Goal: Task Accomplishment & Management: Use online tool/utility

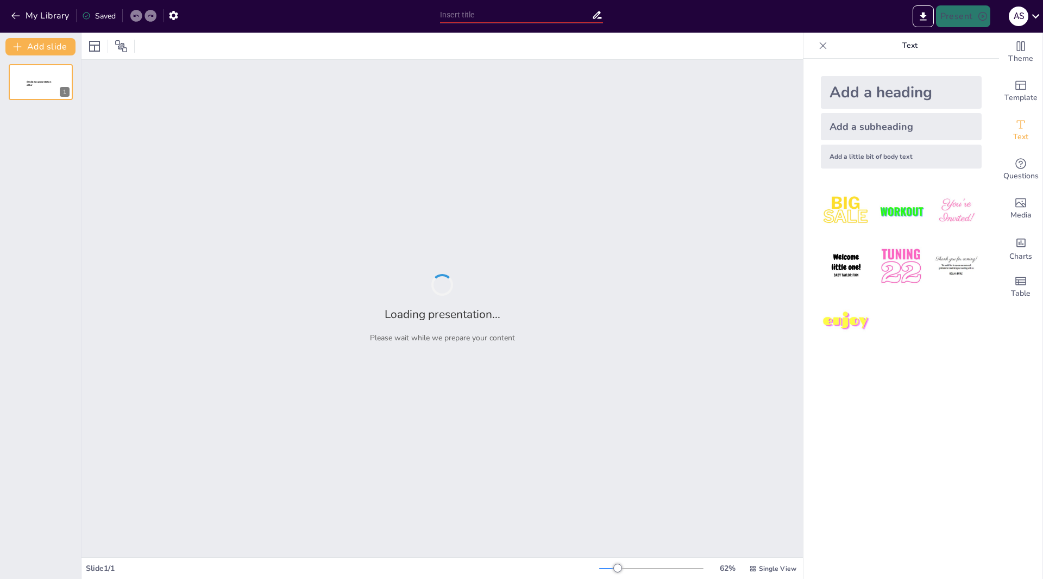
type input "New Sendsteps"
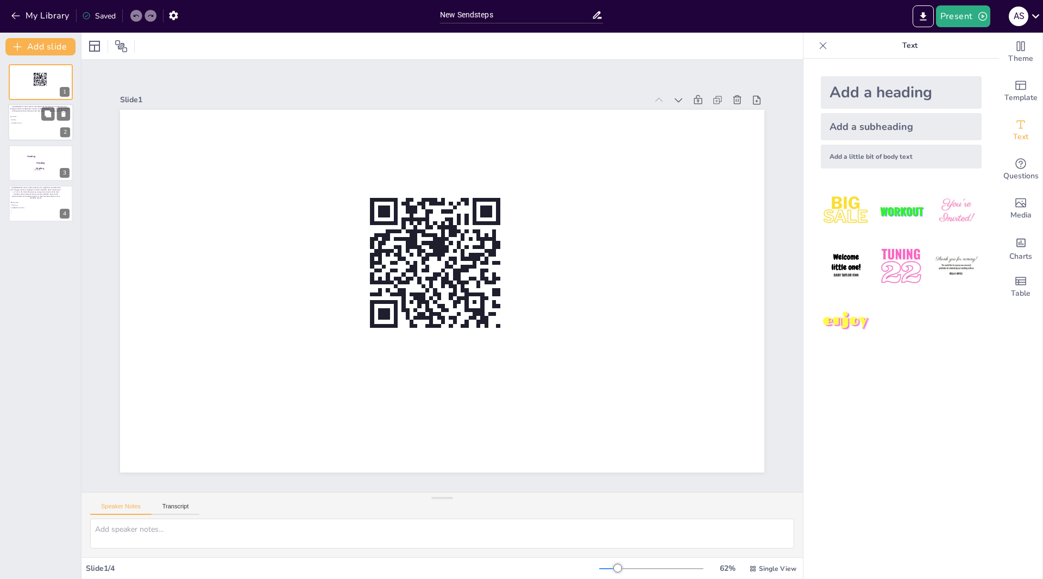
click at [37, 127] on div at bounding box center [40, 122] width 65 height 37
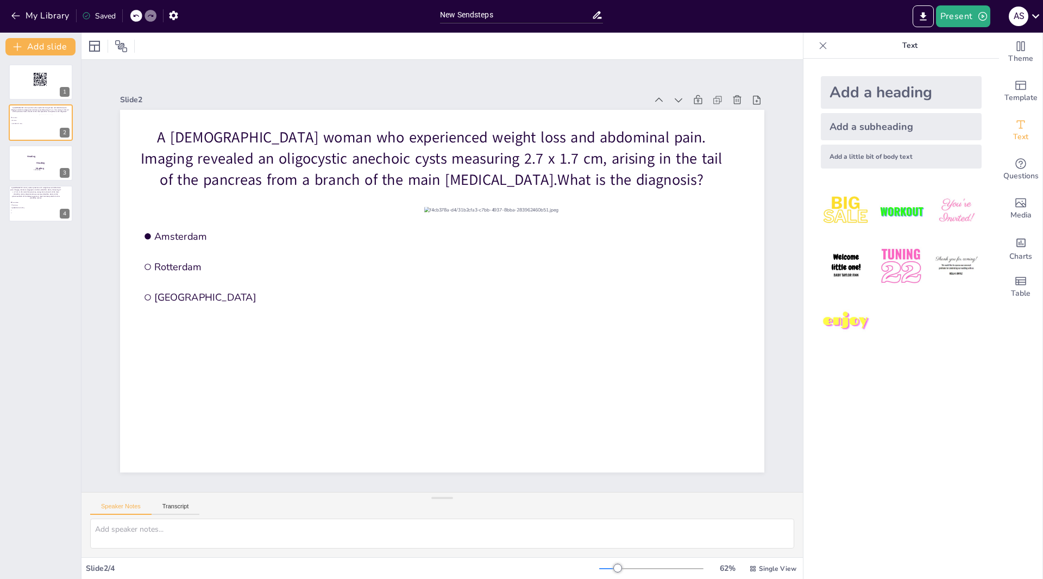
click at [818, 48] on icon at bounding box center [823, 45] width 11 height 11
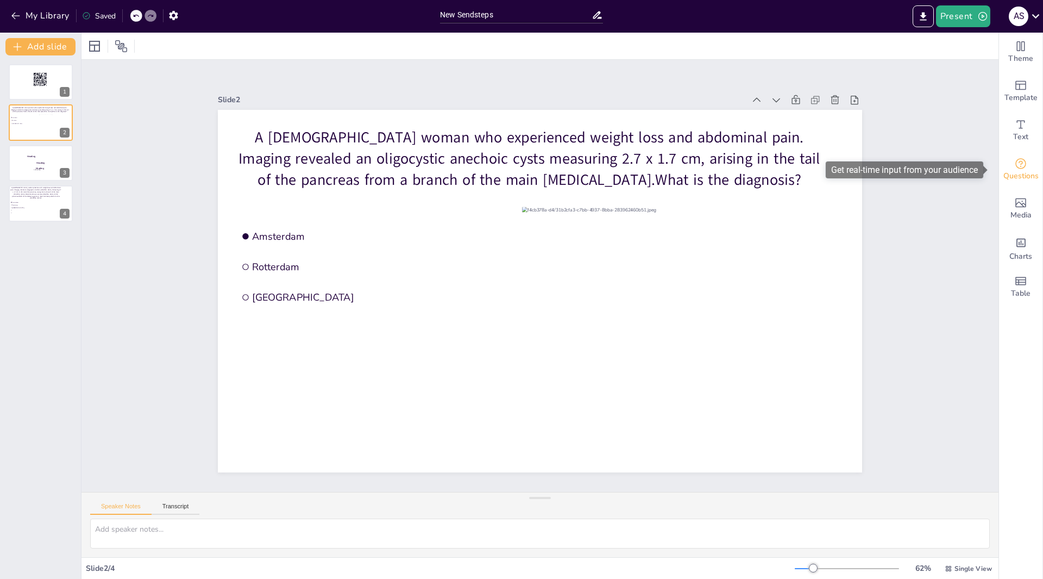
click at [1015, 165] on icon "Get real-time input from your audience" at bounding box center [1021, 163] width 13 height 13
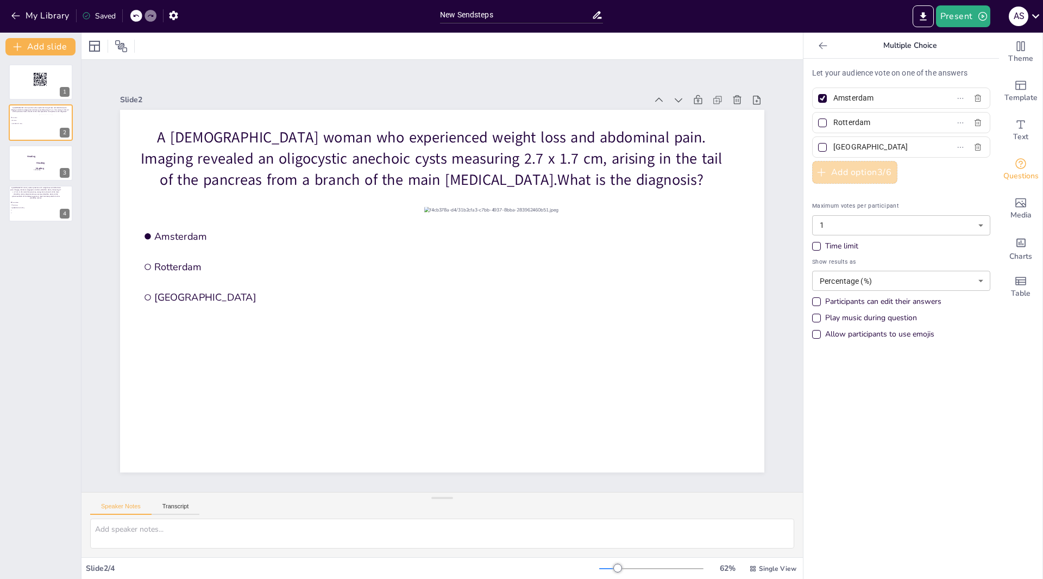
click at [824, 177] on button "Add option 3 / 6" at bounding box center [854, 172] width 85 height 23
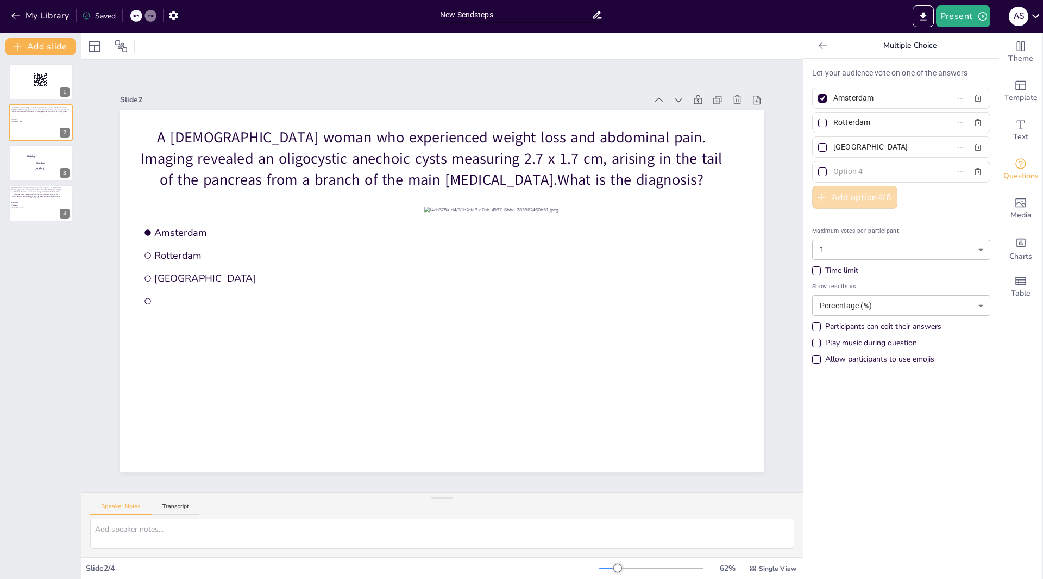
click at [826, 196] on button "Add option 4 / 6" at bounding box center [854, 197] width 85 height 23
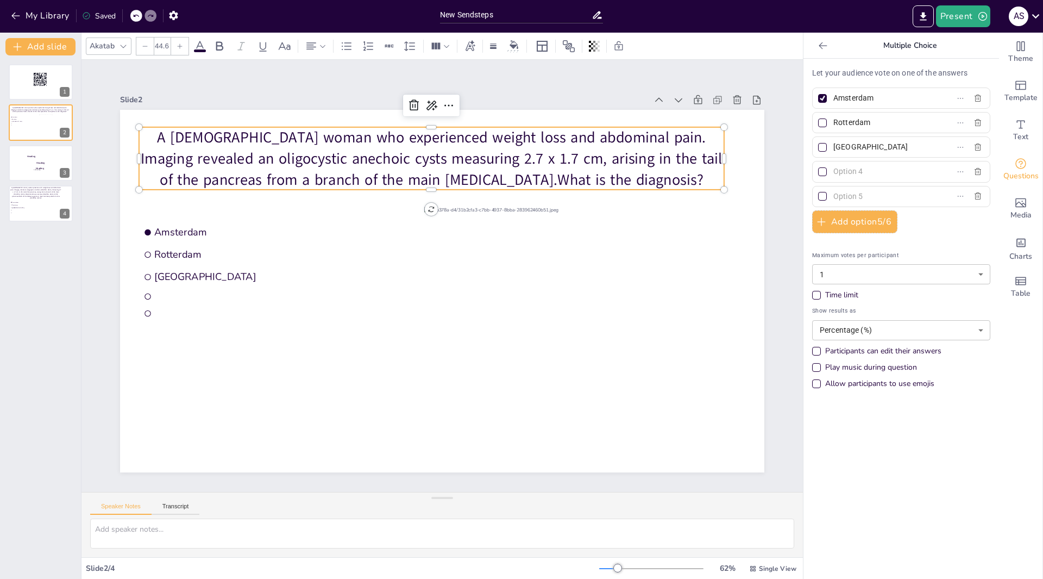
click at [526, 172] on p "A 56-year-old woman who experienced weight loss and abdominal pain. Imaging rev…" at bounding box center [538, 208] width 347 height 538
click at [526, 175] on p "A 56-year-old woman who experienced weight loss and abdominal pain. Imaging rev…" at bounding box center [528, 355] width 477 height 439
click at [526, 175] on p "A 56-year-old woman who experienced weight loss and abdominal pain. Imaging rev…" at bounding box center [502, 174] width 510 height 395
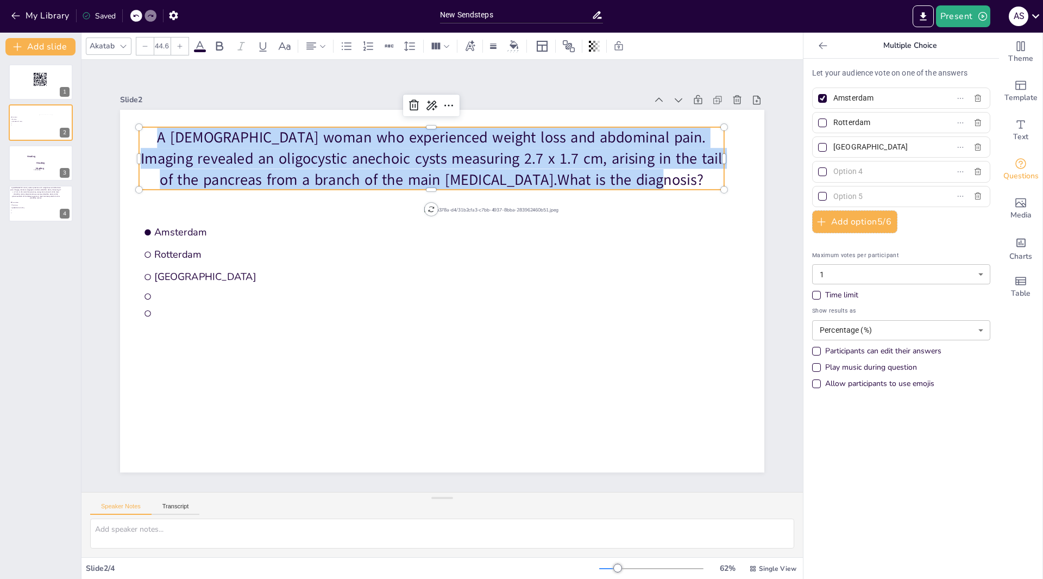
click at [526, 175] on p "A 56-year-old woman who experienced weight loss and abdominal pain. Imaging rev…" at bounding box center [543, 336] width 395 height 510
click at [526, 175] on p "A 56-year-old woman who experienced weight loss and abdominal pain. Imaging rev…" at bounding box center [550, 229] width 241 height 576
click at [525, 361] on p "A 56-year-old woman who experienced weight loss and abdominal pain. Imaging rev…" at bounding box center [452, 392] width 585 height 63
click at [524, 177] on p "A 56-year-old woman who experienced weight loss and abdominal pain. Imaging rev…" at bounding box center [431, 158] width 585 height 63
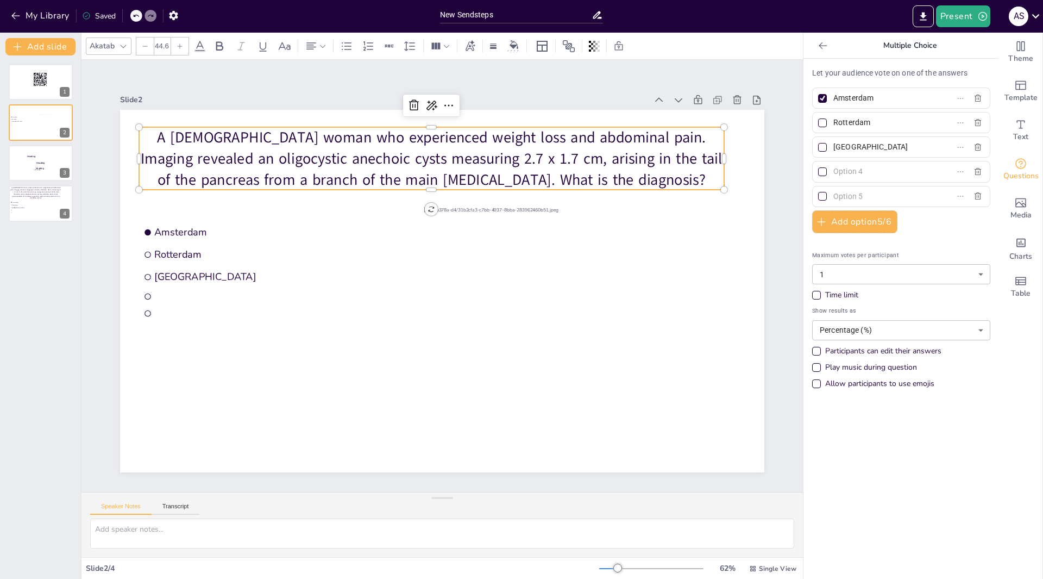
click at [870, 98] on input "Amsterdam" at bounding box center [884, 98] width 101 height 16
click at [872, 104] on input "Amsterdam" at bounding box center [884, 98] width 101 height 16
type input "A"
type input "Invasive ductal [MEDICAL_DATA]"
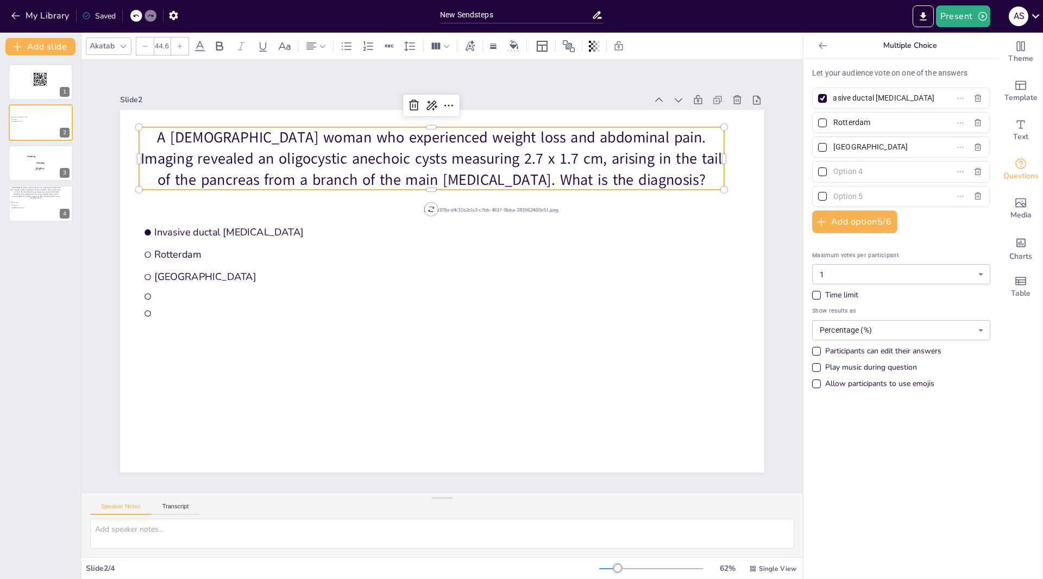
scroll to position [0, 0]
click at [907, 126] on input "Rotterdam" at bounding box center [884, 123] width 101 height 16
type input "R"
click at [870, 118] on input "Mucinous cytstic neoplasm" at bounding box center [884, 123] width 101 height 16
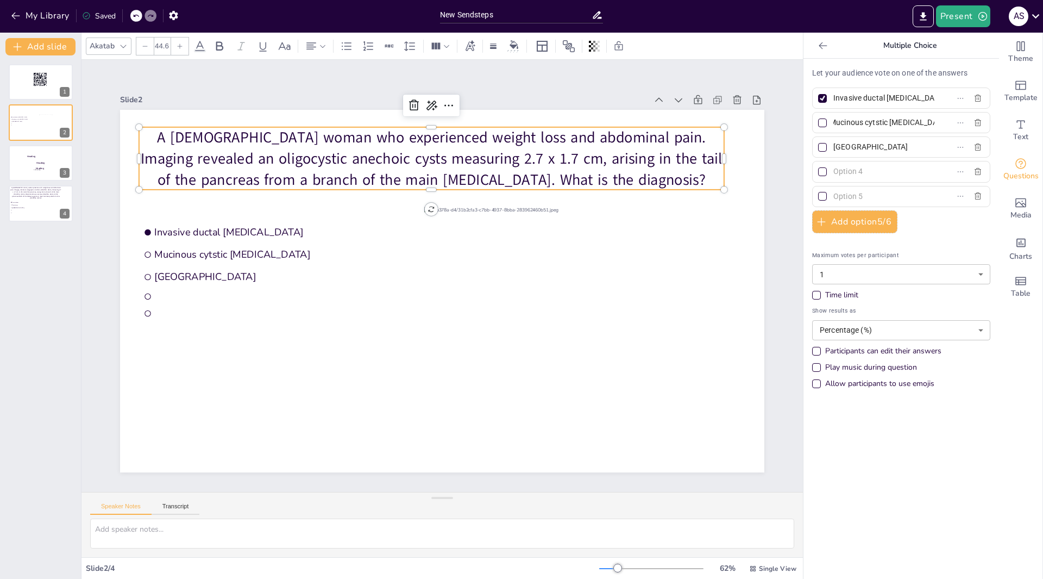
drag, startPoint x: 870, startPoint y: 118, endPoint x: 868, endPoint y: 130, distance: 12.7
click at [868, 130] on input "Mucinous cytstic neoplasm" at bounding box center [884, 123] width 101 height 16
click at [871, 124] on input "Mucinous cytstic neoplasm" at bounding box center [884, 123] width 101 height 16
type input "[MEDICAL_DATA]"
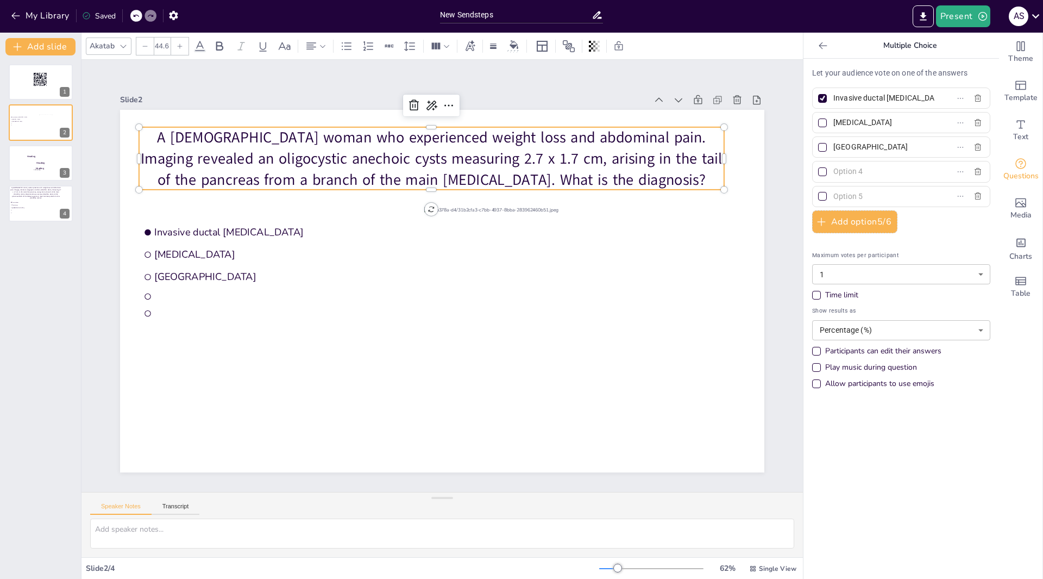
click at [864, 143] on input "The Hague" at bounding box center [884, 147] width 101 height 16
type input "T"
click at [889, 143] on input "text" at bounding box center [884, 147] width 101 height 16
type input "Serous [MEDICAL_DATA]"
click at [865, 171] on input "text" at bounding box center [884, 172] width 101 height 16
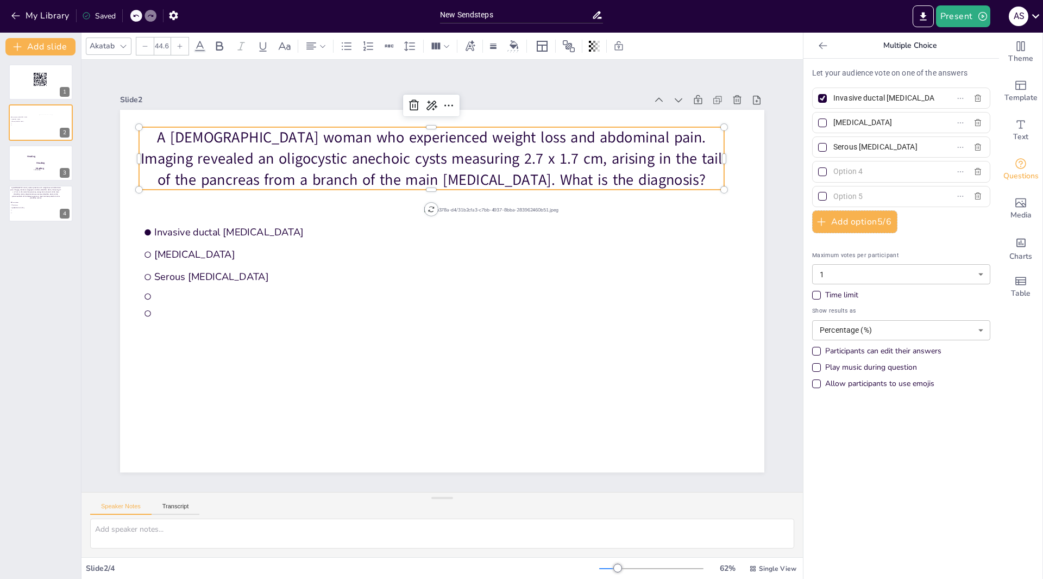
click at [868, 175] on input "text" at bounding box center [884, 172] width 101 height 16
type input "[MEDICAL_DATA]"
click at [858, 196] on input "text" at bounding box center [884, 197] width 101 height 16
type input "[MEDICAL_DATA]"
click at [334, 154] on p "A 56-year-old woman who experienced weight loss and abdominal pain. Imaging rev…" at bounding box center [531, 198] width 395 height 510
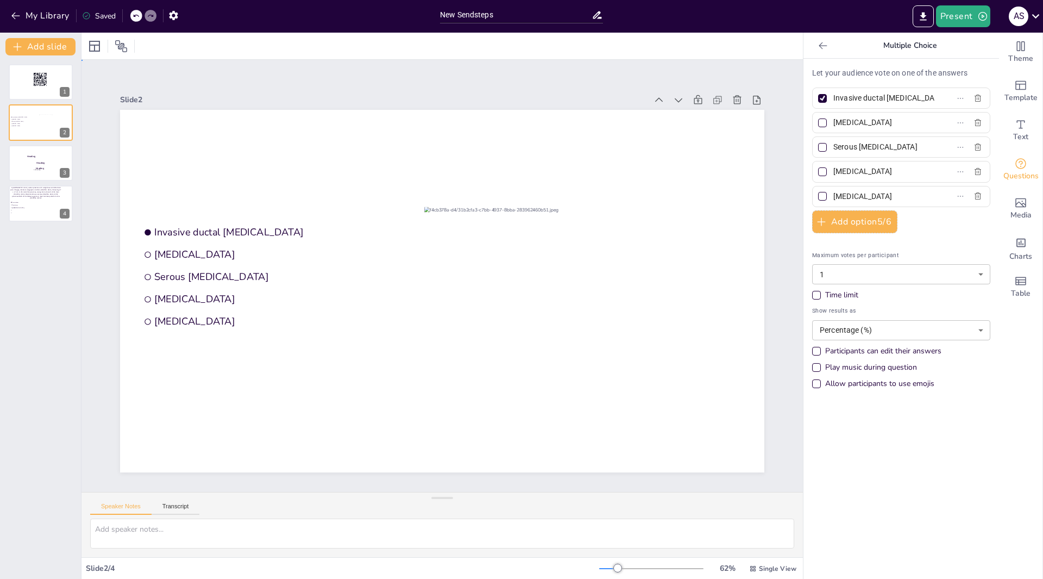
drag, startPoint x: 347, startPoint y: 142, endPoint x: 336, endPoint y: 161, distance: 21.9
click at [347, 146] on div at bounding box center [445, 261] width 706 height 489
click at [336, 162] on div at bounding box center [432, 287] width 722 height 700
click at [336, 164] on div at bounding box center [430, 284] width 672 height 735
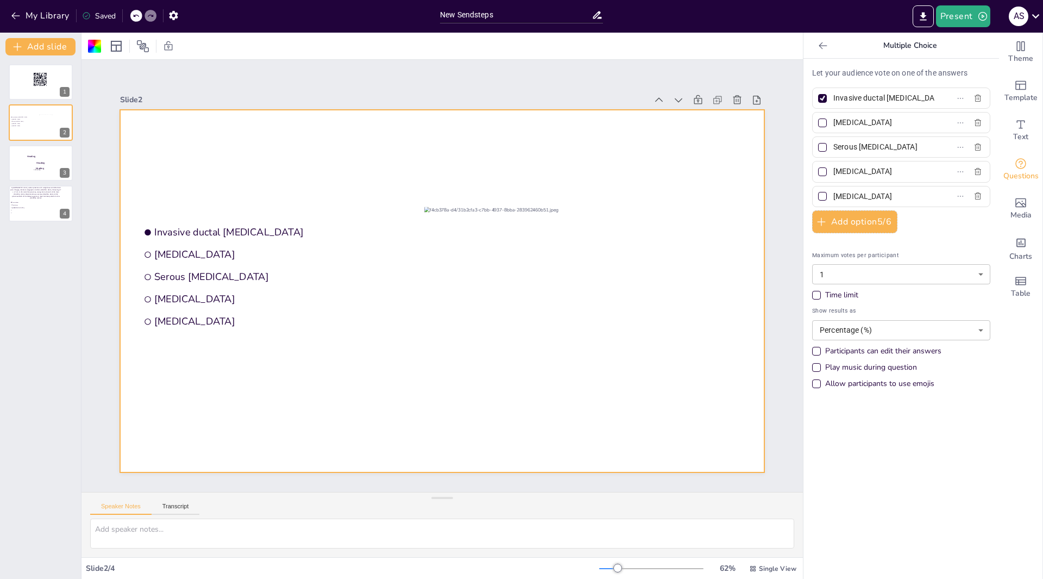
click at [336, 164] on div at bounding box center [457, 280] width 544 height 725
click at [336, 165] on div at bounding box center [442, 291] width 645 height 362
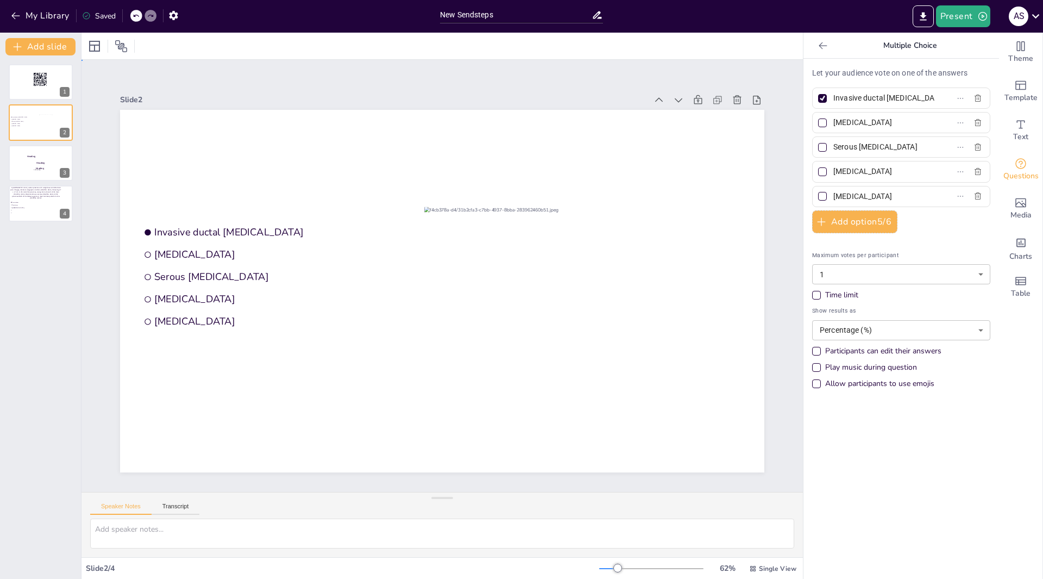
click at [336, 165] on div at bounding box center [436, 289] width 736 height 593
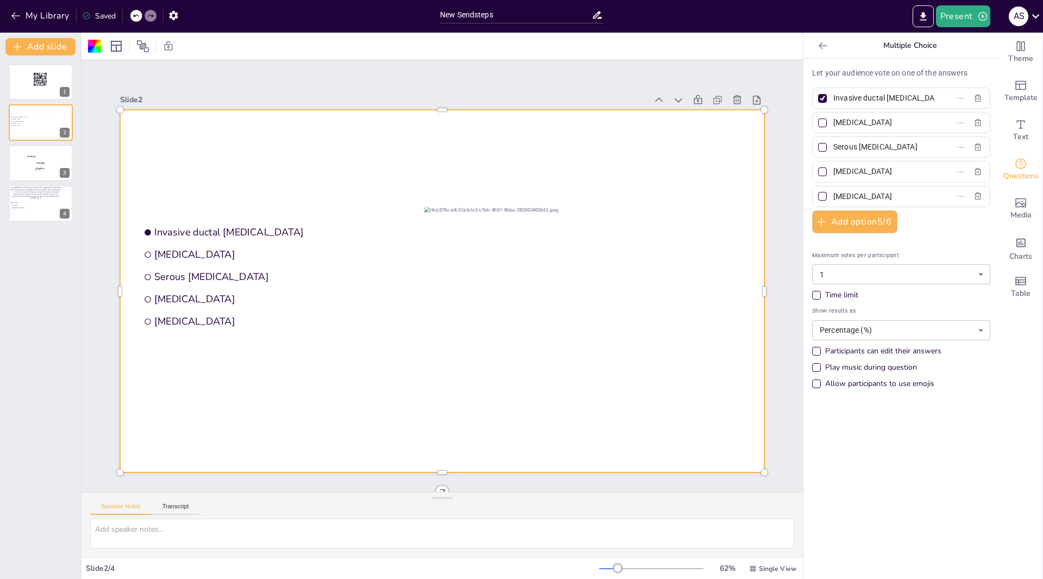
click at [137, 13] on icon at bounding box center [136, 15] width 7 height 7
click at [137, 15] on icon at bounding box center [135, 16] width 5 height 3
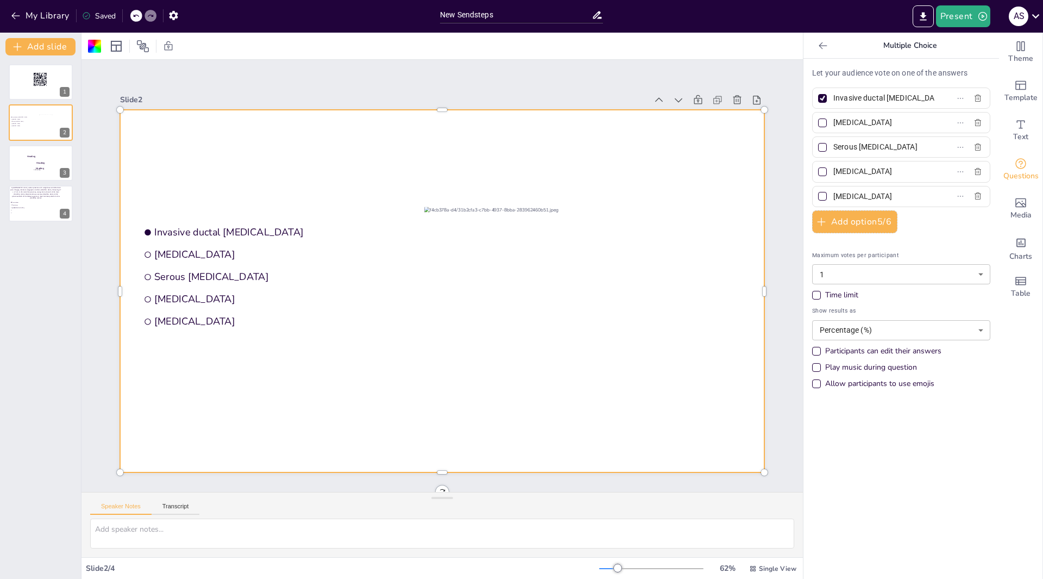
click at [137, 15] on icon at bounding box center [135, 16] width 5 height 3
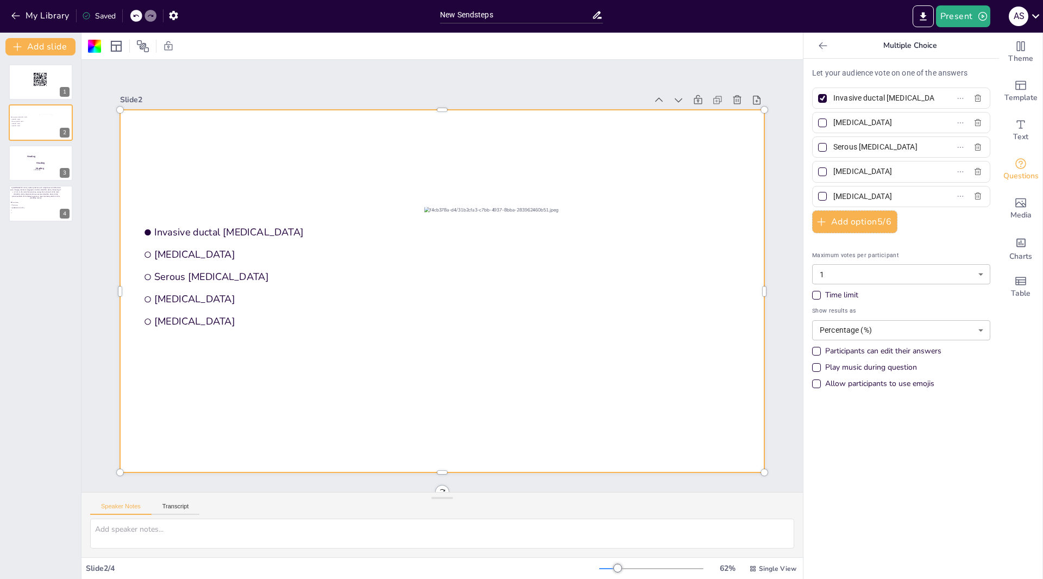
click at [137, 15] on icon at bounding box center [135, 16] width 5 height 3
click at [1020, 129] on div "Text" at bounding box center [1020, 130] width 43 height 39
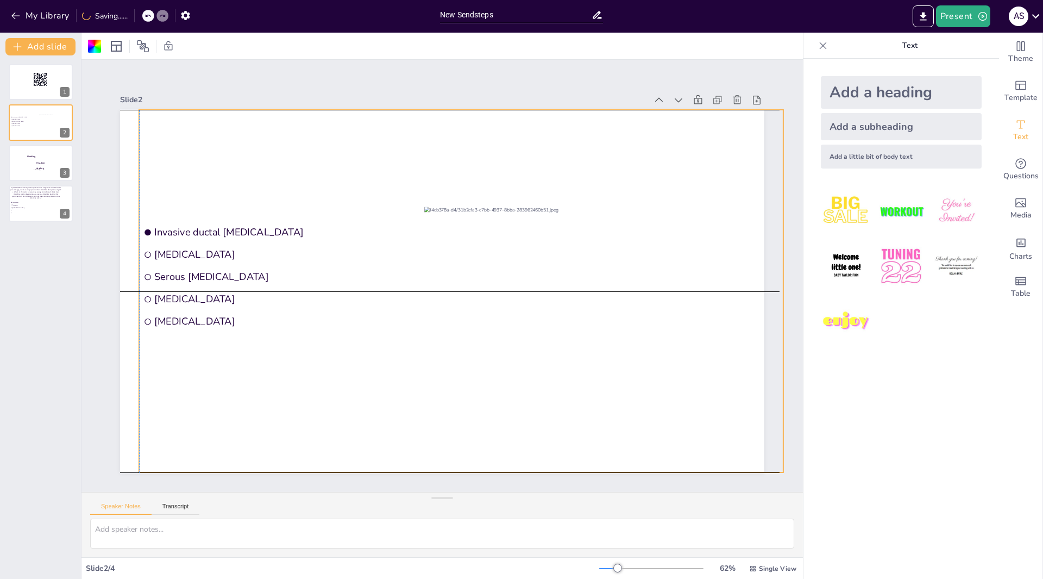
drag, startPoint x: 143, startPoint y: 123, endPoint x: 159, endPoint y: 124, distance: 15.2
click at [213, 124] on div at bounding box center [427, 274] width 428 height 679
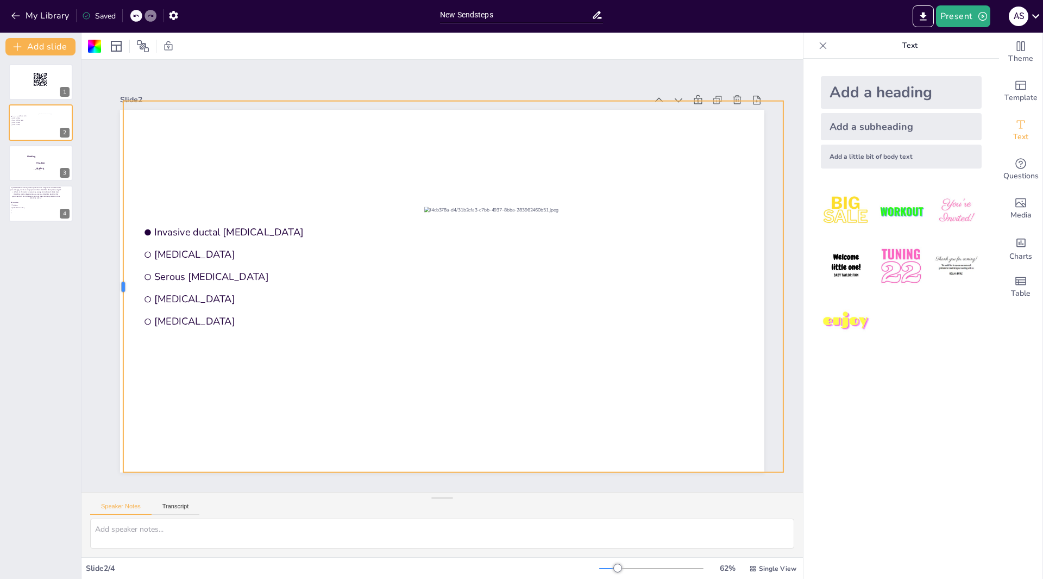
drag, startPoint x: 129, startPoint y: 286, endPoint x: 116, endPoint y: 299, distance: 18.1
click at [113, 133] on div at bounding box center [243, 21] width 305 height 226
drag, startPoint x: 442, startPoint y: 97, endPoint x: 443, endPoint y: 118, distance: 21.8
click at [443, 118] on div "Invasive ductal adenocarcinoma Mucinous cystic neoplasm Serous cystadenoma Acin…" at bounding box center [455, 282] width 593 height 736
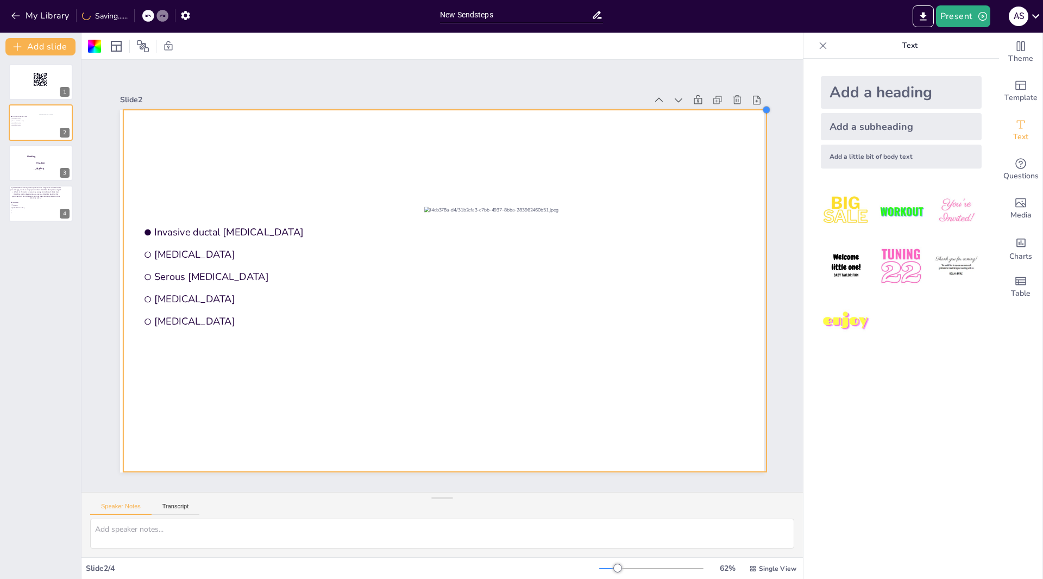
drag, startPoint x: 777, startPoint y: 95, endPoint x: 760, endPoint y: 112, distance: 24.2
click at [760, 112] on div "Slide 1 Slide 2 Invasive ductal adenocarcinoma Mucinous cystic neoplasm Serous …" at bounding box center [442, 276] width 804 height 646
click at [264, 161] on div at bounding box center [435, 262] width 738 height 635
click at [396, 157] on div at bounding box center [441, 291] width 643 height 362
click at [1014, 136] on span "Text" at bounding box center [1021, 137] width 15 height 12
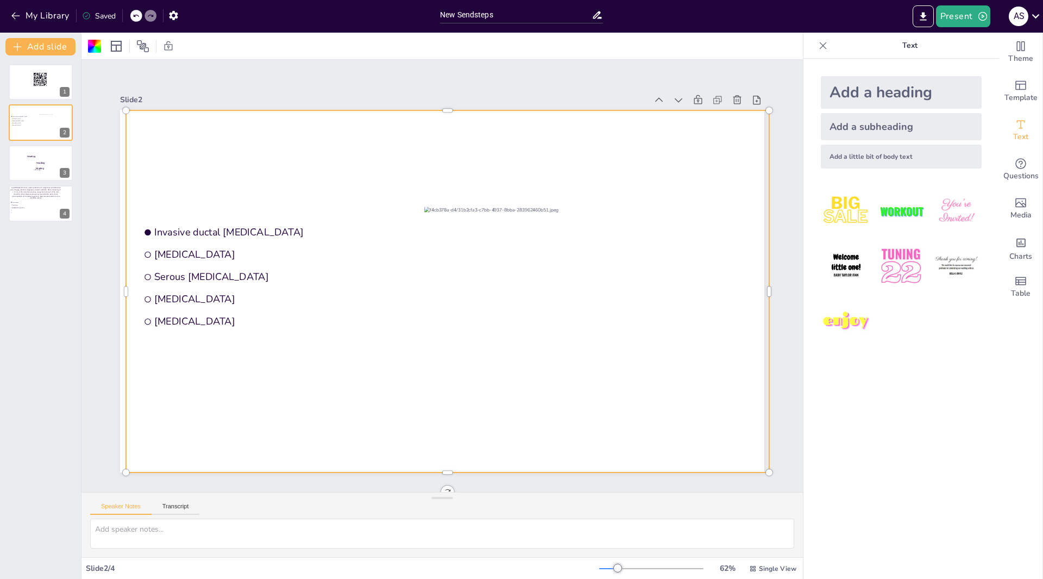
click at [160, 128] on div at bounding box center [456, 282] width 592 height 735
click at [154, 131] on div at bounding box center [448, 261] width 724 height 543
click at [190, 135] on div at bounding box center [453, 284] width 671 height 733
click at [190, 134] on div at bounding box center [430, 285] width 699 height 721
click at [190, 134] on div at bounding box center [454, 284] width 635 height 738
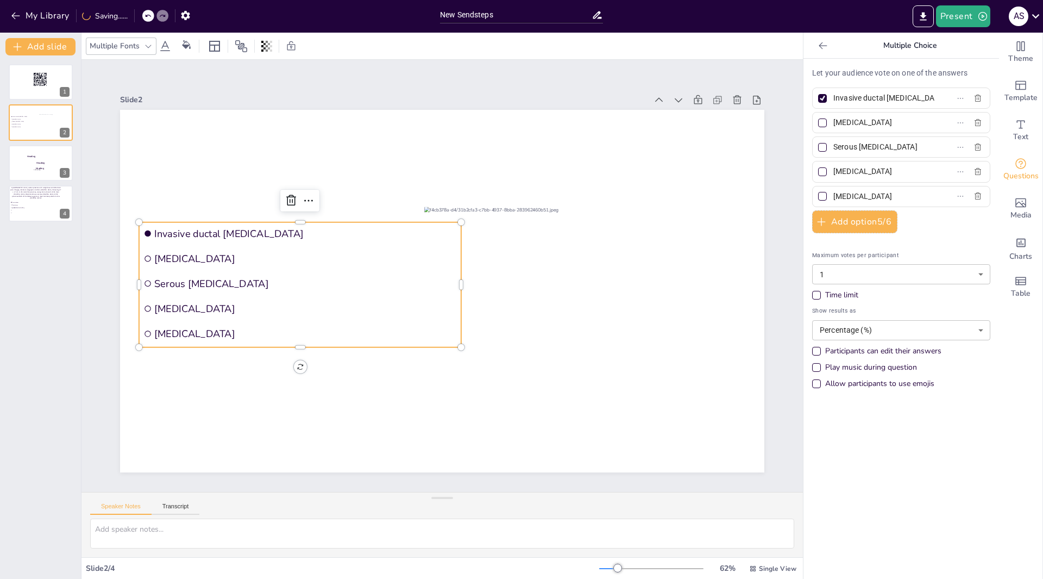
click at [197, 227] on span "Invasive ductal [MEDICAL_DATA]" at bounding box center [305, 233] width 303 height 13
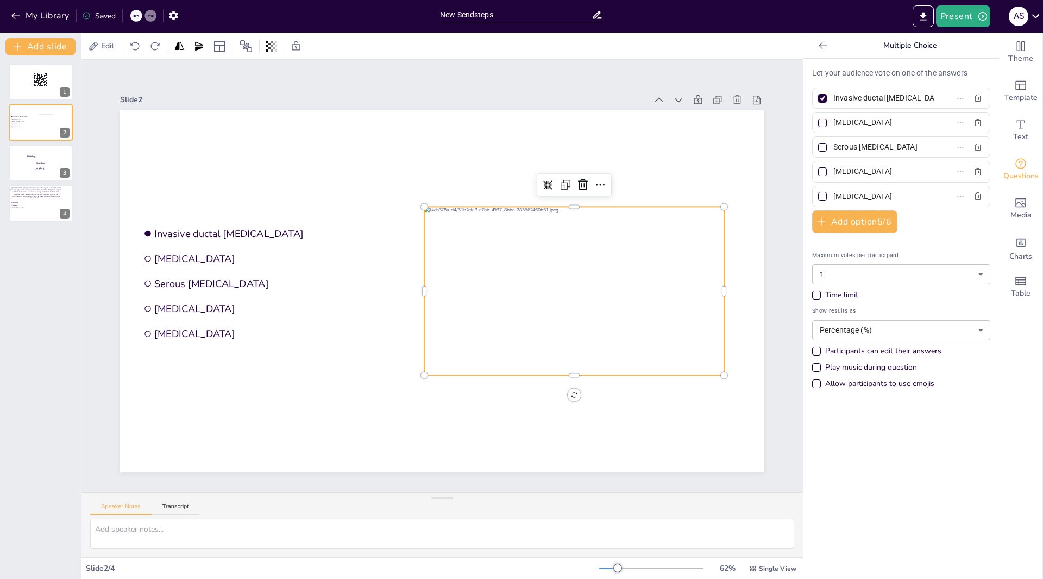
click at [474, 252] on div at bounding box center [310, 287] width 328 height 227
click at [1014, 133] on span "Text" at bounding box center [1021, 137] width 15 height 12
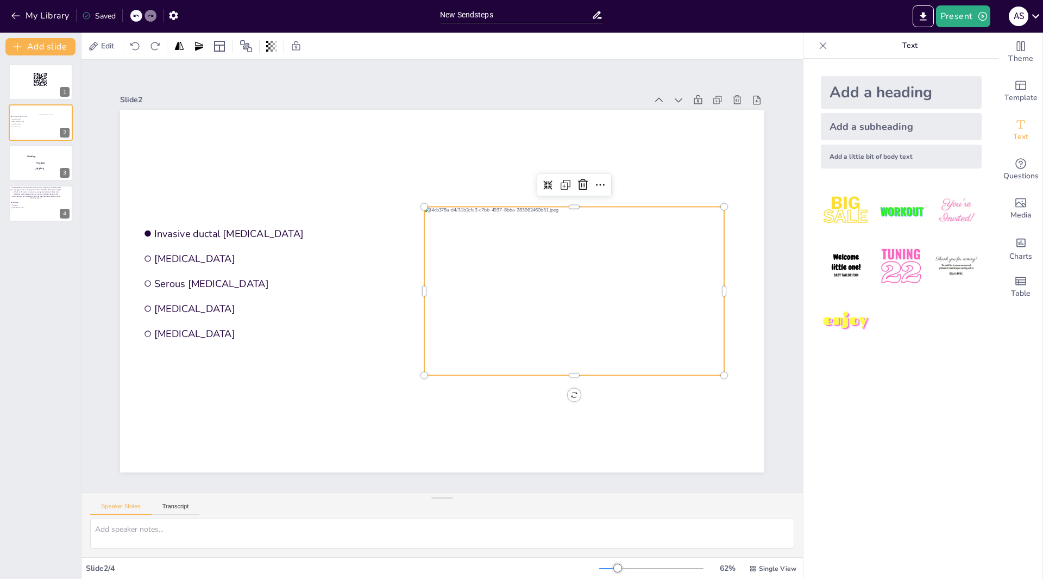
click at [878, 97] on div "Add a heading" at bounding box center [901, 92] width 161 height 33
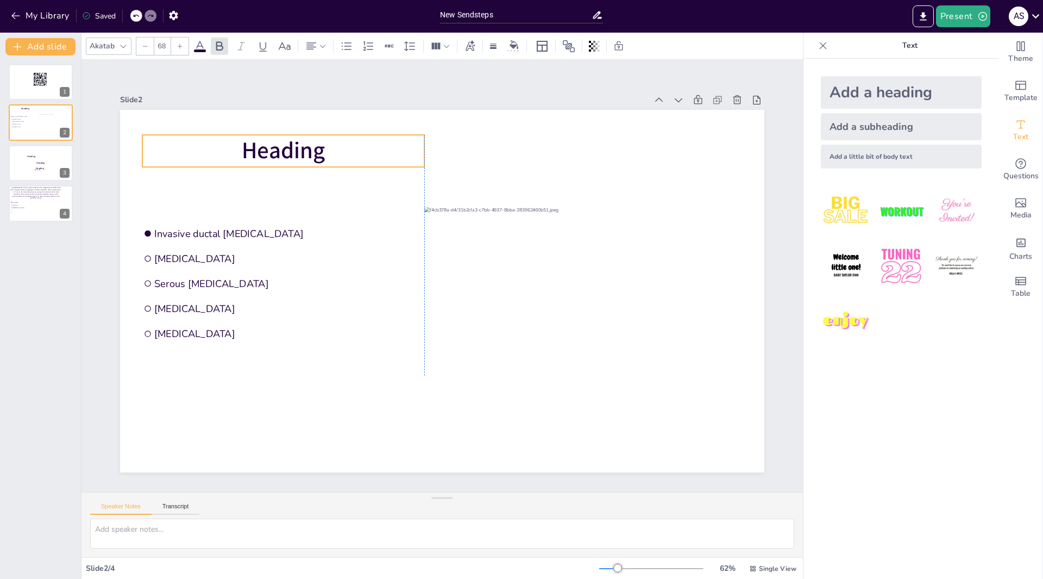
drag, startPoint x: 307, startPoint y: 276, endPoint x: 149, endPoint y: 135, distance: 210.9
click at [541, 135] on p "Heading" at bounding box center [637, 220] width 192 height 247
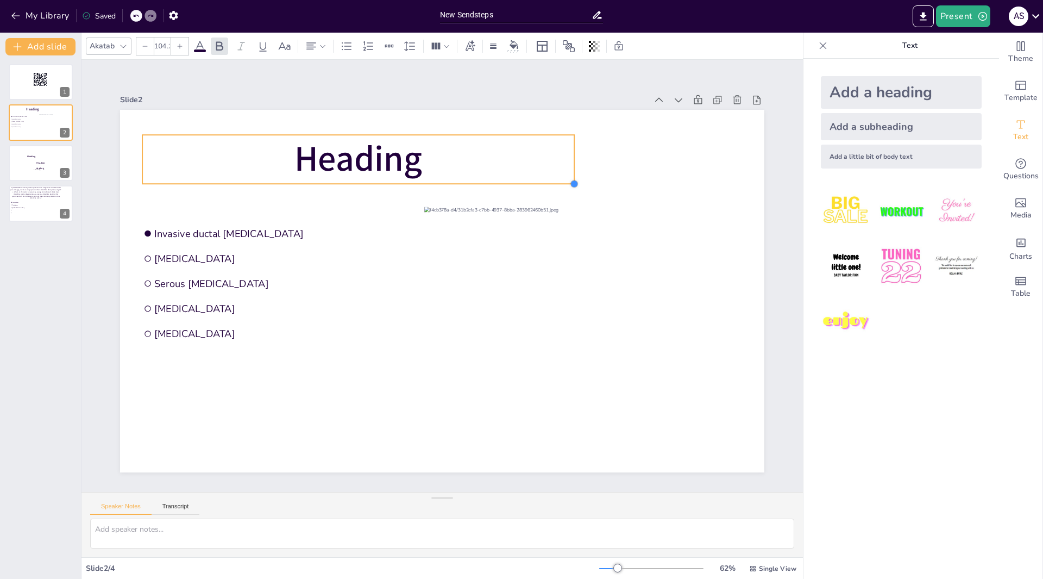
type input "104.6"
drag, startPoint x: 417, startPoint y: 160, endPoint x: 569, endPoint y: 155, distance: 151.7
click at [569, 155] on div "Invasive ductal adenocarcinoma Mucinous cystic neoplasm Serous cystadenoma Acin…" at bounding box center [439, 291] width 706 height 489
click at [435, 163] on p "Heading" at bounding box center [300, 259] width 327 height 355
click at [485, 160] on span "Heading" at bounding box center [527, 160] width 85 height 137
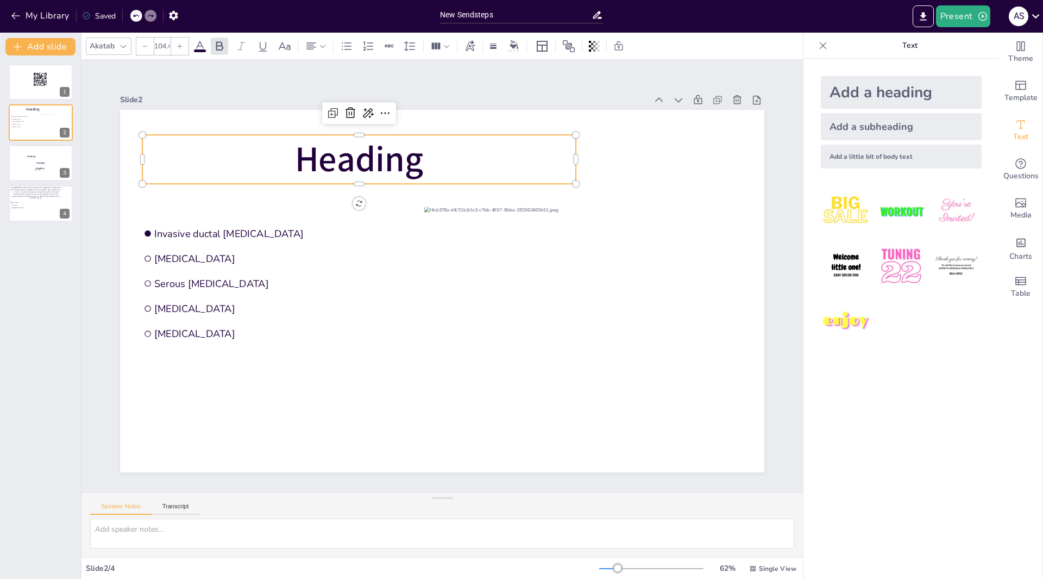
click at [535, 160] on span "Heading" at bounding box center [559, 192] width 48 height 129
click at [415, 346] on span "Heading" at bounding box center [397, 412] width 114 height 132
click at [356, 209] on span "Heading" at bounding box center [299, 275] width 114 height 132
click at [430, 155] on span "Heading" at bounding box center [487, 140] width 115 height 132
drag, startPoint x: 411, startPoint y: 158, endPoint x: 417, endPoint y: 158, distance: 6.0
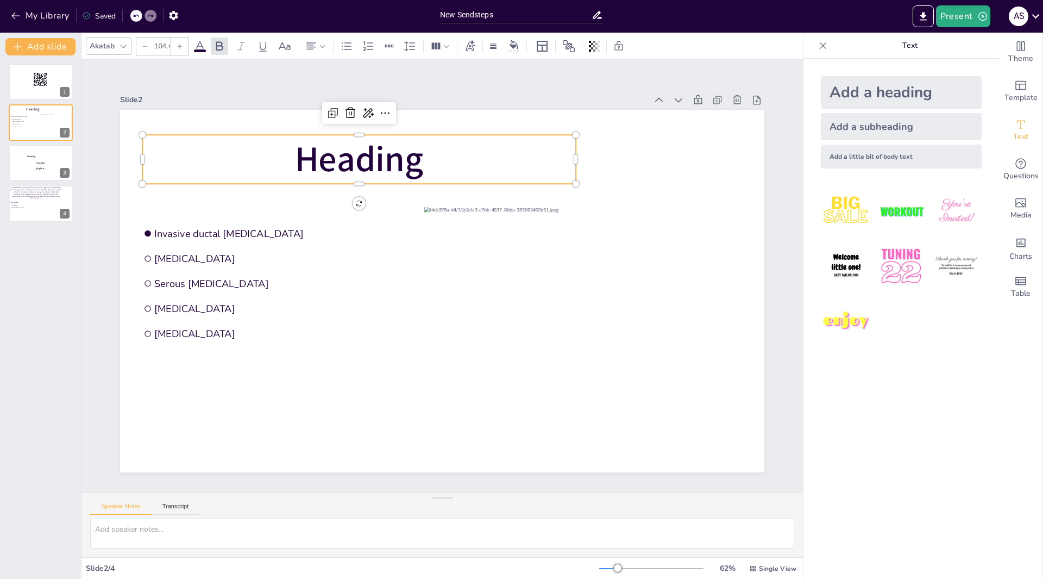
click at [417, 331] on span "Heading" at bounding box center [370, 399] width 96 height 137
click at [417, 368] on span "Heading" at bounding box center [480, 410] width 137 height 85
click at [433, 159] on span "Heading" at bounding box center [490, 144] width 114 height 132
click at [529, 198] on span "Heading" at bounding box center [582, 265] width 106 height 135
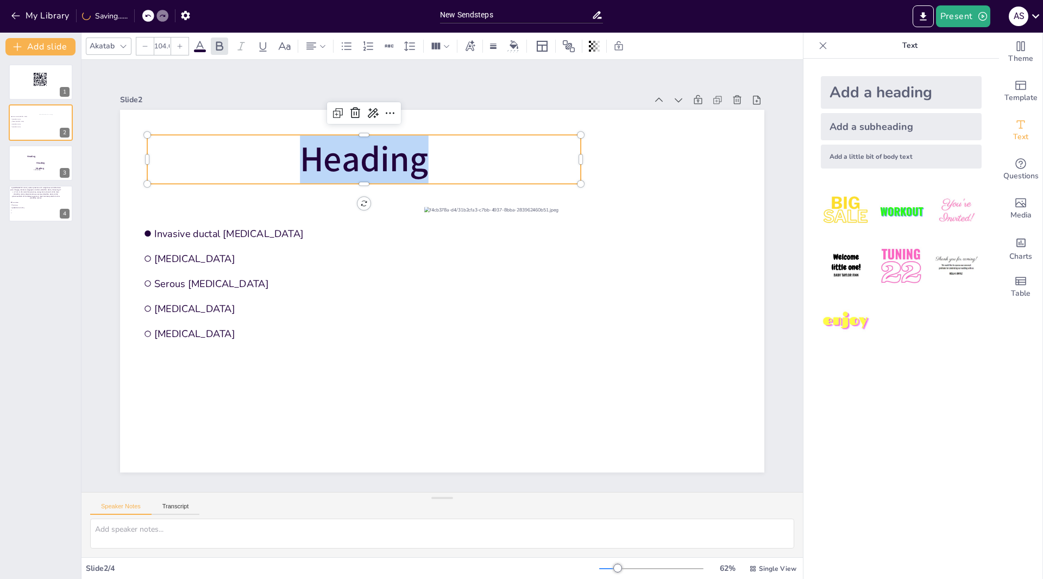
click at [456, 368] on span "Heading" at bounding box center [520, 392] width 129 height 48
click at [535, 159] on span "Heading" at bounding box center [559, 197] width 48 height 129
click at [476, 336] on span "Heading" at bounding box center [544, 373] width 136 height 74
click at [529, 199] on span "Heading" at bounding box center [582, 266] width 106 height 135
click at [418, 159] on span "Heading" at bounding box center [364, 159] width 129 height 48
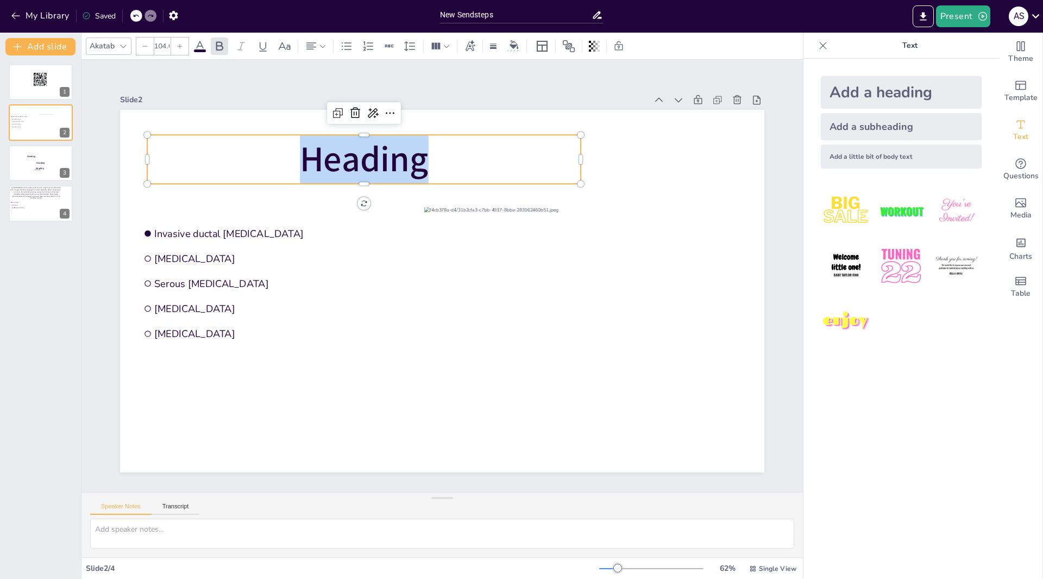
click at [508, 267] on span "Heading" at bounding box center [574, 324] width 132 height 114
click at [419, 159] on span "Heading" at bounding box center [447, 135] width 132 height 115
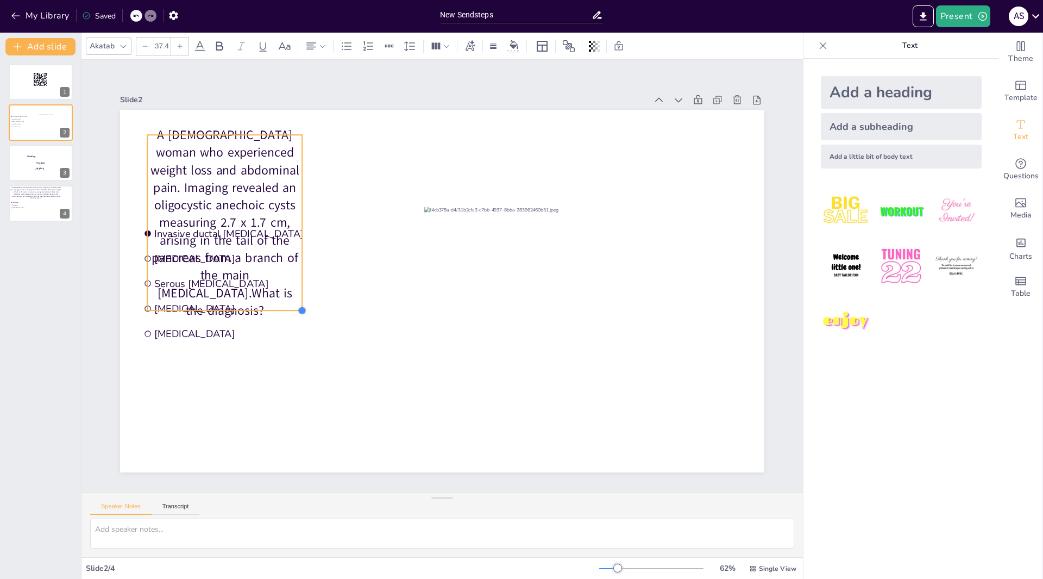
drag, startPoint x: 572, startPoint y: 458, endPoint x: 233, endPoint y: 142, distance: 462.9
click at [233, 142] on div "Invasive ductal adenocarcinoma Mucinous cystic neoplasm Serous cystadenoma Acin…" at bounding box center [430, 266] width 672 height 735
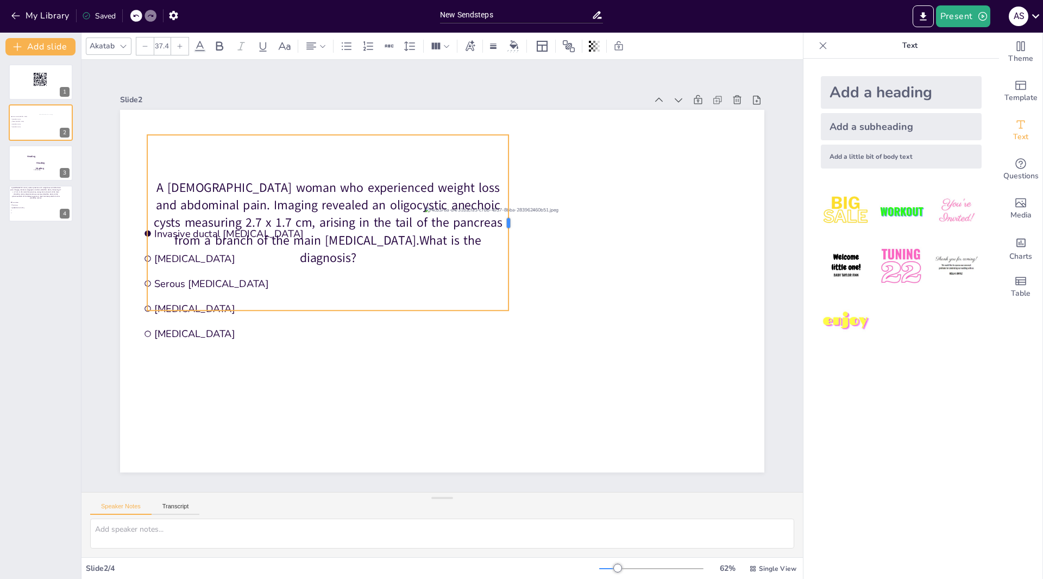
drag, startPoint x: 295, startPoint y: 220, endPoint x: 501, endPoint y: 179, distance: 210.6
click at [501, 247] on div at bounding box center [526, 302] width 147 height 110
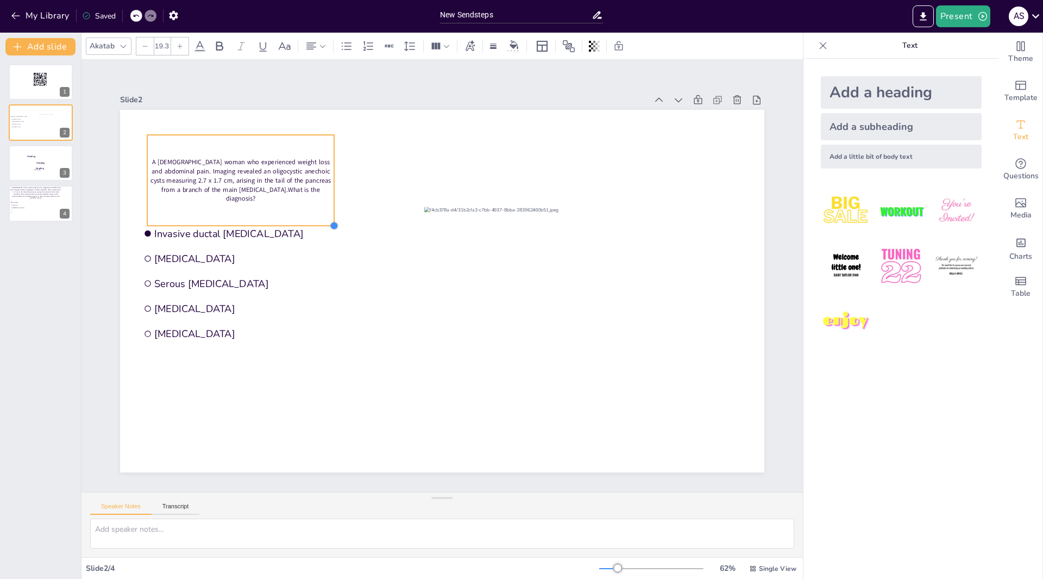
drag, startPoint x: 499, startPoint y: 304, endPoint x: 324, endPoint y: 136, distance: 242.1
click at [324, 136] on div "Invasive ductal adenocarcinoma Mucinous cystic neoplasm Serous cystadenoma Acin…" at bounding box center [442, 291] width 645 height 362
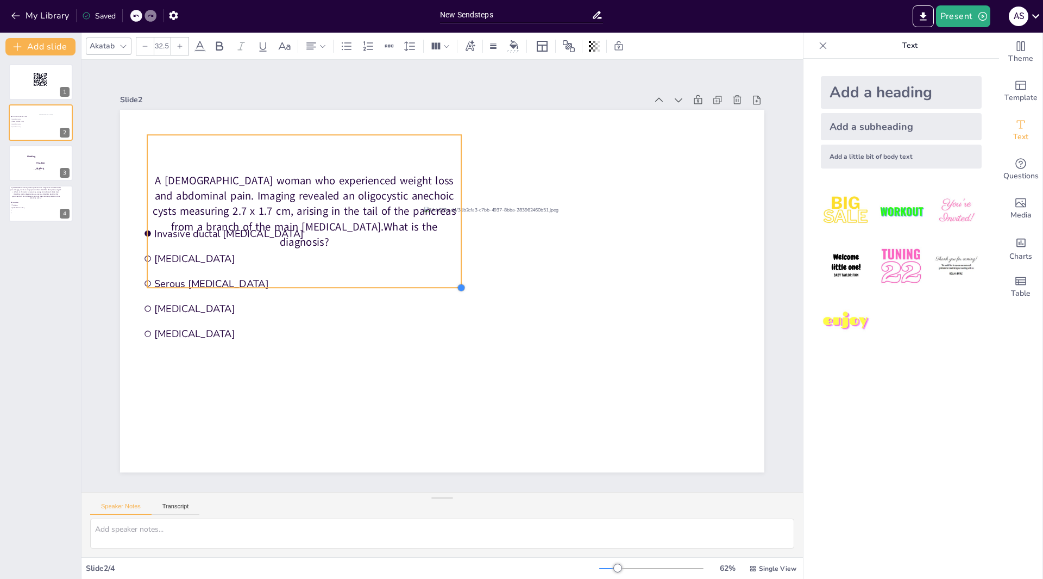
drag, startPoint x: 324, startPoint y: 221, endPoint x: 452, endPoint y: 193, distance: 130.2
click at [452, 193] on div "Invasive ductal adenocarcinoma Mucinous cystic neoplasm Serous cystadenoma Acin…" at bounding box center [455, 268] width 636 height 740
drag, startPoint x: 296, startPoint y: 283, endPoint x: 302, endPoint y: 266, distance: 17.2
click at [302, 266] on div "A 56-year-old woman who experienced weight loss and abdominal pain. Imaging rev…" at bounding box center [304, 211] width 314 height 153
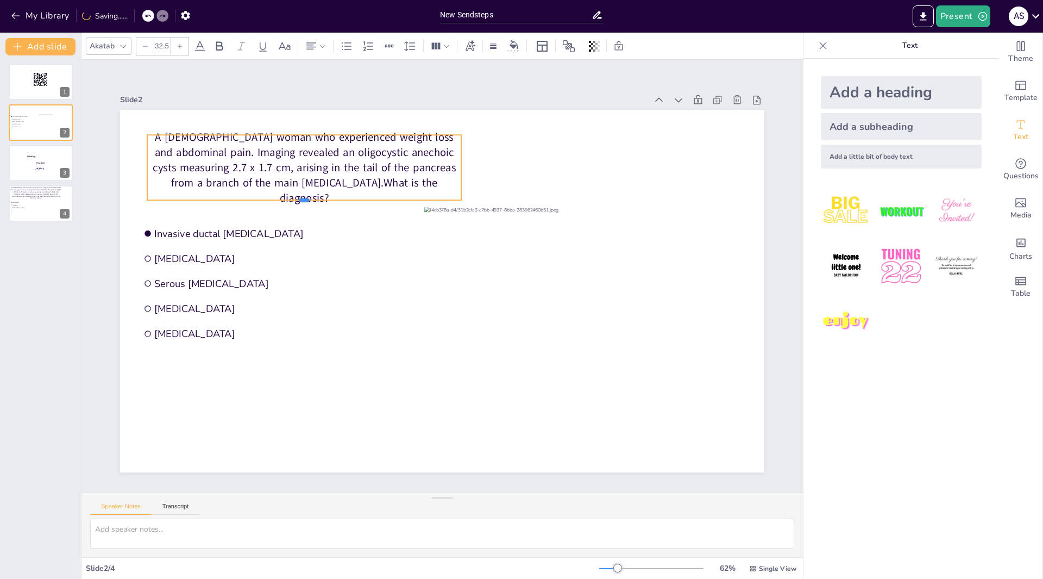
drag, startPoint x: 303, startPoint y: 285, endPoint x: 344, endPoint y: 197, distance: 96.5
click at [344, 200] on div at bounding box center [304, 204] width 314 height 9
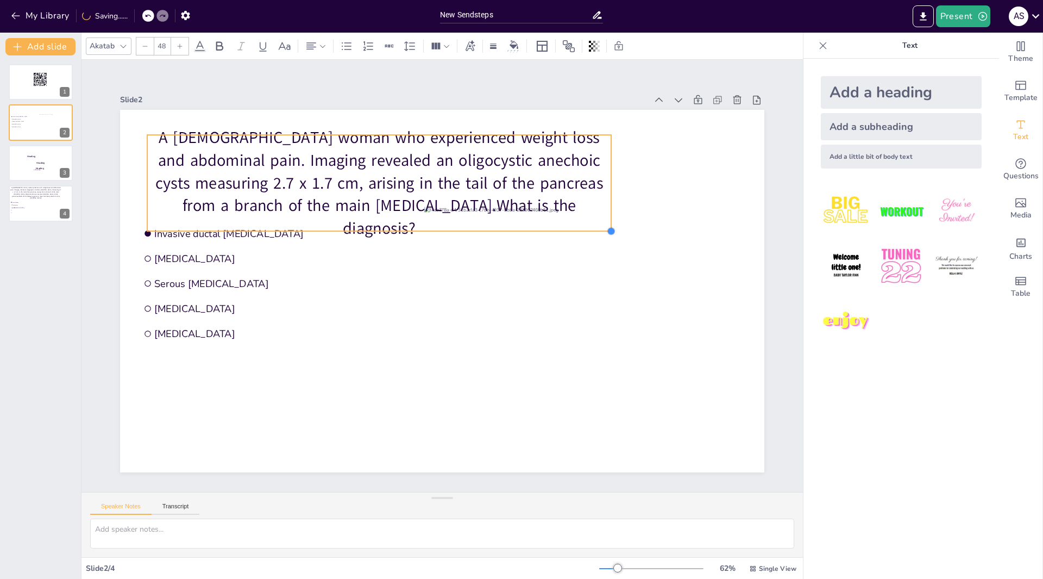
drag, startPoint x: 455, startPoint y: 197, endPoint x: 391, endPoint y: 181, distance: 66.0
click at [605, 159] on div "Invasive ductal adenocarcinoma Mucinous cystic neoplasm Serous cystadenoma Acin…" at bounding box center [430, 284] width 672 height 735
drag, startPoint x: 159, startPoint y: 145, endPoint x: 157, endPoint y: 133, distance: 12.6
click at [334, 133] on div "A 56-year-old woman who experienced weight loss and abdominal pain. Imaging rev…" at bounding box center [491, 175] width 315 height 450
drag, startPoint x: 147, startPoint y: 139, endPoint x: 145, endPoint y: 129, distance: 10.2
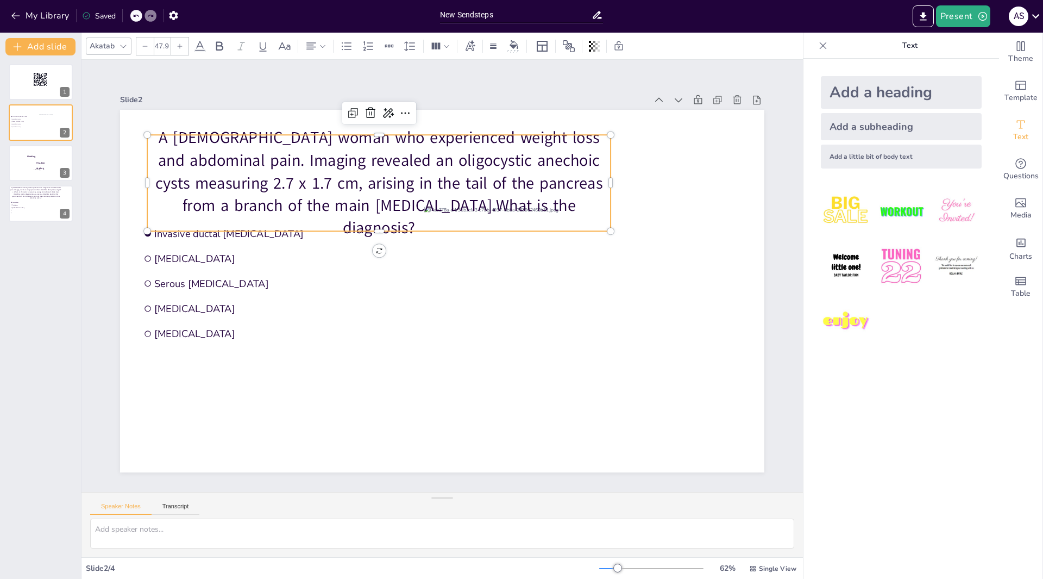
click at [145, 129] on div "Invasive ductal adenocarcinoma Mucinous cystic neoplasm Serous cystadenoma Acin…" at bounding box center [430, 286] width 701 height 722
drag, startPoint x: 373, startPoint y: 130, endPoint x: 367, endPoint y: 127, distance: 6.3
click at [568, 127] on div at bounding box center [596, 228] width 57 height 462
drag, startPoint x: 158, startPoint y: 139, endPoint x: 137, endPoint y: 133, distance: 21.4
click at [189, 139] on p "A 56-year-old woman who experienced weight loss and abdominal pain. Imaging rev…" at bounding box center [424, 163] width 470 height 291
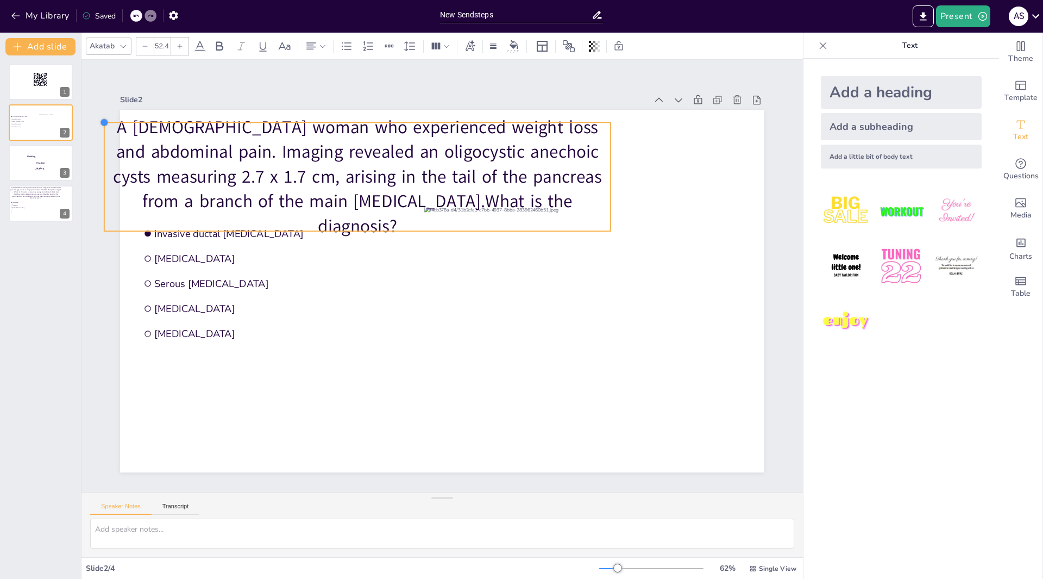
drag, startPoint x: 137, startPoint y: 130, endPoint x: 137, endPoint y: 121, distance: 9.3
click at [137, 121] on div "Invasive ductal adenocarcinoma Mucinous cystic neoplasm Serous cystadenoma Acin…" at bounding box center [453, 264] width 722 height 700
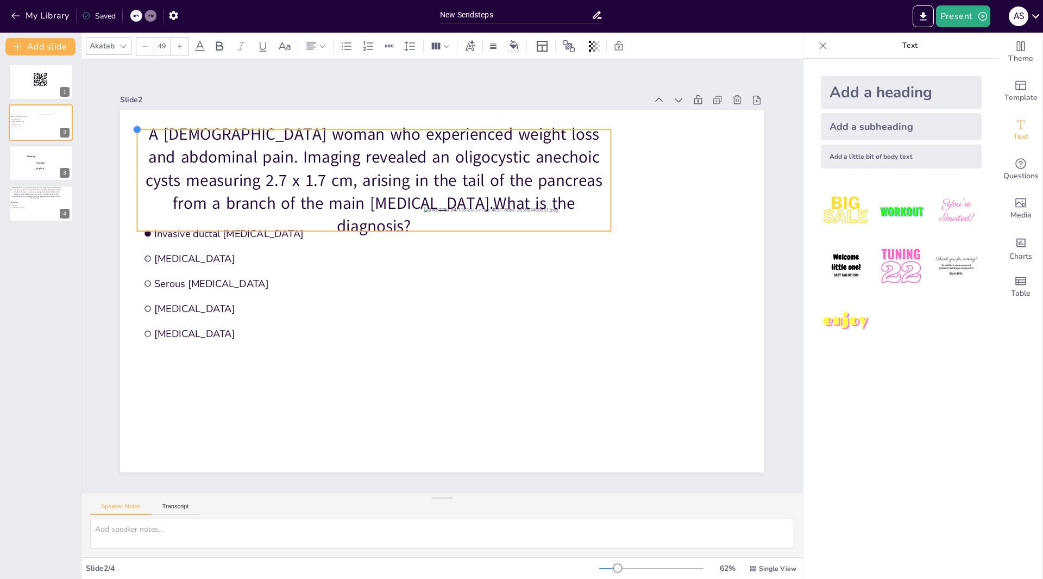
drag, startPoint x: 95, startPoint y: 120, endPoint x: 167, endPoint y: 139, distance: 75.3
click at [136, 127] on div at bounding box center [137, 129] width 9 height 9
drag, startPoint x: 366, startPoint y: 224, endPoint x: 368, endPoint y: 211, distance: 13.9
click at [374, 203] on div "A 56-year-old woman who experienced weight loss and abdominal pain. Imaging rev…" at bounding box center [432, 159] width 459 height 323
drag, startPoint x: 366, startPoint y: 223, endPoint x: 369, endPoint y: 217, distance: 6.8
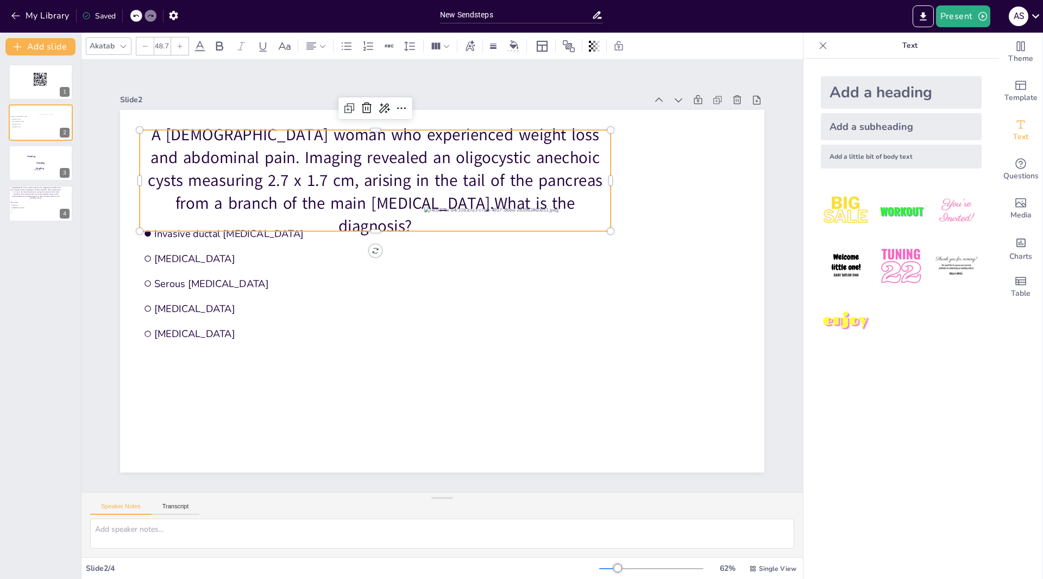
click at [369, 217] on div "A 56-year-old woman who experienced weight loss and abdominal pain. Imaging rev…" at bounding box center [468, 162] width 391 height 418
drag, startPoint x: 366, startPoint y: 241, endPoint x: 368, endPoint y: 232, distance: 9.5
click at [368, 232] on div "Invasive ductal adenocarcinoma Mucinous cystic neoplasm Serous cystadenoma Acin…" at bounding box center [430, 284] width 672 height 735
drag, startPoint x: 372, startPoint y: 241, endPoint x: 368, endPoint y: 248, distance: 7.8
click at [368, 248] on div "Invasive ductal adenocarcinoma Mucinous cystic neoplasm Serous cystadenoma Acin…" at bounding box center [445, 261] width 706 height 489
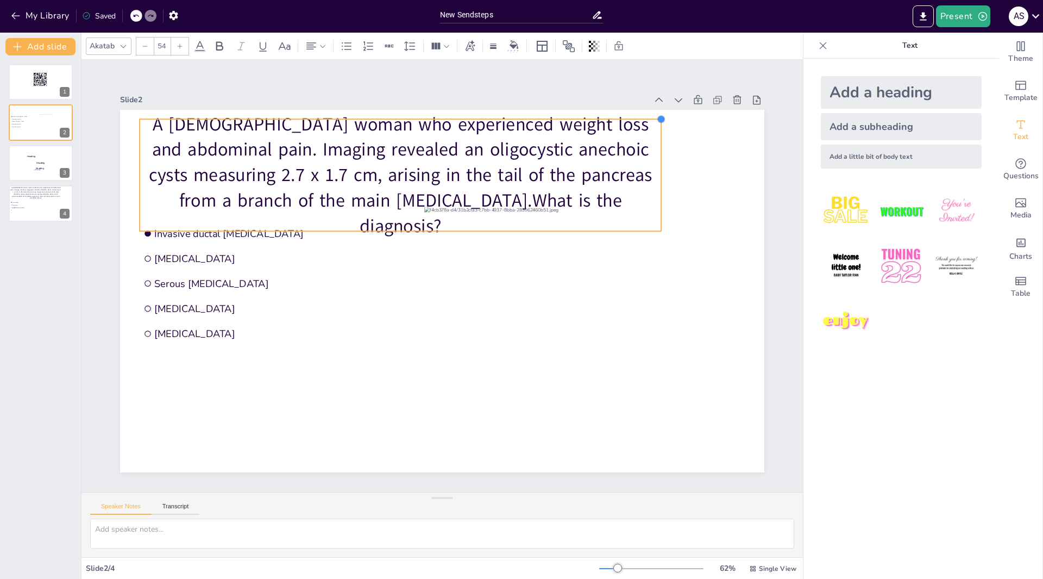
drag, startPoint x: 602, startPoint y: 124, endPoint x: 554, endPoint y: 141, distance: 50.7
click at [616, 115] on div "Invasive ductal adenocarcinoma Mucinous cystic neoplasm Serous cystadenoma Acin…" at bounding box center [430, 266] width 672 height 735
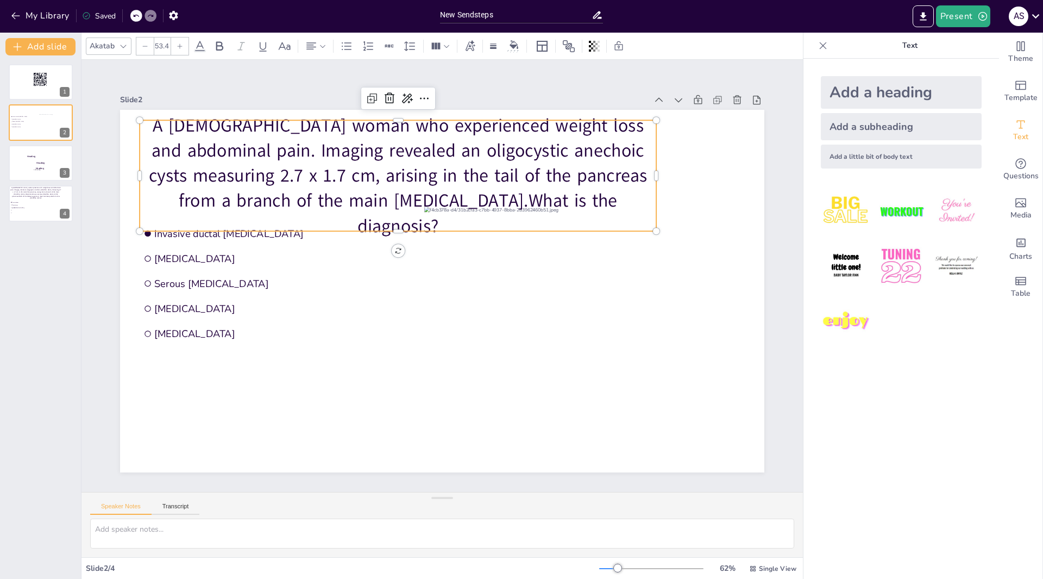
click at [389, 226] on div "A 56-year-old woman who experienced weight loss and abdominal pain. Imaging rev…" at bounding box center [335, 252] width 393 height 483
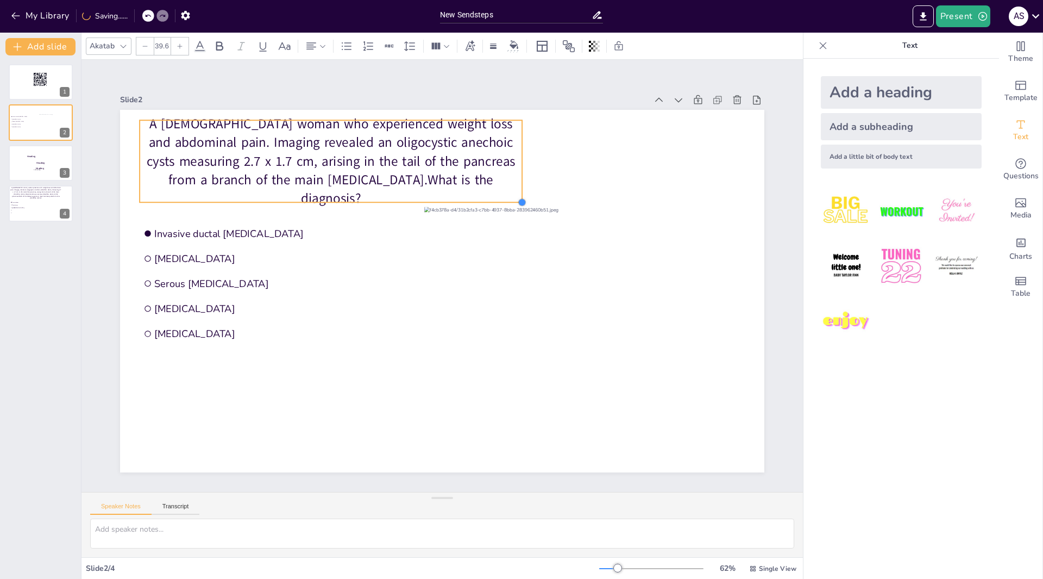
type input "39.5"
drag, startPoint x: 648, startPoint y: 226, endPoint x: 512, endPoint y: 161, distance: 150.2
click at [512, 161] on div "Invasive ductal adenocarcinoma Mucinous cystic neoplasm Serous cystadenoma Acin…" at bounding box center [445, 290] width 706 height 489
click at [412, 263] on p "A 56-year-old woman who experienced weight loss and abdominal pain. Imaging rev…" at bounding box center [432, 436] width 324 height 346
click at [429, 150] on p "A 56-year-old woman who experienced weight loss and abdominal pain. Imaging rev…" at bounding box center [602, 286] width 346 height 324
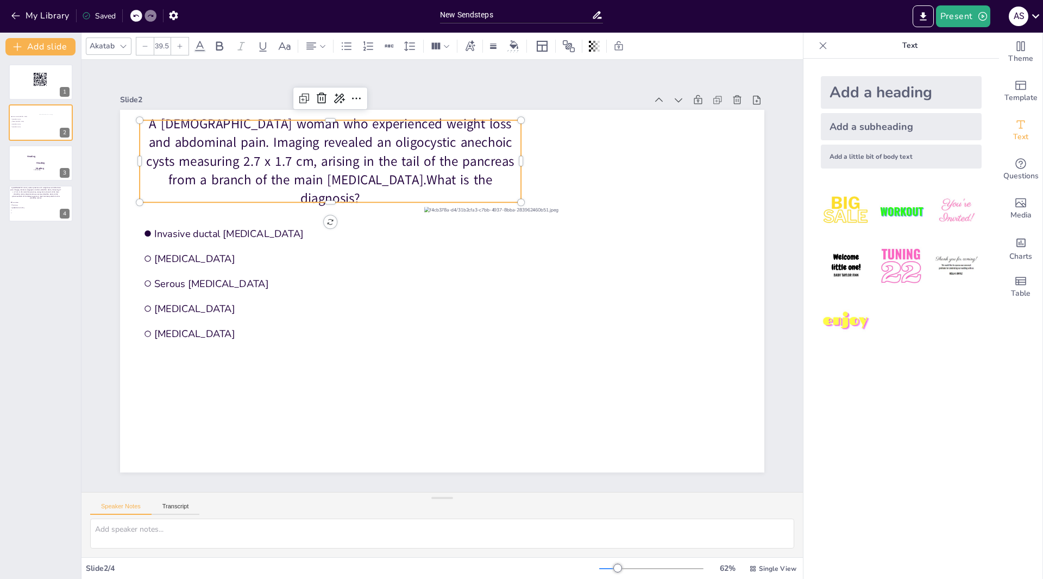
click at [418, 247] on p "A 56-year-old woman who experienced weight loss and abdominal pain. Imaging rev…" at bounding box center [584, 350] width 391 height 206
click at [416, 143] on p "A 56-year-old woman who experienced weight loss and abdominal pain. Imaging rev…" at bounding box center [453, 116] width 324 height 346
click at [417, 148] on p "A 56-year-old woman who experienced weight loss and abdominal pain. Imaging rev…" at bounding box center [517, 133] width 206 height 391
click at [417, 280] on p "A 56-year-old woman who experienced weight loss and abdominal pain. Imaging rev…" at bounding box center [575, 365] width 392 height 170
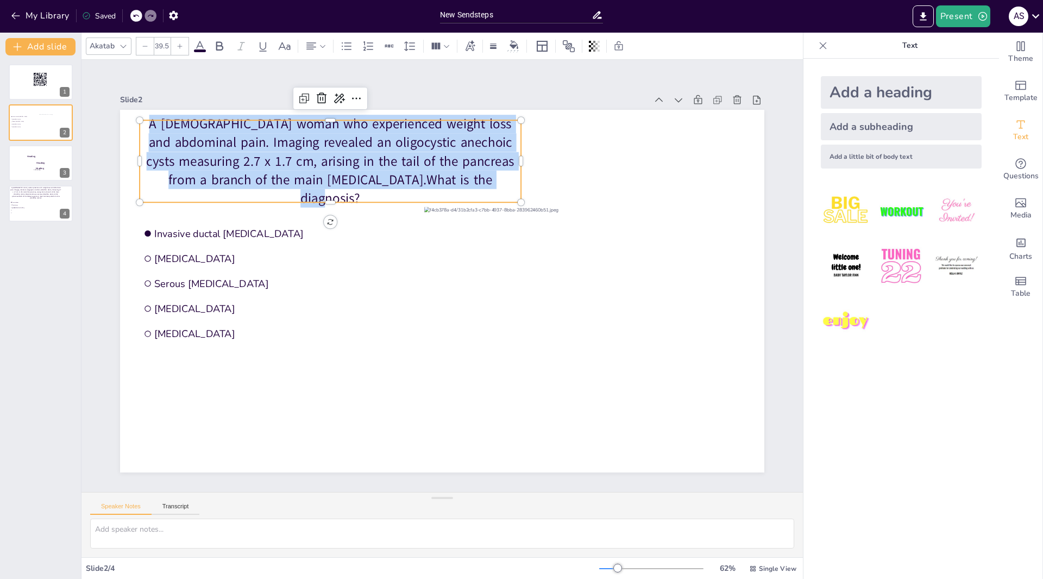
click at [406, 204] on p "A 56-year-old woman who experienced weight loss and abdominal pain. Imaging rev…" at bounding box center [340, 398] width 132 height 389
click at [502, 148] on p "A 56-year-old woman who experienced weight loss and abdominal pain. Imaging rev…" at bounding box center [568, 176] width 132 height 389
click at [462, 148] on p "A 56-year-old woman who experienced weight loss and abdominal pain. Imaging rev…" at bounding box center [597, 236] width 271 height 377
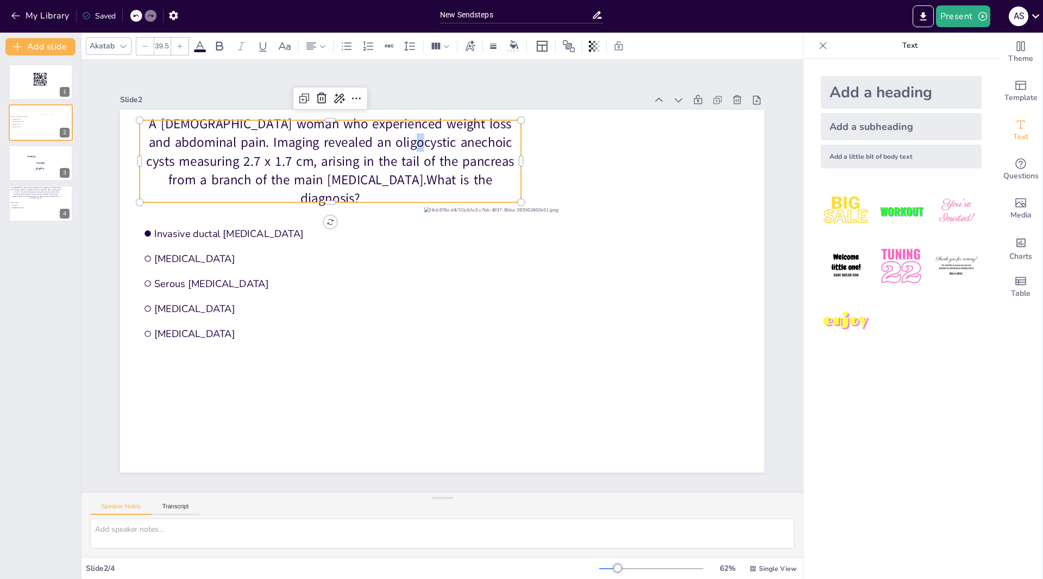
click at [440, 148] on p "A 56-year-old woman who experienced weight loss and abdominal pain. Imaging rev…" at bounding box center [602, 270] width 324 height 346
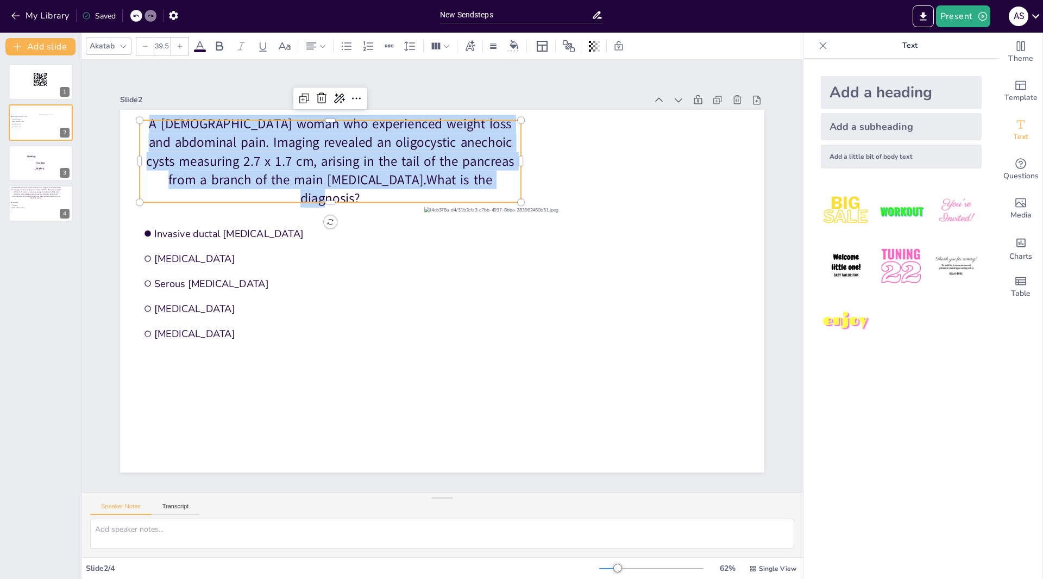
click at [417, 148] on p "A 56-year-old woman who experienced weight loss and abdominal pain. Imaging rev…" at bounding box center [330, 161] width 381 height 93
click at [473, 148] on p "A 56-year-old woman who experienced weight loss and abdominal pain. Imaging rev…" at bounding box center [593, 220] width 240 height 386
click at [417, 279] on p "A 56-year-old woman who experienced weight loss and abdominal pain. Imaging rev…" at bounding box center [575, 364] width 392 height 170
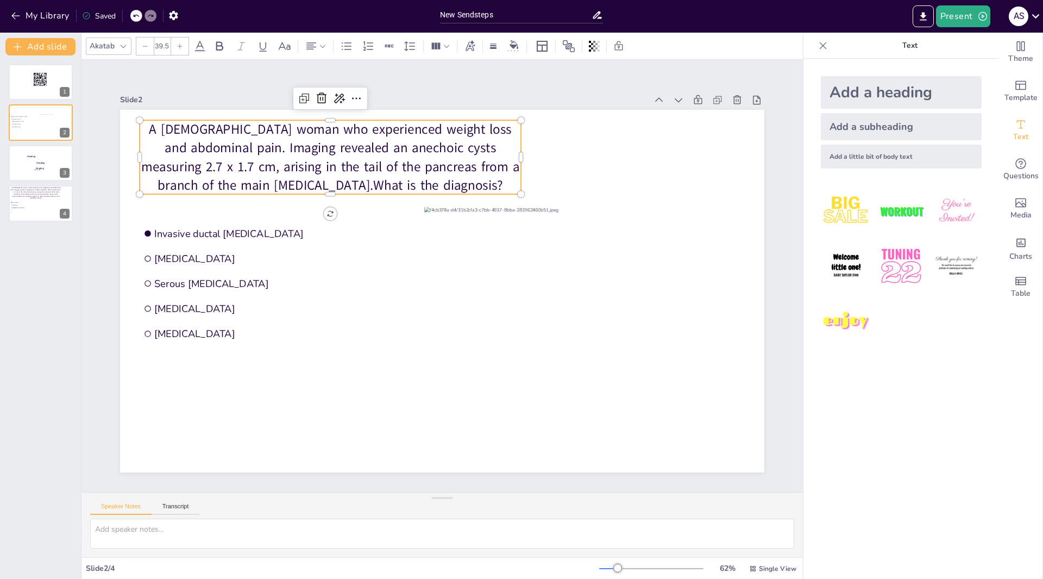
click at [227, 166] on p "A [DEMOGRAPHIC_DATA] woman who experienced weight loss and abdominal pain. Imag…" at bounding box center [303, 360] width 152 height 389
click at [167, 125] on p "A [DEMOGRAPHIC_DATA] woman who experienced weight loss and abdominal pain. Imag…" at bounding box center [330, 157] width 381 height 74
click at [361, 127] on p "A [DEMOGRAPHIC_DATA] woman who experienced weight loss and abdominal pain. Imag…" at bounding box center [488, 119] width 255 height 367
click at [515, 127] on p "A [DEMOGRAPHIC_DATA] woman who experienced weight loss and abdominal pain. Imag…" at bounding box center [572, 176] width 114 height 387
click at [180, 127] on p "A [DEMOGRAPHIC_DATA] woman who experienced weight loss and abdominal pain. Imag…" at bounding box center [373, 128] width 386 height 189
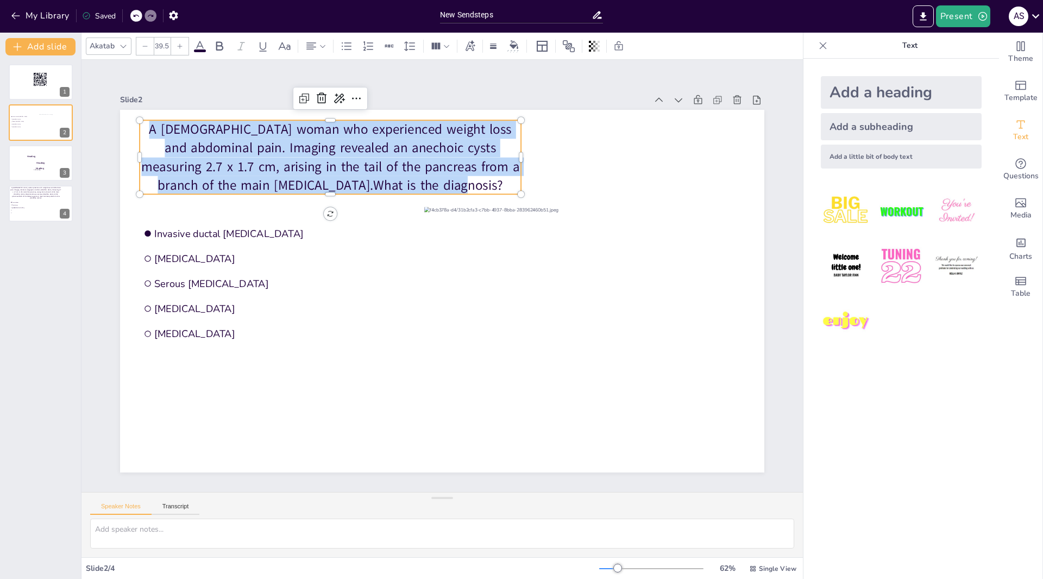
click at [348, 348] on p "A [DEMOGRAPHIC_DATA] woman who experienced weight loss and abdominal pain. Imag…" at bounding box center [541, 405] width 387 height 114
click at [496, 127] on p "A [DEMOGRAPHIC_DATA] woman who experienced weight loss and abdominal pain. Imag…" at bounding box center [590, 206] width 189 height 386
click at [319, 329] on p "A [DEMOGRAPHIC_DATA] woman who experienced weight loss and abdominal pain. Imag…" at bounding box center [512, 423] width 386 height 189
click at [152, 123] on p "A [DEMOGRAPHIC_DATA] woman who experienced weight loss and abdominal pain. Imag…" at bounding box center [330, 157] width 381 height 74
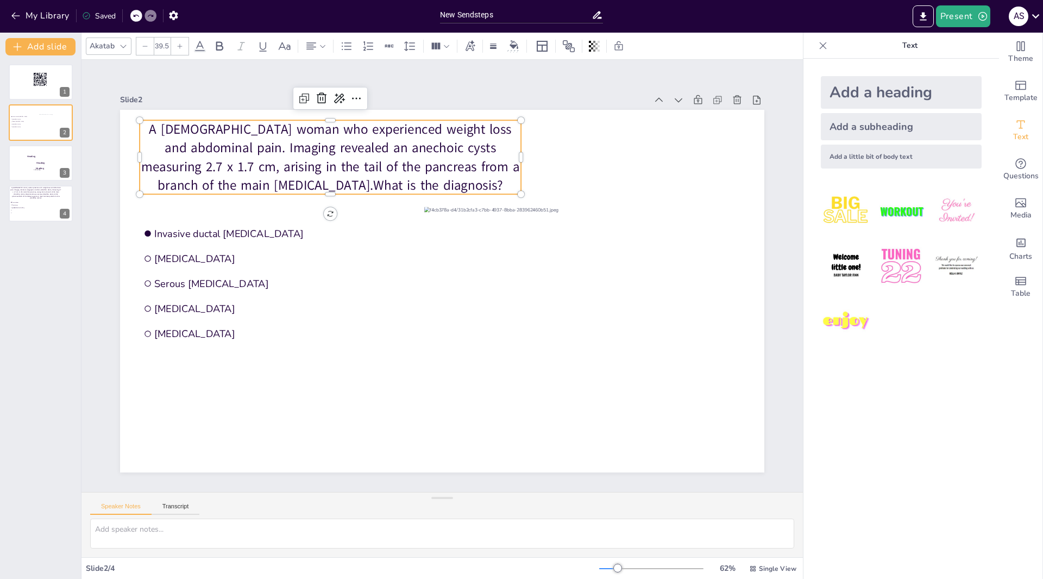
click at [485, 123] on p "A [DEMOGRAPHIC_DATA] woman who experienced weight loss and abdominal pain. Imag…" at bounding box center [596, 221] width 223 height 379
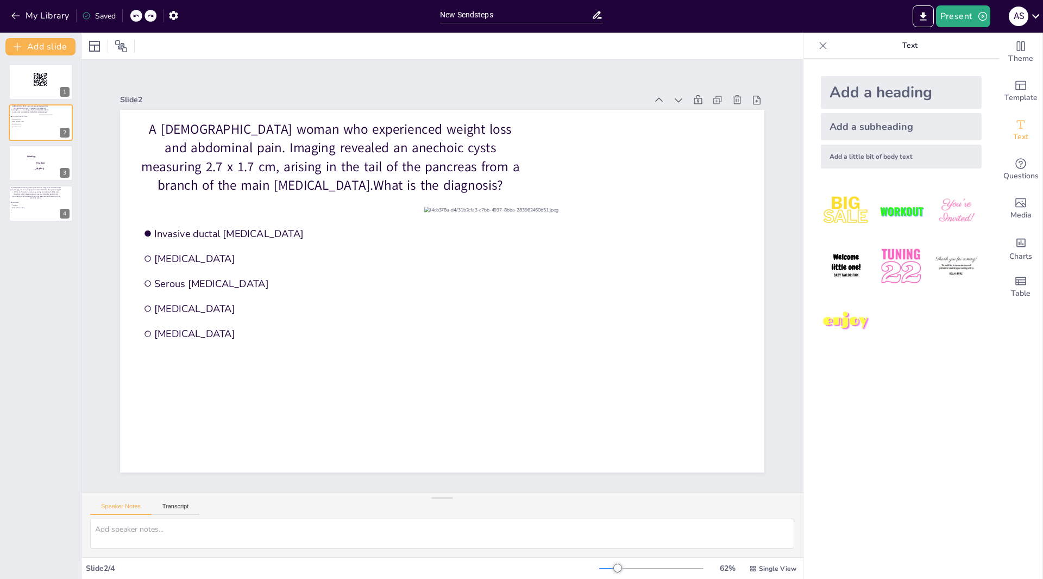
click at [818, 43] on icon at bounding box center [823, 45] width 11 height 11
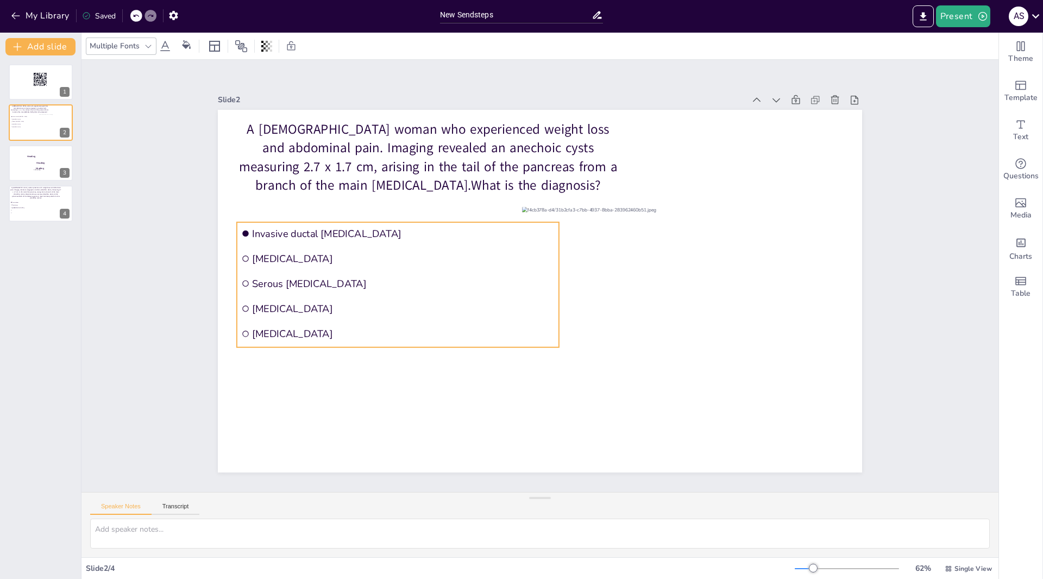
click at [400, 230] on span "Invasive ductal [MEDICAL_DATA]" at bounding box center [494, 140] width 189 height 253
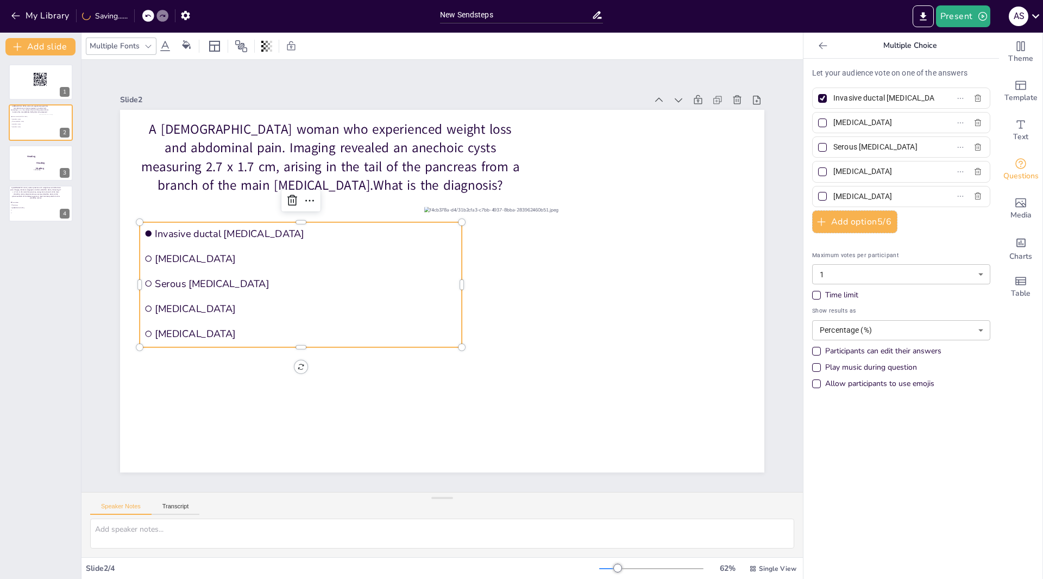
click at [818, 148] on div at bounding box center [822, 147] width 9 height 9
click at [834, 148] on input "Serous [MEDICAL_DATA]" at bounding box center [884, 147] width 101 height 16
checkbox input "true"
click at [820, 99] on div at bounding box center [822, 98] width 5 height 5
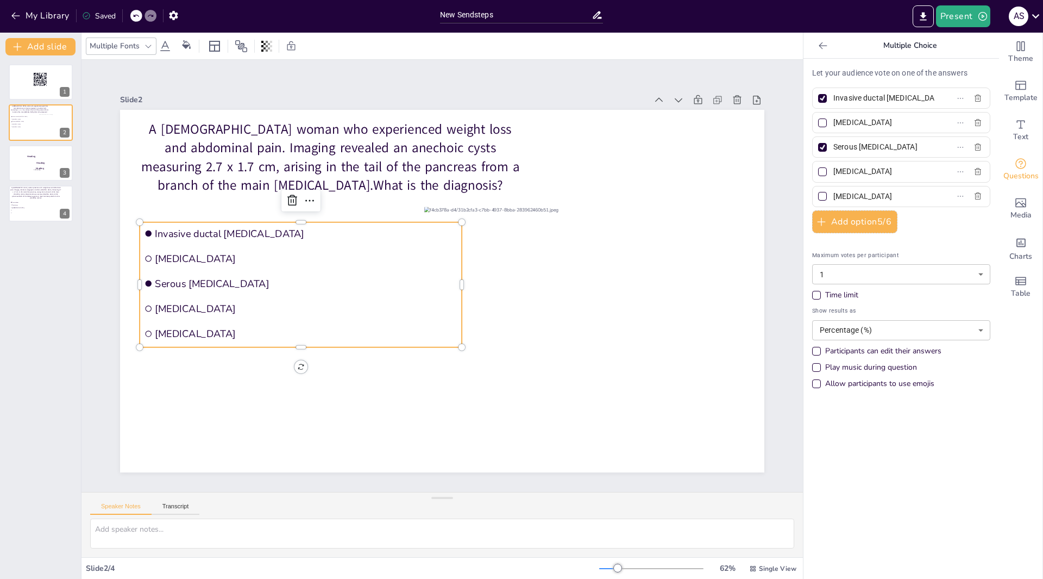
click at [834, 99] on input "Invasive ductal [MEDICAL_DATA]" at bounding box center [884, 98] width 101 height 16
checkbox input "false"
click at [966, 12] on button "Present" at bounding box center [963, 16] width 54 height 22
click at [965, 36] on li "Preview presentation" at bounding box center [979, 40] width 85 height 17
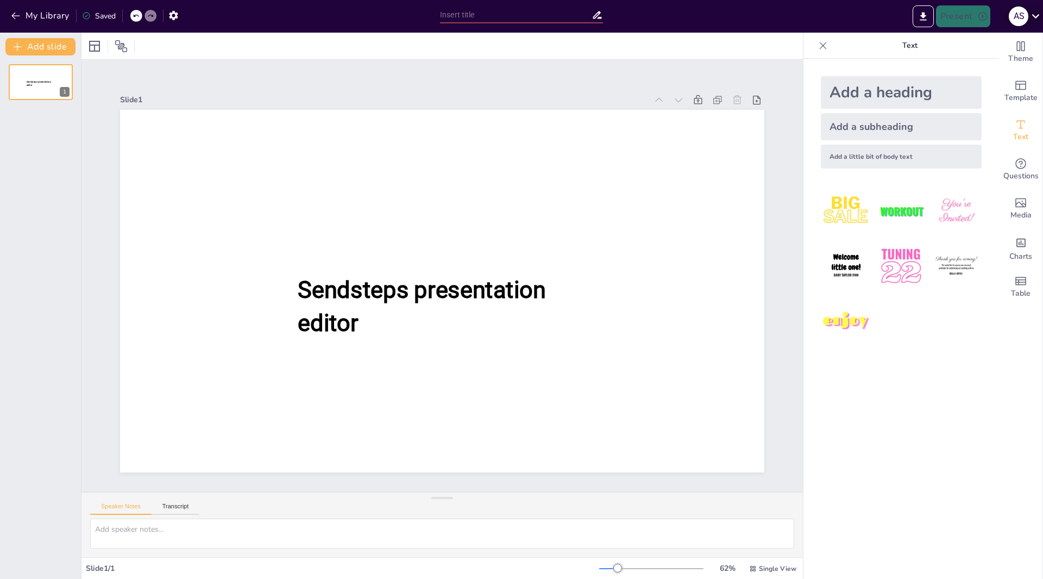
type input "New Sendsteps"
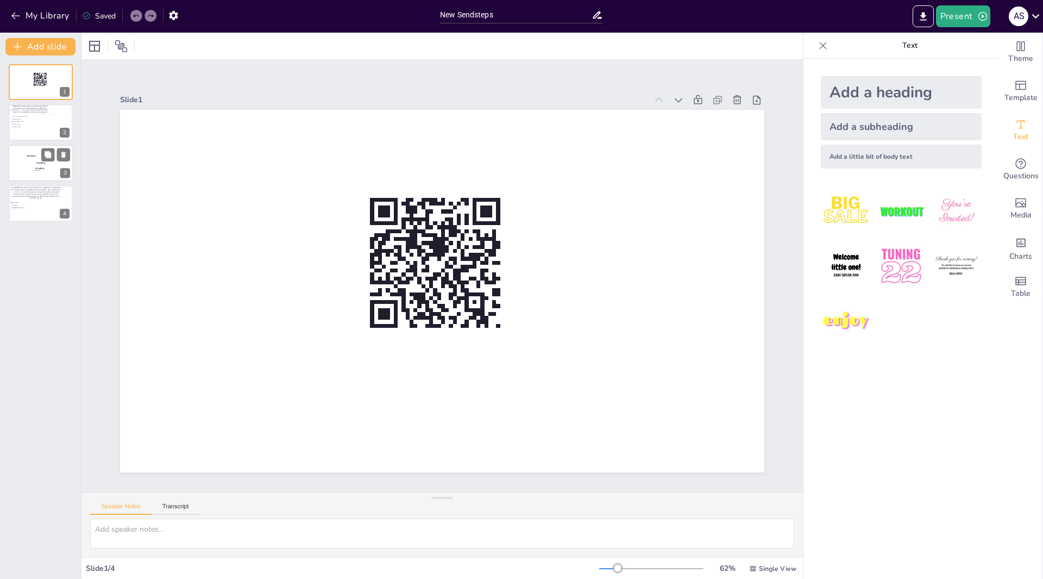
click at [34, 165] on div at bounding box center [40, 163] width 65 height 37
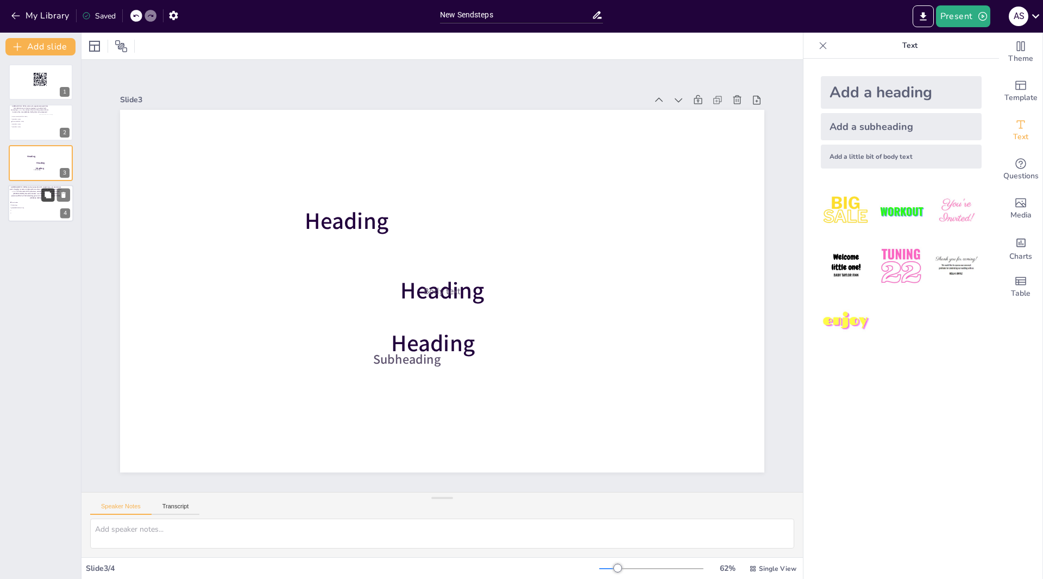
click at [42, 201] on button at bounding box center [47, 195] width 13 height 13
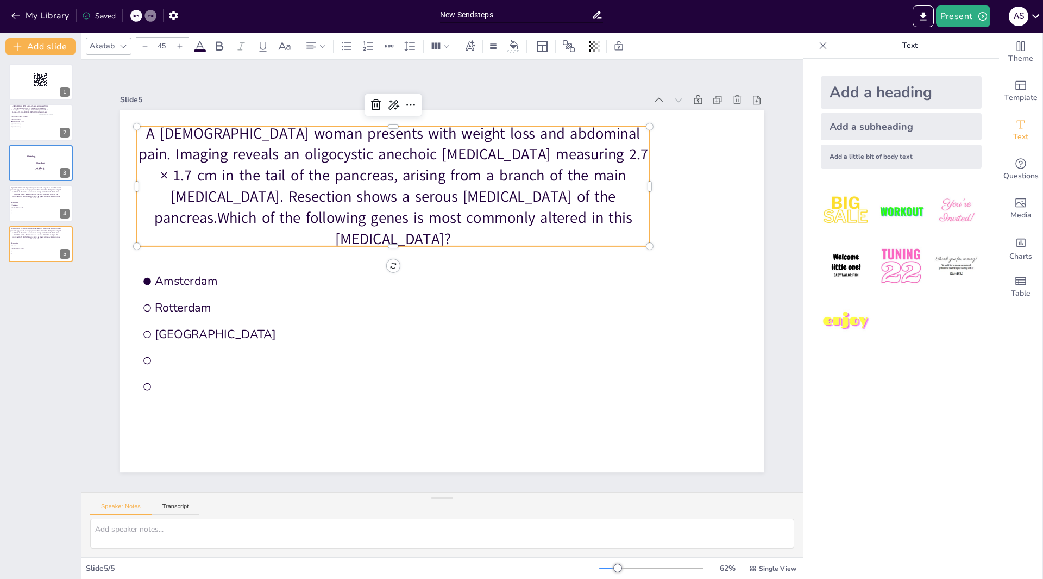
click at [586, 223] on p "A [DEMOGRAPHIC_DATA] woman presents with weight loss and abdominal pain. Imagin…" at bounding box center [393, 186] width 513 height 127
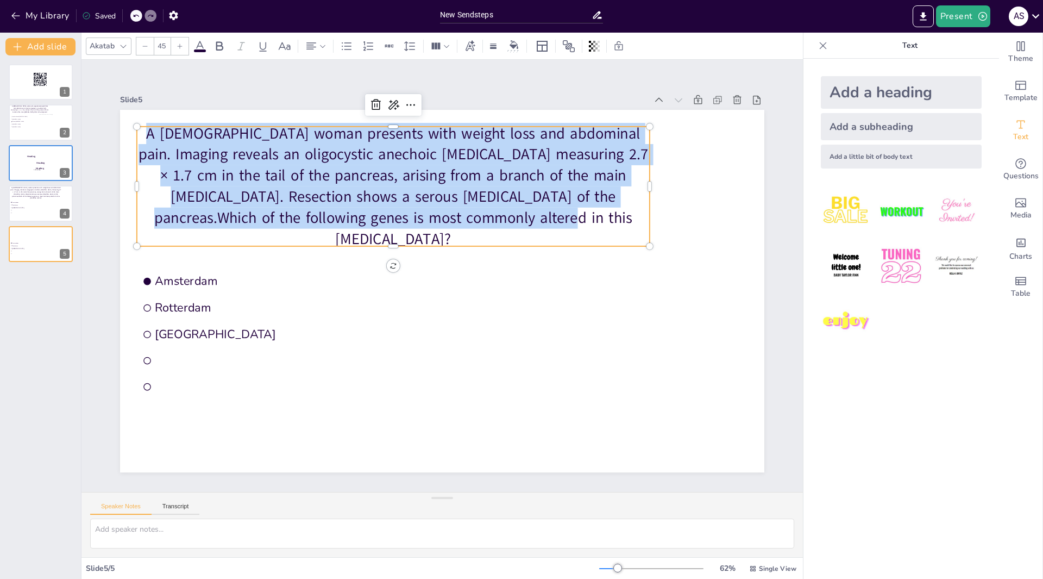
click at [585, 223] on p "A 56-year-old woman presents with weight loss and abdominal pain. Imaging revea…" at bounding box center [393, 186] width 513 height 127
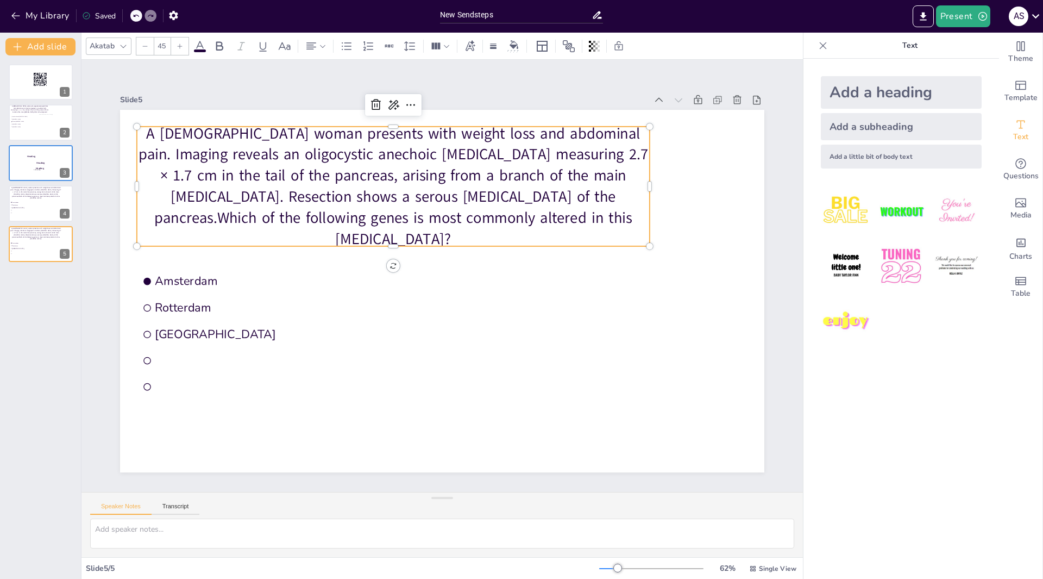
click at [587, 222] on p "A 56-year-old woman presents with weight loss and abdominal pain. Imaging revea…" at bounding box center [393, 186] width 513 height 127
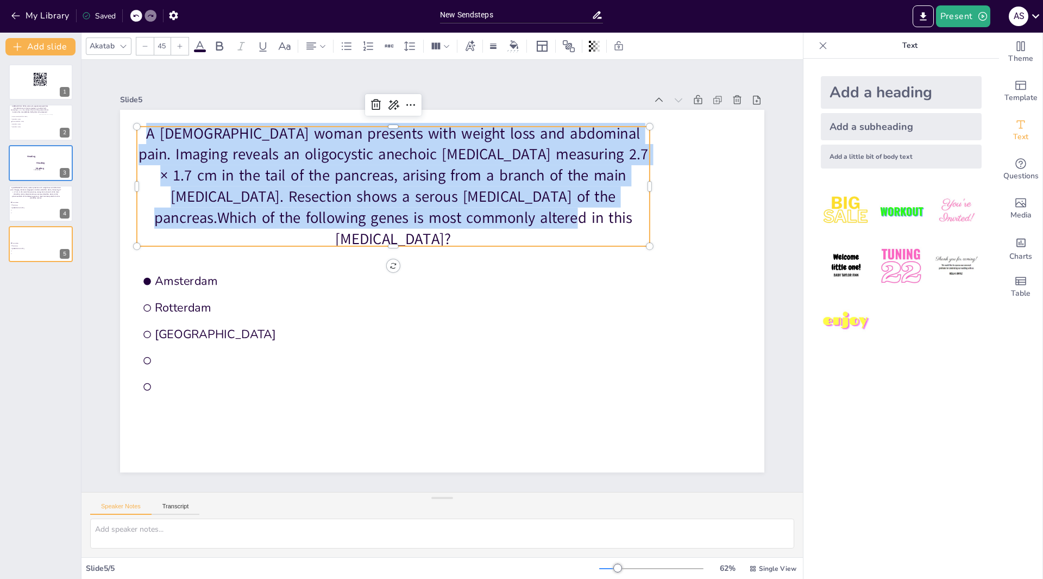
click at [587, 222] on p "A 56-year-old woman presents with weight loss and abdominal pain. Imaging revea…" at bounding box center [393, 186] width 513 height 127
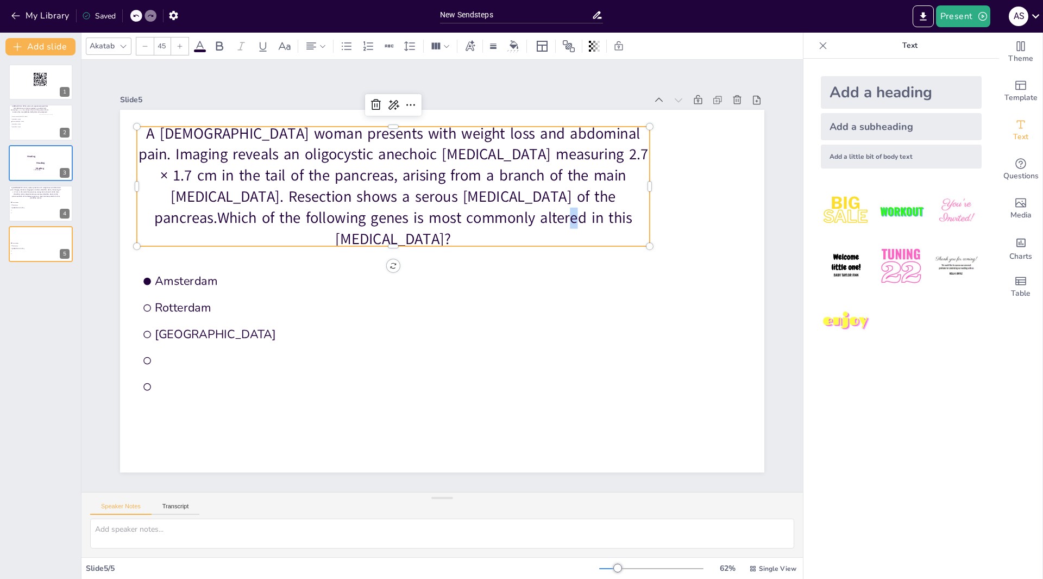
click at [587, 222] on p "A 56-year-old woman presents with weight loss and abdominal pain. Imaging revea…" at bounding box center [393, 186] width 513 height 127
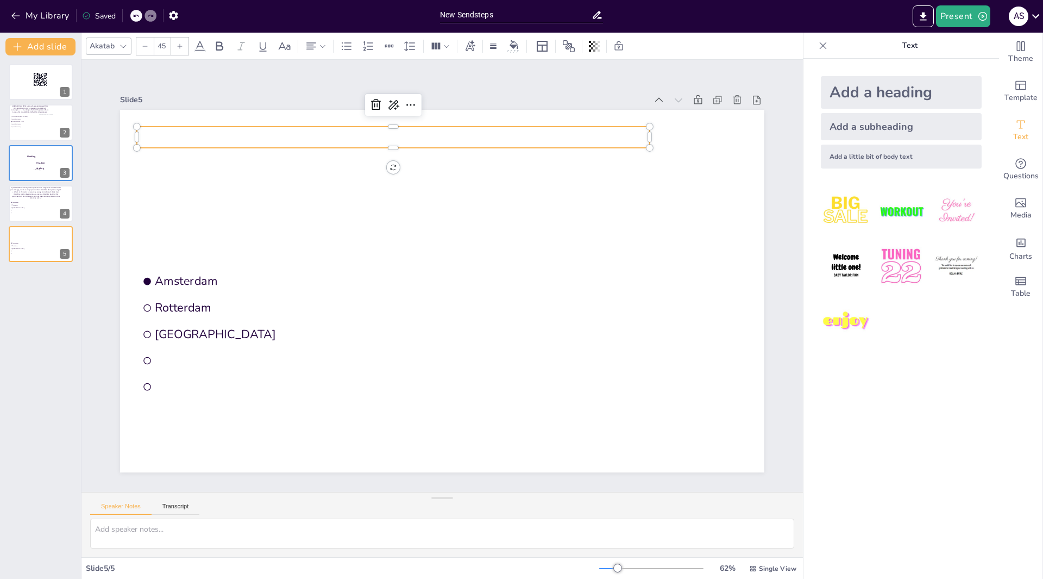
click at [345, 132] on p at bounding box center [393, 137] width 513 height 21
click at [175, 133] on p at bounding box center [393, 137] width 513 height 21
click at [180, 134] on p at bounding box center [393, 137] width 513 height 21
type input "24"
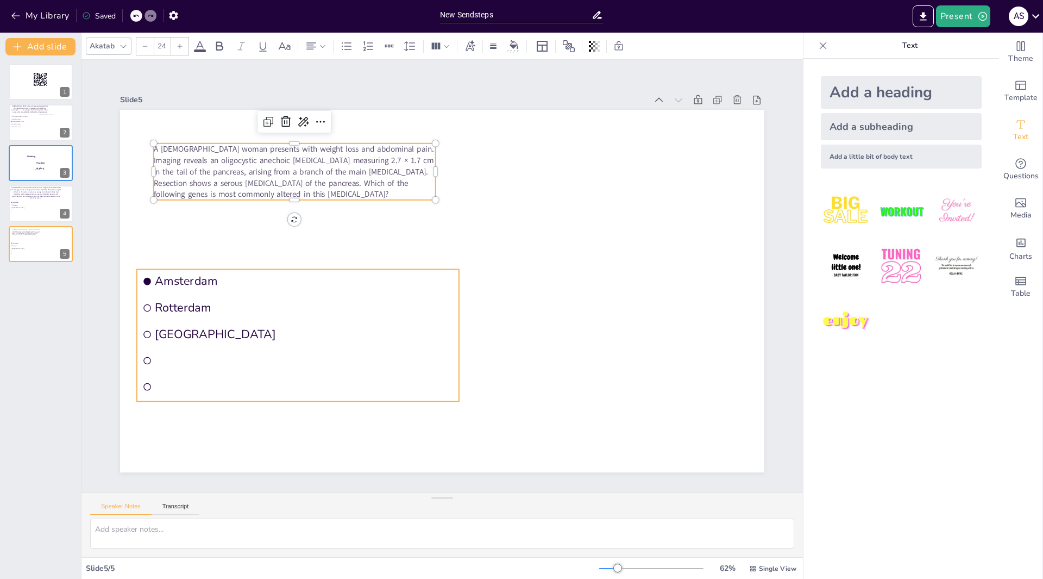
click at [192, 301] on span "Rotterdam" at bounding box center [304, 308] width 299 height 16
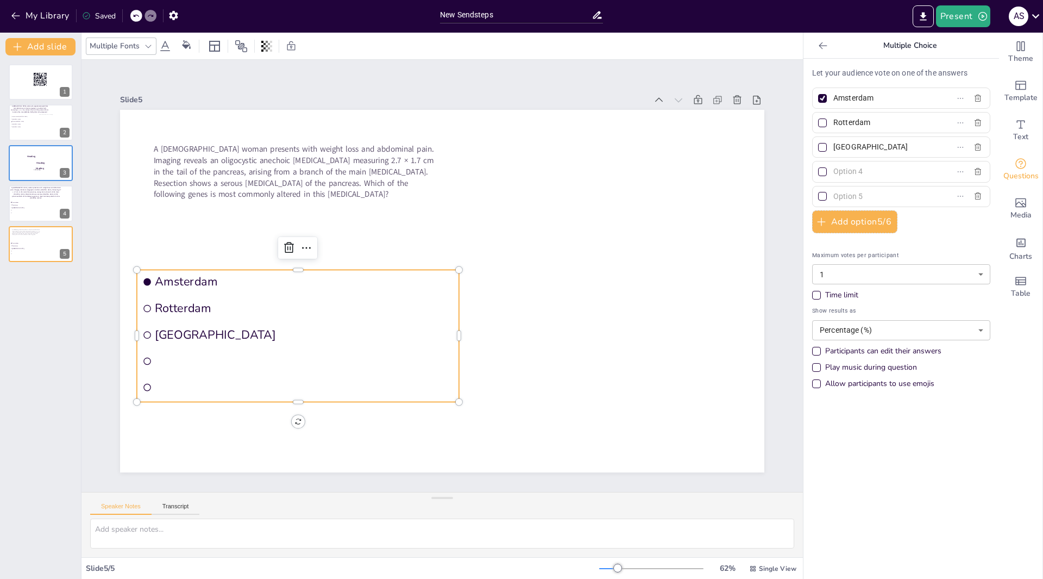
click at [872, 96] on input "Amsterdam" at bounding box center [884, 98] width 101 height 16
type input "A"
type input "GNAS"
click at [868, 121] on input "Rotterdam" at bounding box center [884, 123] width 101 height 16
type input "R"
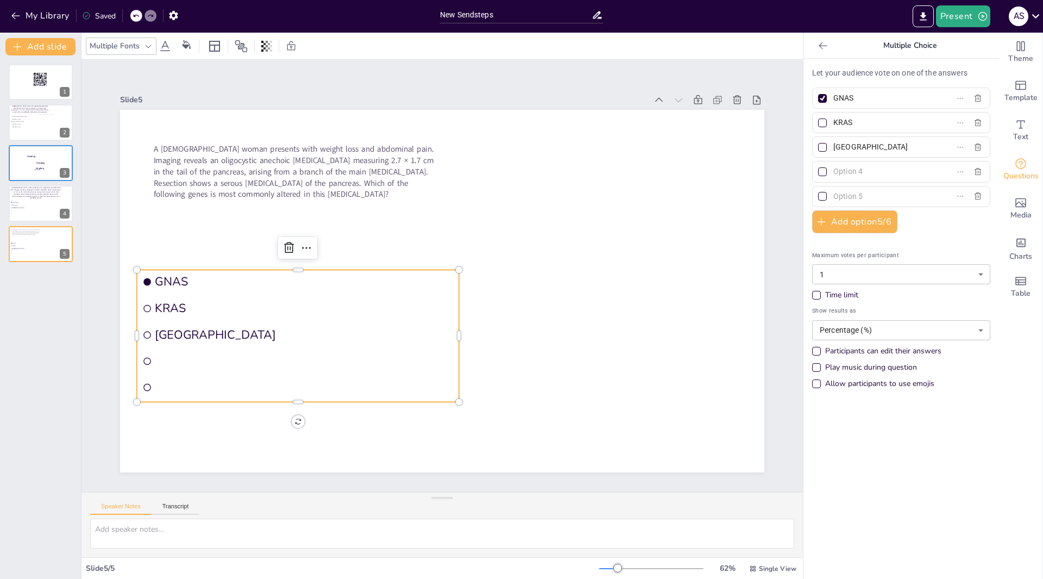
type input "KRAS"
click at [869, 143] on input "The Hague" at bounding box center [884, 147] width 101 height 16
type input "T"
click at [861, 143] on input "text" at bounding box center [884, 147] width 101 height 16
type input "SMAD4"
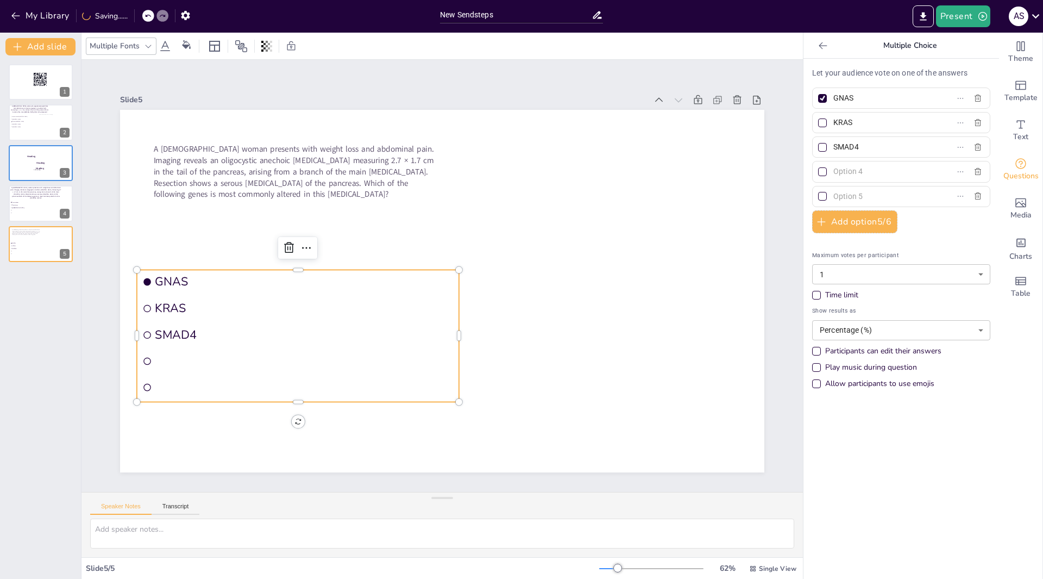
click at [867, 173] on input "text" at bounding box center [884, 172] width 101 height 16
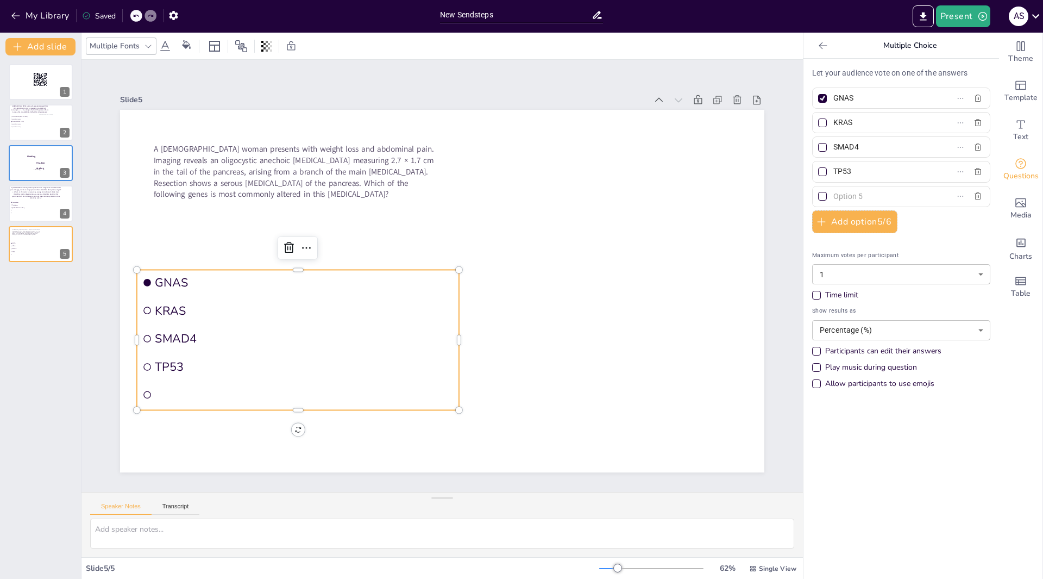
type input "TP53"
click at [862, 196] on input "text" at bounding box center [884, 197] width 101 height 16
type input "VHL"
click at [818, 198] on div at bounding box center [822, 196] width 9 height 9
click at [834, 198] on input "VHL" at bounding box center [884, 197] width 101 height 16
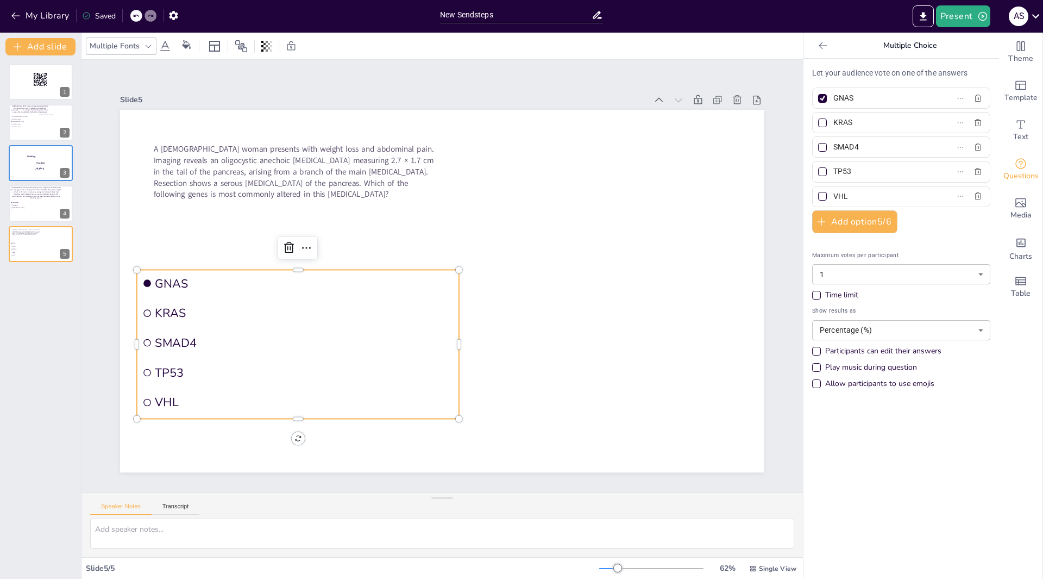
checkbox input "true"
click at [818, 100] on div at bounding box center [822, 98] width 9 height 9
click at [834, 100] on input "GNAS" at bounding box center [884, 98] width 101 height 16
checkbox input "false"
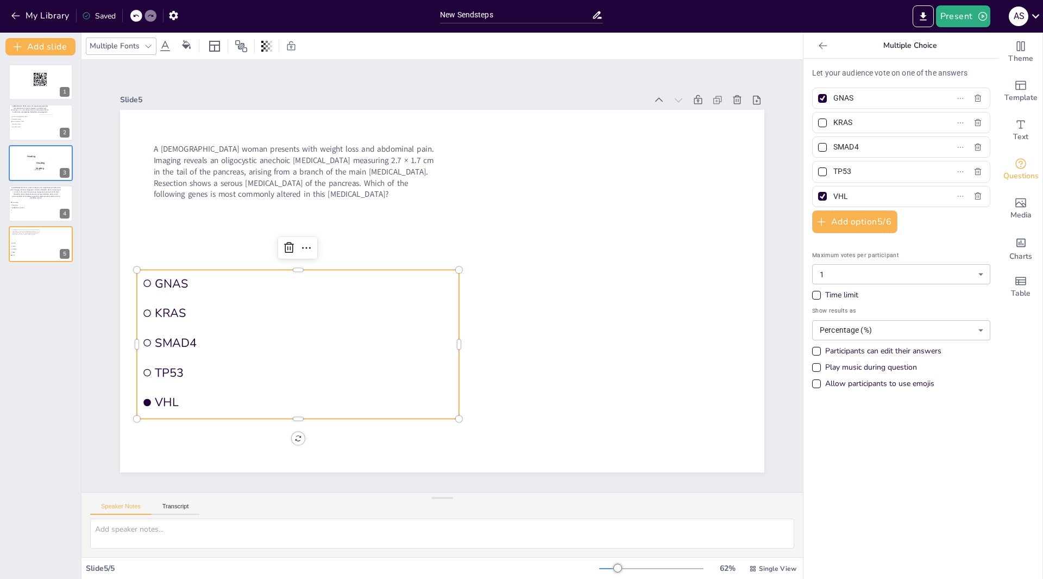
checkbox input "false"
click at [422, 186] on p "A [DEMOGRAPHIC_DATA] woman presents with weight loss and abdominal pain. Imagin…" at bounding box center [295, 171] width 282 height 57
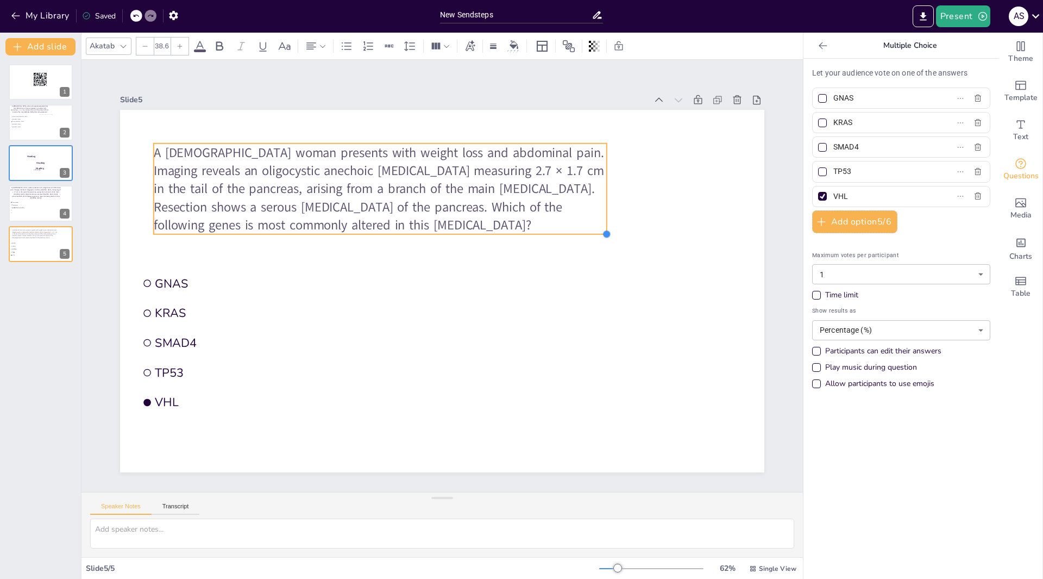
type input "38.8"
drag, startPoint x: 428, startPoint y: 194, endPoint x: 522, endPoint y: 229, distance: 99.7
click at [522, 229] on div "GNAS KRAS SMAD4 TP53 VHL A 56-year-old woman presents with weight loss and abdo…" at bounding box center [442, 291] width 645 height 362
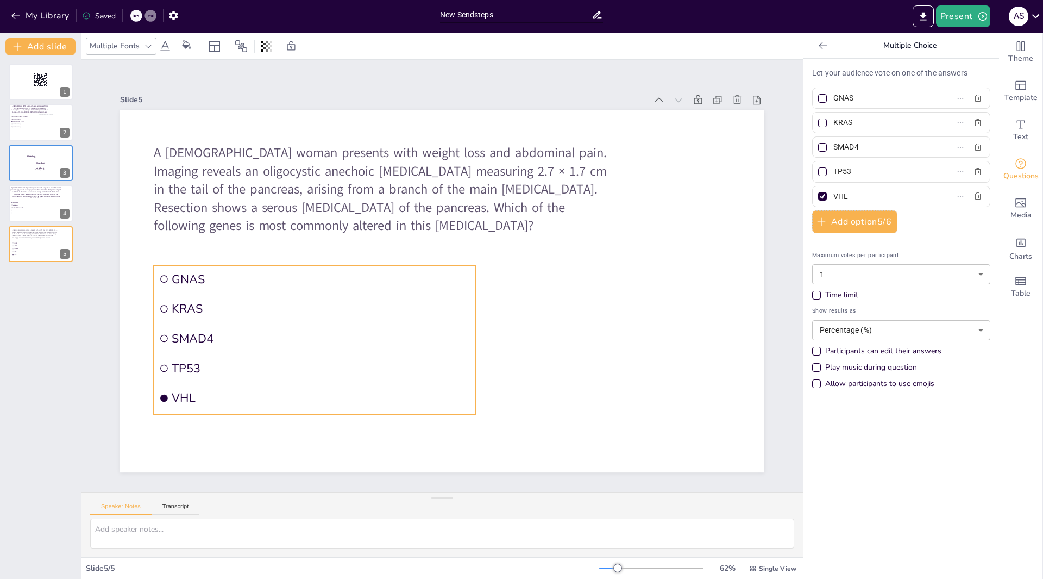
drag, startPoint x: 192, startPoint y: 283, endPoint x: 207, endPoint y: 279, distance: 15.8
click at [207, 279] on span "GNAS" at bounding box center [321, 279] width 299 height 16
click at [953, 18] on button "Present" at bounding box center [963, 16] width 54 height 22
click at [948, 43] on li "Preview presentation" at bounding box center [979, 40] width 85 height 17
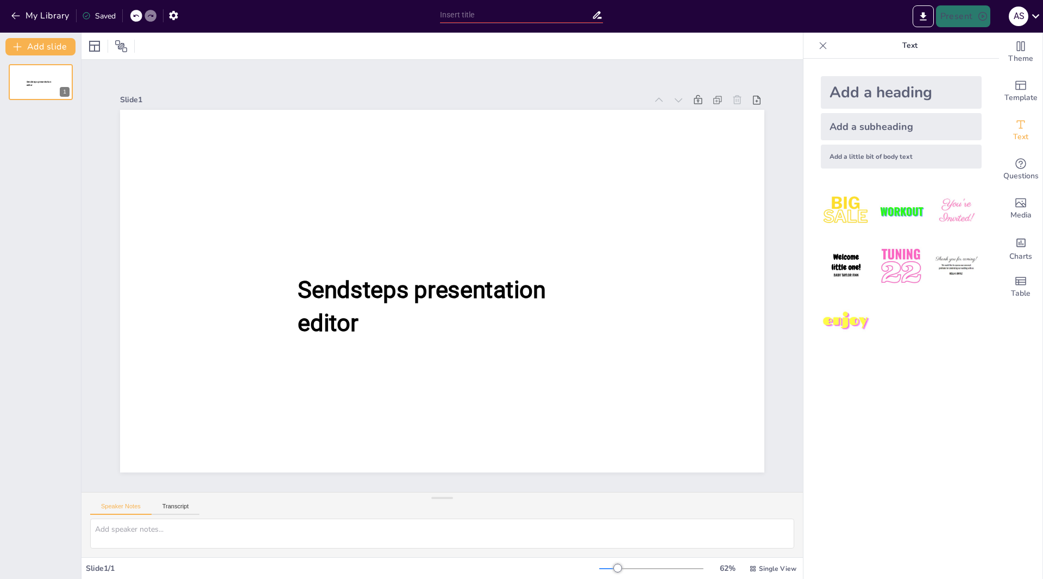
type input "New Sendsteps"
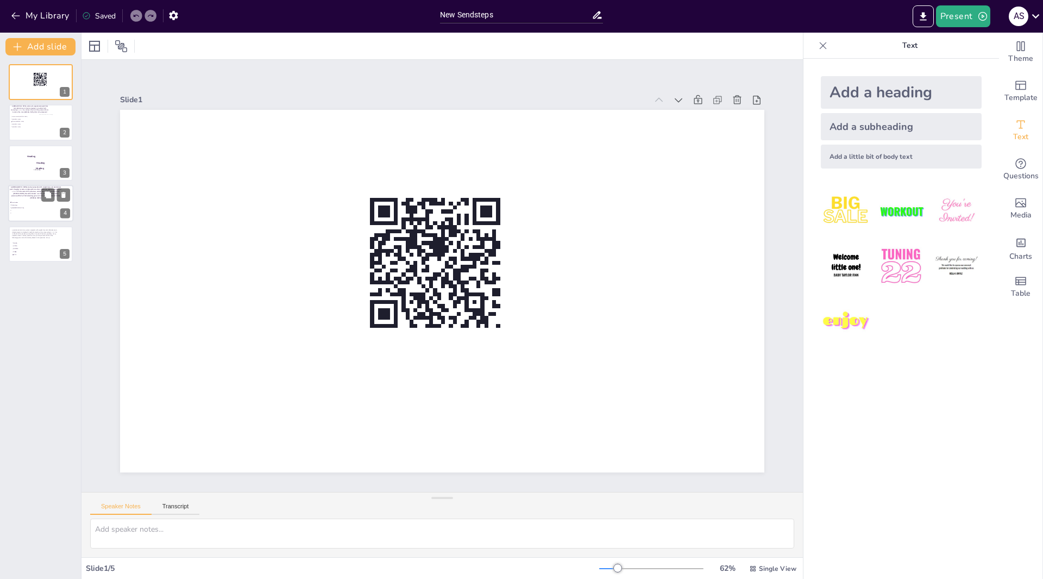
click at [40, 204] on span "Rotterdam" at bounding box center [26, 205] width 30 height 2
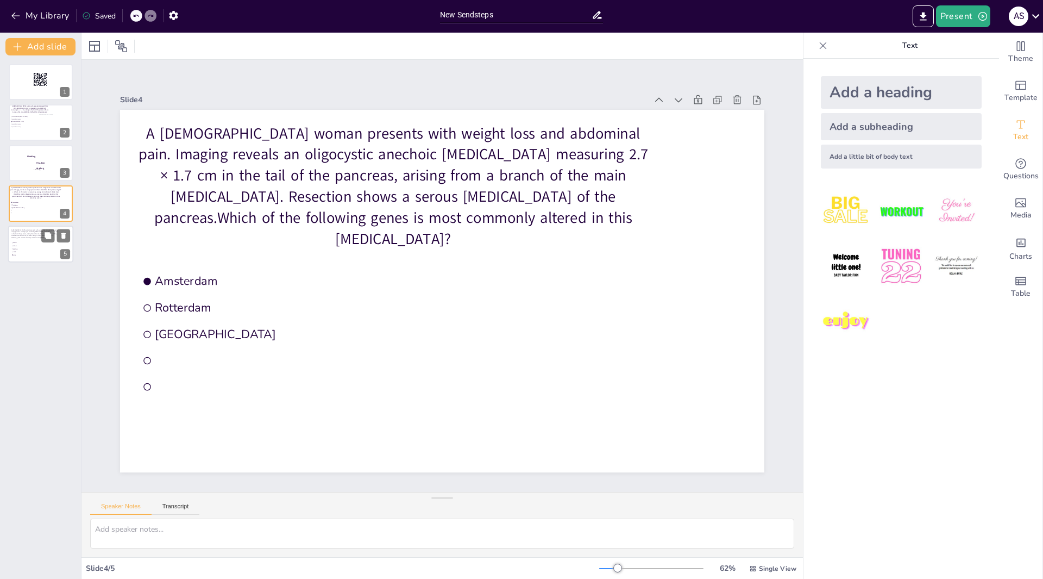
click at [43, 252] on span "TP53" at bounding box center [28, 252] width 30 height 2
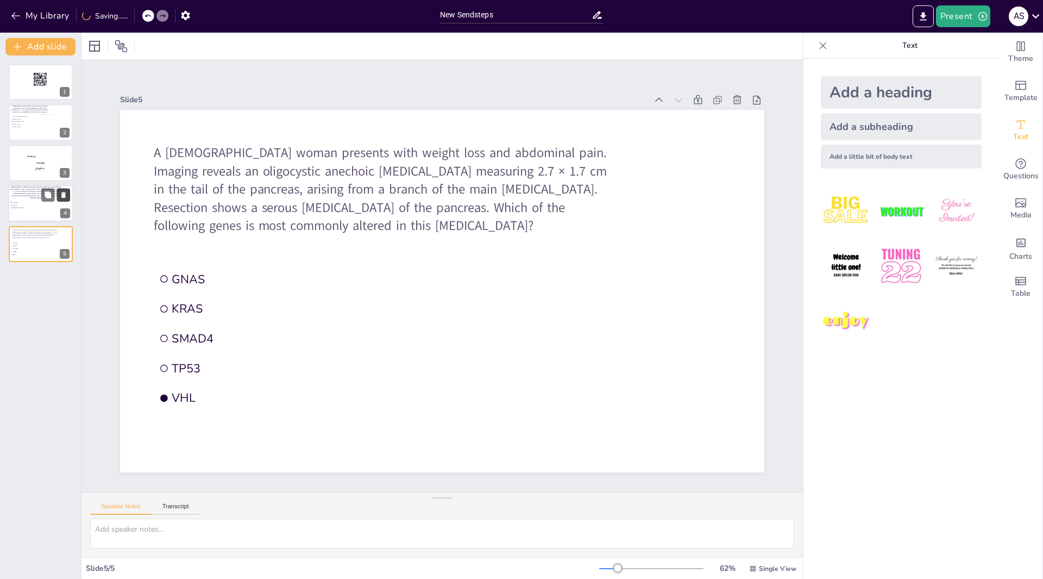
click at [60, 197] on icon at bounding box center [64, 195] width 8 height 8
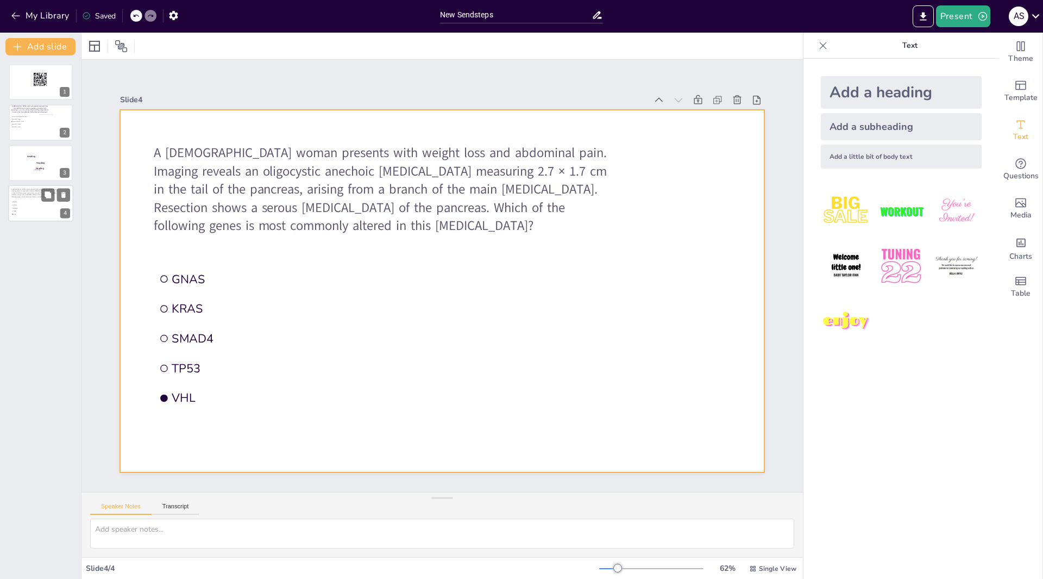
click at [32, 198] on div at bounding box center [40, 203] width 65 height 37
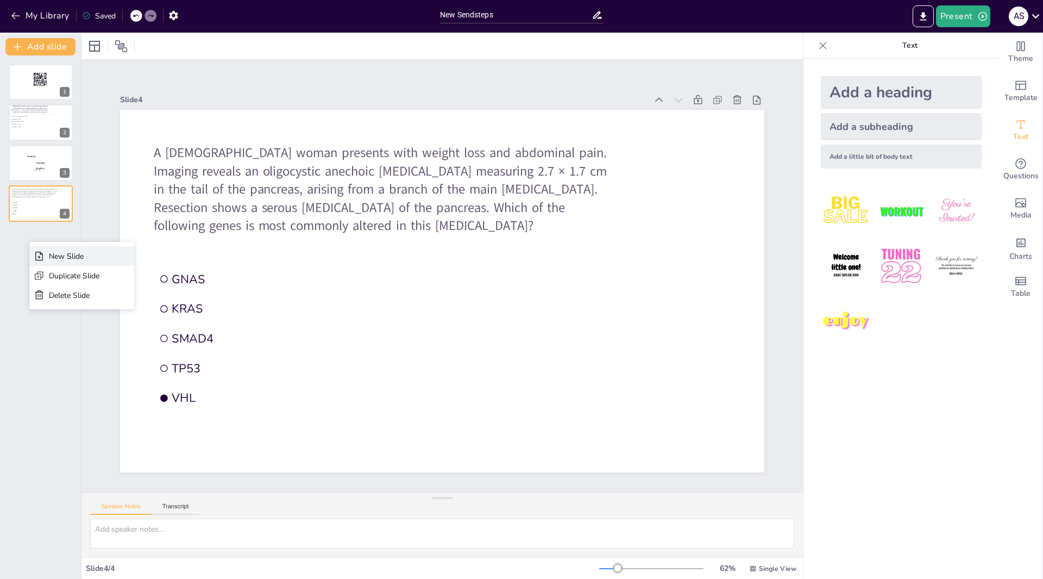
click at [39, 260] on icon at bounding box center [39, 256] width 8 height 9
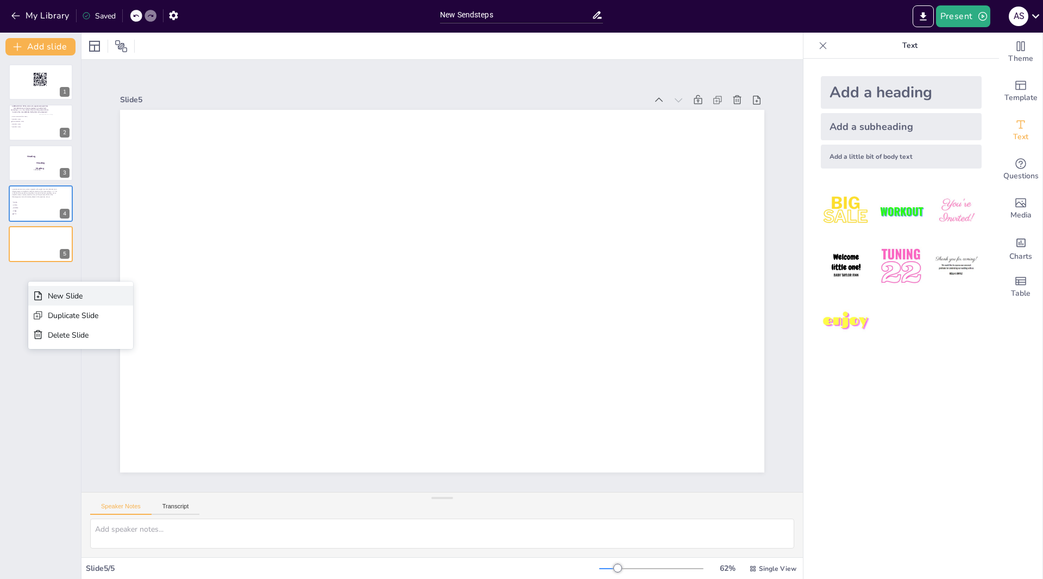
click at [46, 297] on div "New Slide" at bounding box center [80, 296] width 105 height 20
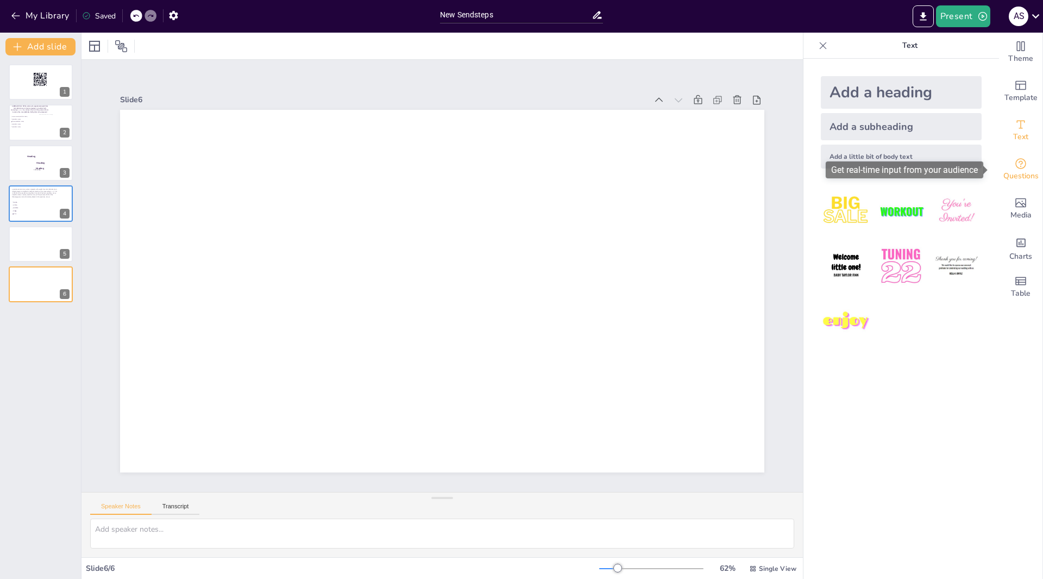
click at [1014, 171] on span "Questions" at bounding box center [1021, 176] width 35 height 12
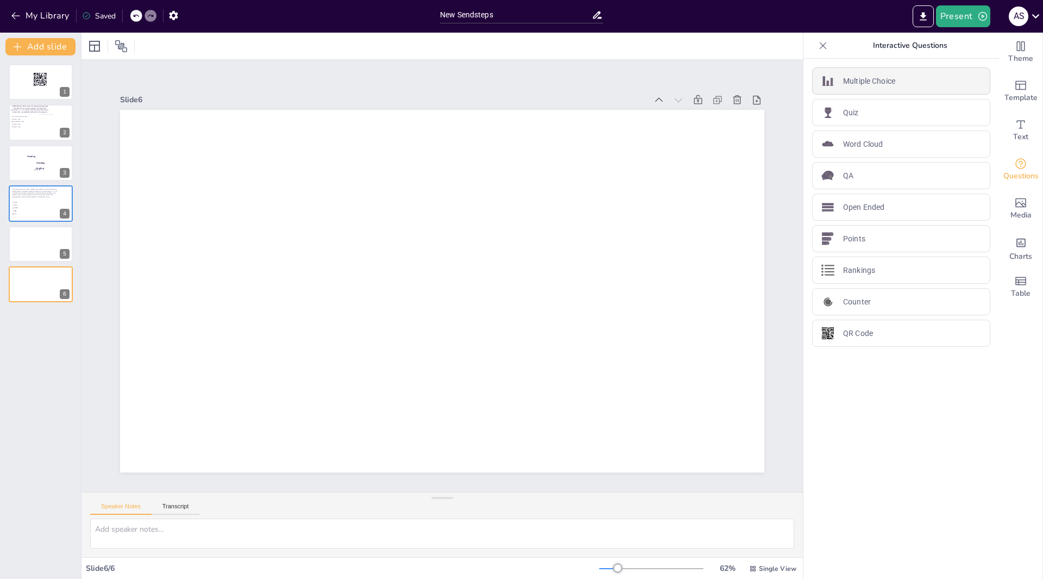
click at [866, 86] on div "Multiple Choice" at bounding box center [901, 80] width 178 height 27
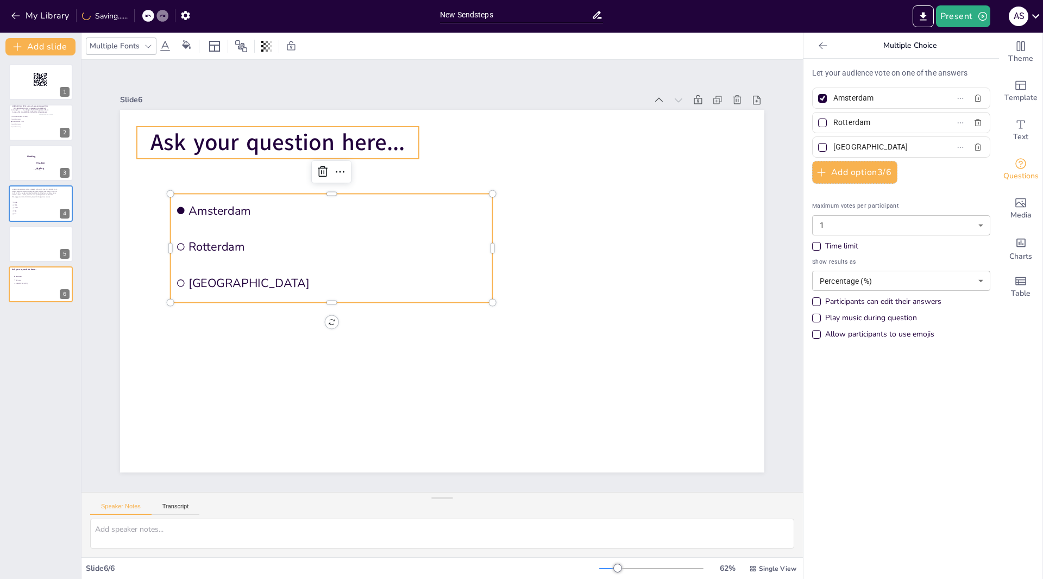
click at [360, 145] on span "Ask your question here..." at bounding box center [278, 142] width 254 height 31
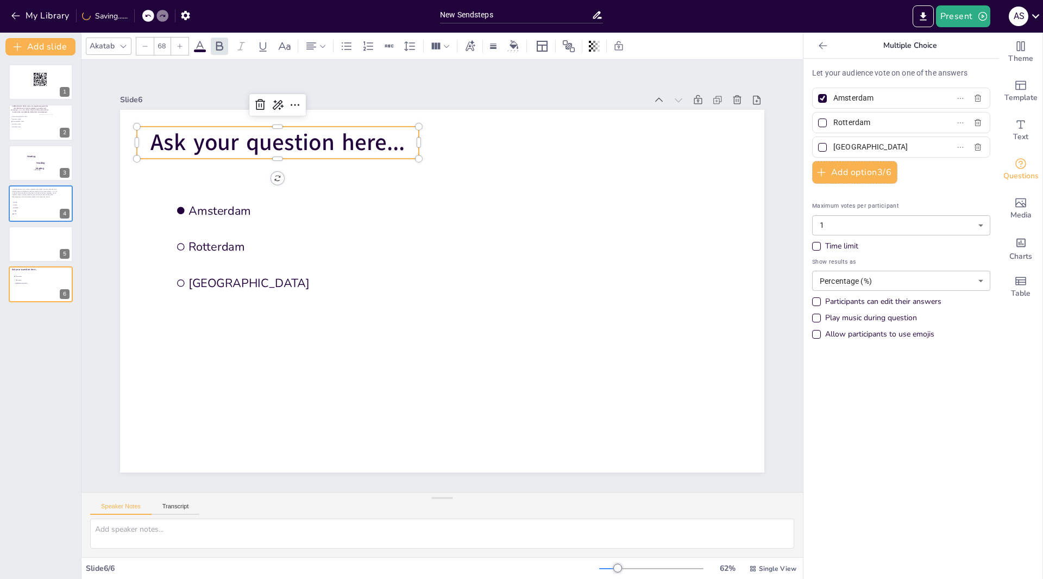
click at [374, 139] on span "Ask your question here..." at bounding box center [278, 142] width 254 height 31
click at [384, 138] on span "Ask your question here..." at bounding box center [278, 142] width 254 height 31
click at [388, 138] on span "Ask your question here..." at bounding box center [278, 142] width 254 height 31
click at [391, 139] on span "Ask your question here..." at bounding box center [279, 142] width 254 height 31
click at [392, 139] on span "Ask your question here..." at bounding box center [279, 143] width 254 height 31
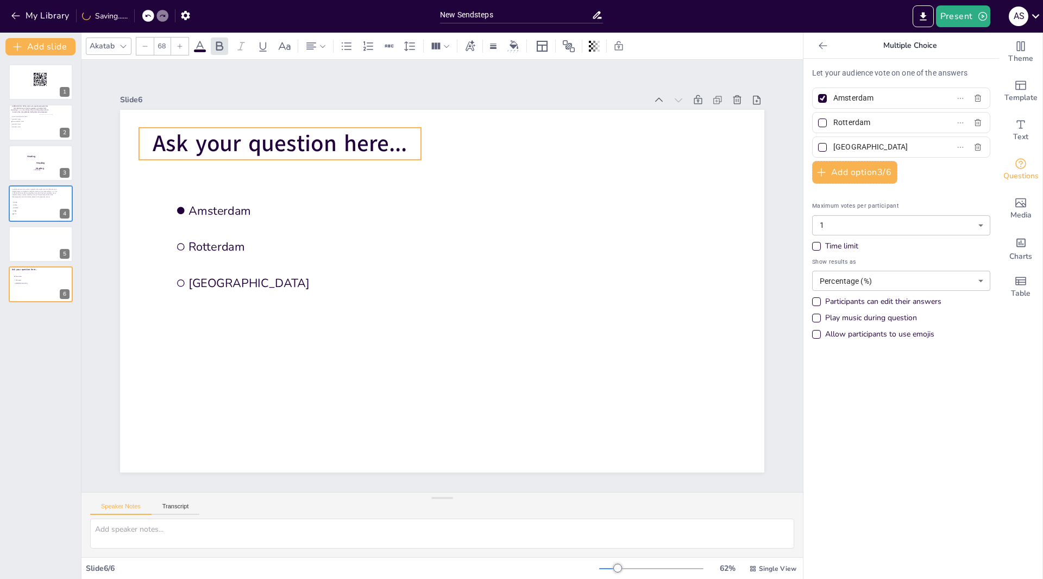
click at [396, 139] on span "Ask your question here..." at bounding box center [280, 143] width 254 height 31
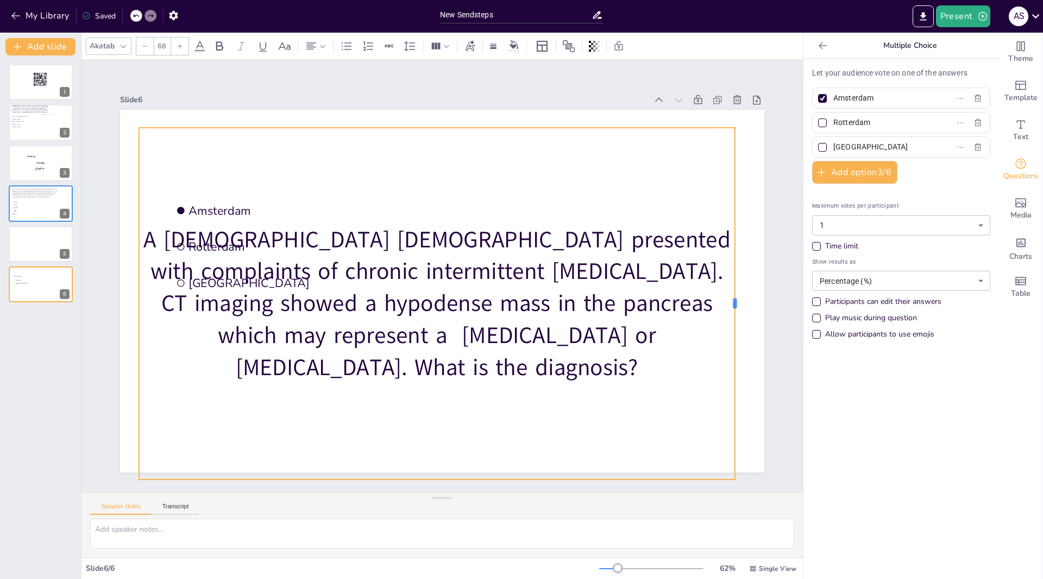
drag, startPoint x: 414, startPoint y: 301, endPoint x: 728, endPoint y: 270, distance: 315.6
click at [735, 270] on div at bounding box center [739, 304] width 9 height 352
click at [429, 474] on div "A [DEMOGRAPHIC_DATA] [DEMOGRAPHIC_DATA] presented with complaints of chronic in…" at bounding box center [437, 304] width 596 height 352
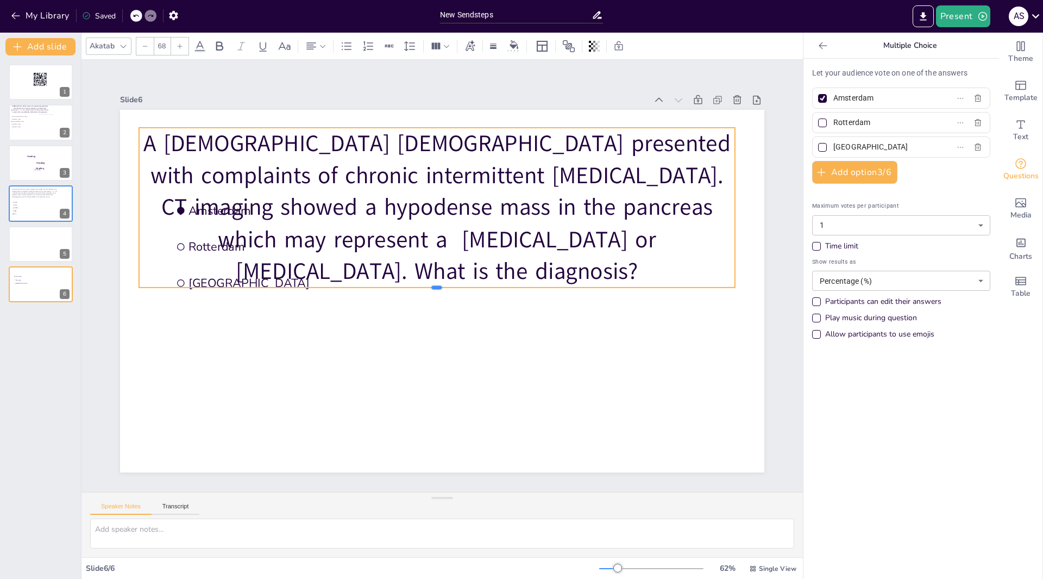
drag, startPoint x: 430, startPoint y: 475, endPoint x: 432, endPoint y: 243, distance: 231.5
click at [432, 243] on div "Amsterdam Rotterdam The Hague A 54-year-old male presented with complaints of c…" at bounding box center [442, 291] width 645 height 362
click at [142, 47] on icon at bounding box center [145, 46] width 7 height 7
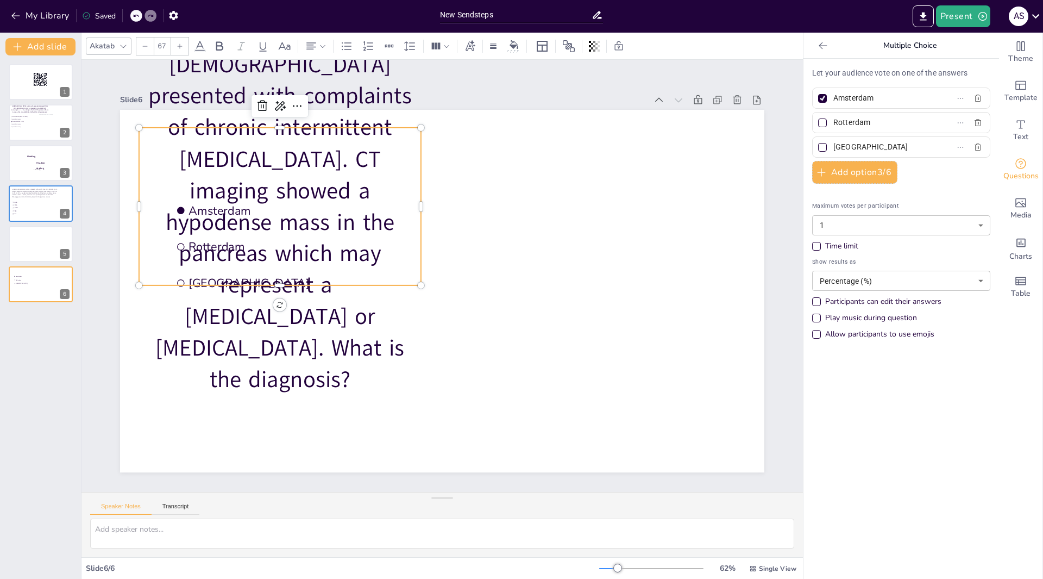
click at [142, 47] on icon at bounding box center [145, 46] width 7 height 7
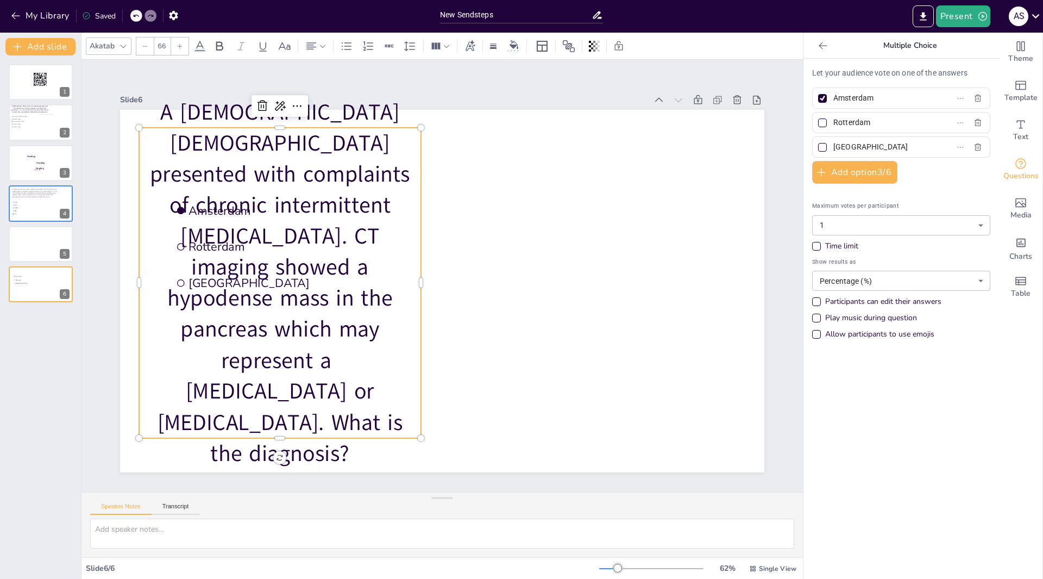
click at [142, 47] on icon at bounding box center [145, 46] width 7 height 7
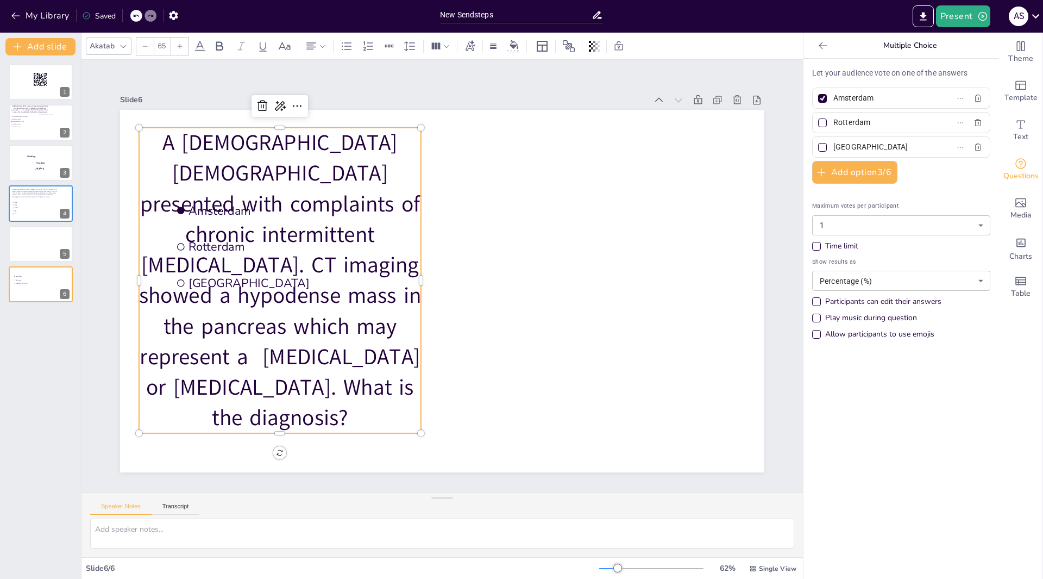
click at [142, 47] on icon at bounding box center [145, 46] width 7 height 7
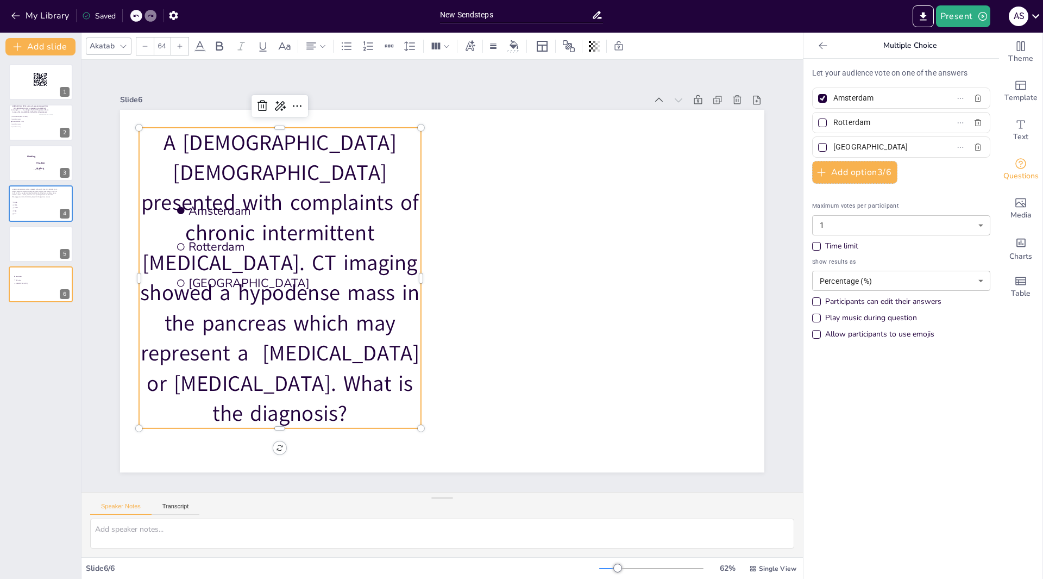
click at [142, 47] on icon at bounding box center [145, 46] width 7 height 7
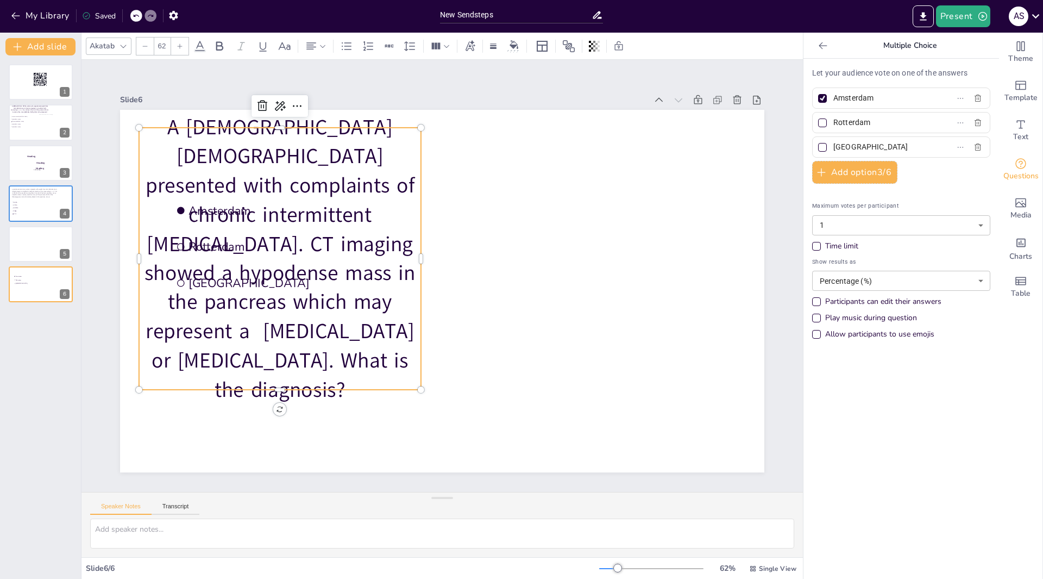
click at [142, 47] on icon at bounding box center [145, 46] width 7 height 7
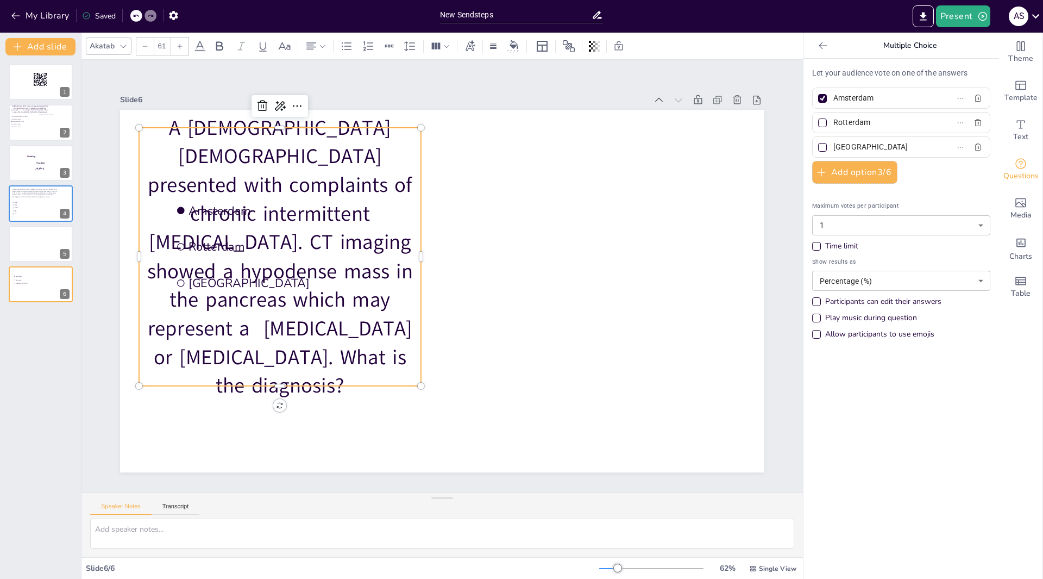
click at [142, 47] on icon at bounding box center [145, 46] width 7 height 7
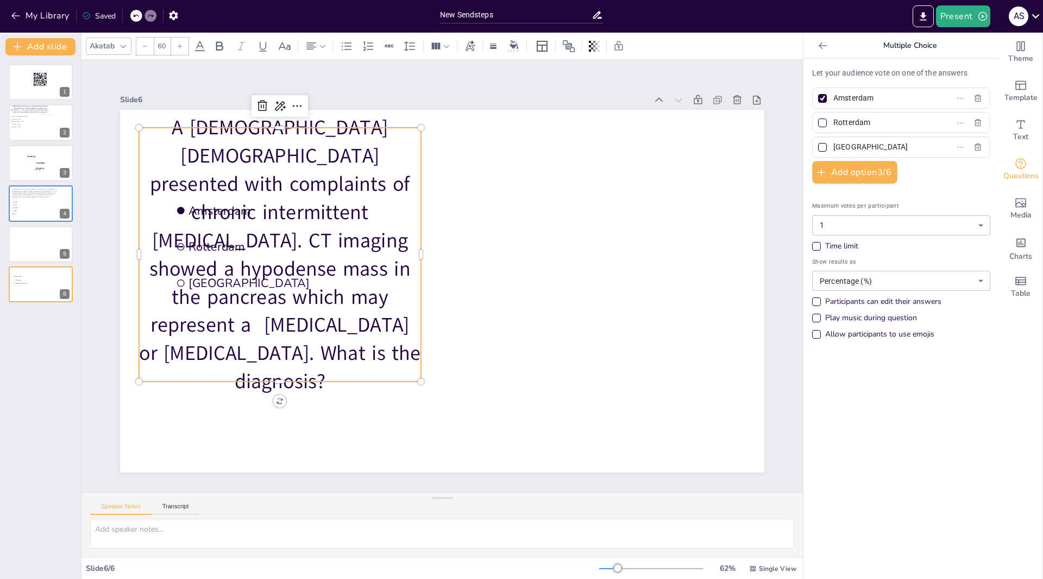
click at [142, 47] on icon at bounding box center [145, 46] width 7 height 7
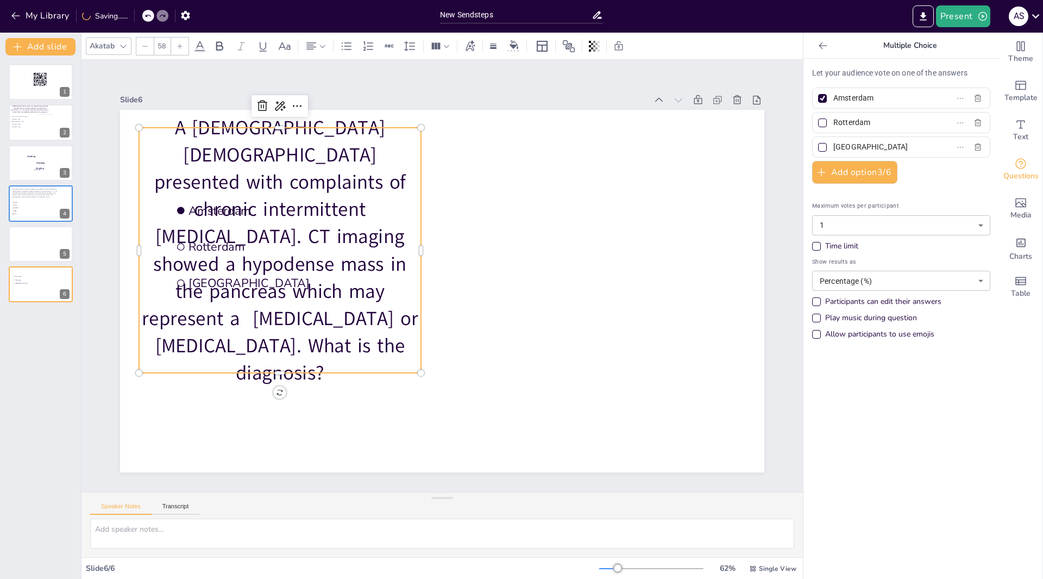
click at [142, 47] on icon at bounding box center [145, 46] width 7 height 7
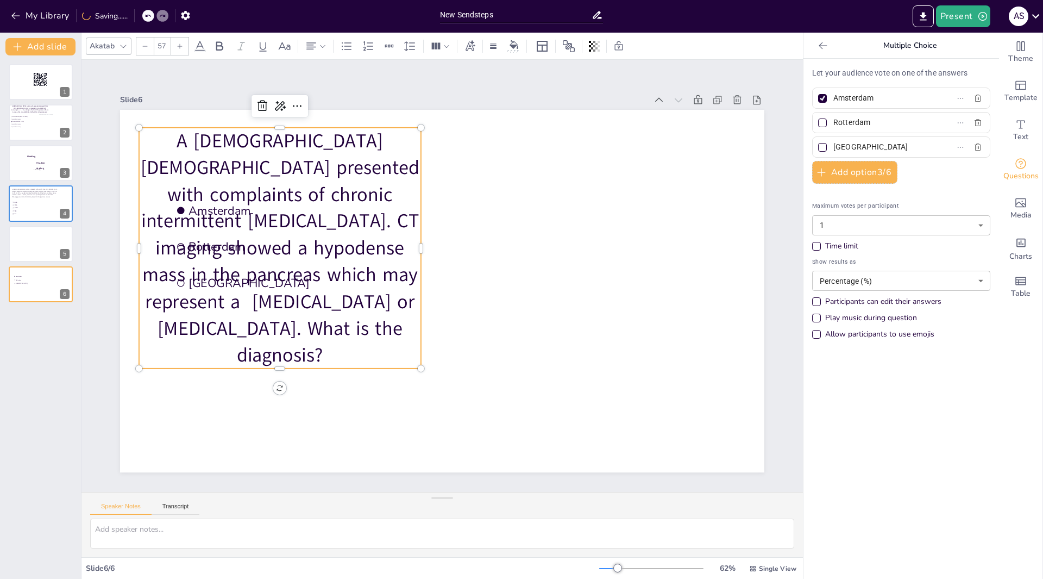
click at [142, 47] on icon at bounding box center [145, 46] width 7 height 7
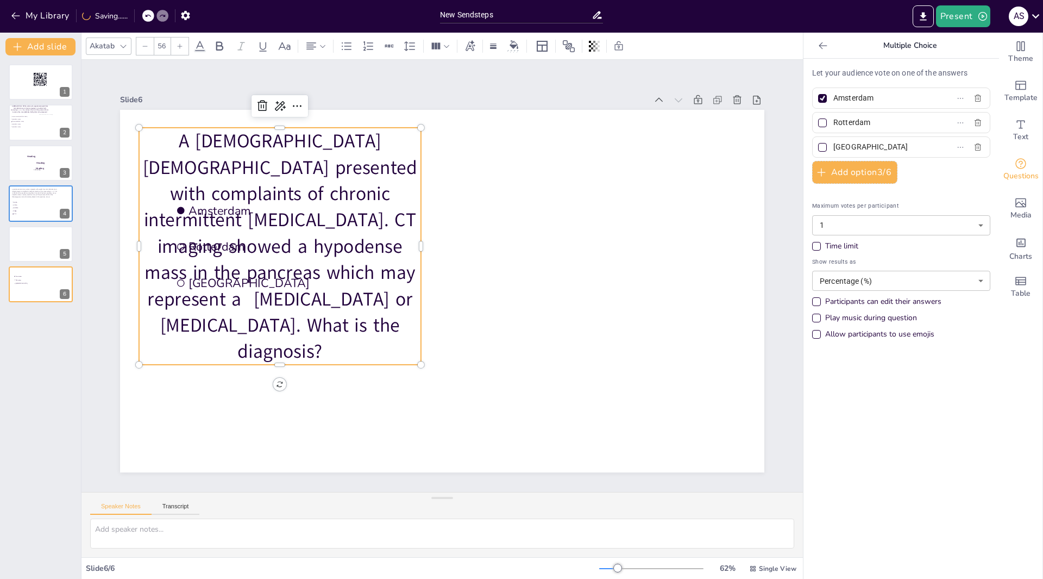
click at [142, 47] on icon at bounding box center [145, 46] width 7 height 7
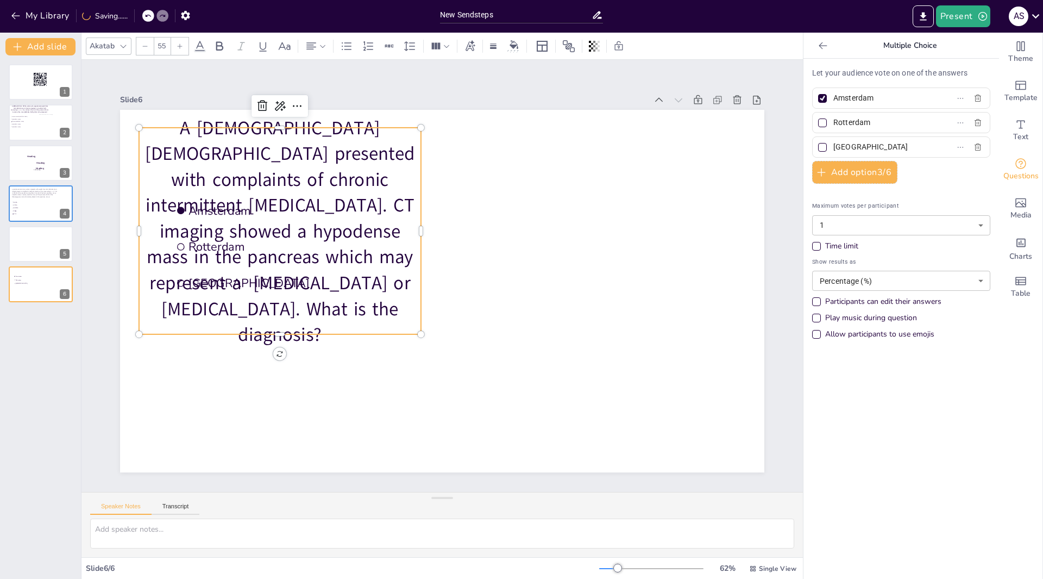
click at [142, 47] on icon at bounding box center [145, 46] width 7 height 7
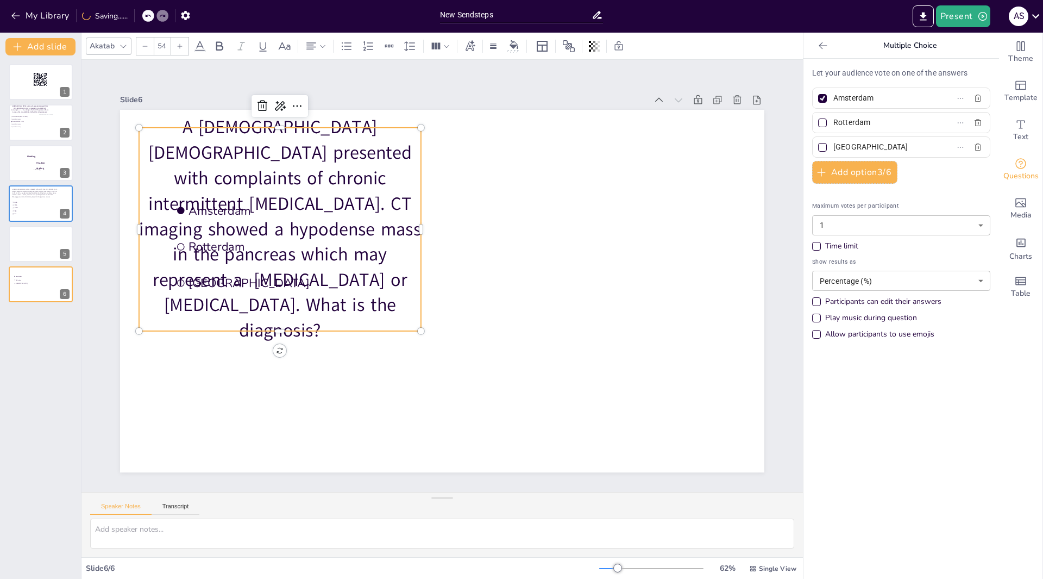
click at [142, 47] on icon at bounding box center [145, 46] width 7 height 7
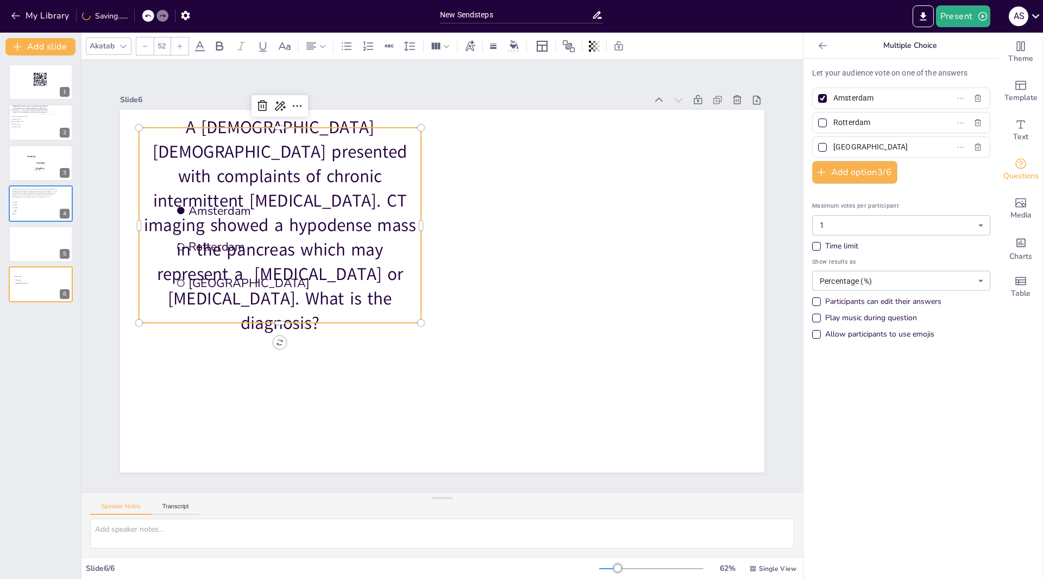
click at [142, 47] on icon at bounding box center [145, 46] width 7 height 7
type input "51"
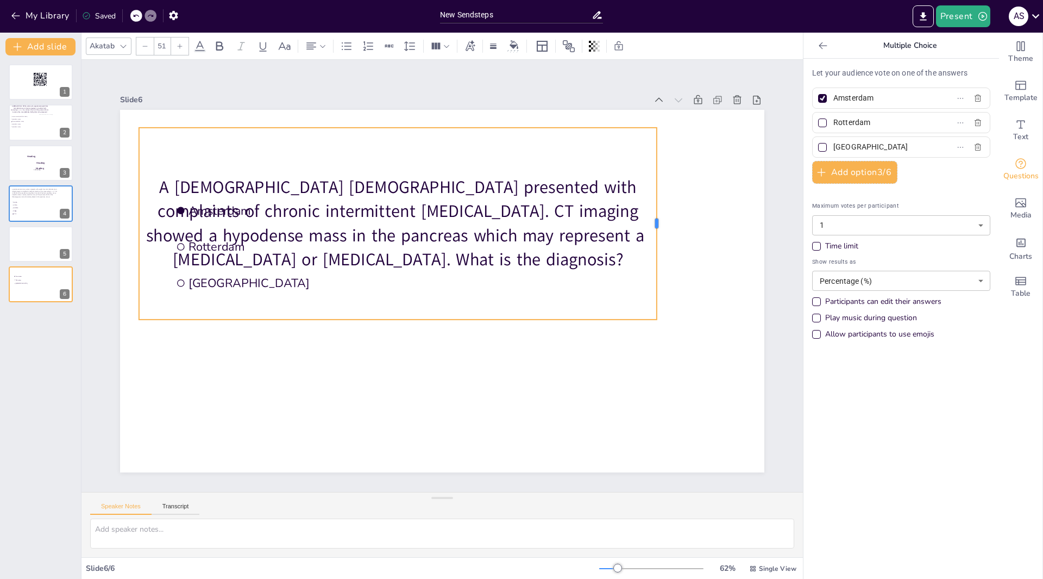
drag, startPoint x: 414, startPoint y: 222, endPoint x: 652, endPoint y: 203, distance: 239.3
click at [657, 203] on div at bounding box center [661, 224] width 9 height 192
click at [208, 277] on div "A [DEMOGRAPHIC_DATA] [DEMOGRAPHIC_DATA] presented with complaints of chronic in…" at bounding box center [399, 224] width 521 height 192
click at [217, 242] on p "A [DEMOGRAPHIC_DATA] [DEMOGRAPHIC_DATA] presented with complaints of chronic in…" at bounding box center [399, 224] width 521 height 96
click at [217, 243] on p "A [DEMOGRAPHIC_DATA] [DEMOGRAPHIC_DATA] presented with complaints of chronic in…" at bounding box center [399, 224] width 521 height 96
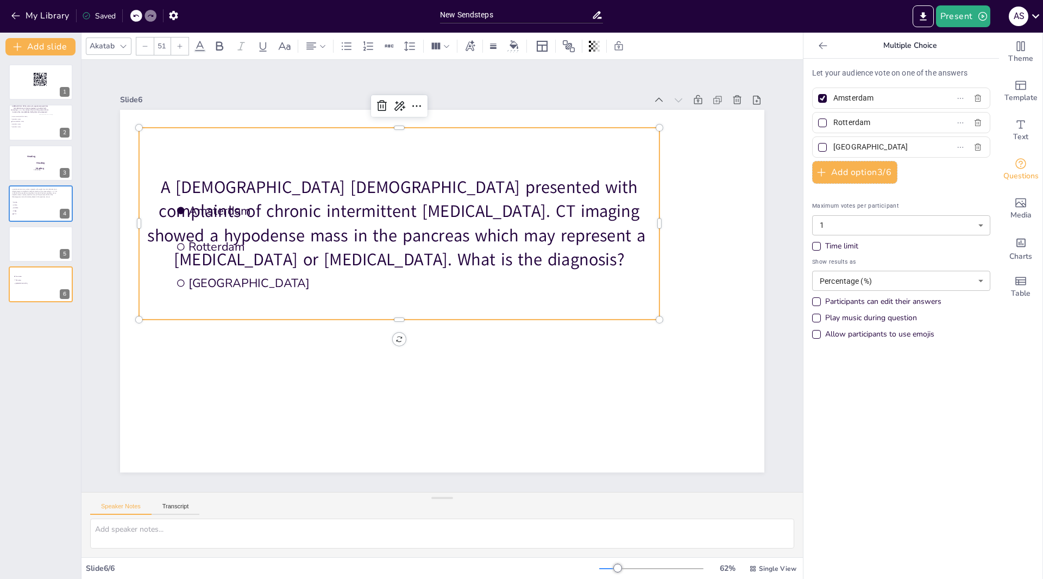
click at [201, 281] on div "A [DEMOGRAPHIC_DATA] [DEMOGRAPHIC_DATA] presented with complaints of chronic in…" at bounding box center [399, 224] width 521 height 192
click at [205, 277] on div "A [DEMOGRAPHIC_DATA] [DEMOGRAPHIC_DATA] presented with complaints of chronic in…" at bounding box center [399, 224] width 521 height 192
click at [392, 315] on div "A [DEMOGRAPHIC_DATA] [DEMOGRAPHIC_DATA] presented with complaints of chronic in…" at bounding box center [399, 224] width 521 height 192
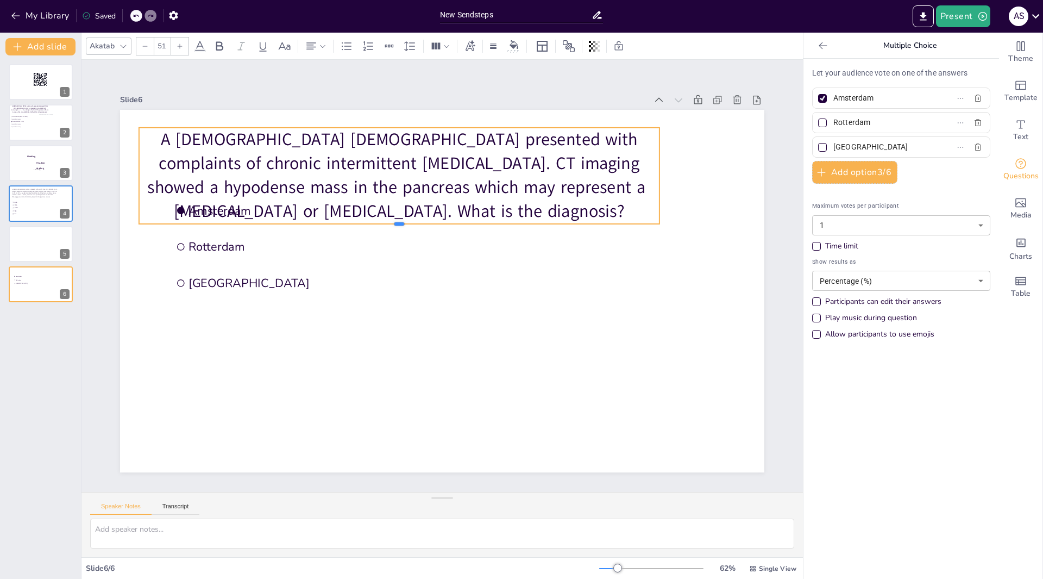
drag, startPoint x: 391, startPoint y: 317, endPoint x: 391, endPoint y: 201, distance: 116.3
click at [391, 201] on div "Amsterdam Rotterdam The Hague A 54-year-old male presented with complaints of c…" at bounding box center [442, 291] width 645 height 362
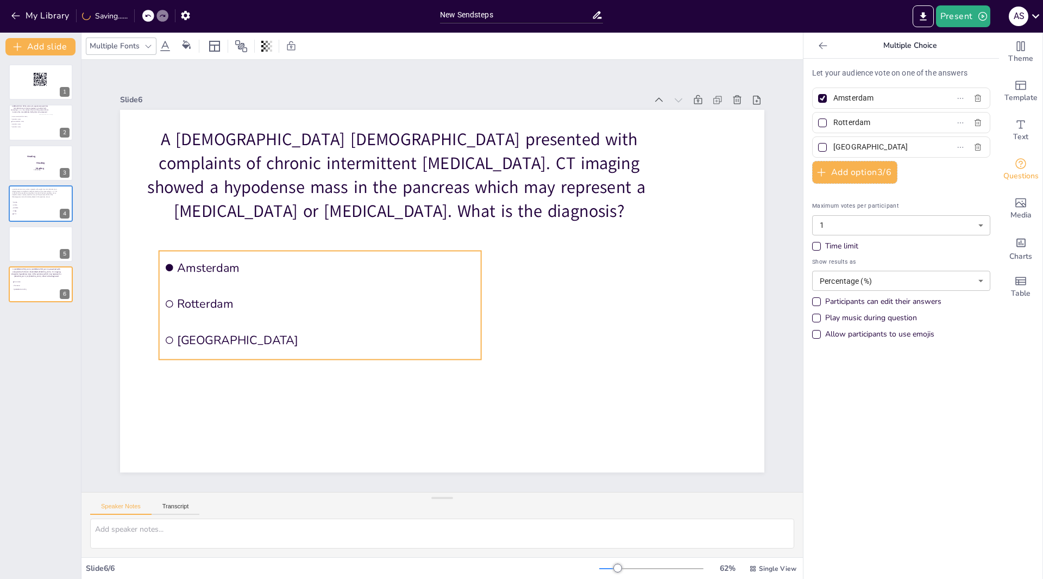
drag, startPoint x: 212, startPoint y: 245, endPoint x: 196, endPoint y: 257, distance: 20.7
click at [201, 302] on span "Rotterdam" at bounding box center [326, 304] width 299 height 16
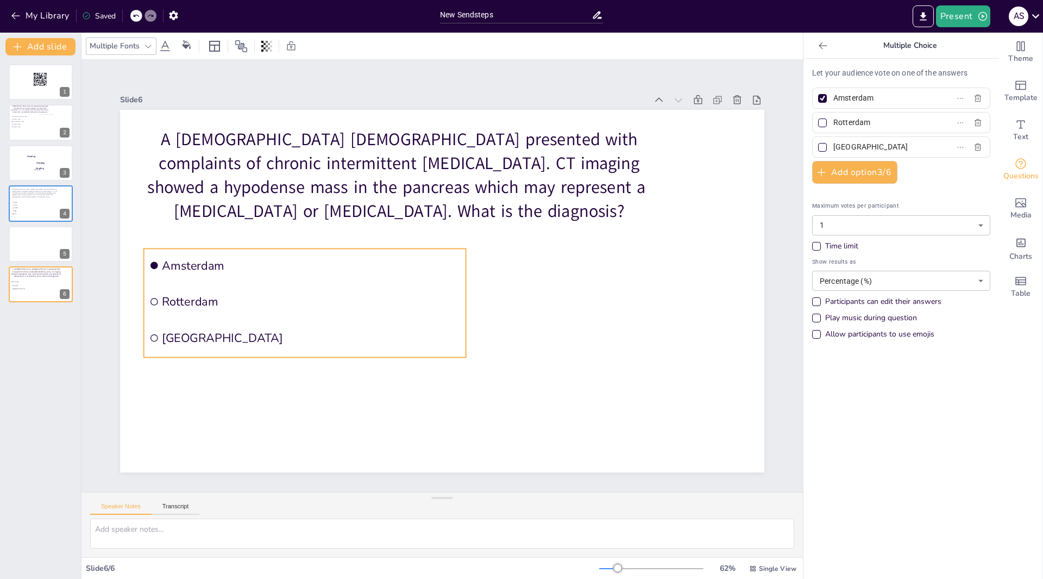
drag, startPoint x: 179, startPoint y: 251, endPoint x: 164, endPoint y: 248, distance: 14.8
click at [164, 248] on li "Amsterdam" at bounding box center [305, 265] width 322 height 34
click at [892, 100] on input "Amsterdam" at bounding box center [884, 98] width 101 height 16
click at [1015, 208] on icon "Add images, graphics, shapes or video" at bounding box center [1021, 202] width 13 height 13
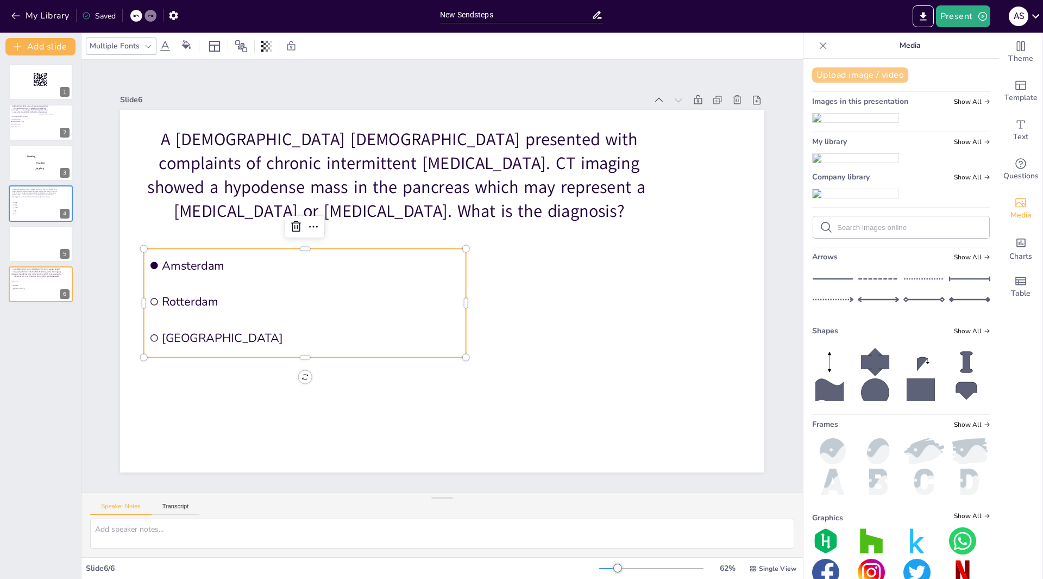
click at [861, 73] on button "Upload image / video" at bounding box center [860, 74] width 96 height 15
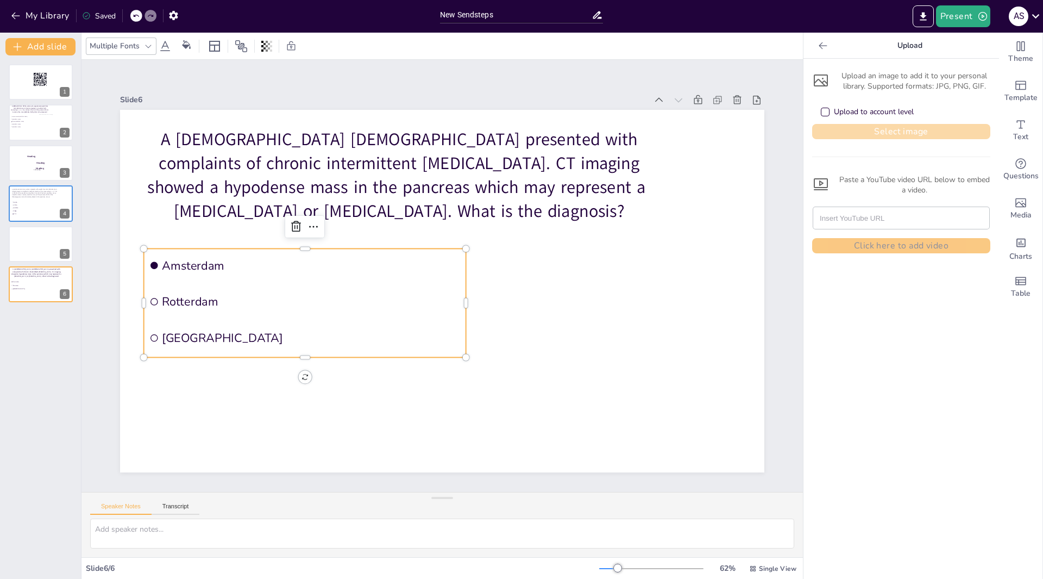
click at [868, 129] on button "Select image" at bounding box center [901, 131] width 178 height 15
click at [821, 115] on div "Upload to account level" at bounding box center [825, 112] width 9 height 9
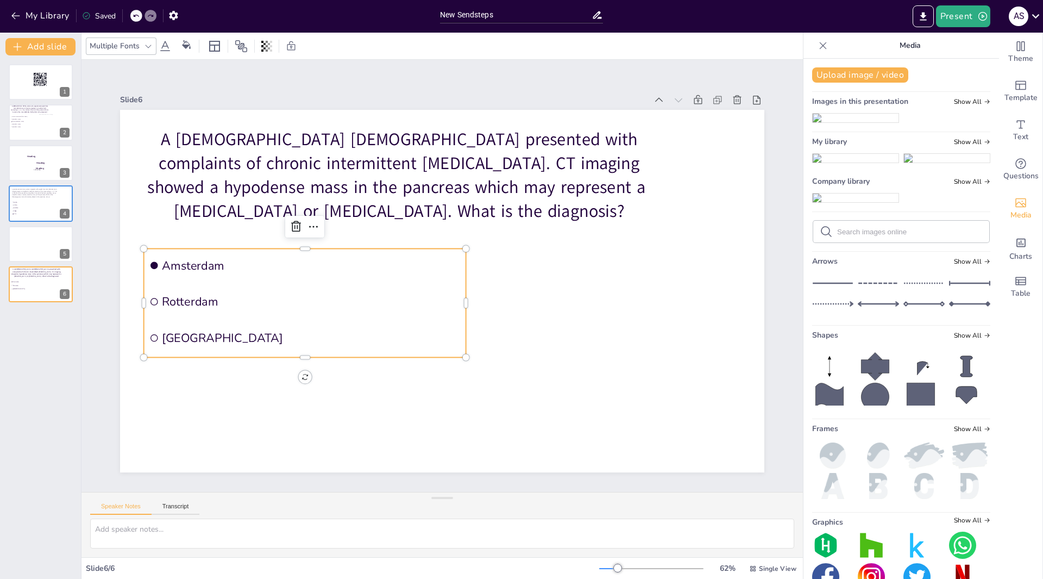
click at [850, 162] on img at bounding box center [856, 158] width 86 height 9
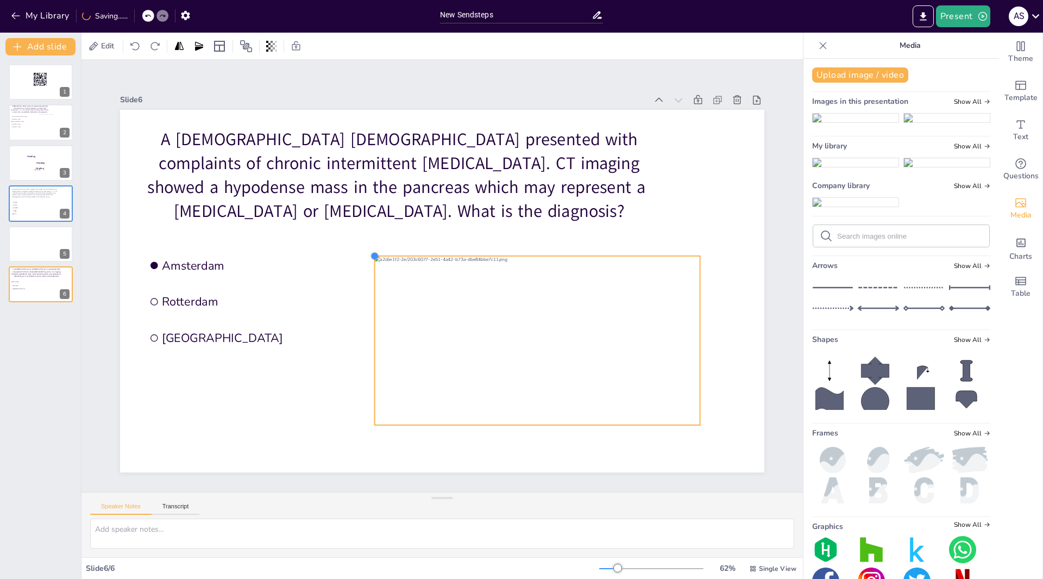
drag, startPoint x: 176, startPoint y: 152, endPoint x: 420, endPoint y: 251, distance: 263.3
click at [420, 251] on div "A 54-year-old male presented with complaints of chronic intermittent abdominal …" at bounding box center [442, 291] width 645 height 362
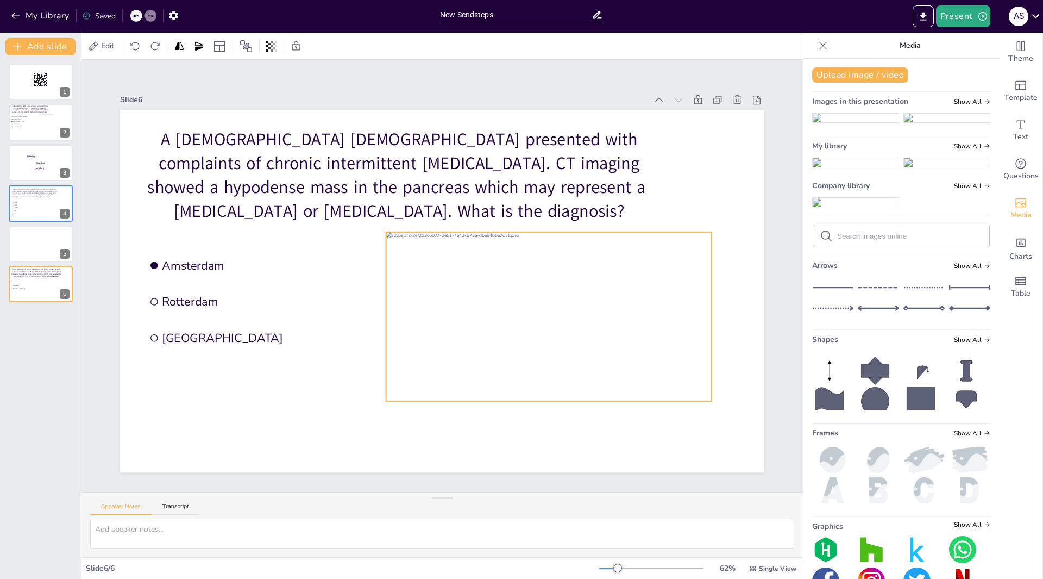
drag, startPoint x: 443, startPoint y: 267, endPoint x: 454, endPoint y: 243, distance: 26.3
click at [454, 243] on div at bounding box center [549, 316] width 326 height 169
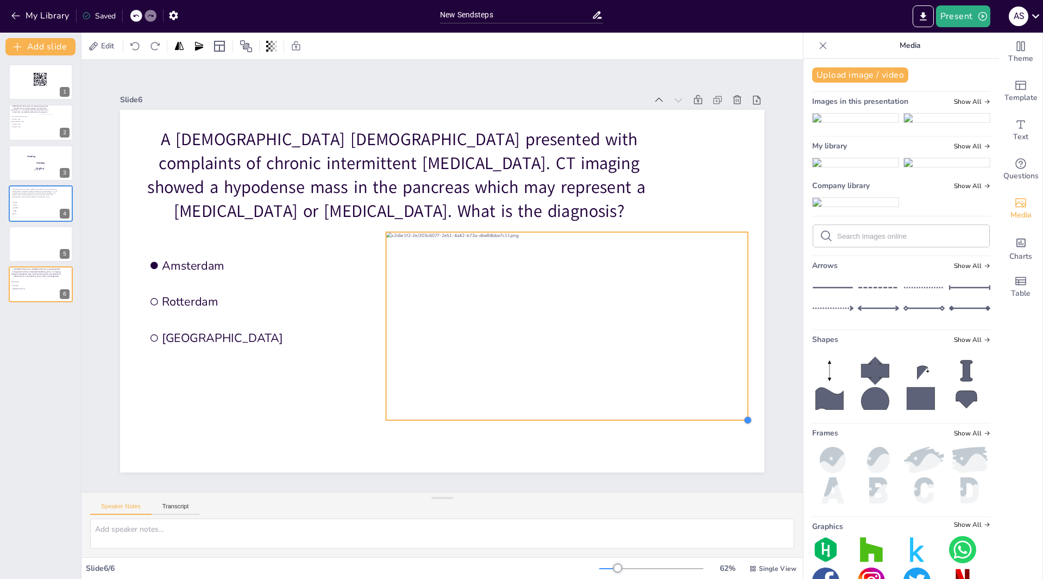
drag, startPoint x: 703, startPoint y: 397, endPoint x: 697, endPoint y: 406, distance: 10.7
click at [709, 414] on div "A 54-year-old male presented with complaints of chronic intermittent abdominal …" at bounding box center [442, 291] width 645 height 362
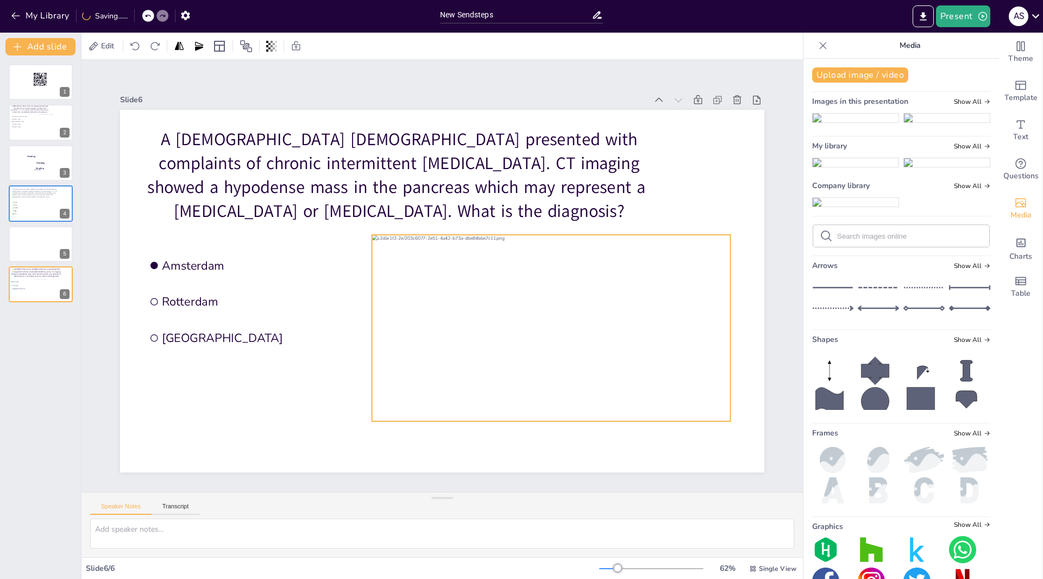
drag, startPoint x: 627, startPoint y: 352, endPoint x: 617, endPoint y: 358, distance: 11.2
click at [617, 358] on div at bounding box center [551, 328] width 359 height 186
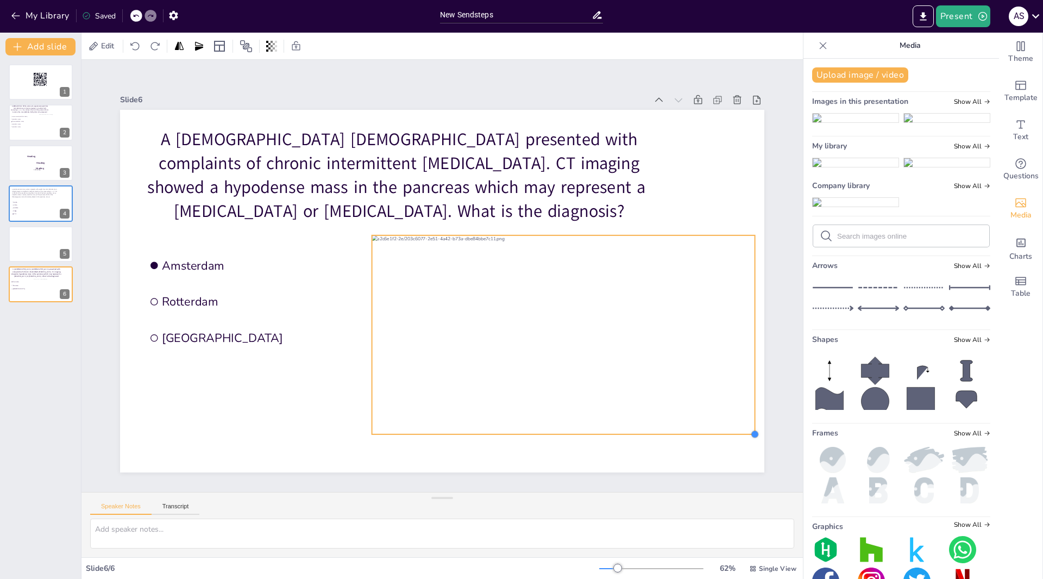
drag, startPoint x: 720, startPoint y: 417, endPoint x: 684, endPoint y: 408, distance: 36.4
click at [712, 424] on div "A 54-year-old male presented with complaints of chronic intermittent abdominal …" at bounding box center [442, 291] width 645 height 362
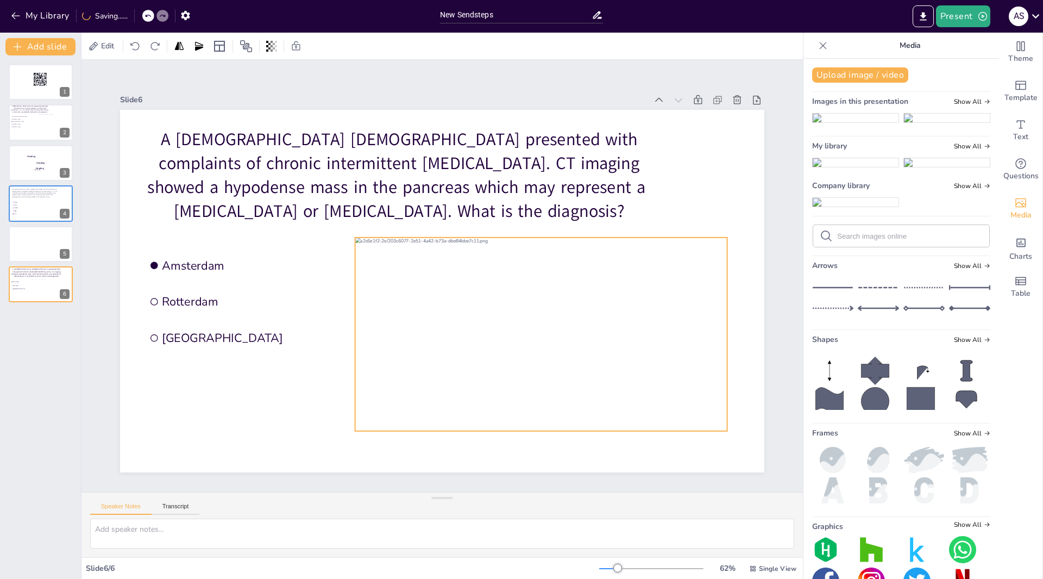
drag, startPoint x: 629, startPoint y: 371, endPoint x: 610, endPoint y: 373, distance: 18.6
click at [611, 373] on div at bounding box center [541, 333] width 372 height 193
click at [610, 372] on div at bounding box center [540, 332] width 372 height 193
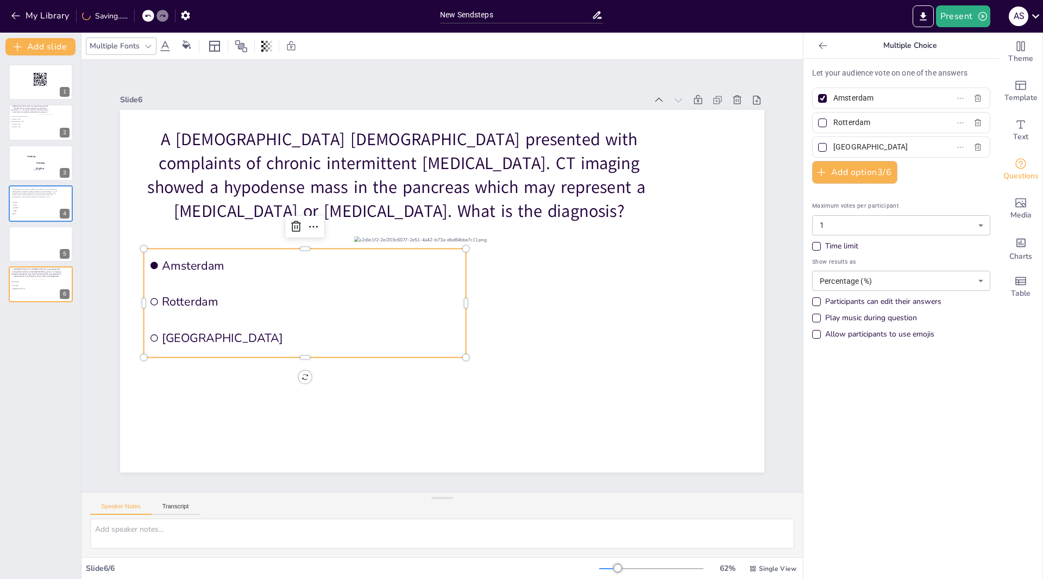
click at [195, 258] on span "Amsterdam" at bounding box center [311, 266] width 299 height 16
click at [879, 98] on input "Amsterdam" at bounding box center [884, 98] width 101 height 16
type input "A"
type input "[MEDICAL_DATA]"
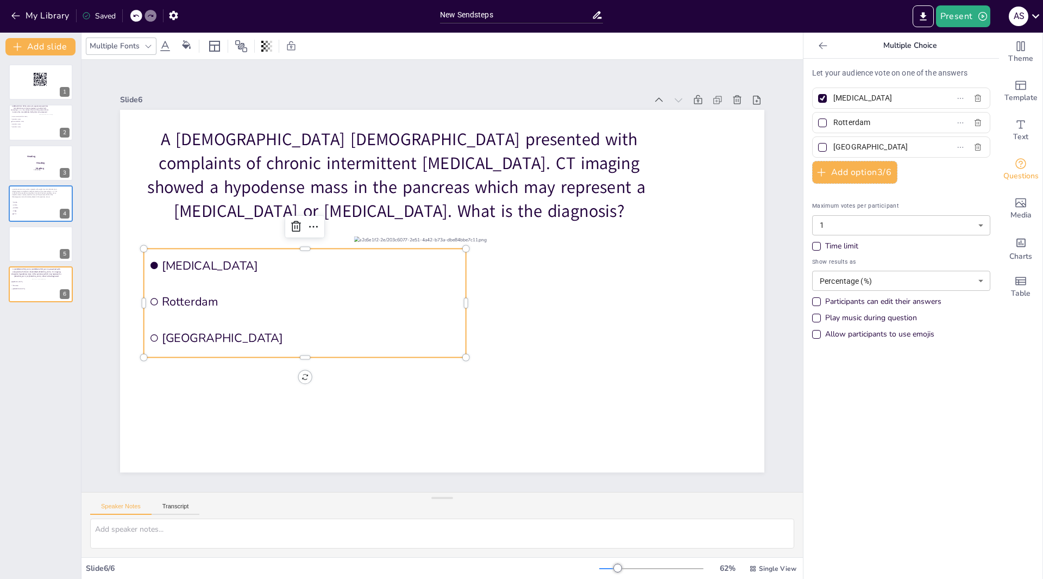
scroll to position [0, 0]
click at [871, 124] on input "Rotterdam" at bounding box center [884, 123] width 101 height 16
type input "R"
click at [854, 123] on input "Serous Cystadenoma" at bounding box center [884, 123] width 101 height 16
type input "Serous [MEDICAL_DATA]"
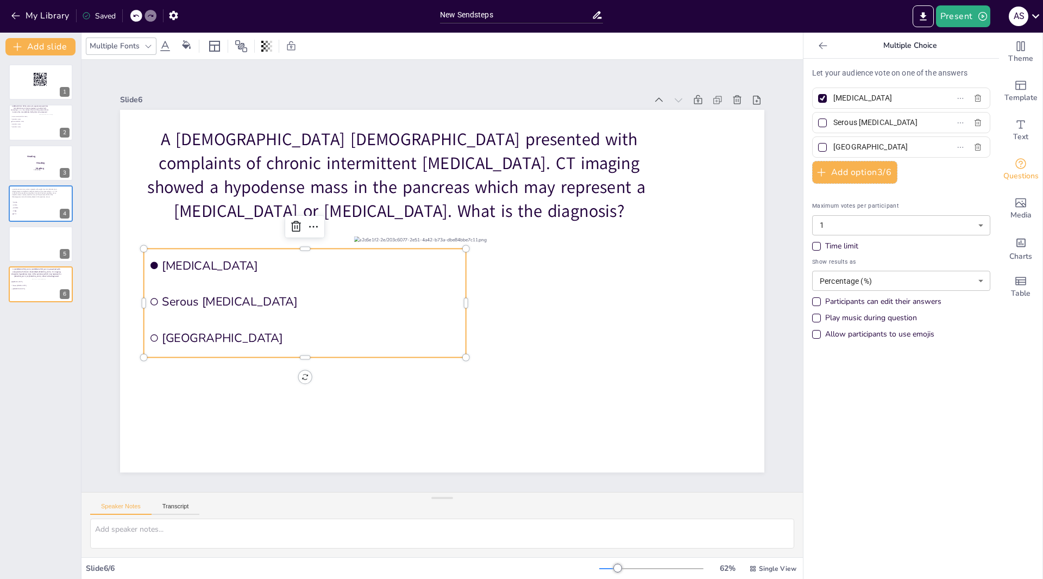
click at [885, 143] on input "The Hague" at bounding box center [884, 147] width 101 height 16
click at [836, 142] on input "The HaguePancreatic pseudocyst" at bounding box center [884, 147] width 101 height 16
type input "[MEDICAL_DATA]"
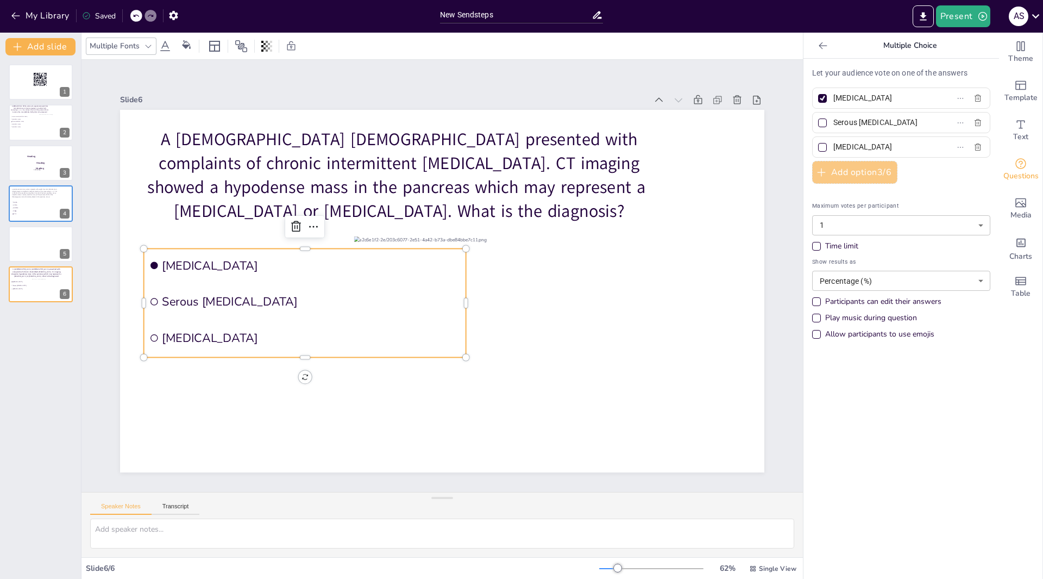
click at [842, 169] on button "Add option 3 / 6" at bounding box center [854, 172] width 85 height 23
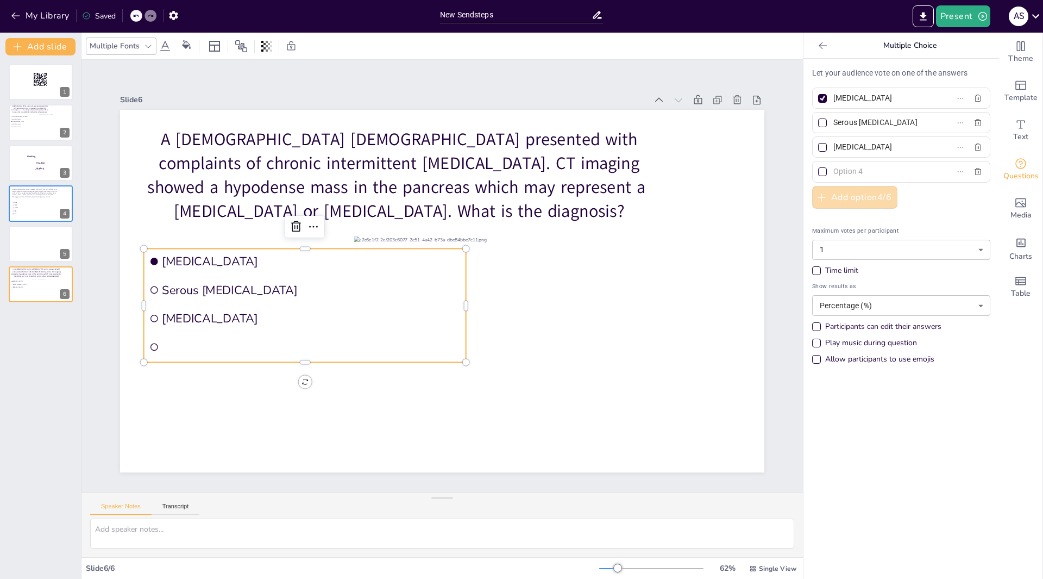
click at [835, 197] on button "Add option 4 / 6" at bounding box center [854, 197] width 85 height 23
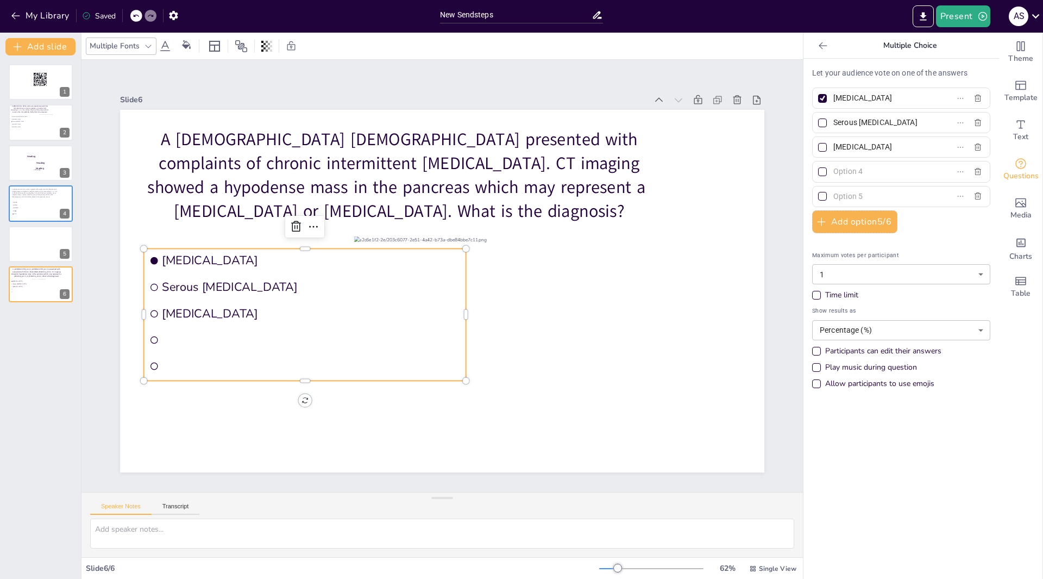
click at [846, 172] on input "text" at bounding box center [884, 172] width 101 height 16
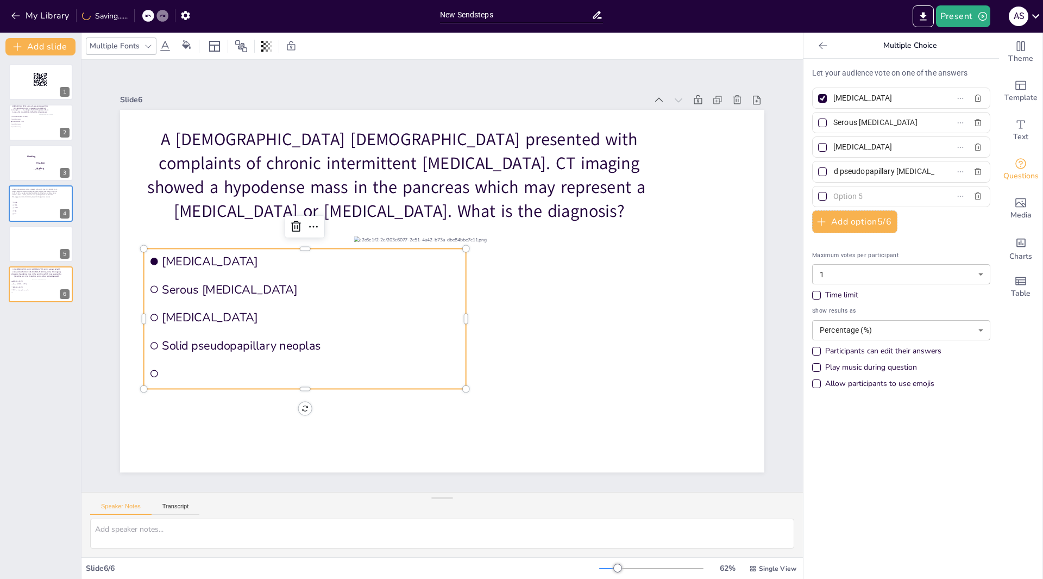
scroll to position [0, 19]
type input "Solid pseudopapillary [MEDICAL_DATA]"
click at [837, 194] on input "text" at bounding box center [884, 197] width 101 height 16
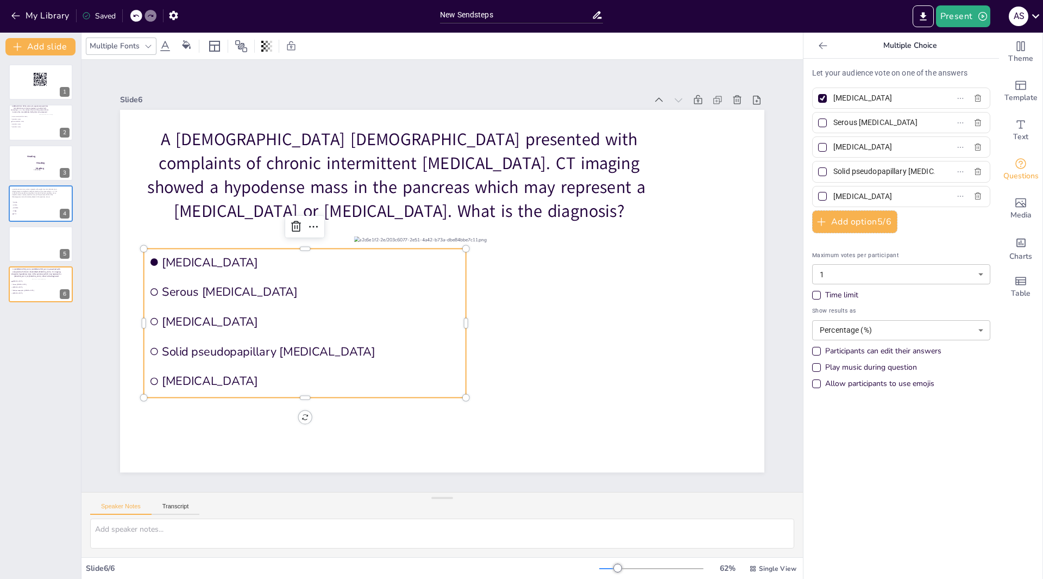
type input "[MEDICAL_DATA]"
click at [40, 323] on icon at bounding box center [37, 324] width 8 height 9
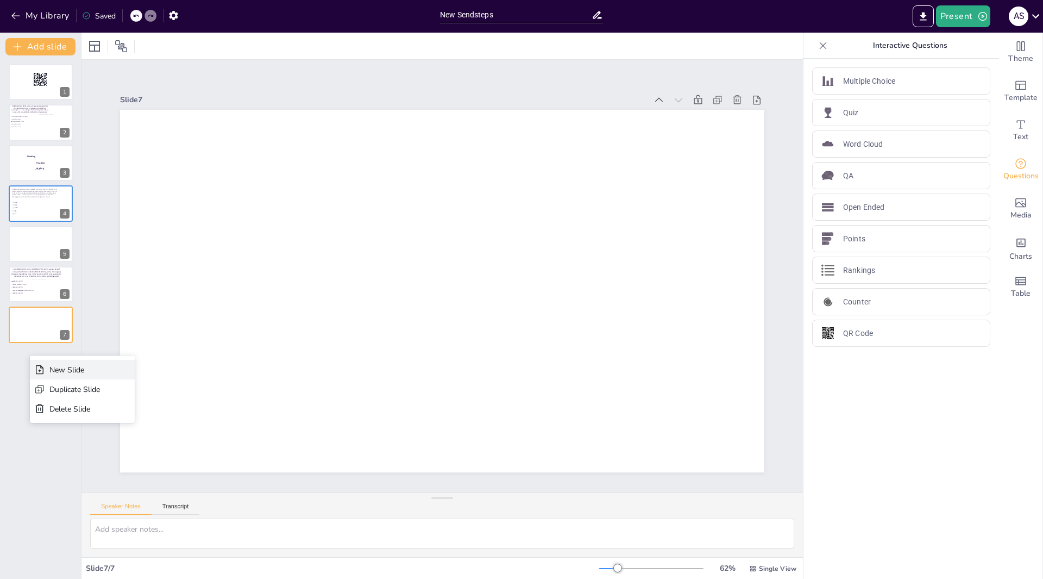
click at [49, 370] on div "New Slide" at bounding box center [74, 370] width 51 height 10
click at [843, 86] on p "Multiple Choice" at bounding box center [869, 81] width 52 height 11
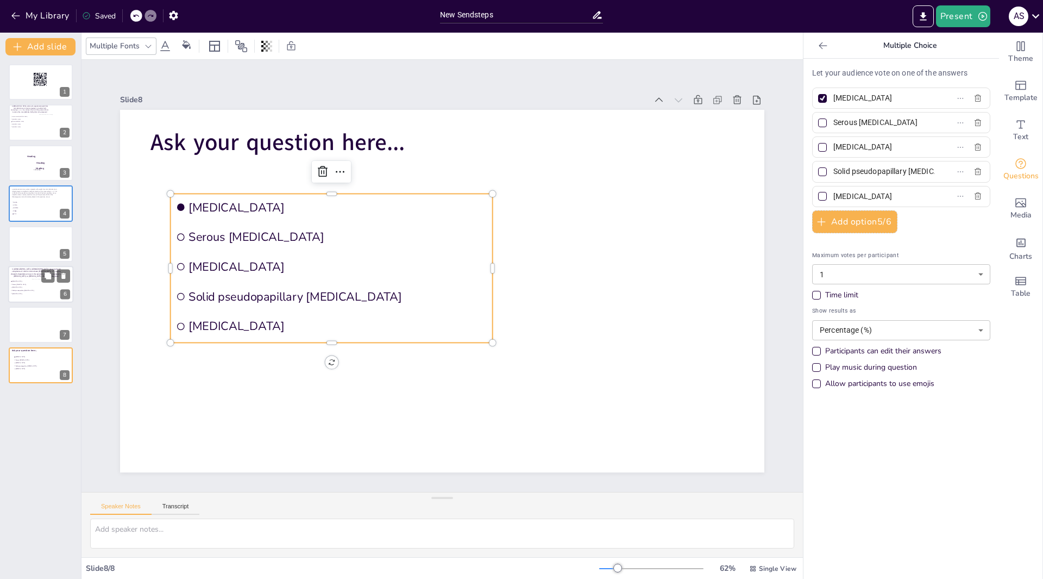
click at [40, 283] on div at bounding box center [51, 289] width 38 height 20
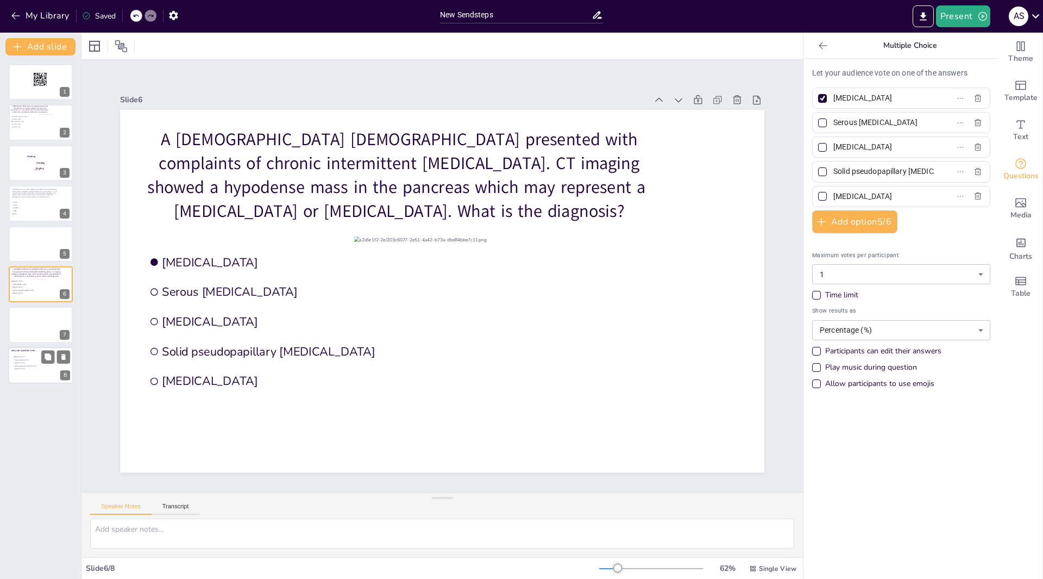
click at [29, 367] on li "[MEDICAL_DATA]" at bounding box center [29, 368] width 33 height 3
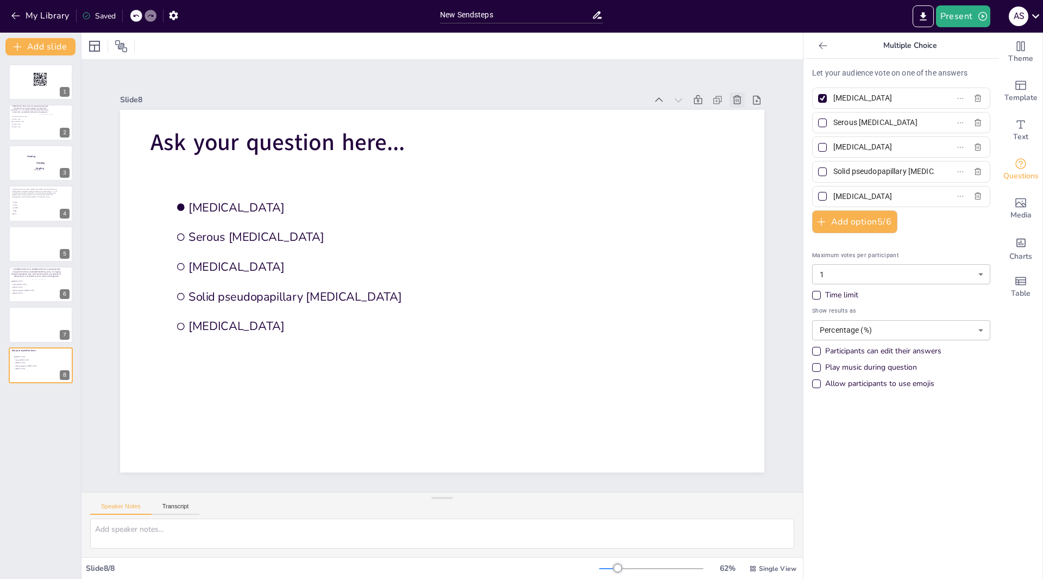
click at [732, 97] on icon at bounding box center [737, 100] width 11 height 11
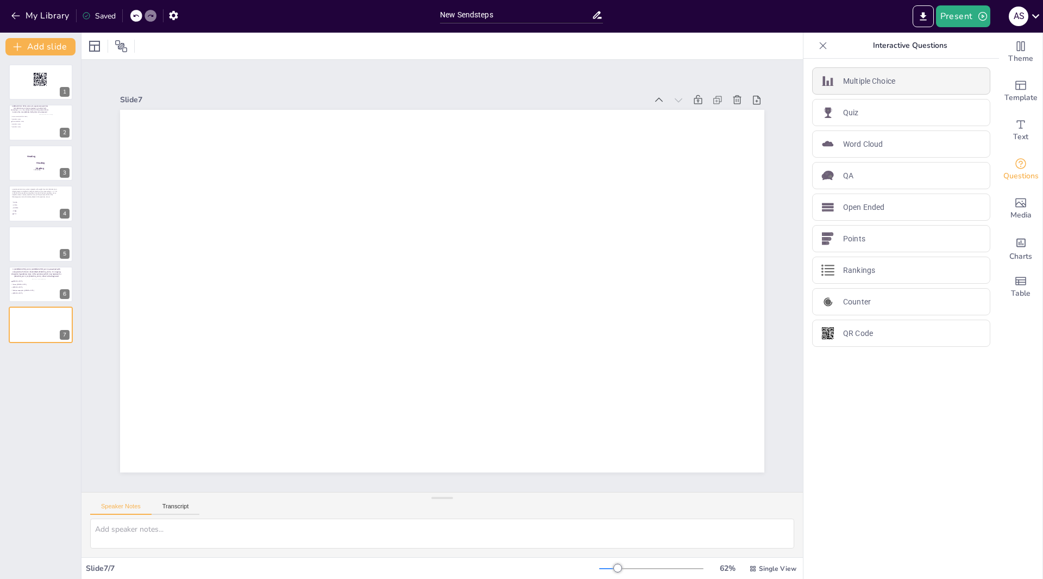
click at [846, 82] on p "Multiple Choice" at bounding box center [869, 81] width 52 height 11
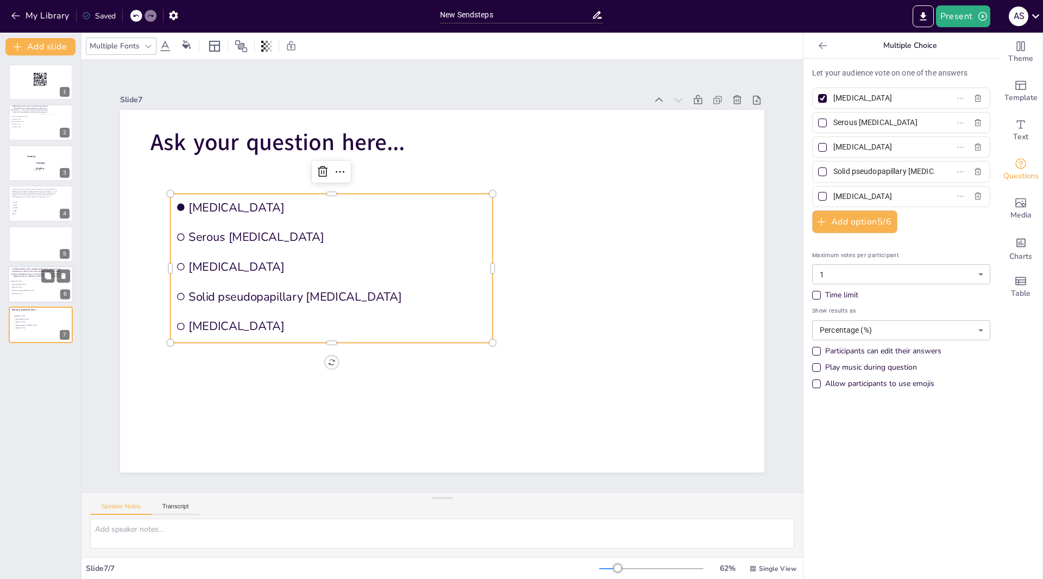
click at [29, 287] on span "[MEDICAL_DATA]" at bounding box center [27, 287] width 30 height 2
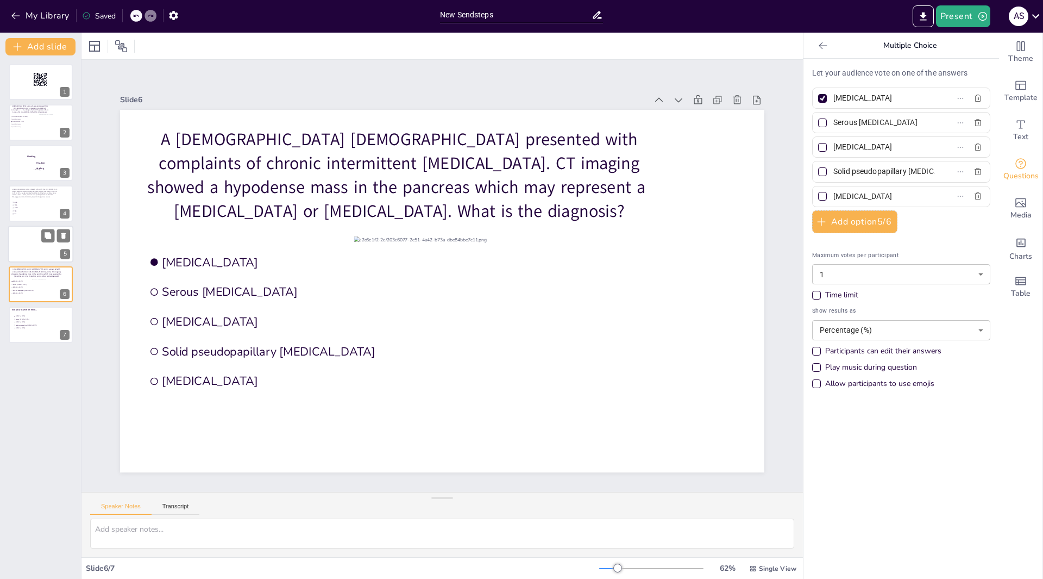
click at [33, 242] on div at bounding box center [40, 244] width 65 height 37
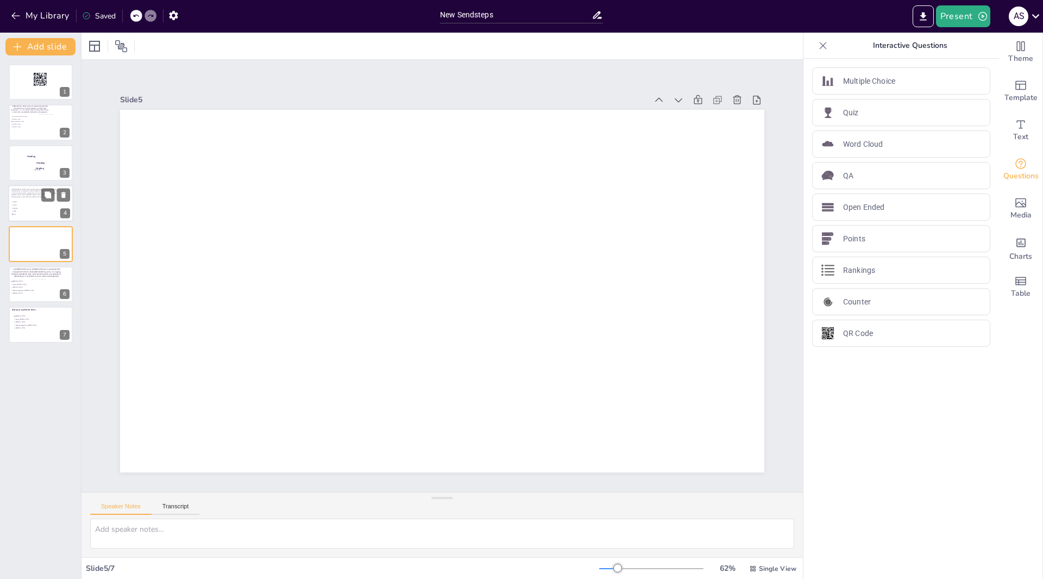
click at [33, 211] on span "TP53" at bounding box center [28, 211] width 30 height 2
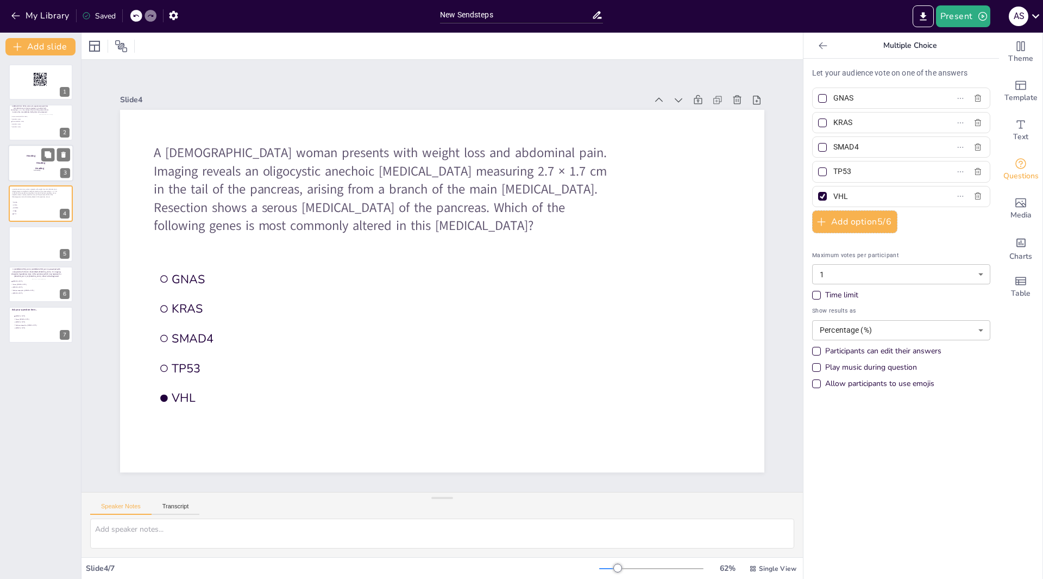
click at [34, 167] on p "Heading" at bounding box center [40, 168] width 29 height 3
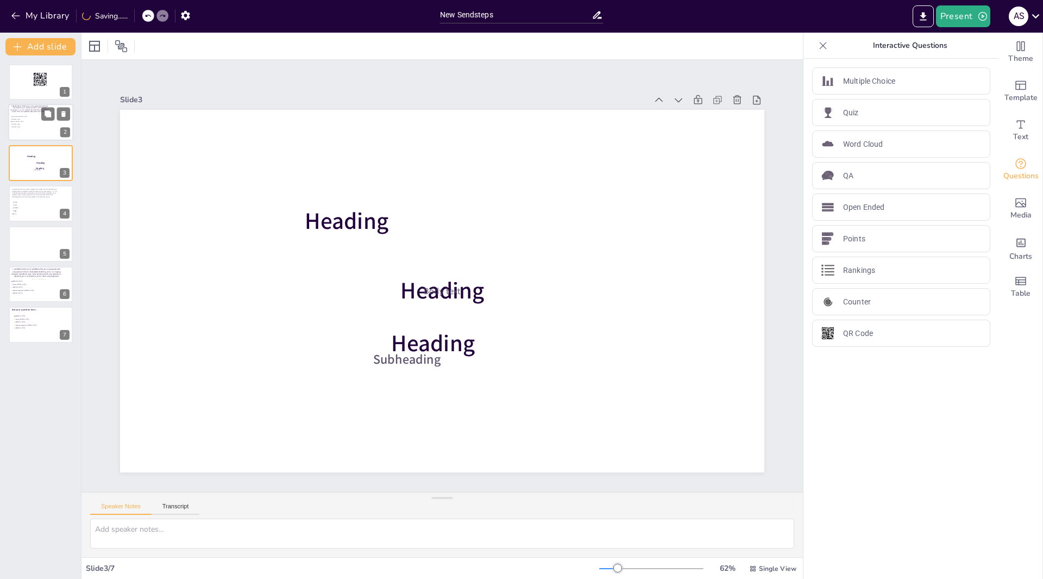
click at [36, 132] on div at bounding box center [40, 122] width 65 height 37
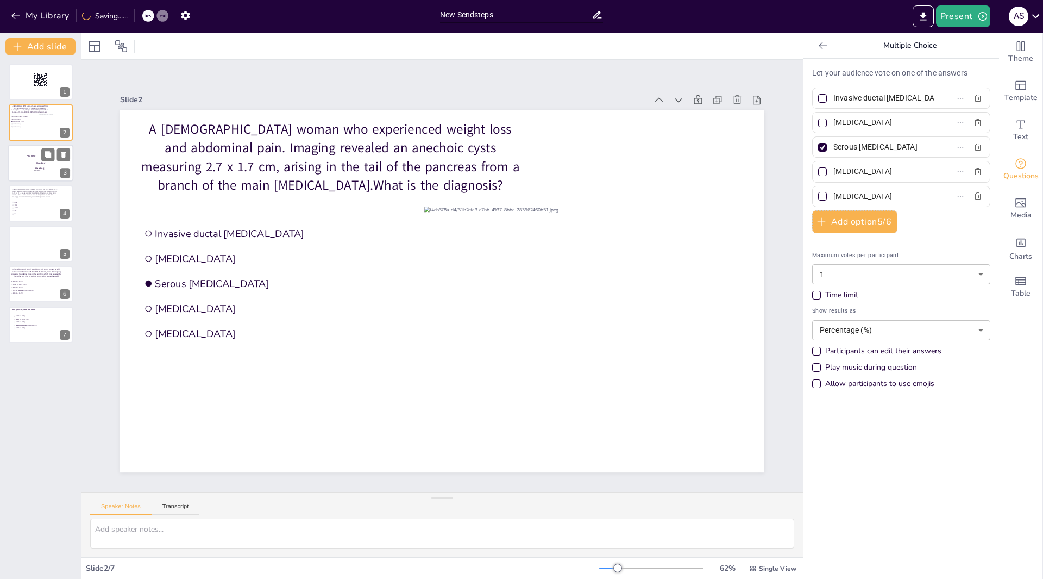
click at [41, 172] on div at bounding box center [40, 163] width 65 height 37
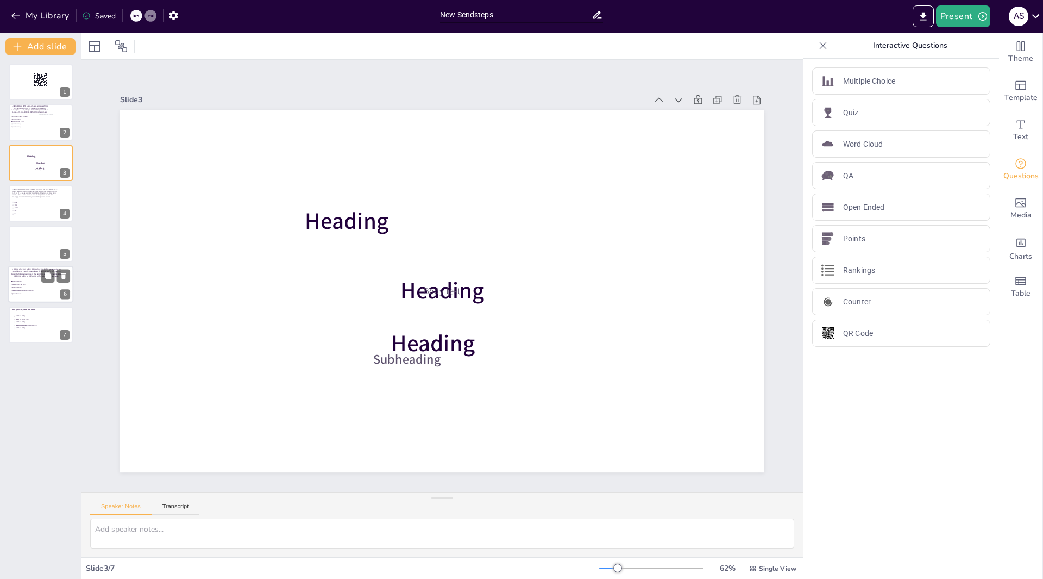
click at [44, 284] on div at bounding box center [51, 289] width 38 height 20
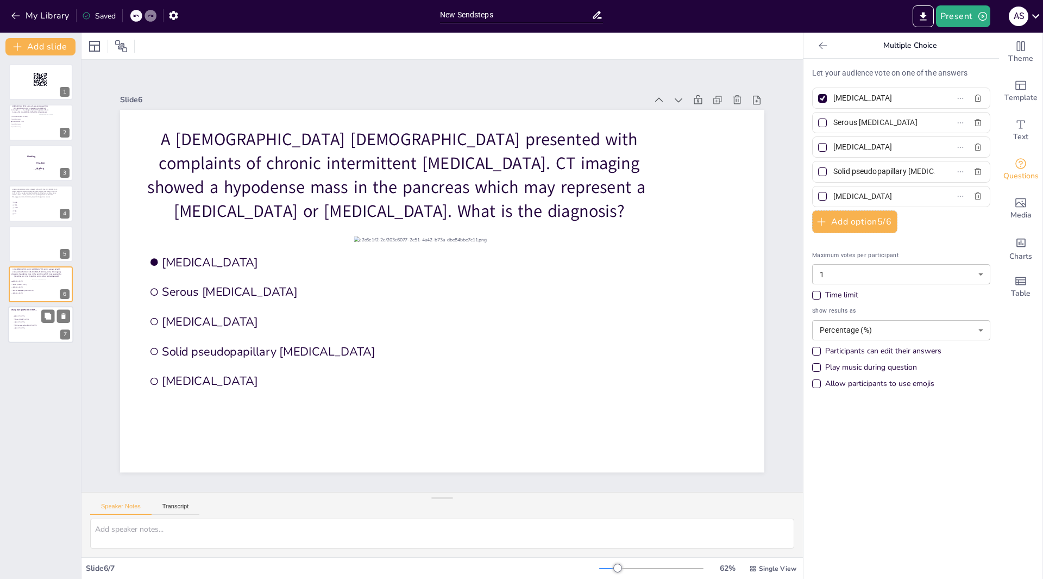
click at [46, 334] on div at bounding box center [40, 325] width 65 height 37
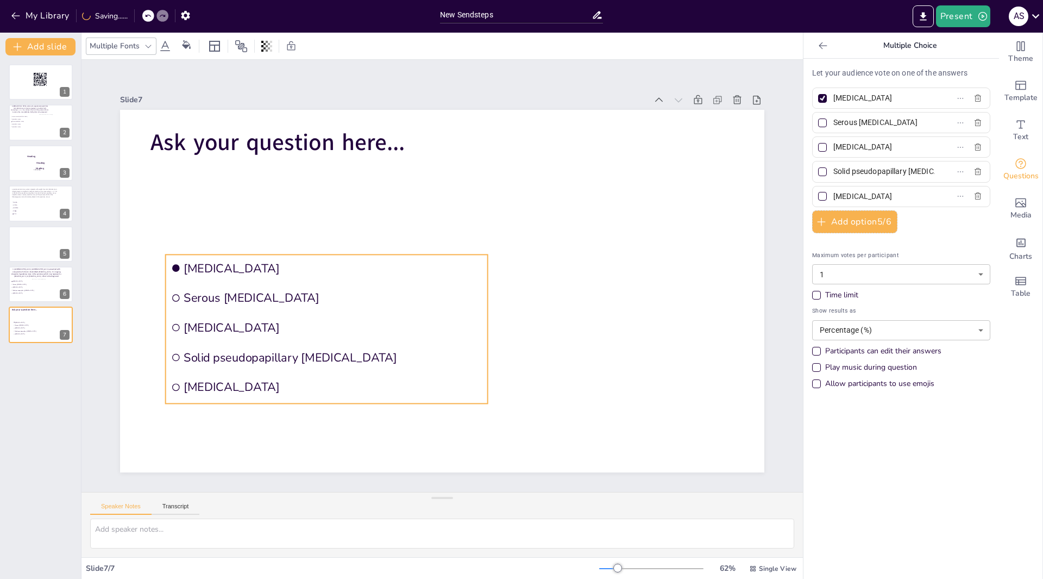
drag, startPoint x: 177, startPoint y: 196, endPoint x: 172, endPoint y: 257, distance: 61.1
click at [172, 257] on li "[MEDICAL_DATA]" at bounding box center [327, 267] width 322 height 27
click at [320, 260] on span "[MEDICAL_DATA]" at bounding box center [333, 268] width 299 height 16
click at [315, 265] on span "[MEDICAL_DATA]" at bounding box center [333, 268] width 299 height 16
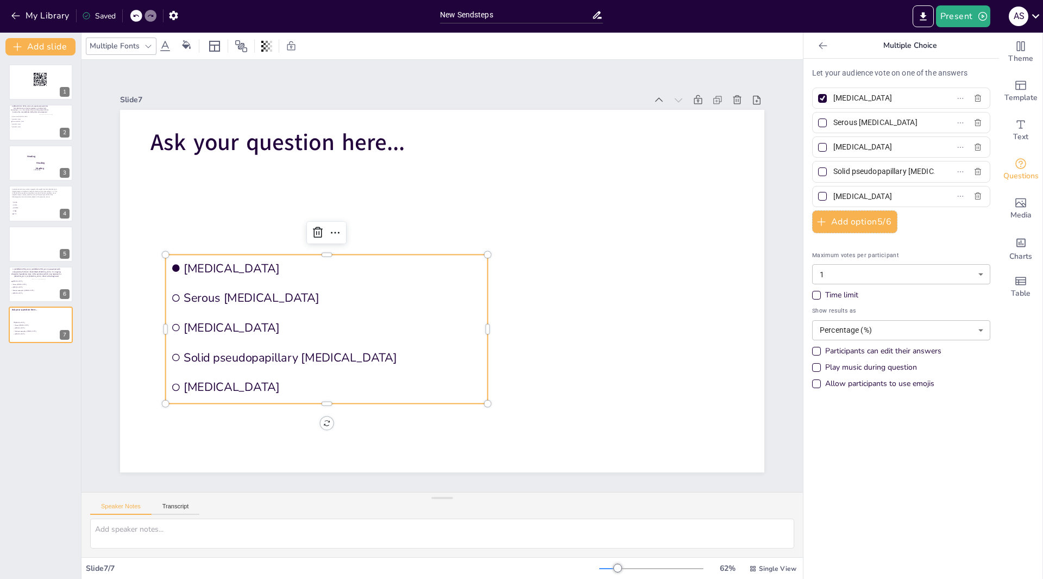
click at [315, 265] on span "[MEDICAL_DATA]" at bounding box center [333, 268] width 299 height 16
click at [227, 148] on span "Ask your question here..." at bounding box center [278, 142] width 254 height 31
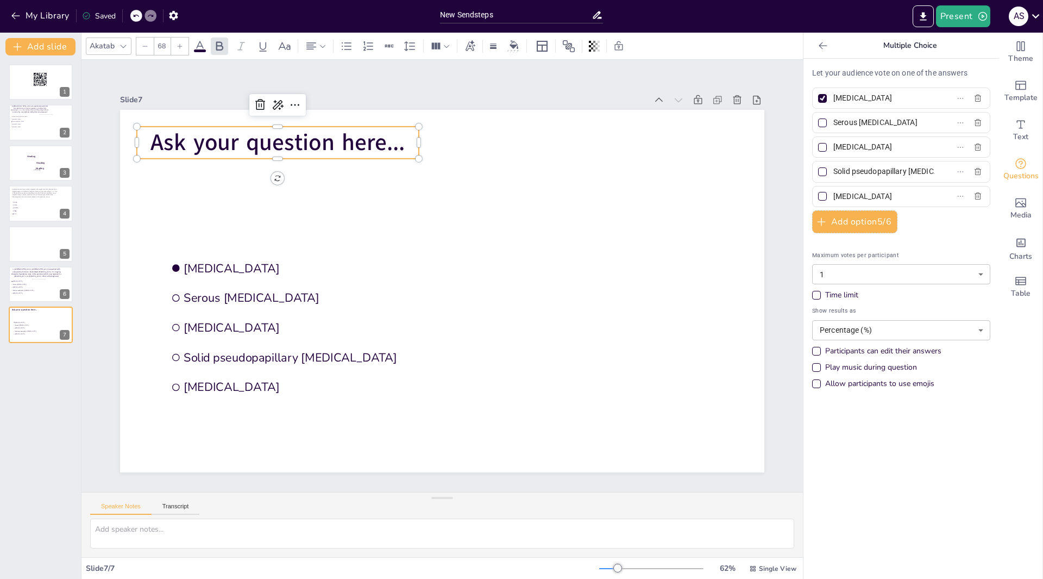
click at [396, 136] on span "Ask your question here..." at bounding box center [278, 142] width 254 height 31
click at [396, 135] on span "Ask your question here..." at bounding box center [278, 142] width 254 height 31
click at [397, 139] on span "Ask your question here..." at bounding box center [278, 142] width 254 height 31
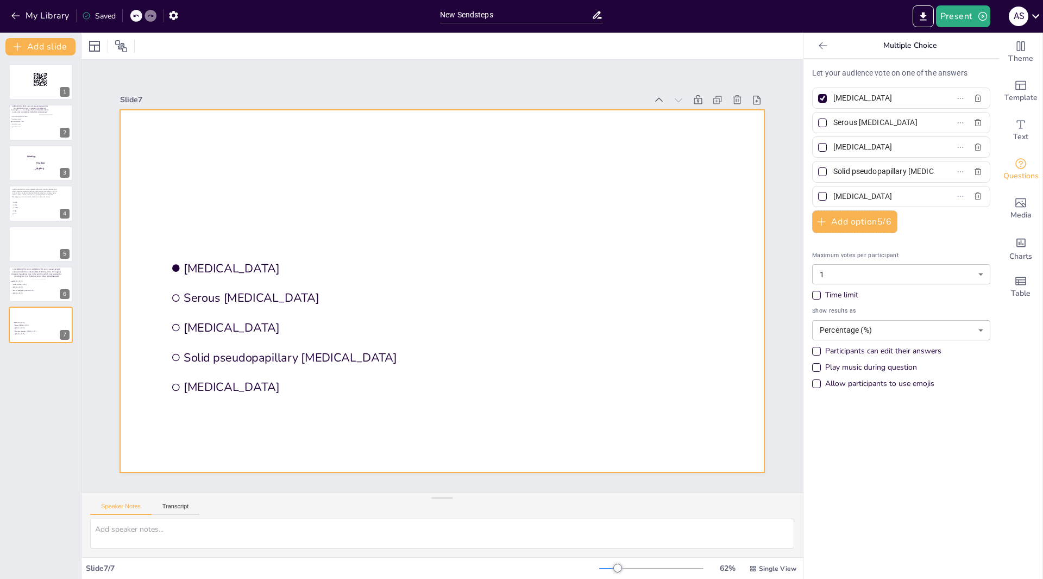
click at [261, 162] on div at bounding box center [442, 291] width 645 height 362
click at [1015, 128] on icon "Add text boxes" at bounding box center [1021, 124] width 13 height 13
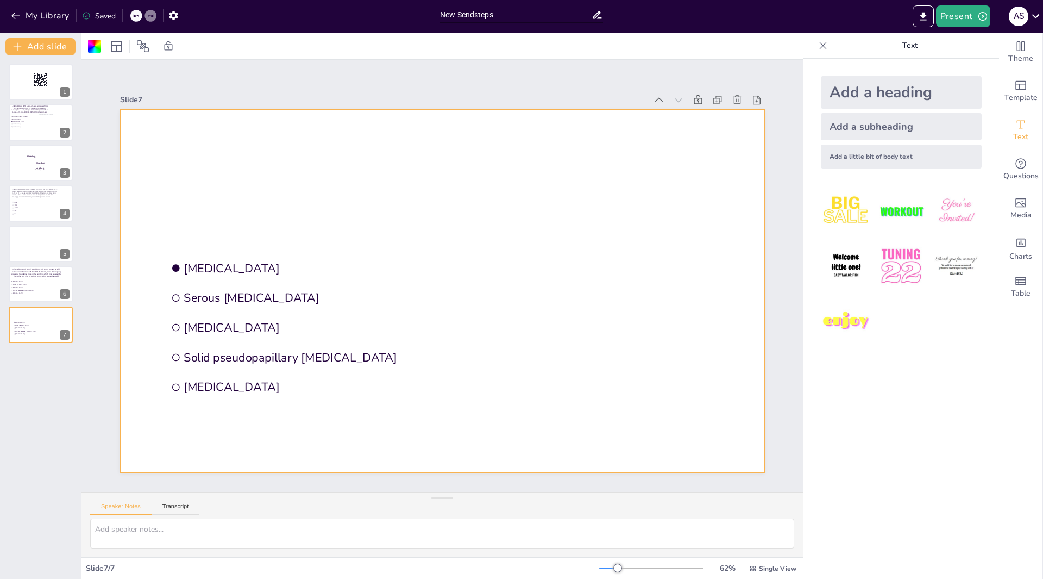
click at [873, 92] on div "Add a heading" at bounding box center [901, 92] width 161 height 33
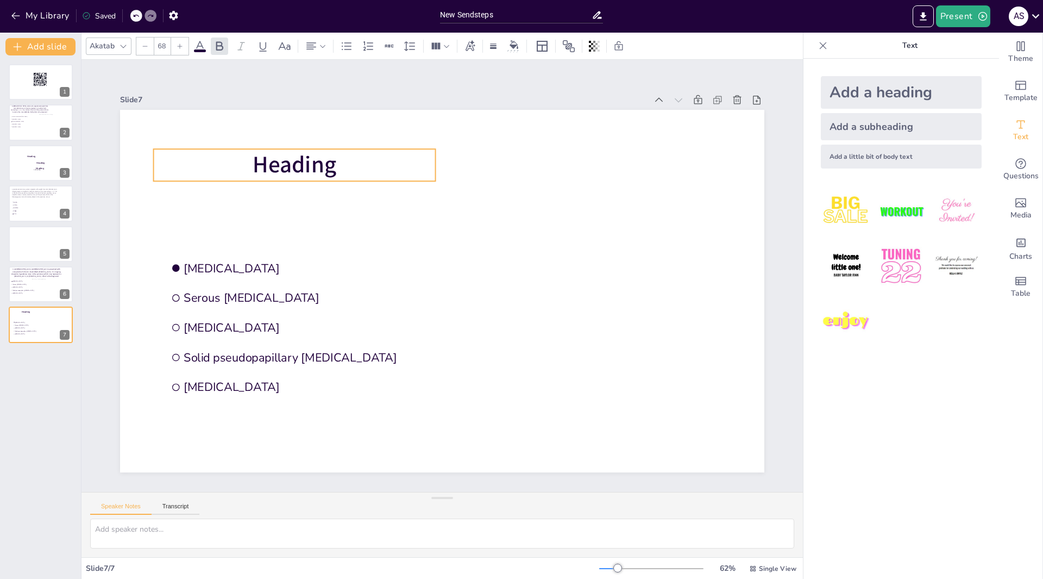
drag, startPoint x: 421, startPoint y: 275, endPoint x: 273, endPoint y: 149, distance: 194.3
click at [273, 149] on span "Heading" at bounding box center [295, 164] width 84 height 31
drag, startPoint x: 240, startPoint y: 158, endPoint x: 293, endPoint y: 161, distance: 53.4
click at [239, 158] on p "Heading" at bounding box center [295, 165] width 282 height 32
click at [339, 161] on p "Heading" at bounding box center [294, 165] width 282 height 32
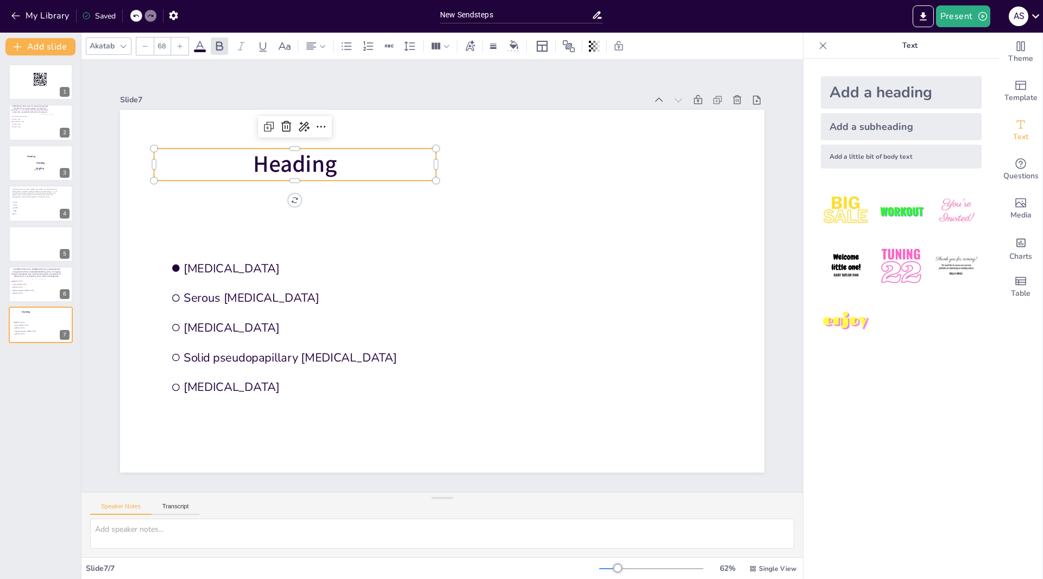
click at [339, 161] on p "Heading" at bounding box center [295, 164] width 282 height 32
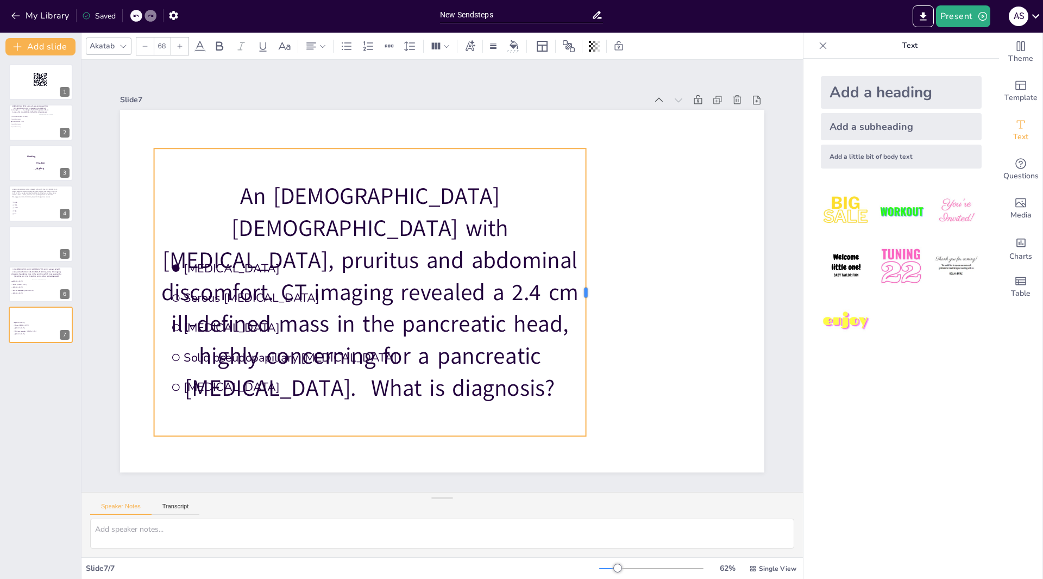
drag, startPoint x: 428, startPoint y: 289, endPoint x: 586, endPoint y: 257, distance: 161.3
click at [586, 257] on div at bounding box center [590, 291] width 9 height 287
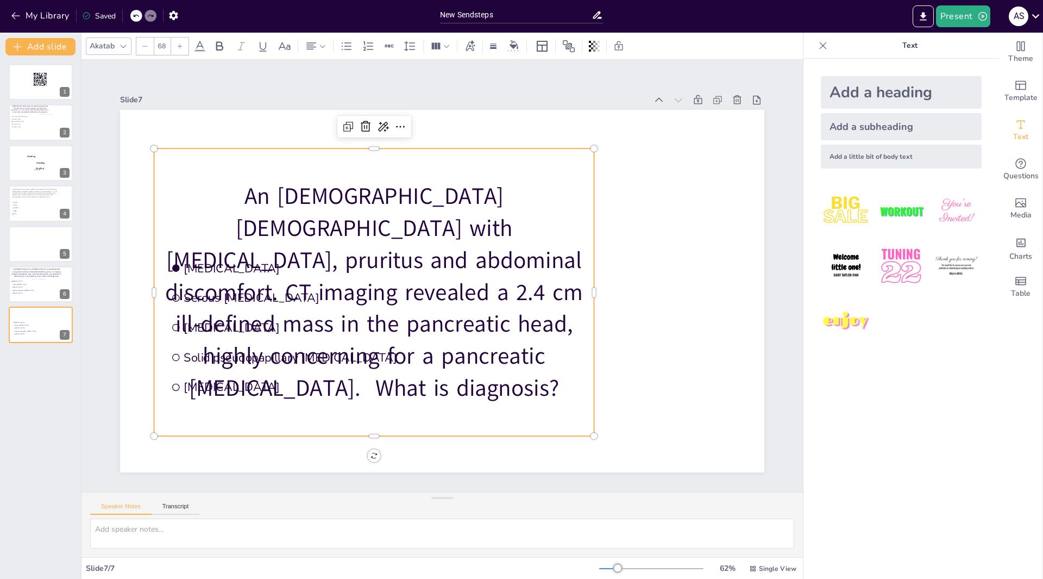
drag, startPoint x: 365, startPoint y: 431, endPoint x: 367, endPoint y: 362, distance: 69.1
click at [367, 362] on div "An 82-year-old female with jaundice, pruritus and abdominal discomfort. CT imag…" at bounding box center [374, 291] width 440 height 287
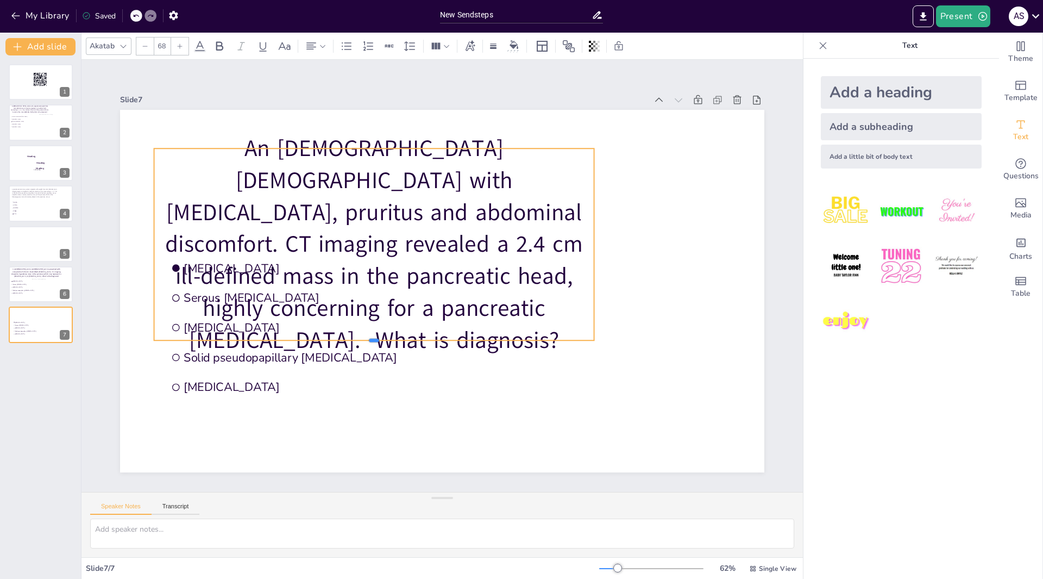
drag, startPoint x: 366, startPoint y: 434, endPoint x: 393, endPoint y: 181, distance: 254.2
click at [393, 181] on div "Mucinous cystic neoplasm Serous cystadenoma Pancreatic pseudocyst Solid pseudop…" at bounding box center [442, 291] width 645 height 362
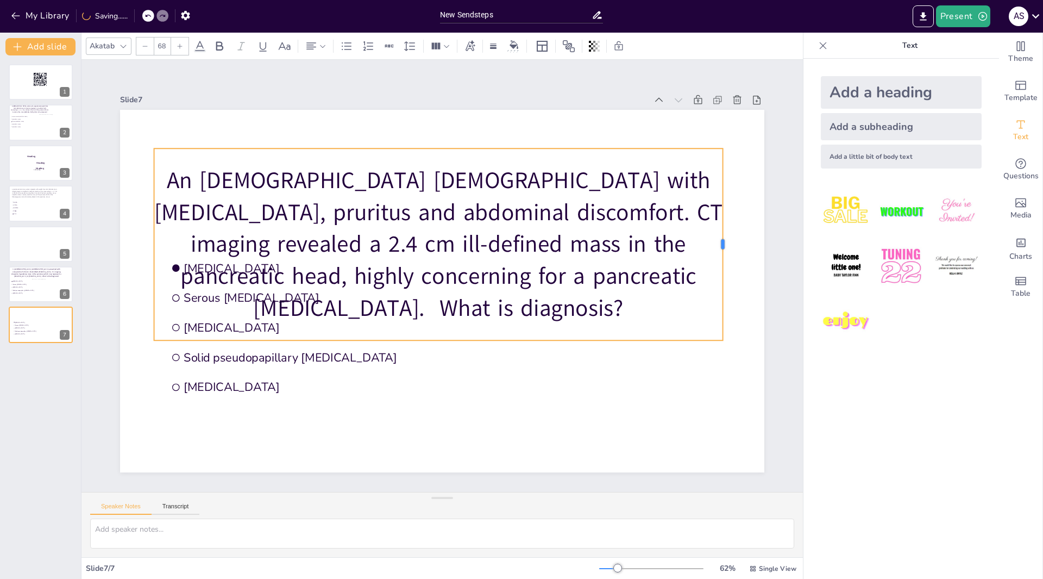
drag, startPoint x: 586, startPoint y: 239, endPoint x: 715, endPoint y: 215, distance: 131.0
click at [723, 215] on div at bounding box center [727, 244] width 9 height 192
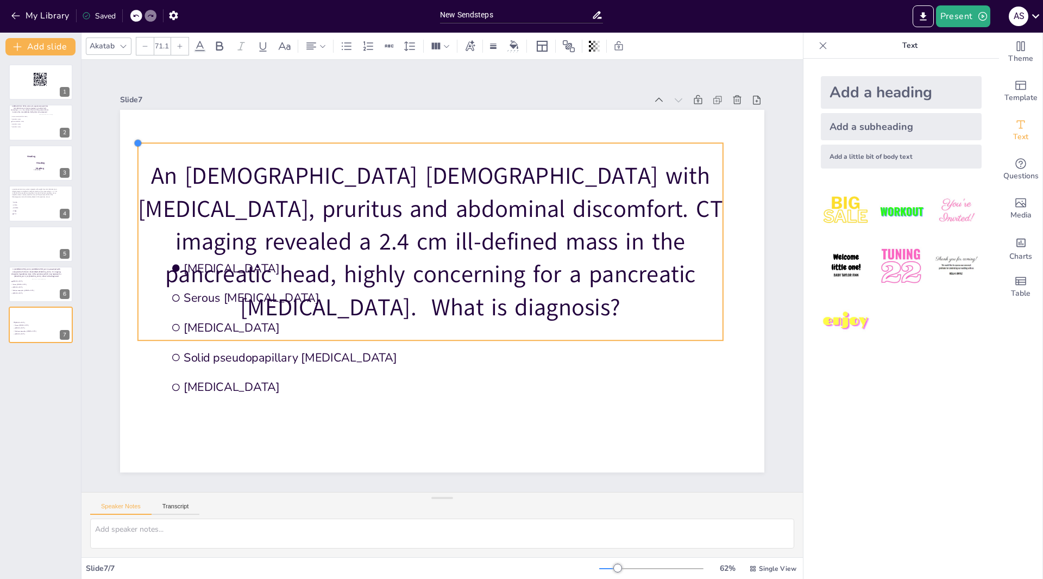
type input "71.5"
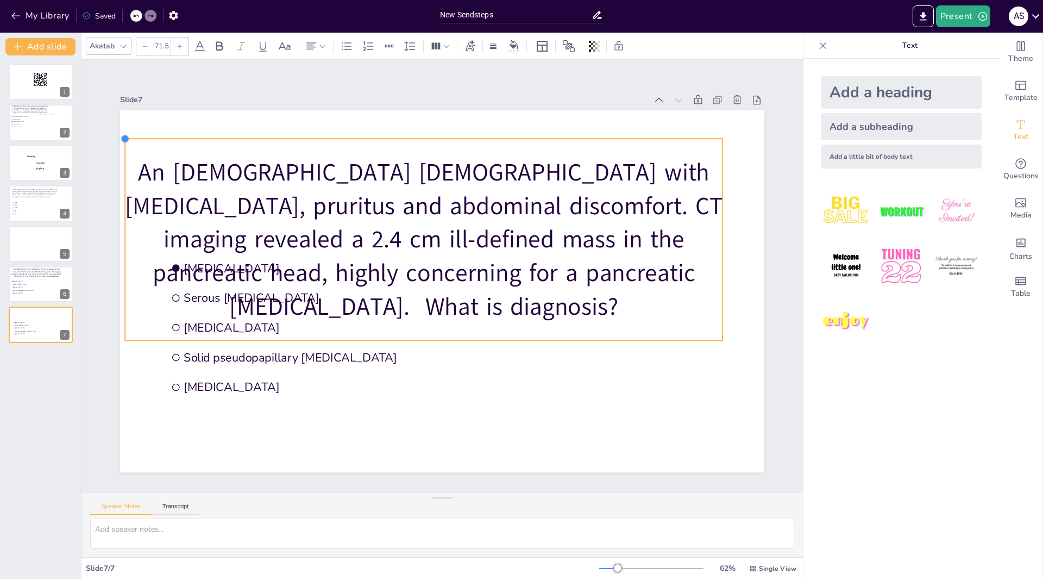
drag, startPoint x: 150, startPoint y: 145, endPoint x: 149, endPoint y: 135, distance: 9.8
click at [149, 135] on div "Mucinous cystic neoplasm Serous cystadenoma Pancreatic pseudocyst Solid pseudop…" at bounding box center [442, 291] width 645 height 362
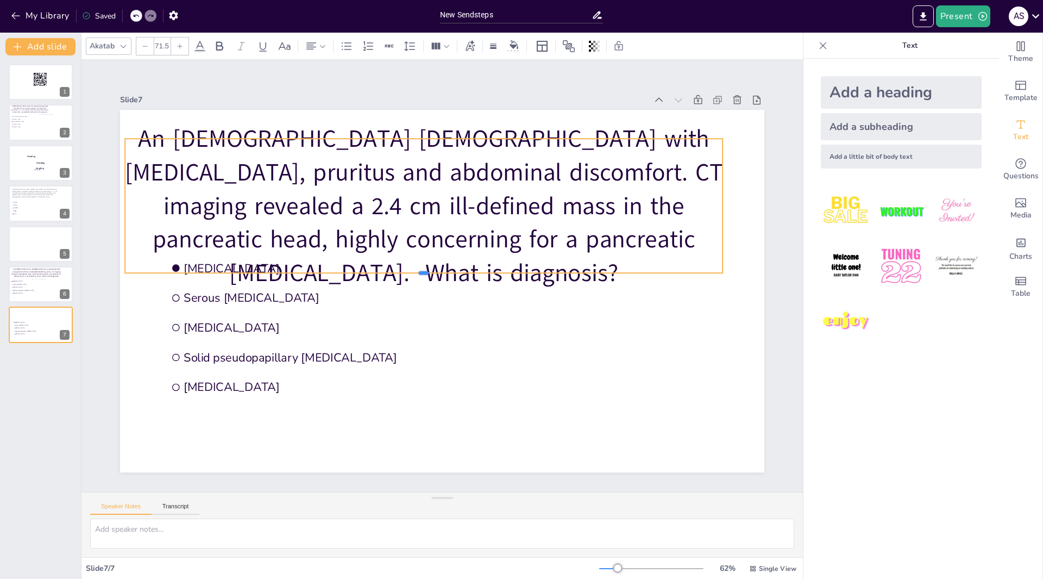
drag, startPoint x: 414, startPoint y: 336, endPoint x: 421, endPoint y: 233, distance: 103.5
click at [421, 233] on div "Mucinous cystic neoplasm Serous cystadenoma Pancreatic pseudocyst Solid pseudop…" at bounding box center [442, 291] width 645 height 362
drag, startPoint x: 415, startPoint y: 269, endPoint x: 415, endPoint y: 247, distance: 22.3
click at [415, 247] on div "Mucinous cystic neoplasm Serous cystadenoma Pancreatic pseudocyst Solid pseudop…" at bounding box center [442, 291] width 645 height 362
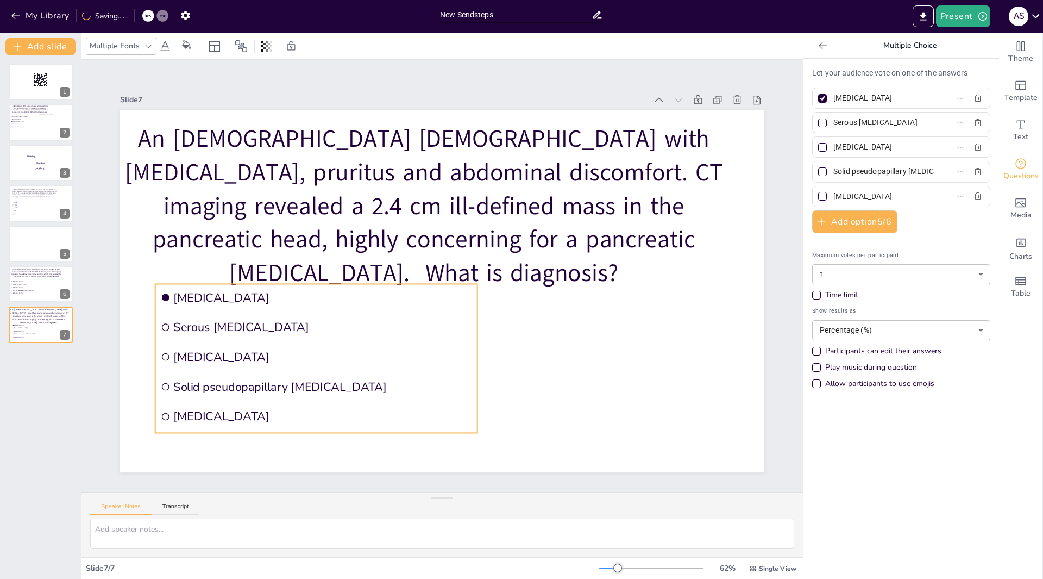
drag, startPoint x: 237, startPoint y: 302, endPoint x: 227, endPoint y: 332, distance: 31.1
click at [227, 332] on li "Serous [MEDICAL_DATA]" at bounding box center [316, 327] width 322 height 27
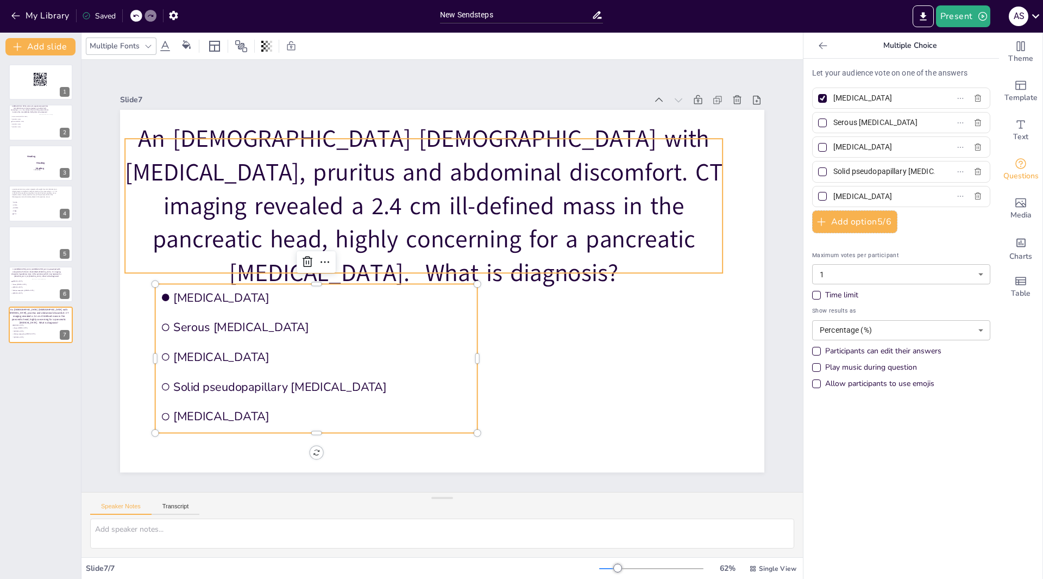
click at [234, 188] on p "An 82-year-old female with jaundice, pruritus and abdominal discomfort. CT imag…" at bounding box center [424, 206] width 598 height 168
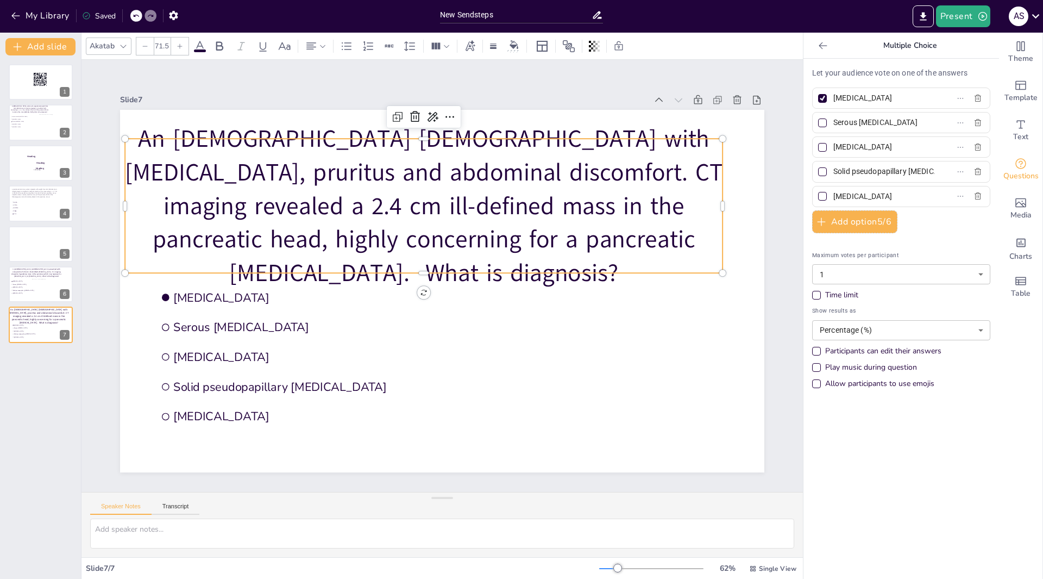
click at [149, 49] on div at bounding box center [144, 45] width 17 height 17
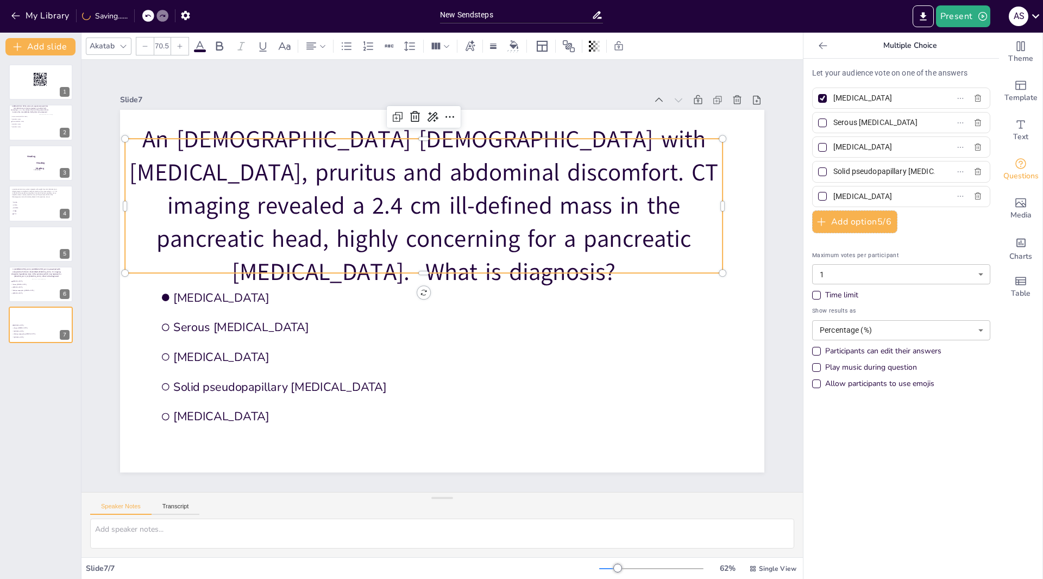
click at [149, 49] on div at bounding box center [144, 45] width 17 height 17
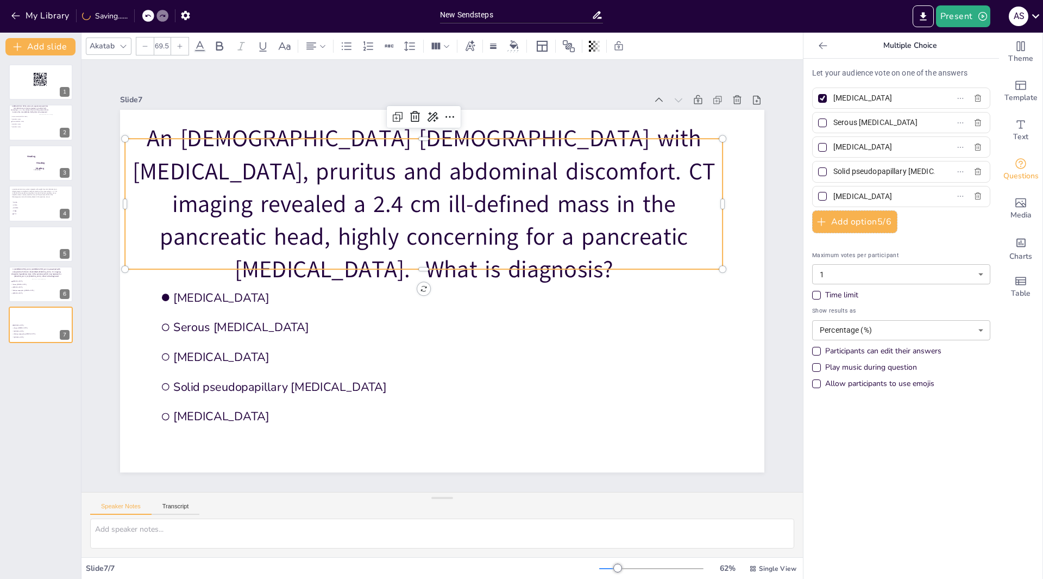
click at [149, 49] on div at bounding box center [144, 45] width 17 height 17
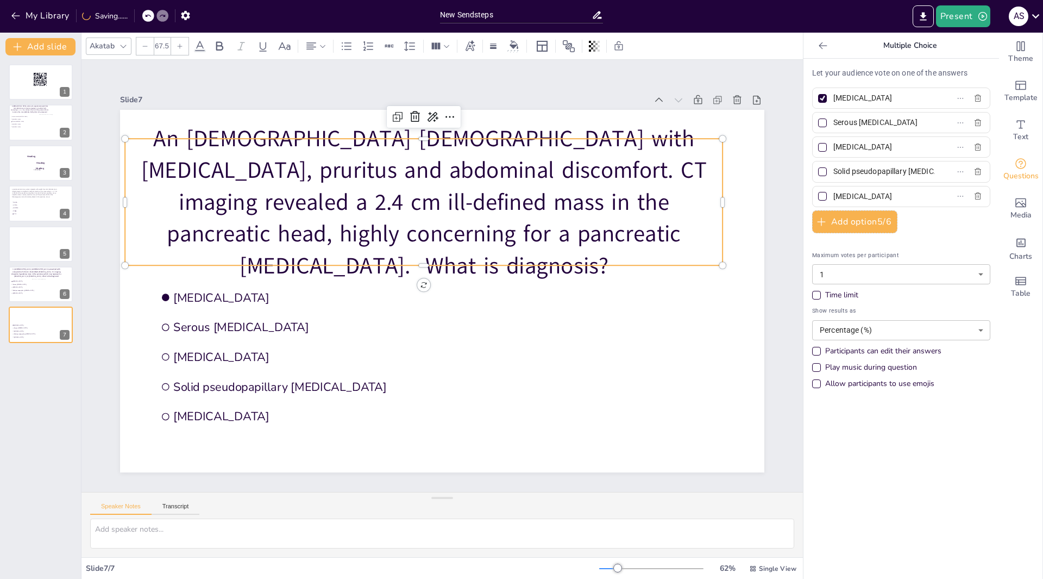
click at [149, 49] on div at bounding box center [144, 45] width 17 height 17
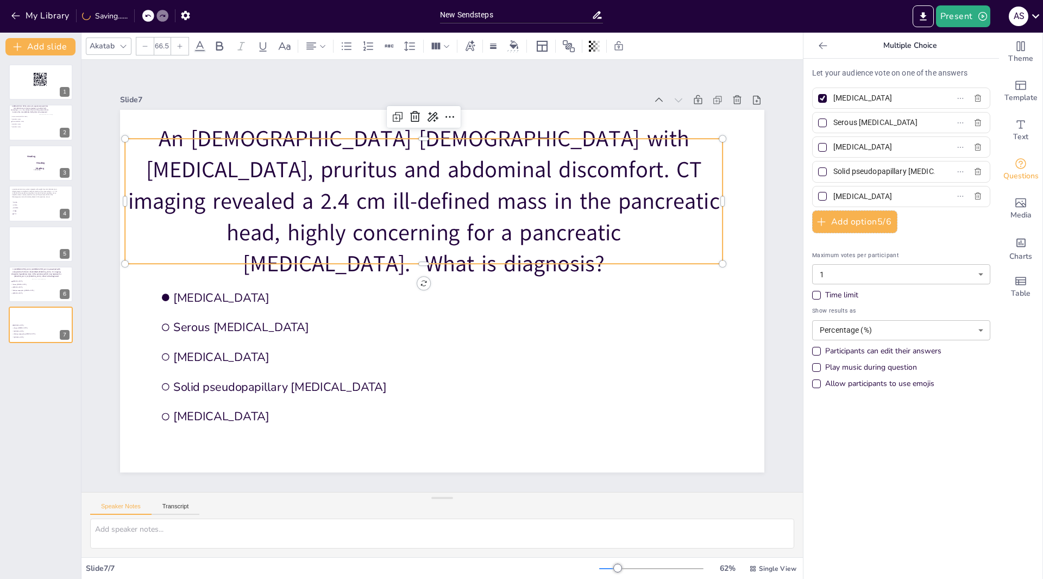
click at [149, 49] on div at bounding box center [144, 45] width 17 height 17
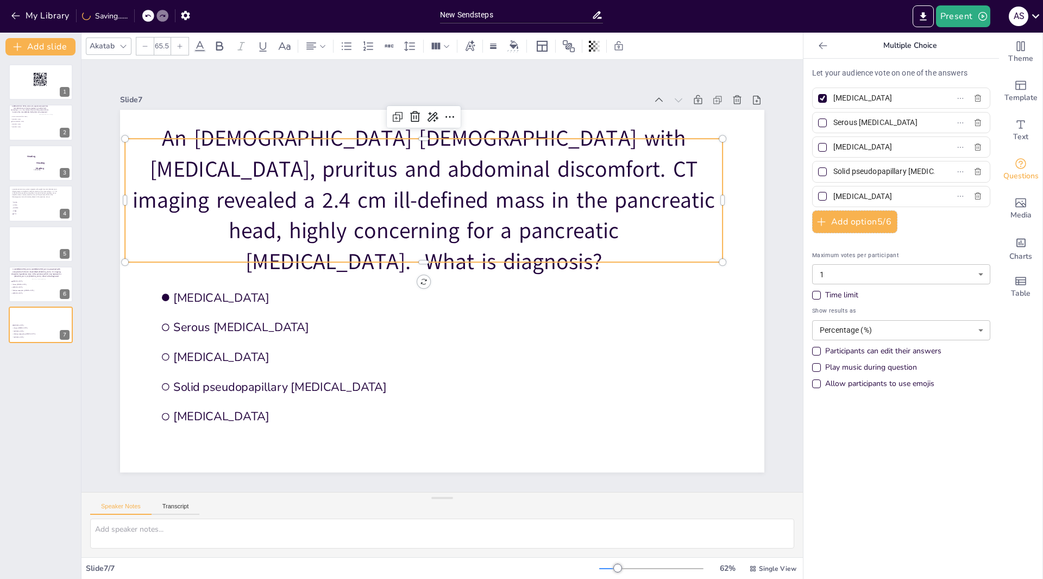
click at [149, 49] on div at bounding box center [144, 45] width 17 height 17
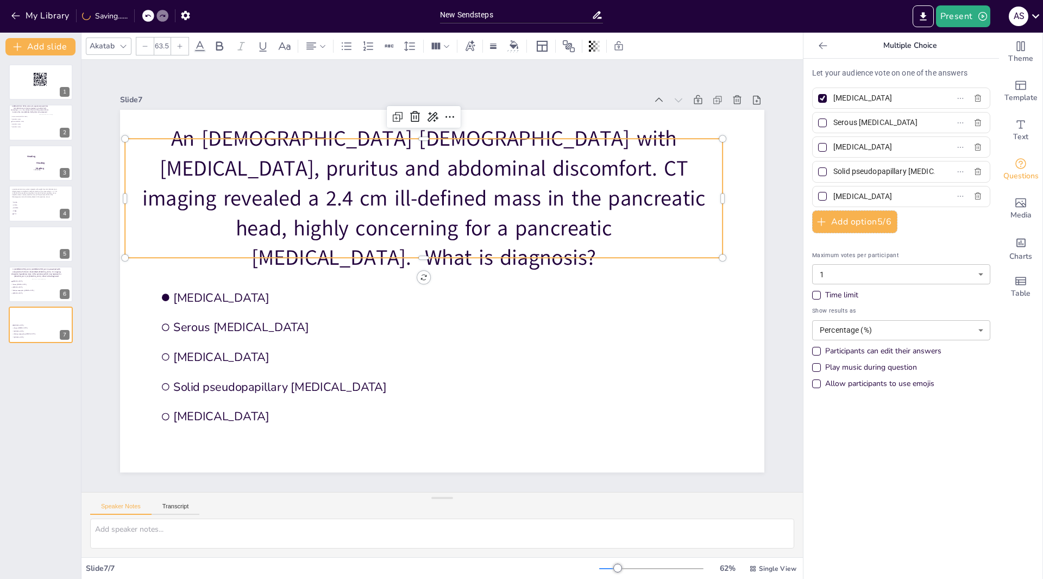
click at [149, 49] on div at bounding box center [144, 45] width 17 height 17
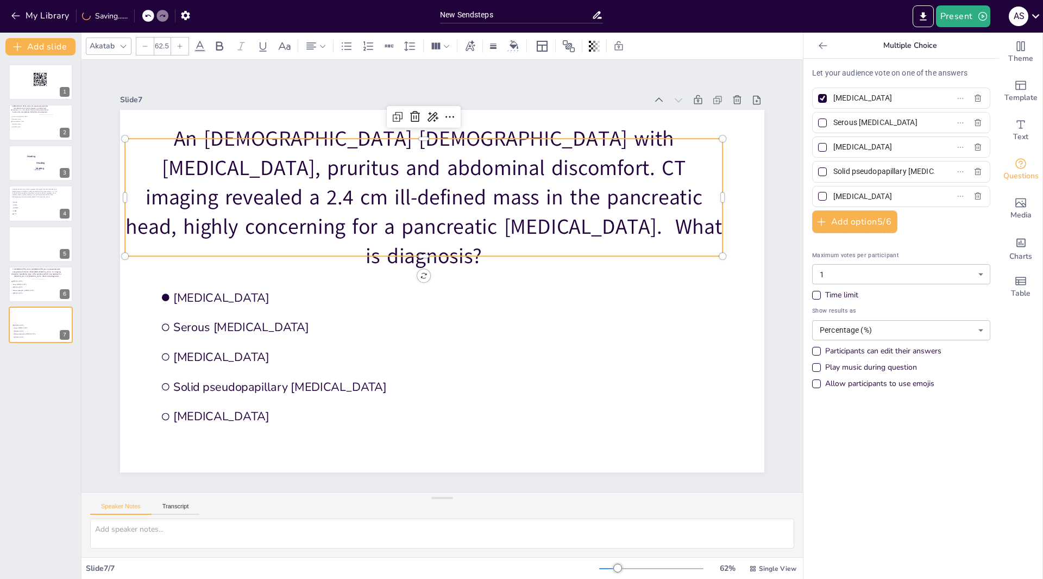
click at [149, 49] on div at bounding box center [144, 45] width 17 height 17
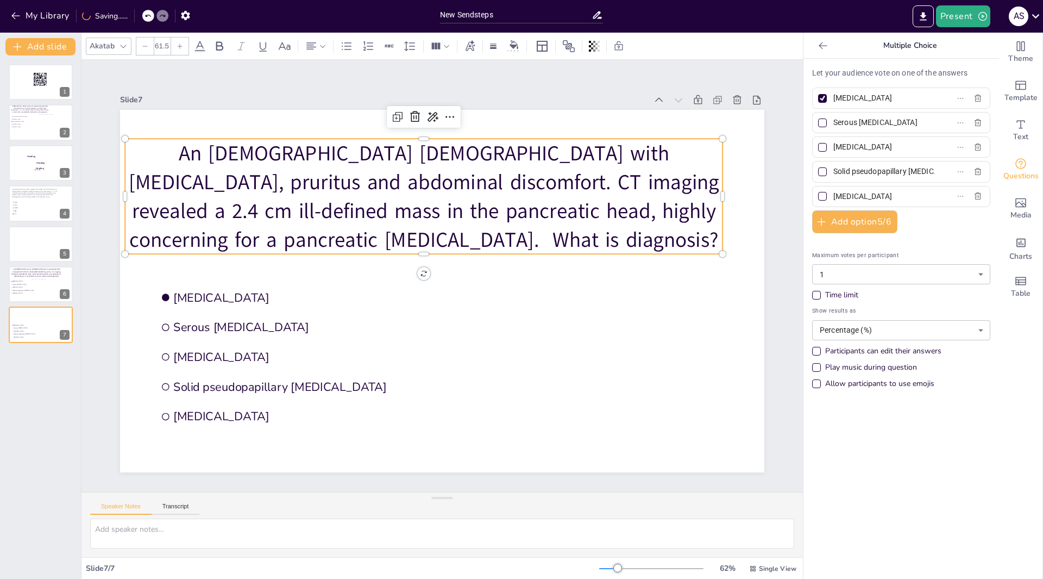
click at [149, 49] on div at bounding box center [144, 45] width 17 height 17
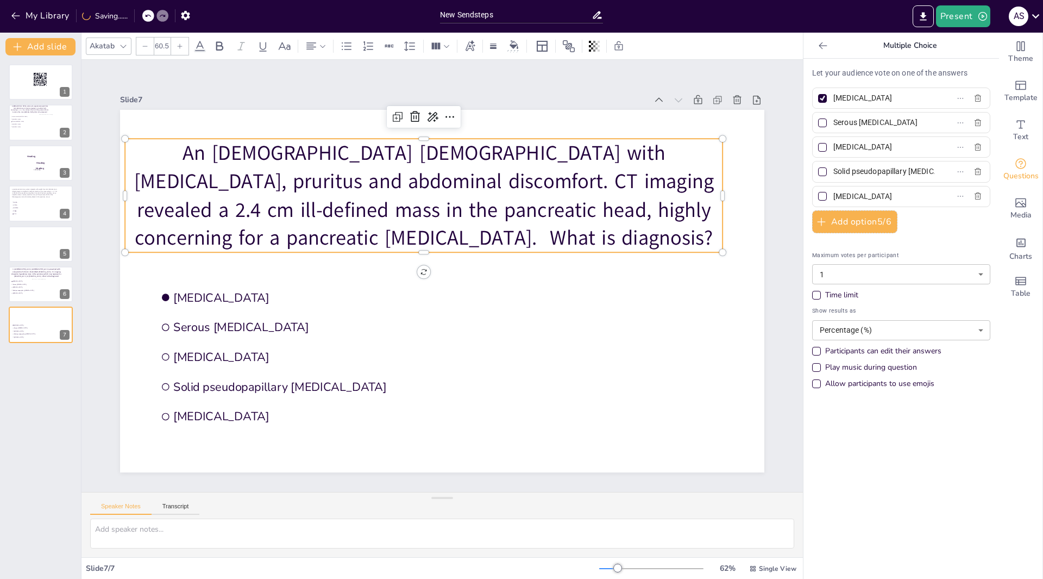
click at [149, 49] on div at bounding box center [144, 45] width 17 height 17
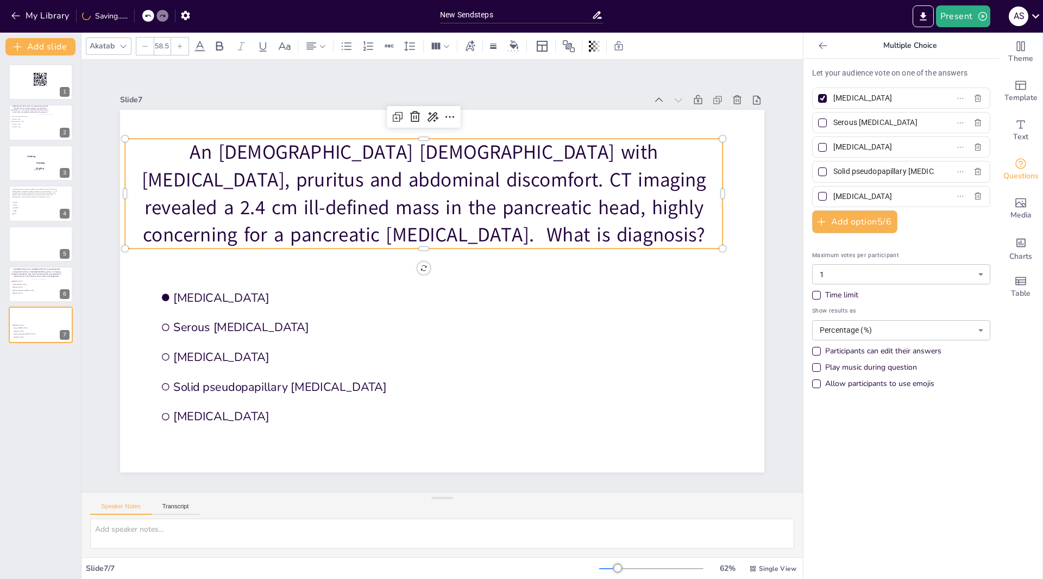
click at [149, 49] on div at bounding box center [144, 45] width 17 height 17
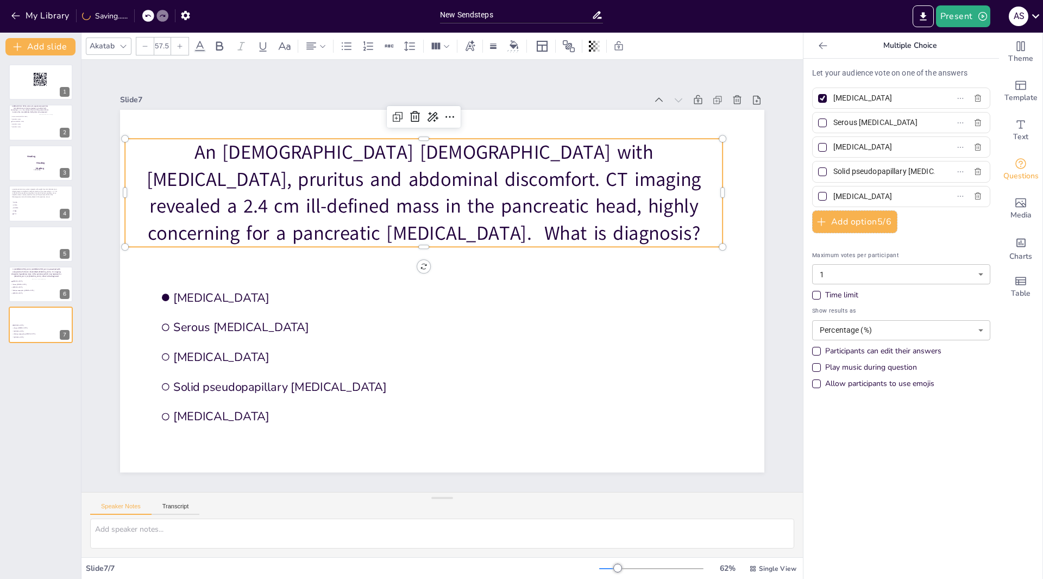
click at [149, 49] on div at bounding box center [144, 45] width 17 height 17
type input "56.5"
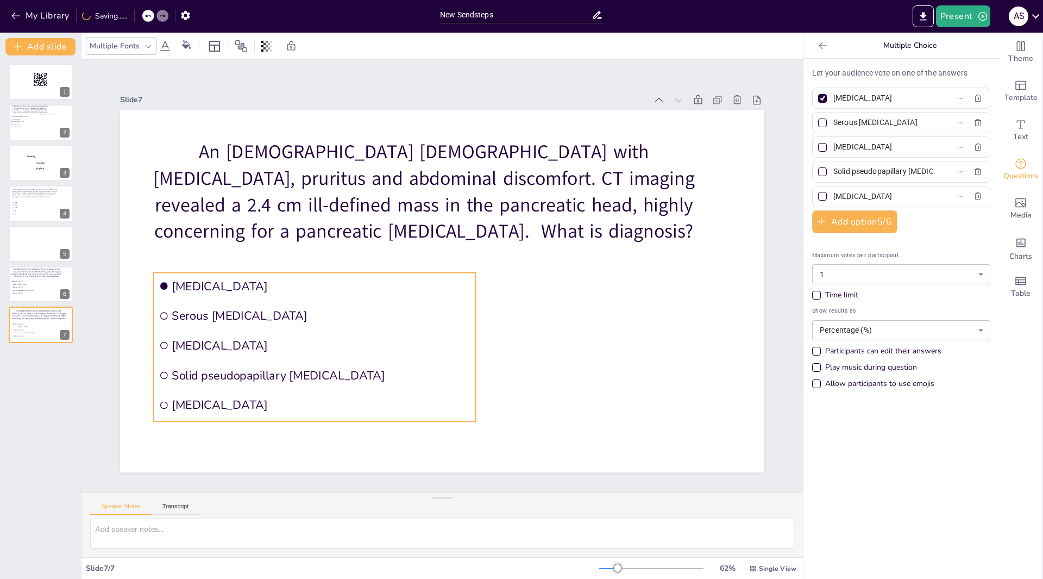
drag, startPoint x: 167, startPoint y: 287, endPoint x: 165, endPoint y: 276, distance: 11.5
click at [172, 278] on span "[MEDICAL_DATA]" at bounding box center [321, 286] width 299 height 16
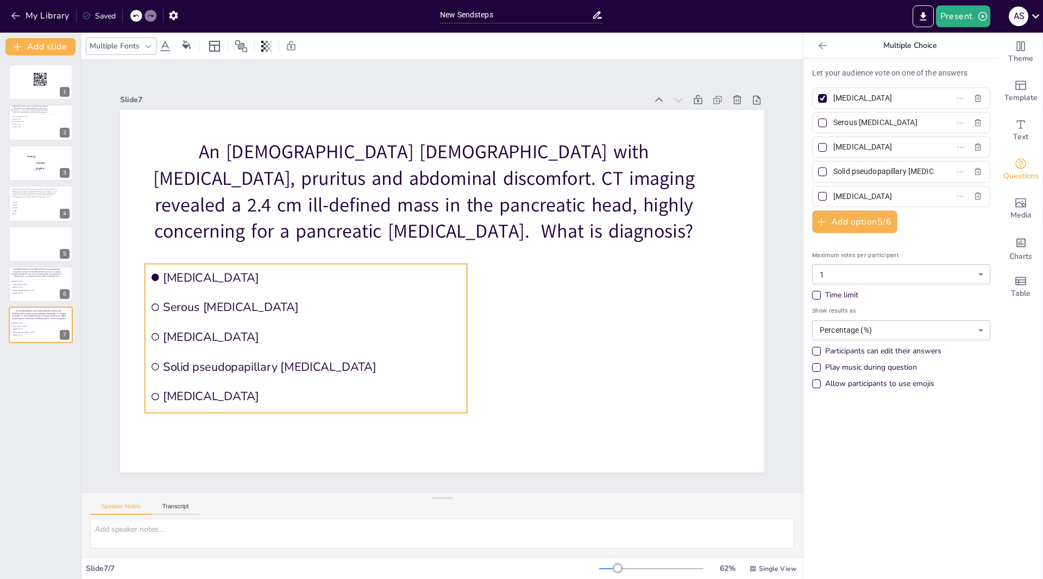
drag, startPoint x: 157, startPoint y: 273, endPoint x: 148, endPoint y: 264, distance: 12.3
click at [148, 264] on li "[MEDICAL_DATA]" at bounding box center [306, 277] width 322 height 27
click at [906, 200] on input "[MEDICAL_DATA]" at bounding box center [884, 197] width 101 height 16
type input "C"
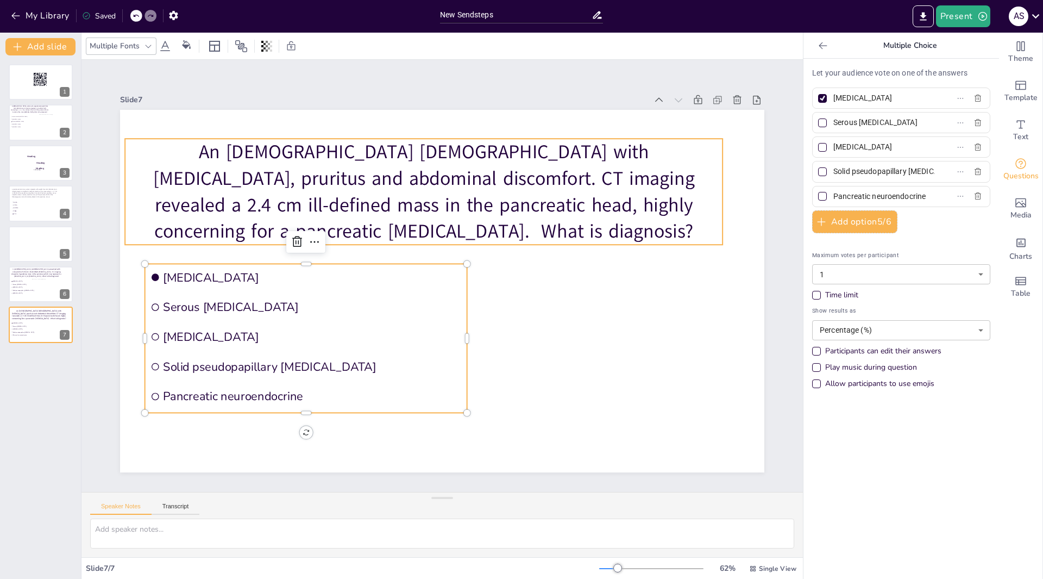
type input "Pancreatic neuroendocrine"
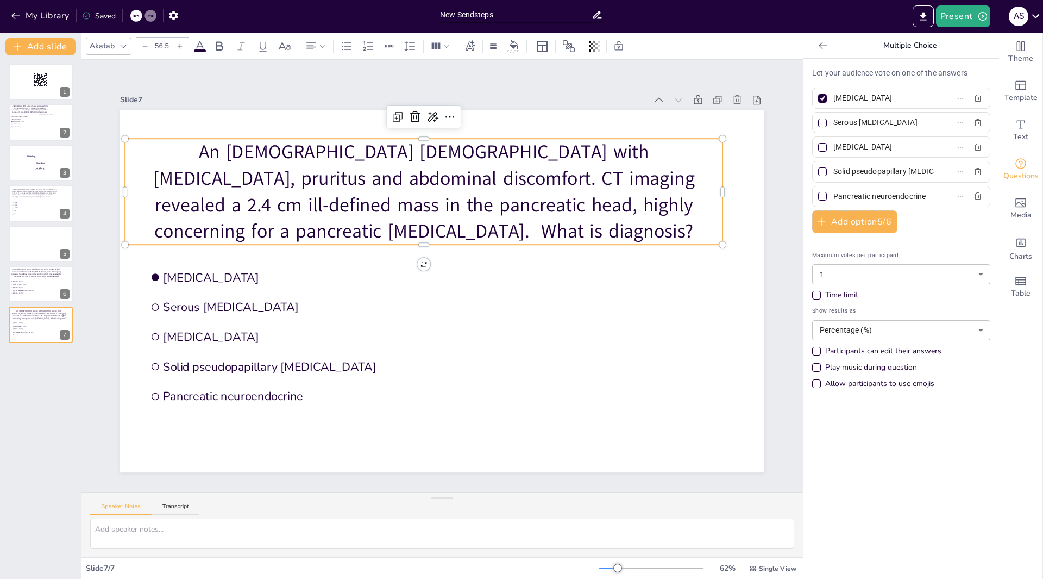
scroll to position [0, 0]
click at [379, 224] on p "An 82-year-old female with jaundice, pruritus and abdominal discomfort. CT imag…" at bounding box center [424, 192] width 598 height 106
click at [377, 230] on p "An 82-year-old female with jaundice, pruritus and abdominal discomfort. CT imag…" at bounding box center [424, 192] width 598 height 106
click at [377, 229] on p "An 82-year-old female with jaundice, pruritus and abdominal discomfort. CT imag…" at bounding box center [424, 192] width 598 height 106
click at [378, 227] on p "An 82-year-old female with jaundice, pruritus and abdominal discomfort. CT imag…" at bounding box center [424, 192] width 598 height 106
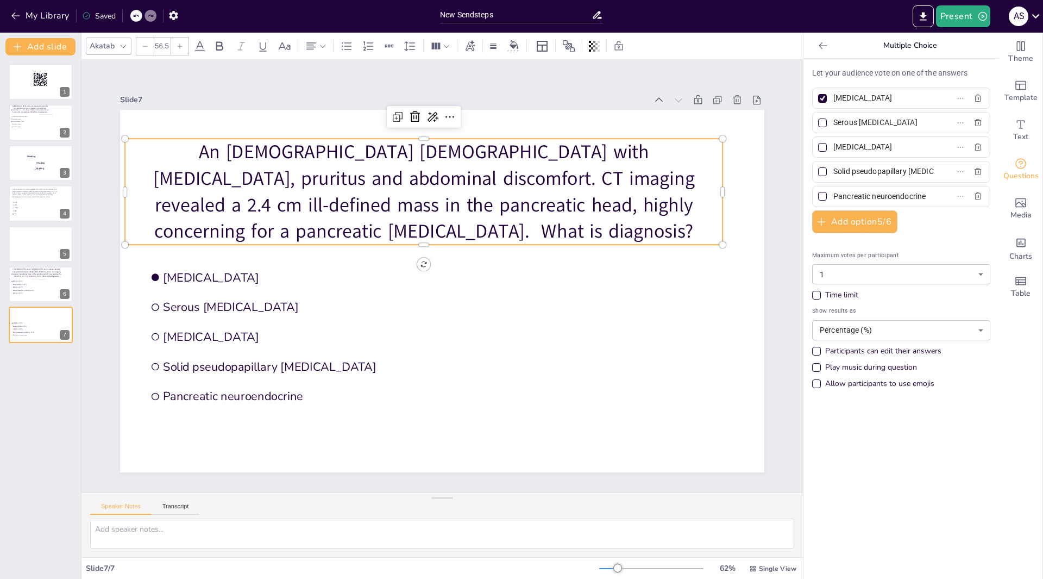
click at [383, 226] on p "An 82-year-old female with jaundice, pruritus and abdominal discomfort. CT imag…" at bounding box center [424, 192] width 598 height 106
click at [381, 231] on p "An 82-year-old female with jaundice, pruritus and abdominal discomfort. CT imag…" at bounding box center [424, 192] width 598 height 106
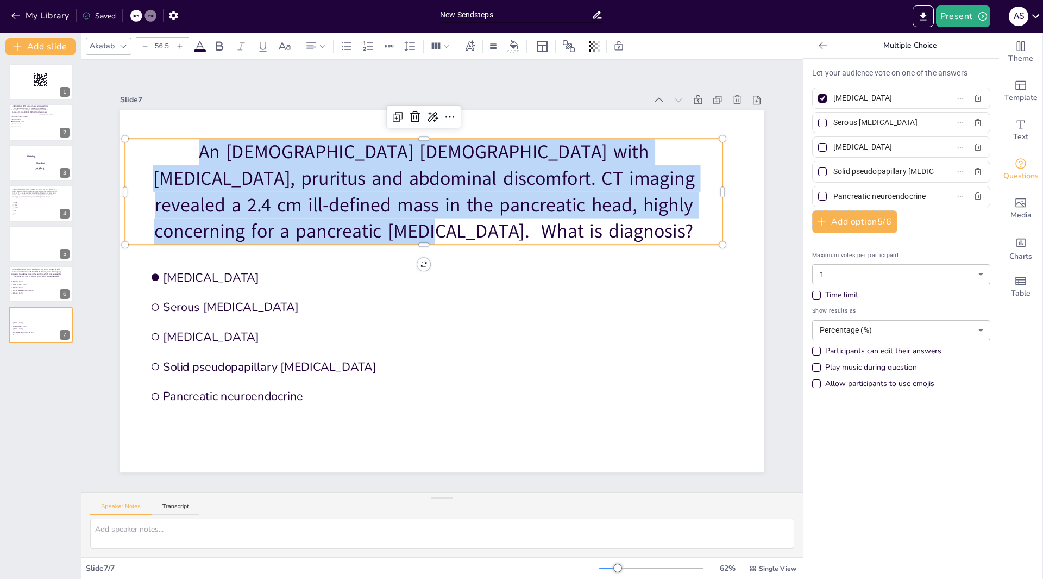
click at [381, 231] on p "An 82-year-old female with jaundice, pruritus and abdominal discomfort. CT imag…" at bounding box center [424, 192] width 598 height 106
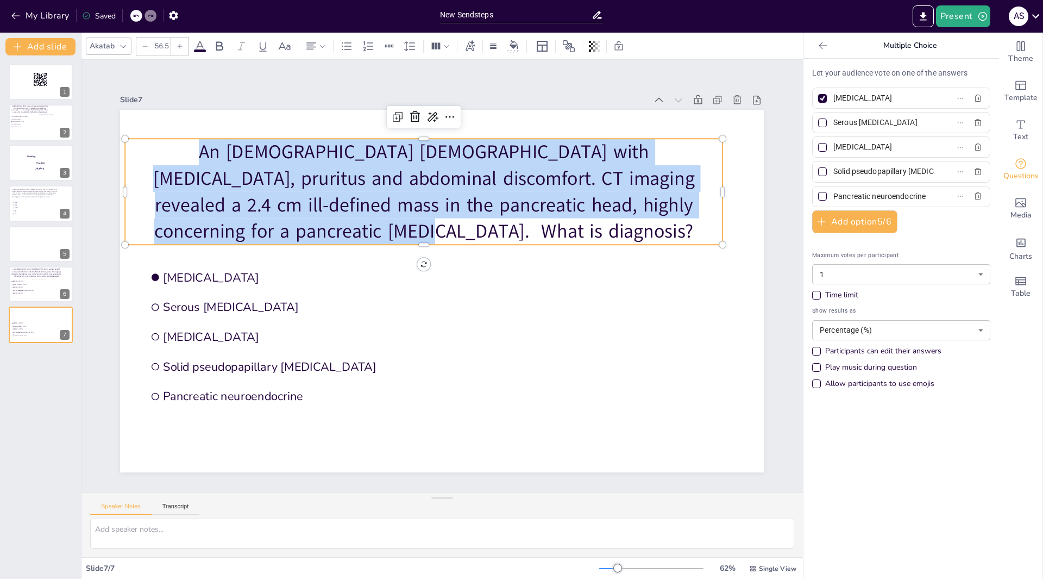
click at [381, 230] on p "An 82-year-old female with jaundice, pruritus and abdominal discomfort. CT imag…" at bounding box center [424, 192] width 598 height 106
click at [383, 230] on p "An 82-year-old female with jaundice, pruritus and abdominal discomfort. CT imag…" at bounding box center [424, 192] width 598 height 106
click at [385, 230] on p "An 82-year-old female with jaundice, pruritus and abdominal discomfort. CT imag…" at bounding box center [424, 192] width 598 height 106
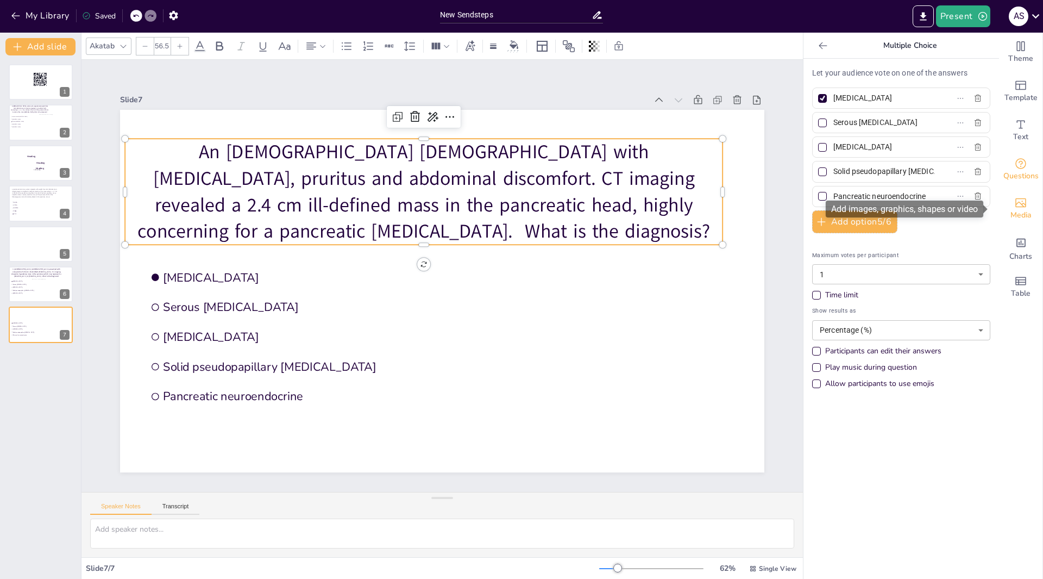
click at [1015, 203] on icon "Add images, graphics, shapes or video" at bounding box center [1021, 202] width 13 height 13
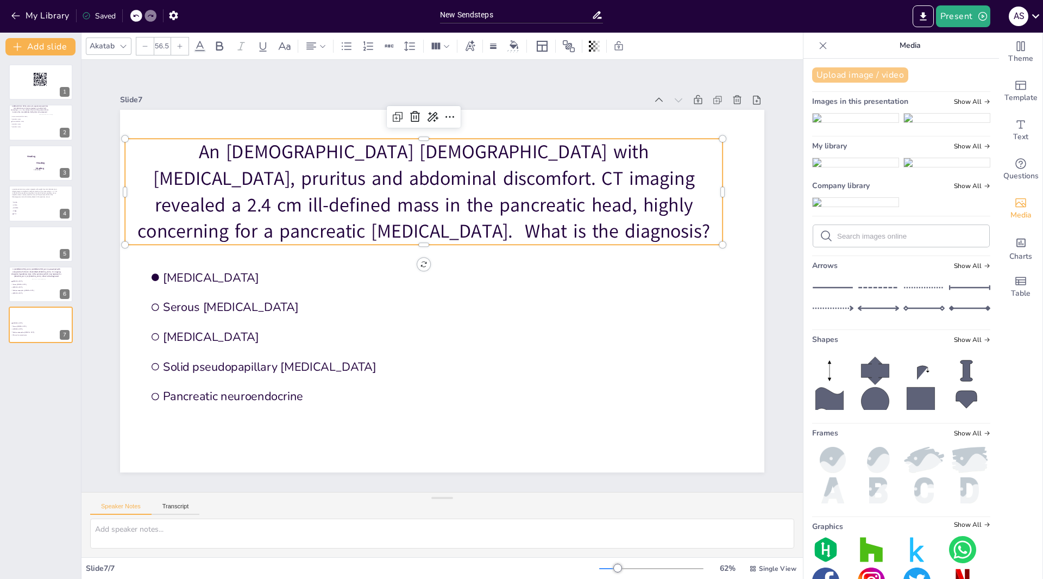
click at [846, 76] on button "Upload image / video" at bounding box center [860, 74] width 96 height 15
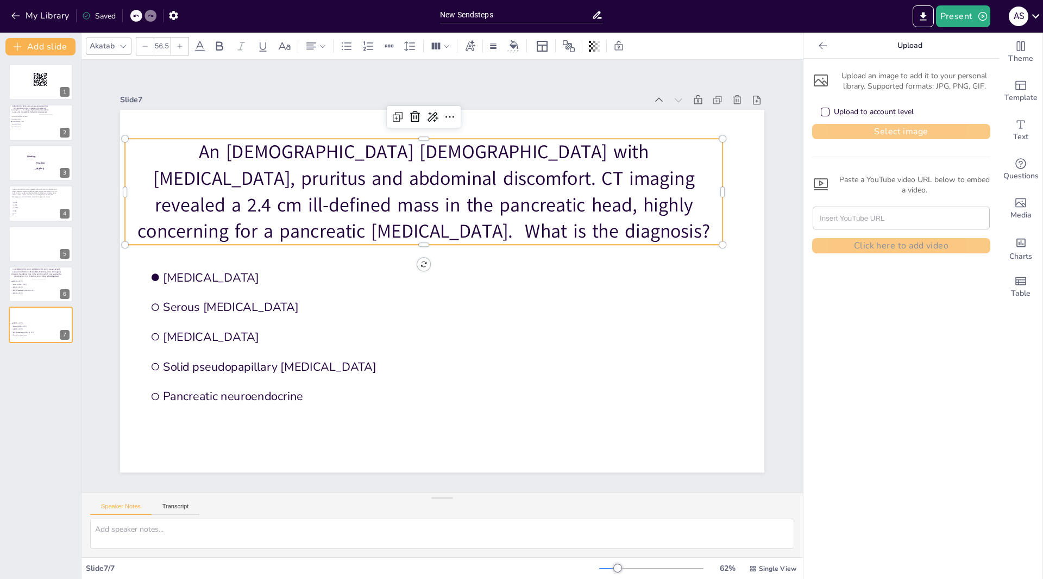
click at [868, 130] on button "Select image" at bounding box center [901, 131] width 178 height 15
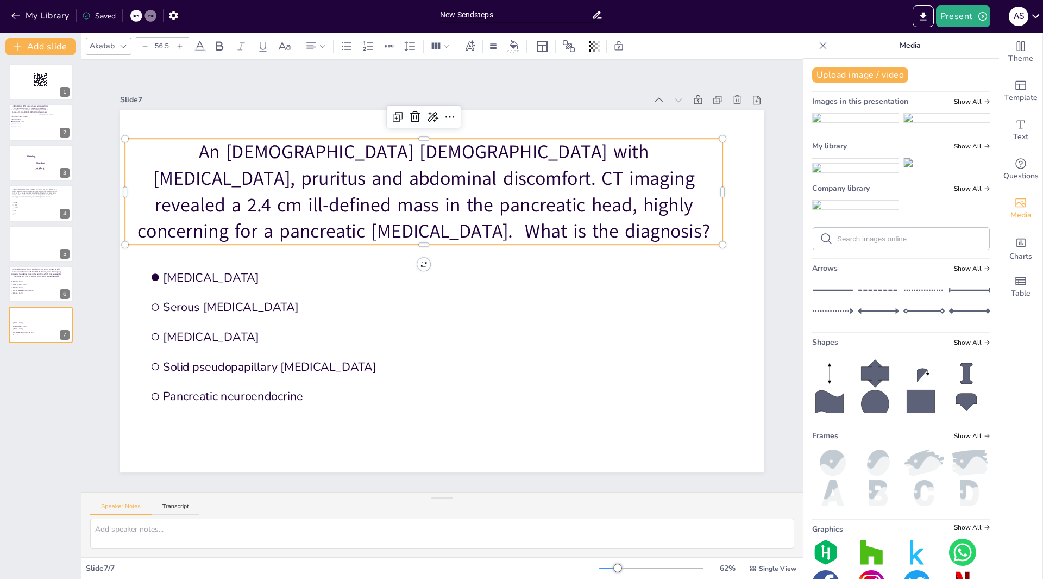
click at [859, 167] on img at bounding box center [856, 162] width 86 height 9
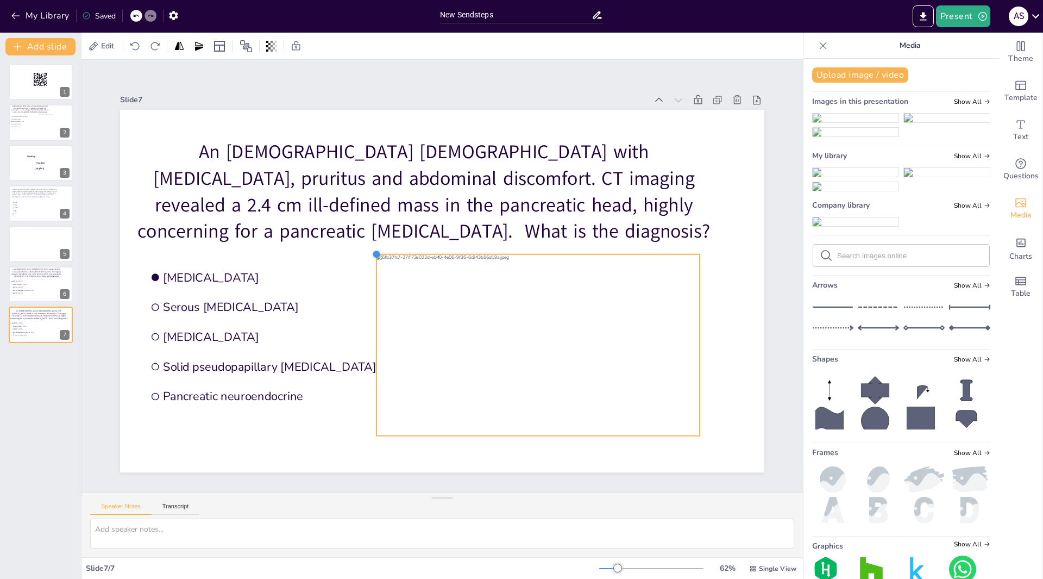
drag, startPoint x: 179, startPoint y: 142, endPoint x: 415, endPoint y: 250, distance: 259.7
click at [415, 250] on div "Mucinous cystic neoplasm Serous cystadenoma Pancreatic pseudocyst Solid pseudop…" at bounding box center [442, 291] width 645 height 362
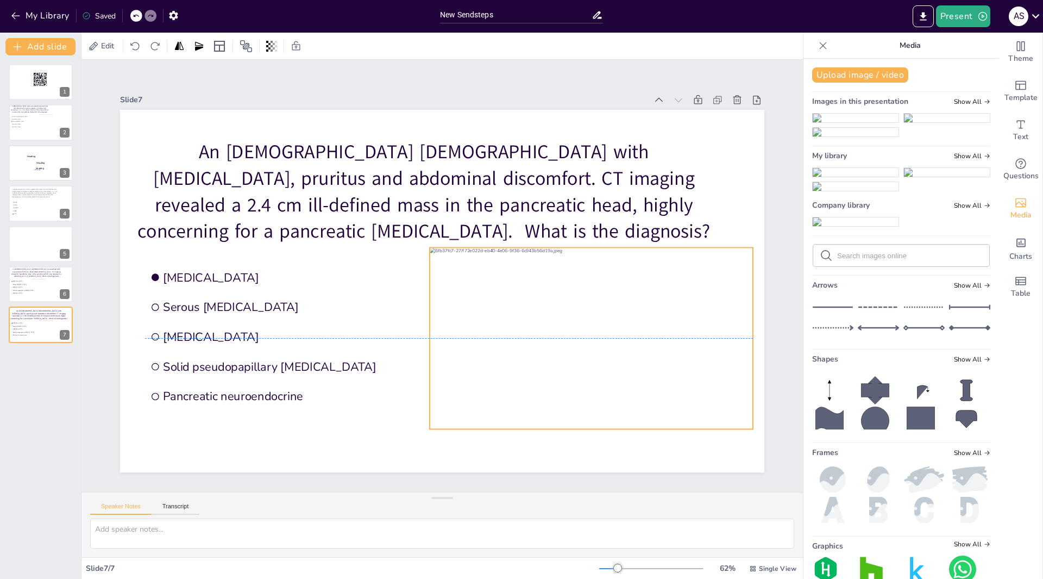
drag, startPoint x: 477, startPoint y: 293, endPoint x: 530, endPoint y: 290, distance: 53.4
click at [530, 290] on div at bounding box center [591, 338] width 323 height 182
drag, startPoint x: 528, startPoint y: 290, endPoint x: 518, endPoint y: 290, distance: 9.8
click at [518, 290] on div at bounding box center [585, 338] width 323 height 182
click at [60, 313] on div "New Slide" at bounding box center [85, 316] width 51 height 10
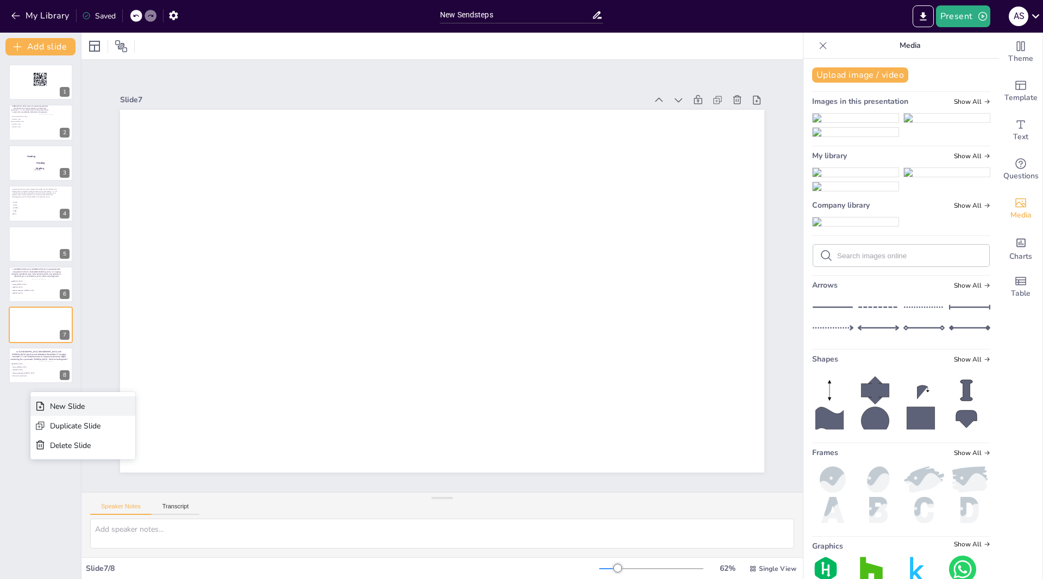
click at [75, 409] on div "New Slide" at bounding box center [75, 406] width 51 height 10
drag, startPoint x: 40, startPoint y: 403, endPoint x: 40, endPoint y: 356, distance: 46.2
click at [40, 345] on div "Mucinous cystic neoplasm Serous cystadenoma Pancreatic pseudocyst Solid pseudop…" at bounding box center [41, 345] width 64 height 0
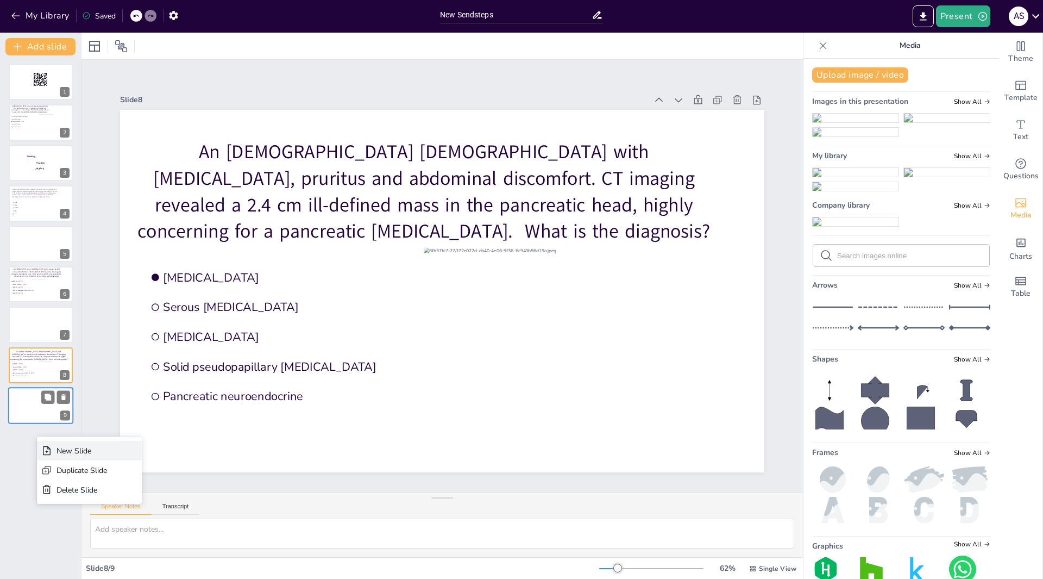
click at [55, 453] on div "New Slide" at bounding box center [89, 451] width 105 height 20
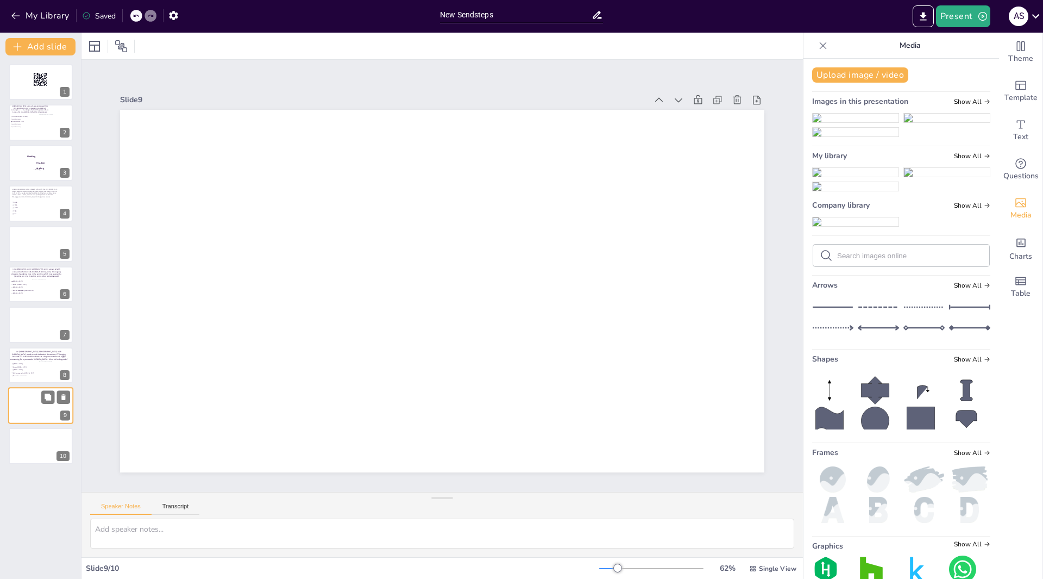
click at [818, 45] on icon at bounding box center [823, 45] width 11 height 11
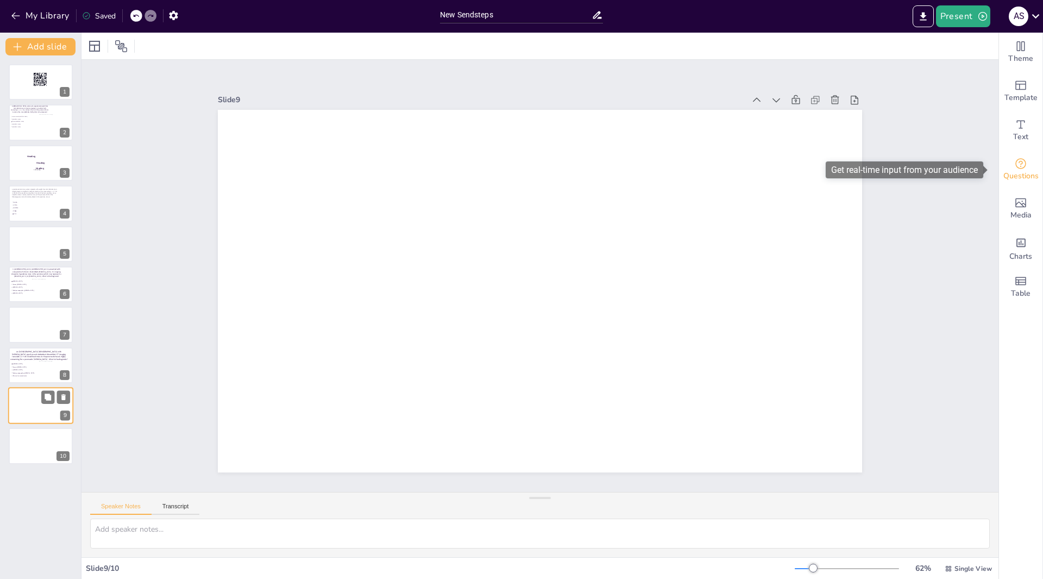
click at [1019, 174] on span "Questions" at bounding box center [1021, 176] width 35 height 12
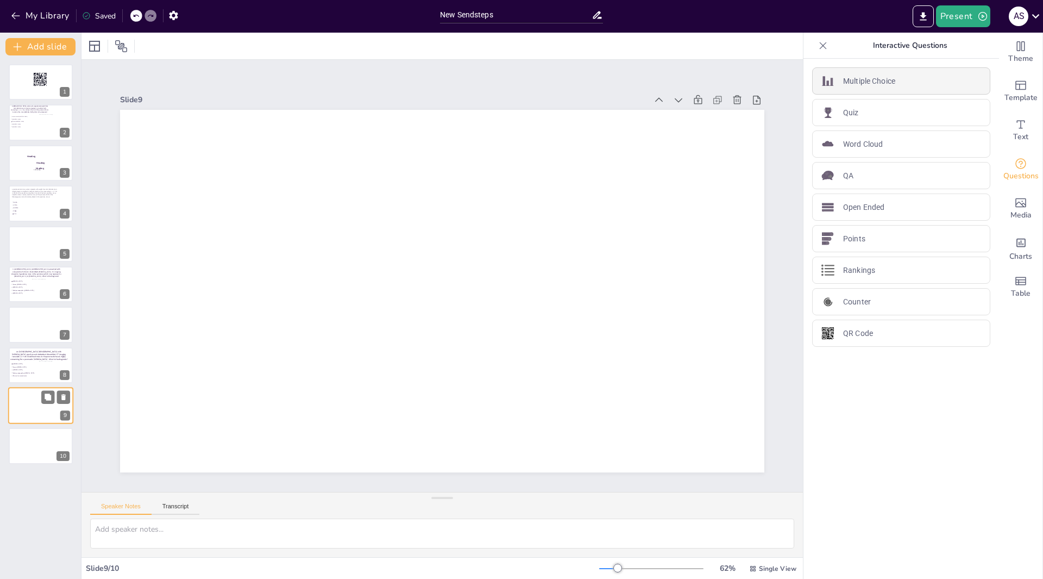
click at [854, 90] on div "Multiple Choice" at bounding box center [901, 80] width 178 height 27
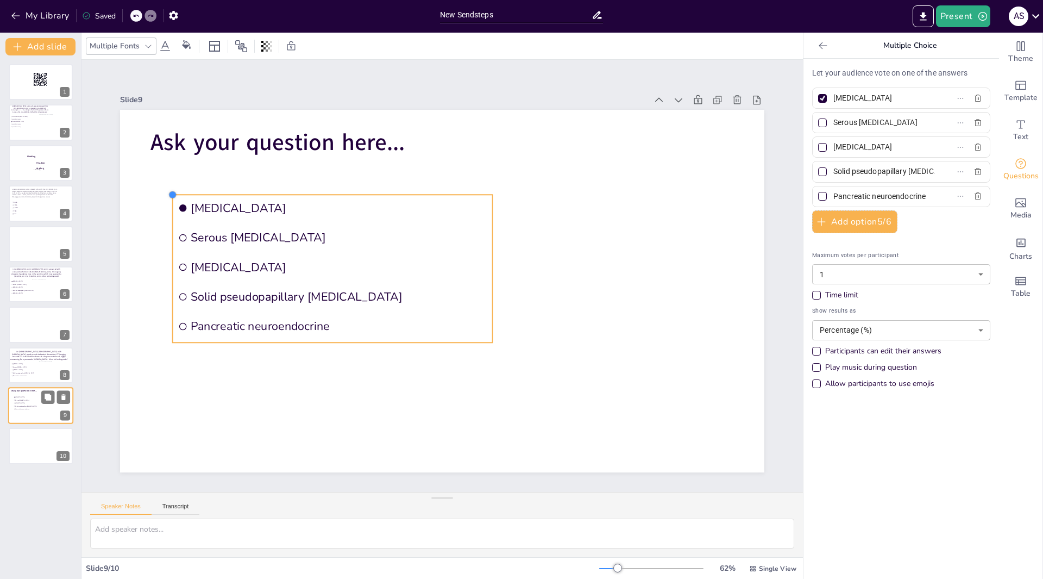
drag, startPoint x: 166, startPoint y: 192, endPoint x: 168, endPoint y: 202, distance: 9.5
click at [168, 202] on div "Ask your question here... Mucinous cystic neoplasm Serous cystadenoma Pancreati…" at bounding box center [442, 291] width 645 height 362
click at [333, 130] on span "Ask your question here..." at bounding box center [278, 142] width 254 height 31
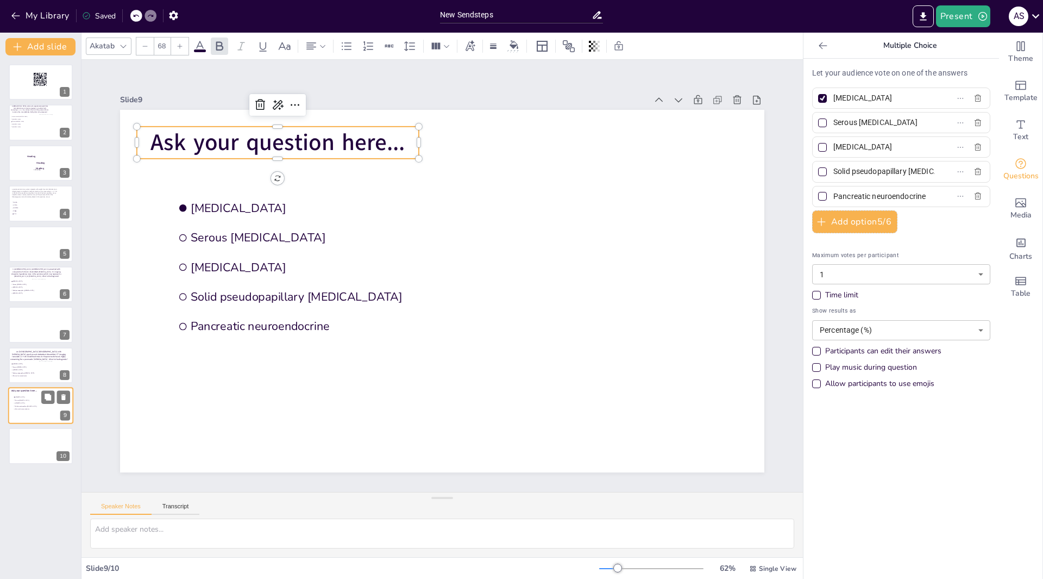
click at [342, 135] on span "Ask your question here..." at bounding box center [278, 142] width 254 height 31
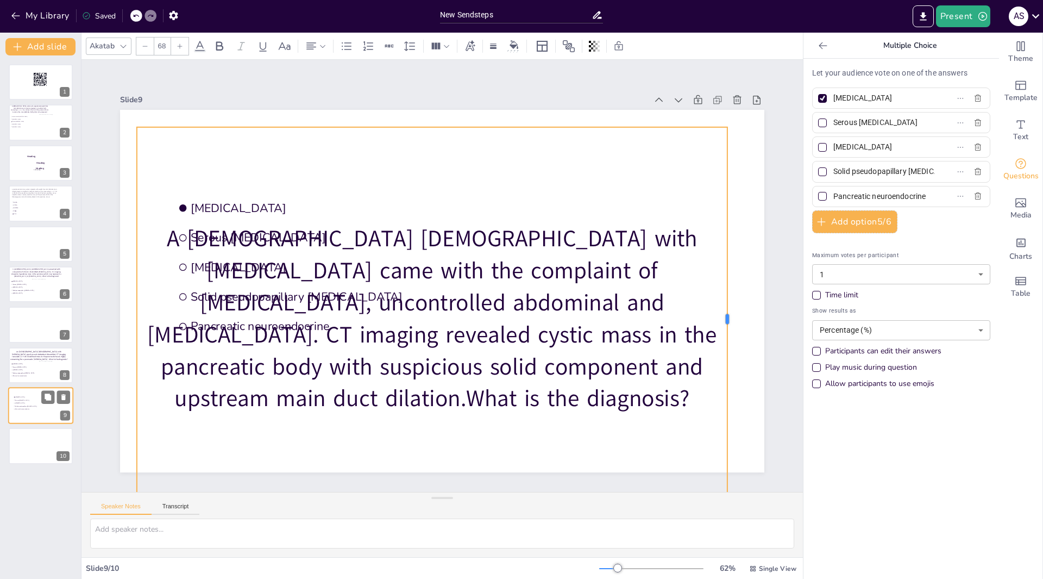
drag, startPoint x: 411, startPoint y: 317, endPoint x: 727, endPoint y: 270, distance: 319.7
click at [728, 270] on div at bounding box center [732, 318] width 9 height 383
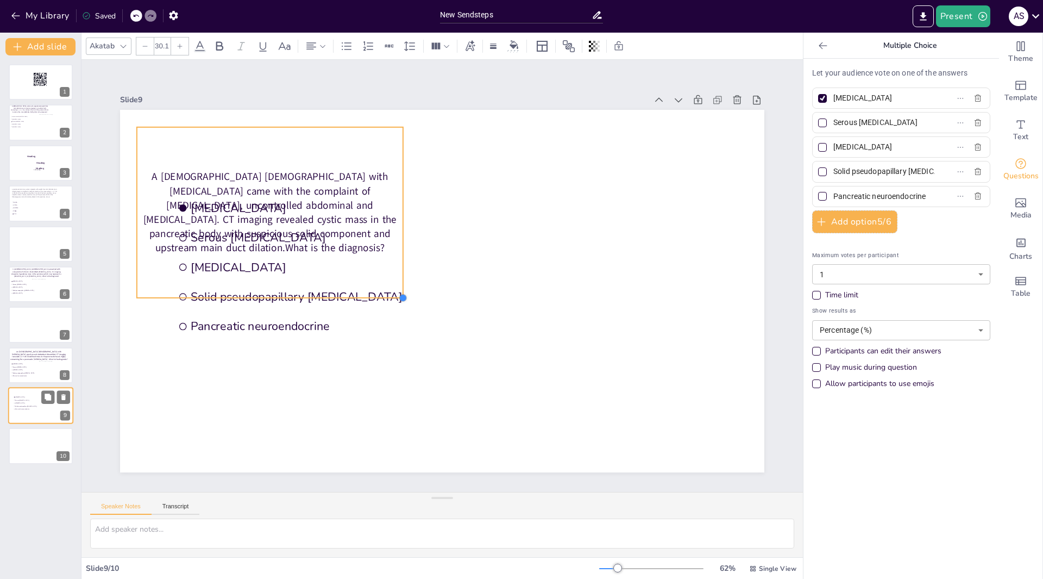
drag, startPoint x: 727, startPoint y: 456, endPoint x: 383, endPoint y: 202, distance: 427.4
click at [392, 212] on div "Mucinous cystic neoplasm Serous cystadenoma Pancreatic pseudocyst Solid pseudop…" at bounding box center [442, 291] width 645 height 362
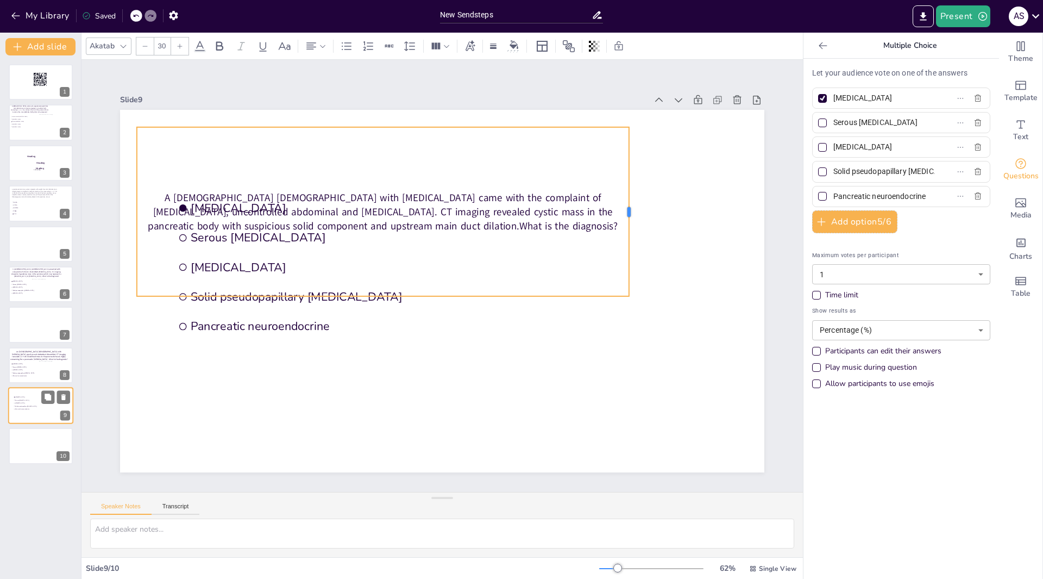
drag, startPoint x: 394, startPoint y: 207, endPoint x: 622, endPoint y: 207, distance: 227.7
click at [629, 207] on div at bounding box center [633, 211] width 9 height 169
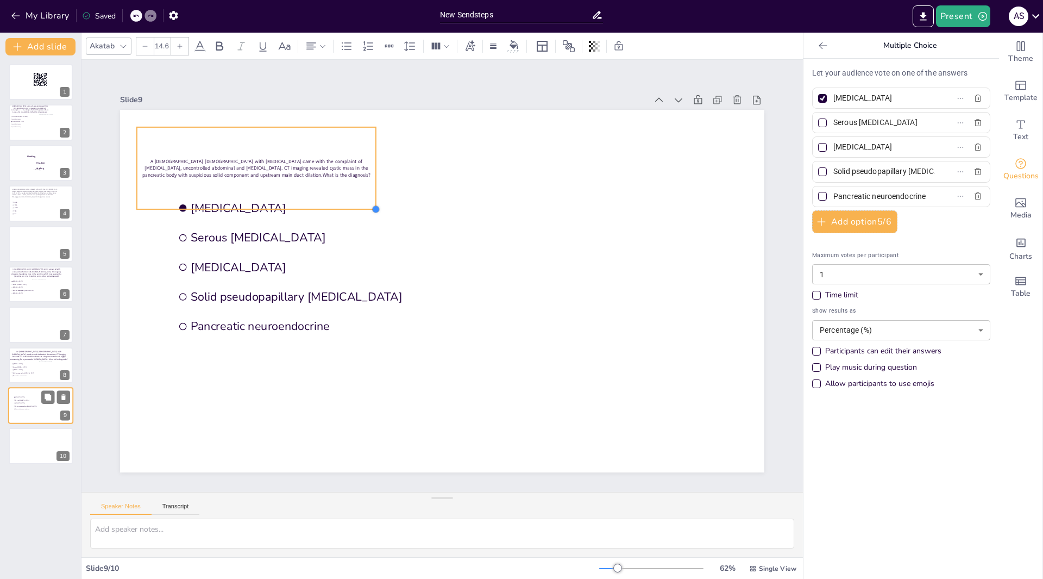
drag, startPoint x: 621, startPoint y: 293, endPoint x: 365, endPoint y: 159, distance: 289.0
click at [367, 144] on div "Mucinous cystic neoplasm Serous cystadenoma Pancreatic pseudocyst Solid pseudop…" at bounding box center [442, 291] width 645 height 362
click at [371, 205] on div at bounding box center [375, 209] width 9 height 9
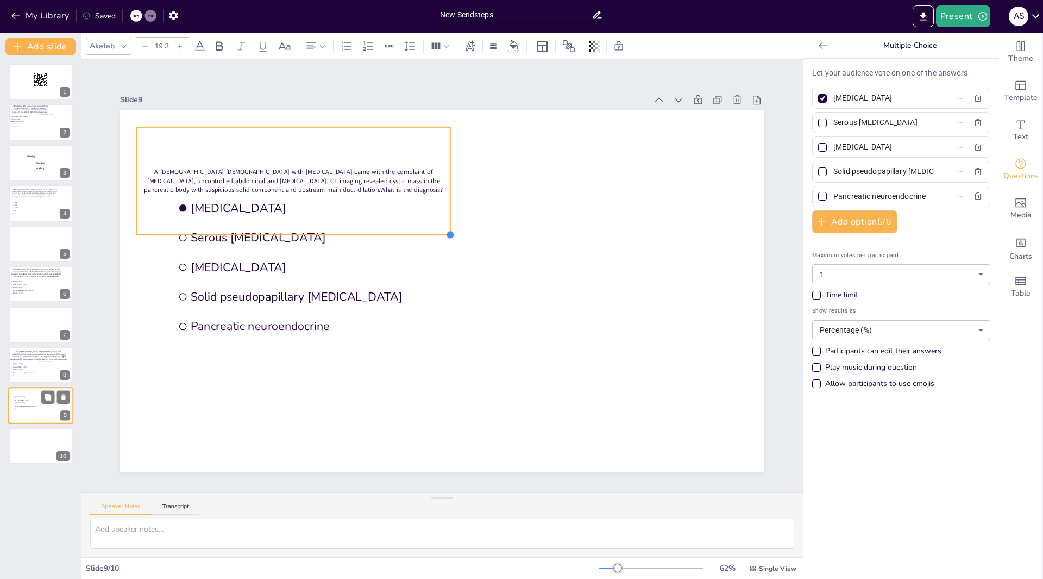
drag, startPoint x: 368, startPoint y: 204, endPoint x: 445, endPoint y: 203, distance: 76.6
click at [445, 203] on div "Mucinous cystic neoplasm Serous cystadenoma Pancreatic pseudocyst Solid pseudop…" at bounding box center [442, 291] width 645 height 362
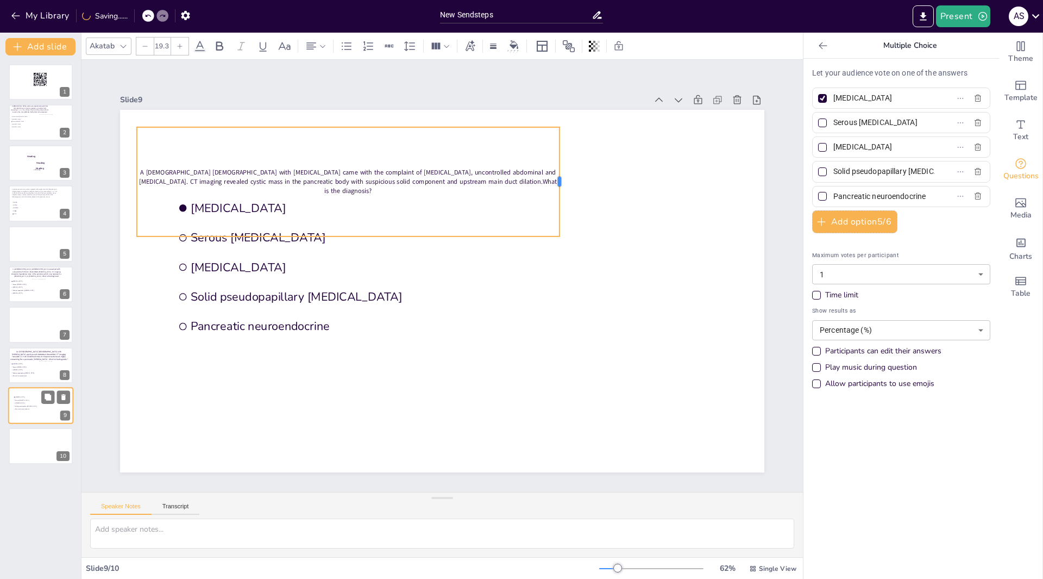
drag, startPoint x: 447, startPoint y: 176, endPoint x: 559, endPoint y: 164, distance: 112.0
click at [560, 164] on div at bounding box center [564, 181] width 9 height 109
click at [182, 48] on icon at bounding box center [180, 46] width 7 height 7
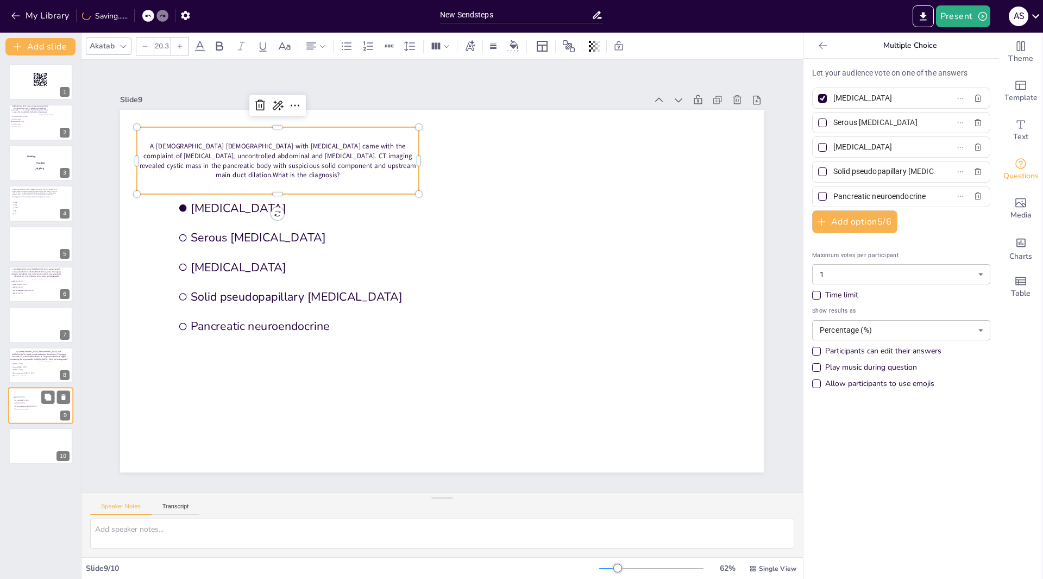
click at [182, 48] on icon at bounding box center [180, 46] width 7 height 7
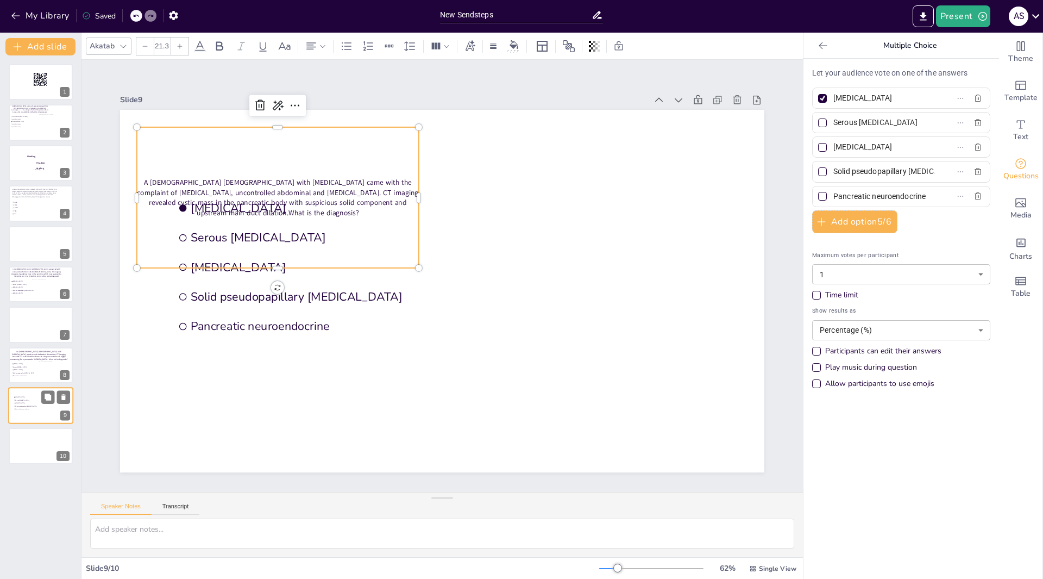
click at [182, 48] on icon at bounding box center [180, 46] width 7 height 7
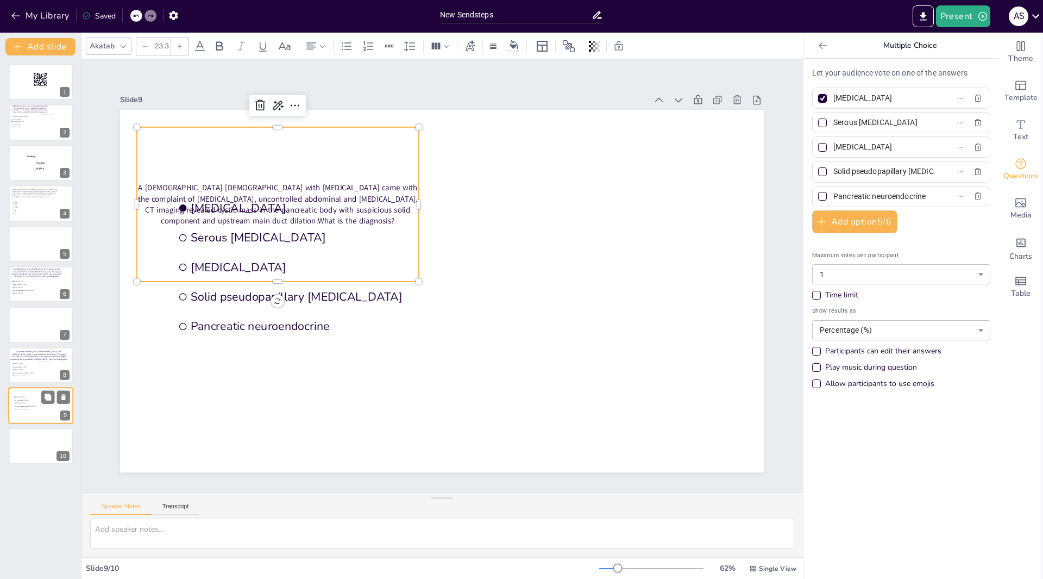
click at [182, 48] on icon at bounding box center [180, 46] width 7 height 7
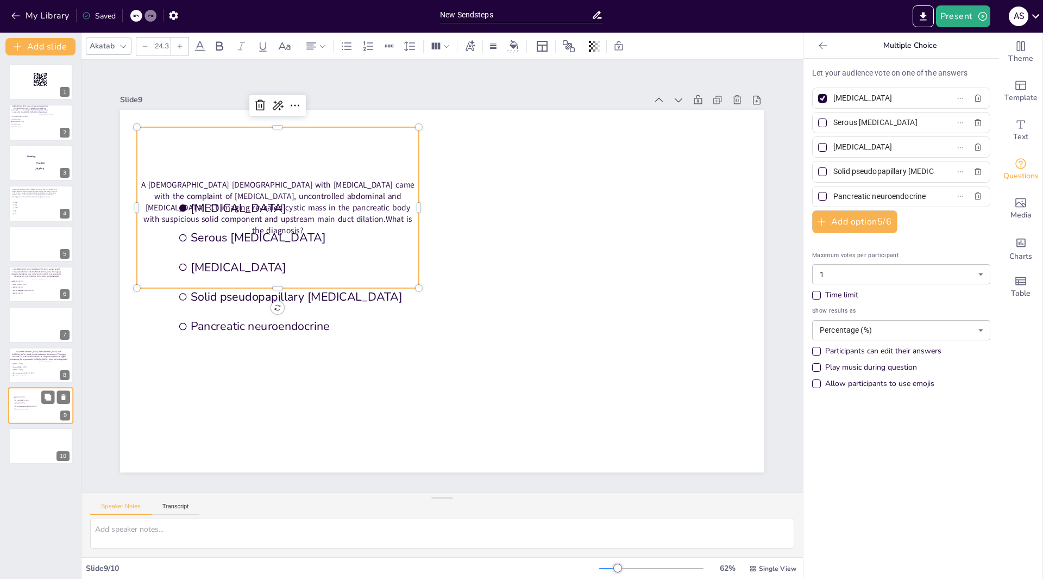
click at [182, 48] on icon at bounding box center [180, 46] width 7 height 7
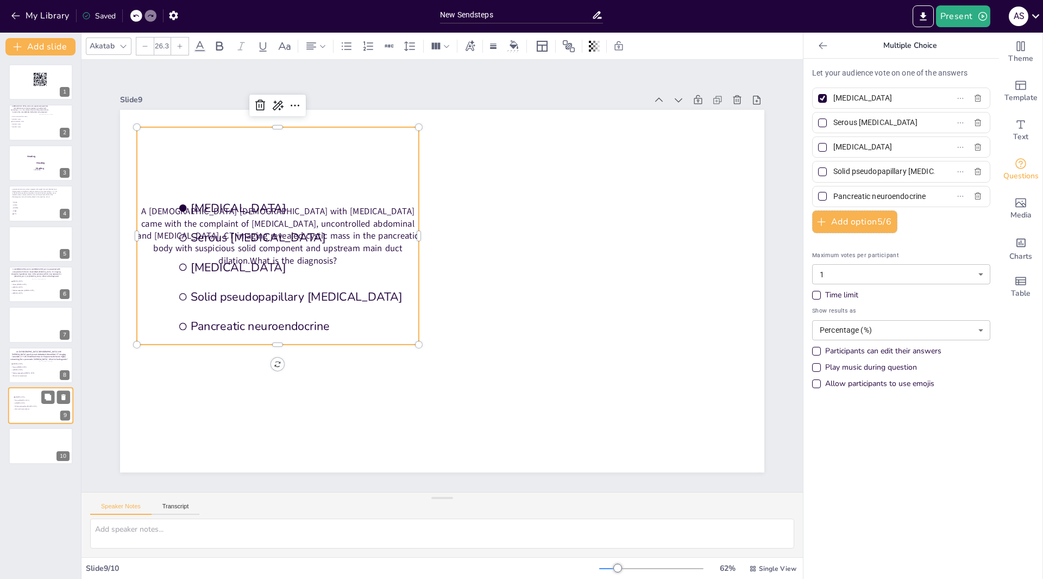
click at [182, 48] on icon at bounding box center [180, 46] width 7 height 7
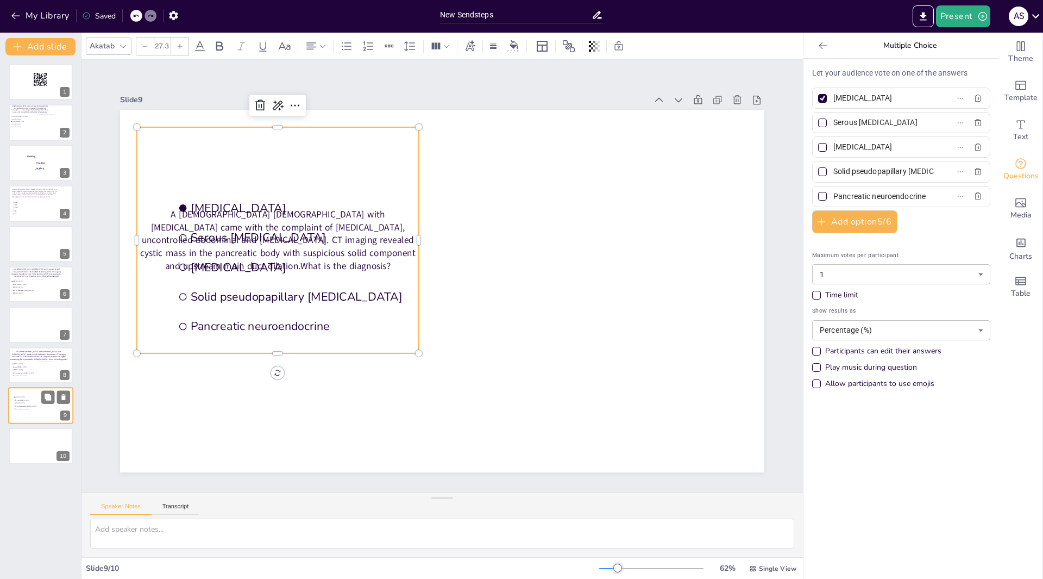
click at [182, 48] on icon at bounding box center [180, 46] width 7 height 7
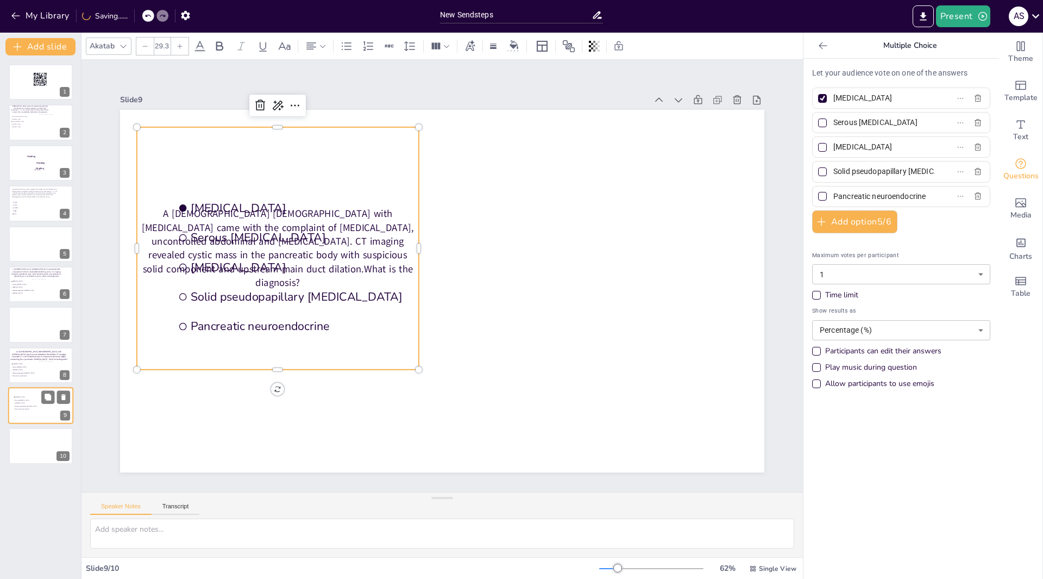
click at [182, 48] on icon at bounding box center [180, 46] width 7 height 7
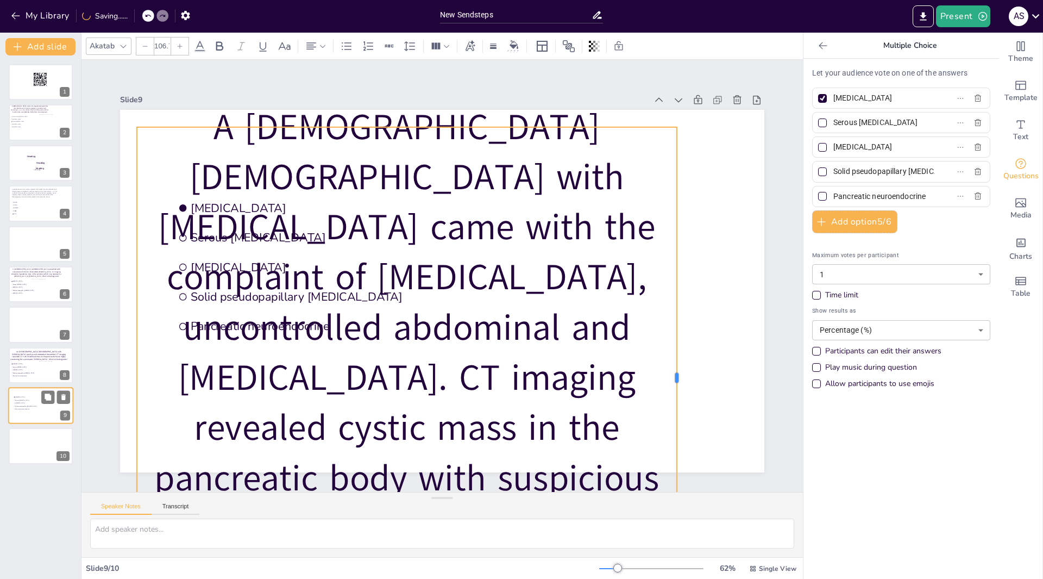
drag, startPoint x: 413, startPoint y: 249, endPoint x: 671, endPoint y: 232, distance: 258.7
click at [677, 232] on div at bounding box center [681, 377] width 9 height 501
click at [149, 48] on div at bounding box center [144, 45] width 17 height 17
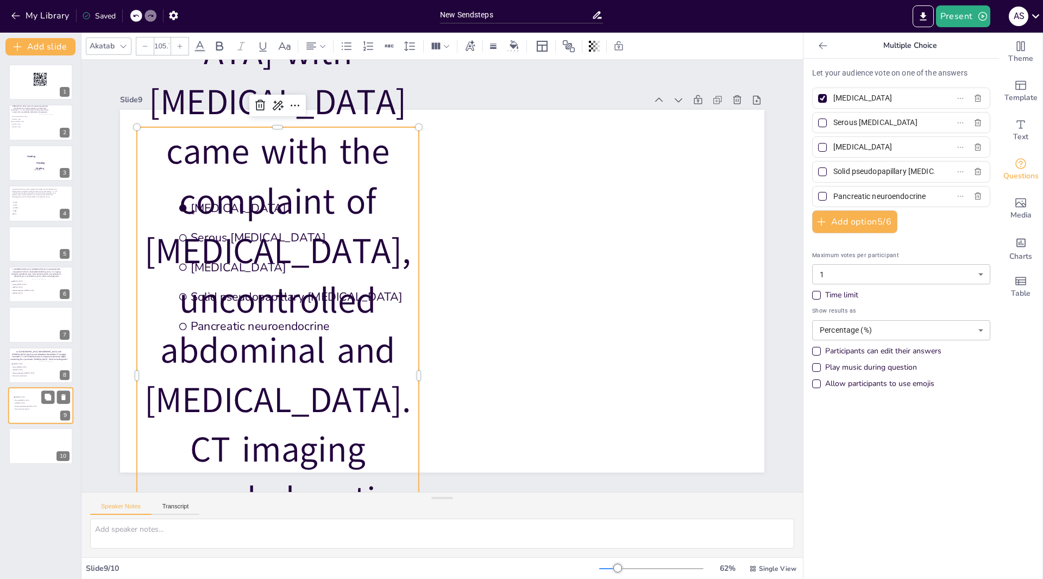
click at [149, 48] on div at bounding box center [144, 45] width 17 height 17
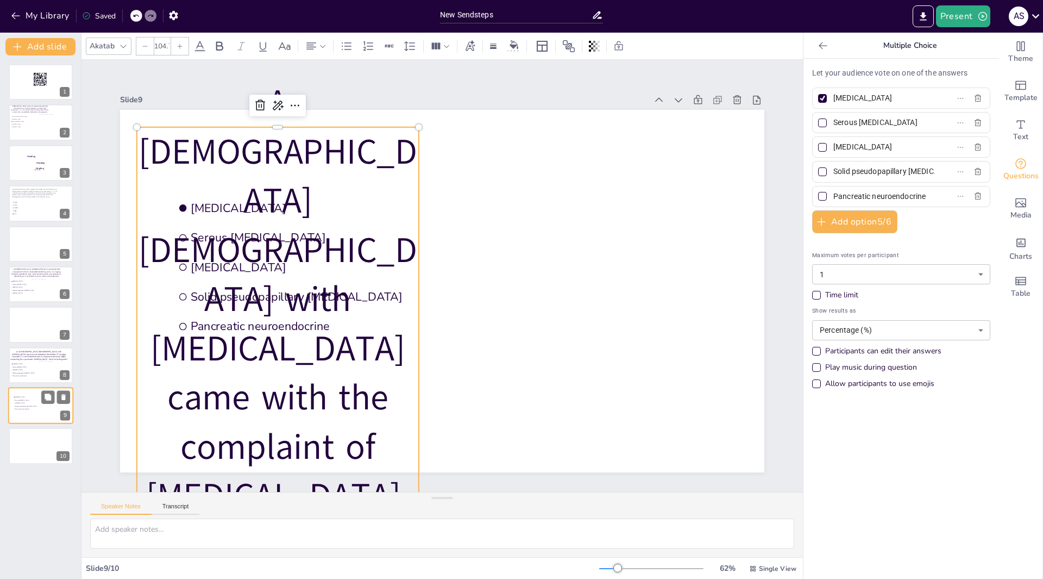
click at [149, 48] on div at bounding box center [144, 45] width 17 height 17
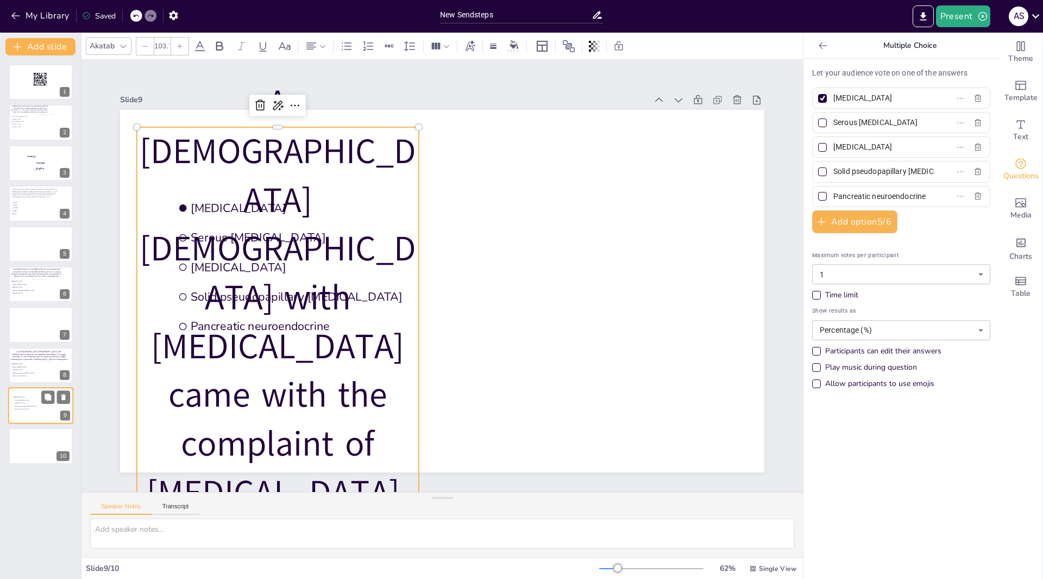
click at [149, 48] on div at bounding box center [144, 45] width 17 height 17
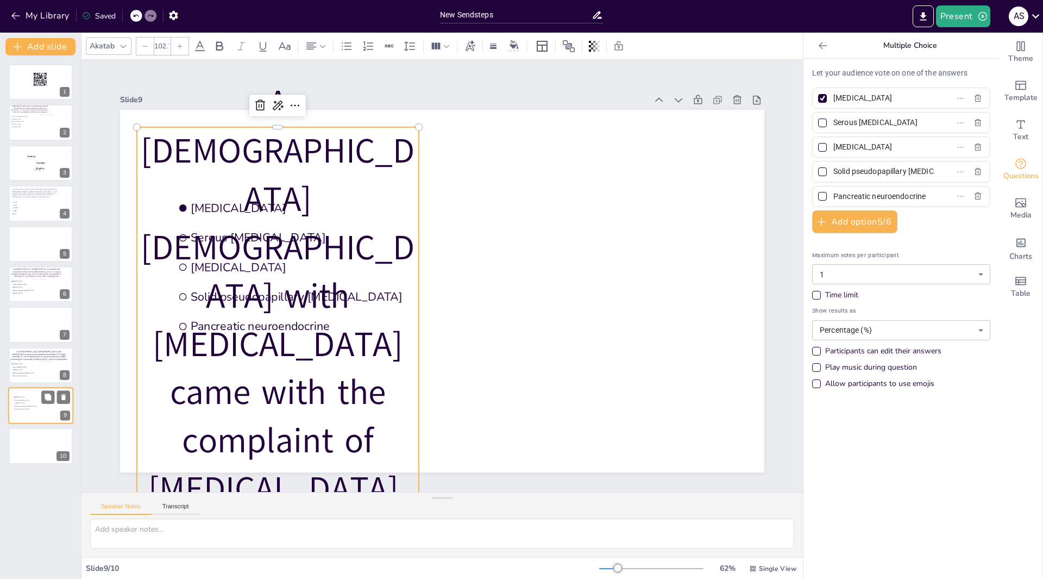
click at [149, 48] on div at bounding box center [144, 45] width 17 height 17
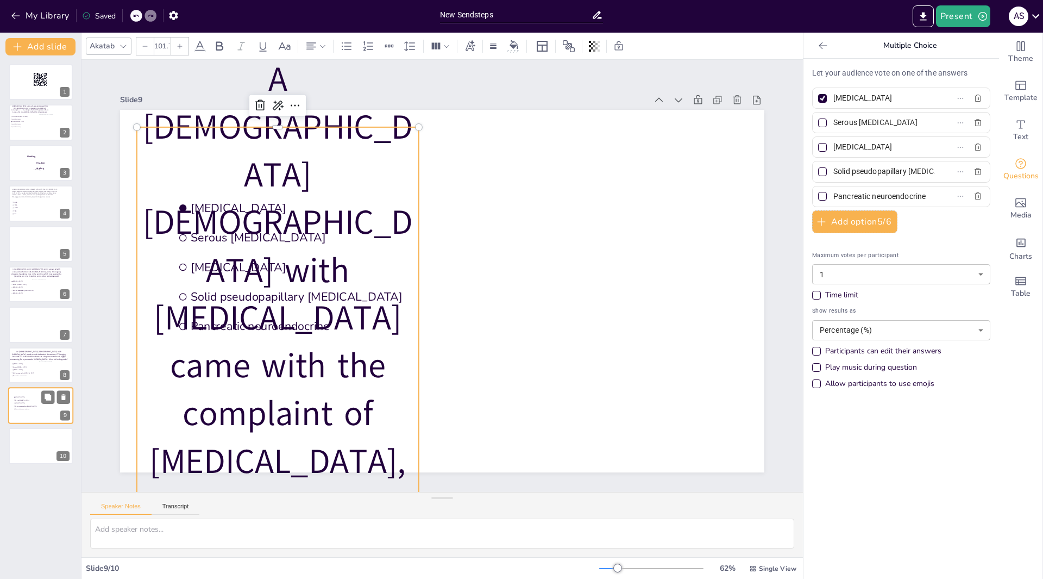
click at [149, 48] on div at bounding box center [144, 45] width 17 height 17
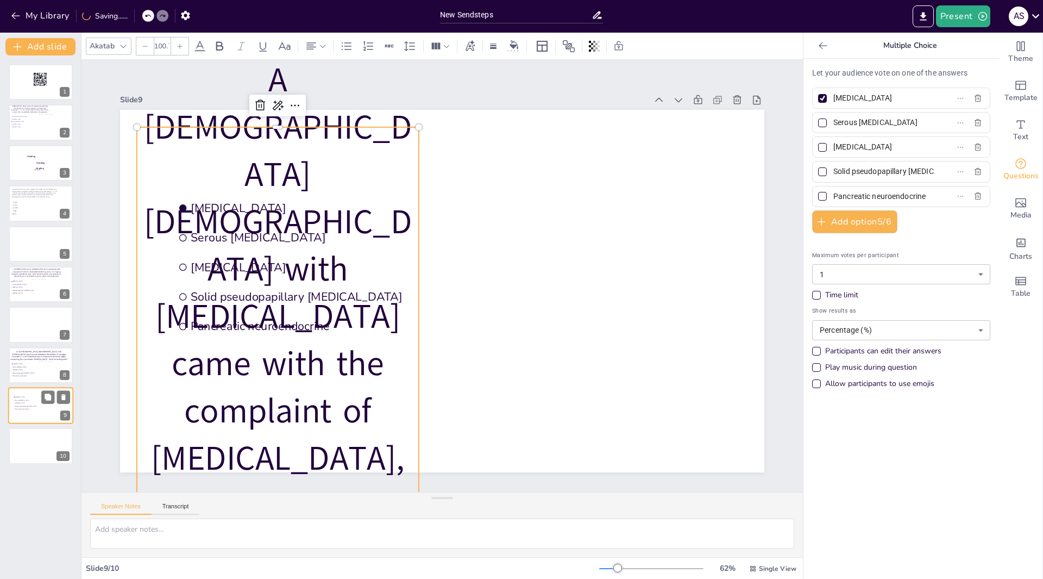
click at [149, 48] on div at bounding box center [144, 45] width 17 height 17
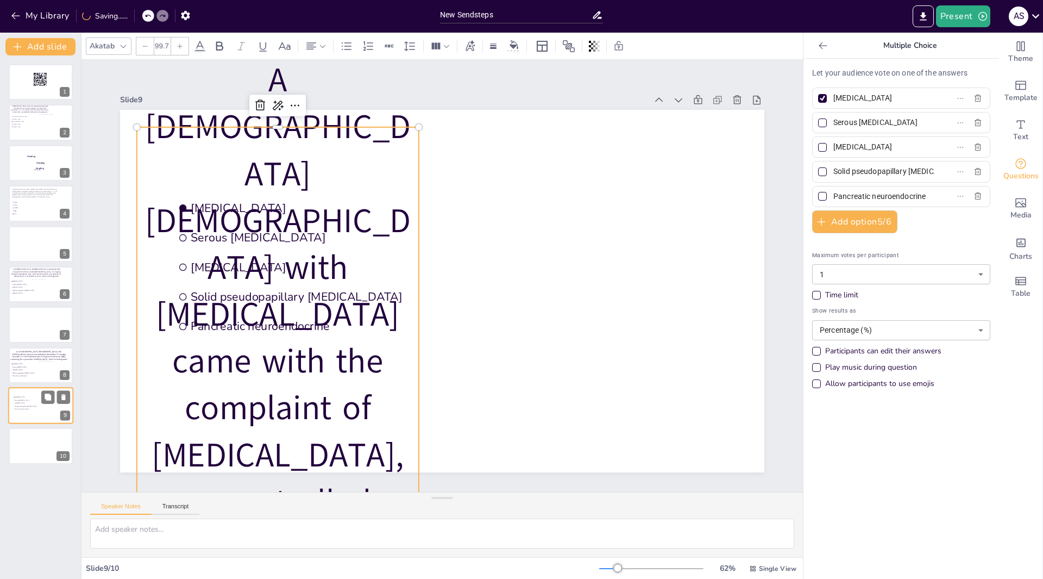
click at [149, 48] on div at bounding box center [144, 45] width 17 height 17
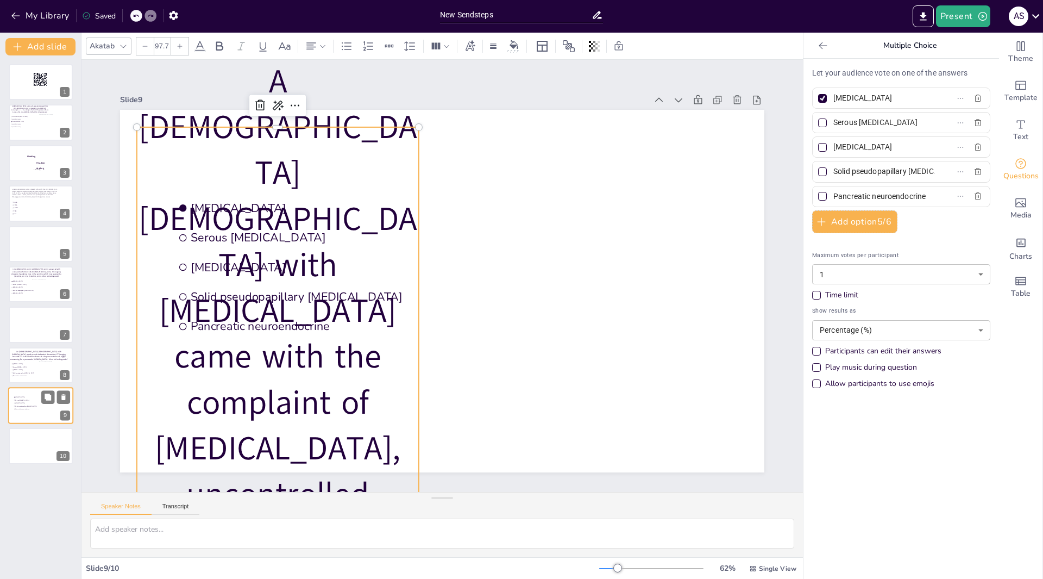
click at [149, 48] on div at bounding box center [144, 45] width 17 height 17
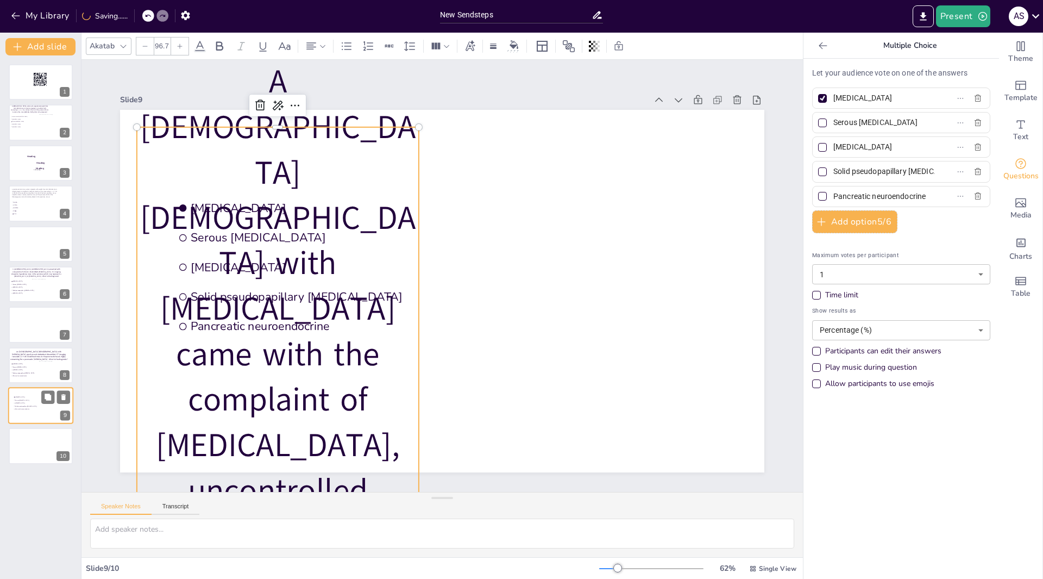
click at [149, 48] on div at bounding box center [144, 45] width 17 height 17
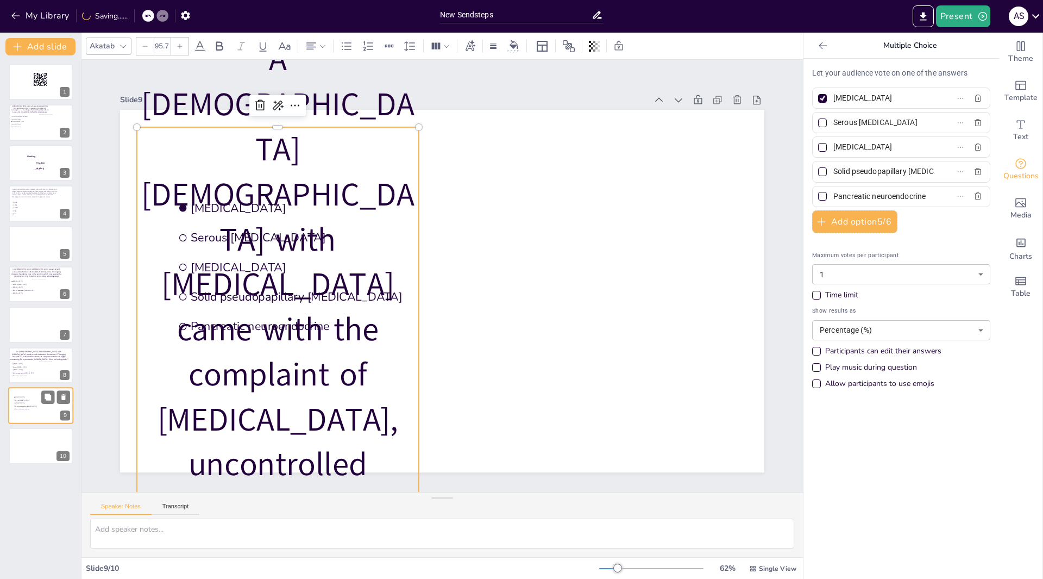
click at [149, 48] on div at bounding box center [144, 45] width 17 height 17
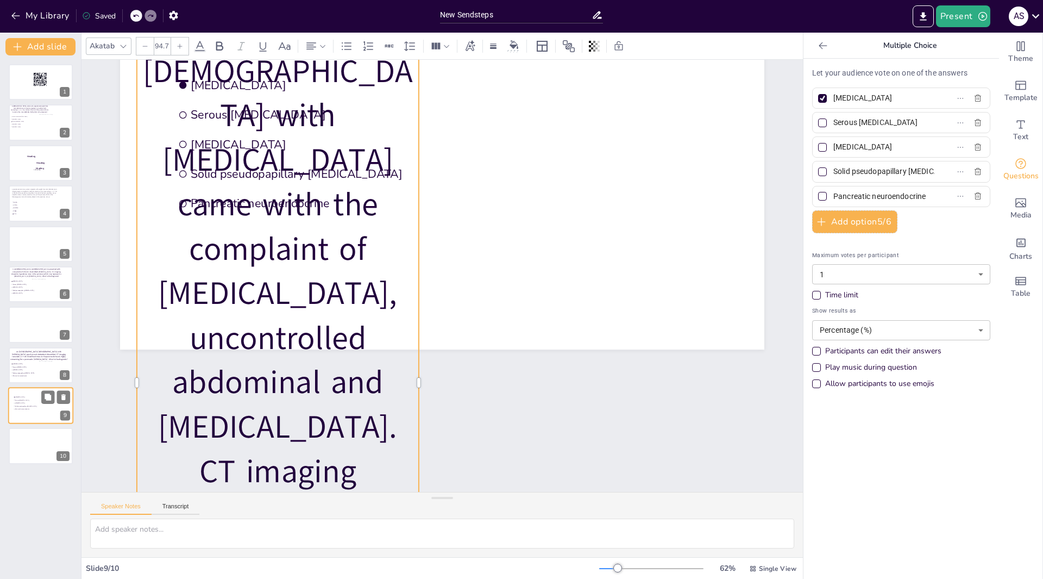
scroll to position [145, 0]
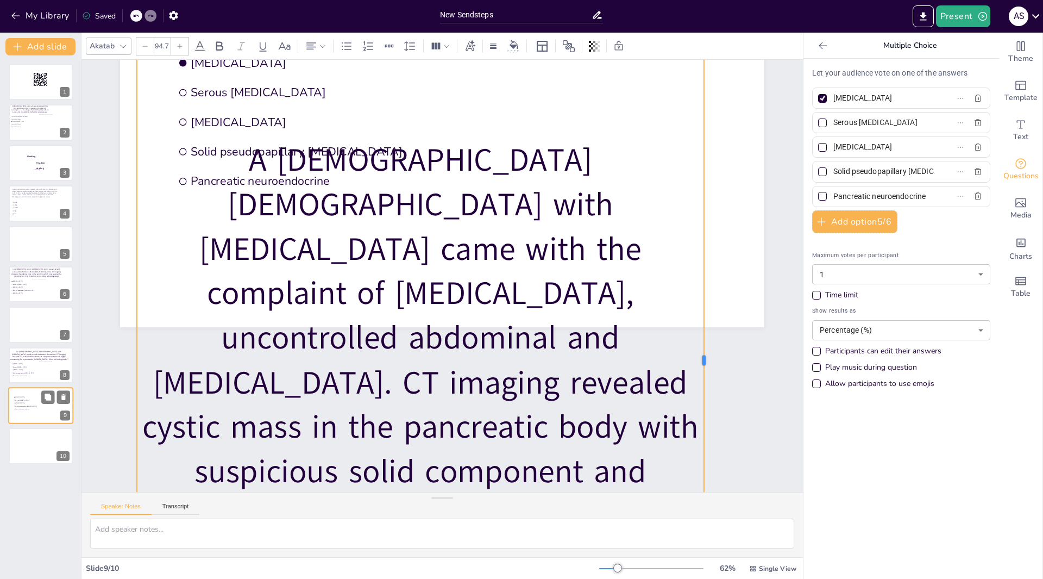
drag, startPoint x: 411, startPoint y: 355, endPoint x: 698, endPoint y: 329, distance: 288.1
click at [704, 329] on div at bounding box center [708, 360] width 9 height 756
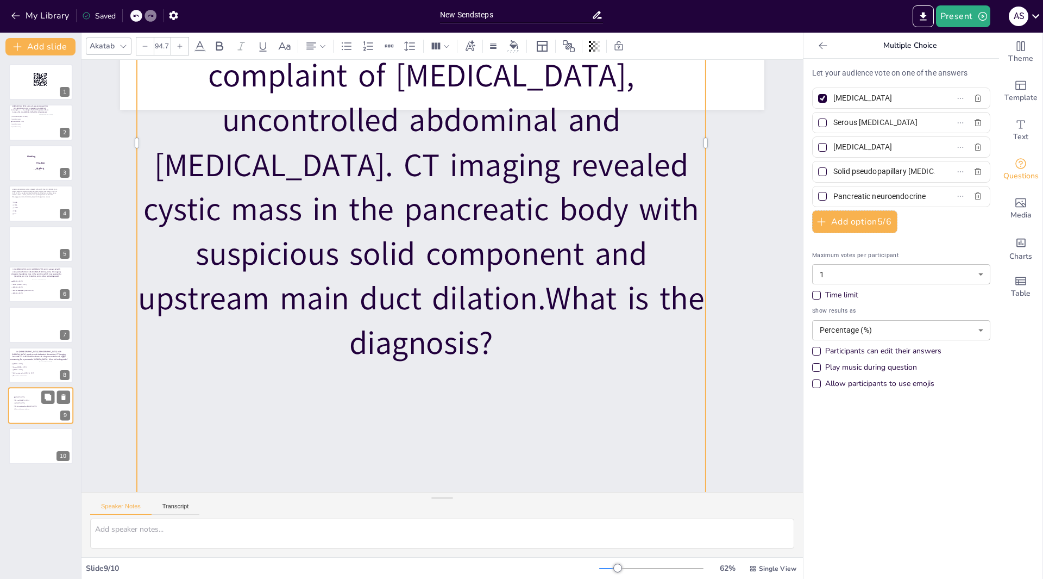
scroll to position [422, 0]
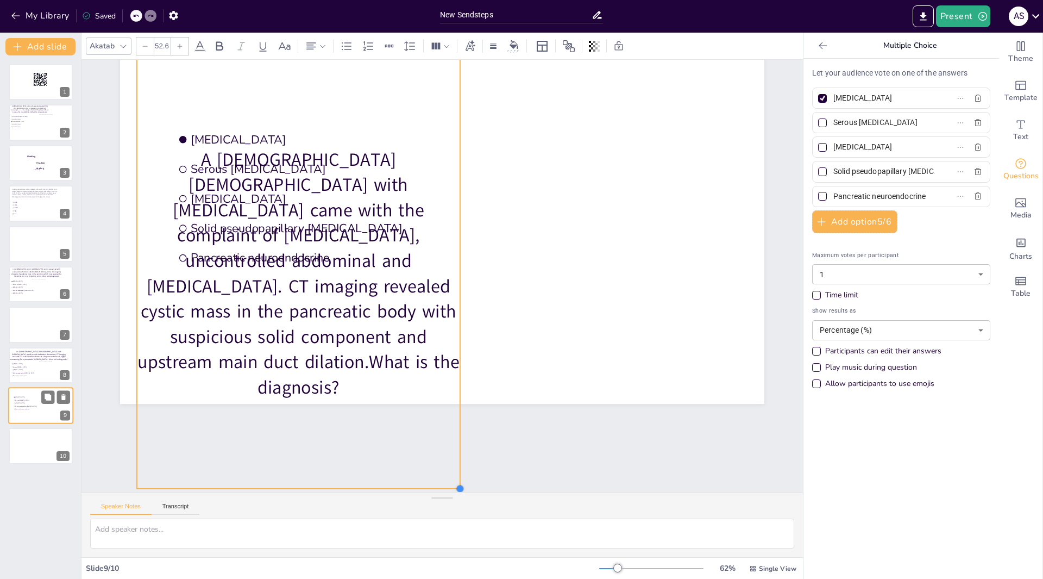
drag, startPoint x: 698, startPoint y: 459, endPoint x: 361, endPoint y: 137, distance: 465.9
click at [364, 124] on div "Mucinous cystic neoplasm Serous cystadenoma Pancreatic pseudocyst Solid pseudop…" at bounding box center [442, 222] width 645 height 362
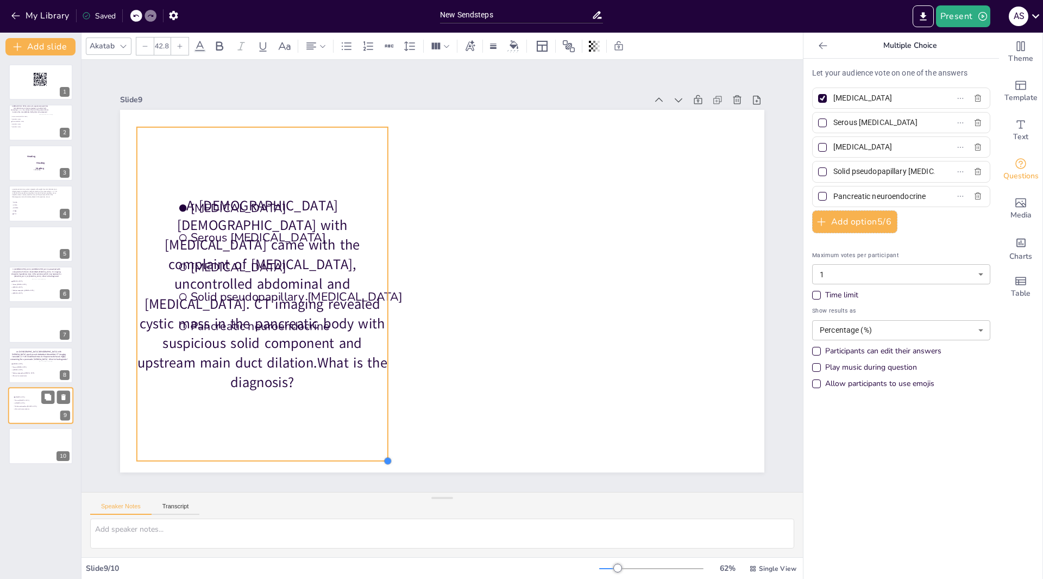
scroll to position [0, 0]
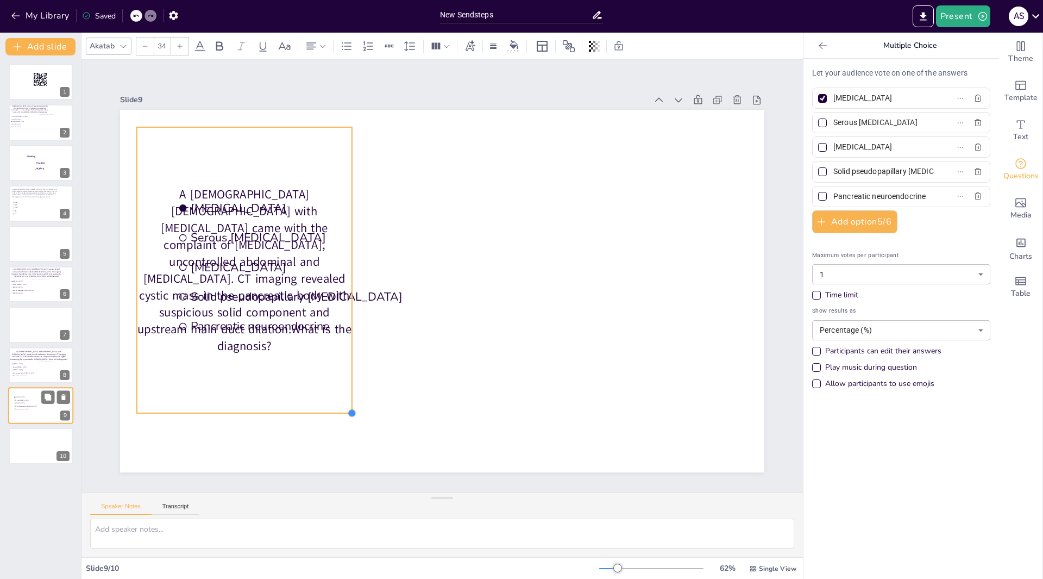
type input "33.7"
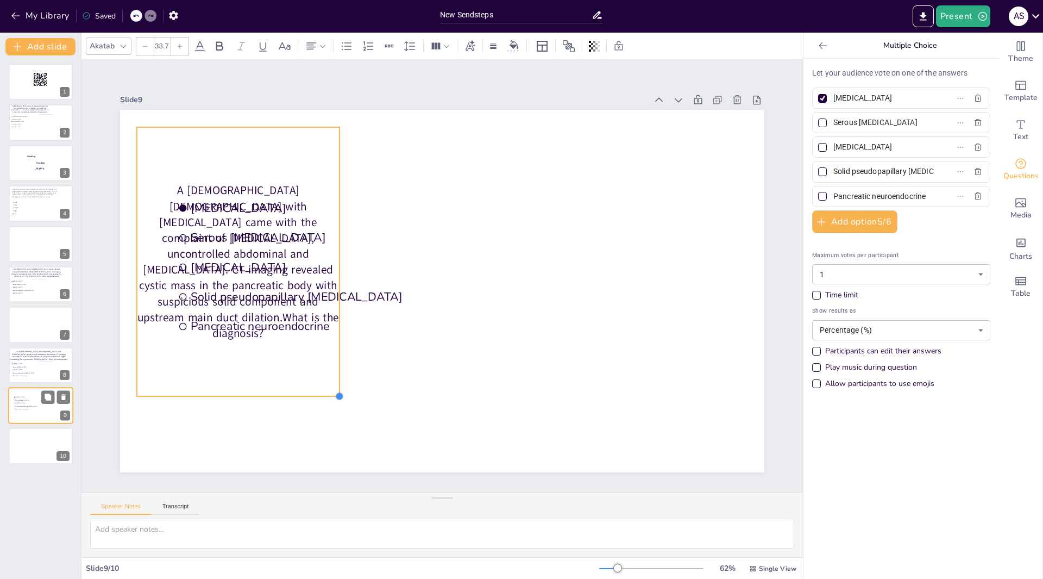
drag, startPoint x: 445, startPoint y: 458, endPoint x: 331, endPoint y: 201, distance: 280.7
click at [331, 201] on div "Mucinous cystic neoplasm Serous cystadenoma Pancreatic pseudocyst Solid pseudop…" at bounding box center [442, 291] width 645 height 362
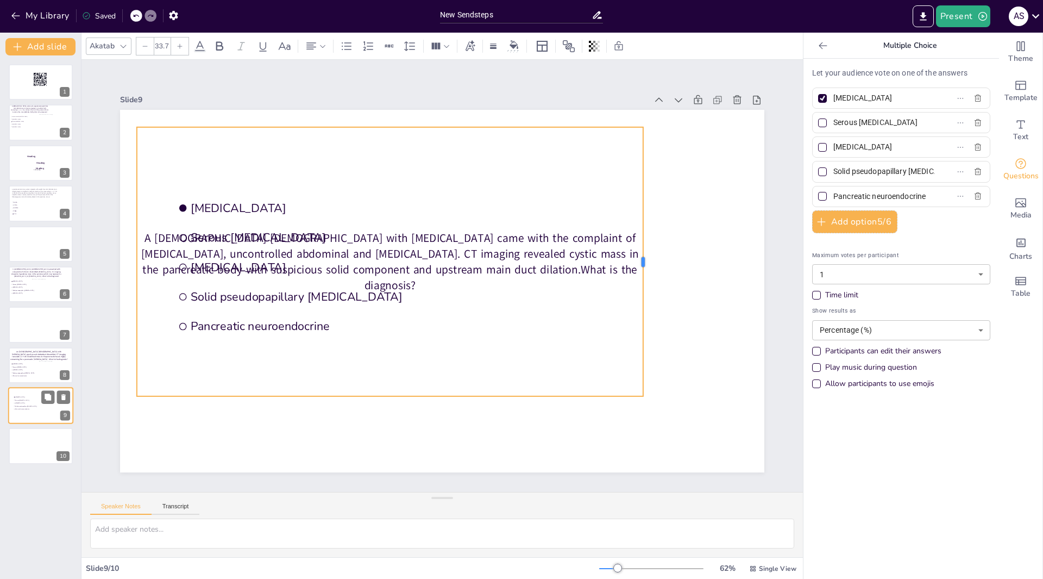
drag, startPoint x: 333, startPoint y: 257, endPoint x: 637, endPoint y: 255, distance: 304.3
click at [643, 255] on div at bounding box center [647, 262] width 9 height 270
click at [151, 243] on p "A [DEMOGRAPHIC_DATA] [DEMOGRAPHIC_DATA] with [MEDICAL_DATA] came with the compl…" at bounding box center [390, 262] width 507 height 64
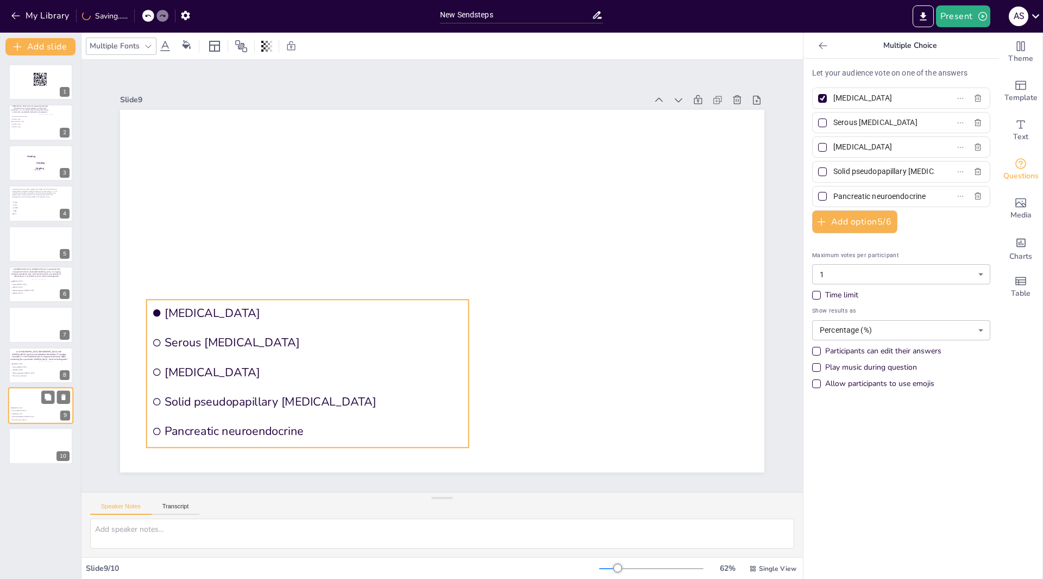
drag, startPoint x: 191, startPoint y: 196, endPoint x: 165, endPoint y: 301, distance: 108.1
click at [165, 305] on span "[MEDICAL_DATA]" at bounding box center [314, 313] width 299 height 16
click at [1014, 134] on span "Text" at bounding box center [1021, 137] width 15 height 12
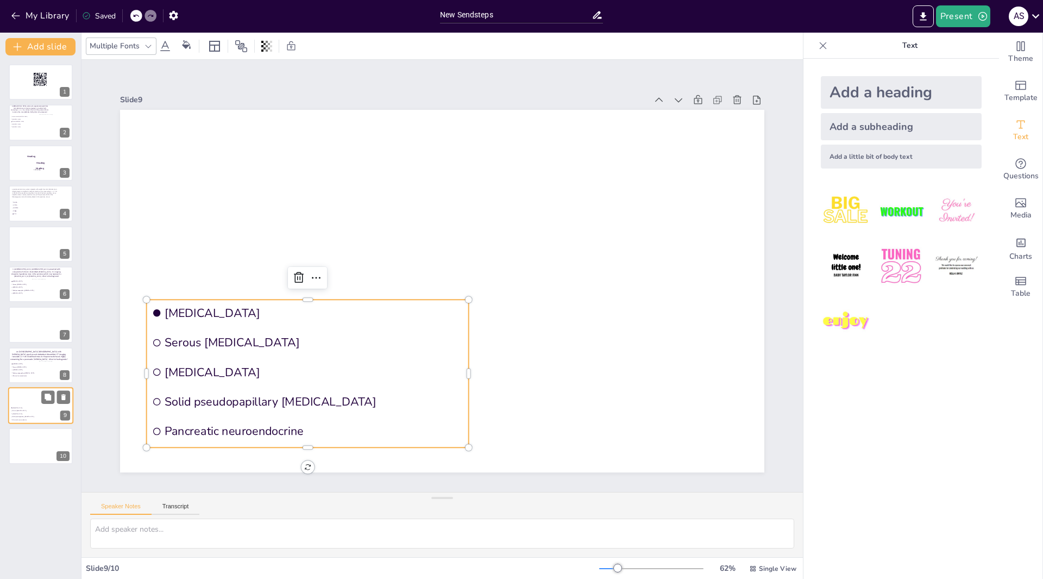
click at [874, 95] on div "Add a heading" at bounding box center [901, 92] width 161 height 33
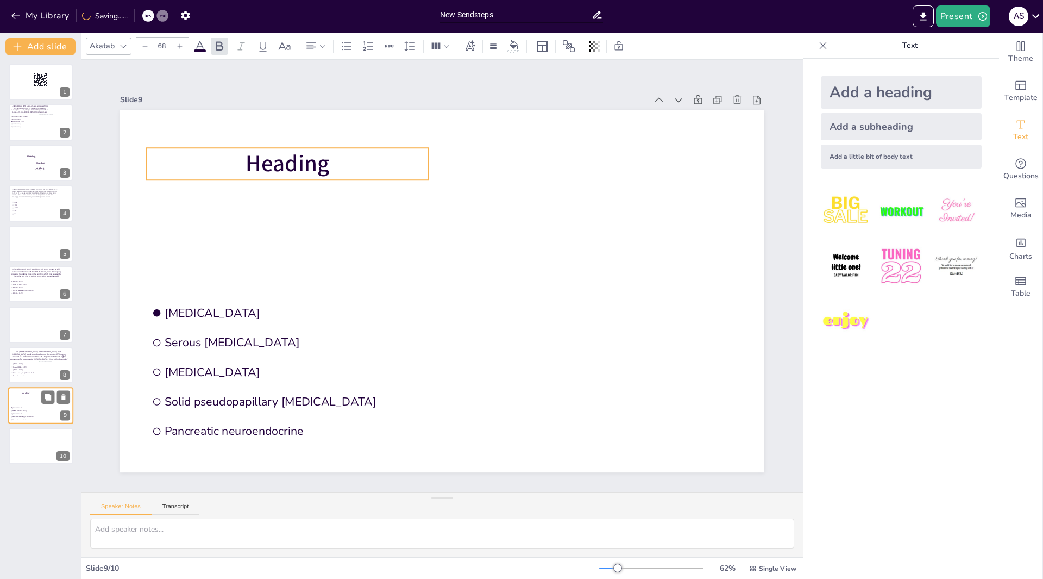
drag, startPoint x: 314, startPoint y: 277, endPoint x: 161, endPoint y: 150, distance: 199.1
click at [161, 150] on p "Heading" at bounding box center [288, 164] width 282 height 32
click at [159, 150] on p "Heading" at bounding box center [288, 164] width 282 height 32
click at [327, 161] on p "Heading" at bounding box center [288, 164] width 282 height 32
click at [315, 162] on span "Heading" at bounding box center [288, 163] width 84 height 31
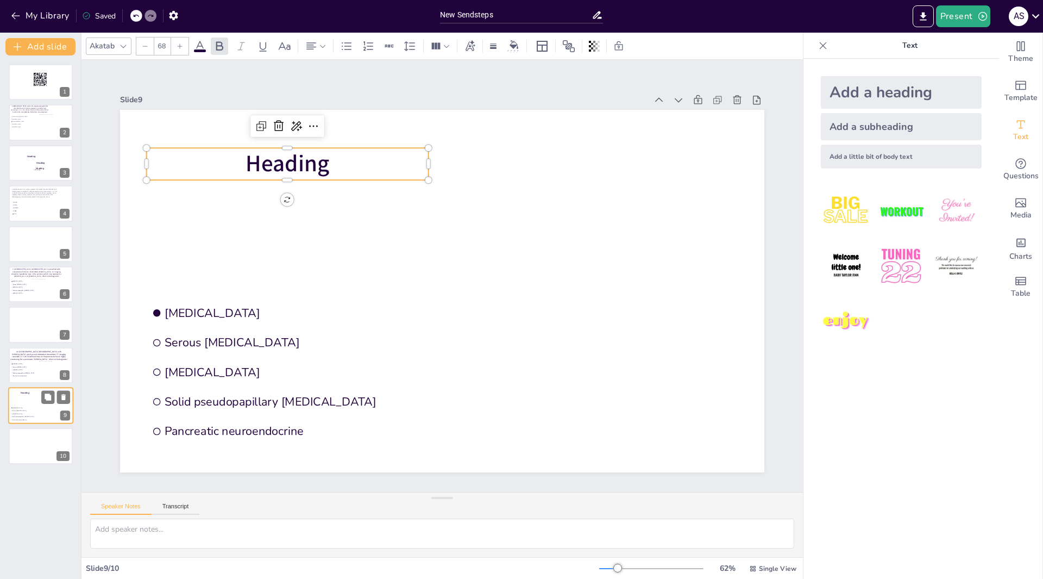
click at [315, 162] on span "Heading" at bounding box center [288, 163] width 84 height 31
click at [319, 161] on span "Heading" at bounding box center [288, 163] width 84 height 31
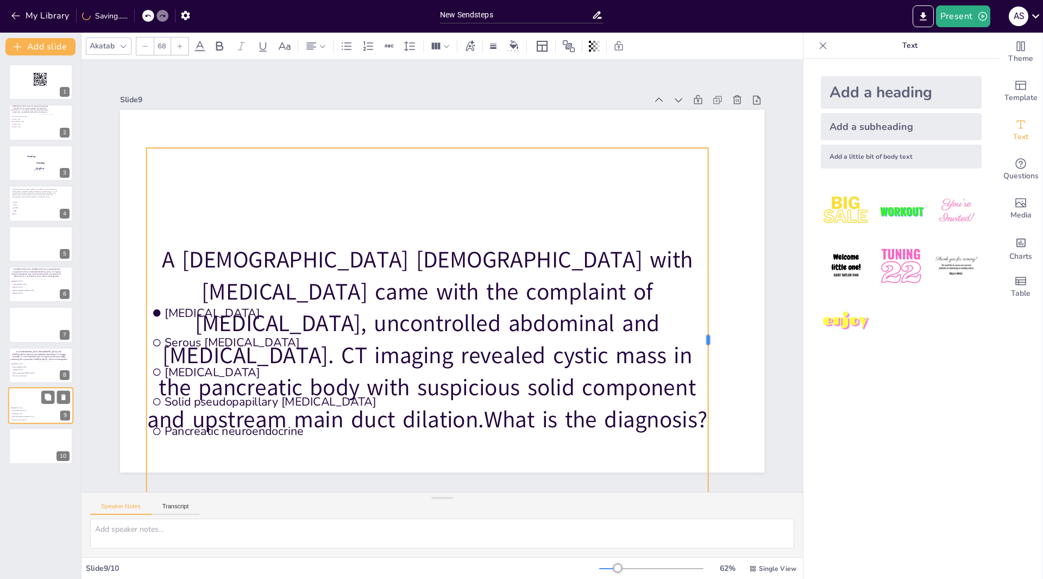
drag, startPoint x: 421, startPoint y: 337, endPoint x: 692, endPoint y: 294, distance: 274.1
click at [709, 288] on div at bounding box center [713, 339] width 9 height 383
drag, startPoint x: 185, startPoint y: 168, endPoint x: 179, endPoint y: 140, distance: 29.3
click at [179, 140] on div "Mucinous cystic neoplasm Serous cystadenoma Pancreatic pseudocyst Solid pseudop…" at bounding box center [442, 291] width 645 height 362
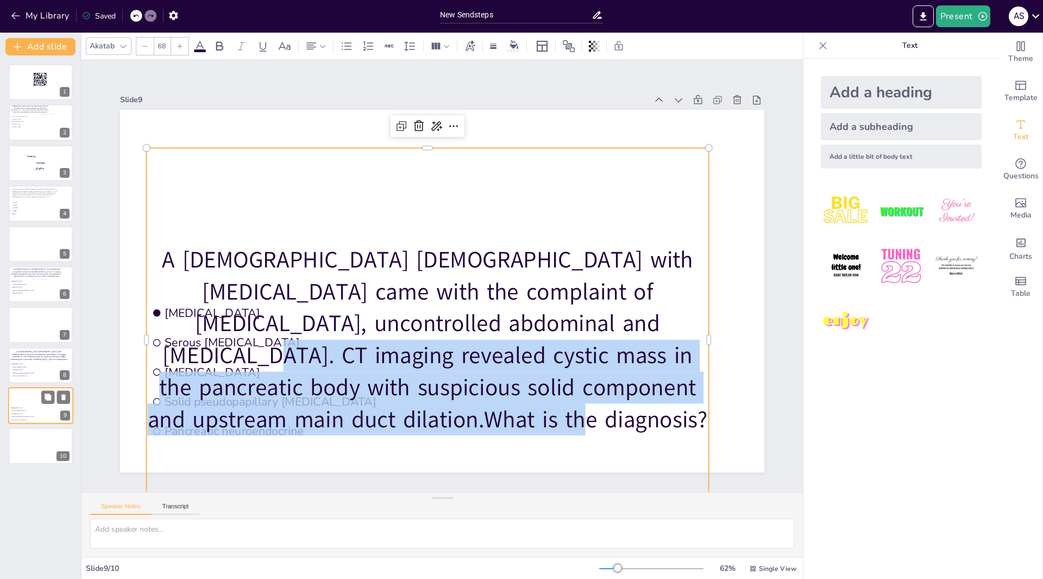
drag, startPoint x: 560, startPoint y: 406, endPoint x: 543, endPoint y: 329, distance: 79.0
click at [543, 329] on p "A [DEMOGRAPHIC_DATA] [DEMOGRAPHIC_DATA] with [MEDICAL_DATA] came with the compl…" at bounding box center [428, 339] width 562 height 192
click at [561, 218] on div "A [DEMOGRAPHIC_DATA] [DEMOGRAPHIC_DATA] with [MEDICAL_DATA] came with the compl…" at bounding box center [428, 339] width 562 height 383
click at [590, 195] on div "A [DEMOGRAPHIC_DATA] [DEMOGRAPHIC_DATA] with [MEDICAL_DATA] came with the compl…" at bounding box center [428, 339] width 562 height 383
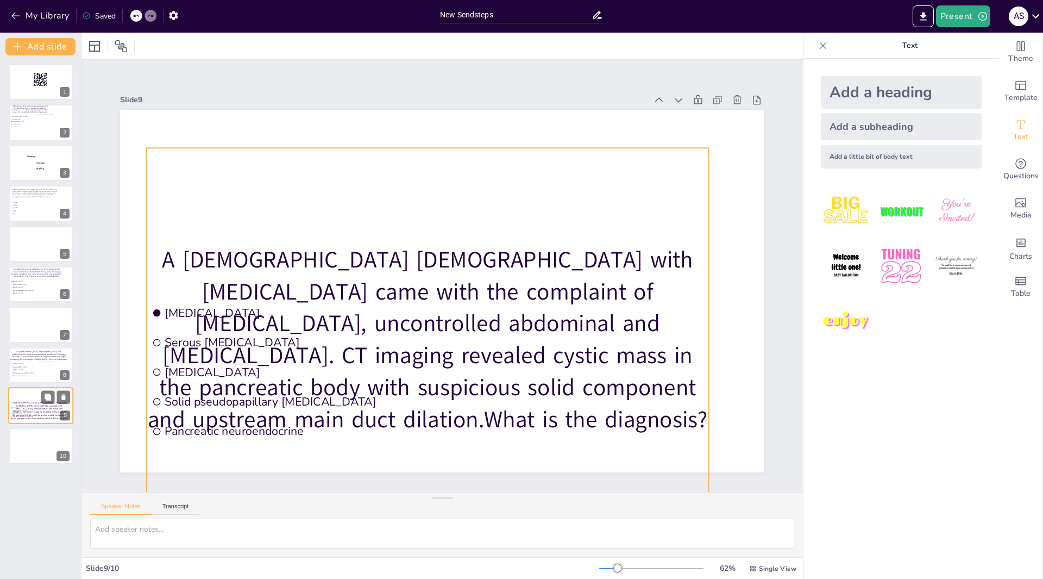
click at [512, 280] on p "A [DEMOGRAPHIC_DATA] [DEMOGRAPHIC_DATA] with [MEDICAL_DATA] came with the compl…" at bounding box center [428, 339] width 562 height 192
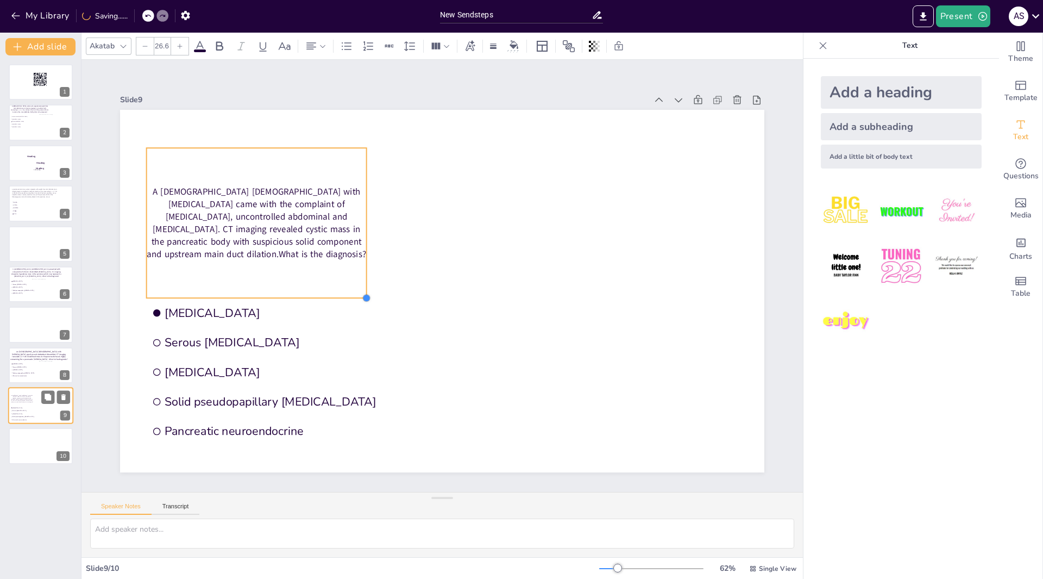
type input "26.3"
drag, startPoint x: 701, startPoint y: 459, endPoint x: 356, endPoint y: 205, distance: 427.6
click at [356, 205] on div "Mucinous cystic neoplasm Serous cystadenoma Pancreatic pseudocyst Solid pseudop…" at bounding box center [442, 291] width 645 height 362
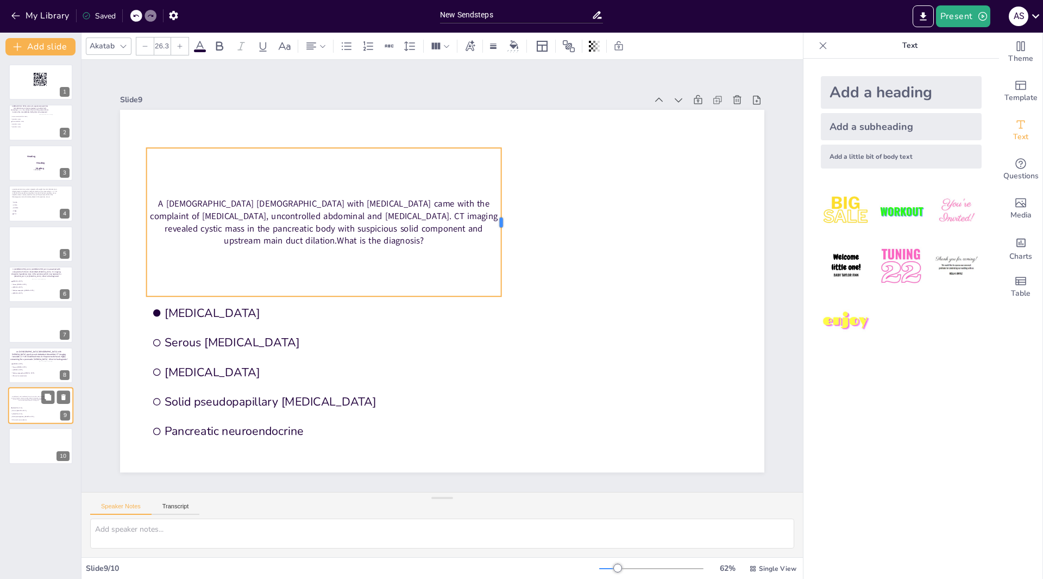
drag, startPoint x: 358, startPoint y: 216, endPoint x: 495, endPoint y: 205, distance: 137.3
click at [502, 205] on div at bounding box center [506, 222] width 9 height 148
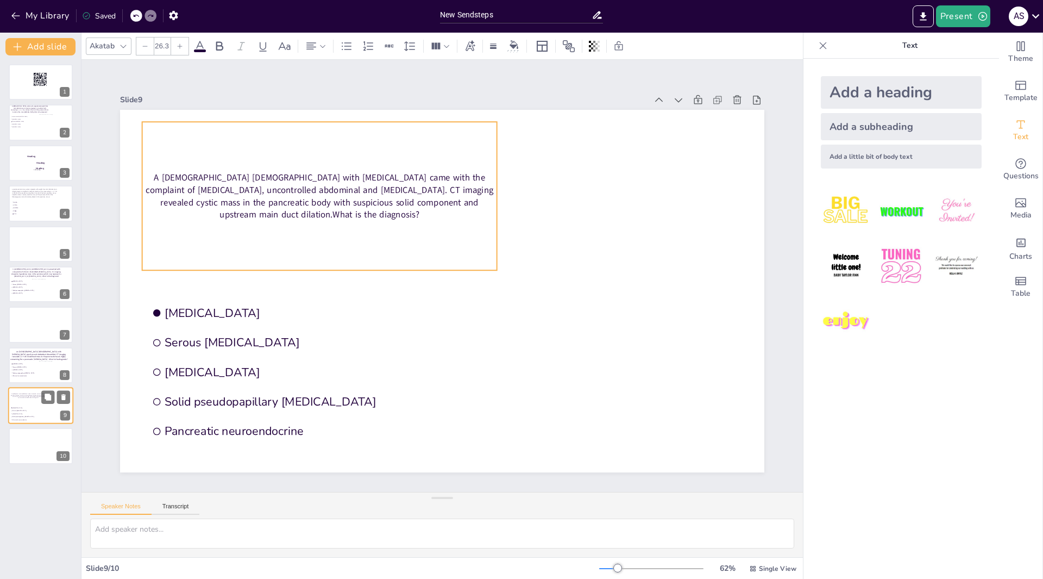
drag, startPoint x: 173, startPoint y: 266, endPoint x: 169, endPoint y: 240, distance: 26.4
click at [169, 240] on div "A [DEMOGRAPHIC_DATA] [DEMOGRAPHIC_DATA] with [MEDICAL_DATA] came with the compl…" at bounding box center [319, 196] width 355 height 148
click at [818, 49] on icon at bounding box center [823, 45] width 11 height 11
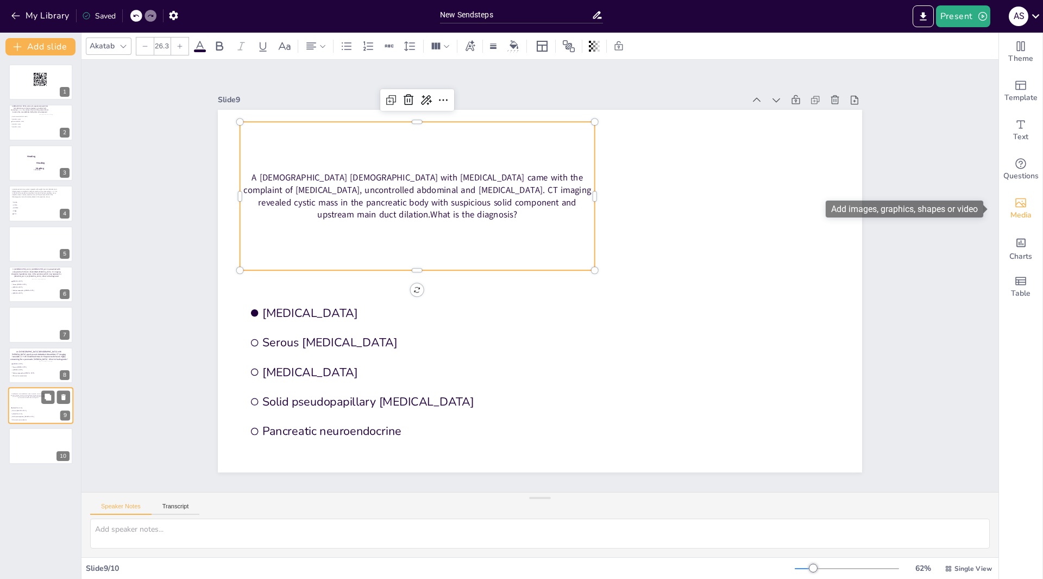
click at [1020, 205] on div "Media" at bounding box center [1020, 208] width 43 height 39
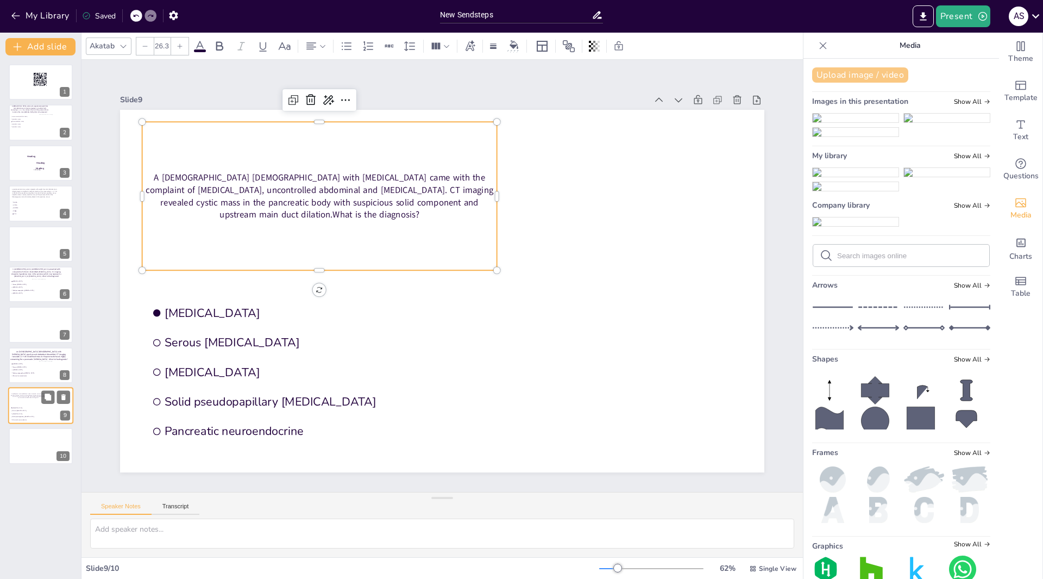
click at [835, 80] on button "Upload image / video" at bounding box center [860, 74] width 96 height 15
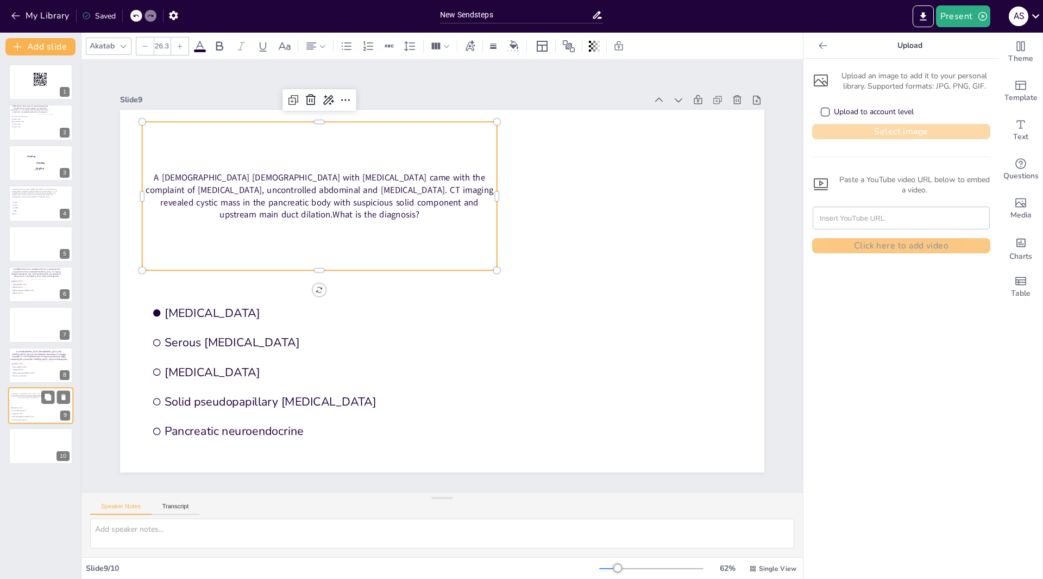
click at [847, 130] on button "Select image" at bounding box center [901, 131] width 178 height 15
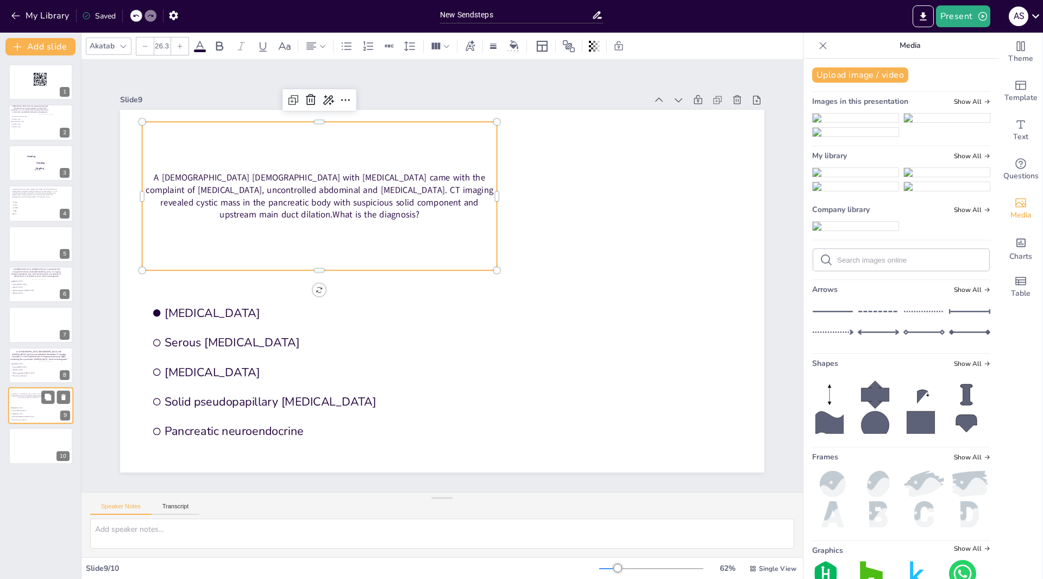
click at [830, 177] on img at bounding box center [856, 172] width 86 height 9
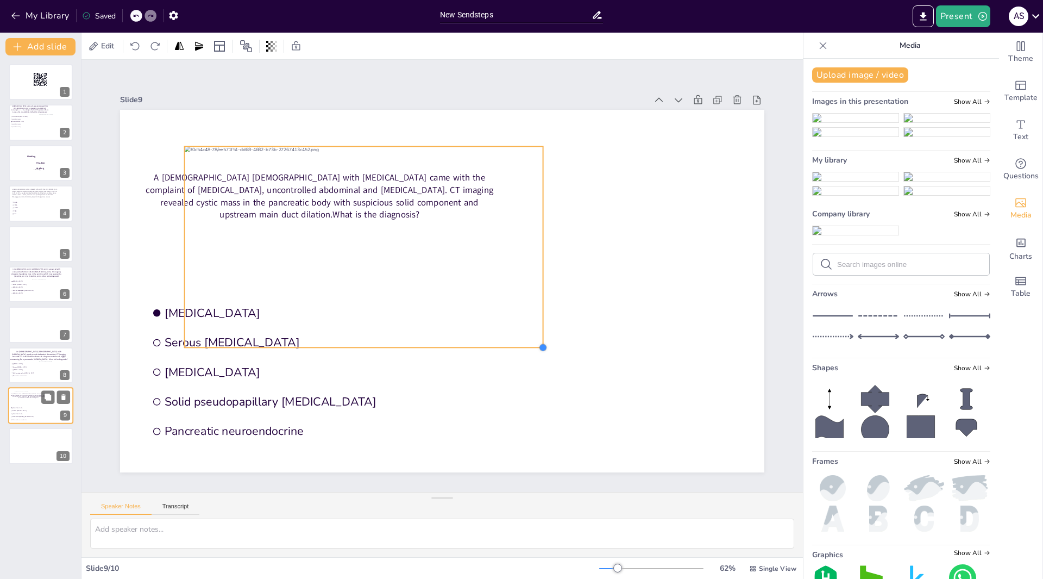
drag, startPoint x: 693, startPoint y: 432, endPoint x: 535, endPoint y: 331, distance: 187.7
click at [535, 331] on div "Mucinous cystic neoplasm Serous cystadenoma Pancreatic pseudocyst Solid pseudop…" at bounding box center [442, 291] width 645 height 362
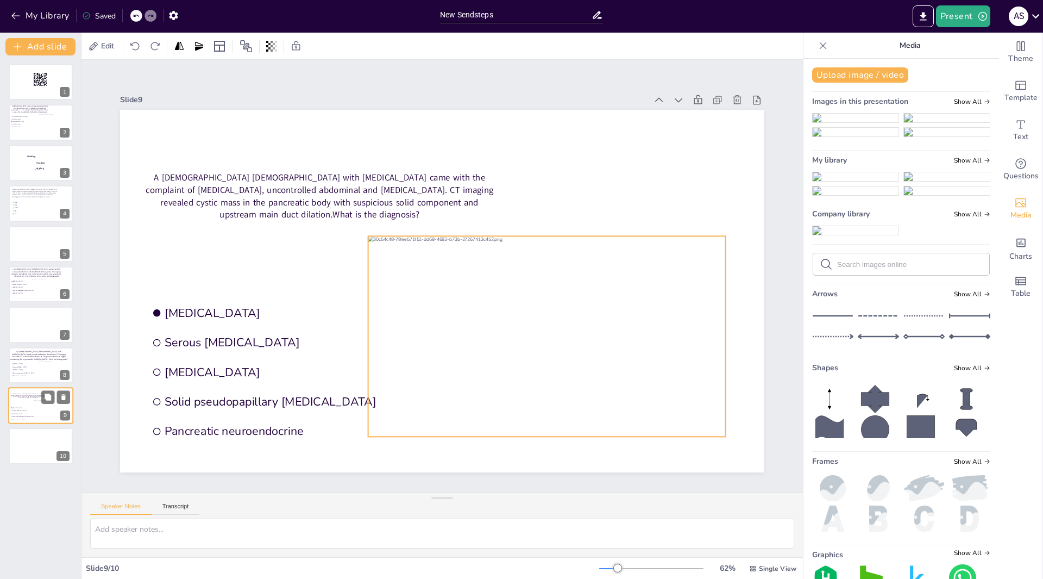
drag, startPoint x: 196, startPoint y: 149, endPoint x: 380, endPoint y: 239, distance: 204.4
click at [380, 239] on div at bounding box center [547, 336] width 358 height 201
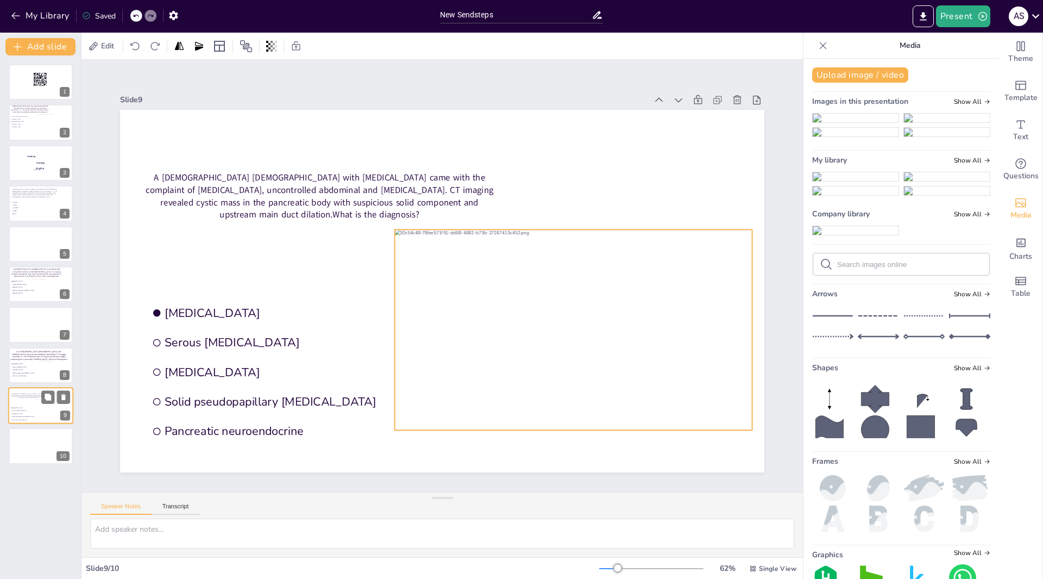
drag, startPoint x: 435, startPoint y: 253, endPoint x: 459, endPoint y: 245, distance: 25.8
click at [459, 245] on div at bounding box center [574, 329] width 358 height 201
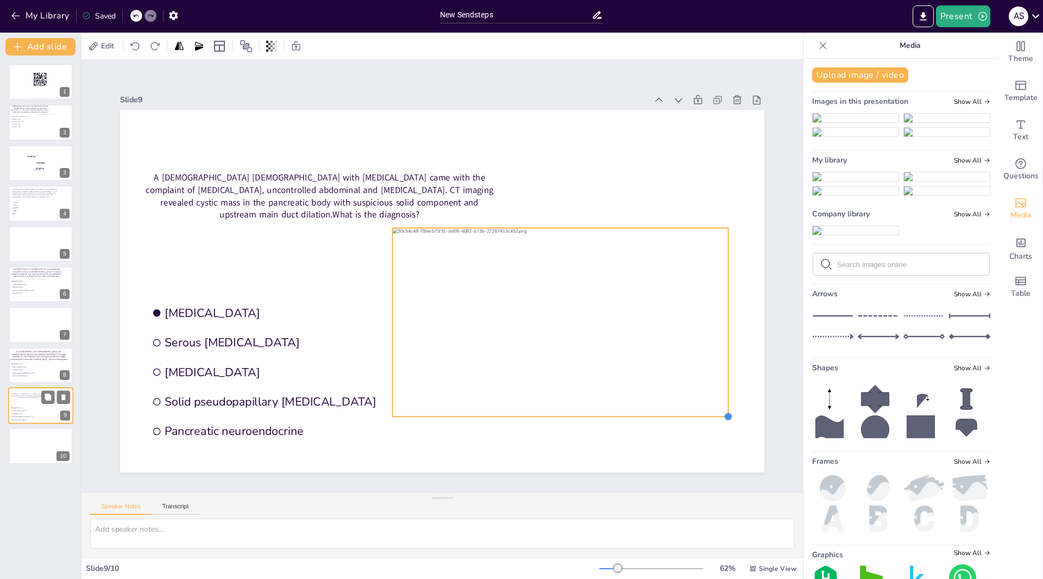
drag, startPoint x: 743, startPoint y: 424, endPoint x: 714, endPoint y: 397, distance: 40.4
click at [720, 398] on div "Mucinous cystic neoplasm Serous cystadenoma Pancreatic pseudocyst Solid pseudop…" at bounding box center [442, 291] width 645 height 362
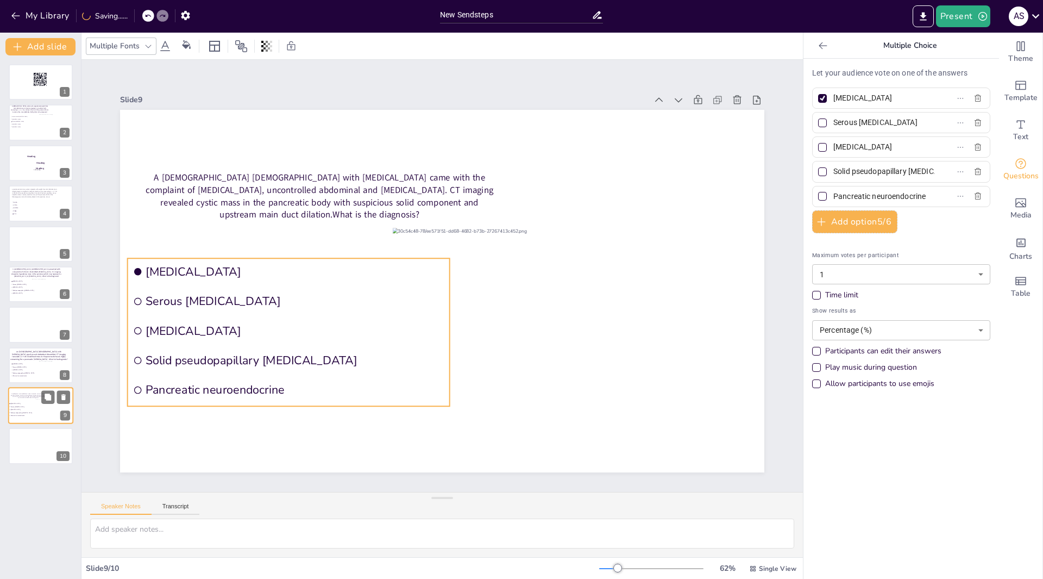
drag, startPoint x: 158, startPoint y: 304, endPoint x: 139, endPoint y: 262, distance: 45.5
click at [139, 110] on div "Mucinous cystic neoplasm Serous cystadenoma Pancreatic pseudocyst Solid pseudop…" at bounding box center [442, 110] width 645 height 0
click at [918, 197] on label "Pancreatic neuroendocrine" at bounding box center [884, 197] width 136 height 16
click at [918, 197] on input "Pancreatic neuroendocrine" at bounding box center [884, 197] width 101 height 16
click at [905, 147] on input "[MEDICAL_DATA]" at bounding box center [884, 147] width 101 height 16
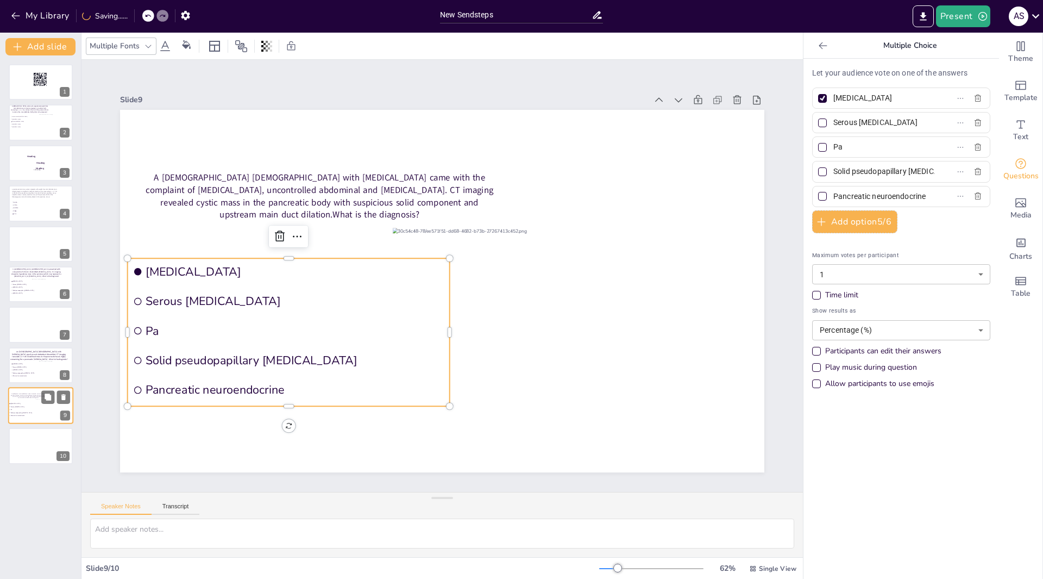
type input "P"
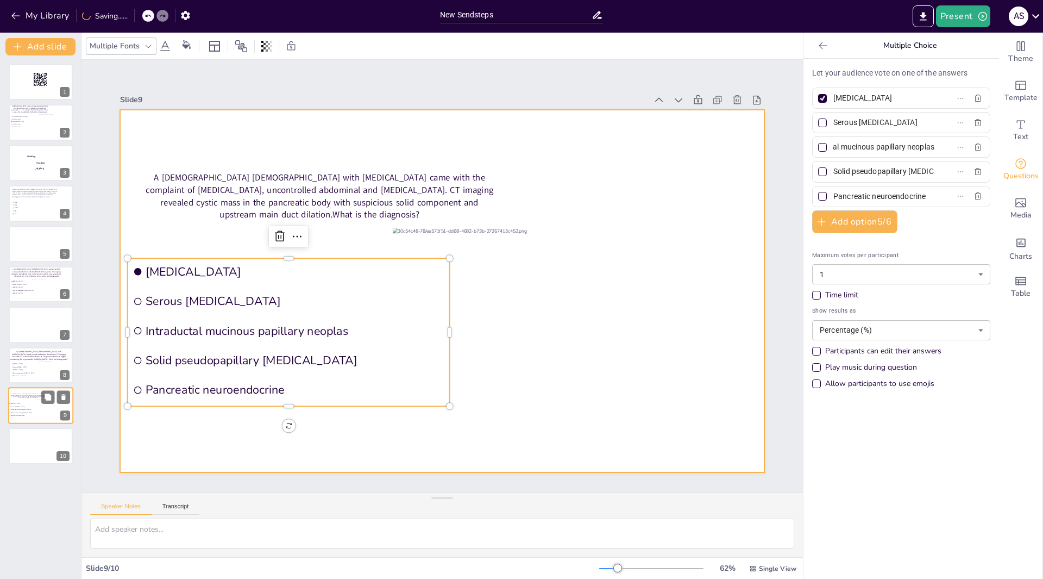
scroll to position [0, 49]
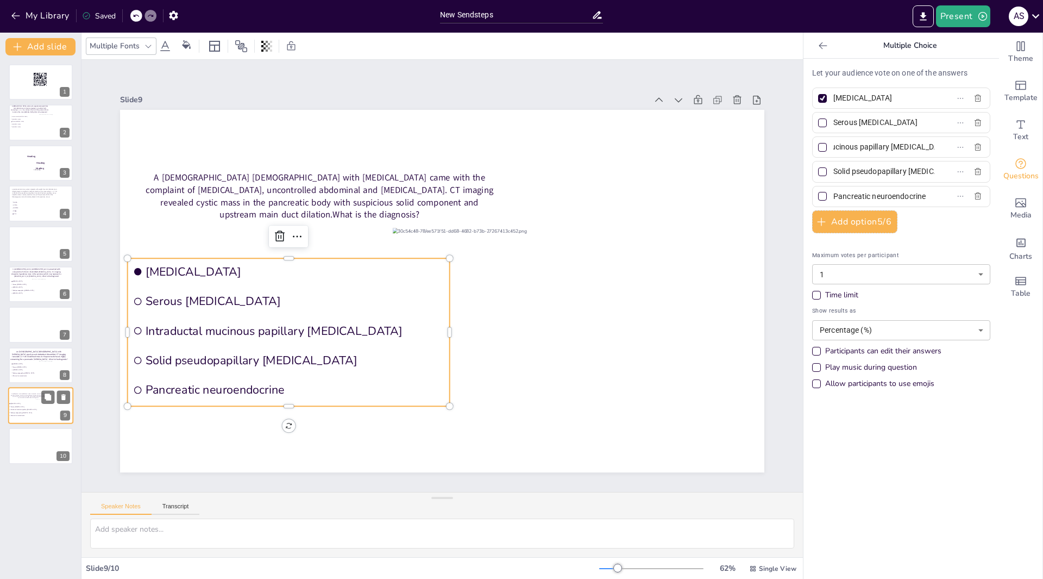
type input "Intraductal mucinous papillary [MEDICAL_DATA]"
click at [820, 148] on div at bounding box center [822, 147] width 5 height 5
click at [834, 148] on input "Intraductal mucinous papillary [MEDICAL_DATA]" at bounding box center [884, 147] width 101 height 16
checkbox input "true"
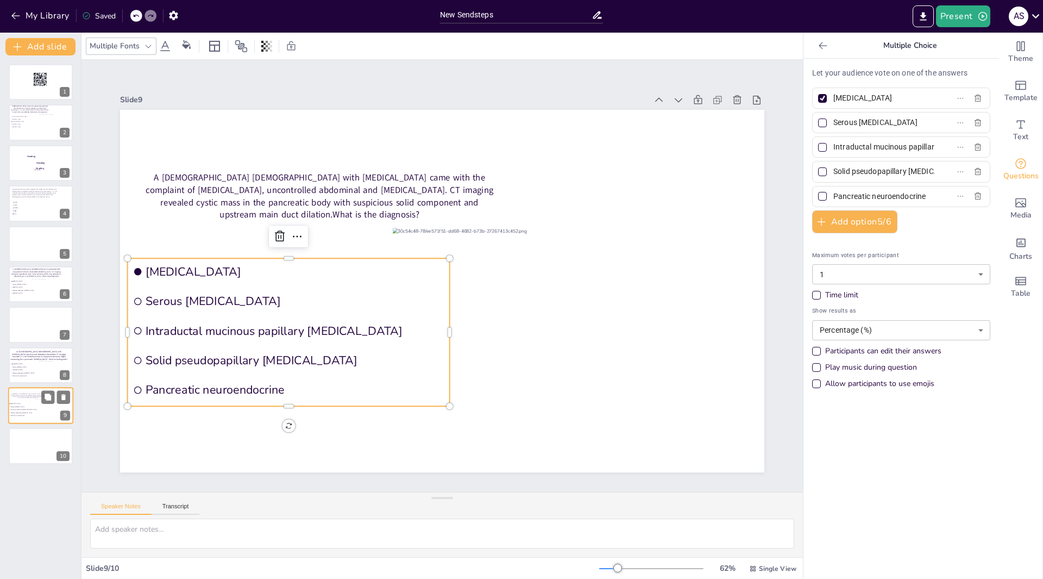
checkbox input "true"
click at [818, 96] on div at bounding box center [822, 98] width 9 height 9
click at [834, 96] on input "[MEDICAL_DATA]" at bounding box center [884, 98] width 101 height 16
checkbox input "false"
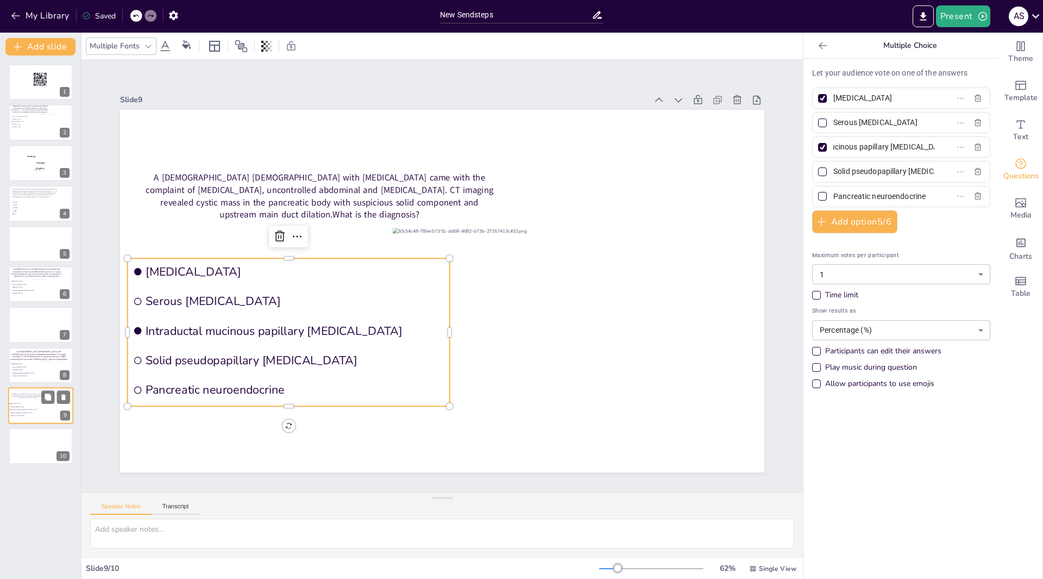
checkbox input "false"
click at [919, 195] on label "Pancreatic neuroendocrine" at bounding box center [884, 197] width 136 height 16
click at [919, 195] on input "Pancreatic neuroendocrine" at bounding box center [884, 197] width 101 height 16
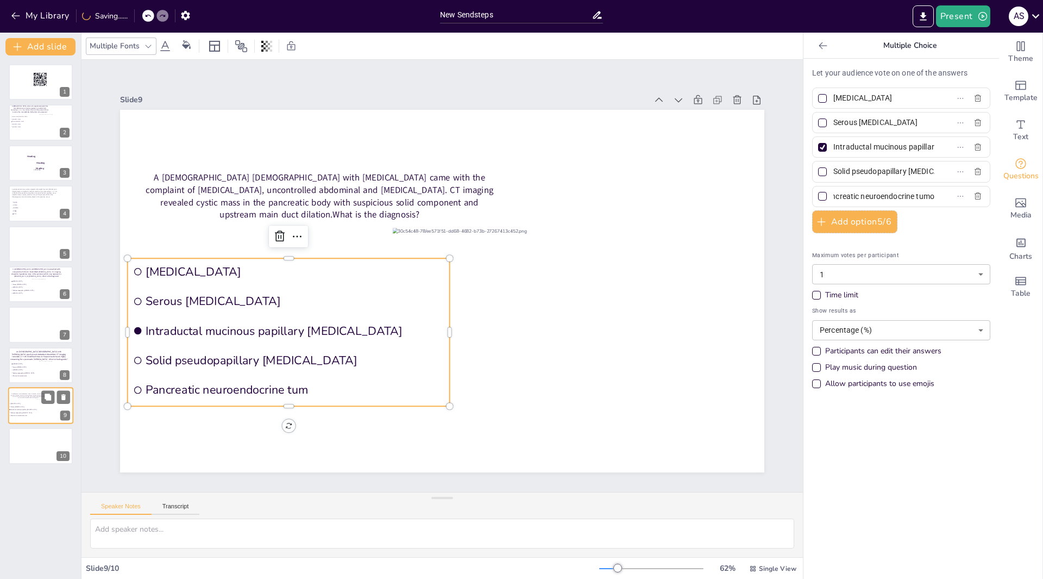
type input "[MEDICAL_DATA]"
click at [25, 374] on li "Solid pseudopapillary [MEDICAL_DATA]" at bounding box center [26, 372] width 33 height 3
type input "[MEDICAL_DATA]"
type input "Pancreatic neuroendocrine"
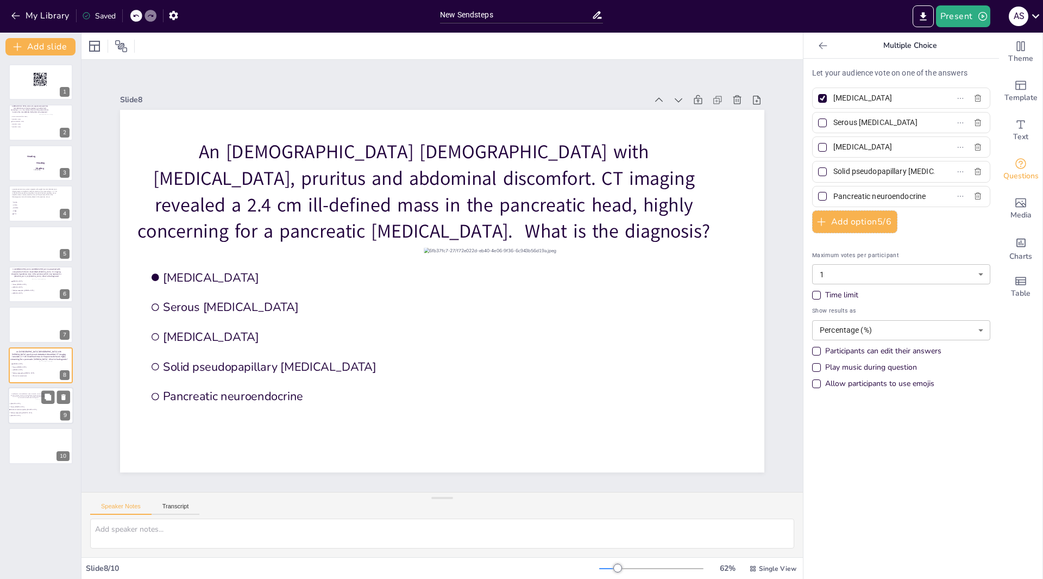
scroll to position [0, 0]
click at [820, 197] on div at bounding box center [822, 195] width 5 height 5
click at [834, 197] on input "Pancreatic neuroendocrine" at bounding box center [884, 197] width 101 height 16
checkbox input "true"
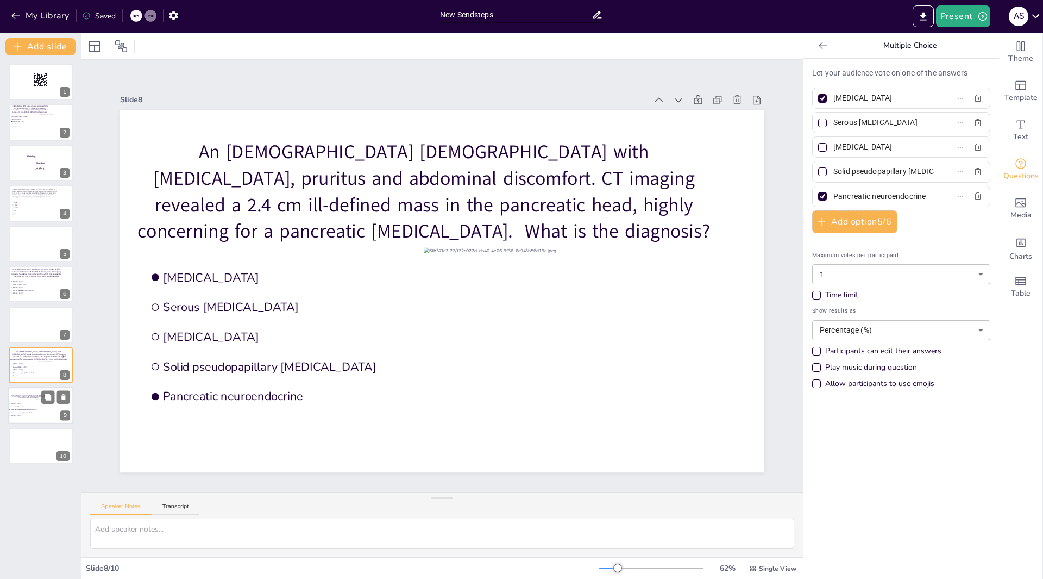
click at [818, 95] on div at bounding box center [822, 98] width 9 height 9
click at [834, 95] on input "[MEDICAL_DATA]" at bounding box center [884, 98] width 101 height 16
checkbox input "false"
click at [918, 195] on label "Pancreatic neuroendocrine" at bounding box center [884, 197] width 136 height 16
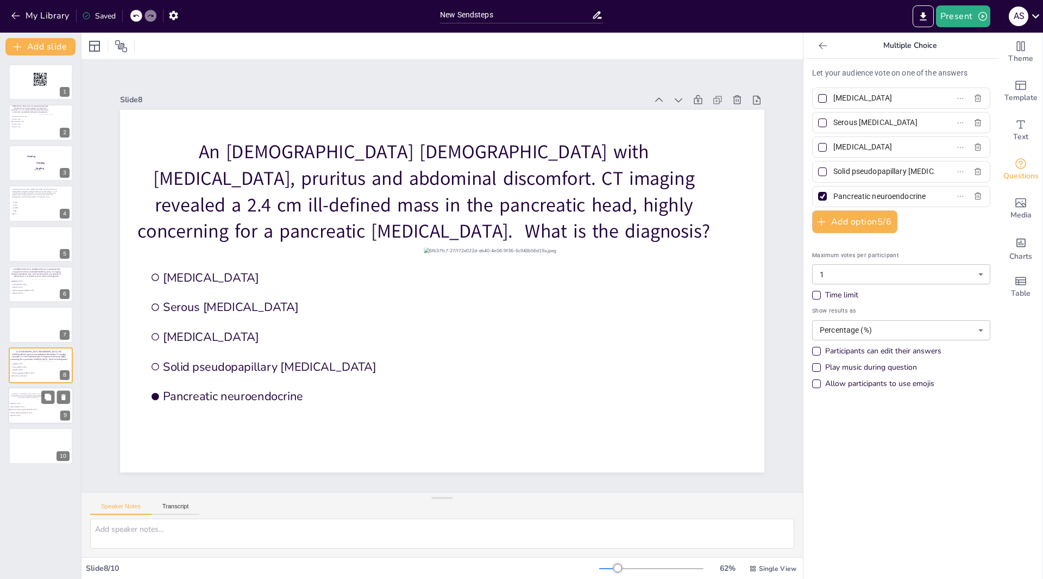
click at [918, 195] on input "Pancreatic neuroendocrine" at bounding box center [884, 197] width 101 height 16
type input "Pancreatic [MEDICAL_DATA]"
click at [47, 402] on button at bounding box center [47, 396] width 13 height 13
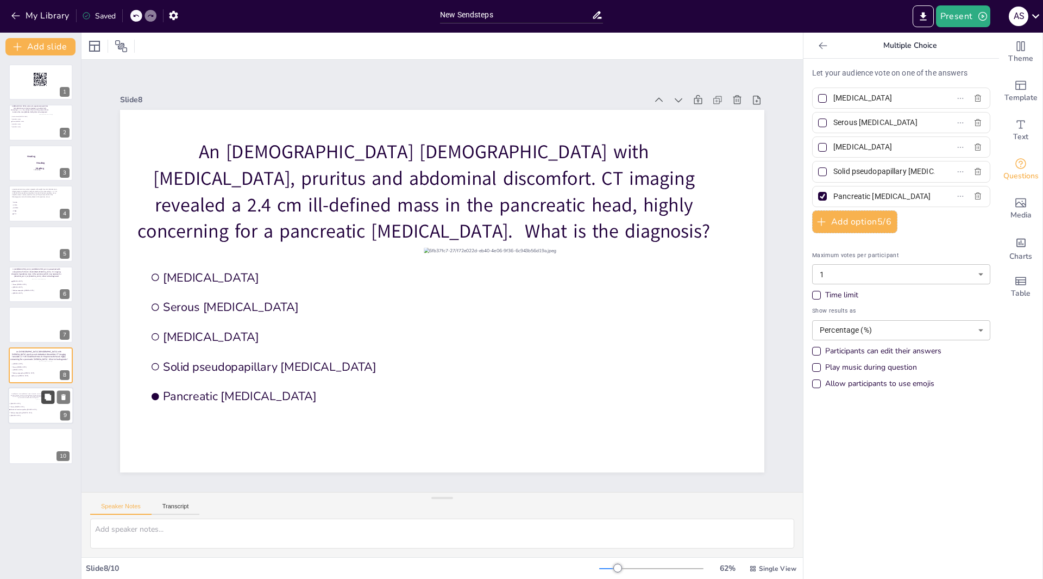
type input "Intraductal mucinous papillary [MEDICAL_DATA]"
type input "[MEDICAL_DATA]"
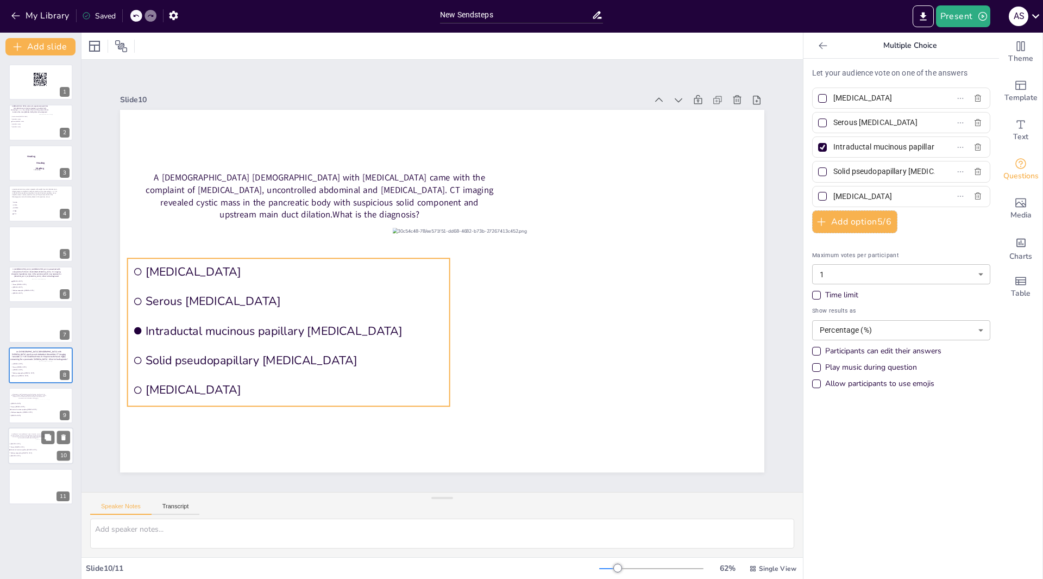
click at [32, 449] on span "Intraductal mucinous papillary [MEDICAL_DATA]" at bounding box center [26, 450] width 30 height 2
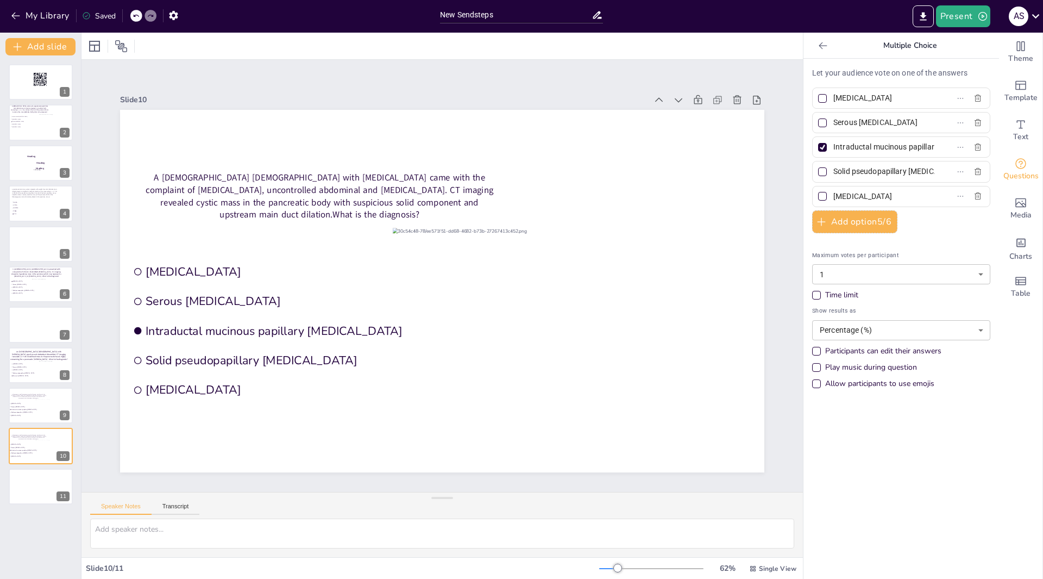
click at [40, 408] on div at bounding box center [52, 408] width 33 height 18
click at [63, 438] on icon at bounding box center [63, 438] width 4 height 6
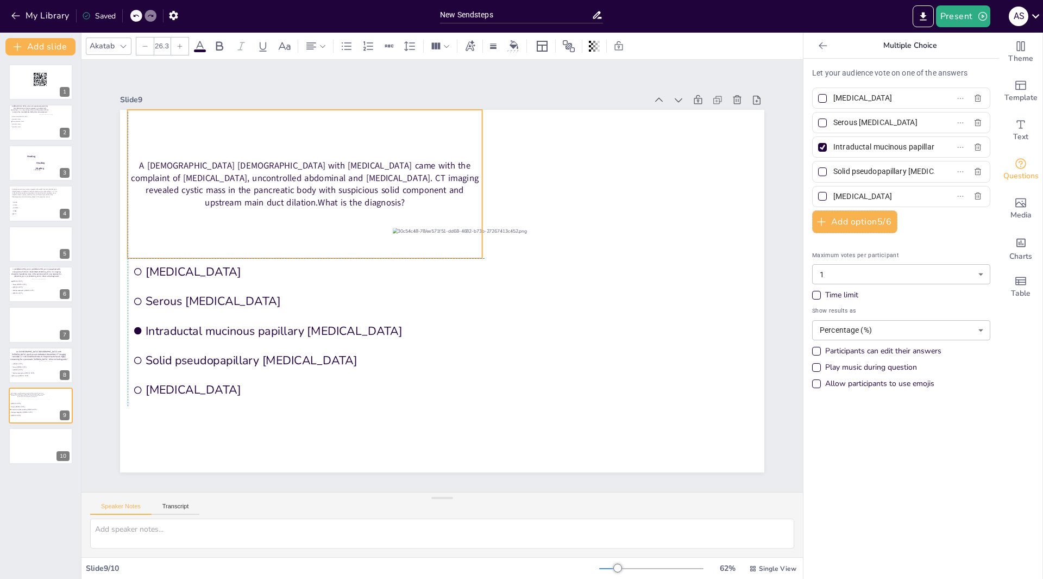
drag, startPoint x: 208, startPoint y: 147, endPoint x: 195, endPoint y: 137, distance: 15.9
click at [195, 137] on div "A [DEMOGRAPHIC_DATA] [DEMOGRAPHIC_DATA] with [MEDICAL_DATA] came with the compl…" at bounding box center [305, 184] width 355 height 148
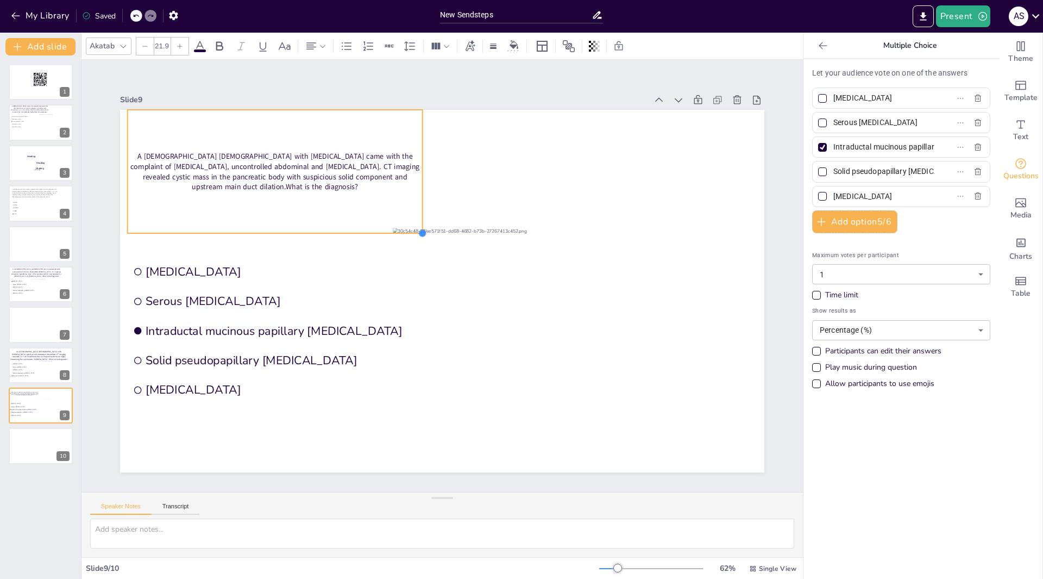
drag, startPoint x: 473, startPoint y: 254, endPoint x: 414, endPoint y: 216, distance: 71.1
click at [414, 216] on div "Mucinous cystic neoplasm Serous cystadenoma Intraductal mucinous papillary neop…" at bounding box center [442, 291] width 645 height 362
click at [177, 47] on icon at bounding box center [180, 46] width 7 height 7
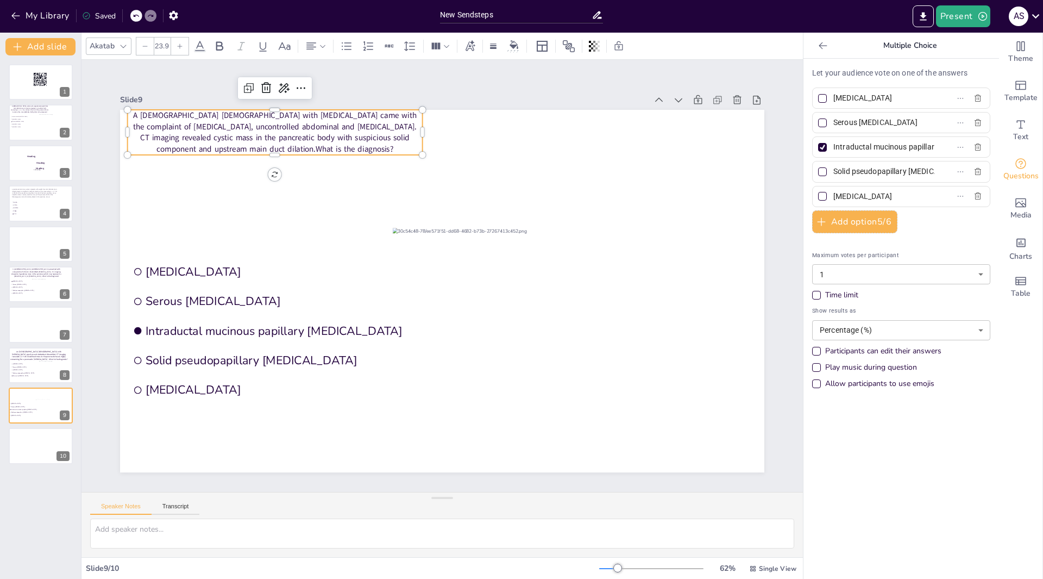
click at [177, 46] on icon at bounding box center [180, 46] width 7 height 7
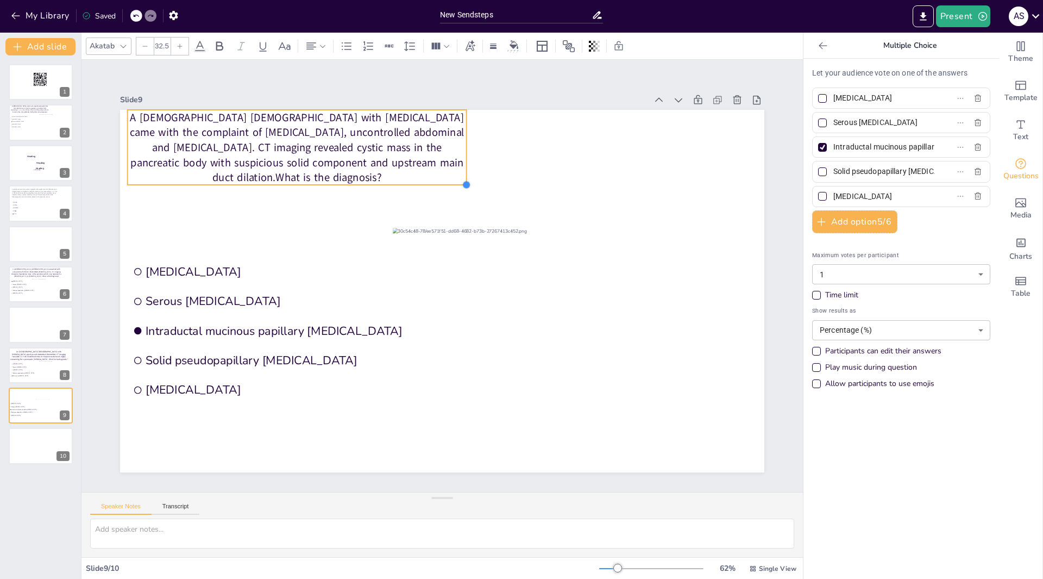
type input "32.8"
drag, startPoint x: 414, startPoint y: 173, endPoint x: 424, endPoint y: 184, distance: 15.4
click at [424, 184] on div "Mucinous cystic neoplasm Serous cystadenoma Intraductal mucinous papillary neop…" at bounding box center [442, 291] width 645 height 362
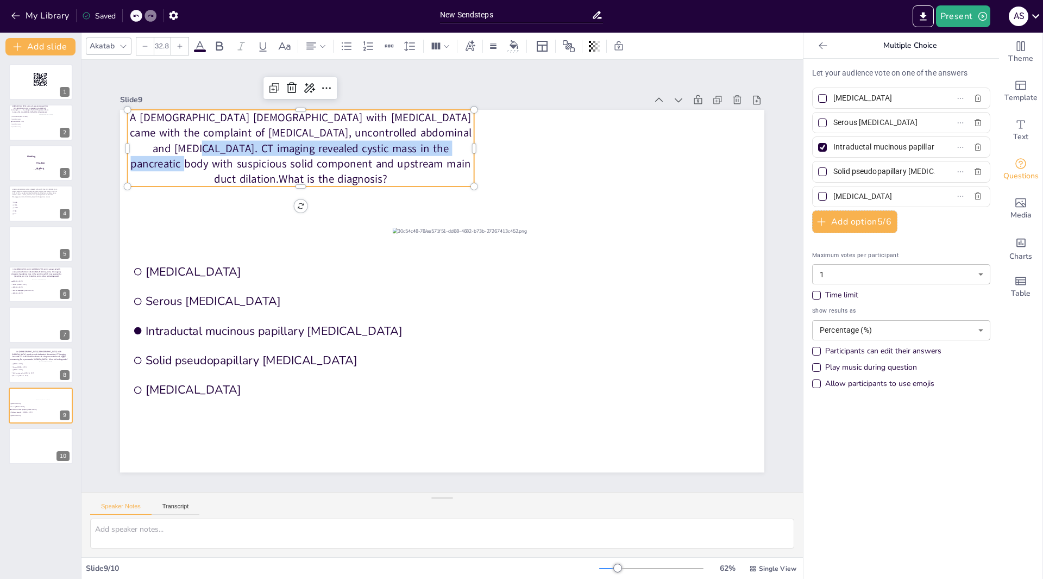
drag, startPoint x: 128, startPoint y: 147, endPoint x: 130, endPoint y: 155, distance: 7.9
click at [130, 155] on p "A [DEMOGRAPHIC_DATA] [DEMOGRAPHIC_DATA] with [MEDICAL_DATA] came with the compl…" at bounding box center [301, 148] width 347 height 77
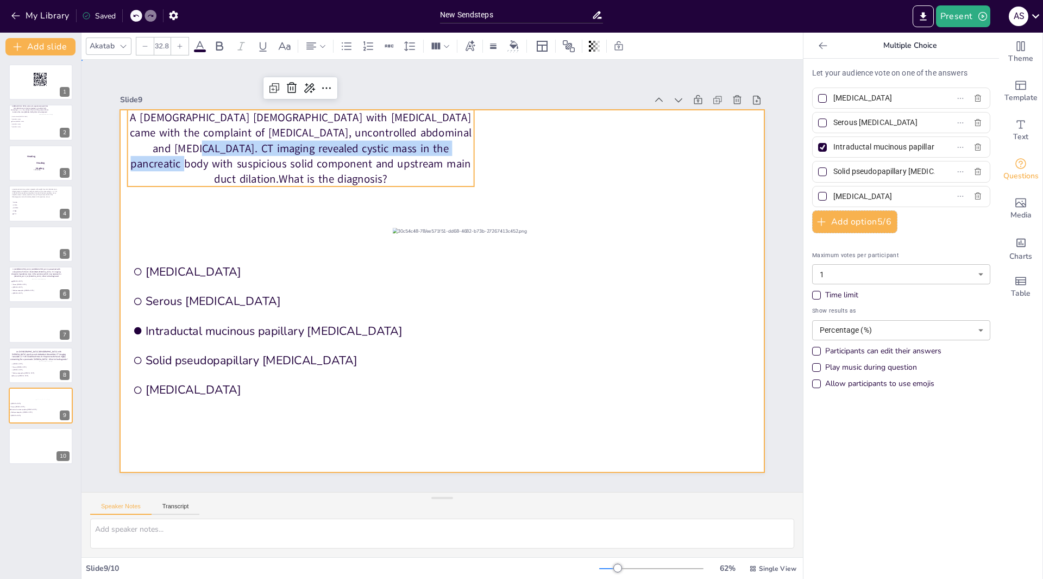
click at [147, 218] on div at bounding box center [442, 291] width 645 height 362
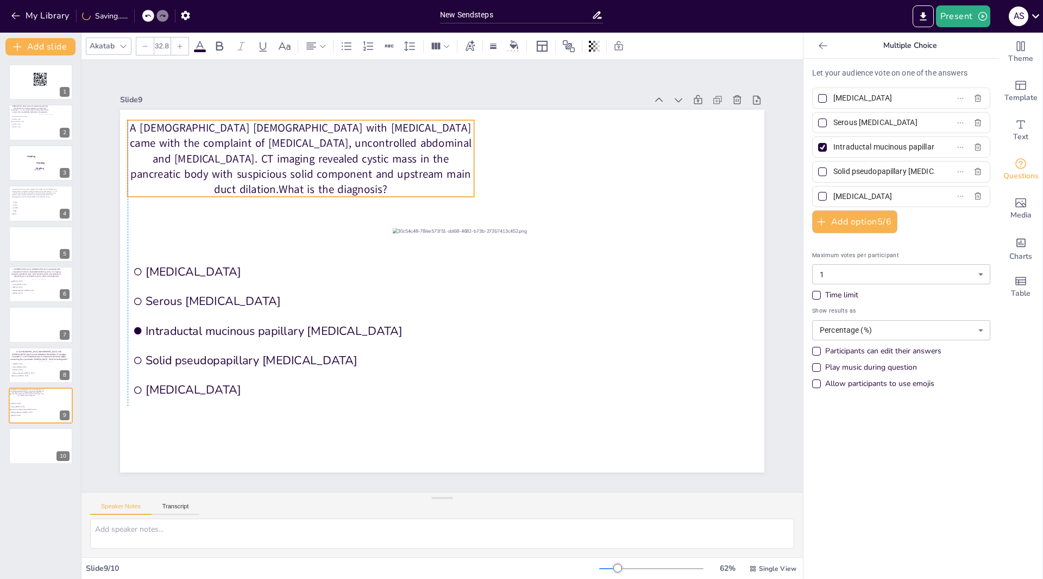
drag, startPoint x: 141, startPoint y: 167, endPoint x: 142, endPoint y: 178, distance: 10.4
click at [142, 178] on p "A [DEMOGRAPHIC_DATA] [DEMOGRAPHIC_DATA] with [MEDICAL_DATA] came with the compl…" at bounding box center [301, 158] width 347 height 77
click at [42, 487] on icon at bounding box center [40, 492] width 11 height 11
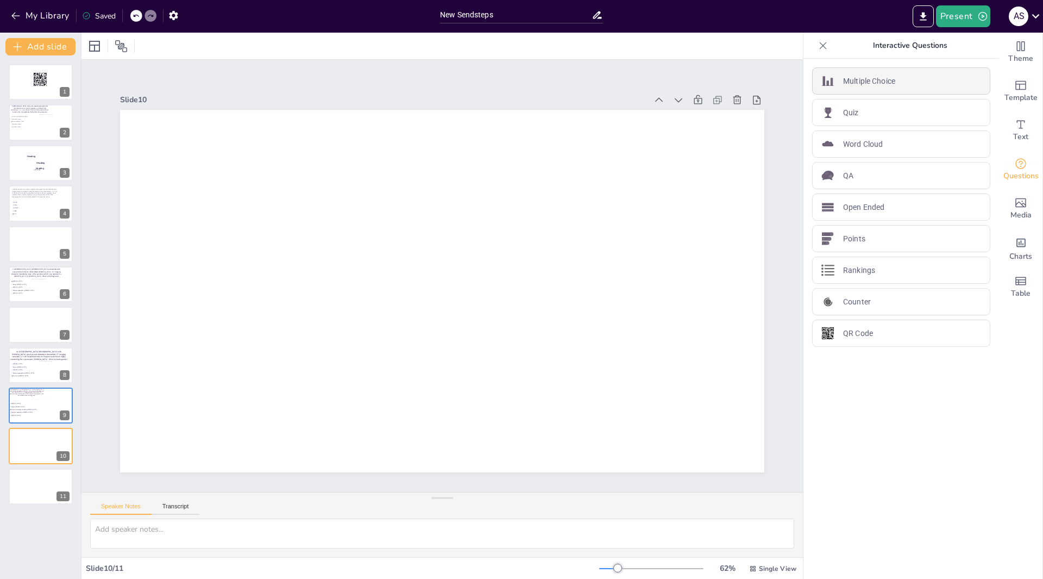
click at [843, 88] on div "Multiple Choice" at bounding box center [901, 80] width 178 height 27
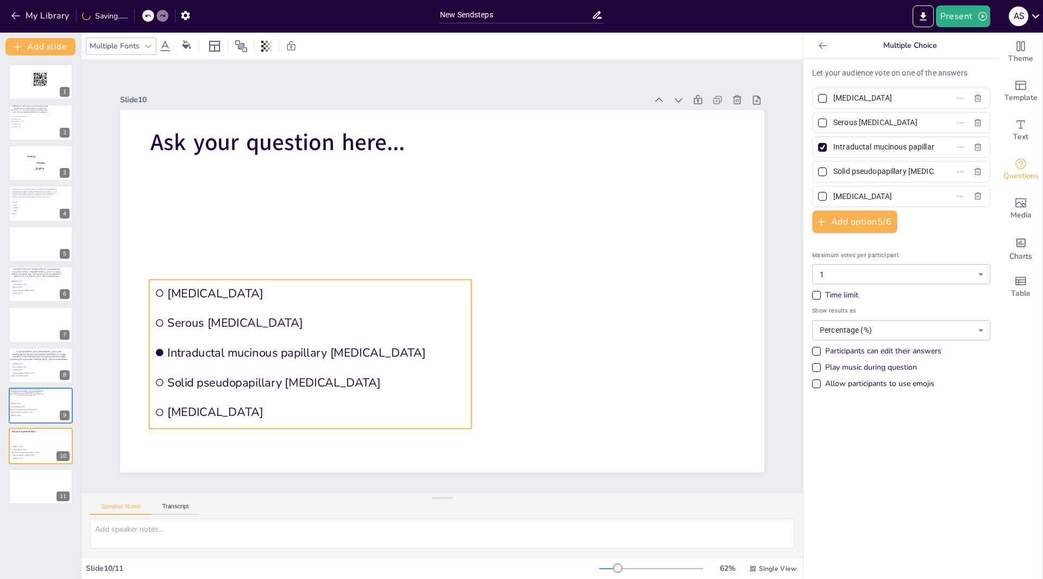
drag, startPoint x: 179, startPoint y: 195, endPoint x: 158, endPoint y: 280, distance: 88.4
click at [158, 280] on li "[MEDICAL_DATA]" at bounding box center [310, 292] width 322 height 27
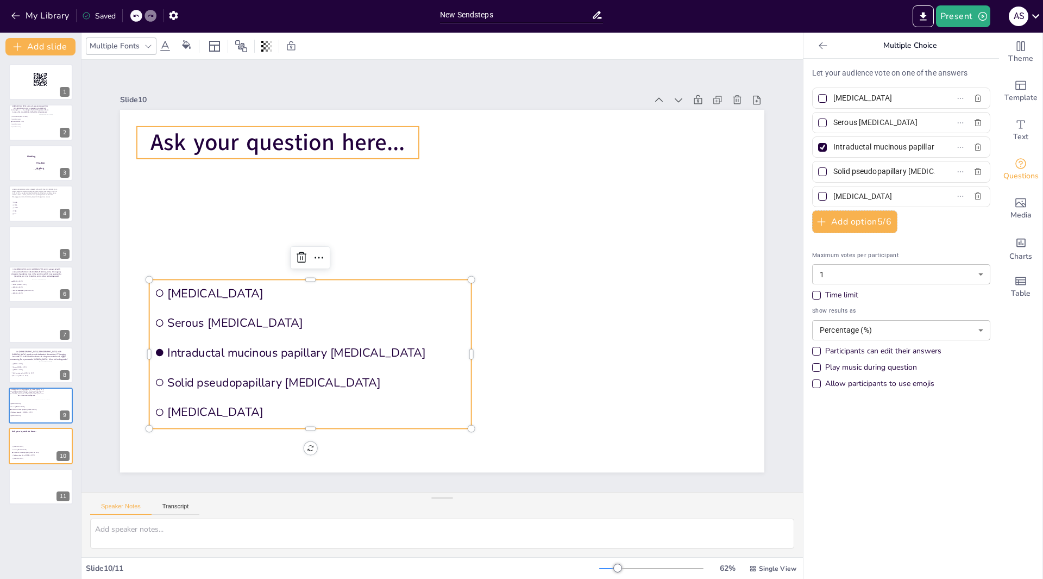
click at [387, 139] on span "Ask your question here..." at bounding box center [278, 142] width 254 height 31
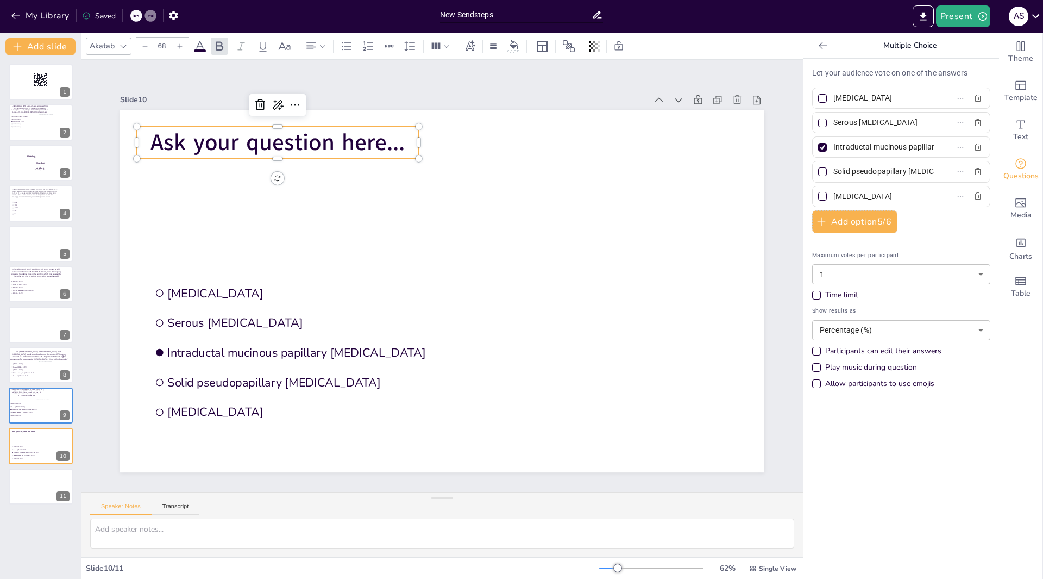
click at [384, 142] on span "Ask your question here..." at bounding box center [278, 142] width 254 height 31
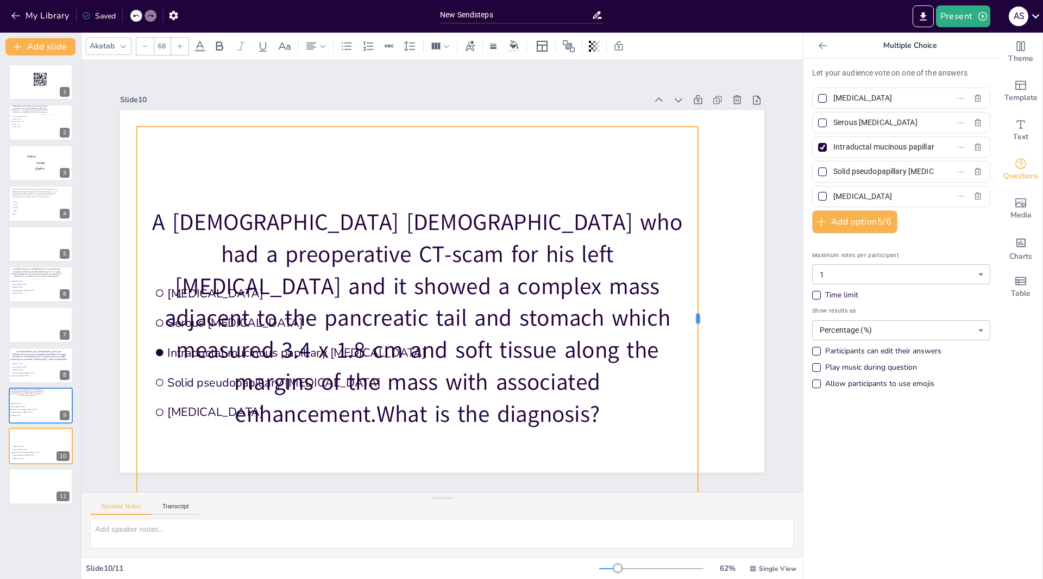
drag, startPoint x: 422, startPoint y: 314, endPoint x: 692, endPoint y: 279, distance: 272.3
click at [698, 279] on div at bounding box center [702, 318] width 9 height 383
click at [367, 393] on p "A 62-year-old male who had a preoperative CT-scam for his left partial nephrect…" at bounding box center [417, 319] width 561 height 224
click at [367, 388] on p "A 62-year-old male who had a preoperative CT-scam for his left partial nephrect…" at bounding box center [417, 319] width 561 height 224
click at [368, 388] on p "A 62-year-old male who had a preoperative CT-scam for his left partial nephrect…" at bounding box center [417, 319] width 561 height 224
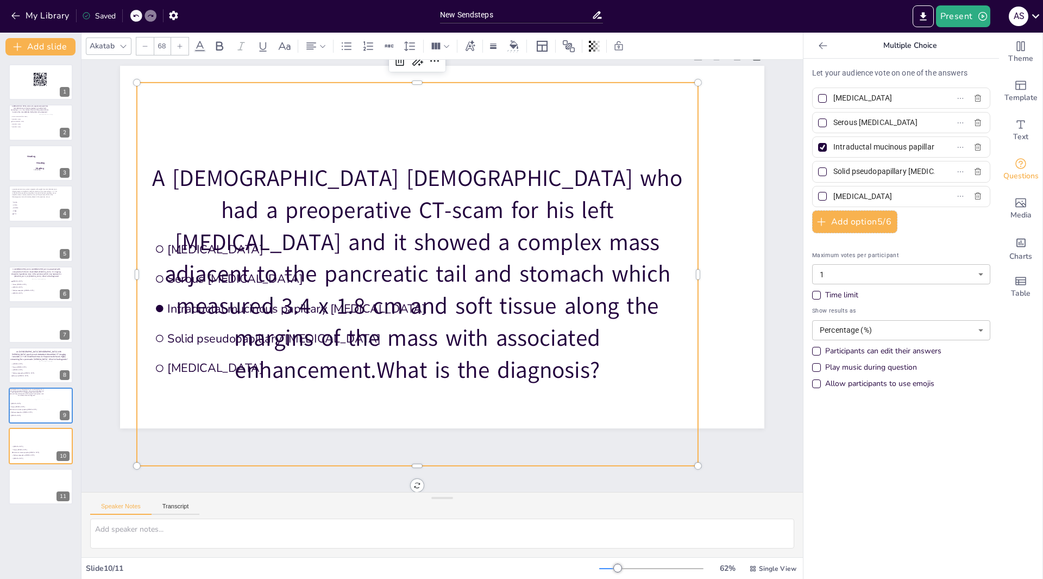
scroll to position [48, 0]
click at [368, 349] on p "A 62-year-old male who had a preoperative CT-scam for his left partial nephrect…" at bounding box center [417, 274] width 561 height 224
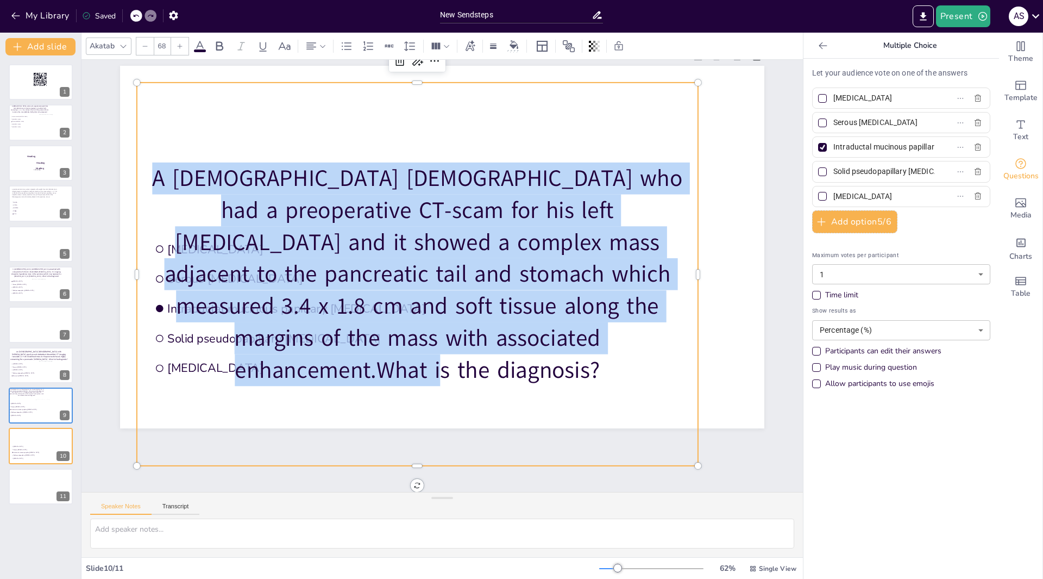
click at [368, 349] on p "A 62-year-old male who had a preoperative CT-scam for his left partial nephrect…" at bounding box center [417, 274] width 561 height 224
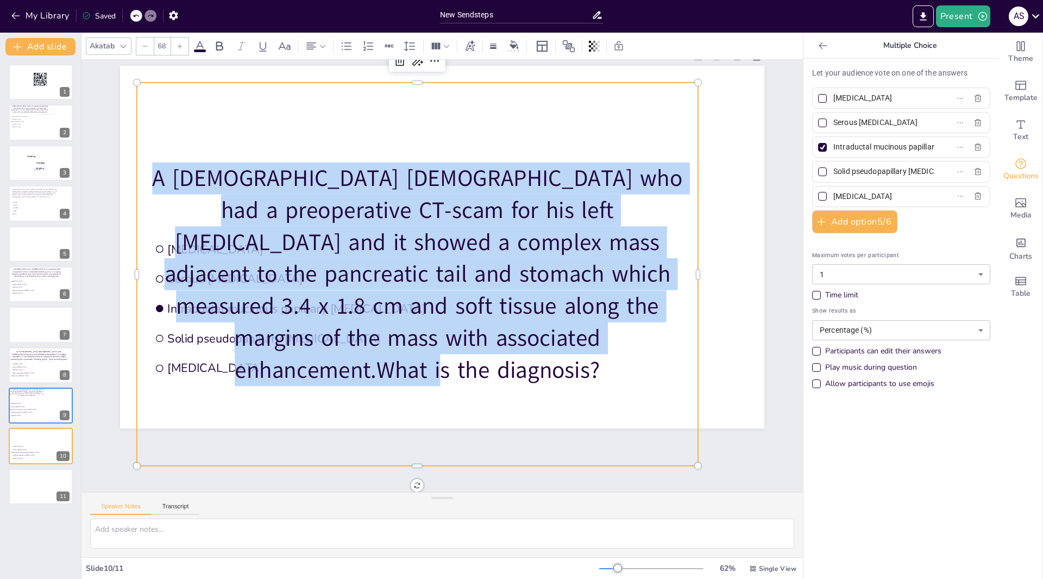
click at [360, 372] on div "A 62-year-old male who had a preoperative CT-scam for his left partial nephrect…" at bounding box center [417, 274] width 561 height 383
click at [369, 348] on p "A 62-year-old male who had a preoperative CT-scam for his left partial nephrect…" at bounding box center [417, 274] width 561 height 224
click at [370, 347] on p "A 62-year-old male who had a preoperative CT-scam for his left partial nephrect…" at bounding box center [417, 274] width 561 height 224
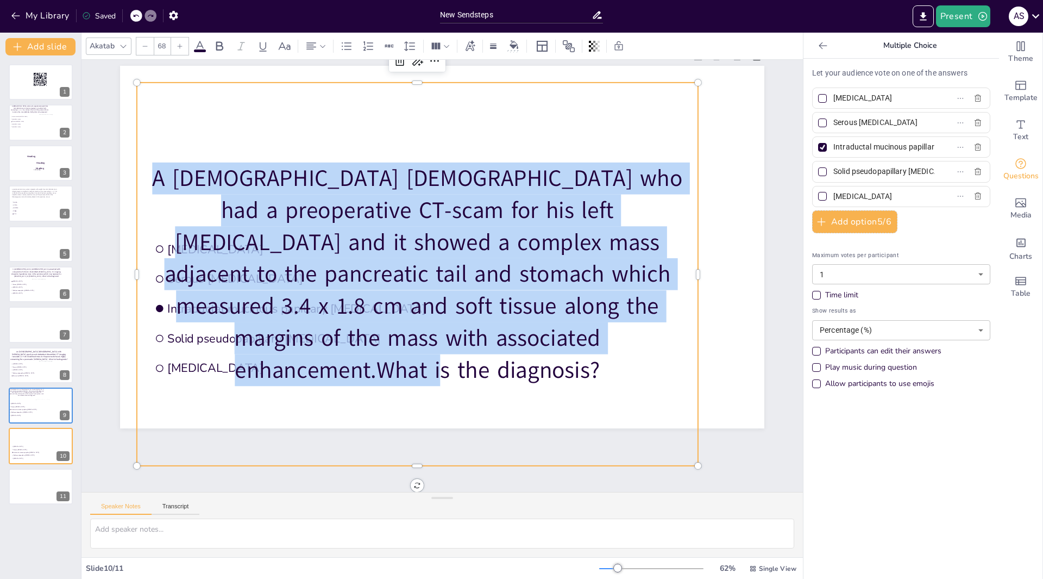
click at [370, 347] on p "A 62-year-old male who had a preoperative CT-scam for his left partial nephrect…" at bounding box center [417, 274] width 561 height 224
click at [431, 317] on p "A 62-year-old male who had a preoperative CT-scam for his left partial nephrect…" at bounding box center [417, 274] width 561 height 224
click at [628, 355] on p "A 62-year-old male who had a preoperative CT-scam for his left partial nephrect…" at bounding box center [417, 274] width 561 height 224
click at [631, 354] on p "A 62-year-old male who had a preoperative CT-scam for his left partial nephrect…" at bounding box center [417, 274] width 561 height 224
drag, startPoint x: 632, startPoint y: 353, endPoint x: 640, endPoint y: 351, distance: 7.9
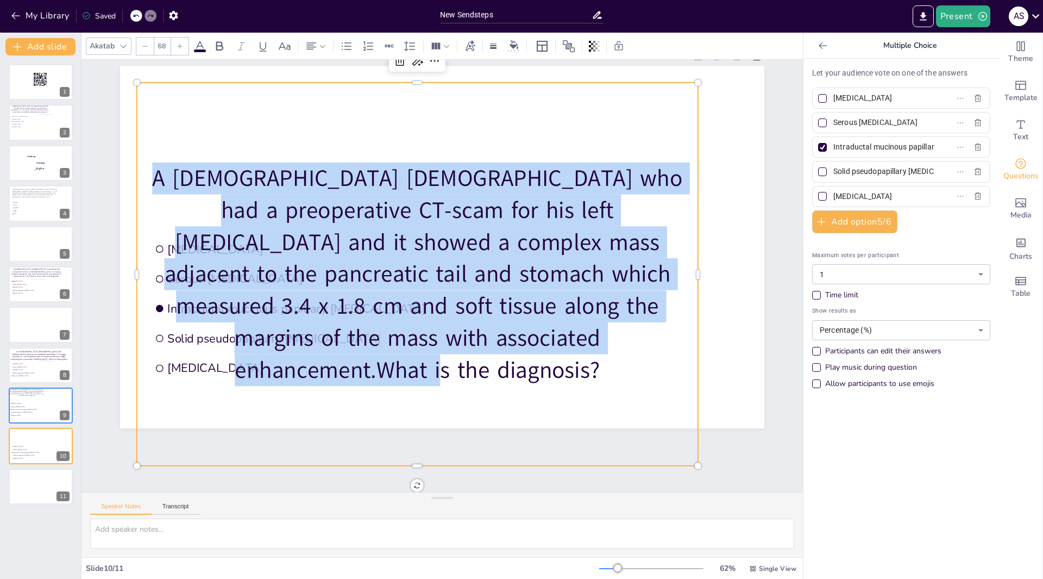
click at [635, 353] on p "A 62-year-old male who had a preoperative CT-scam for his left partial nephrect…" at bounding box center [417, 274] width 561 height 224
click at [661, 336] on p "A 62-year-old male who had a preoperative CT-scam for his left partial nephrect…" at bounding box center [417, 274] width 561 height 224
click at [496, 351] on p "A 62-year-old male who had a preoperative CT-scam for his left partial nephrect…" at bounding box center [417, 274] width 561 height 224
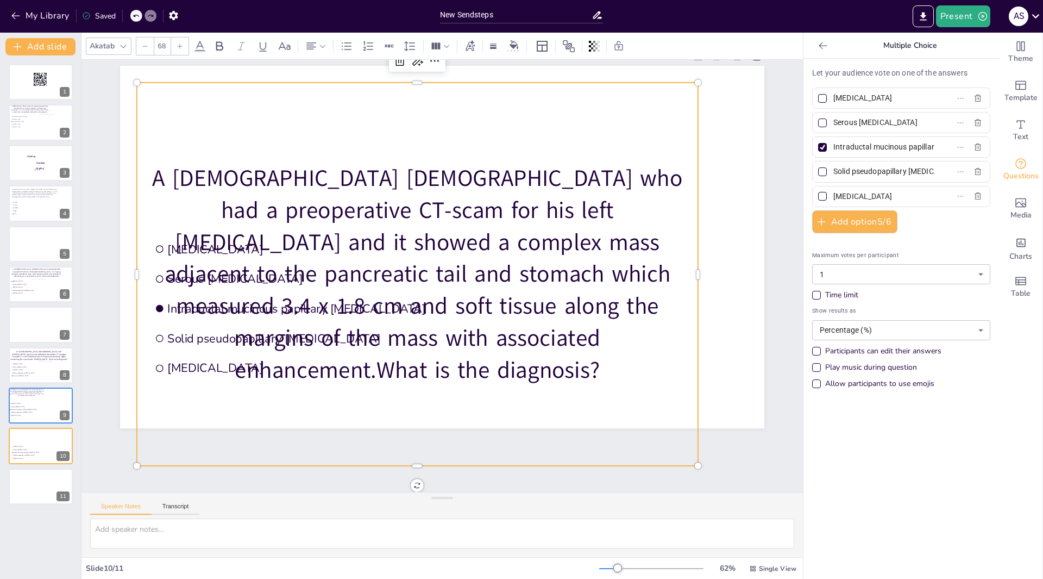
click at [369, 342] on p "A 62-year-old male who had a preoperative CT-scam for his left partial nephrect…" at bounding box center [417, 274] width 561 height 224
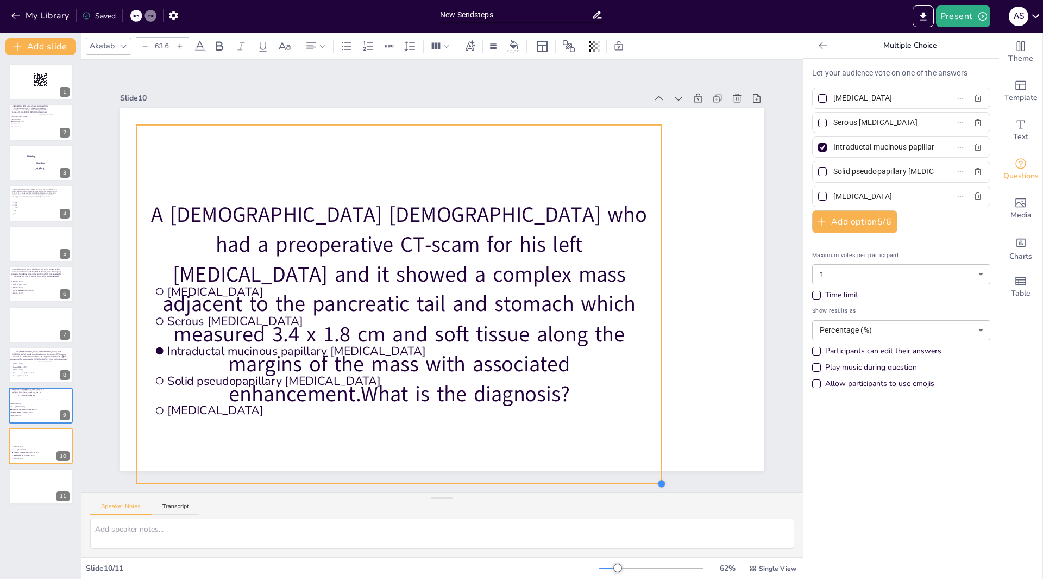
scroll to position [0, 0]
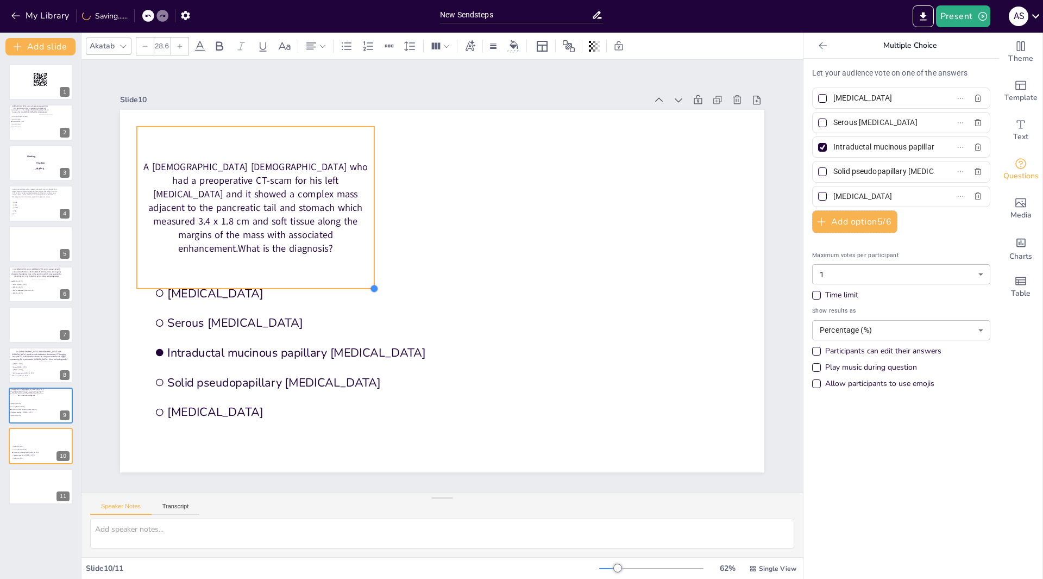
drag, startPoint x: 692, startPoint y: 454, endPoint x: 362, endPoint y: 208, distance: 411.6
click at [364, 208] on div "Mucinous cystic neoplasm Serous cystadenoma Intraductal mucinous papillary neop…" at bounding box center [442, 291] width 645 height 362
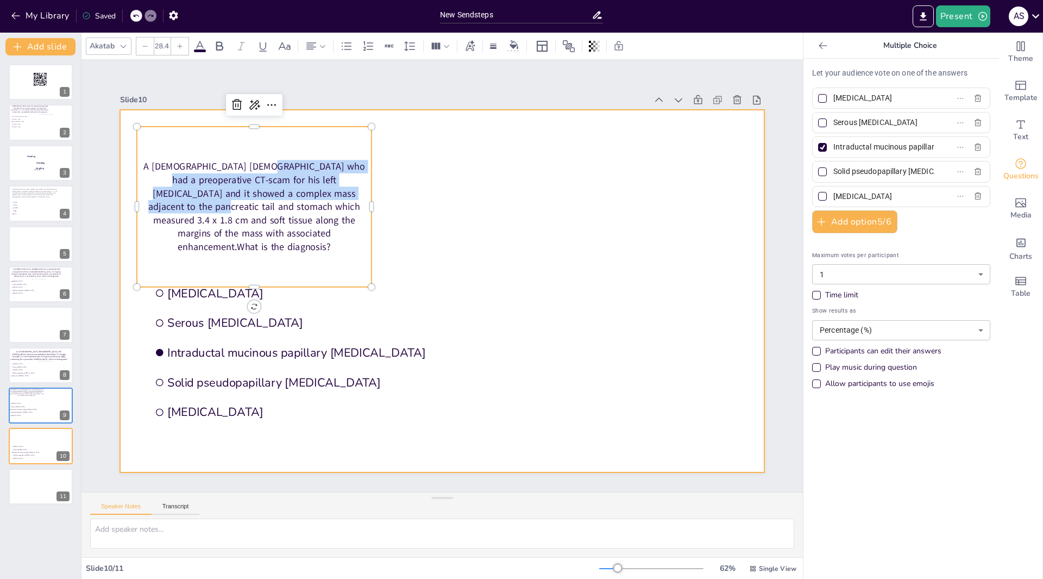
drag, startPoint x: 362, startPoint y: 200, endPoint x: 411, endPoint y: 193, distance: 48.9
click at [411, 193] on div "Mucinous cystic neoplasm Serous cystadenoma Intraductal mucinous papillary neop…" at bounding box center [442, 291] width 645 height 362
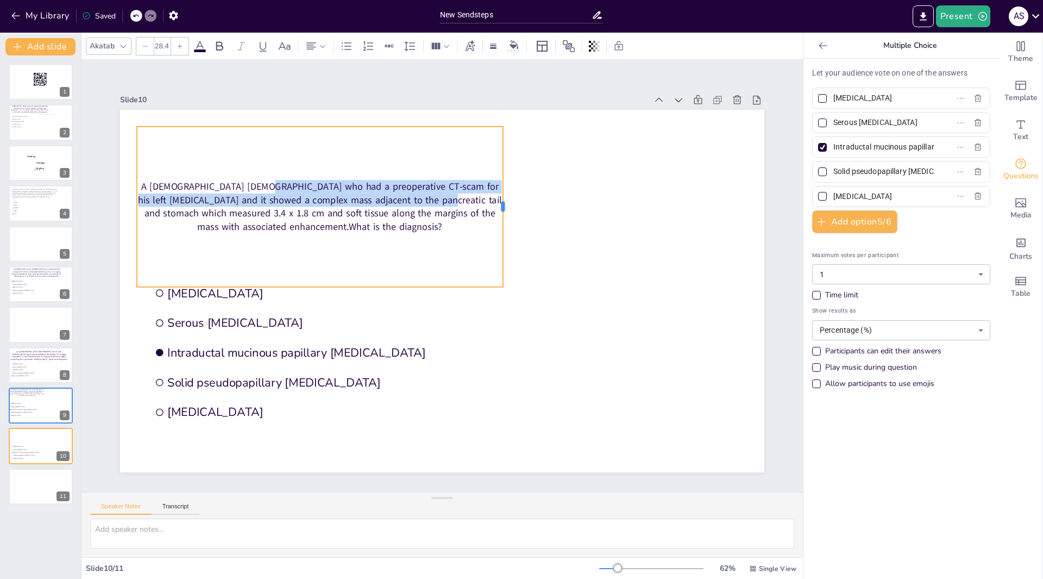
drag, startPoint x: 363, startPoint y: 203, endPoint x: 495, endPoint y: 182, distance: 133.2
click at [503, 182] on div at bounding box center [507, 207] width 9 height 160
drag, startPoint x: 306, startPoint y: 250, endPoint x: 302, endPoint y: 236, distance: 14.1
click at [302, 236] on div "A 62-year-old male who had a preoperative CT-scam for his left partial nephrect…" at bounding box center [320, 207] width 366 height 160
drag, startPoint x: 179, startPoint y: 162, endPoint x: 177, endPoint y: 153, distance: 9.5
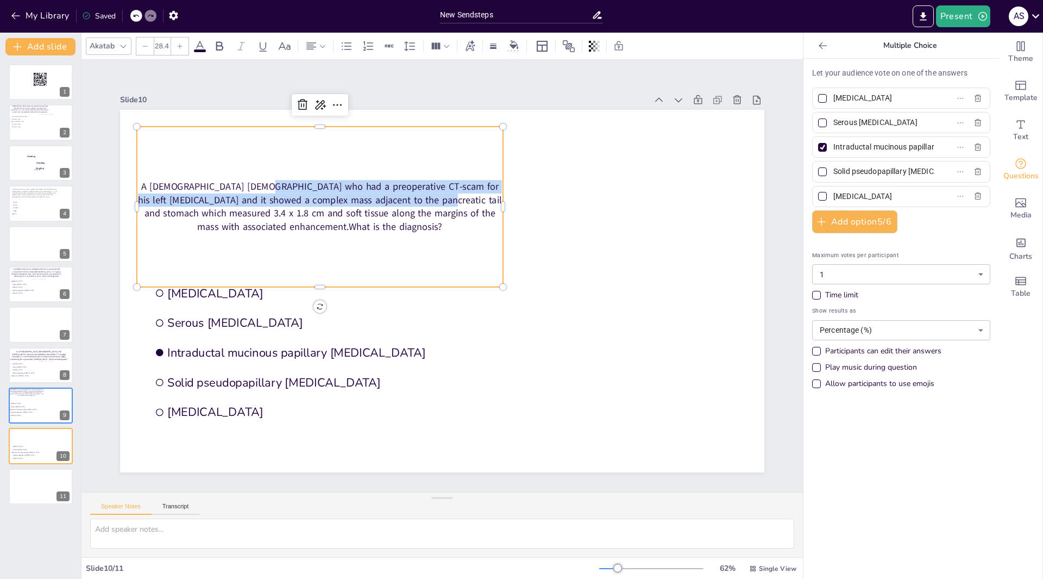
click at [177, 153] on div "A 62-year-old male who had a preoperative CT-scam for his left partial nephrect…" at bounding box center [320, 207] width 366 height 160
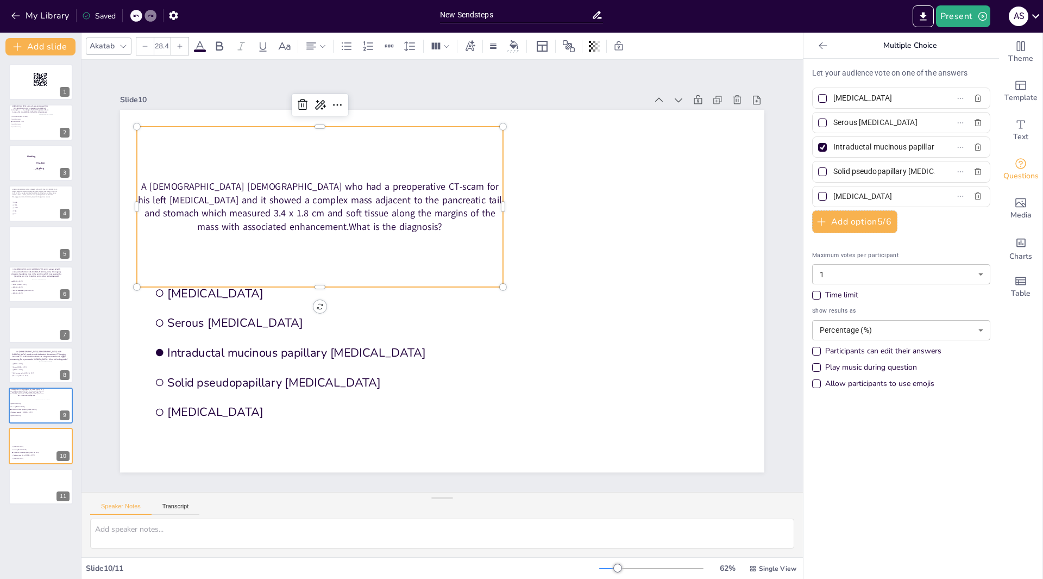
click at [296, 222] on p "A 62-year-old male who had a preoperative CT-scam for his left partial nephrect…" at bounding box center [320, 206] width 366 height 53
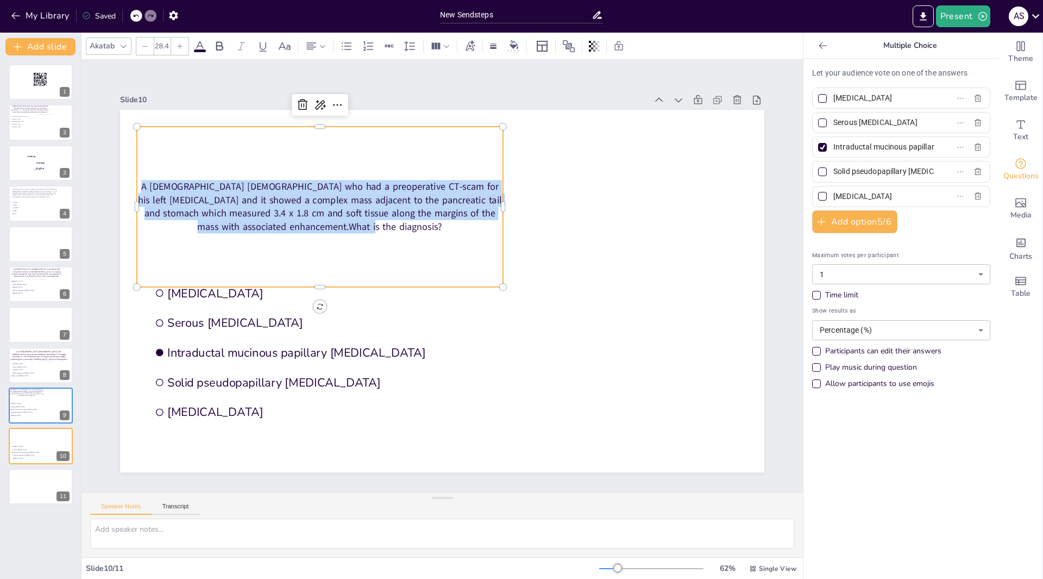
click at [296, 222] on p "A 62-year-old male who had a preoperative CT-scam for his left partial nephrect…" at bounding box center [320, 206] width 366 height 53
click at [299, 241] on div "A 62-year-old male who had a preoperative CT-scam for his left partial nephrect…" at bounding box center [320, 207] width 366 height 160
click at [398, 227] on p "A 62-year-old male who had a preoperative CT-scam for his left partial nephrect…" at bounding box center [320, 206] width 366 height 53
click at [387, 224] on p "A 62-year-old male who had a preoperative CT-scam for his left partial nephrect…" at bounding box center [320, 206] width 366 height 53
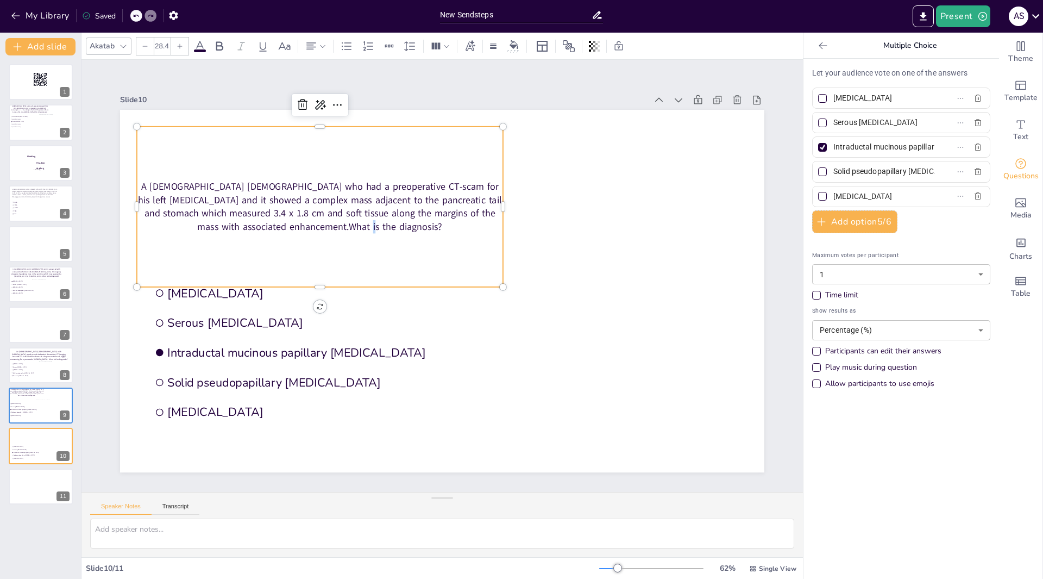
click at [387, 224] on p "A 62-year-old male who had a preoperative CT-scam for his left partial nephrect…" at bounding box center [320, 206] width 366 height 53
click at [296, 224] on p "A 62-year-old male who had a preoperative CT-scam for his left partial nephrect…" at bounding box center [320, 206] width 366 height 53
click at [297, 221] on p "A 62-year-old male who had a preoperative CT-scam for his left partial nephrect…" at bounding box center [320, 206] width 366 height 53
click at [297, 227] on p "A 62-year-old male who had a preoperative CT-scam for his left partial nephrect…" at bounding box center [320, 206] width 366 height 53
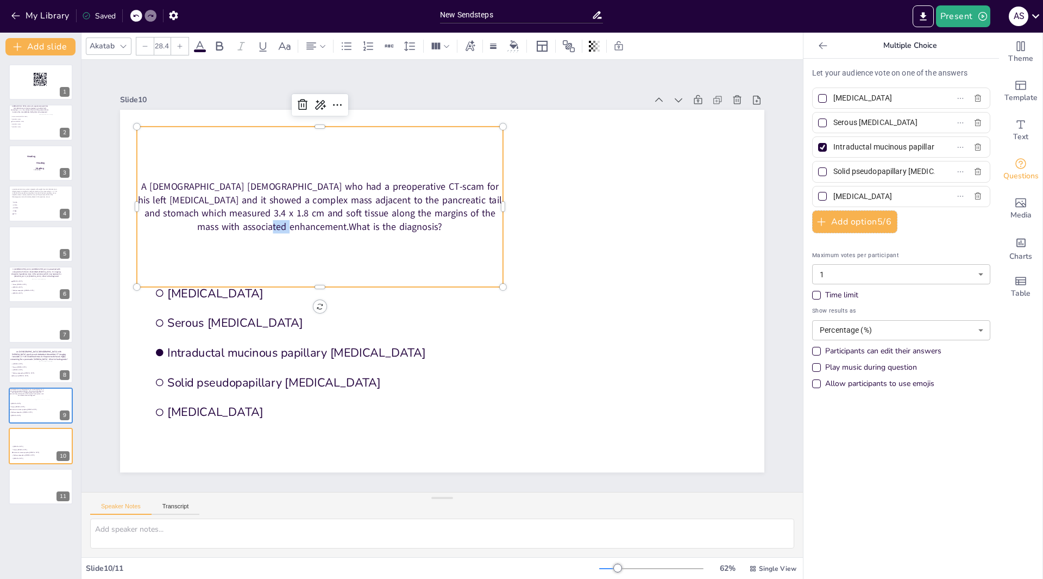
click at [297, 226] on p "A 62-year-old male who had a preoperative CT-scam for his left partial nephrect…" at bounding box center [320, 206] width 366 height 53
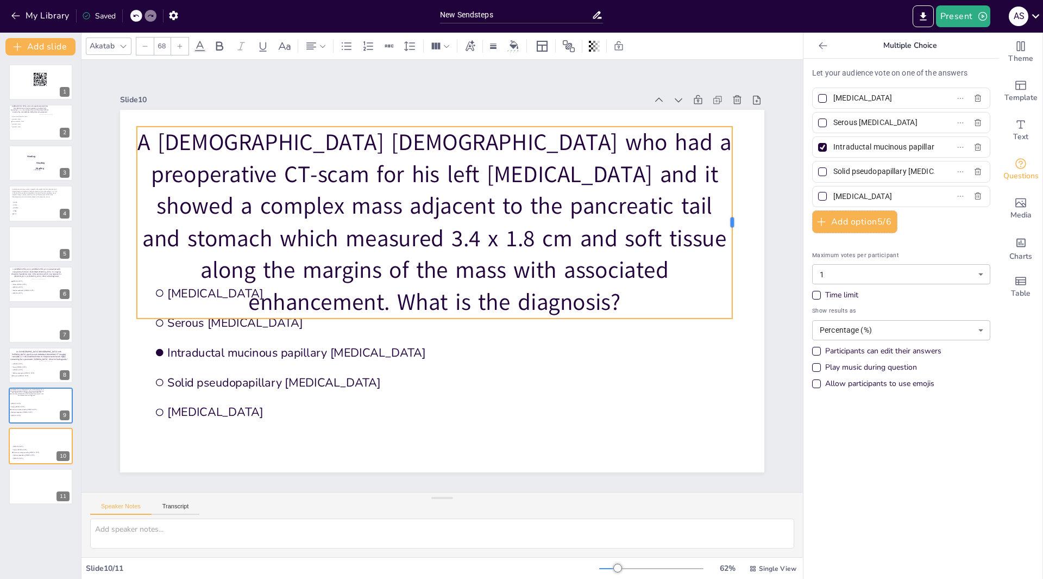
drag, startPoint x: 412, startPoint y: 203, endPoint x: 725, endPoint y: 185, distance: 313.5
click at [733, 185] on div at bounding box center [737, 223] width 9 height 192
click at [150, 52] on div at bounding box center [144, 45] width 17 height 17
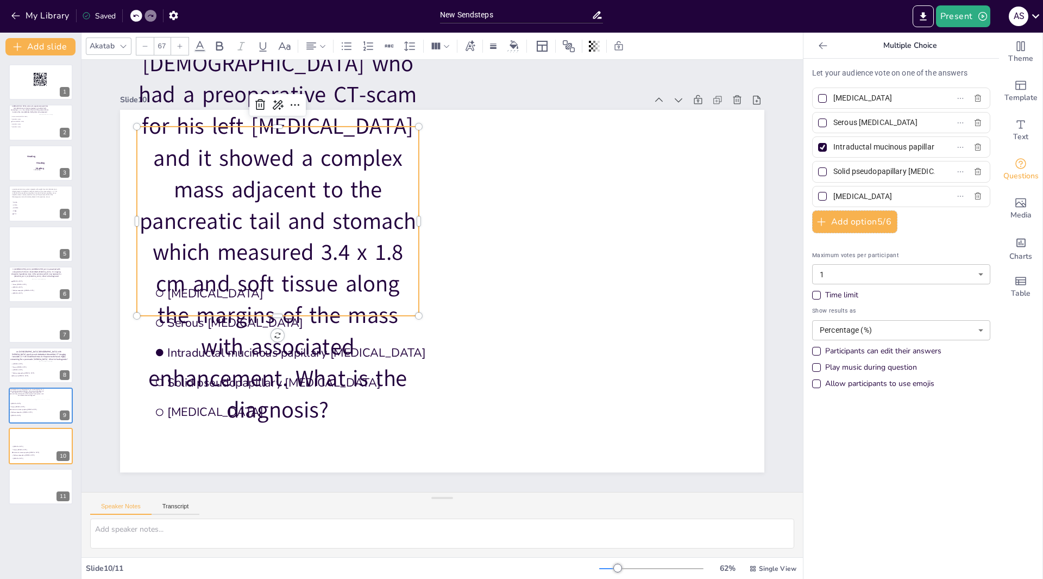
click at [150, 52] on div at bounding box center [144, 45] width 17 height 17
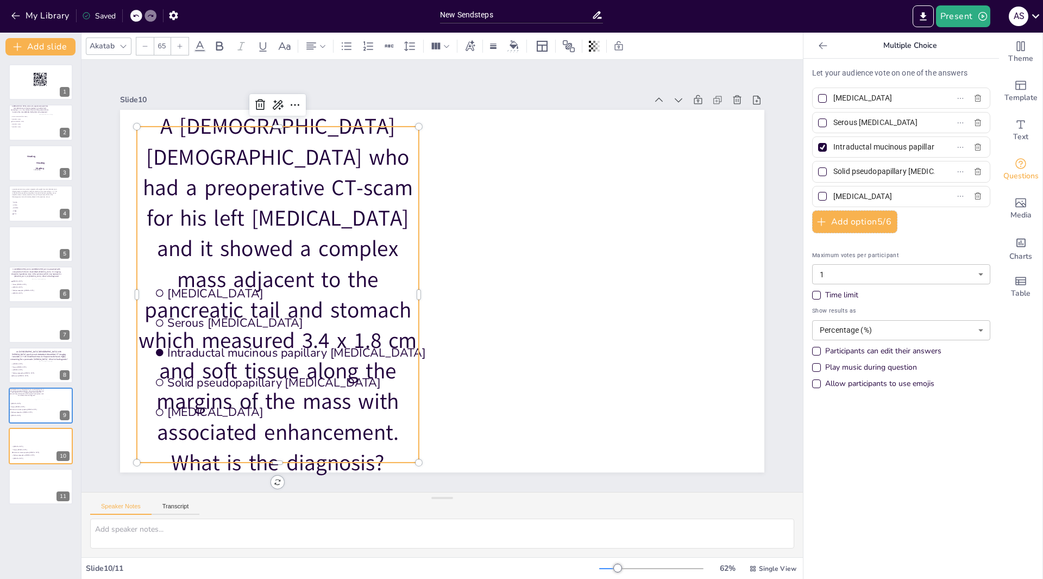
click at [150, 52] on div at bounding box center [144, 45] width 17 height 17
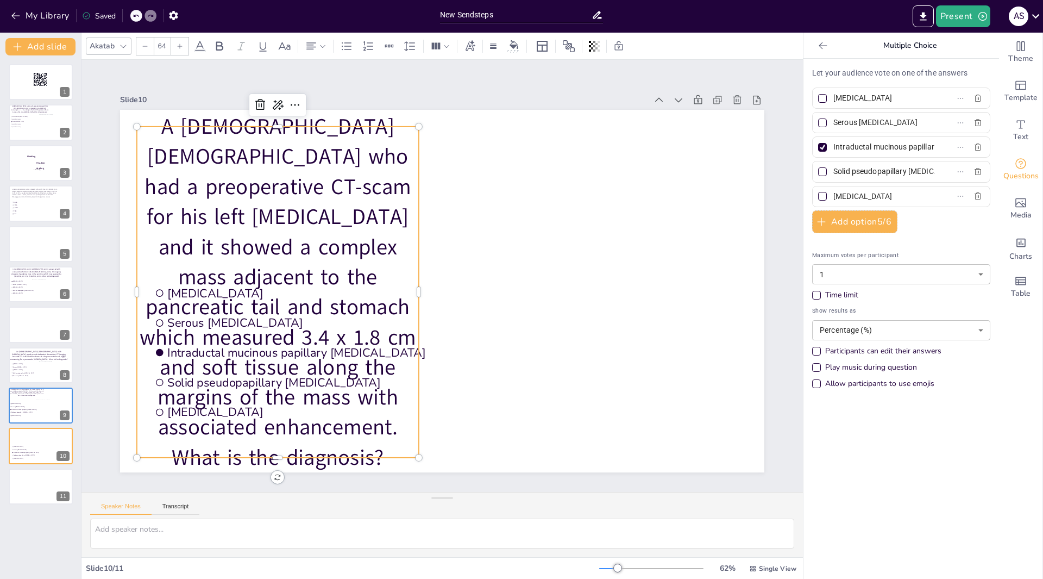
click at [150, 52] on div at bounding box center [144, 45] width 17 height 17
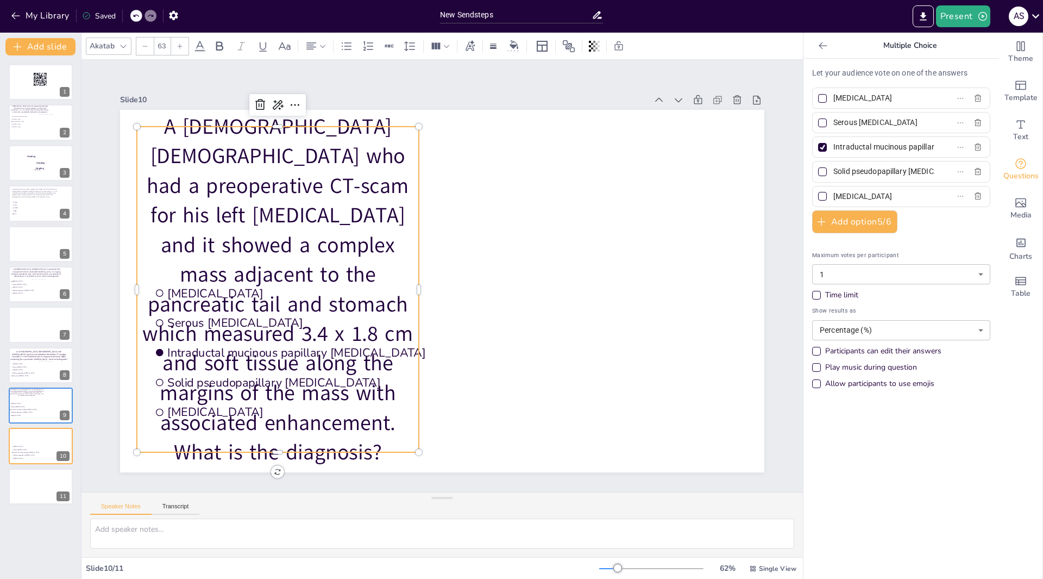
click at [150, 52] on div at bounding box center [144, 45] width 17 height 17
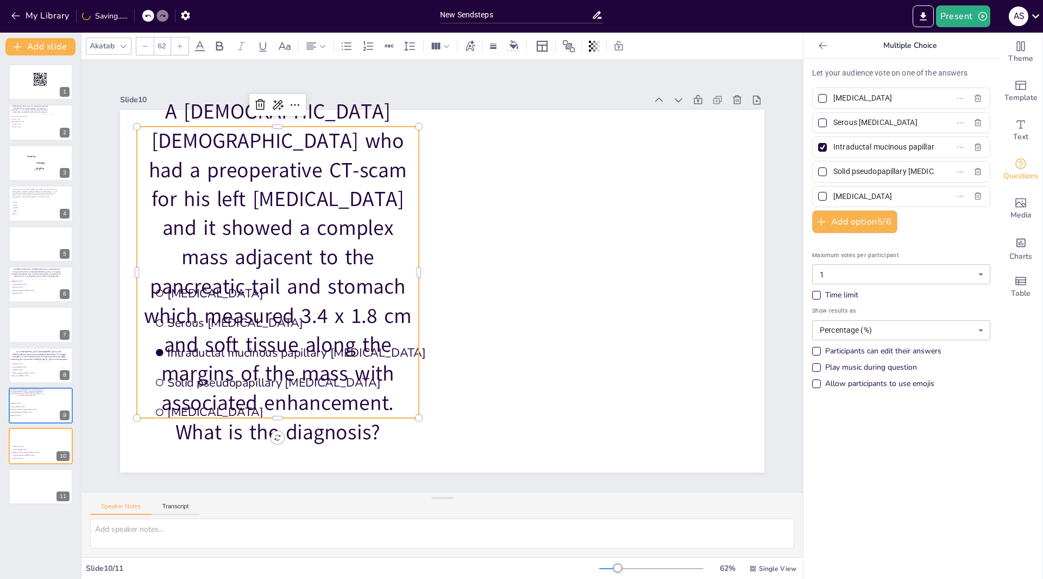
click at [150, 52] on div at bounding box center [144, 45] width 17 height 17
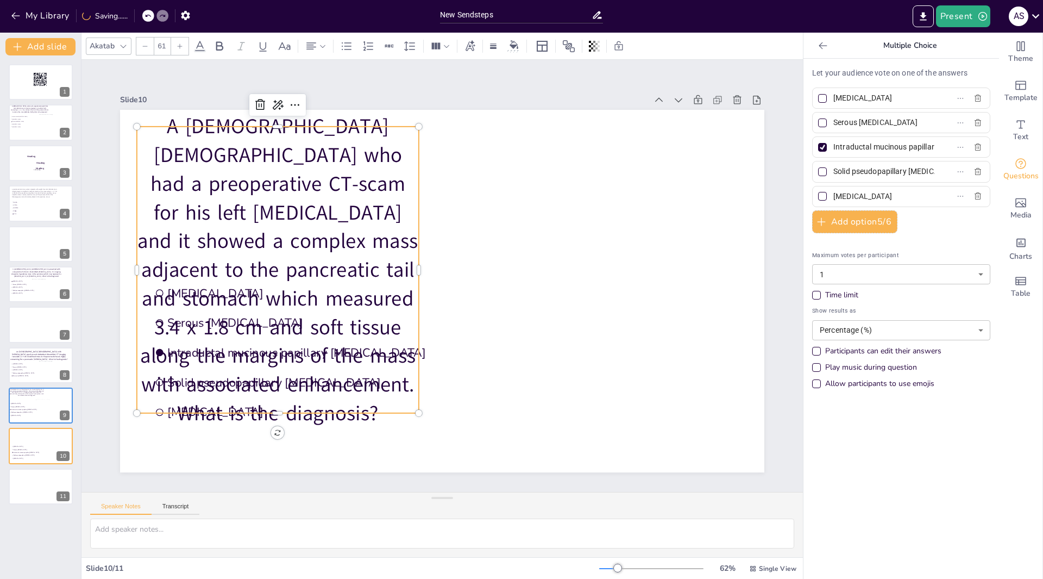
click at [150, 52] on div at bounding box center [144, 45] width 17 height 17
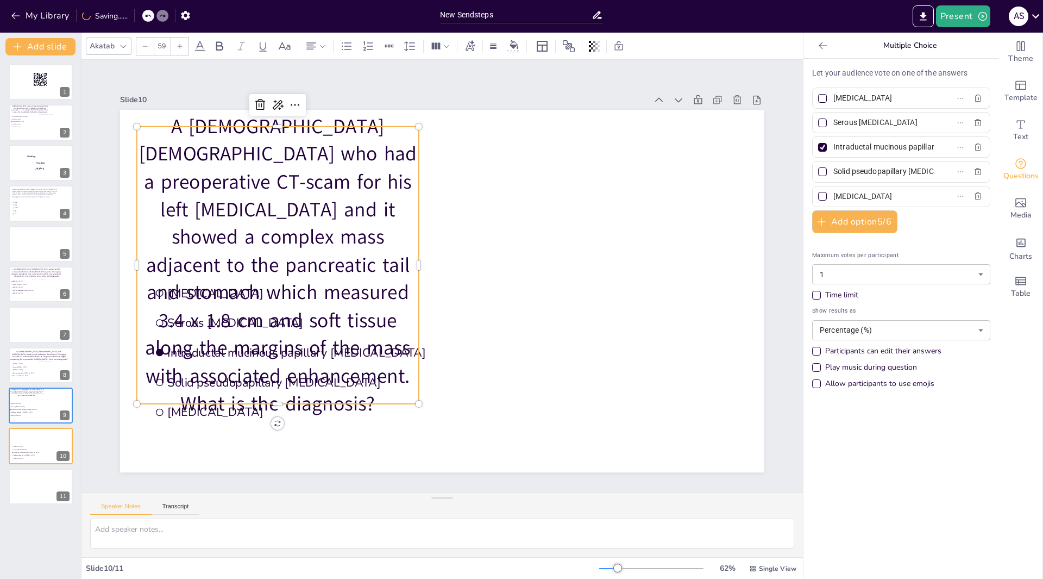
click at [150, 52] on div at bounding box center [144, 45] width 17 height 17
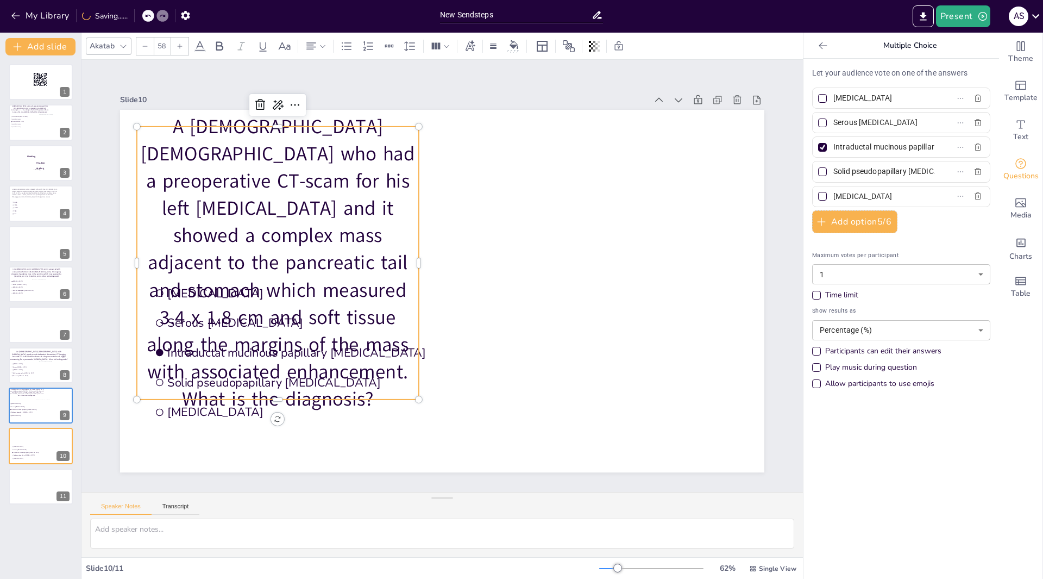
click at [150, 52] on div at bounding box center [144, 45] width 17 height 17
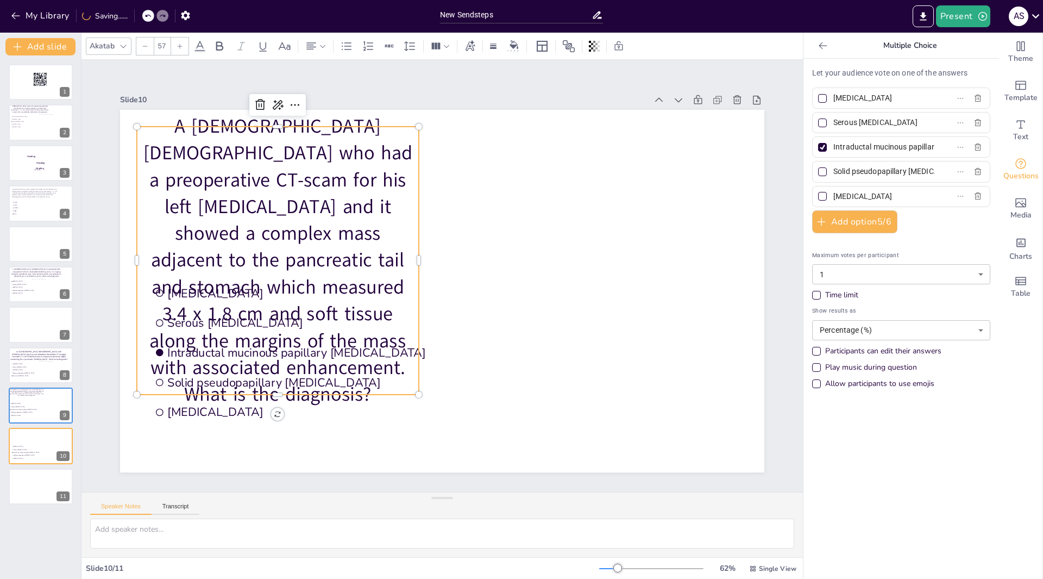
click at [150, 52] on div at bounding box center [144, 45] width 17 height 17
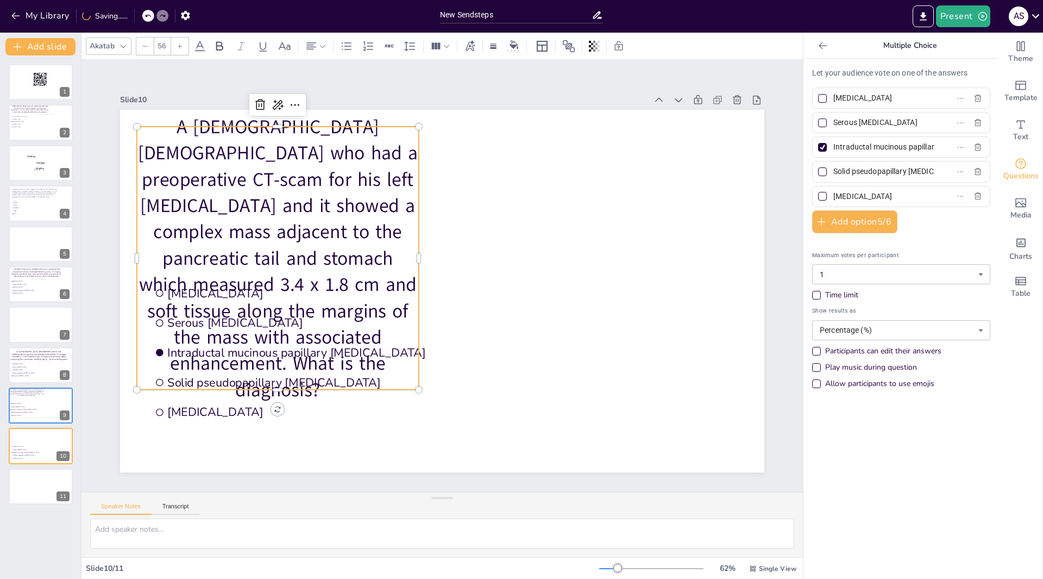
click at [150, 52] on div at bounding box center [144, 45] width 17 height 17
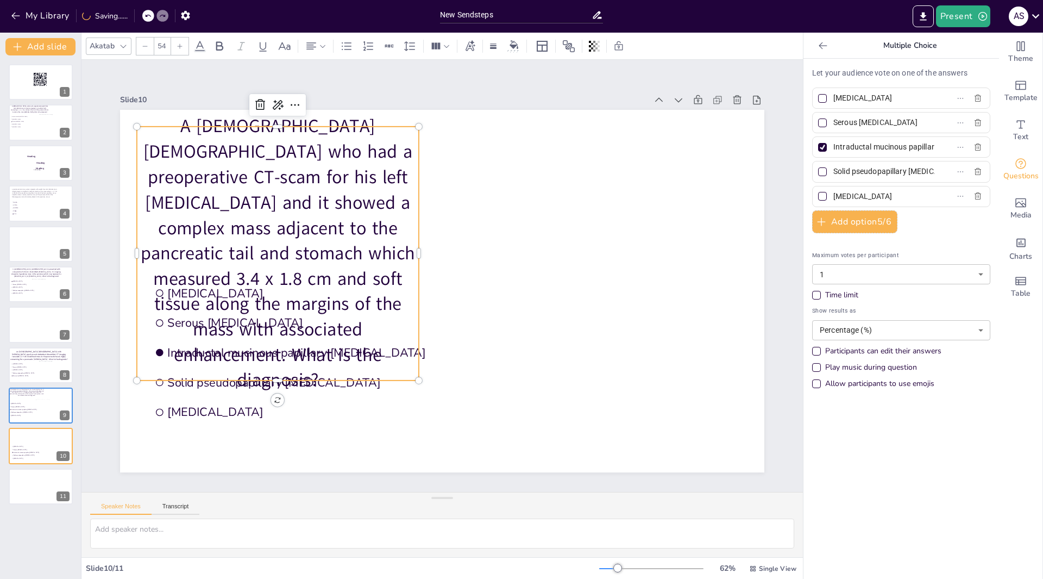
click at [150, 52] on div at bounding box center [144, 45] width 17 height 17
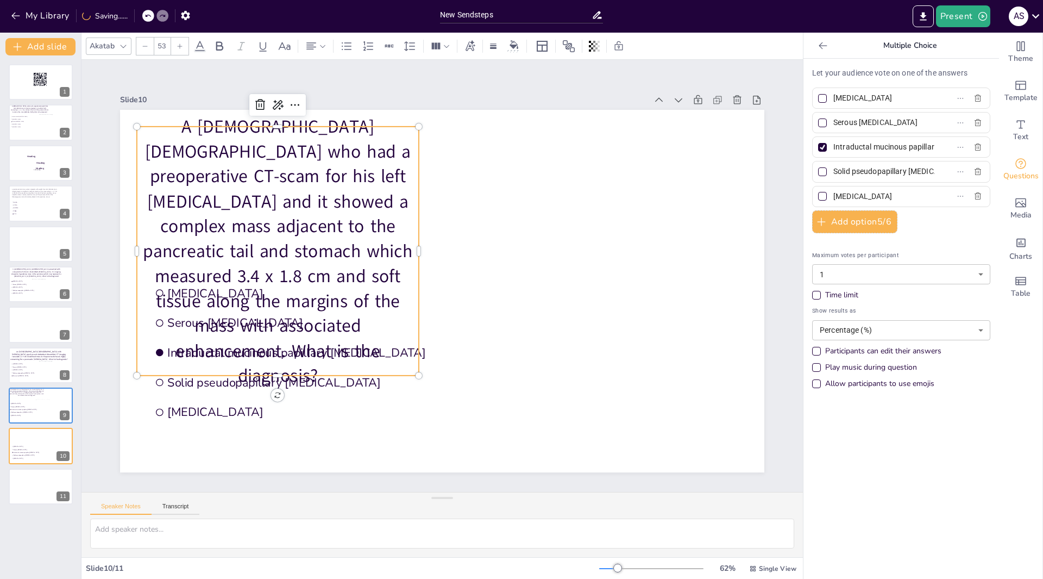
click at [150, 52] on div at bounding box center [144, 45] width 17 height 17
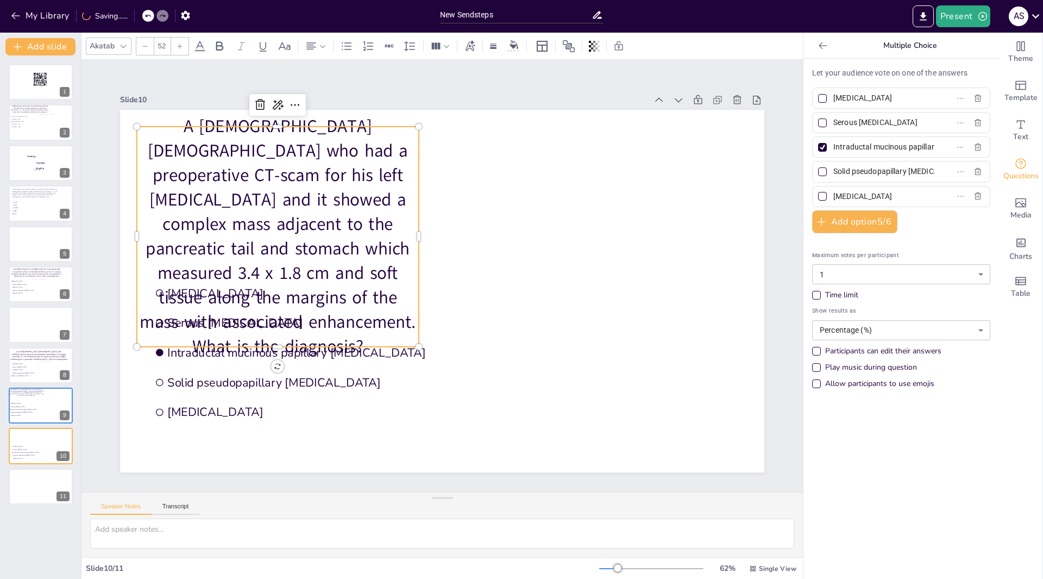
click at [150, 52] on div at bounding box center [144, 45] width 17 height 17
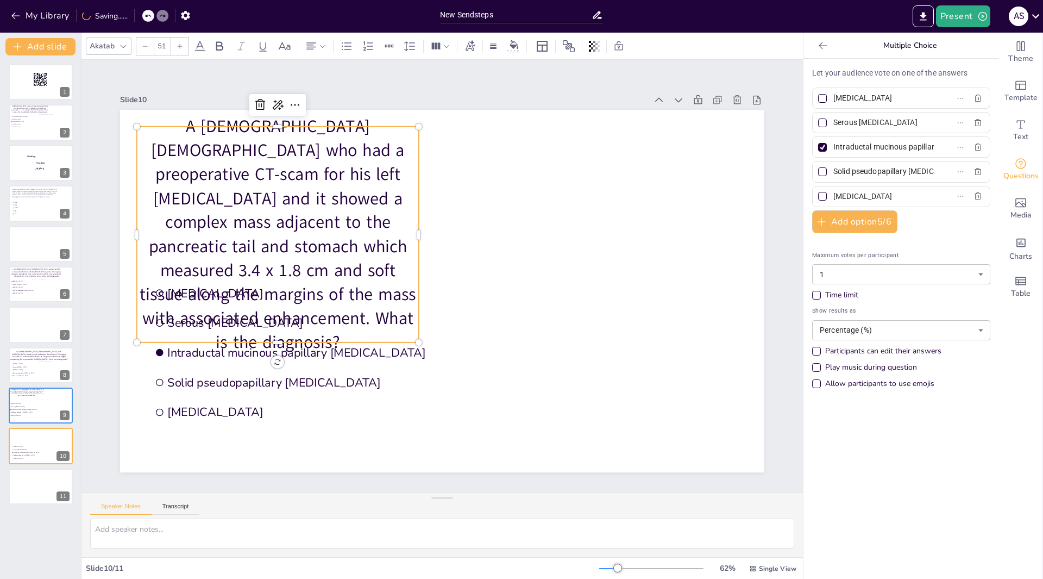
click at [150, 52] on div at bounding box center [144, 45] width 17 height 17
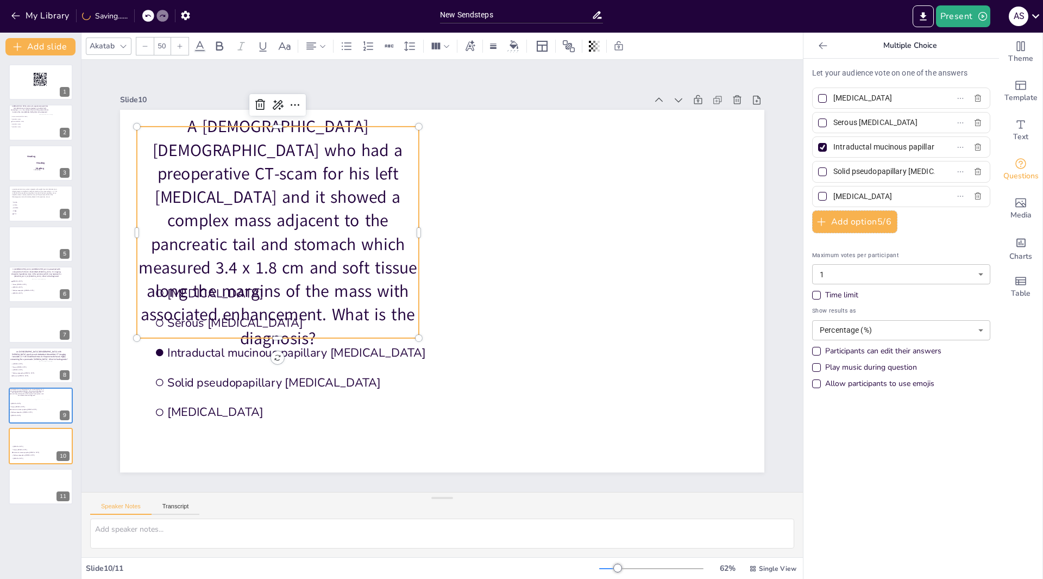
click at [150, 52] on div at bounding box center [144, 45] width 17 height 17
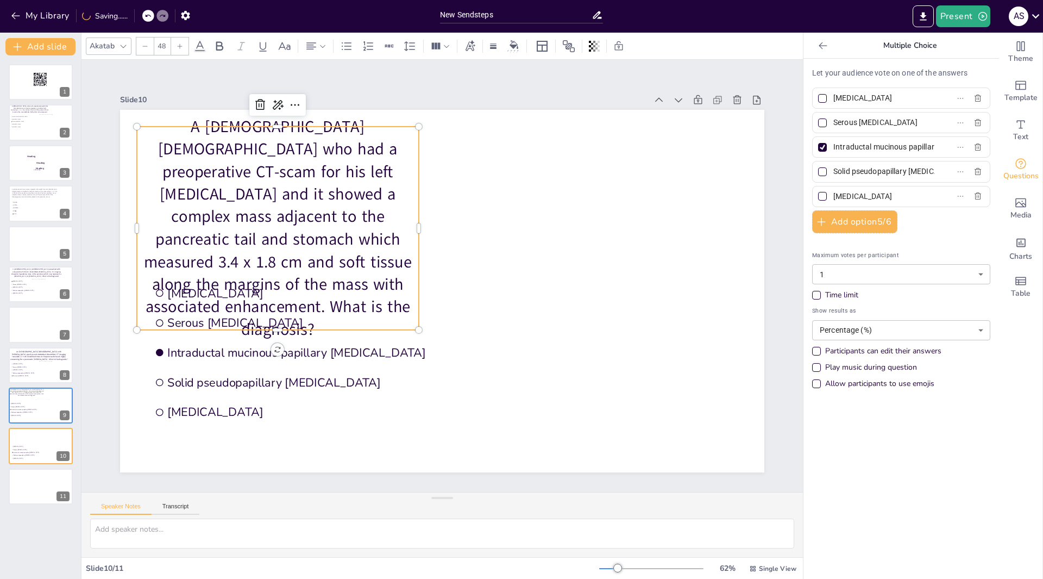
click at [150, 52] on div at bounding box center [144, 45] width 17 height 17
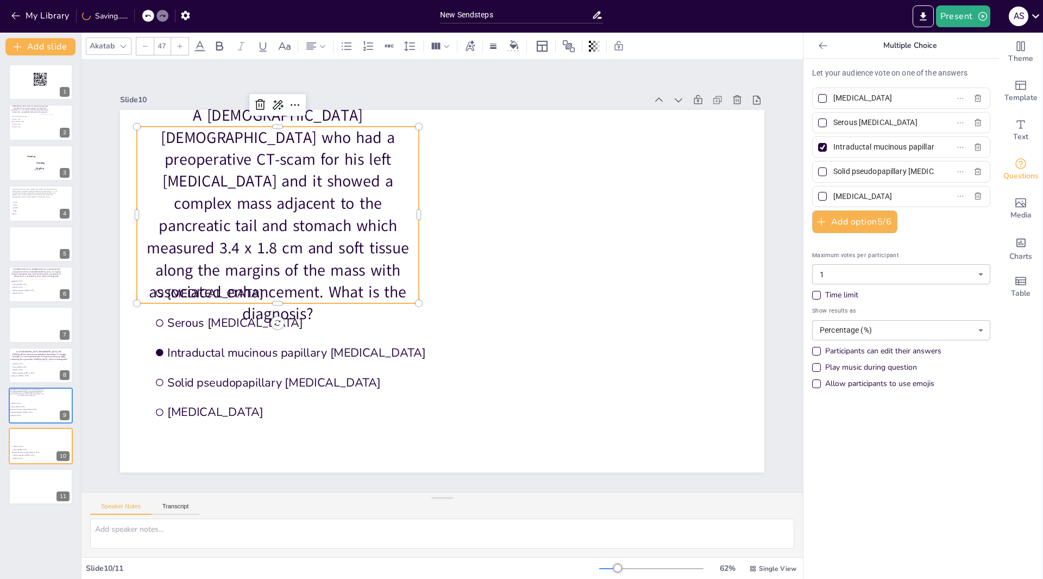
click at [150, 52] on div at bounding box center [144, 45] width 17 height 17
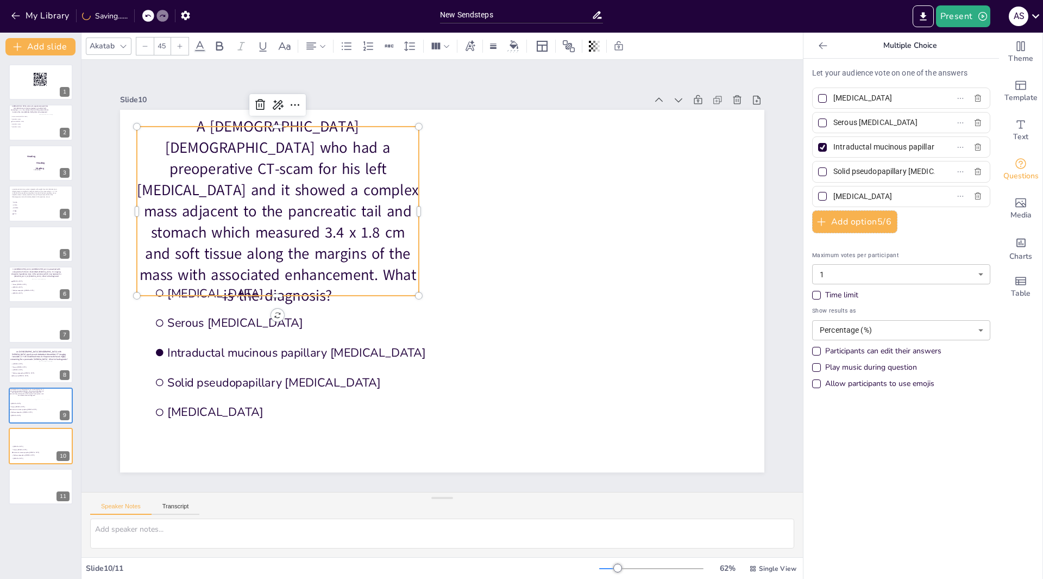
click at [150, 52] on div at bounding box center [144, 45] width 17 height 17
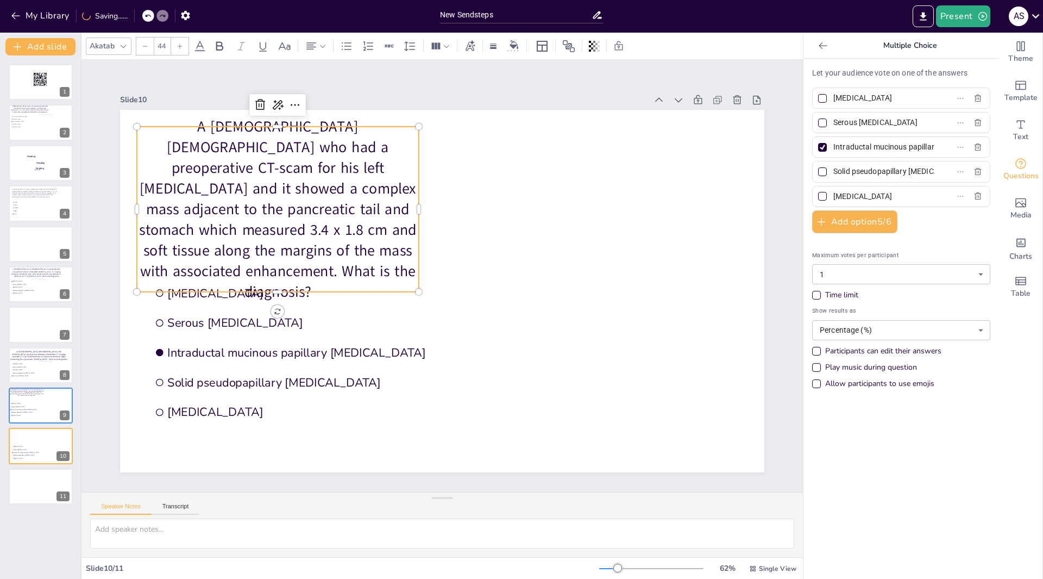
click at [150, 52] on div at bounding box center [144, 45] width 17 height 17
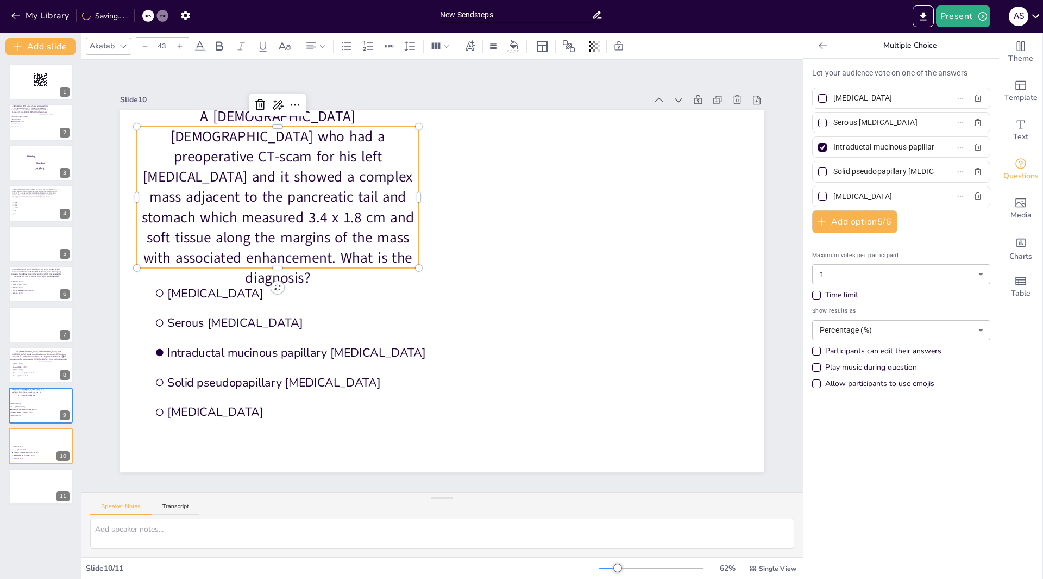
click at [150, 52] on div at bounding box center [144, 45] width 17 height 17
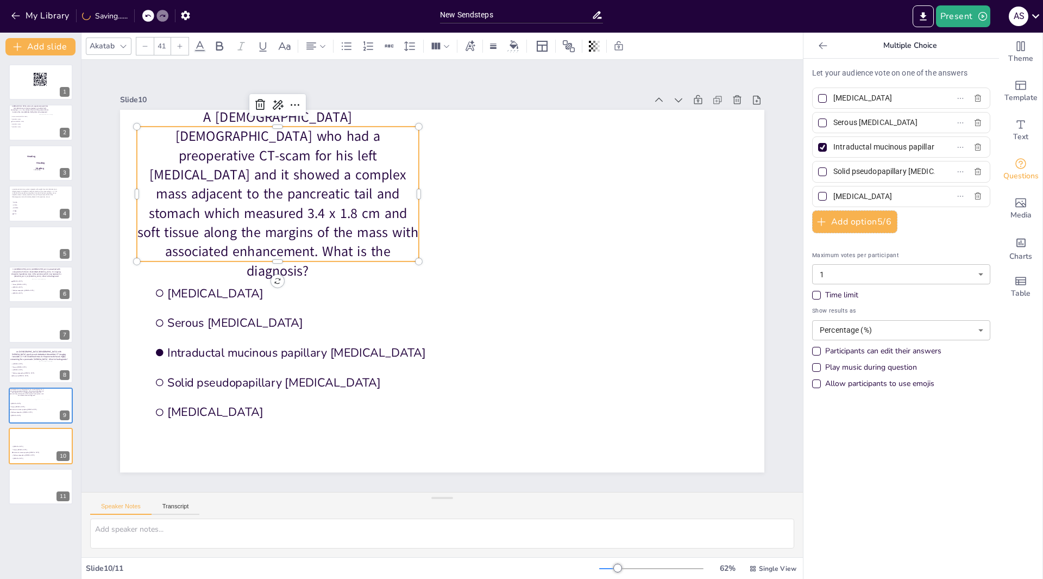
click at [150, 52] on div at bounding box center [144, 45] width 17 height 17
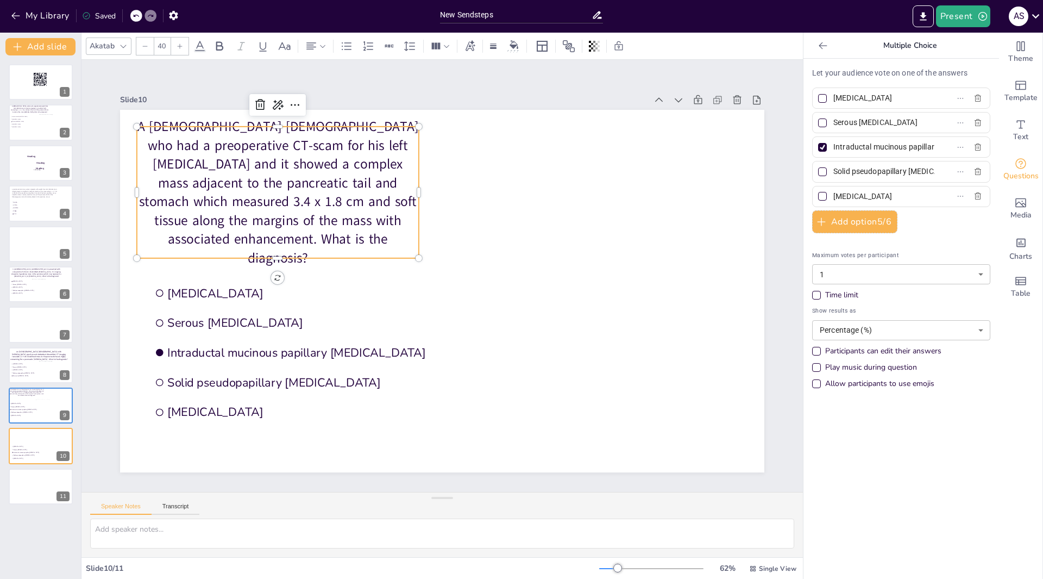
click at [150, 52] on div at bounding box center [144, 45] width 17 height 17
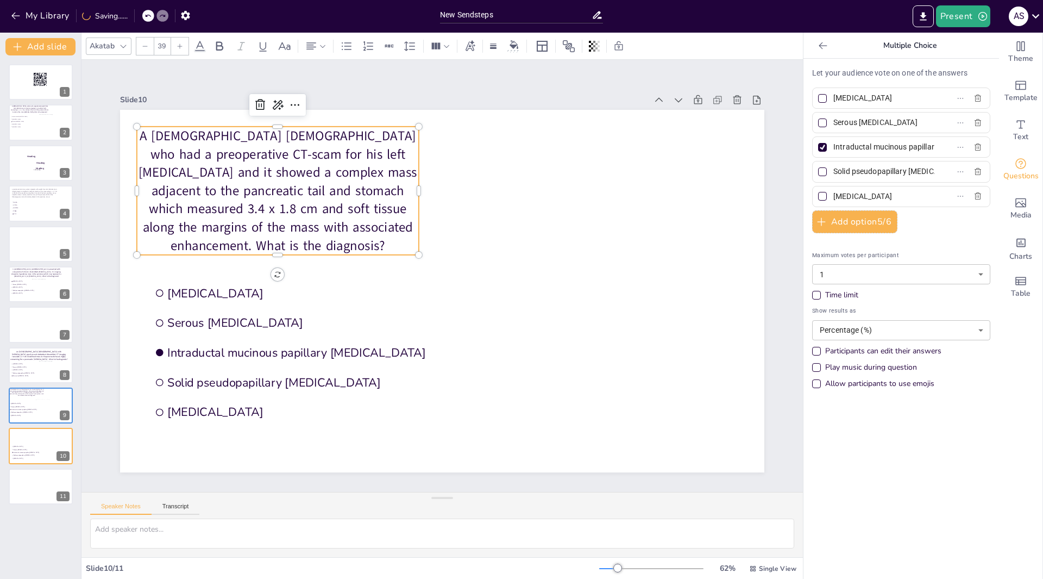
click at [150, 52] on div at bounding box center [144, 45] width 17 height 17
type input "37"
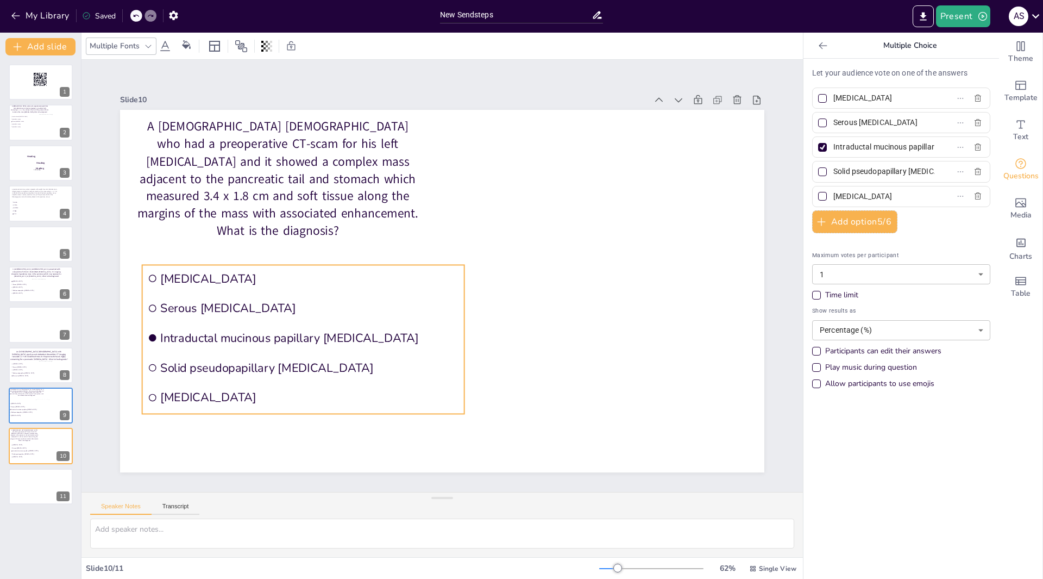
drag, startPoint x: 150, startPoint y: 278, endPoint x: 143, endPoint y: 264, distance: 16.3
click at [143, 265] on li "[MEDICAL_DATA]" at bounding box center [303, 278] width 322 height 27
click at [818, 173] on div at bounding box center [822, 171] width 9 height 9
click at [834, 173] on input "Solid pseudopapillary [MEDICAL_DATA]" at bounding box center [884, 172] width 101 height 16
checkbox input "true"
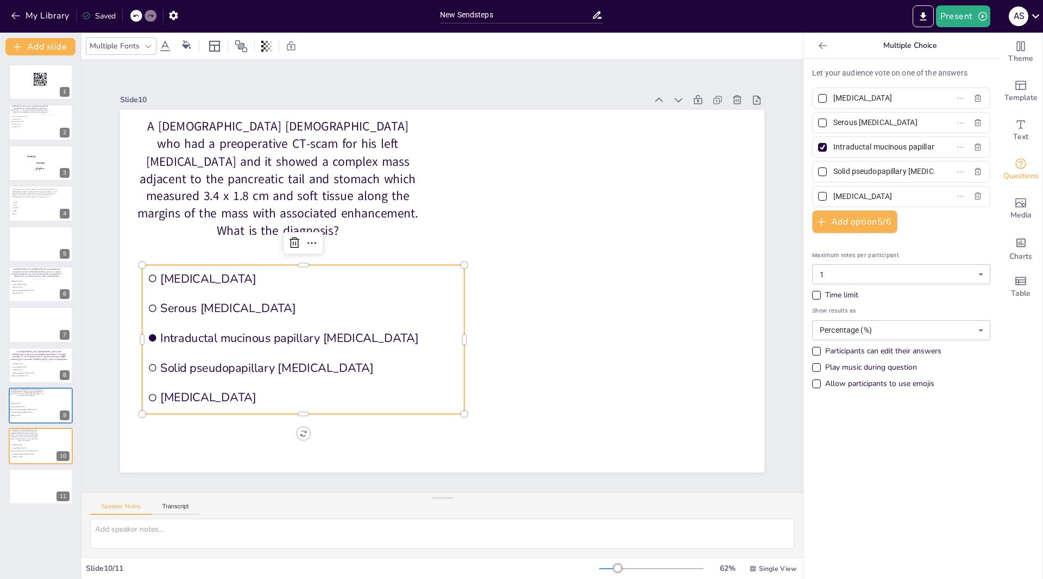
checkbox input "true"
click at [818, 173] on div at bounding box center [822, 171] width 9 height 9
click at [834, 173] on input "Solid pseudopapillary [MEDICAL_DATA]" at bounding box center [884, 172] width 101 height 16
checkbox input "false"
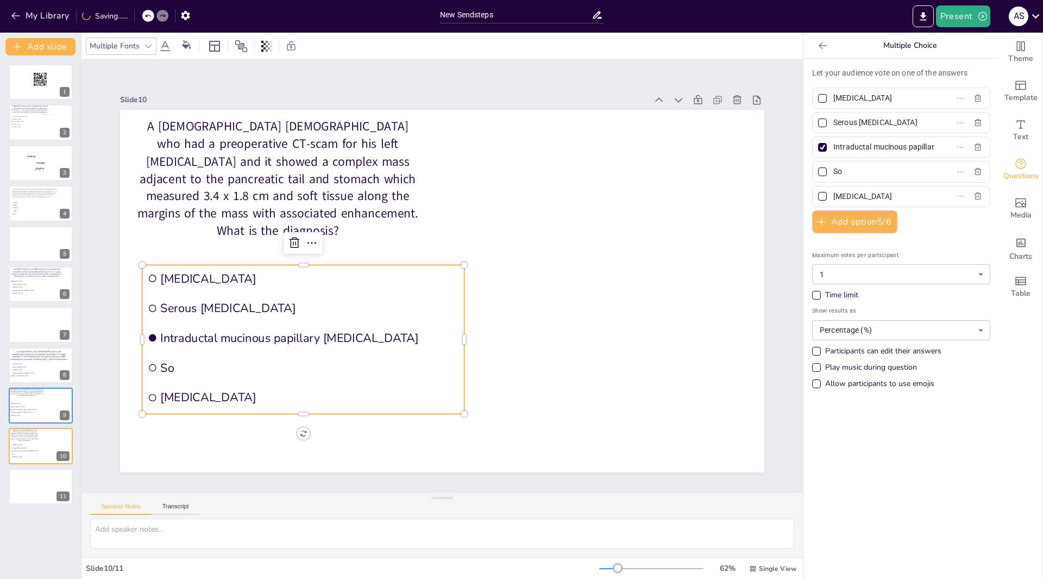
type input "S"
type input "Lymphoepithelial [MEDICAL_DATA]"
click at [818, 173] on div at bounding box center [822, 171] width 9 height 9
click at [834, 173] on input "Lymphoepithelial [MEDICAL_DATA]" at bounding box center [884, 172] width 101 height 16
checkbox input "true"
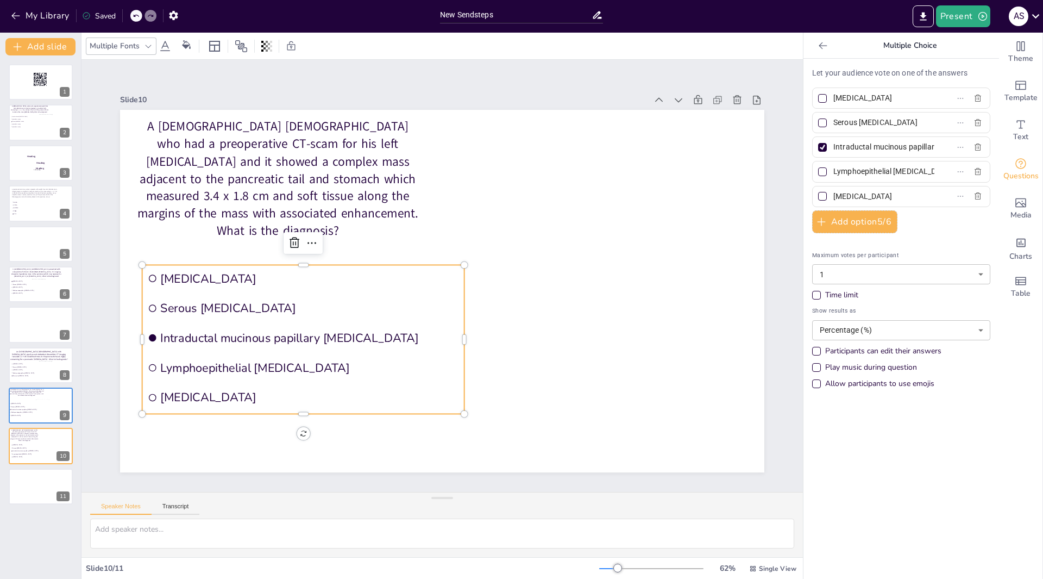
checkbox input "true"
click at [816, 153] on div at bounding box center [822, 147] width 13 height 13
click at [834, 153] on input "Intraductal mucinous papillary [MEDICAL_DATA]" at bounding box center [884, 147] width 101 height 16
checkbox input "false"
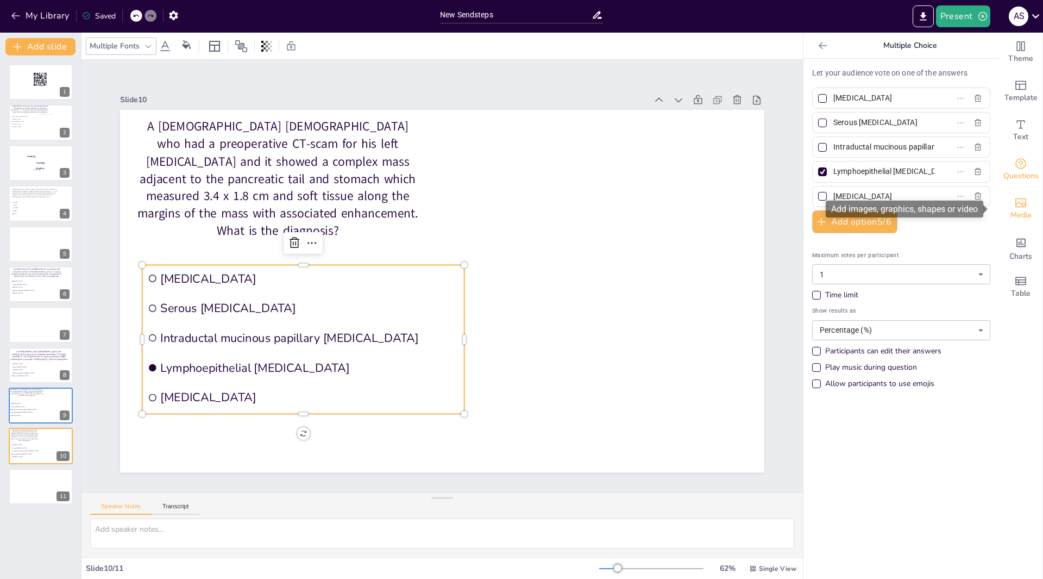
click at [1015, 203] on icon "Add images, graphics, shapes or video" at bounding box center [1021, 202] width 13 height 13
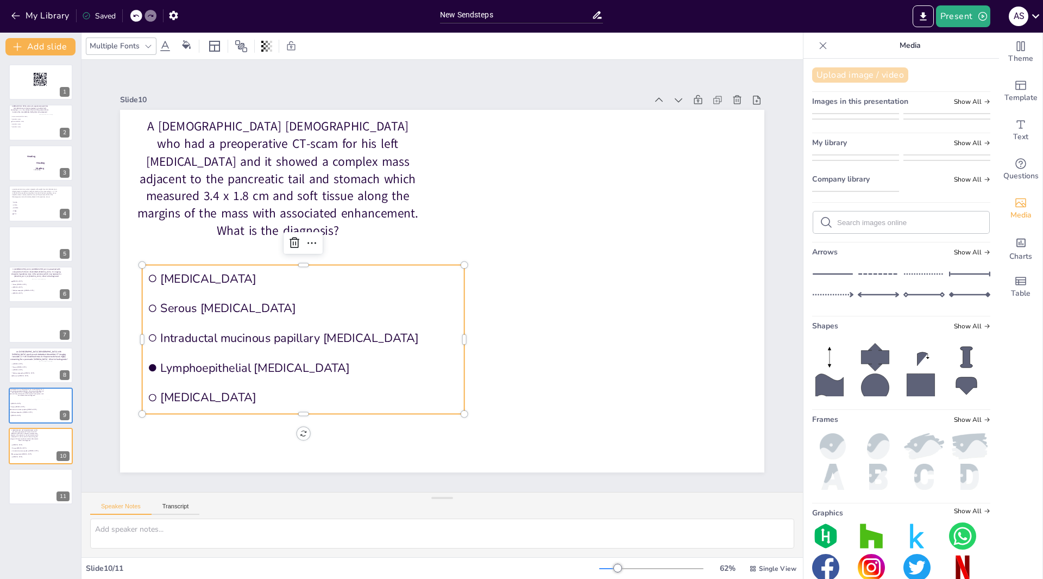
click at [861, 79] on button "Upload image / video" at bounding box center [860, 74] width 96 height 15
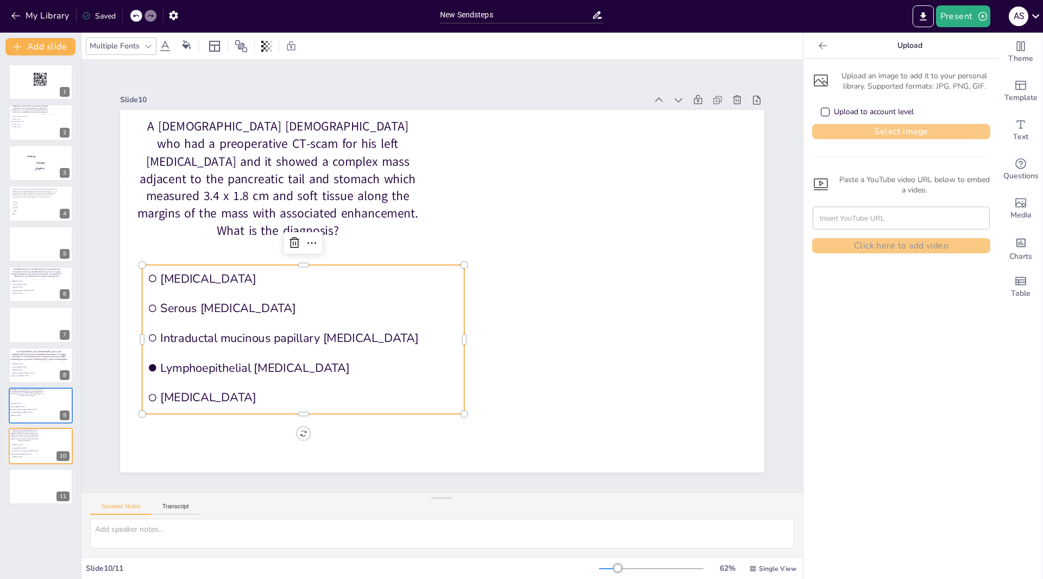
click at [867, 129] on button "Select image" at bounding box center [901, 131] width 178 height 15
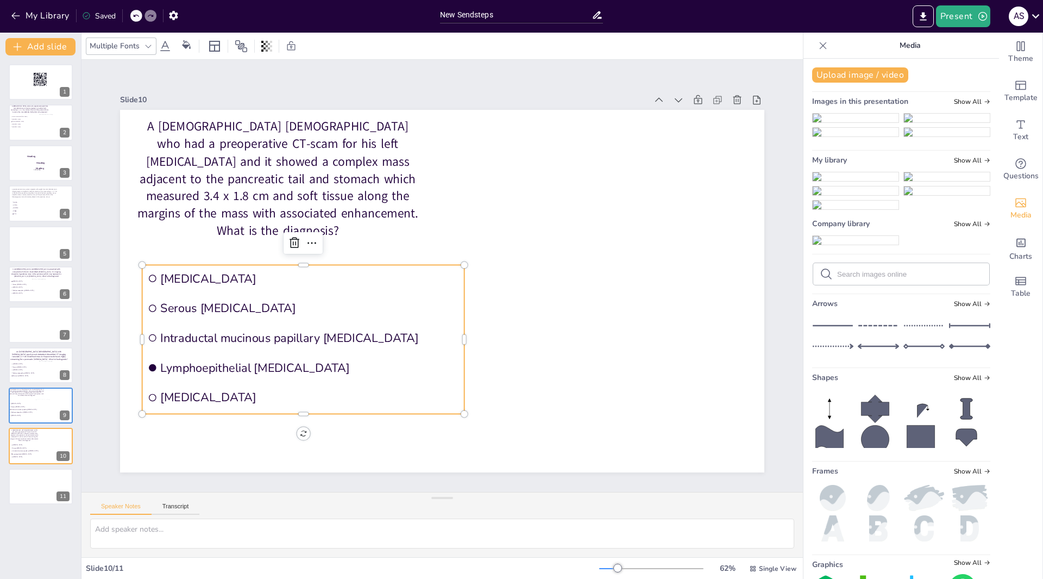
click at [823, 181] on img at bounding box center [856, 176] width 86 height 9
click at [824, 264] on div "Upload image / video Images in this presentation Show All My library Show All C…" at bounding box center [902, 319] width 196 height 520
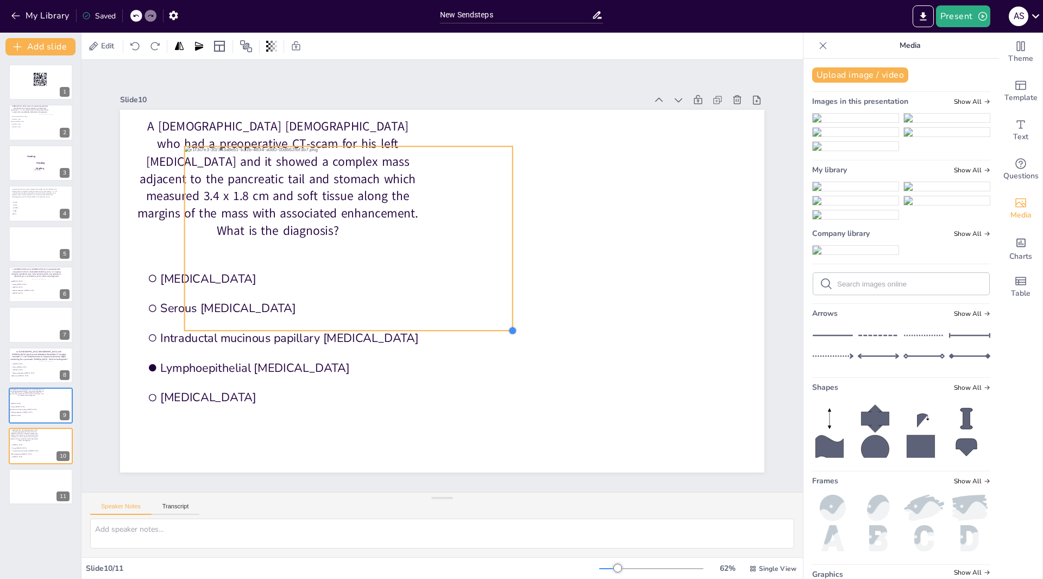
drag, startPoint x: 692, startPoint y: 431, endPoint x: 424, endPoint y: 283, distance: 306.5
click at [508, 326] on div at bounding box center [512, 330] width 9 height 9
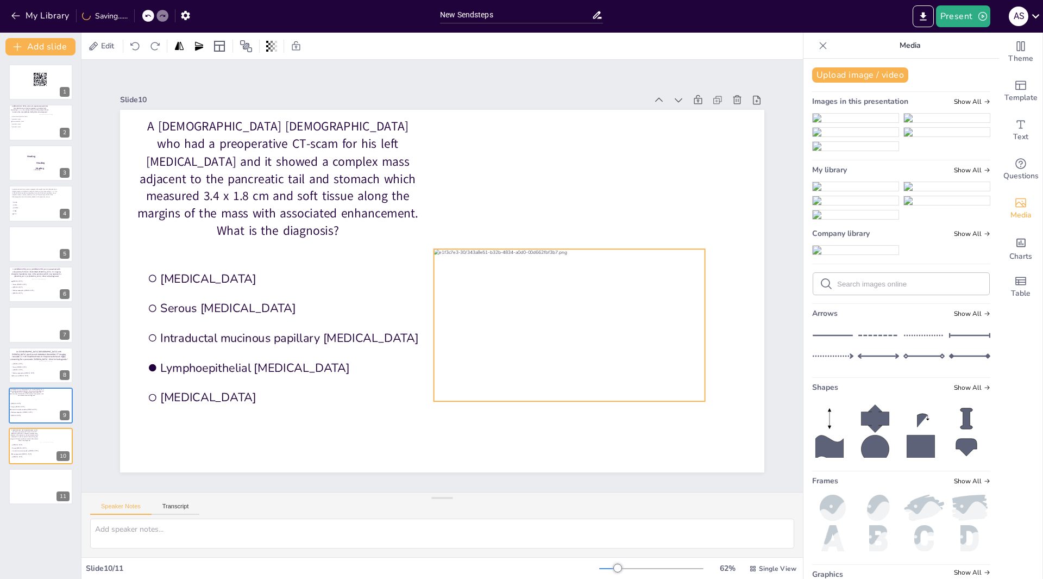
drag, startPoint x: 198, startPoint y: 160, endPoint x: 448, endPoint y: 262, distance: 269.8
click at [448, 262] on div at bounding box center [569, 325] width 271 height 152
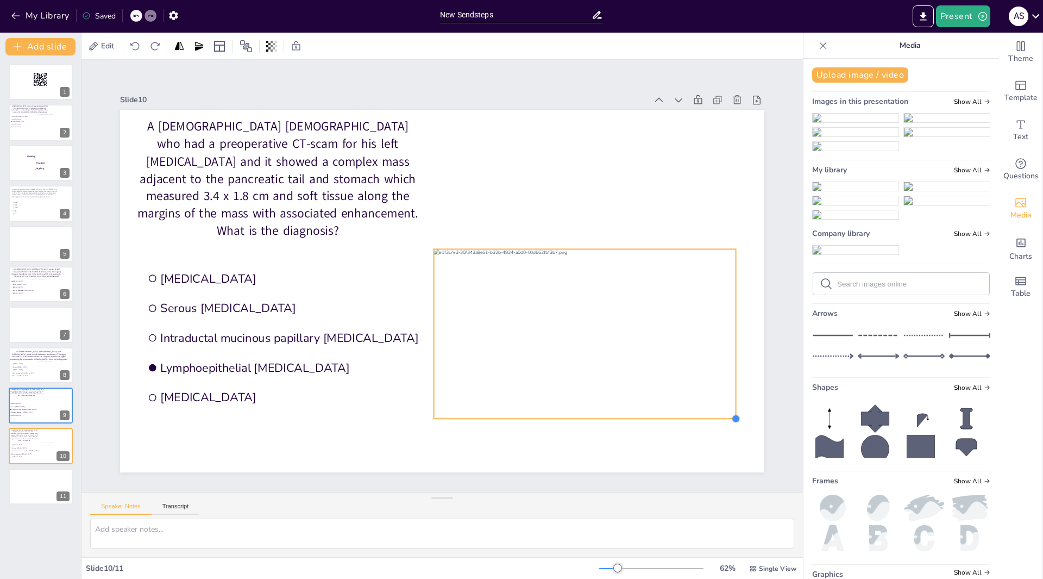
drag, startPoint x: 698, startPoint y: 398, endPoint x: 710, endPoint y: 416, distance: 21.4
click at [710, 416] on div "A 62-year-old male who had a preoperative CT-scam for his left partial nephrect…" at bounding box center [442, 291] width 645 height 362
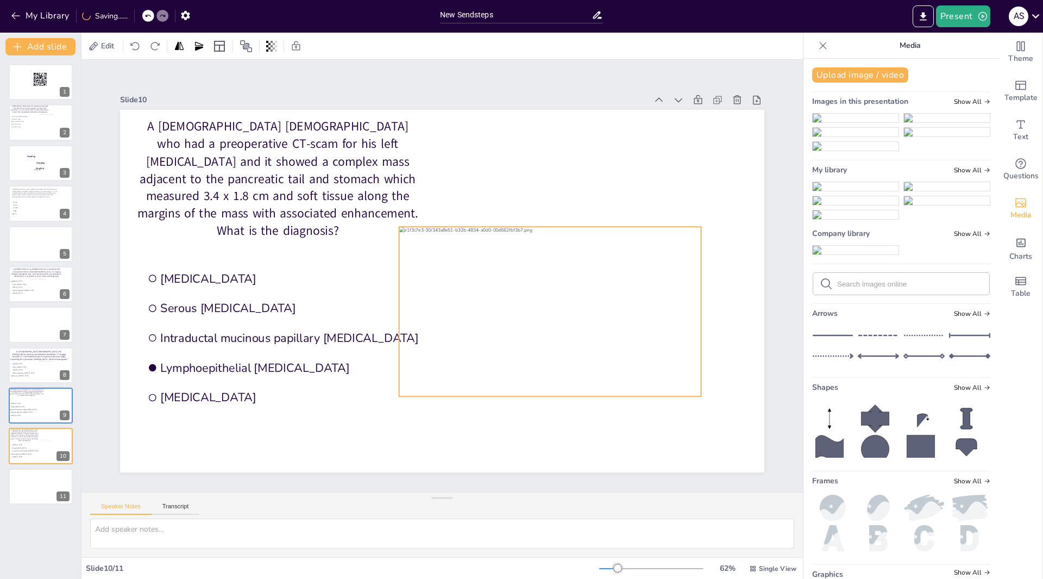
drag, startPoint x: 516, startPoint y: 290, endPoint x: 481, endPoint y: 266, distance: 42.4
click at [481, 267] on div at bounding box center [550, 312] width 302 height 170
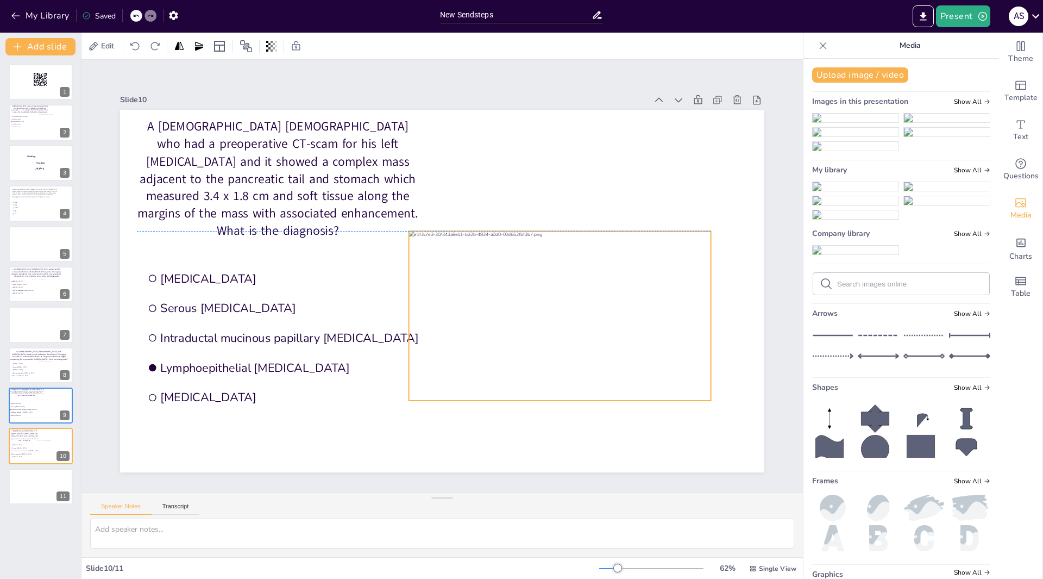
drag, startPoint x: 572, startPoint y: 302, endPoint x: 582, endPoint y: 305, distance: 10.3
click at [582, 305] on div at bounding box center [560, 316] width 302 height 170
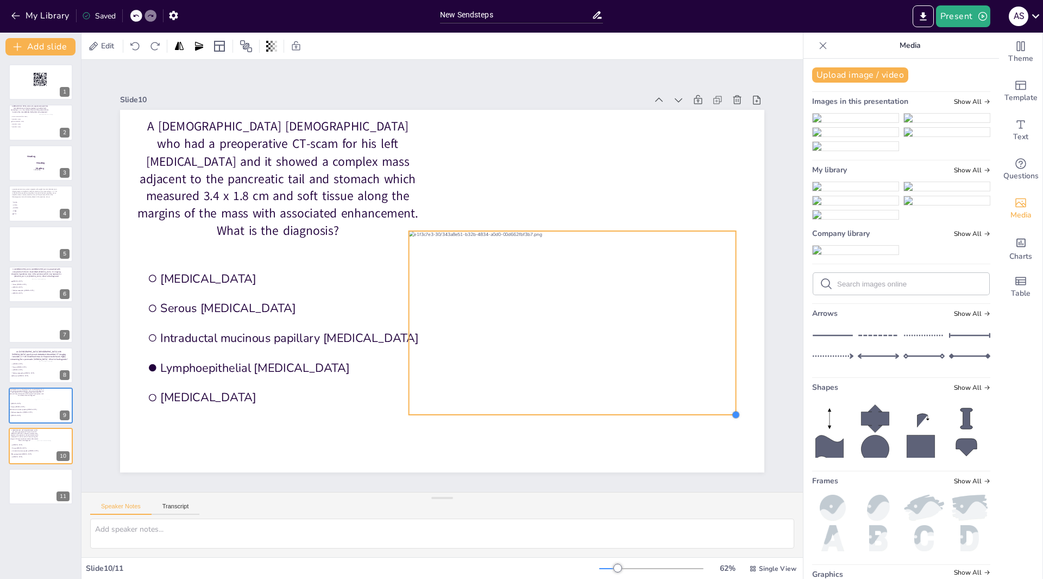
drag, startPoint x: 704, startPoint y: 396, endPoint x: 718, endPoint y: 410, distance: 20.0
click at [718, 410] on div "A 62-year-old male who had a preoperative CT-scam for his left partial nephrect…" at bounding box center [442, 291] width 645 height 362
click at [26, 485] on div at bounding box center [40, 486] width 65 height 37
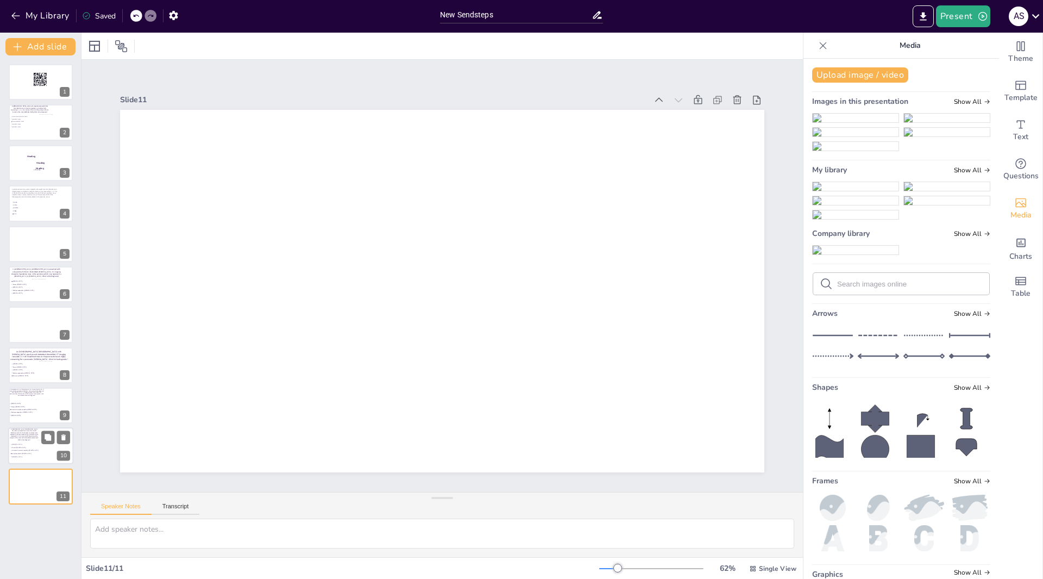
click at [28, 441] on div at bounding box center [40, 446] width 65 height 37
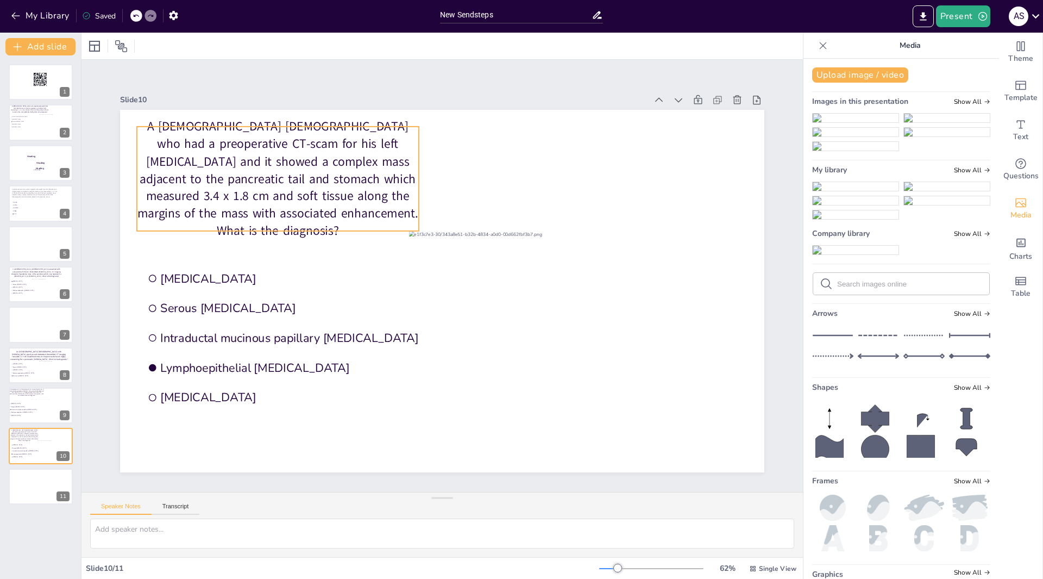
click at [177, 145] on p "A 62-year-old male who had a preoperative CT-scam for his left partial nephrect…" at bounding box center [278, 179] width 282 height 122
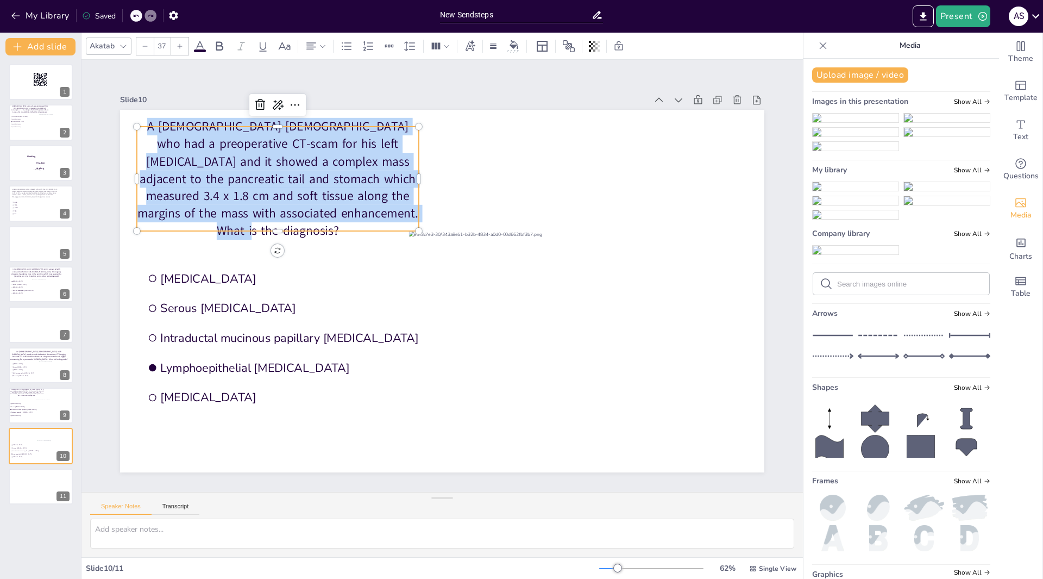
click at [177, 145] on p "A 62-year-old male who had a preoperative CT-scam for his left partial nephrect…" at bounding box center [278, 179] width 282 height 122
click at [177, 146] on p "A 62-year-old male who had a preoperative CT-scam for his left partial nephrect…" at bounding box center [278, 179] width 282 height 122
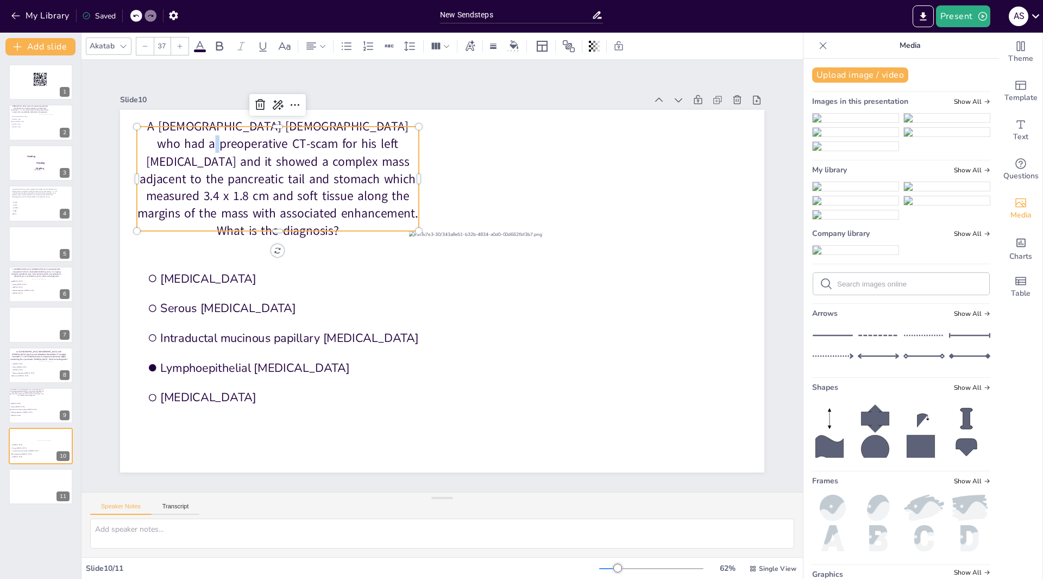
click at [177, 146] on p "A 62-year-old male who had a preoperative CT-scam for his left partial nephrect…" at bounding box center [278, 179] width 282 height 122
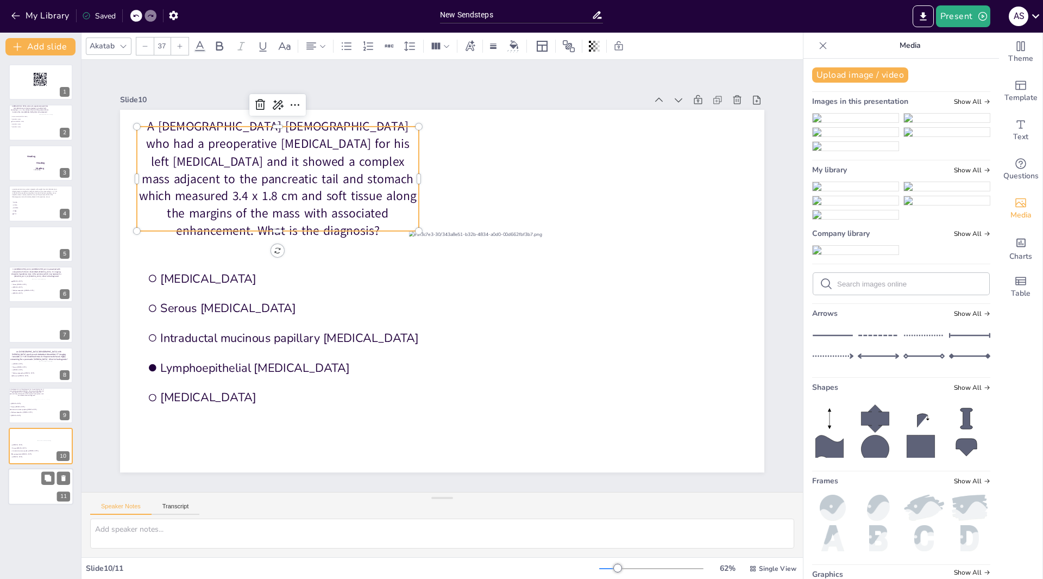
click at [17, 492] on div at bounding box center [40, 486] width 65 height 37
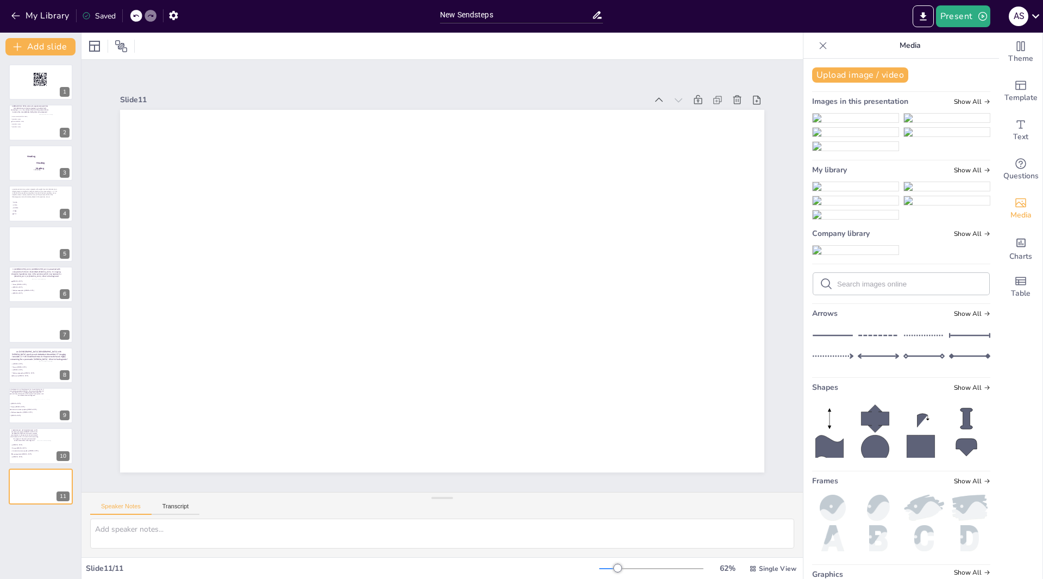
click at [818, 41] on icon at bounding box center [823, 45] width 11 height 11
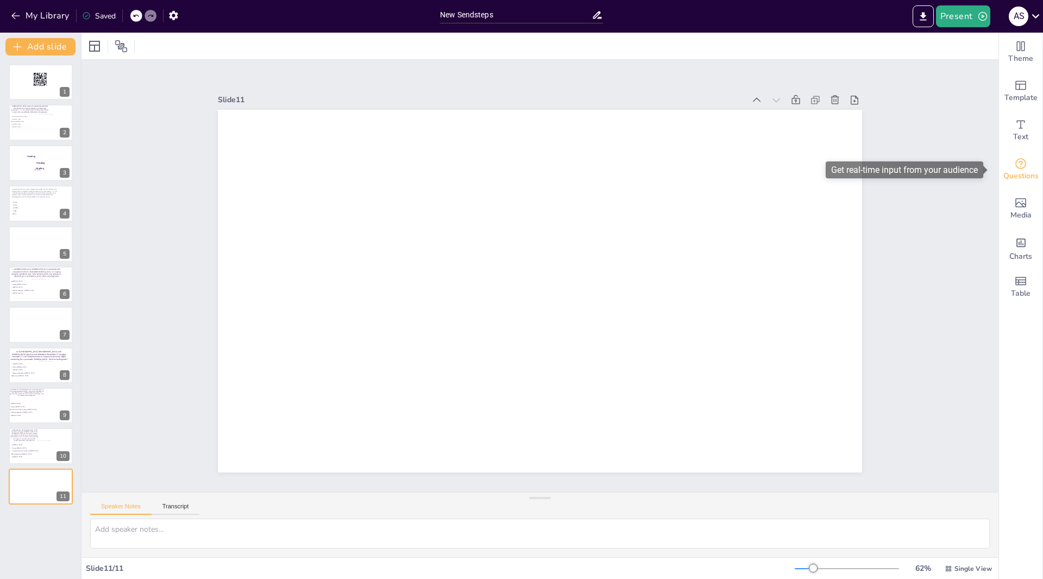
click at [1017, 167] on icon "Get real-time input from your audience" at bounding box center [1021, 163] width 13 height 13
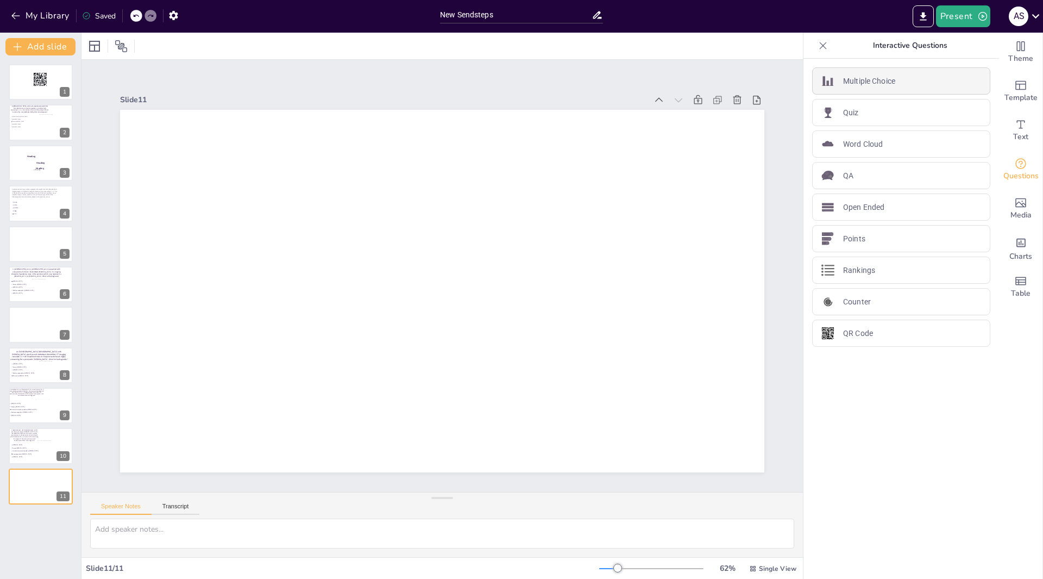
click at [852, 89] on div "Multiple Choice" at bounding box center [901, 80] width 178 height 27
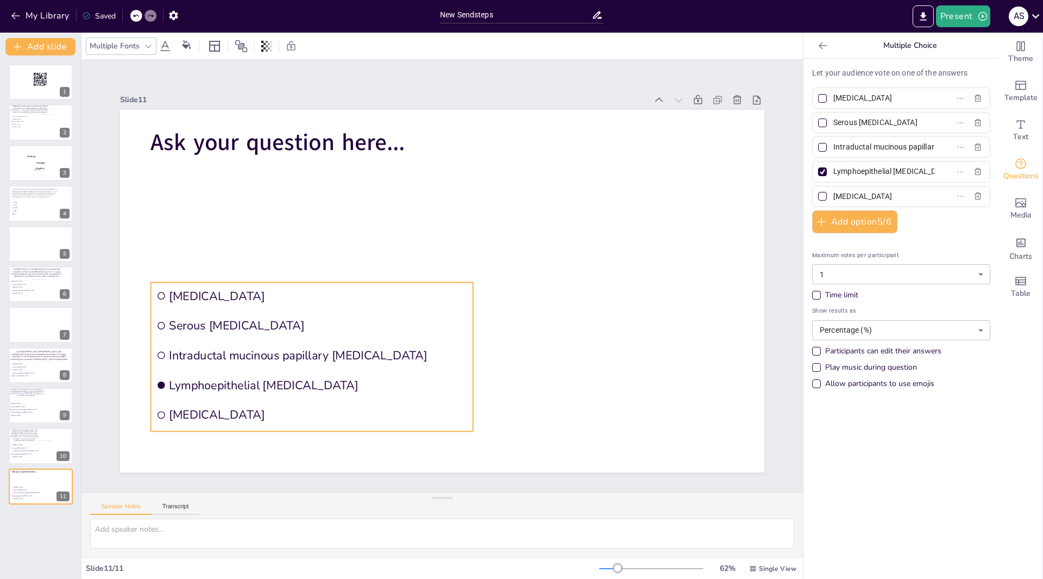
drag, startPoint x: 177, startPoint y: 196, endPoint x: 155, endPoint y: 283, distance: 90.2
click at [157, 284] on li "[MEDICAL_DATA]" at bounding box center [312, 295] width 322 height 27
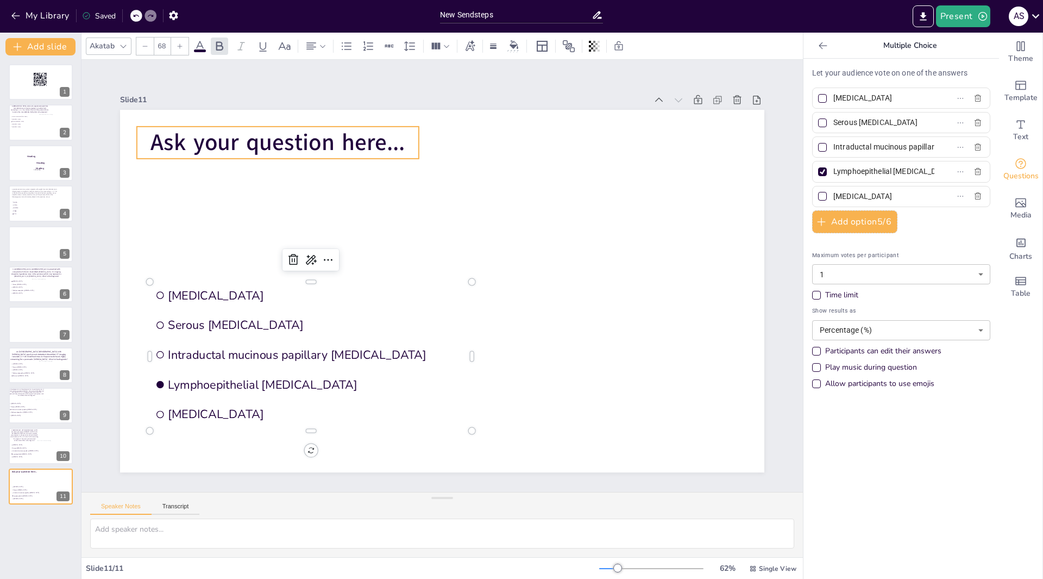
click at [371, 141] on span "Ask your question here..." at bounding box center [278, 142] width 254 height 31
click at [372, 141] on span "Ask your question here..." at bounding box center [278, 142] width 254 height 31
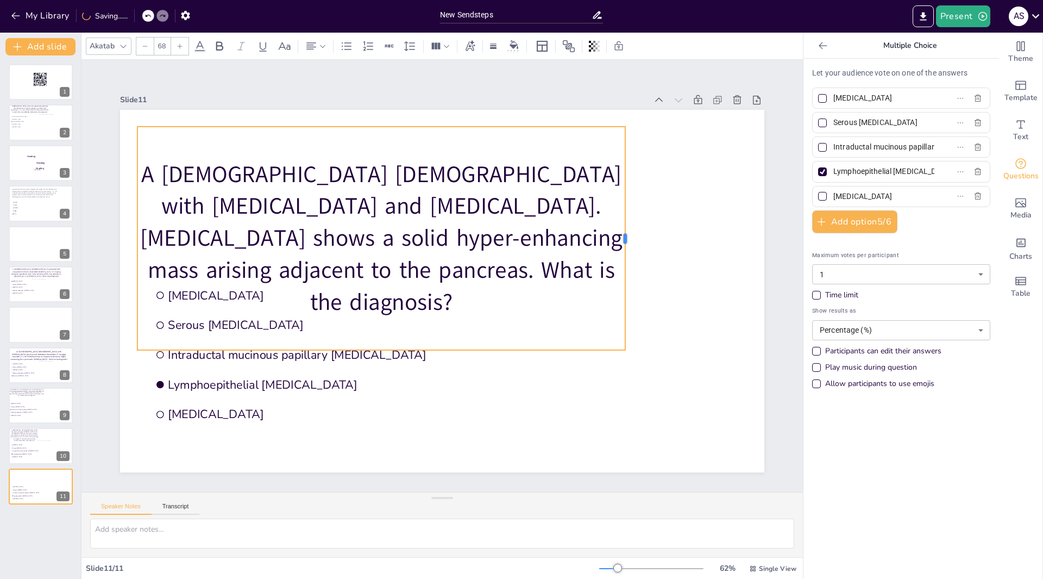
drag, startPoint x: 413, startPoint y: 234, endPoint x: 619, endPoint y: 220, distance: 206.5
click at [626, 220] on div at bounding box center [630, 238] width 9 height 223
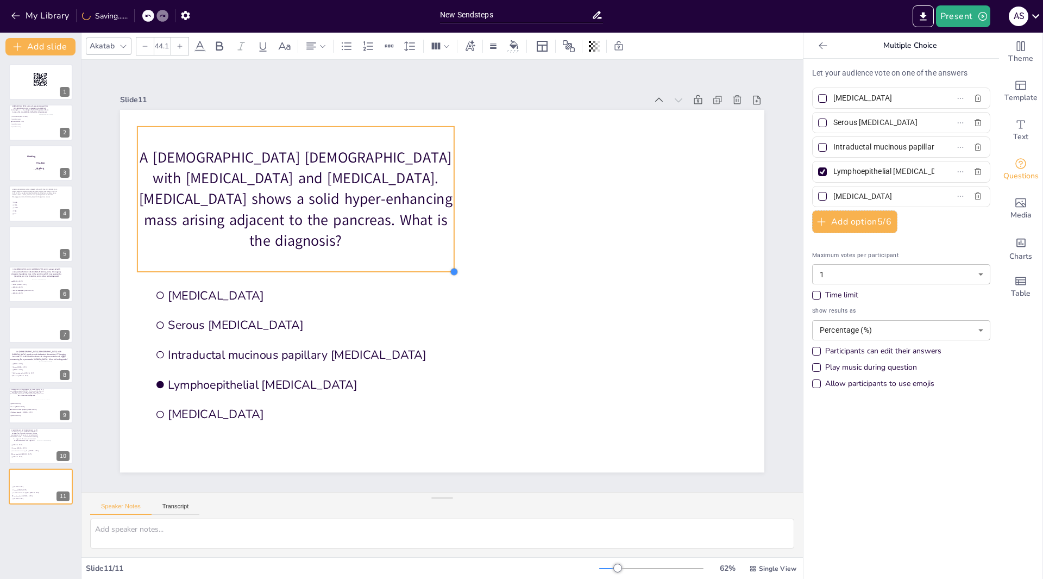
drag, startPoint x: 618, startPoint y: 347, endPoint x: 447, endPoint y: 244, distance: 199.9
click at [447, 244] on div "Mucinous cystic neoplasm Serous cystadenoma Intraductal mucinous papillary neop…" at bounding box center [442, 291] width 645 height 362
click at [232, 181] on p "A 67-year-old female with diarrhea and pancreatitis.CT-scan shows a solid hyper…" at bounding box center [295, 199] width 317 height 104
click at [232, 180] on p "A 67-year-old female with diarrhea and pancreatitis.CT-scan shows a solid hyper…" at bounding box center [295, 199] width 317 height 104
click at [234, 182] on p "A 67-year-old female with diarrhea and pancreatitis.CT-scan shows a solid hyper…" at bounding box center [295, 199] width 317 height 104
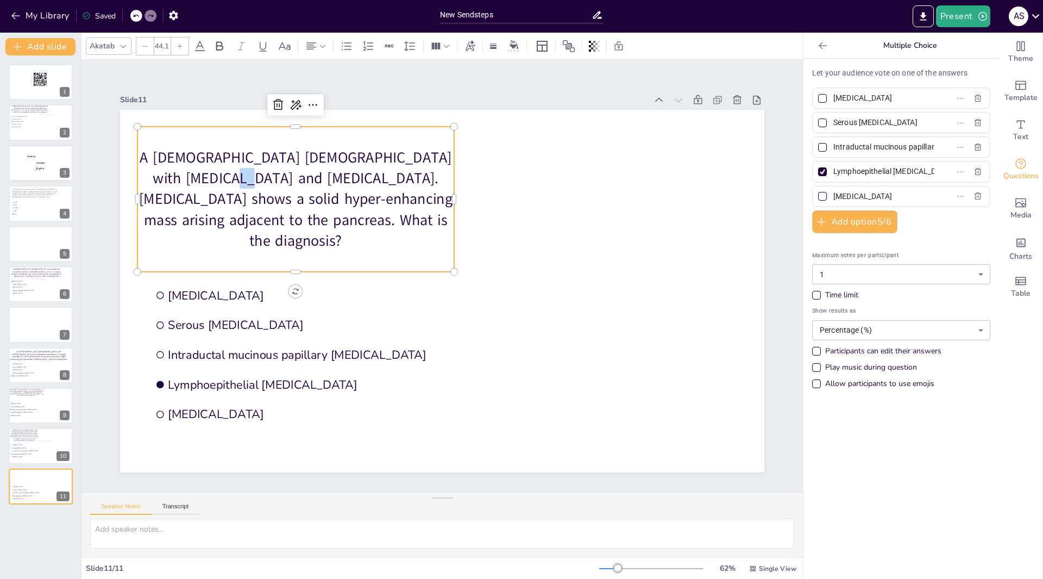
click at [234, 182] on p "A 67-year-old female with diarrhea and pancreatitis.CT-scan shows a solid hyper…" at bounding box center [295, 199] width 317 height 104
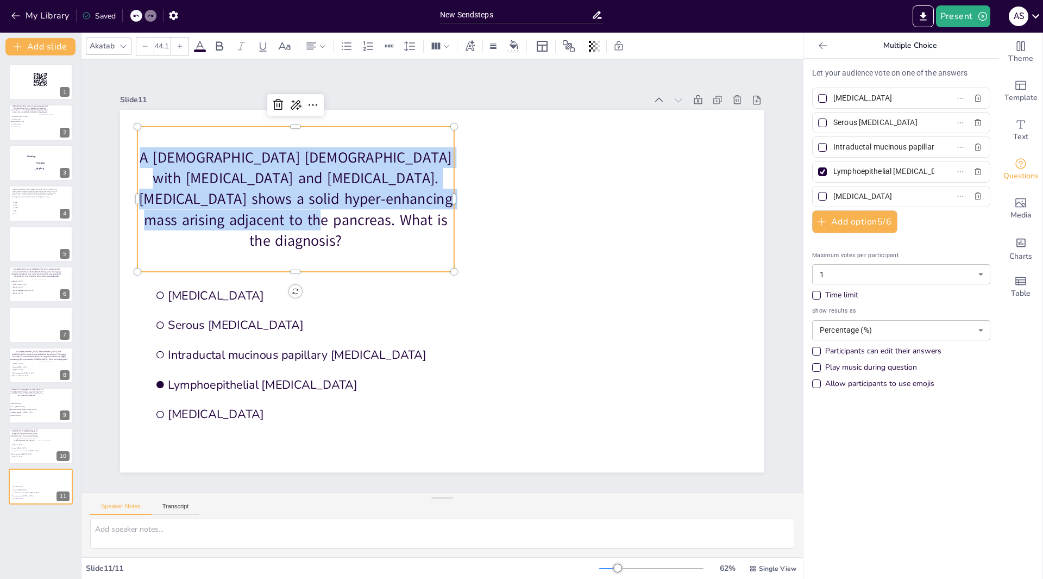
click at [234, 182] on p "A 67-year-old female with diarrhea and pancreatitis.CT-scan shows a solid hyper…" at bounding box center [295, 199] width 317 height 104
click at [233, 185] on p "A 67-year-old female with diarrhea and pancreatitis.CT-scan shows a solid hyper…" at bounding box center [295, 199] width 317 height 104
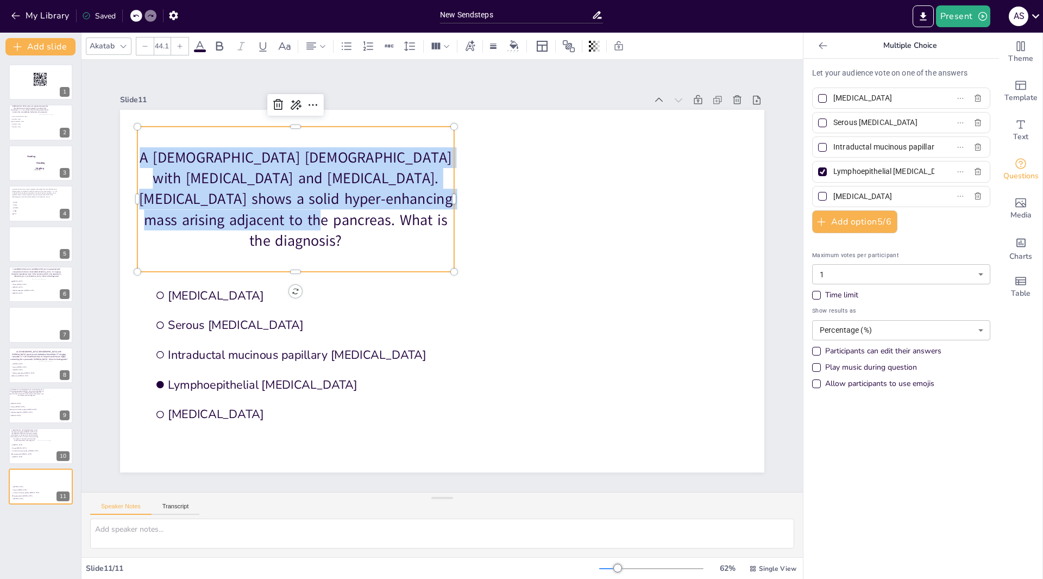
click at [233, 185] on p "A 67-year-old female with diarrhea and pancreatitis.CT-scan shows a solid hyper…" at bounding box center [295, 199] width 317 height 104
click at [233, 186] on p "A 67-year-old female with diarrhea and pancreatitis.CT-scan shows a solid hyper…" at bounding box center [295, 199] width 317 height 104
click at [209, 171] on p "A 67-year-old female with diarrhea and pancreatitis.CT-scan shows a solid hyper…" at bounding box center [295, 199] width 317 height 104
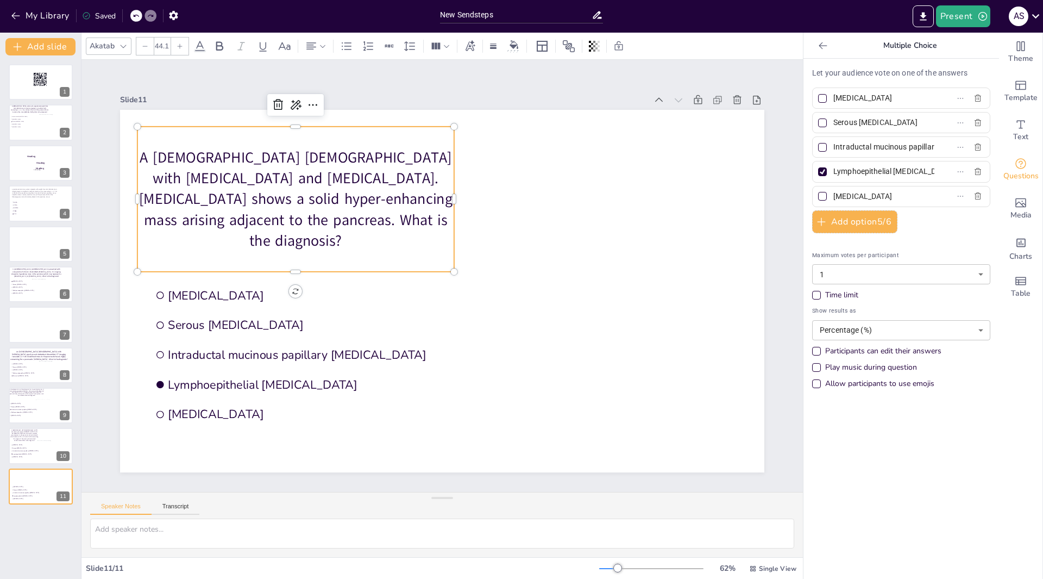
click at [233, 191] on p "A 67-year-old female with diarrhea and pancreatitis.CT-scan shows a solid hyper…" at bounding box center [295, 199] width 317 height 104
click at [234, 185] on p "A 67-year-old female with diarrhea and pancreatitis.CT-scan shows a solid hyper…" at bounding box center [295, 199] width 317 height 104
click at [235, 182] on p "A 67-year-old female with diarrhea and pancreatitis.CT-scan shows a solid hyper…" at bounding box center [295, 199] width 317 height 104
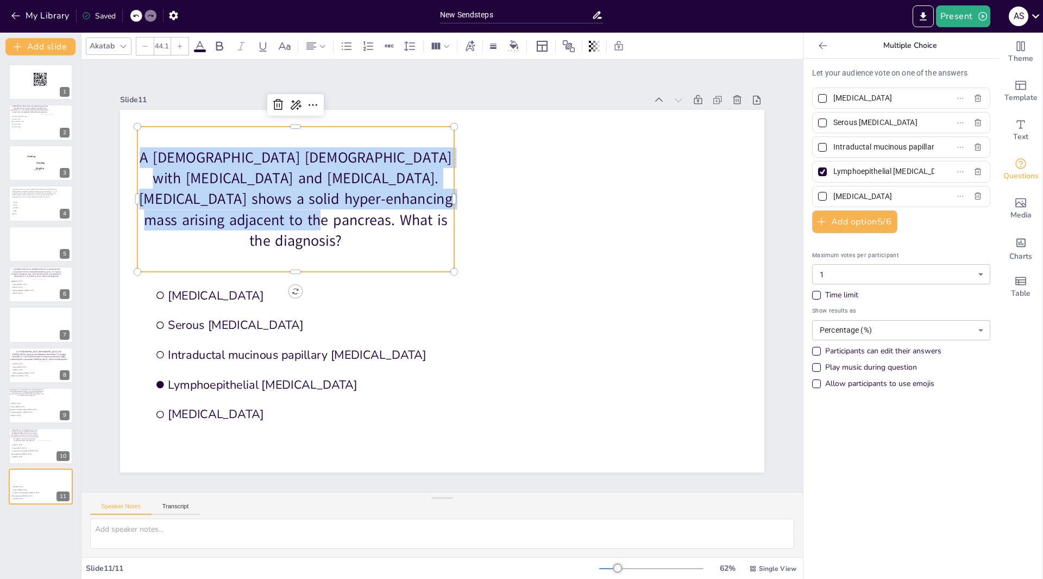
click at [235, 182] on p "A 67-year-old female with diarrhea and pancreatitis.CT-scan shows a solid hyper…" at bounding box center [295, 199] width 317 height 104
click at [234, 188] on p "A 67-year-old female with diarrhea and pancreatitis.CT-scan shows a solid hyper…" at bounding box center [295, 199] width 317 height 104
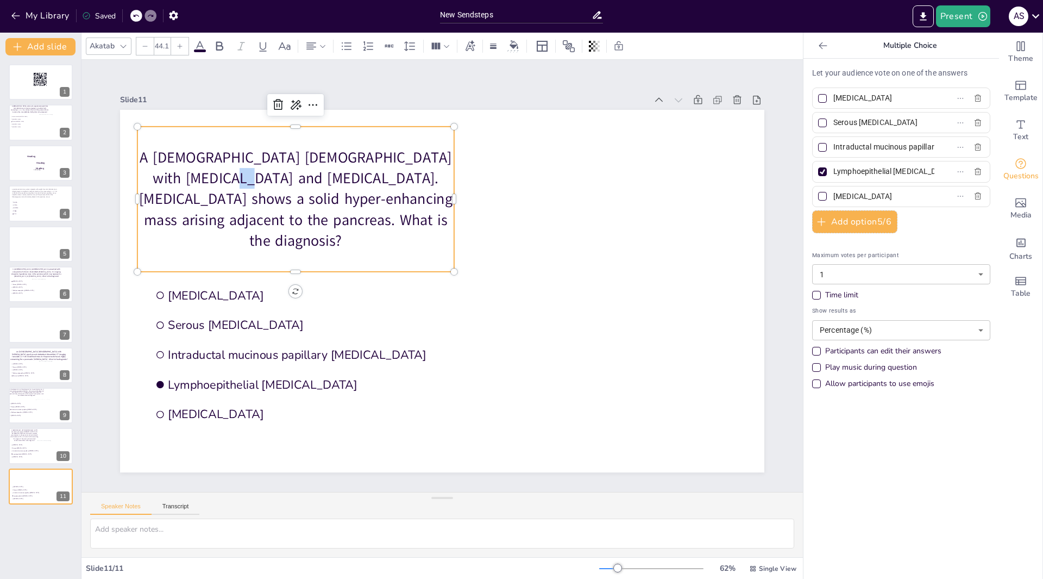
click at [234, 188] on p "A 67-year-old female with diarrhea and pancreatitis.CT-scan shows a solid hyper…" at bounding box center [295, 199] width 317 height 104
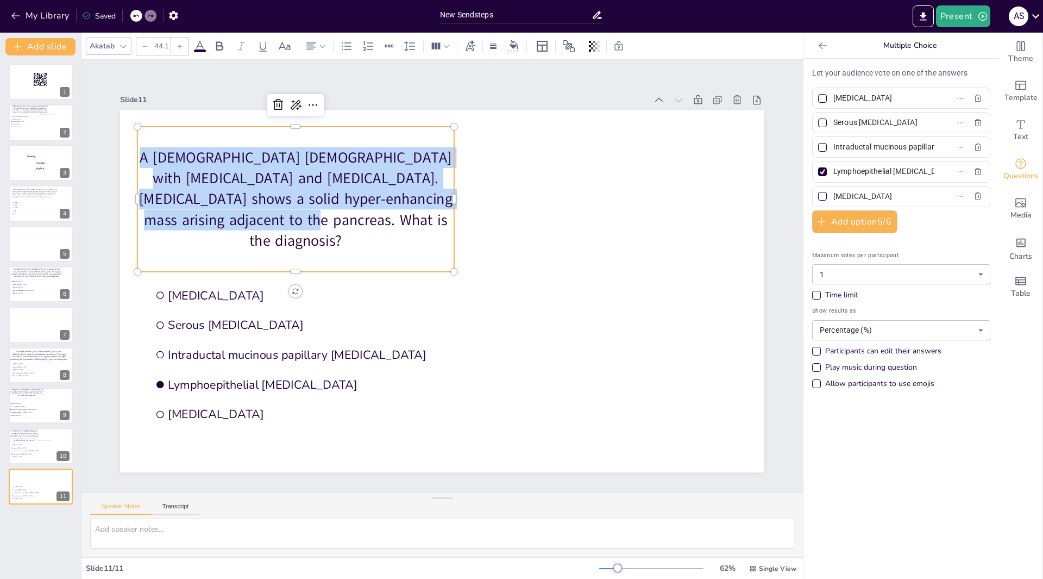
click at [234, 188] on p "A 67-year-old female with diarrhea and pancreatitis.CT-scan shows a solid hyper…" at bounding box center [295, 199] width 317 height 104
click at [232, 184] on p "A 67-year-old female with diarrhea and pancreatitis.CT-scan shows a solid hyper…" at bounding box center [295, 199] width 317 height 104
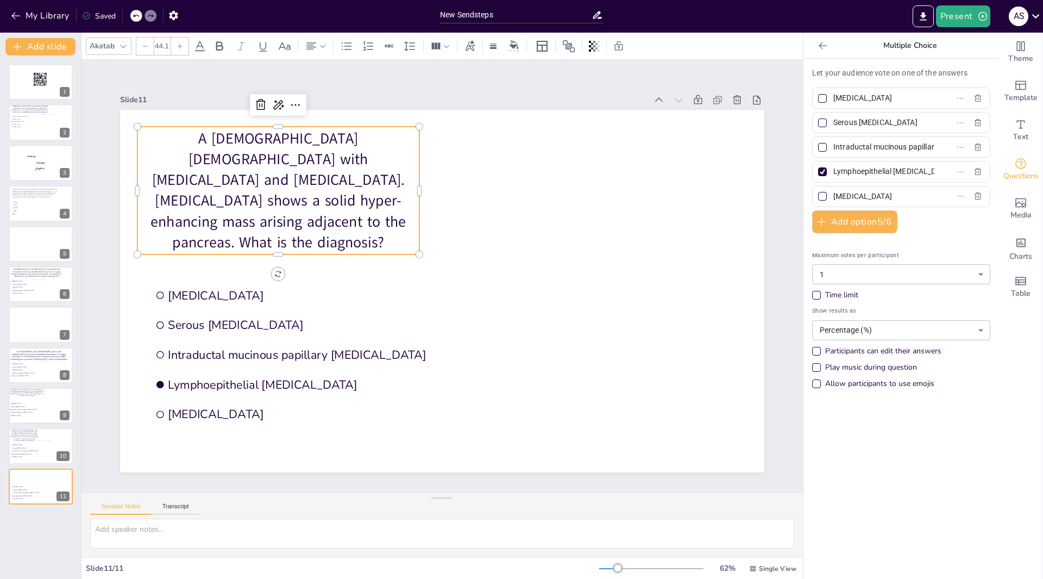
type input "68"
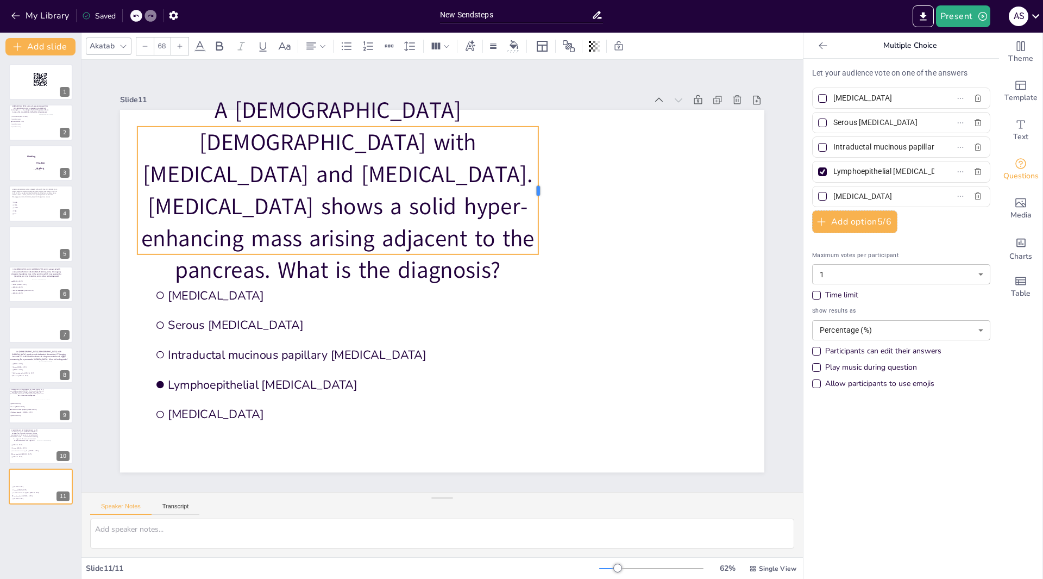
drag, startPoint x: 412, startPoint y: 187, endPoint x: 531, endPoint y: 186, distance: 119.0
click at [539, 186] on div at bounding box center [543, 191] width 9 height 128
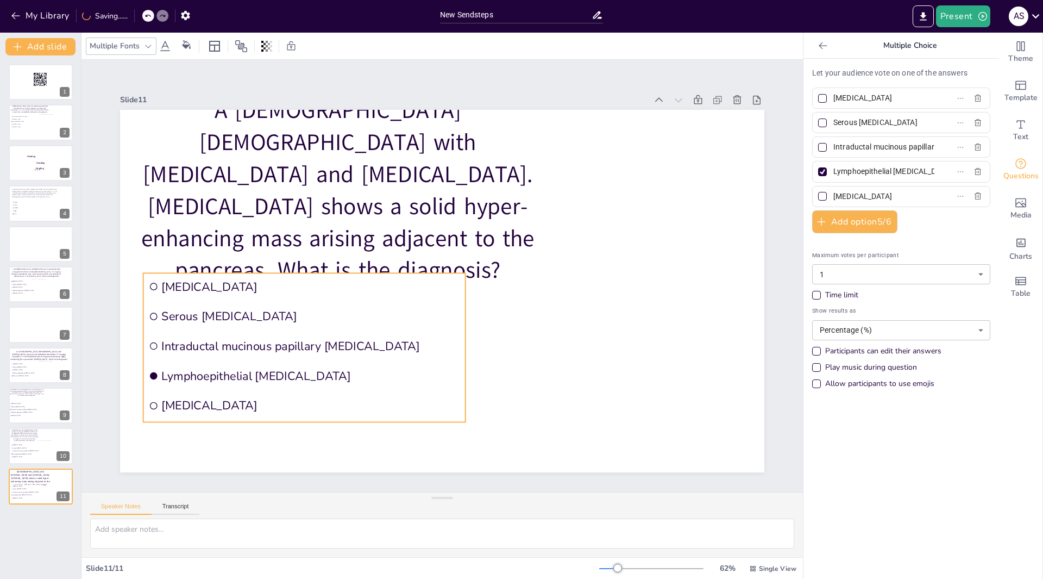
drag, startPoint x: 149, startPoint y: 281, endPoint x: 143, endPoint y: 272, distance: 10.9
click at [143, 273] on li "[MEDICAL_DATA]" at bounding box center [304, 286] width 322 height 27
click at [816, 196] on div at bounding box center [822, 196] width 13 height 13
click at [834, 196] on input "[MEDICAL_DATA]" at bounding box center [884, 197] width 101 height 16
checkbox input "true"
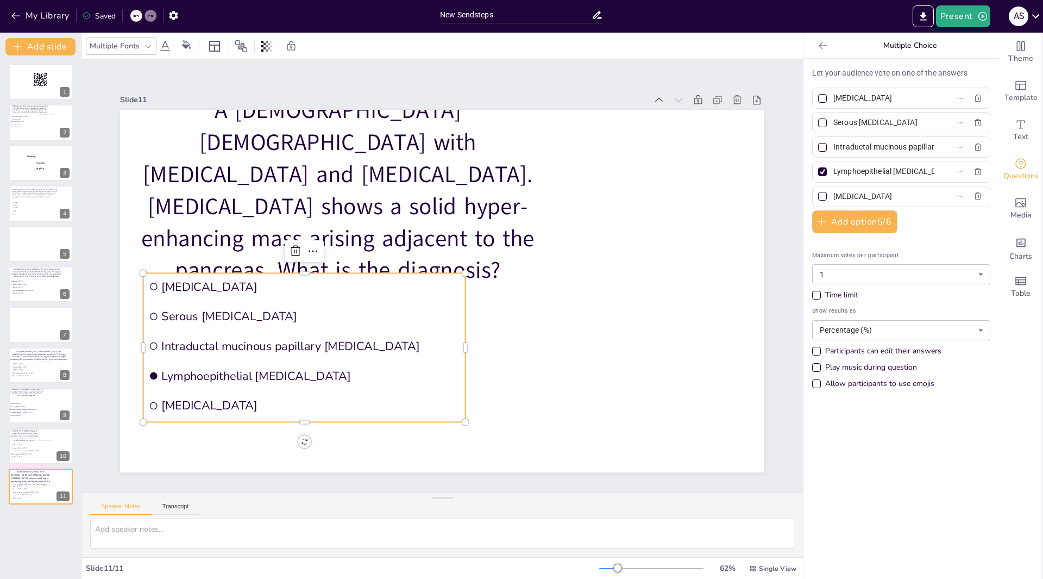
checkbox input "true"
click at [820, 173] on div at bounding box center [822, 171] width 5 height 5
click at [834, 173] on input "Lymphoepithelial [MEDICAL_DATA]" at bounding box center [884, 172] width 101 height 16
checkbox input "false"
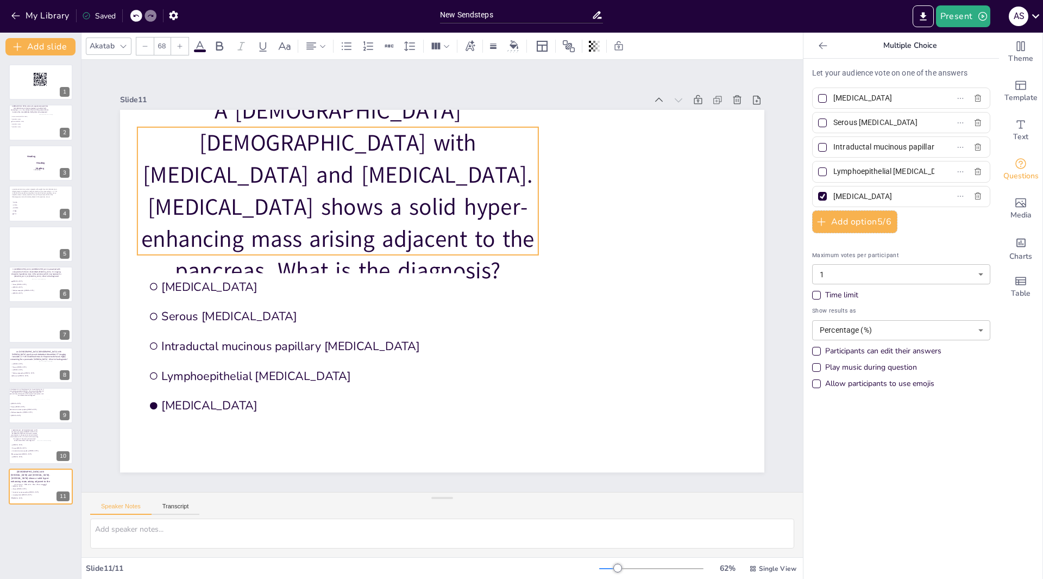
click at [528, 247] on p "A [DEMOGRAPHIC_DATA] [DEMOGRAPHIC_DATA] with [MEDICAL_DATA] and [MEDICAL_DATA].…" at bounding box center [337, 191] width 401 height 192
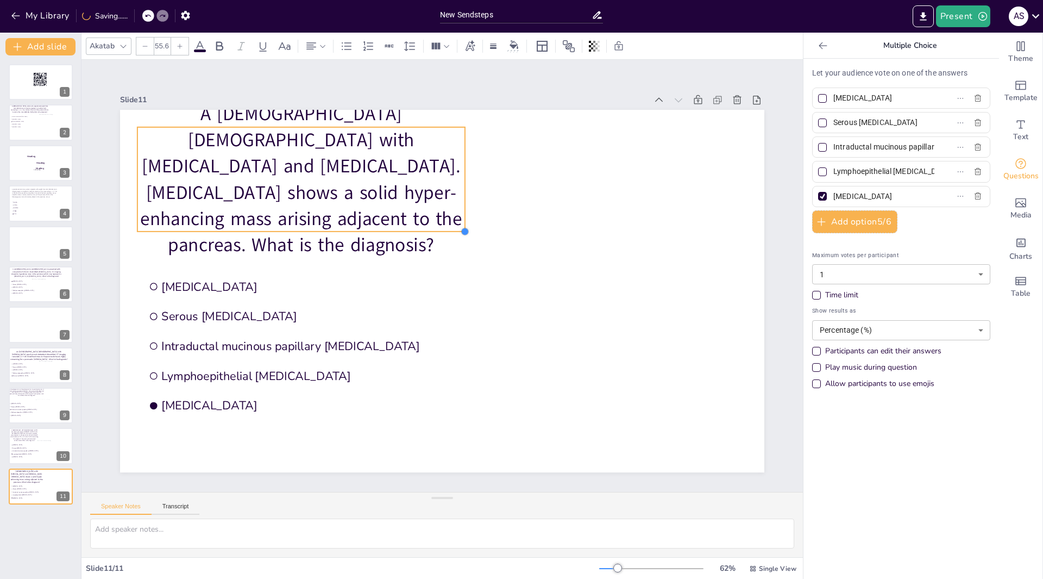
drag, startPoint x: 530, startPoint y: 249, endPoint x: 450, endPoint y: 212, distance: 88.0
click at [456, 208] on div "A 67-year-old female with diarrhea and pancreatitis. CT-scan shows a solid hype…" at bounding box center [442, 291] width 645 height 362
type input "55.5"
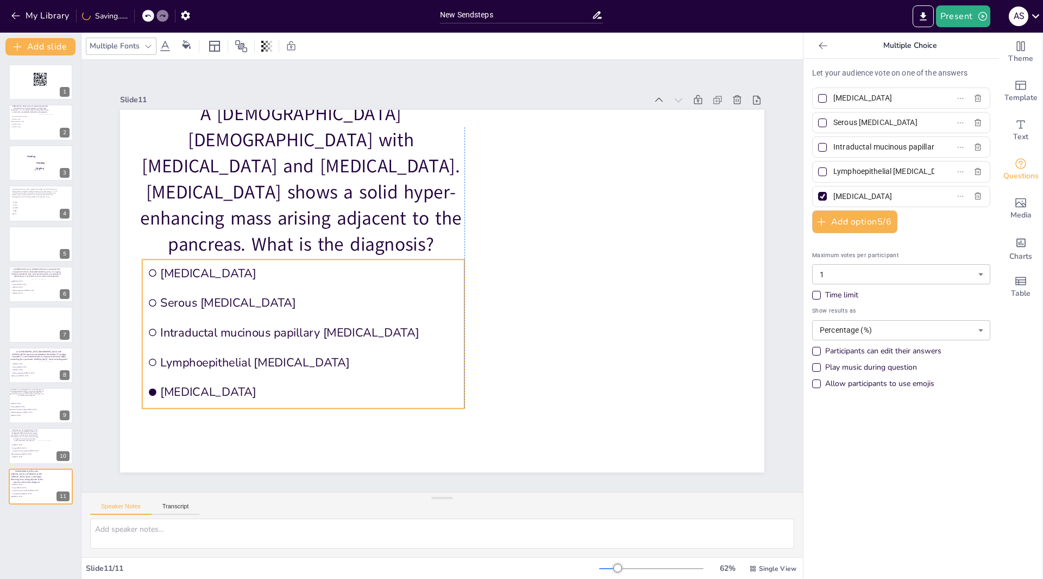
drag, startPoint x: 139, startPoint y: 271, endPoint x: 138, endPoint y: 257, distance: 14.7
click at [142, 259] on li "[MEDICAL_DATA]" at bounding box center [303, 272] width 322 height 27
click at [1016, 205] on icon "Add images, graphics, shapes or video" at bounding box center [1021, 202] width 11 height 9
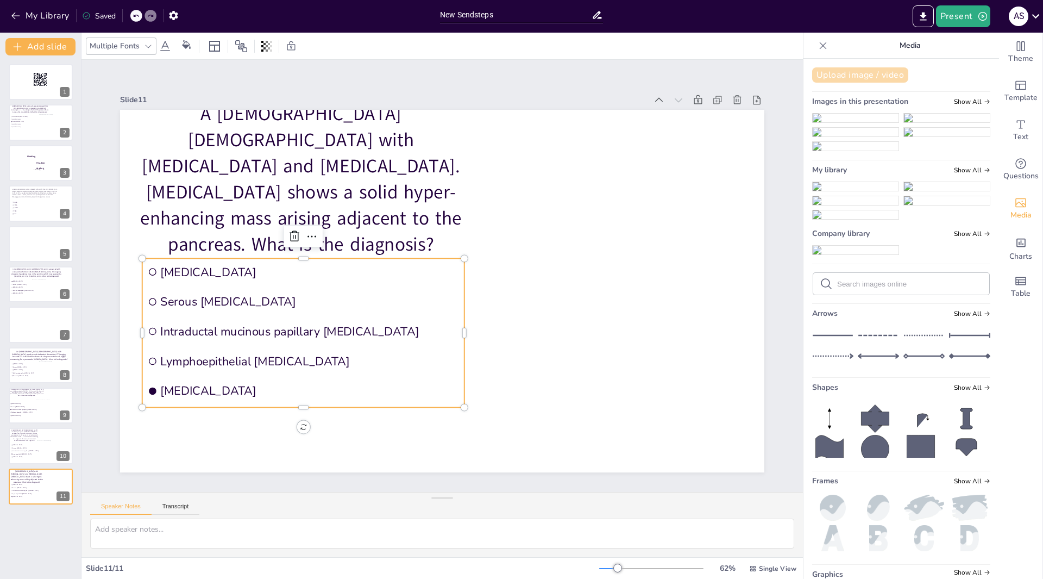
click at [841, 77] on button "Upload image / video" at bounding box center [860, 74] width 96 height 15
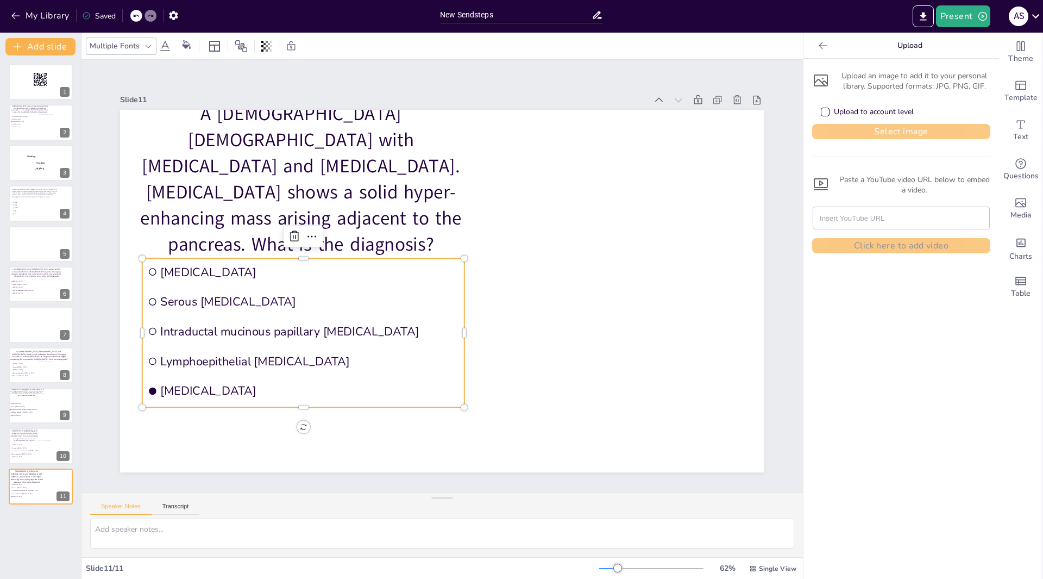
click at [910, 136] on button "Select image" at bounding box center [901, 131] width 178 height 15
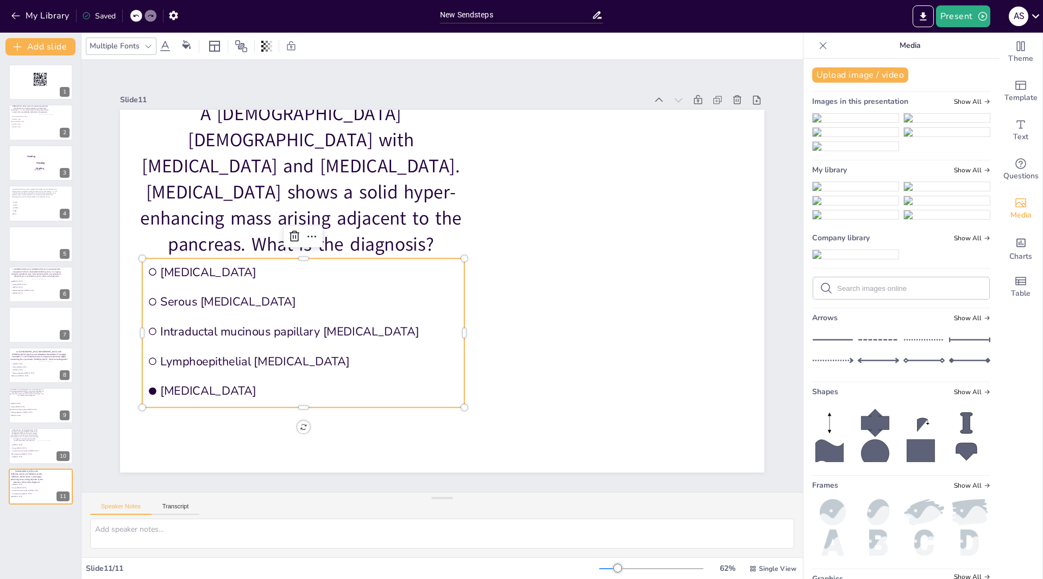
click at [864, 191] on img at bounding box center [856, 186] width 86 height 9
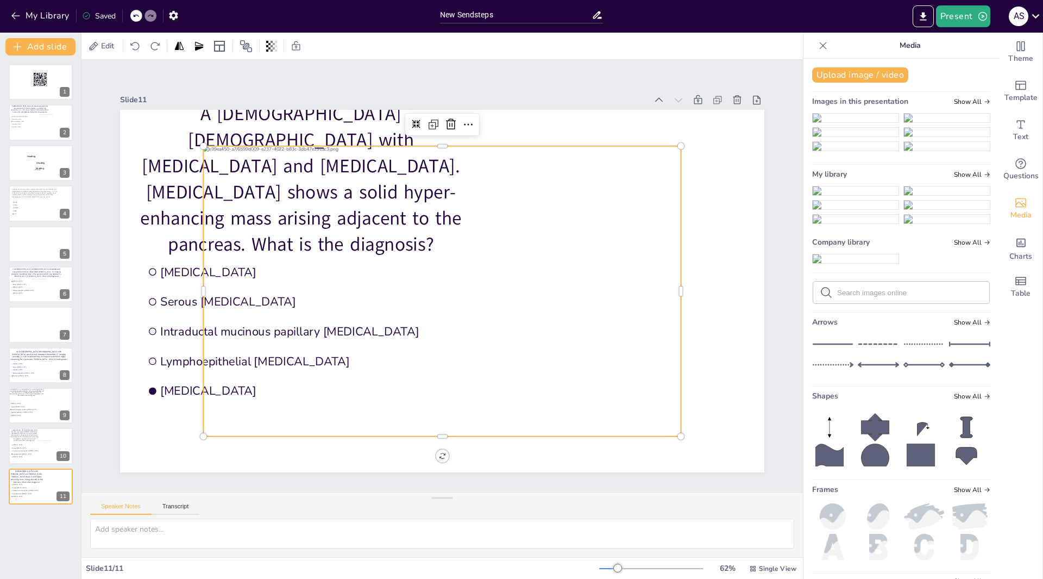
click at [864, 195] on img at bounding box center [856, 190] width 86 height 9
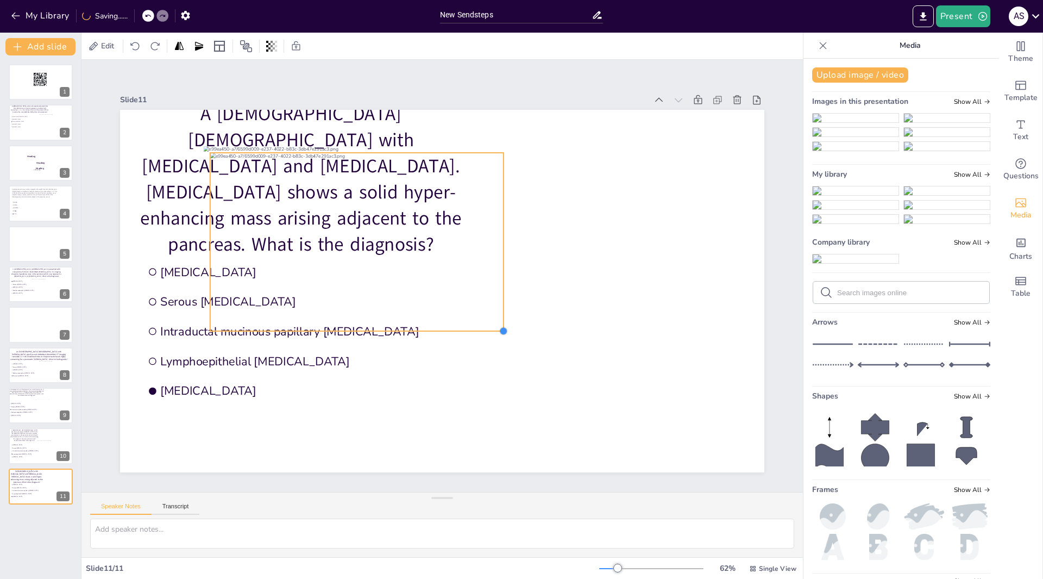
drag, startPoint x: 680, startPoint y: 437, endPoint x: 488, endPoint y: 325, distance: 222.4
click at [489, 325] on div "A 67-year-old female with diarrhea and pancreatitis. CT-scan shows a solid hype…" at bounding box center [442, 291] width 645 height 362
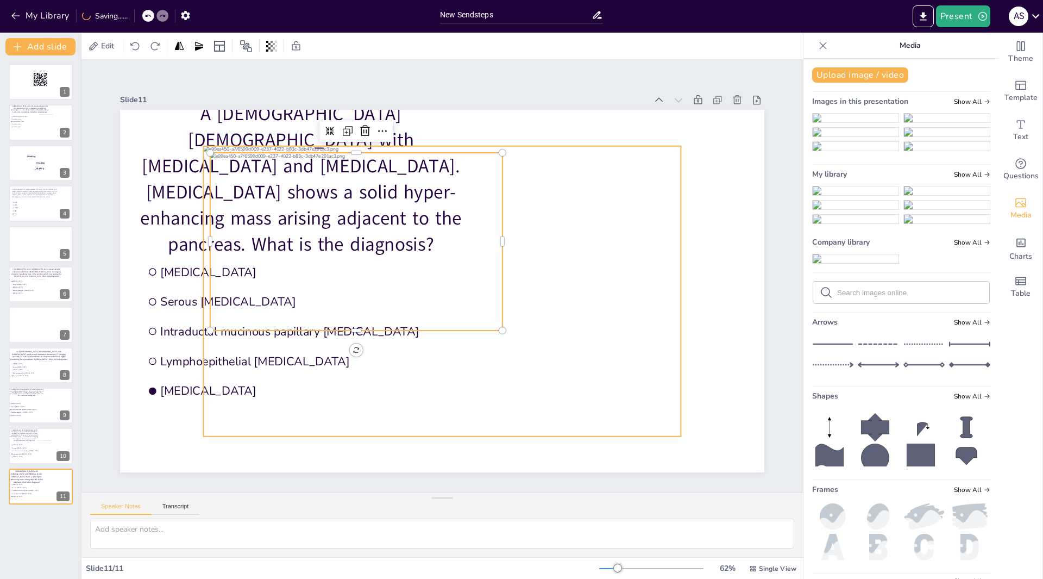
click at [582, 207] on div at bounding box center [442, 291] width 478 height 290
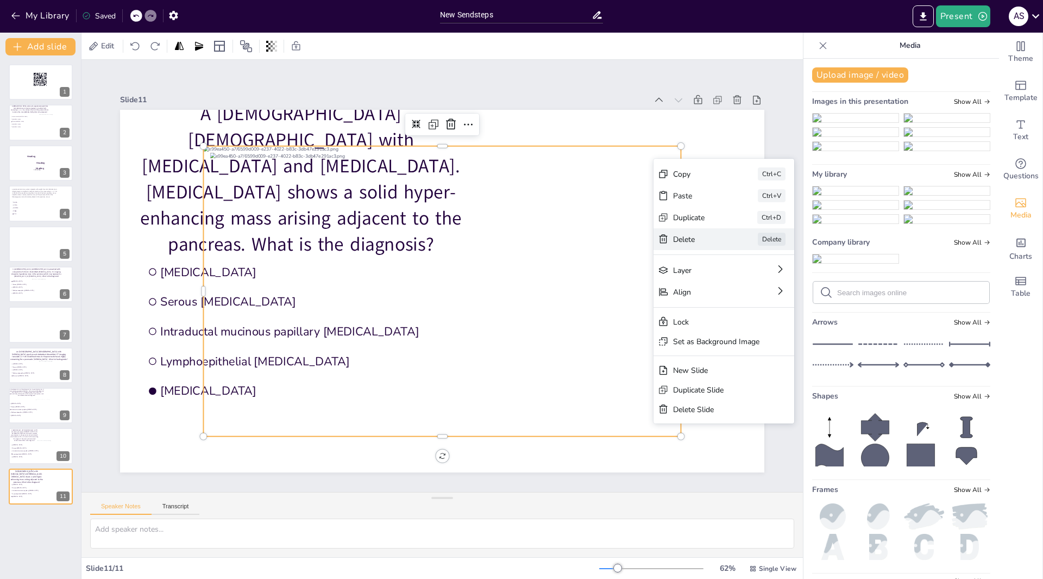
click at [682, 240] on div "Delete" at bounding box center [700, 239] width 54 height 10
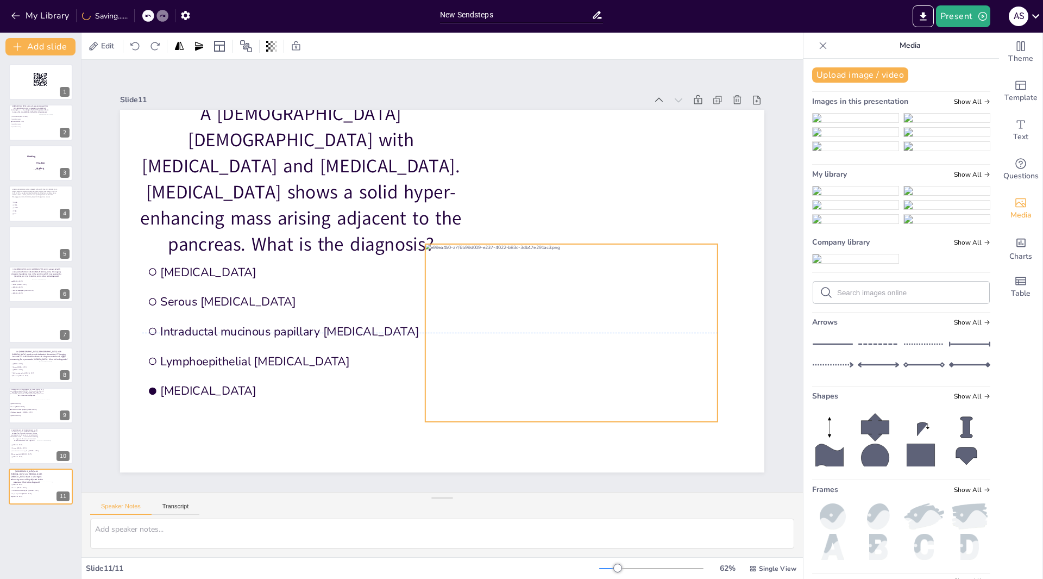
drag, startPoint x: 367, startPoint y: 211, endPoint x: 565, endPoint y: 282, distance: 209.9
click at [565, 282] on div at bounding box center [572, 333] width 292 height 178
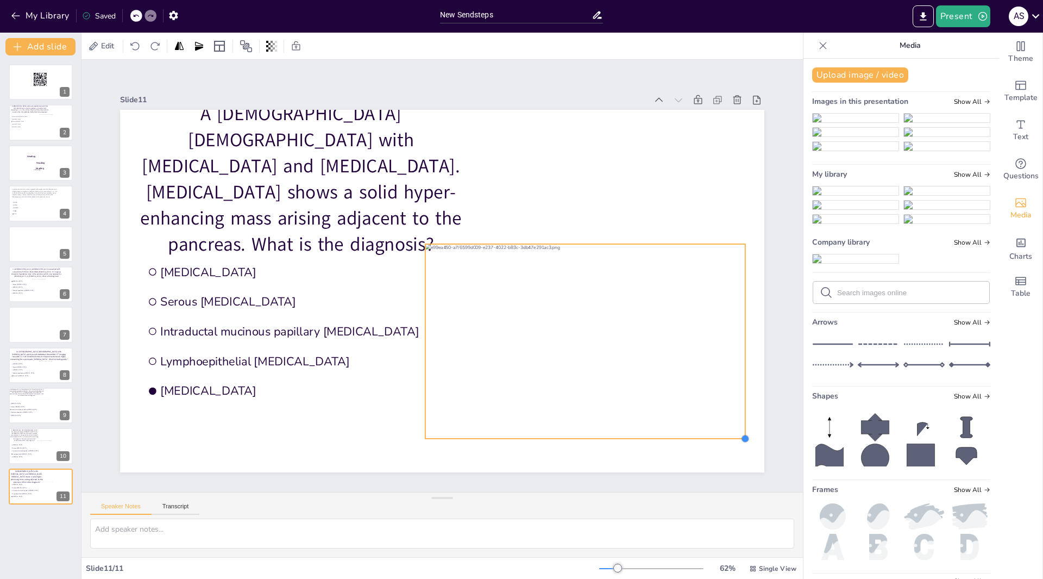
drag, startPoint x: 709, startPoint y: 418, endPoint x: 727, endPoint y: 435, distance: 24.6
click at [727, 435] on div "A 67-year-old female with diarrhea and pancreatitis. CT-scan shows a solid hype…" at bounding box center [442, 291] width 645 height 362
drag, startPoint x: 439, startPoint y: 261, endPoint x: 433, endPoint y: 259, distance: 6.7
click at [433, 259] on div at bounding box center [579, 339] width 320 height 195
click at [34, 443] on li "[MEDICAL_DATA]" at bounding box center [26, 444] width 33 height 3
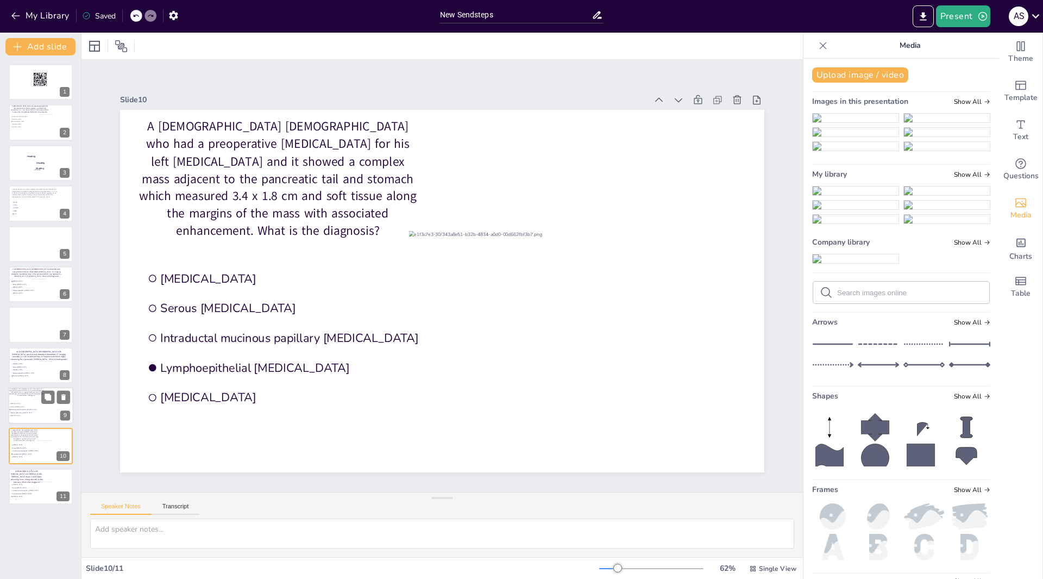
click at [32, 410] on li "Intraductal mucinous papillary [MEDICAL_DATA]" at bounding box center [25, 409] width 33 height 3
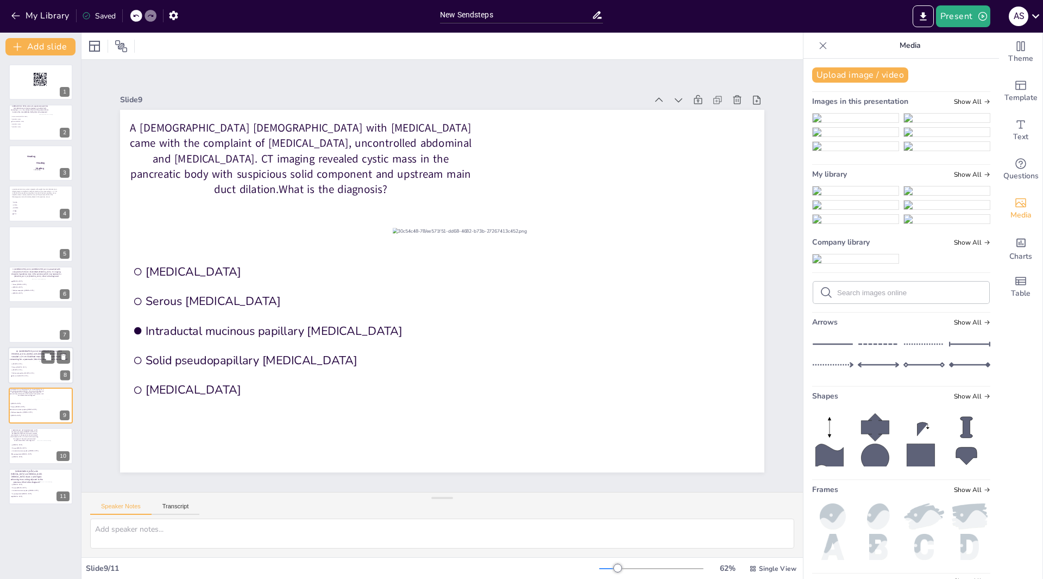
click at [33, 377] on span "Pancreatic [MEDICAL_DATA]" at bounding box center [27, 376] width 30 height 2
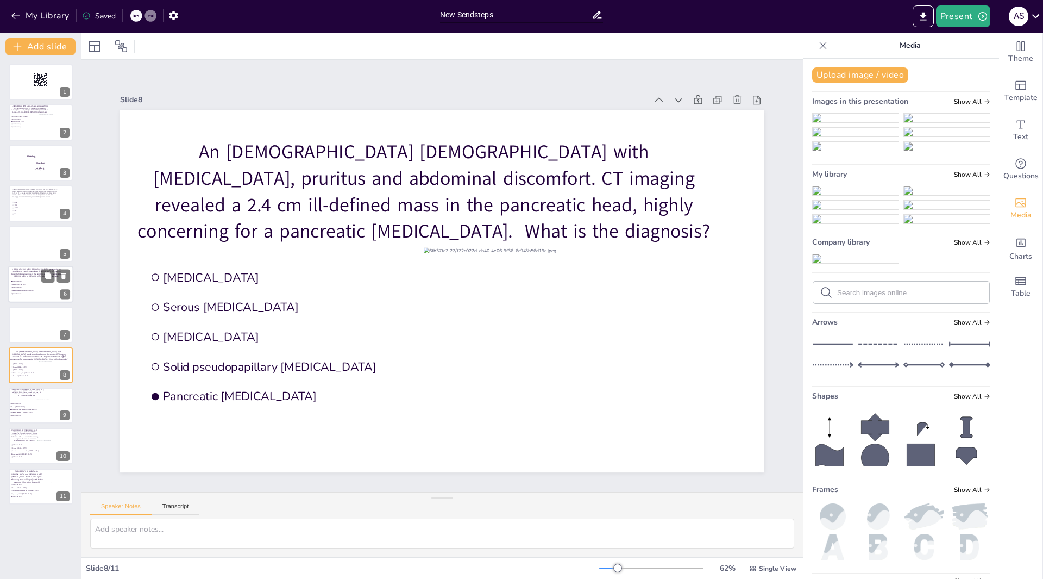
click at [37, 288] on div at bounding box center [51, 289] width 38 height 20
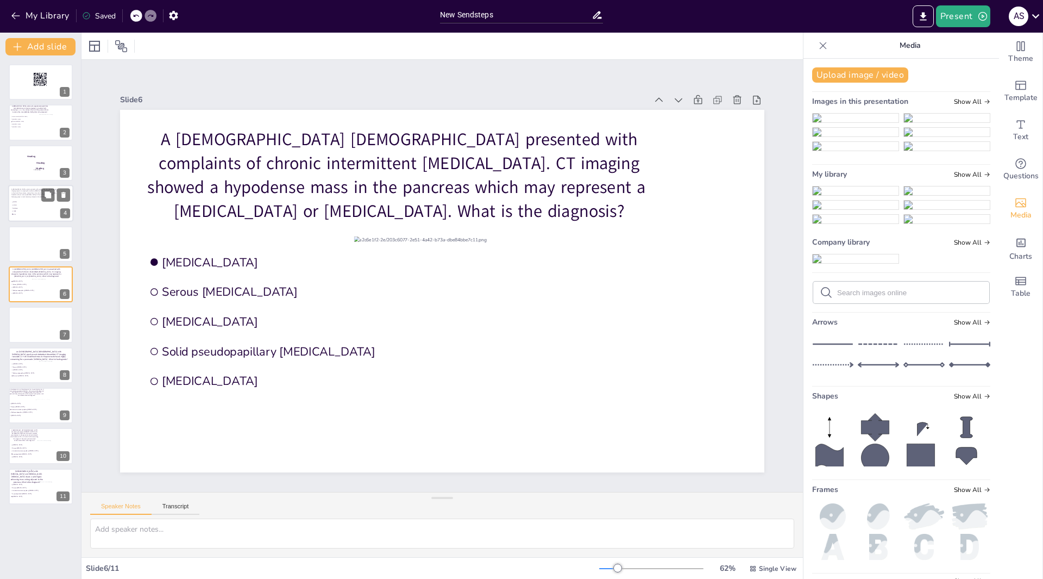
click at [38, 211] on span "TP53" at bounding box center [28, 211] width 30 height 2
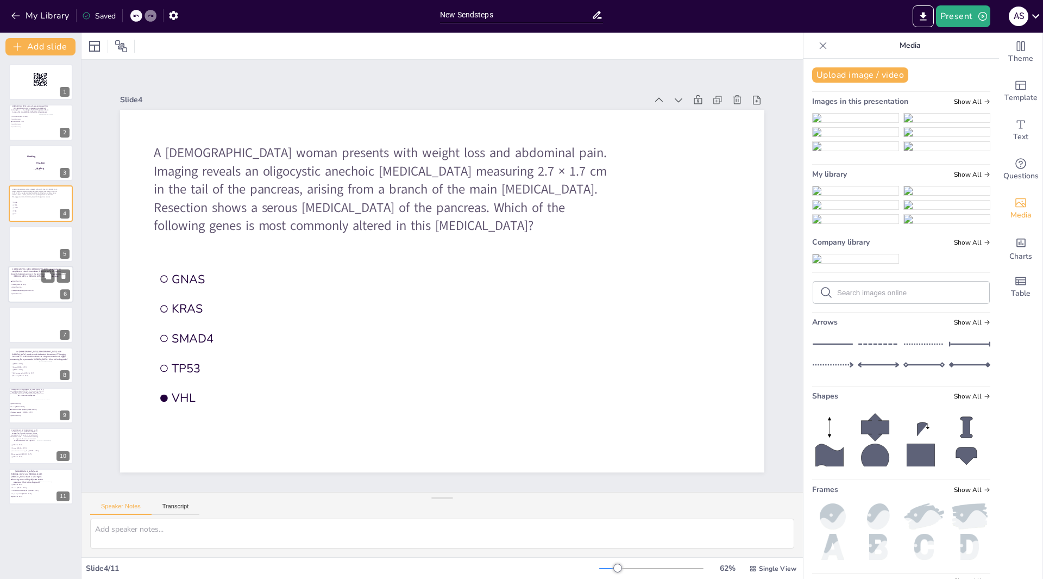
click at [44, 285] on div at bounding box center [51, 289] width 38 height 20
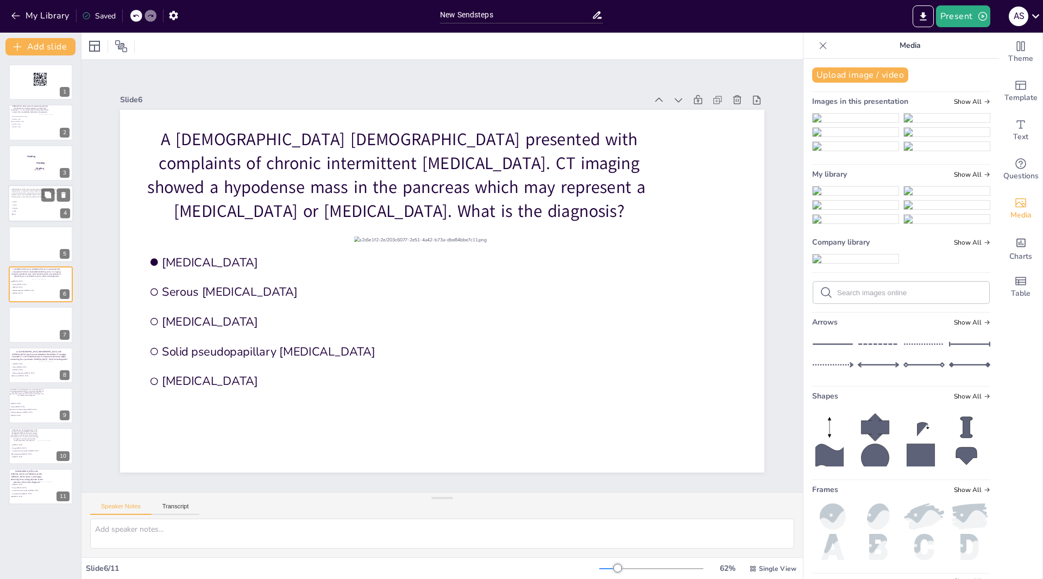
click at [42, 208] on span "SMAD4" at bounding box center [28, 209] width 30 height 2
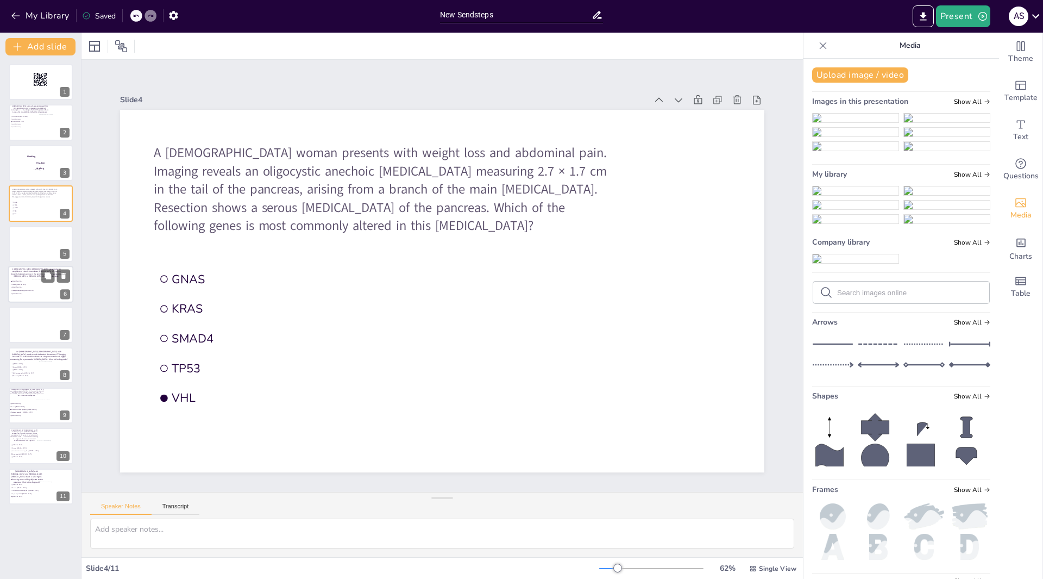
click at [45, 285] on div at bounding box center [51, 289] width 38 height 20
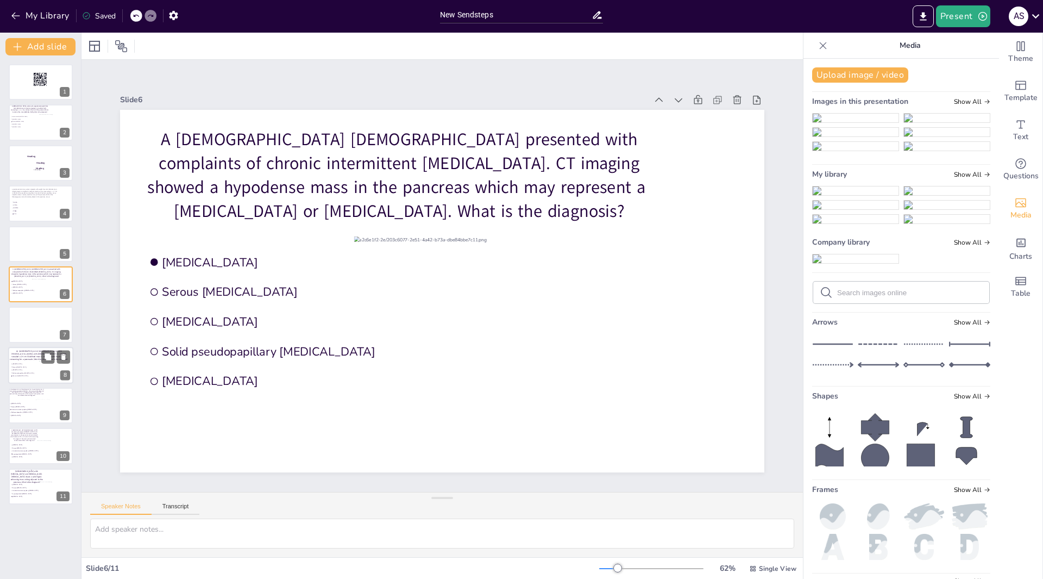
click at [45, 372] on div at bounding box center [55, 370] width 33 height 18
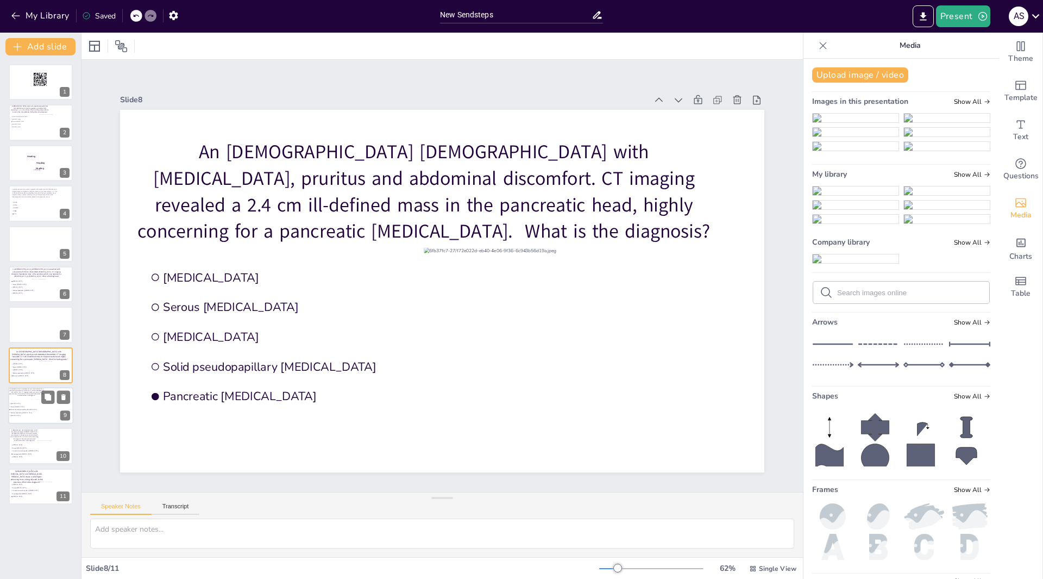
click at [42, 405] on div at bounding box center [53, 408] width 34 height 19
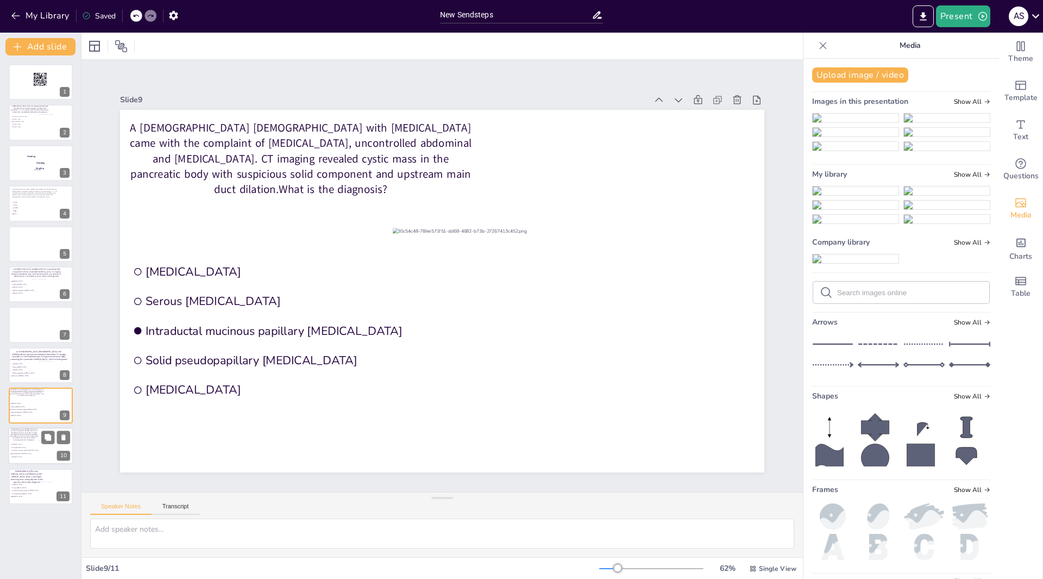
click at [39, 456] on div at bounding box center [53, 449] width 33 height 18
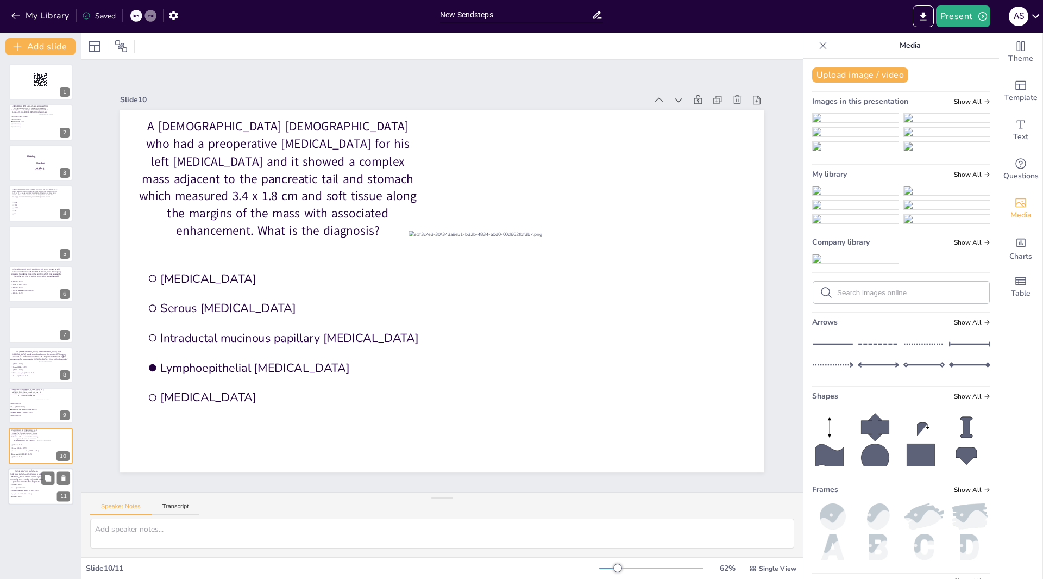
click at [37, 491] on span "Intraductal mucinous papillary [MEDICAL_DATA]" at bounding box center [27, 491] width 30 height 2
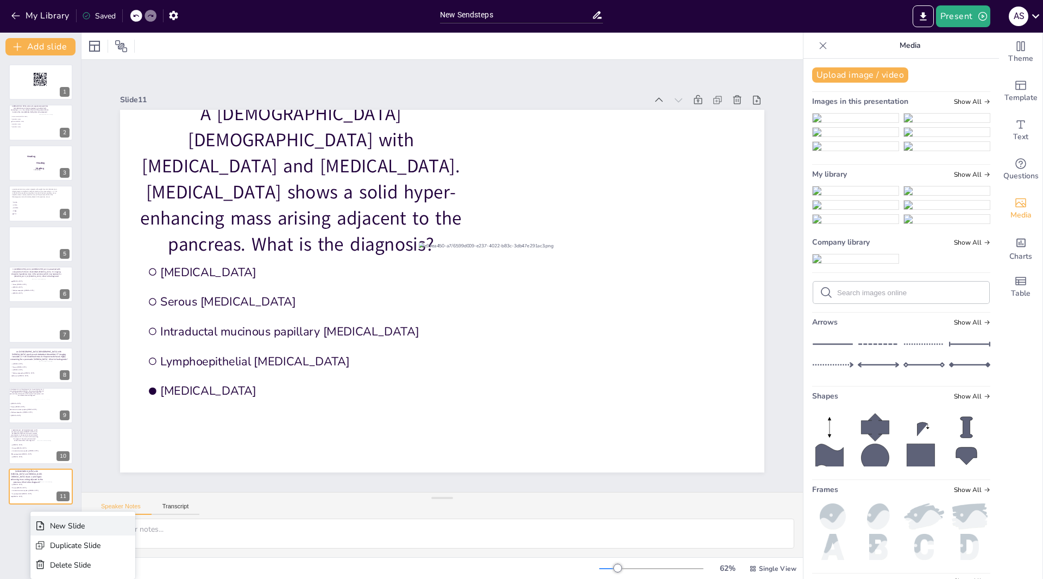
click at [32, 518] on div "New Slide" at bounding box center [82, 526] width 105 height 20
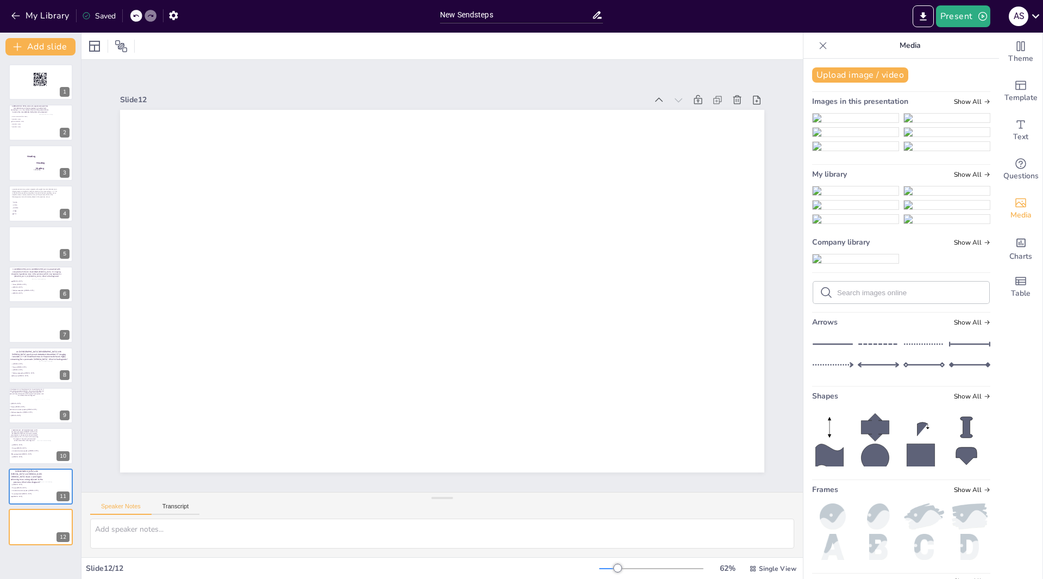
click at [818, 47] on icon at bounding box center [823, 45] width 11 height 11
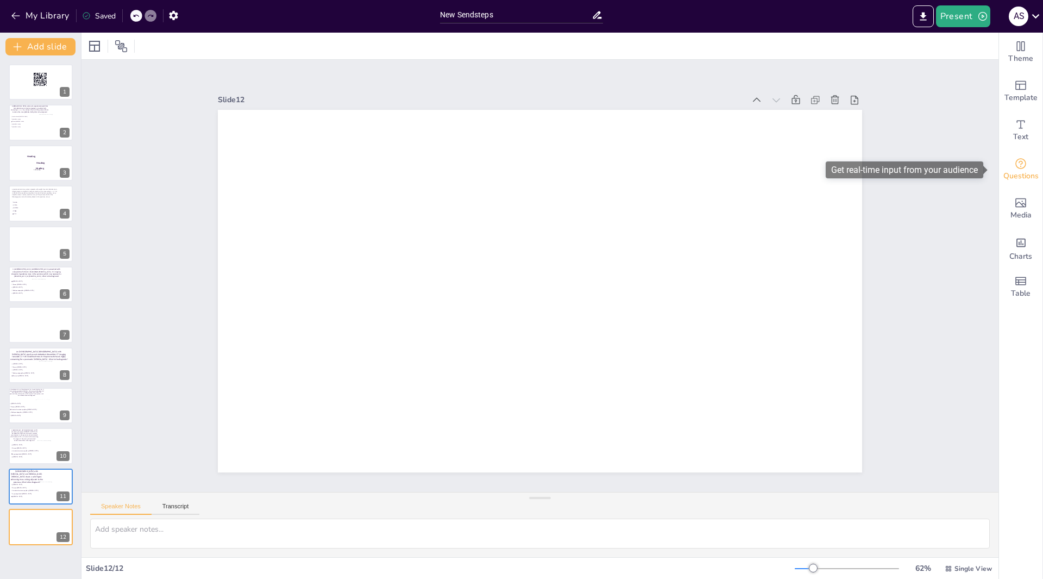
click at [1015, 167] on icon "Get real-time input from your audience" at bounding box center [1021, 163] width 13 height 13
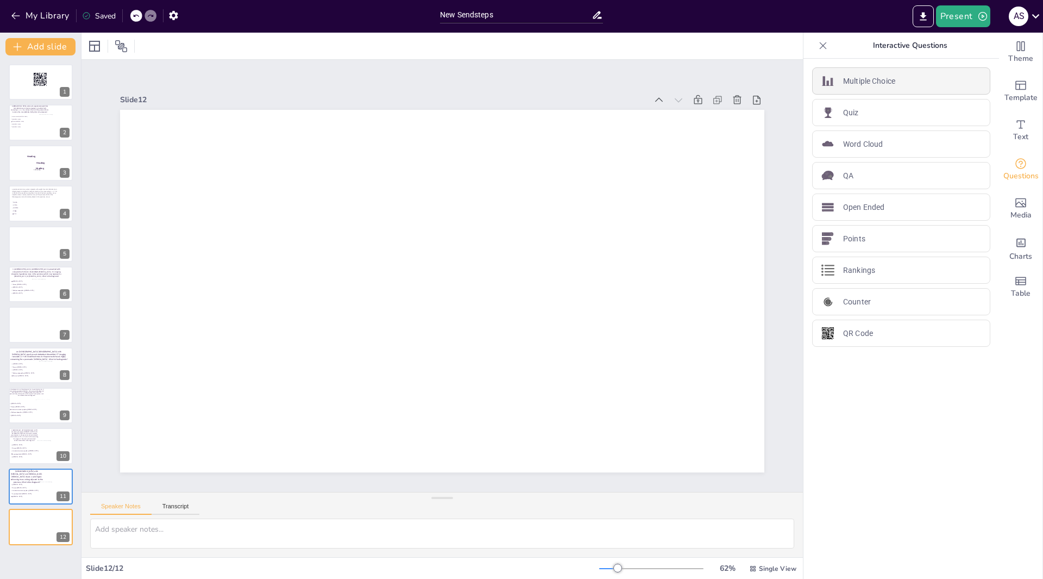
click at [848, 84] on p "Multiple Choice" at bounding box center [869, 81] width 52 height 11
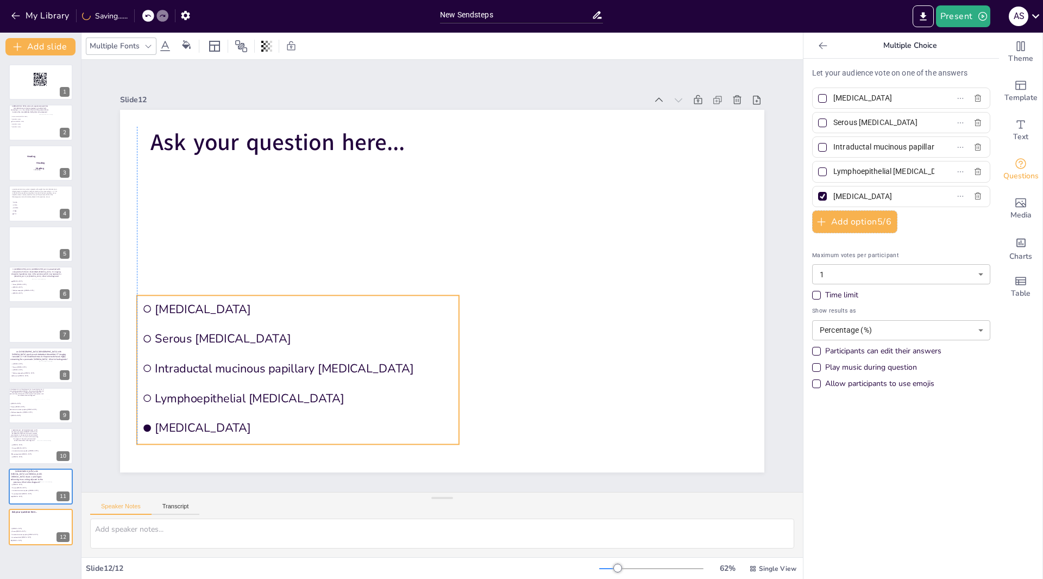
drag, startPoint x: 167, startPoint y: 198, endPoint x: 137, endPoint y: 299, distance: 105.9
click at [137, 299] on li "[MEDICAL_DATA]" at bounding box center [298, 308] width 322 height 27
click at [397, 136] on span "Ask your question here..." at bounding box center [278, 142] width 254 height 31
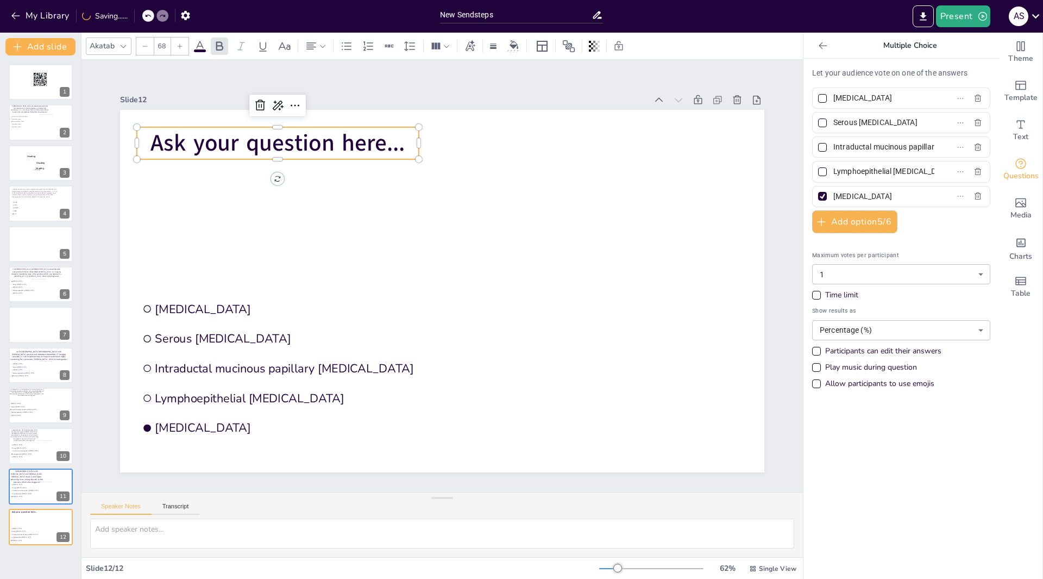
click at [397, 136] on p "Ask your question here..." at bounding box center [278, 143] width 282 height 32
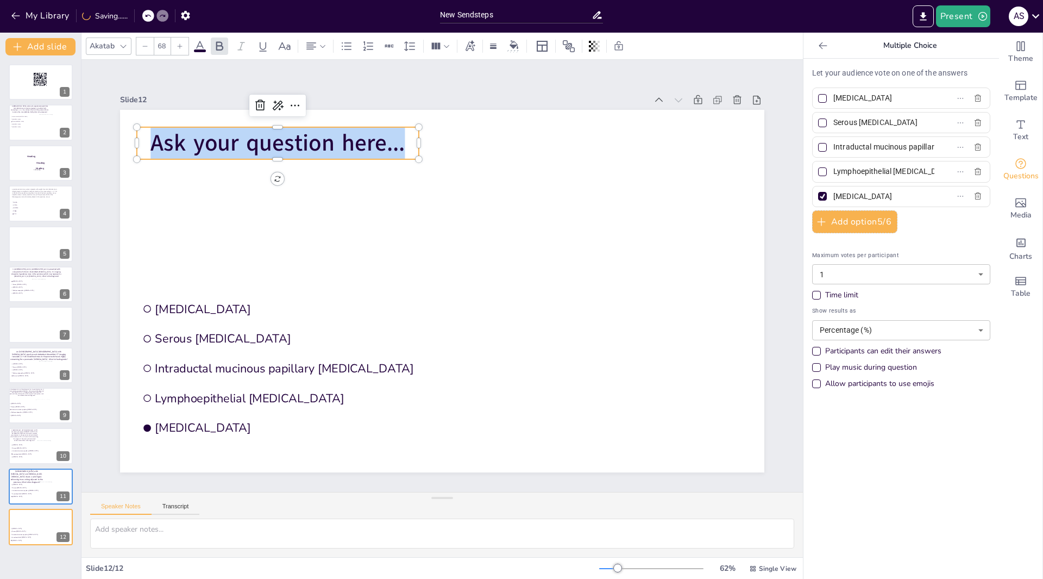
click at [397, 136] on p "Ask your question here..." at bounding box center [278, 143] width 282 height 32
click at [398, 136] on p "Ask your question here..." at bounding box center [278, 143] width 282 height 32
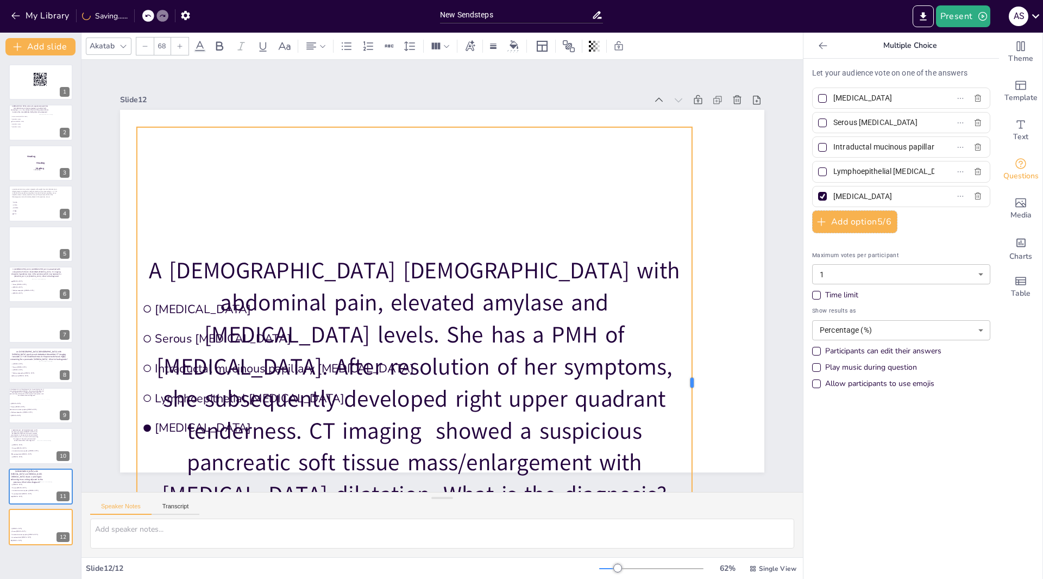
drag, startPoint x: 412, startPoint y: 377, endPoint x: 686, endPoint y: 284, distance: 288.7
click at [692, 284] on div at bounding box center [696, 382] width 9 height 511
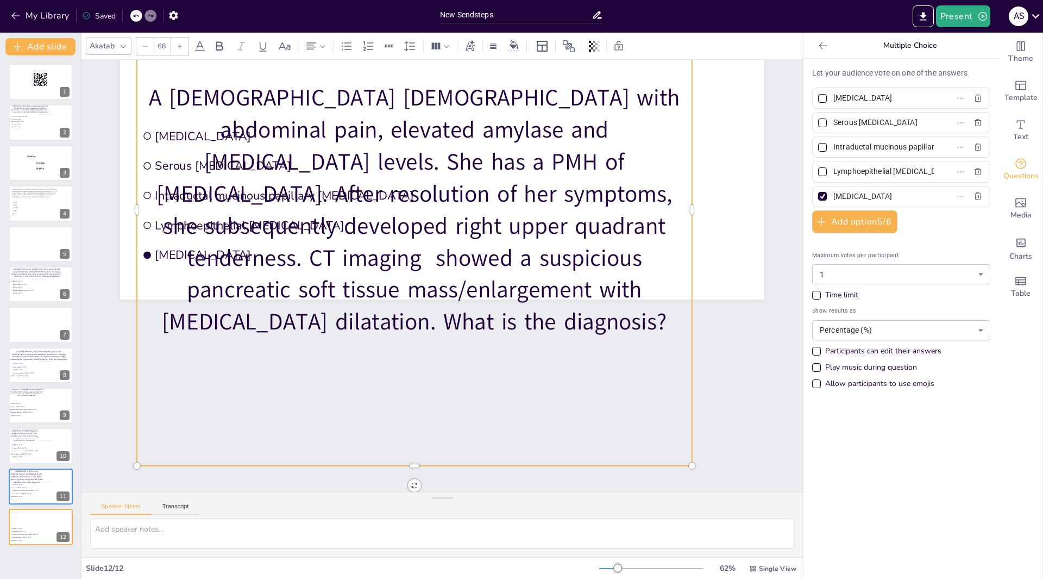
scroll to position [177, 0]
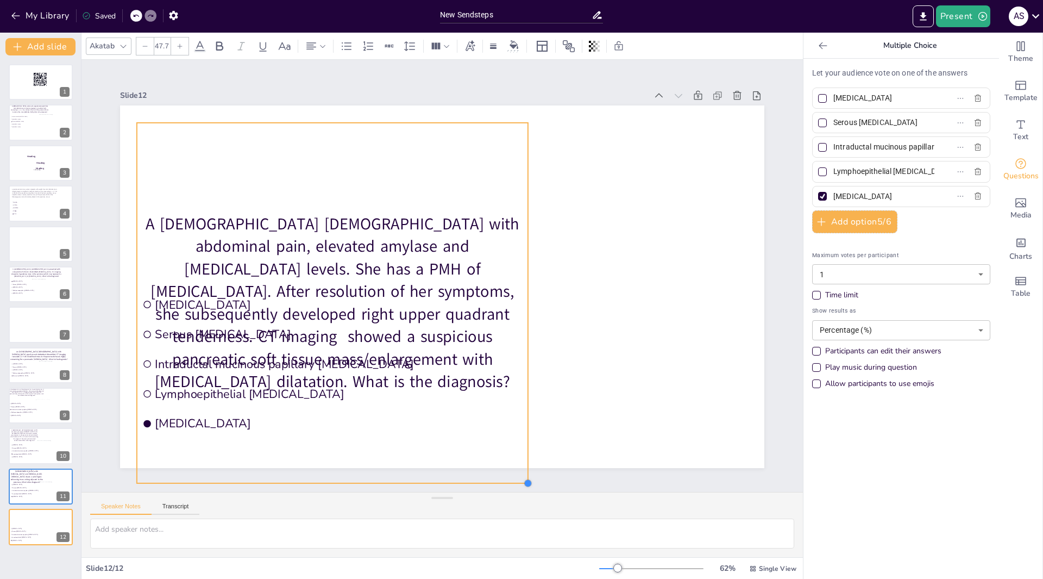
drag, startPoint x: 685, startPoint y: 456, endPoint x: 519, endPoint y: 279, distance: 242.6
click at [519, 279] on div "Mucinous cystic neoplasm Serous cystadenoma Intraductal mucinous papillary neop…" at bounding box center [442, 286] width 645 height 362
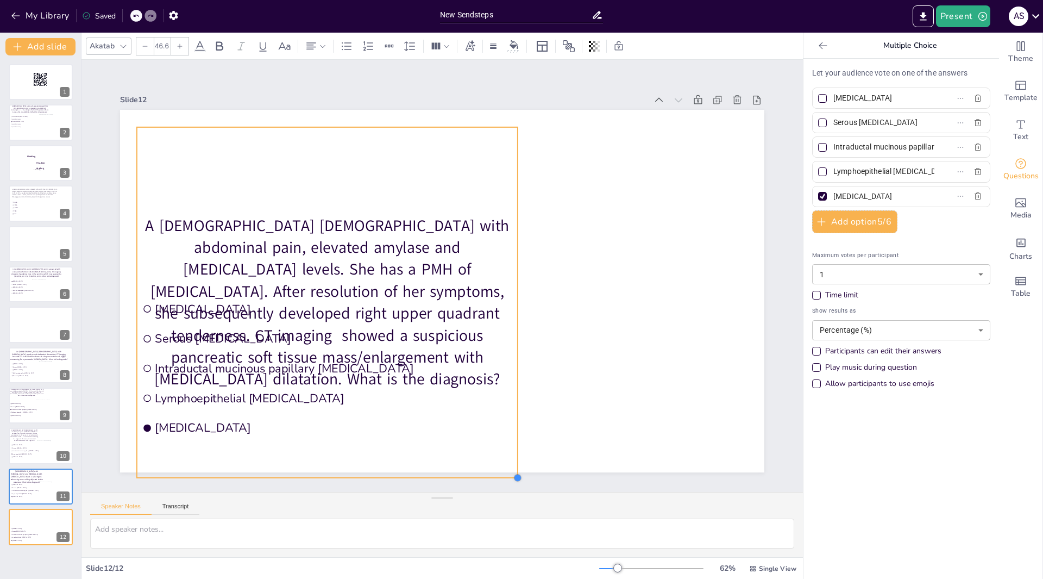
scroll to position [0, 0]
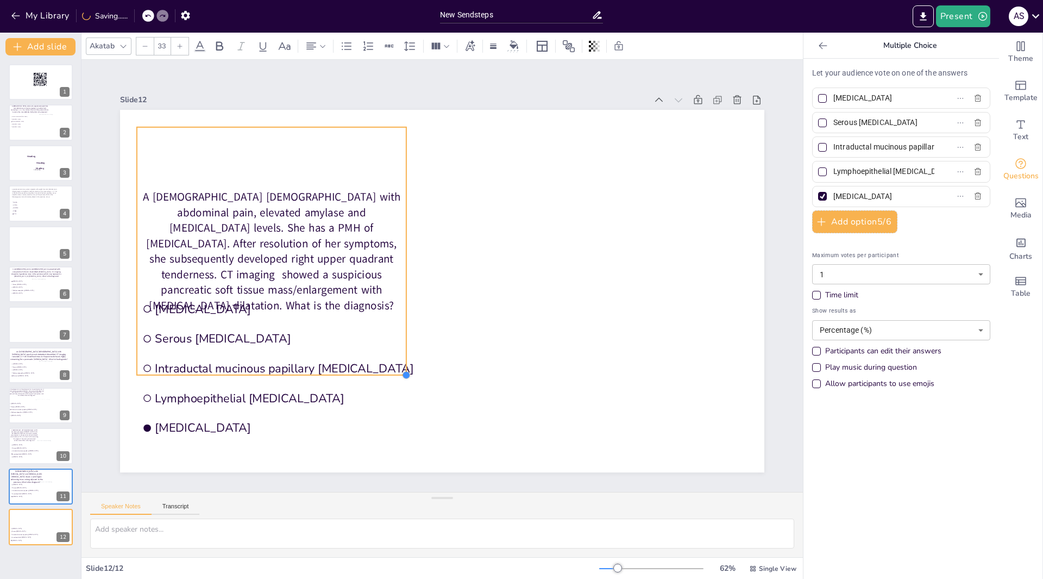
drag, startPoint x: 520, startPoint y: 456, endPoint x: 400, endPoint y: 259, distance: 231.0
click at [400, 259] on div "Mucinous cystic neoplasm Serous cystadenoma Intraductal mucinous papillary neop…" at bounding box center [442, 291] width 645 height 362
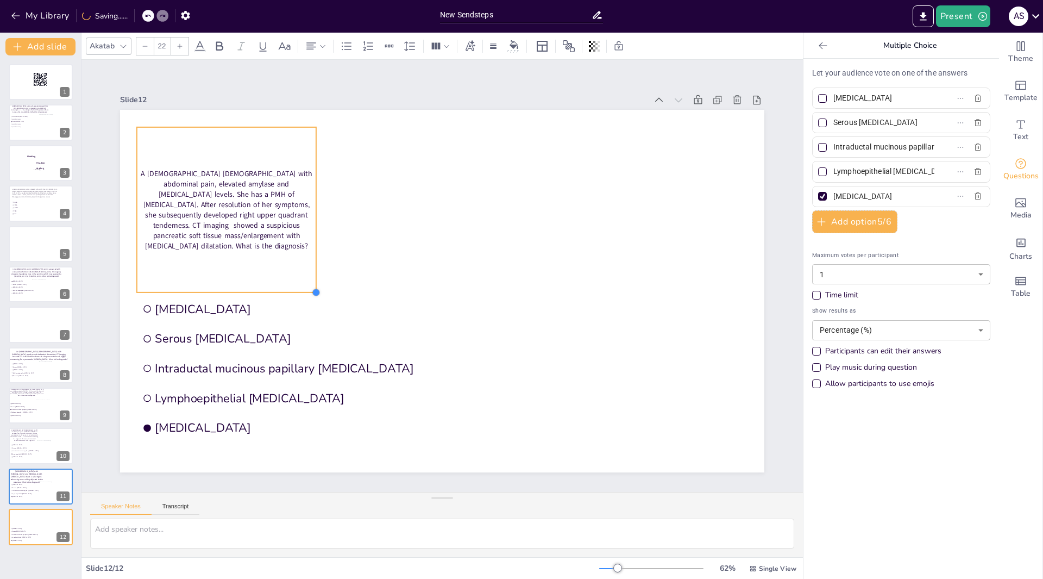
drag, startPoint x: 401, startPoint y: 371, endPoint x: 310, endPoint y: 196, distance: 196.4
click at [310, 196] on div "Mucinous cystic neoplasm Serous cystadenoma Intraductal mucinous papillary neop…" at bounding box center [442, 291] width 645 height 362
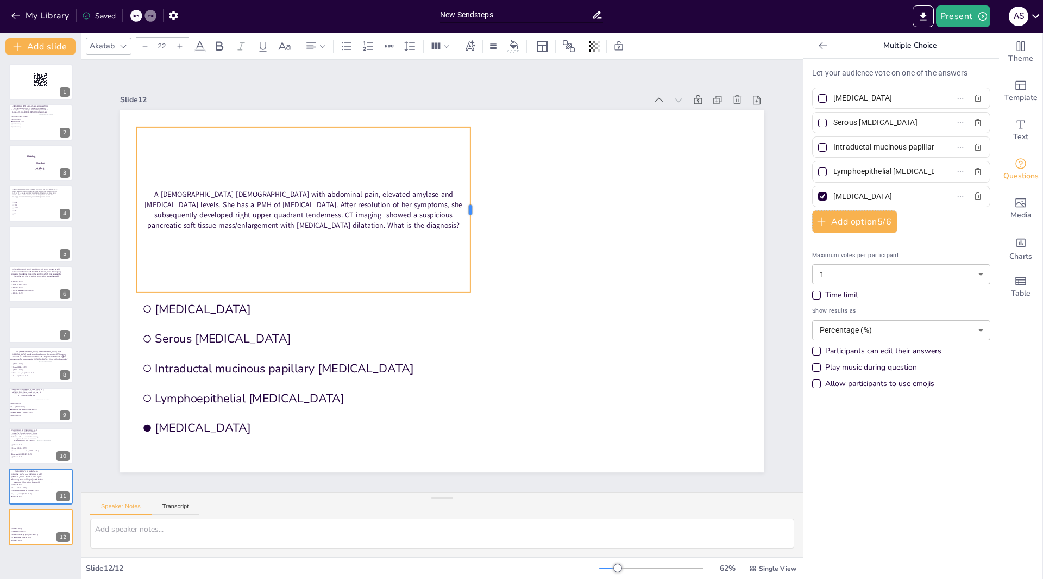
drag, startPoint x: 310, startPoint y: 206, endPoint x: 465, endPoint y: 187, distance: 155.4
click at [471, 187] on div at bounding box center [475, 209] width 9 height 165
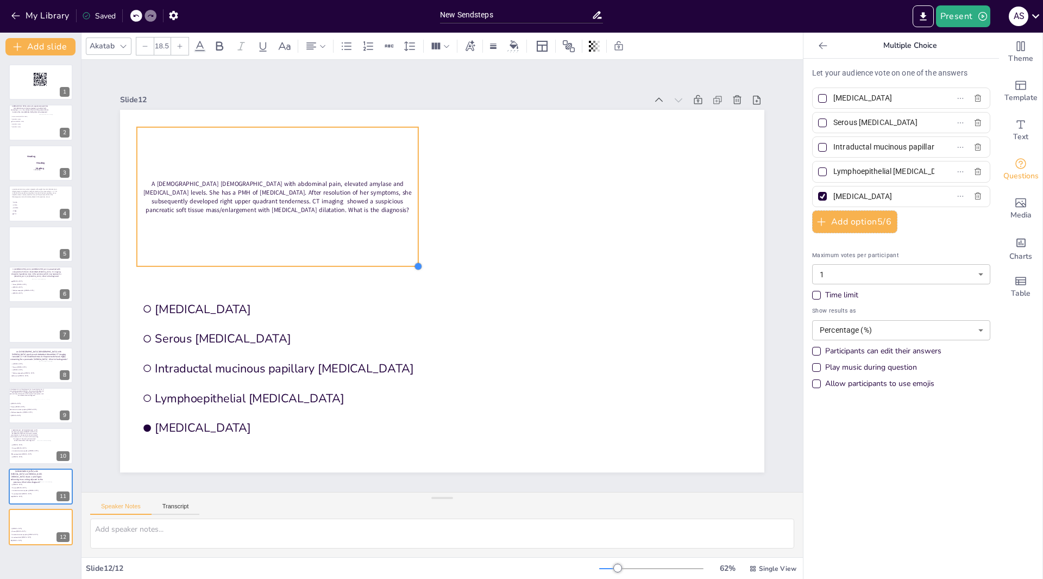
drag, startPoint x: 464, startPoint y: 289, endPoint x: 411, endPoint y: 232, distance: 76.9
click at [411, 232] on div "Mucinous cystic neoplasm Serous cystadenoma Intraductal mucinous papillary neop…" at bounding box center [442, 291] width 645 height 362
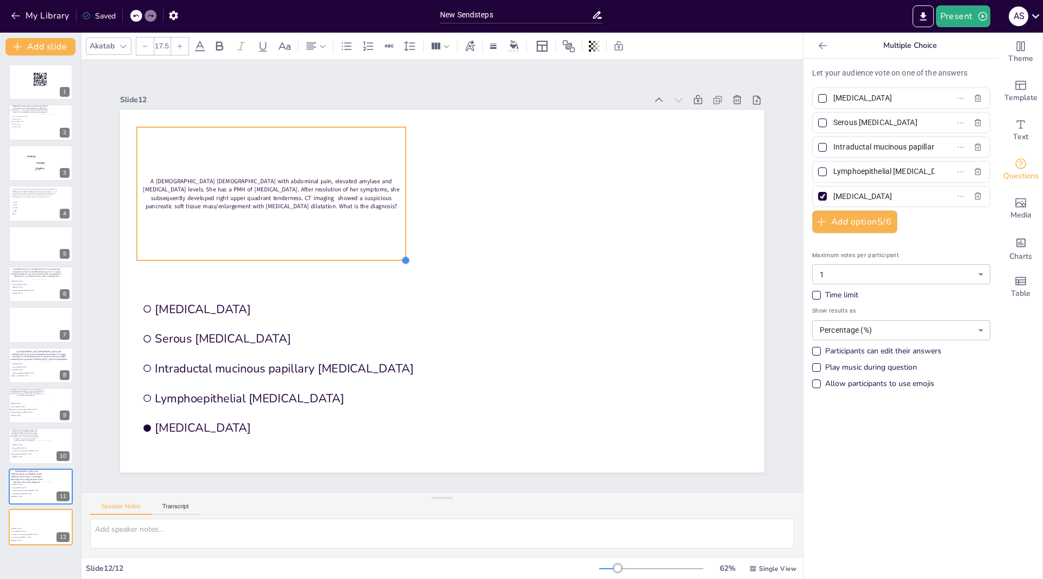
drag, startPoint x: 410, startPoint y: 263, endPoint x: 395, endPoint y: 245, distance: 23.5
click at [395, 245] on div "Mucinous cystic neoplasm Serous cystadenoma Intraductal mucinous papillary neop…" at bounding box center [442, 291] width 645 height 362
click at [187, 48] on div at bounding box center [179, 45] width 17 height 17
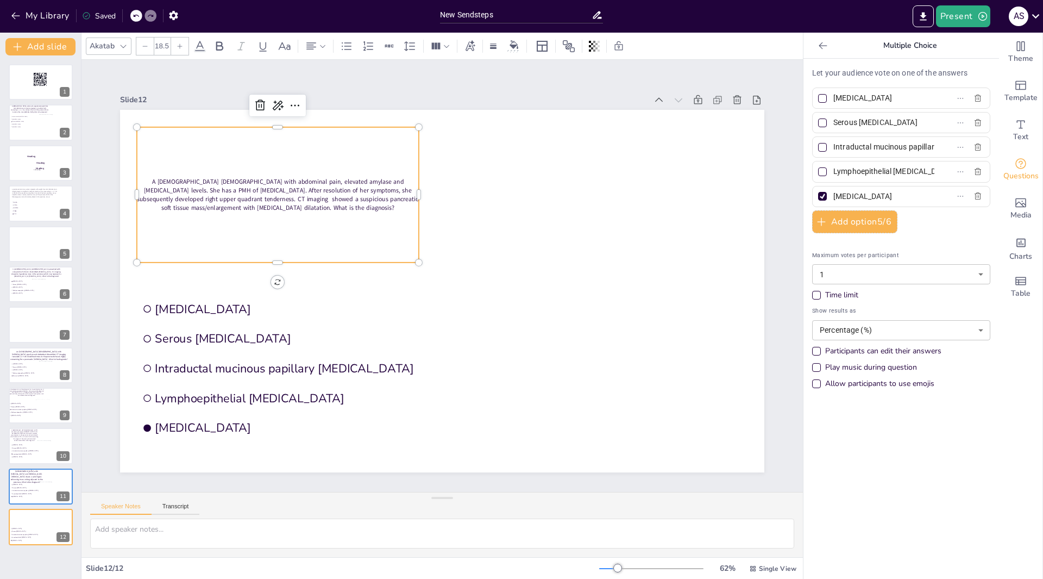
click at [187, 48] on div at bounding box center [179, 45] width 17 height 17
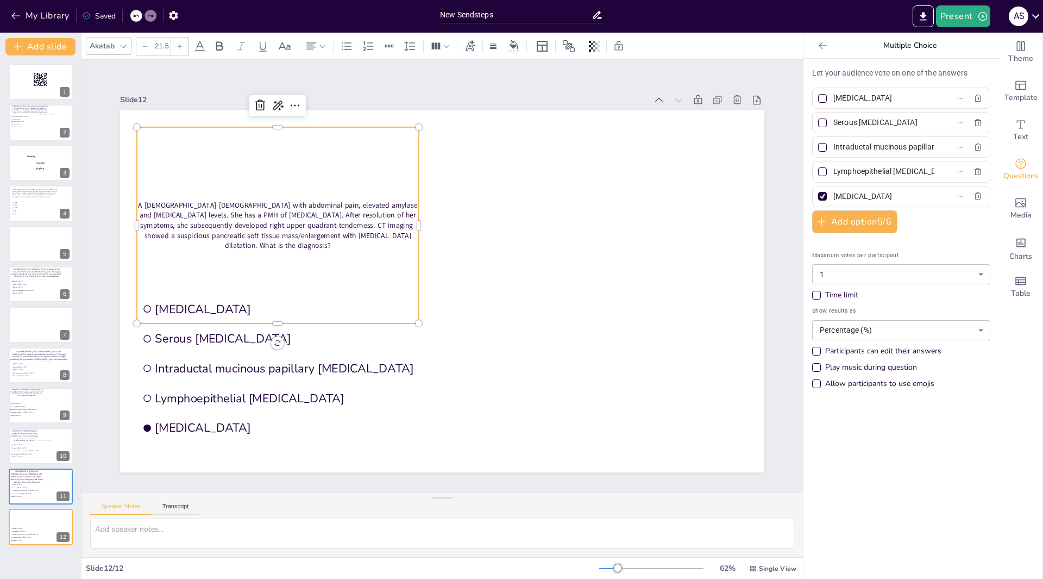
click at [187, 48] on div at bounding box center [179, 45] width 17 height 17
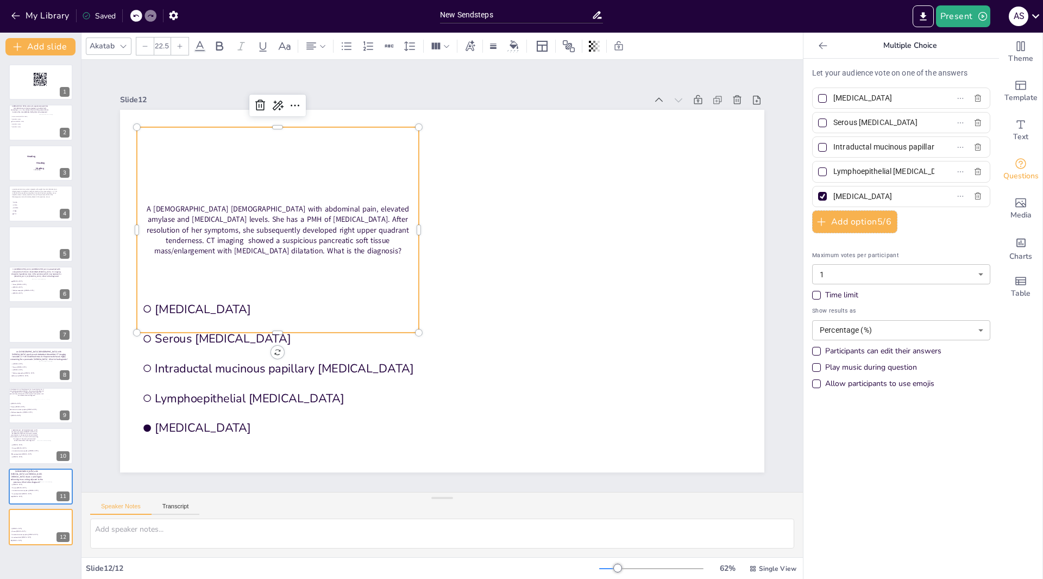
click at [187, 48] on div at bounding box center [179, 45] width 17 height 17
click at [184, 52] on div at bounding box center [179, 45] width 17 height 17
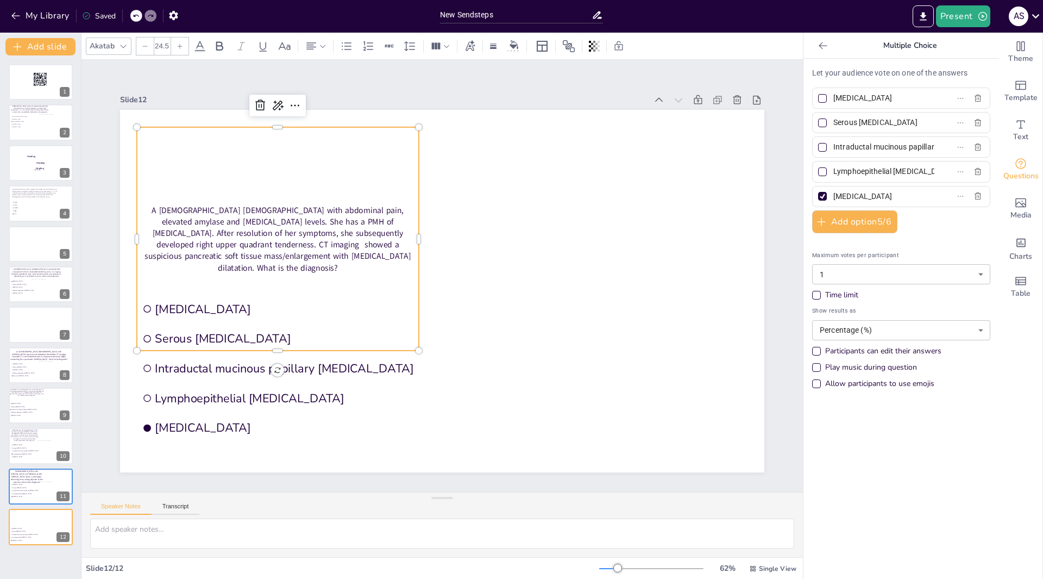
click at [184, 52] on div at bounding box center [179, 45] width 17 height 17
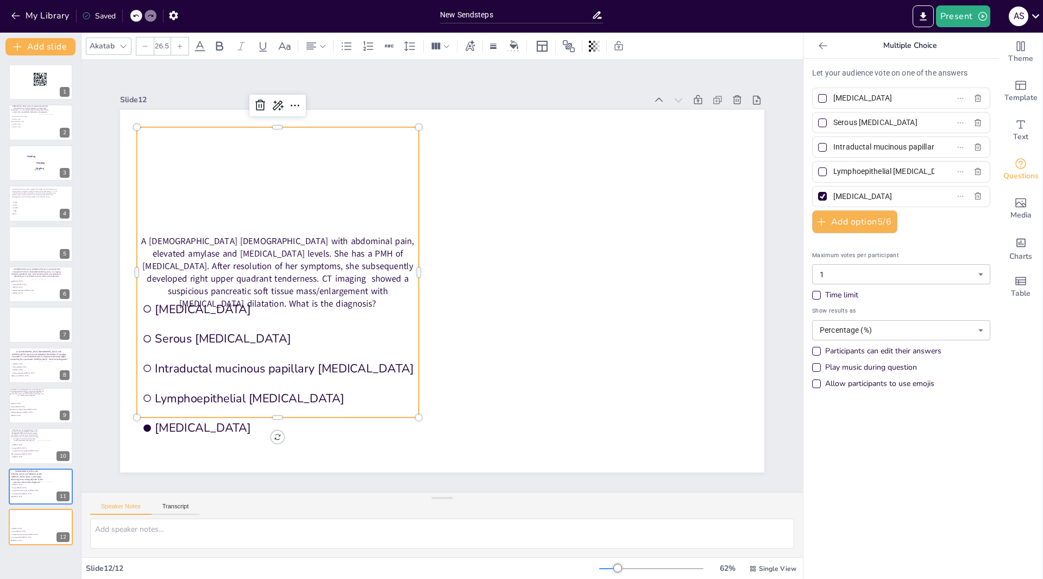
click at [184, 52] on div at bounding box center [179, 45] width 17 height 17
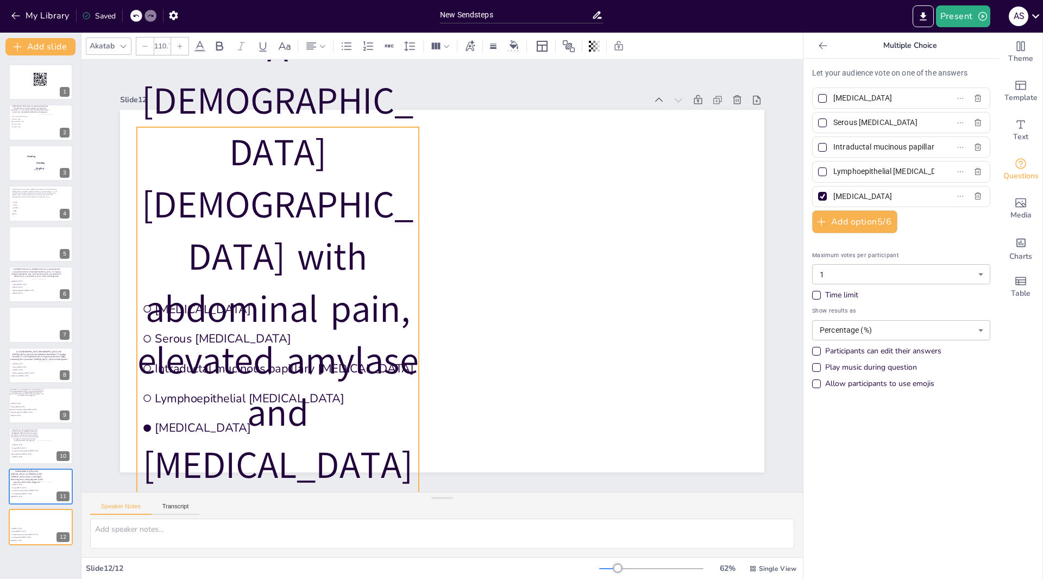
drag, startPoint x: 271, startPoint y: 437, endPoint x: 267, endPoint y: 361, distance: 76.2
click at [267, 361] on div "Mucinous cystic neoplasm Serous cystadenoma Intraductal mucinous papillary neop…" at bounding box center [442, 291] width 645 height 362
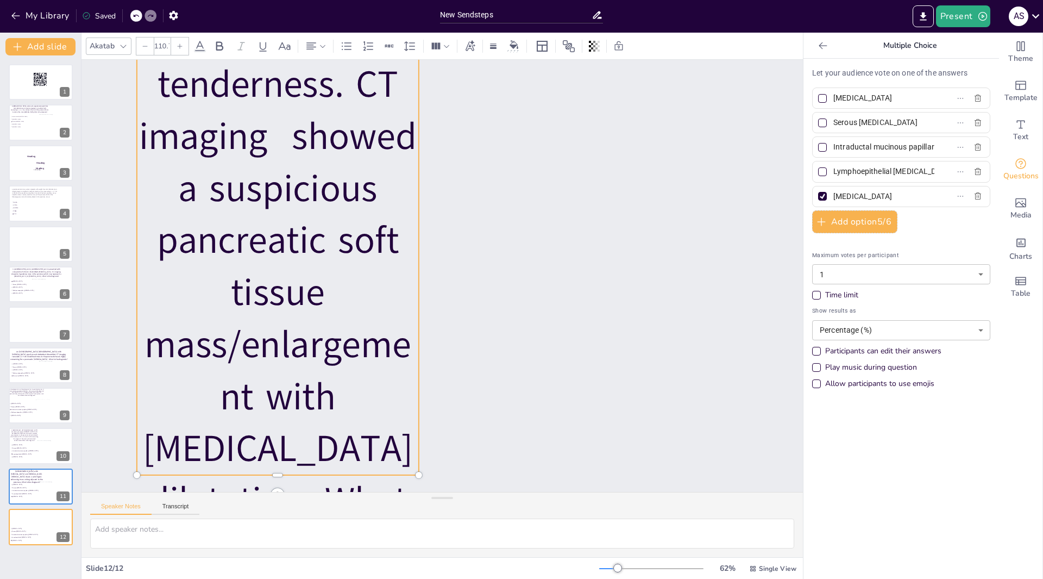
scroll to position [914, 0]
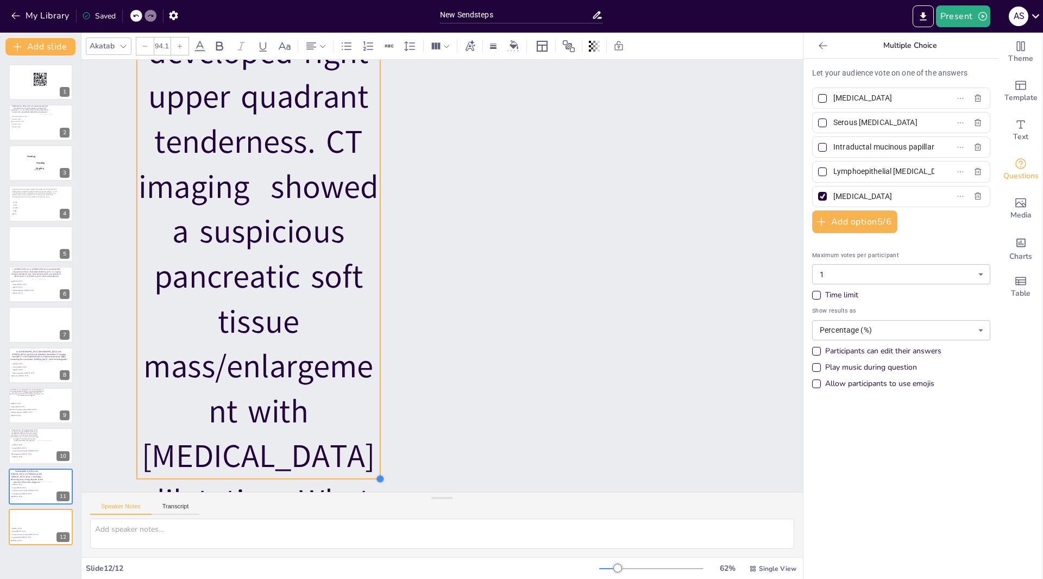
type input "93.4"
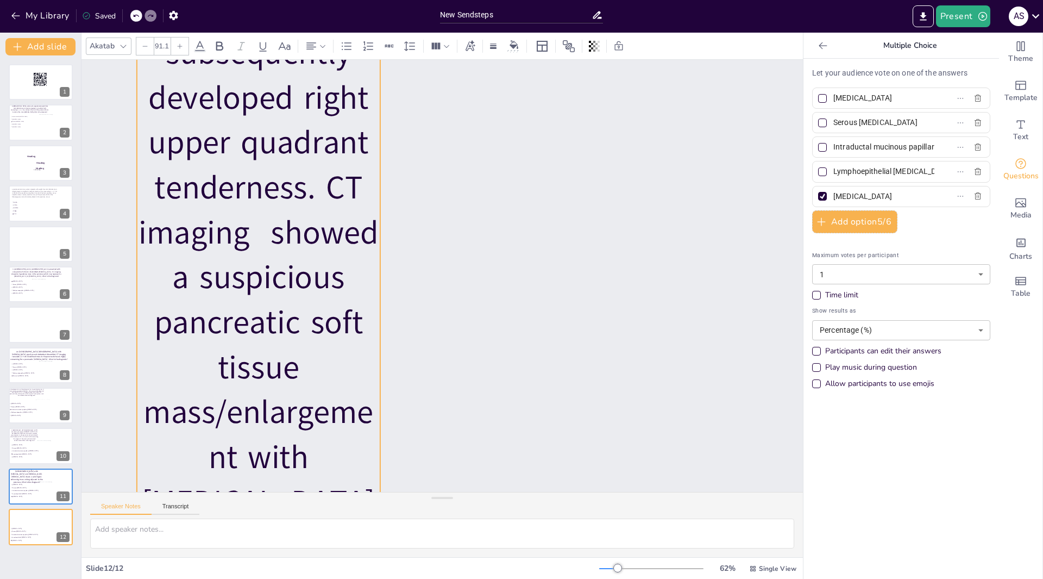
drag, startPoint x: 411, startPoint y: 457, endPoint x: 360, endPoint y: 216, distance: 246.1
click at [360, 216] on div "Slide 1 Slide 2 Invasive ductal adenocarcinoma Mucinous cystic neoplasm Serous …" at bounding box center [443, 276] width 722 height 432
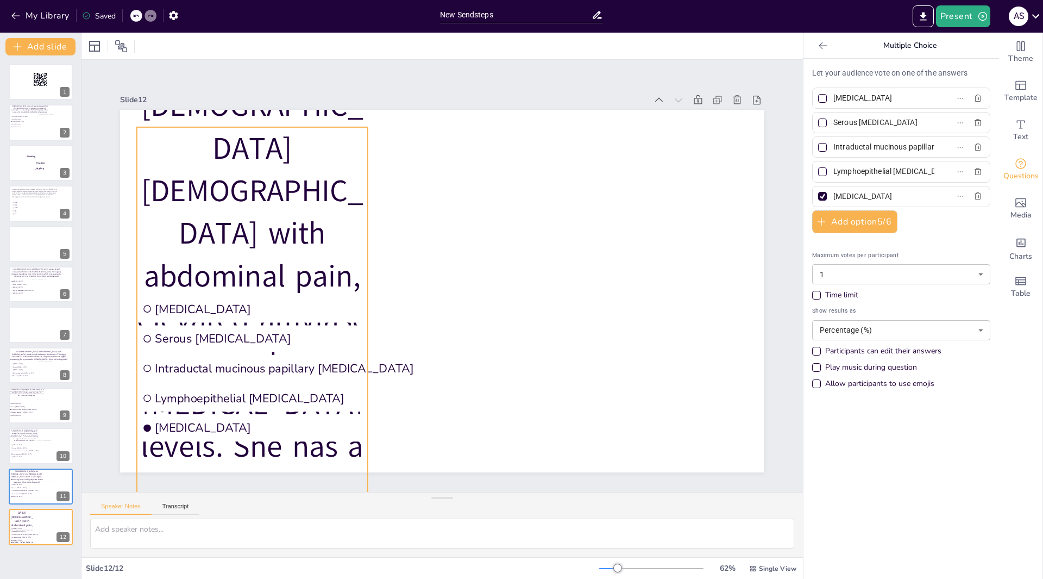
scroll to position [0, 0]
click at [144, 47] on icon at bounding box center [145, 46] width 7 height 7
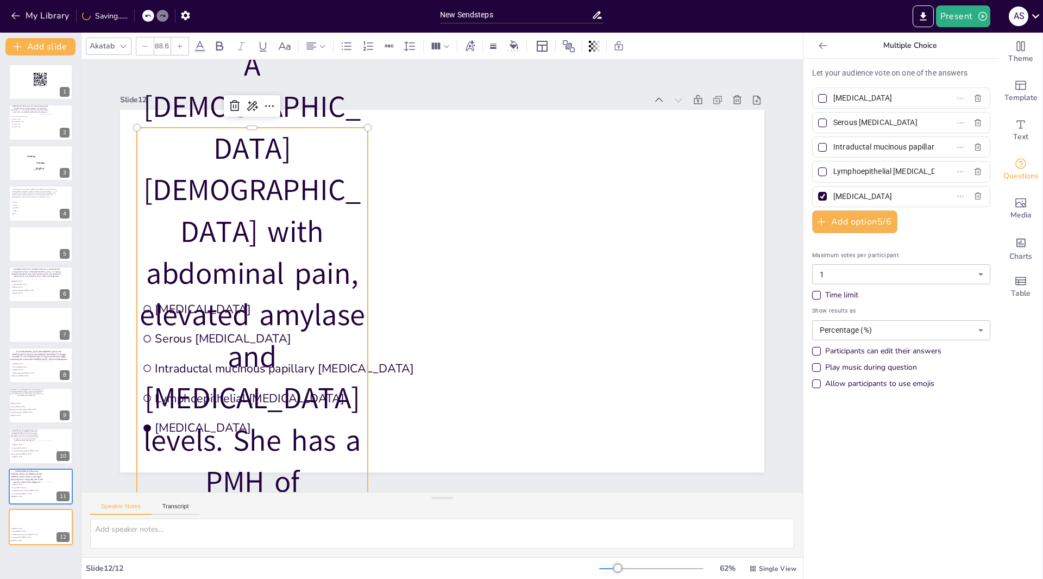
click at [144, 47] on icon at bounding box center [145, 46] width 7 height 7
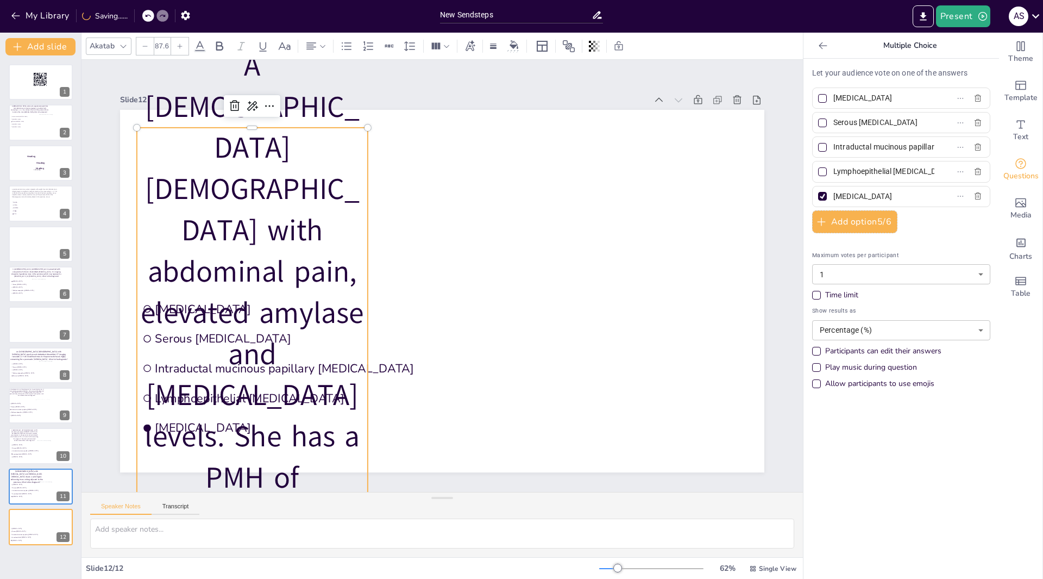
click at [144, 47] on icon at bounding box center [145, 46] width 7 height 7
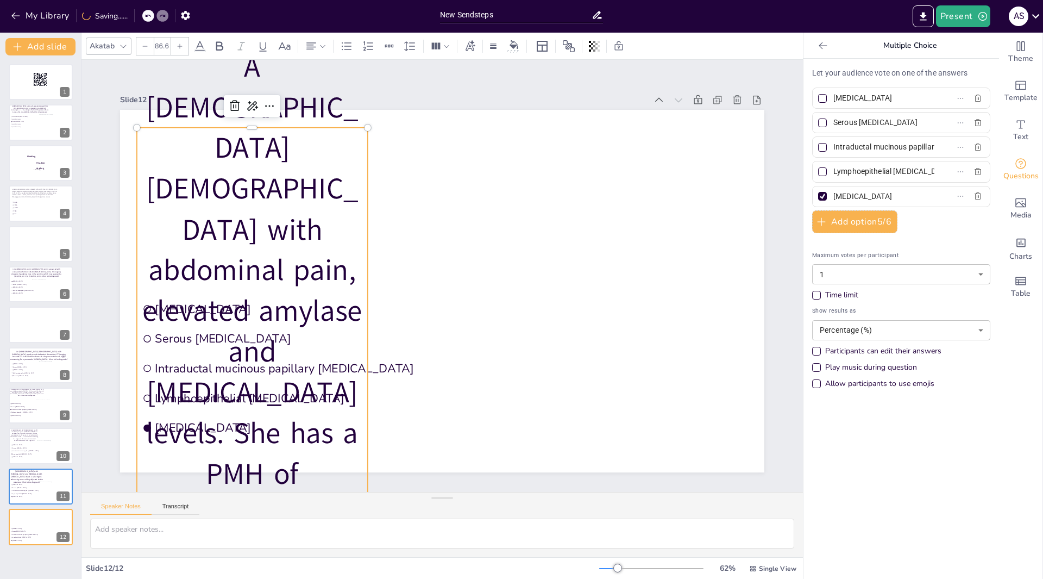
click at [145, 47] on icon at bounding box center [145, 46] width 7 height 7
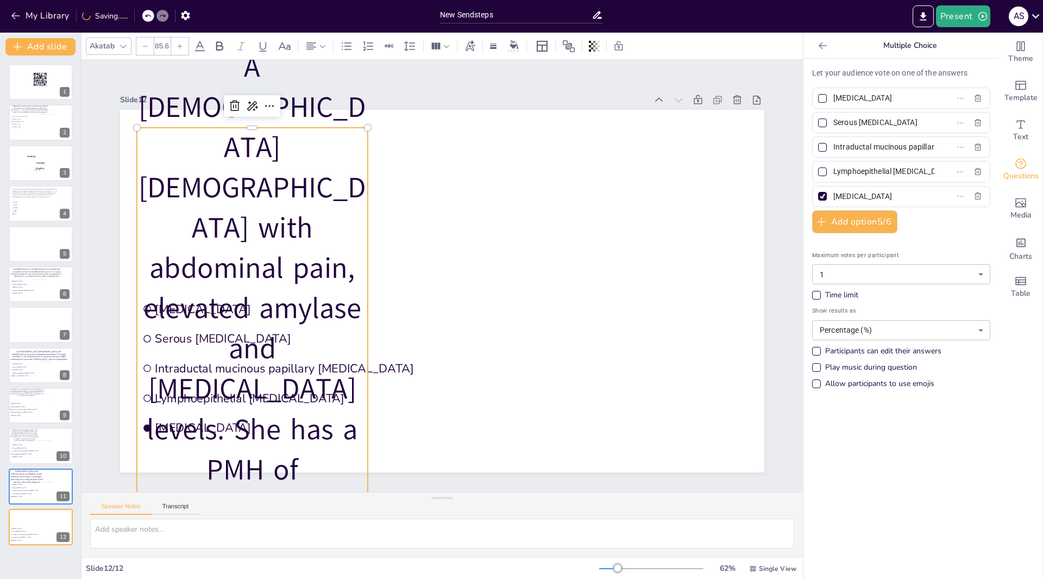
click at [145, 47] on icon at bounding box center [145, 46] width 7 height 7
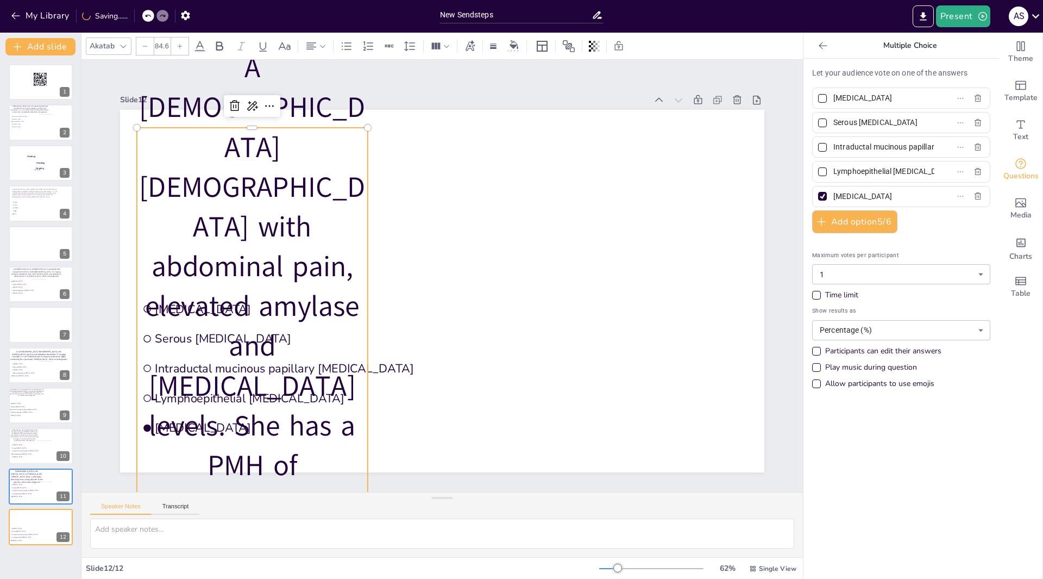
click at [145, 47] on icon at bounding box center [145, 46] width 7 height 7
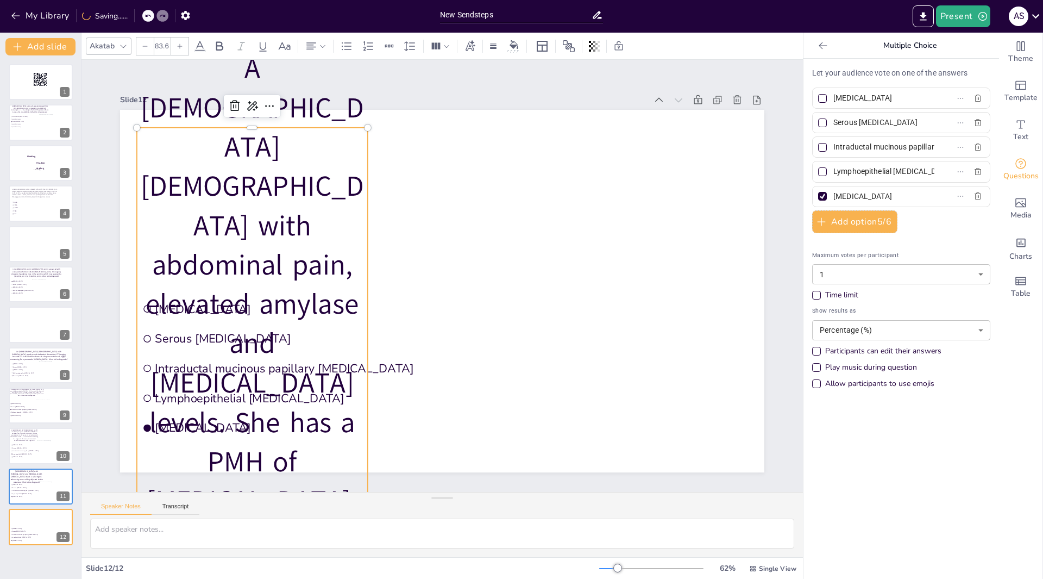
click at [145, 47] on icon at bounding box center [145, 46] width 7 height 7
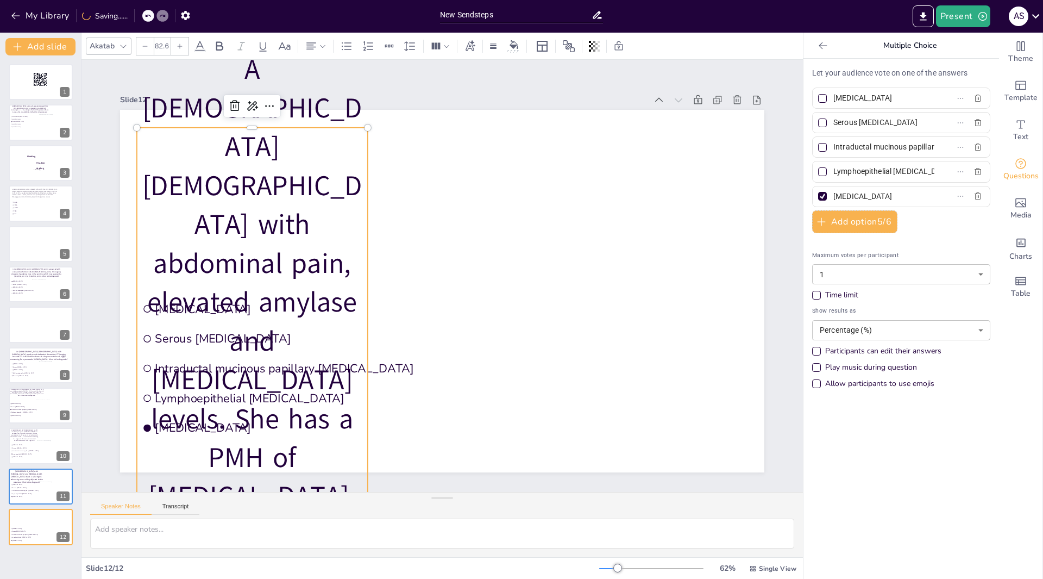
click at [145, 47] on icon at bounding box center [145, 46] width 7 height 7
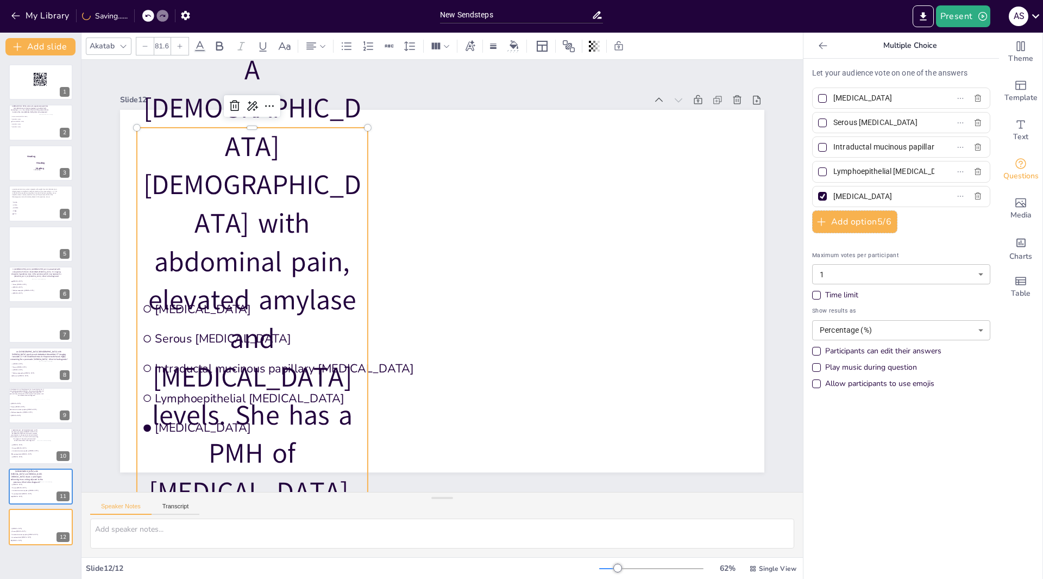
click at [145, 47] on icon at bounding box center [145, 46] width 7 height 7
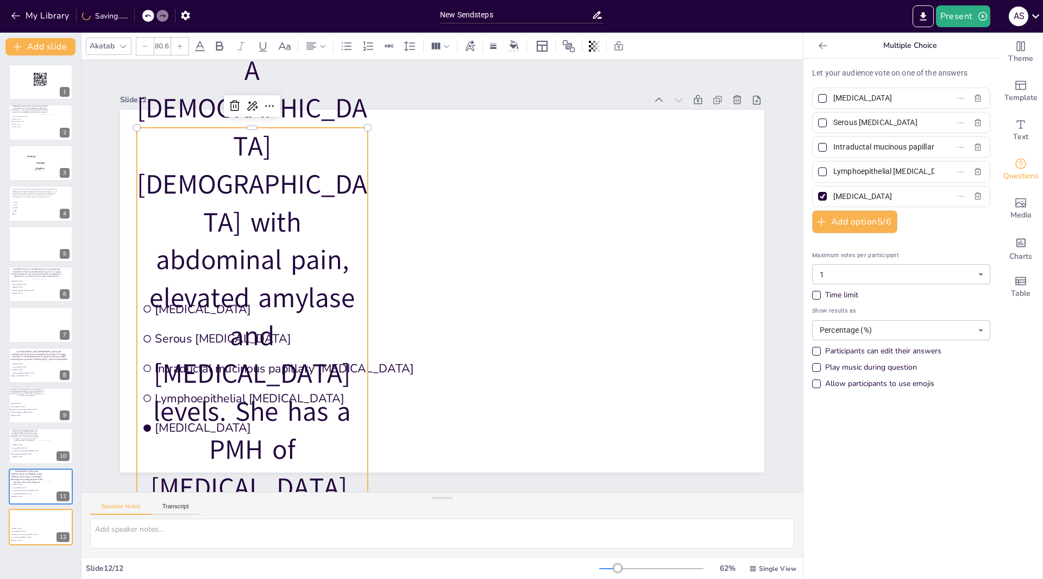
click at [145, 47] on icon at bounding box center [145, 46] width 7 height 7
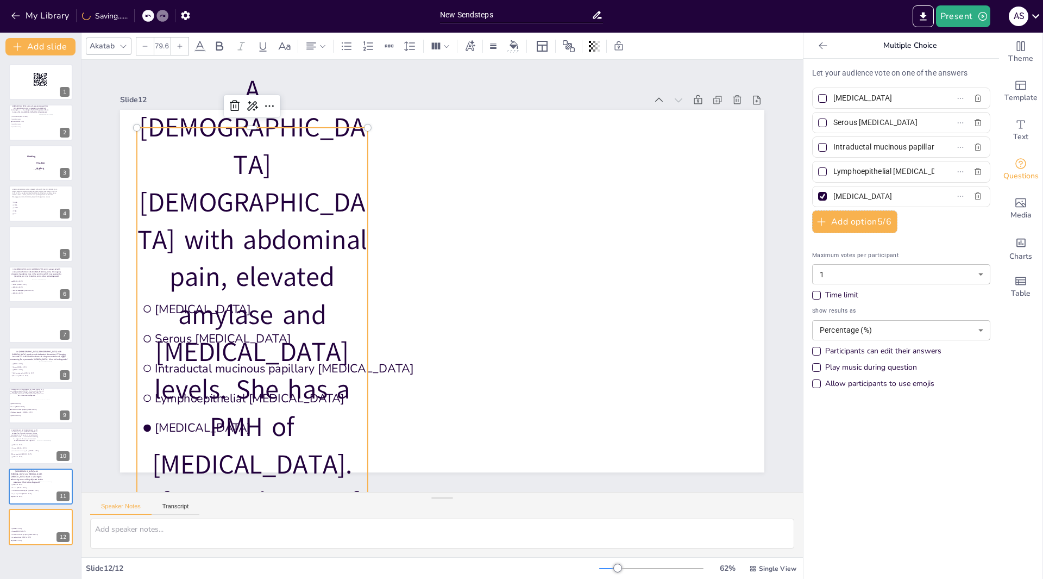
click at [145, 47] on icon at bounding box center [145, 46] width 7 height 7
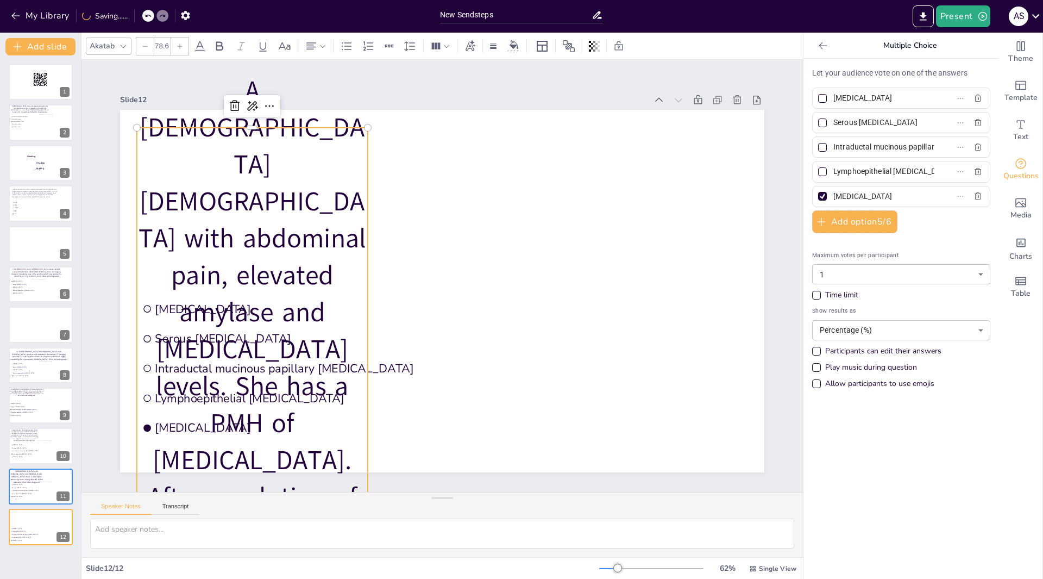
click at [145, 47] on icon at bounding box center [145, 46] width 7 height 7
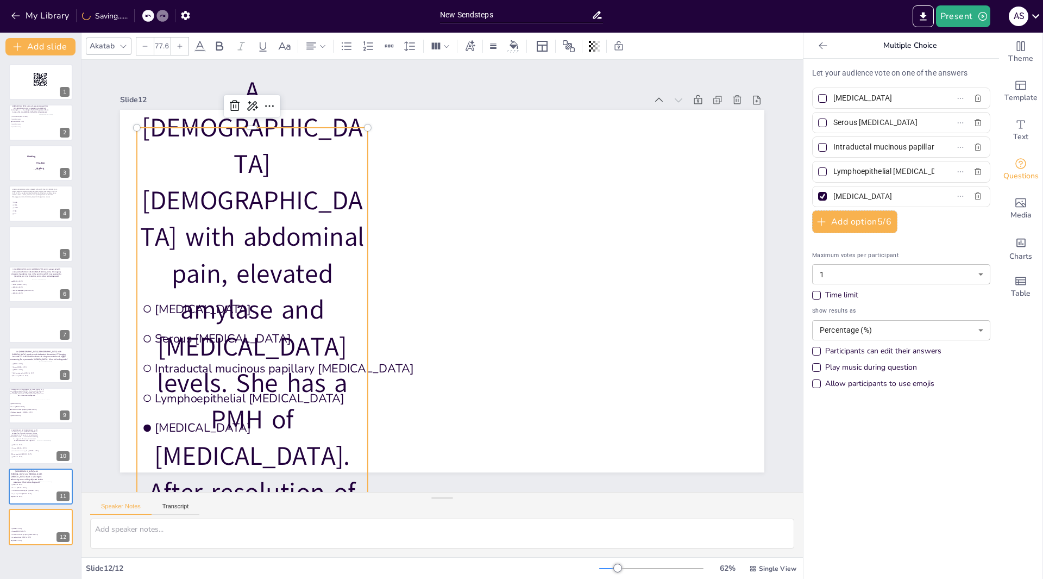
click at [145, 47] on icon at bounding box center [145, 46] width 7 height 7
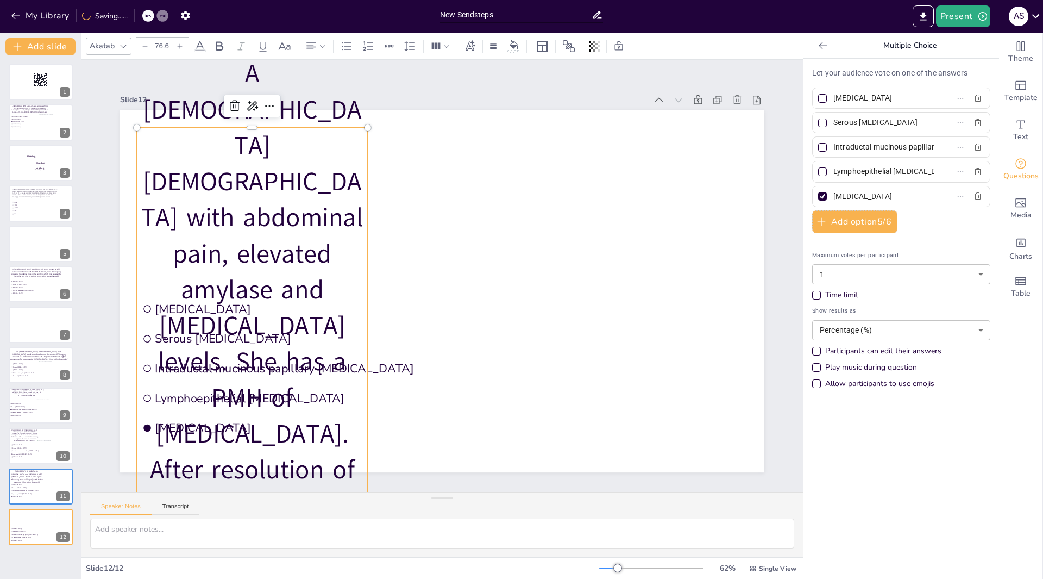
click at [145, 47] on icon at bounding box center [145, 46] width 7 height 7
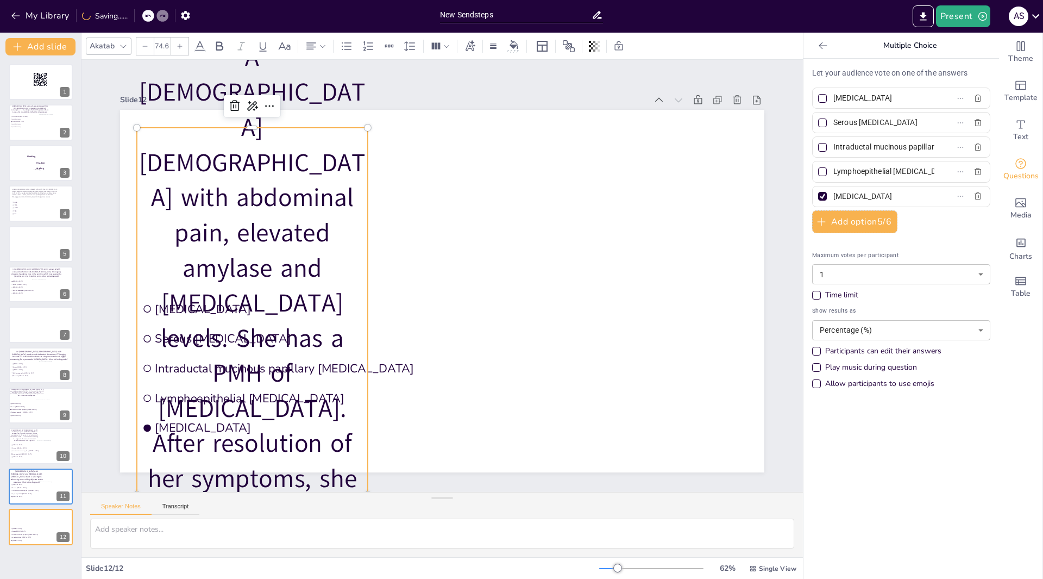
click at [145, 47] on icon at bounding box center [145, 46] width 7 height 7
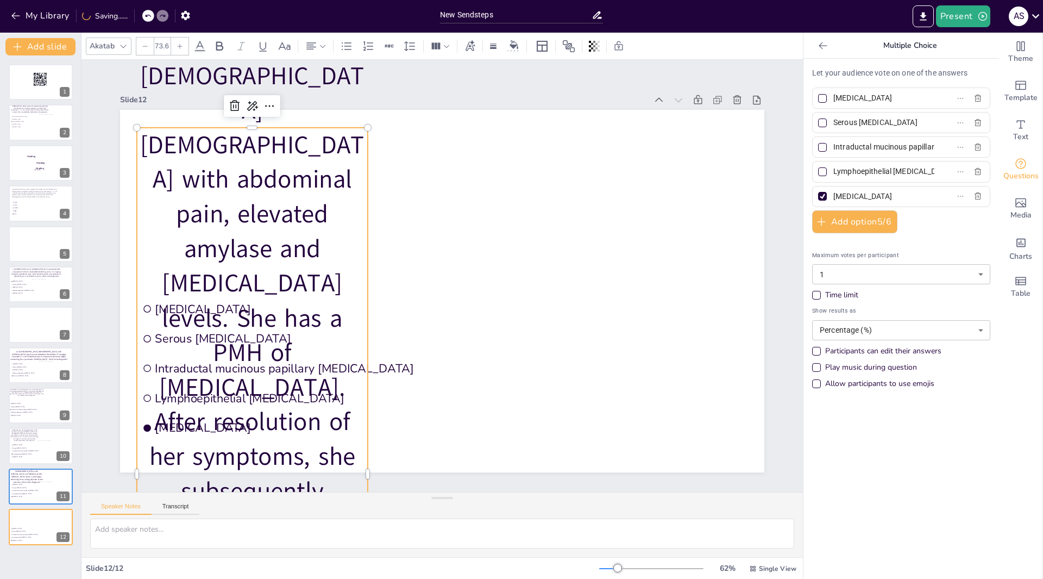
click at [145, 47] on icon at bounding box center [145, 46] width 7 height 7
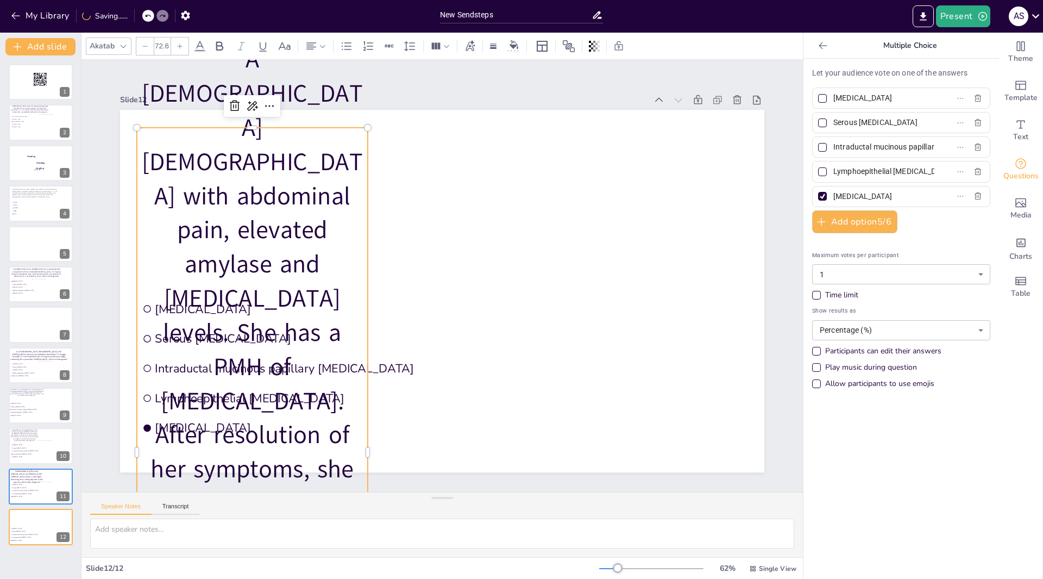
click at [145, 47] on icon at bounding box center [145, 46] width 7 height 7
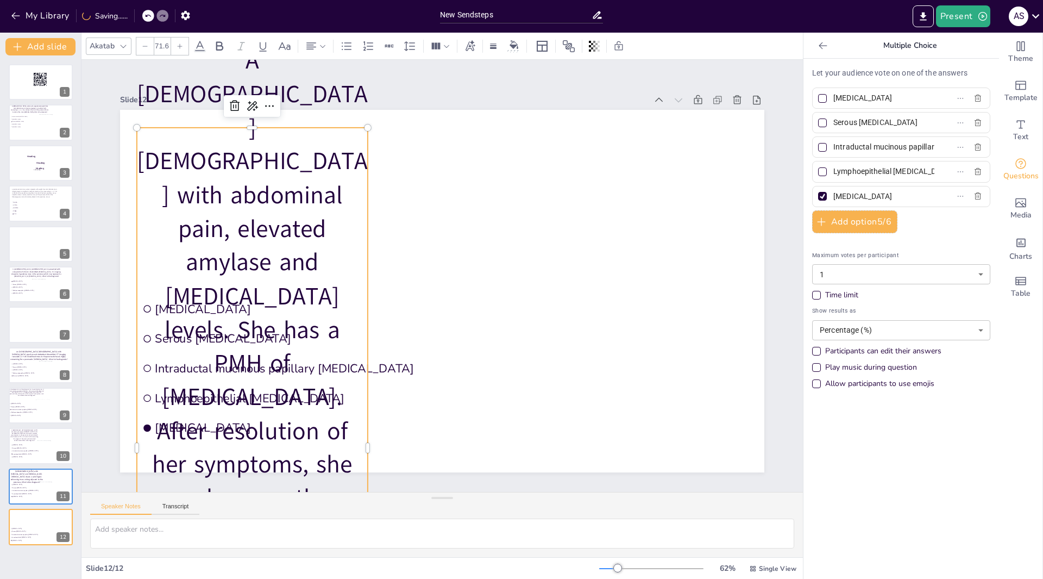
click at [145, 47] on icon at bounding box center [145, 46] width 7 height 7
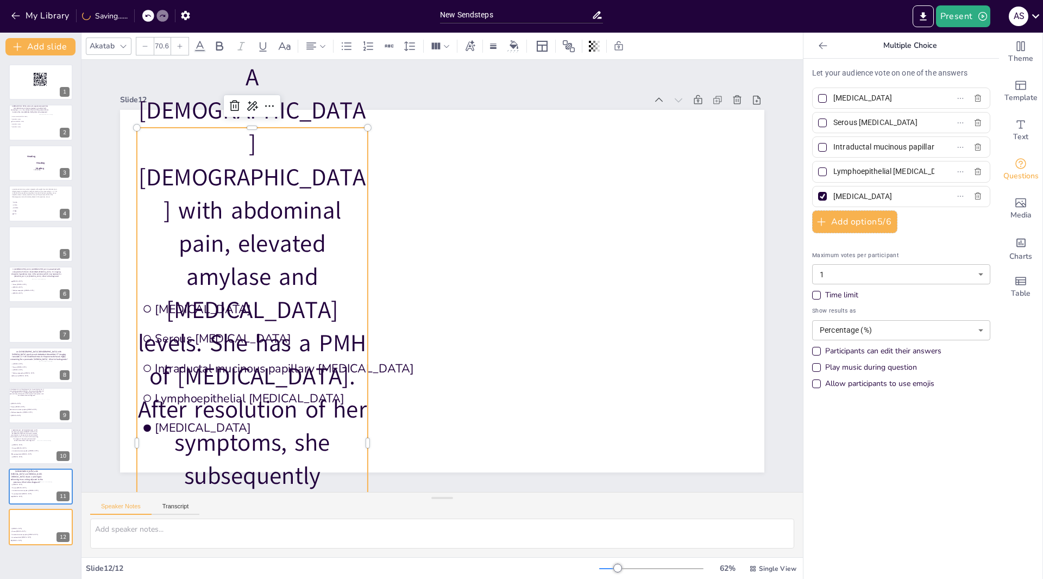
click at [145, 47] on icon at bounding box center [145, 46] width 7 height 7
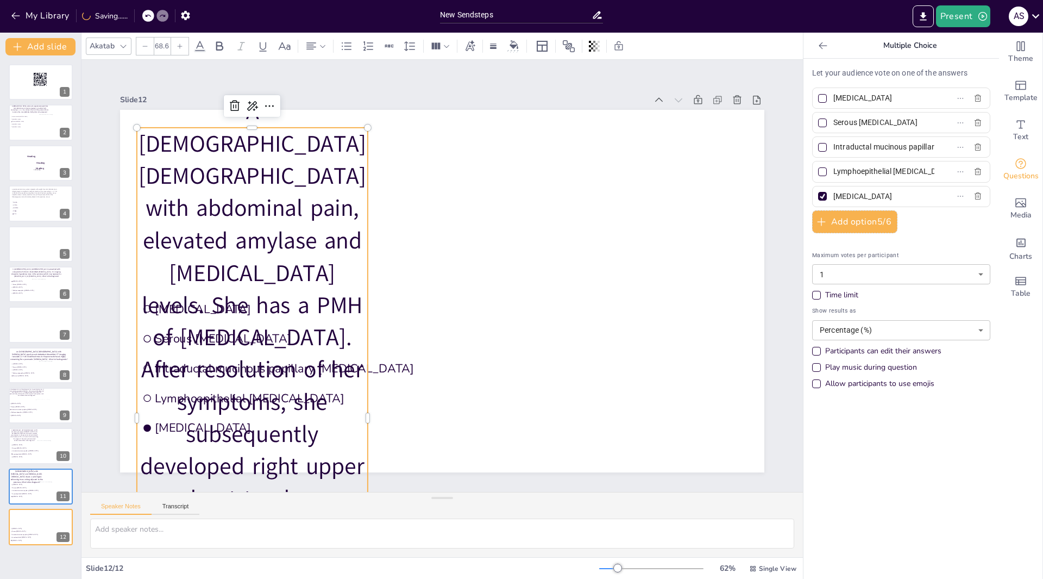
click at [145, 47] on icon at bounding box center [145, 46] width 7 height 7
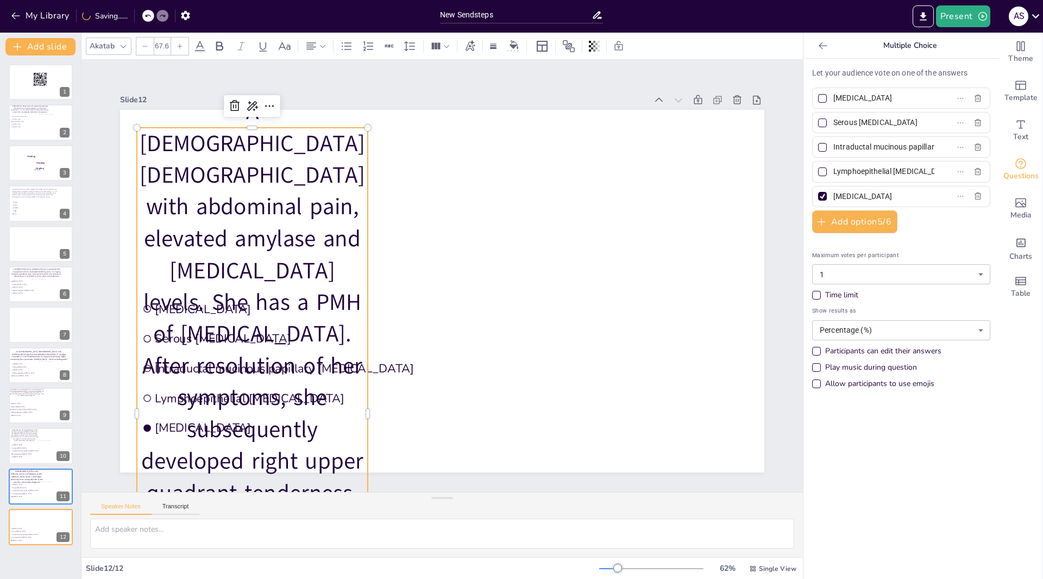
click at [145, 47] on icon at bounding box center [145, 46] width 7 height 7
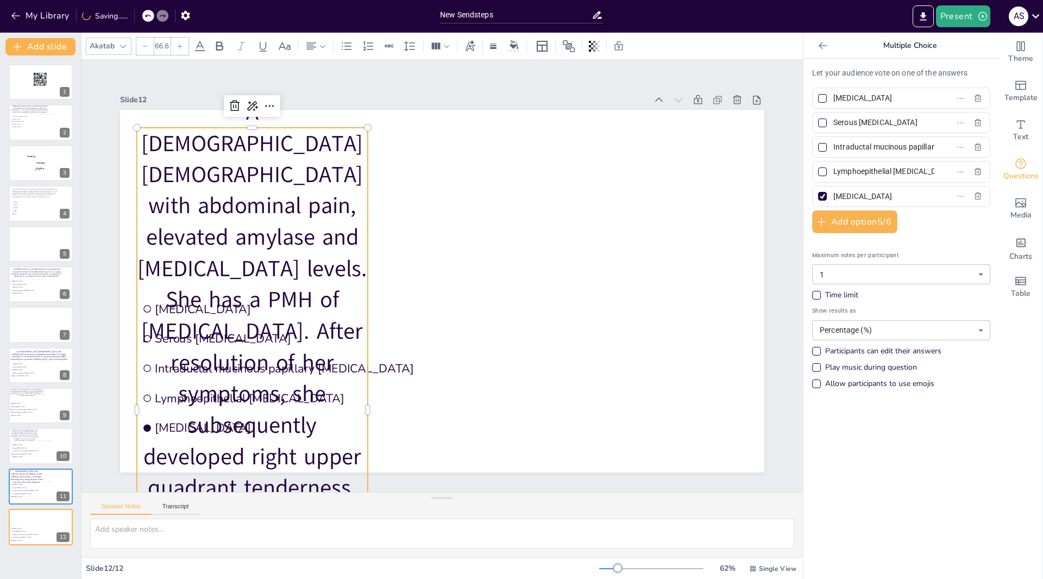
click at [145, 47] on icon at bounding box center [145, 46] width 7 height 7
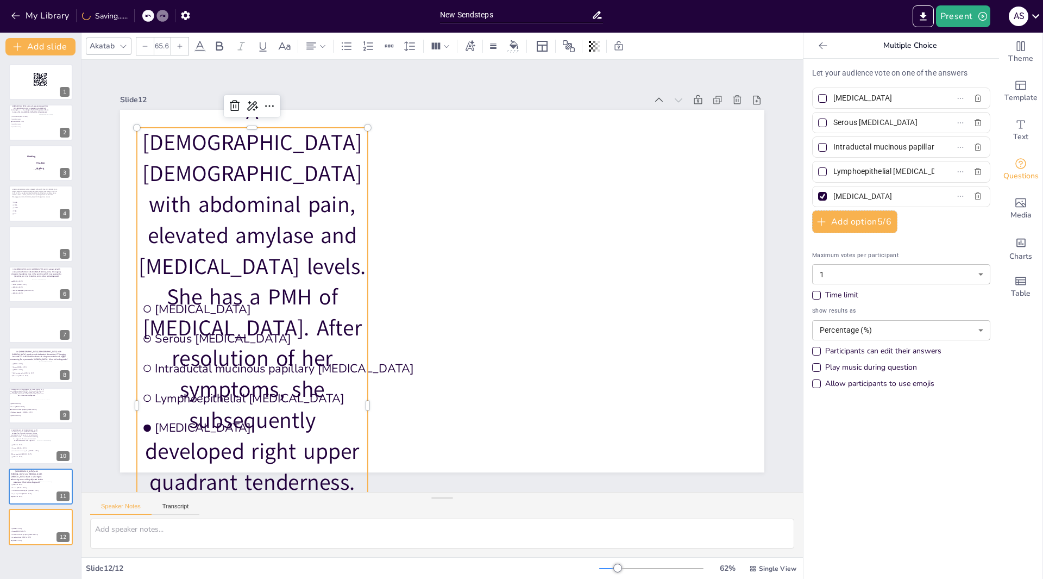
click at [145, 47] on icon at bounding box center [145, 46] width 7 height 7
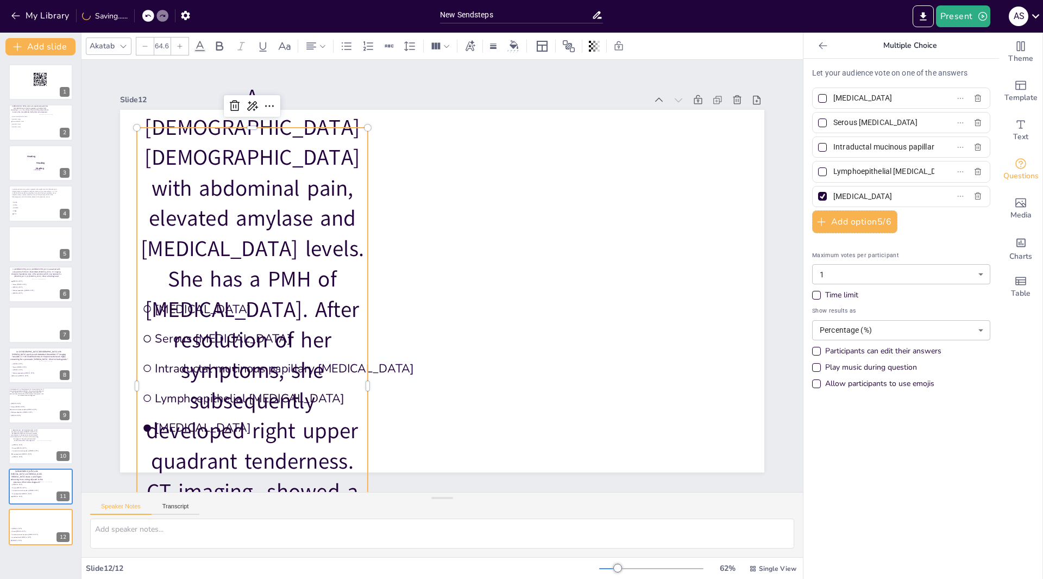
click at [145, 47] on icon at bounding box center [145, 46] width 7 height 7
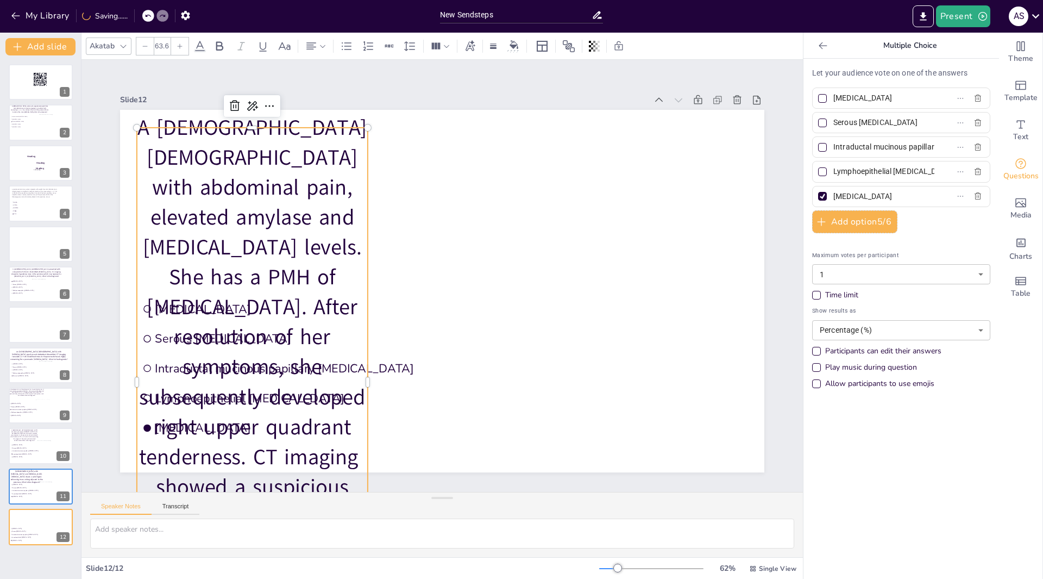
click at [145, 47] on icon at bounding box center [145, 46] width 7 height 7
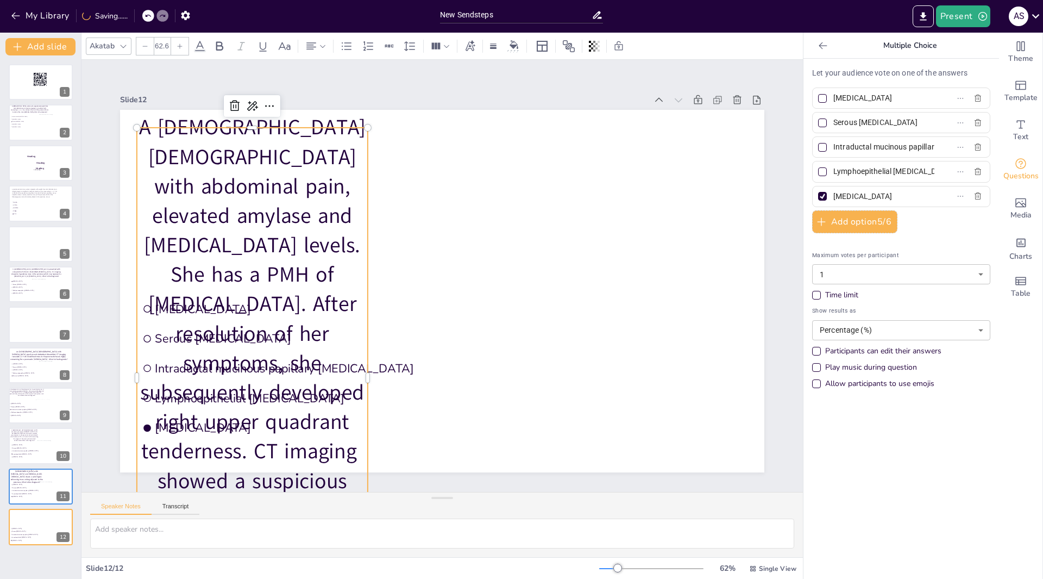
click at [145, 47] on icon at bounding box center [145, 46] width 7 height 7
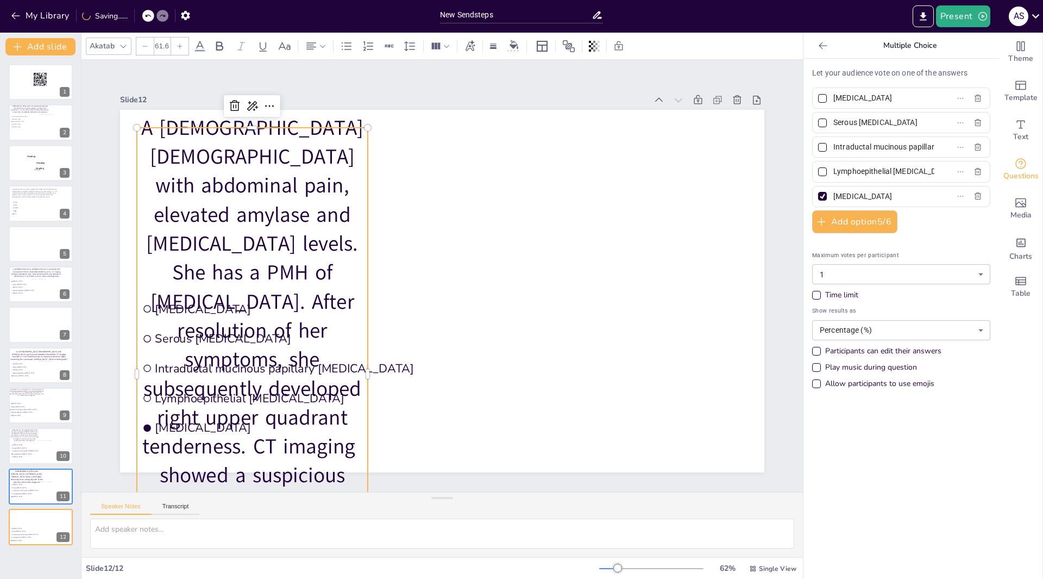
click at [145, 47] on icon at bounding box center [145, 46] width 7 height 7
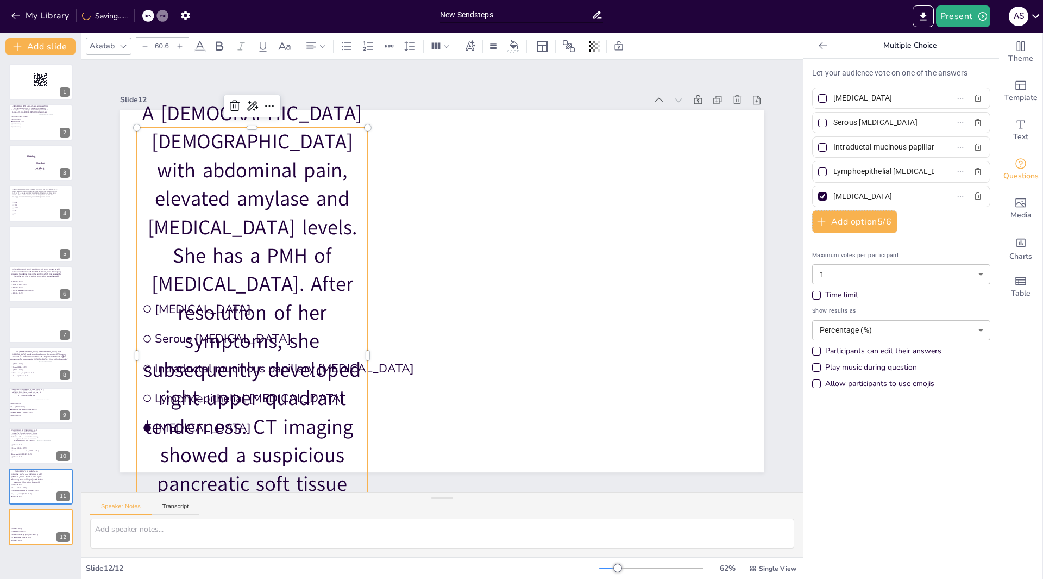
click at [145, 47] on icon at bounding box center [145, 46] width 7 height 7
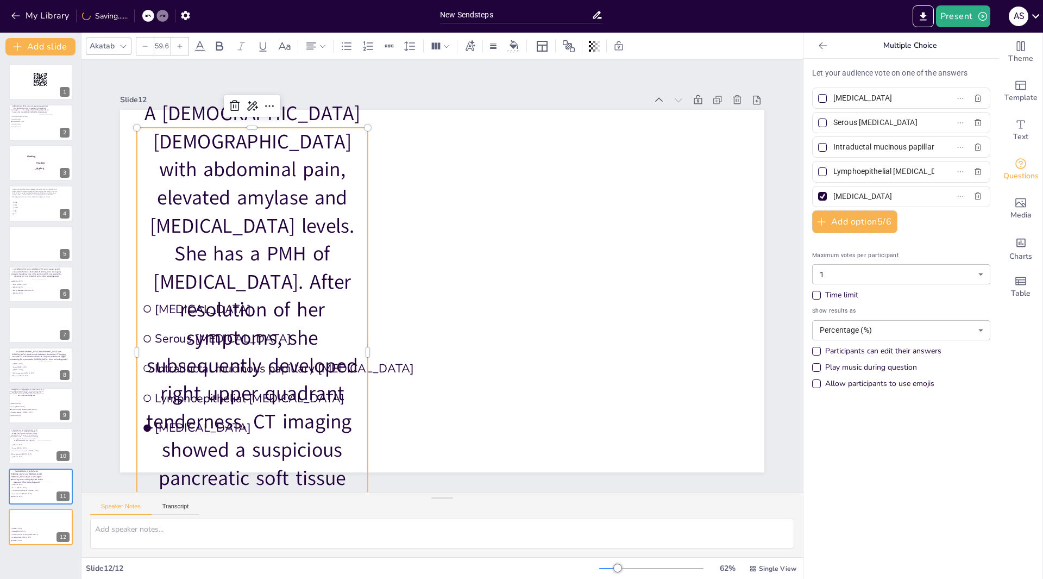
click at [145, 47] on icon at bounding box center [145, 46] width 7 height 7
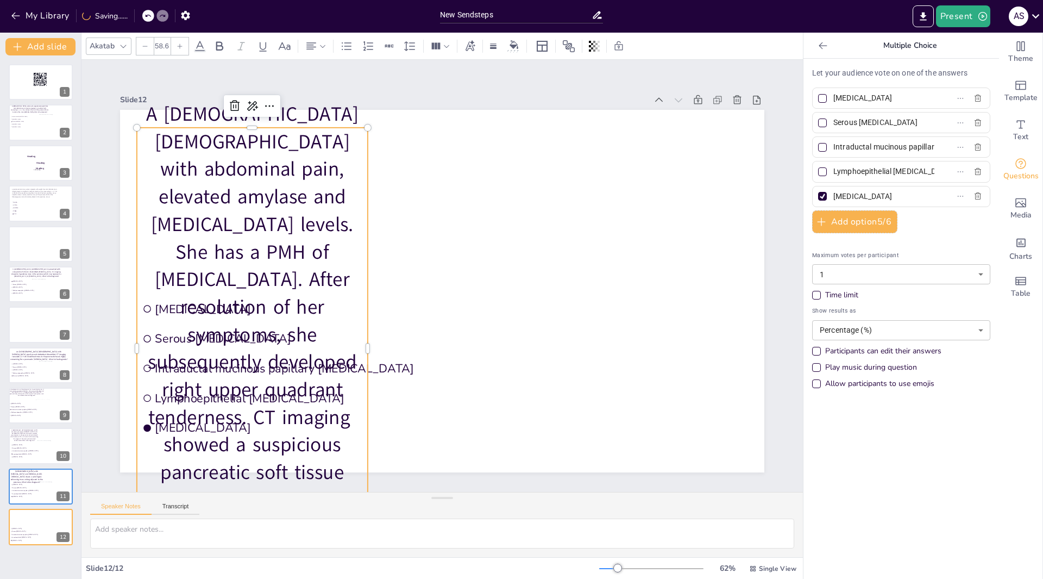
click at [145, 47] on icon at bounding box center [145, 46] width 7 height 7
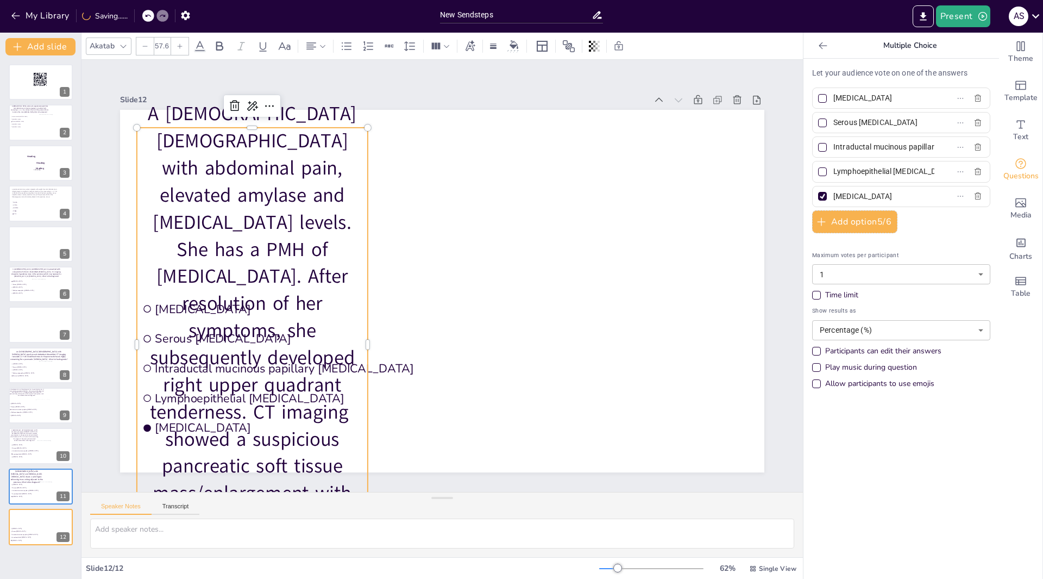
click at [145, 47] on icon at bounding box center [145, 46] width 7 height 7
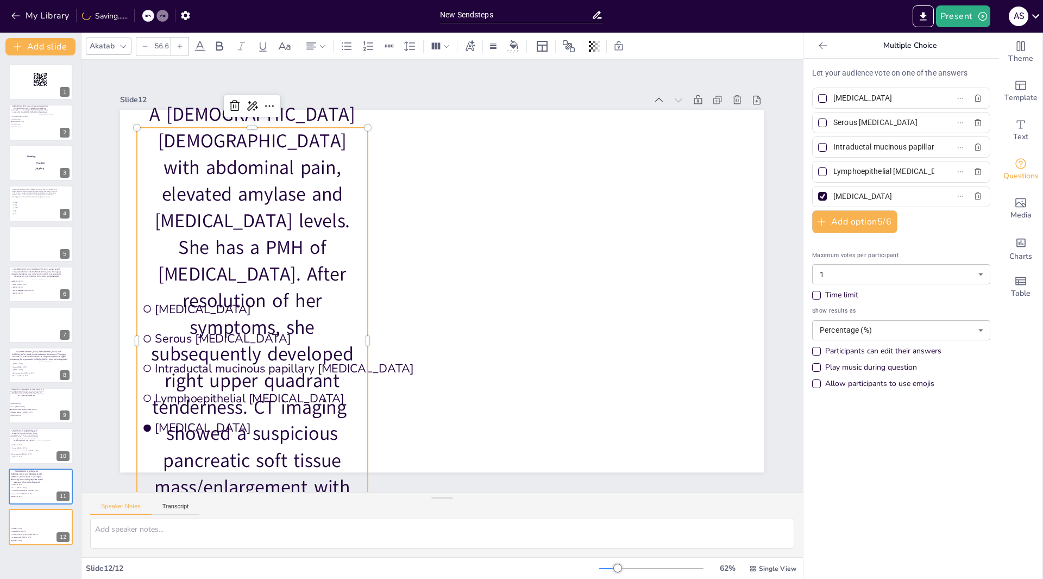
click at [145, 47] on icon at bounding box center [145, 46] width 7 height 7
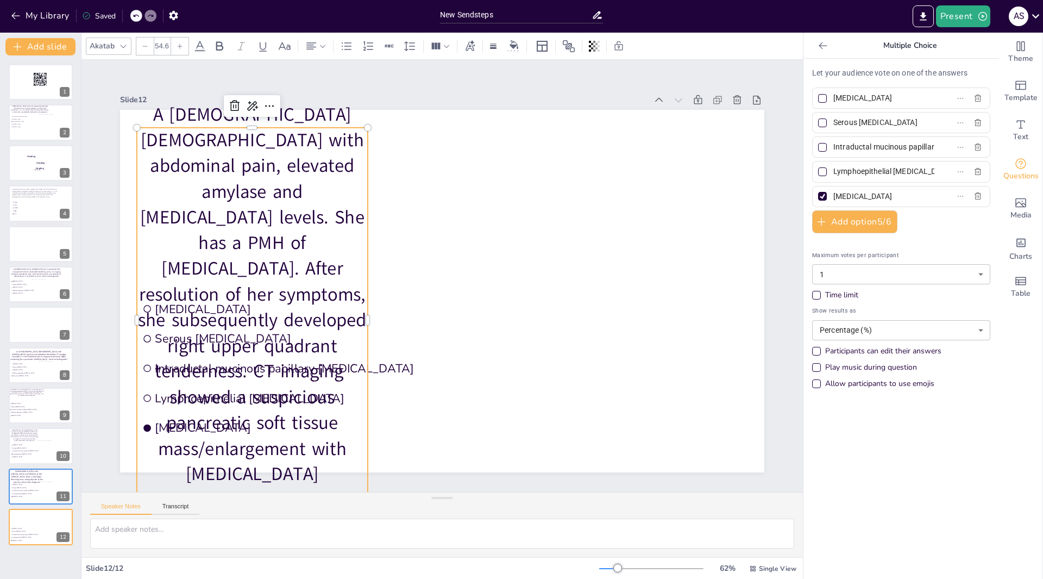
click at [140, 48] on div at bounding box center [144, 45] width 17 height 17
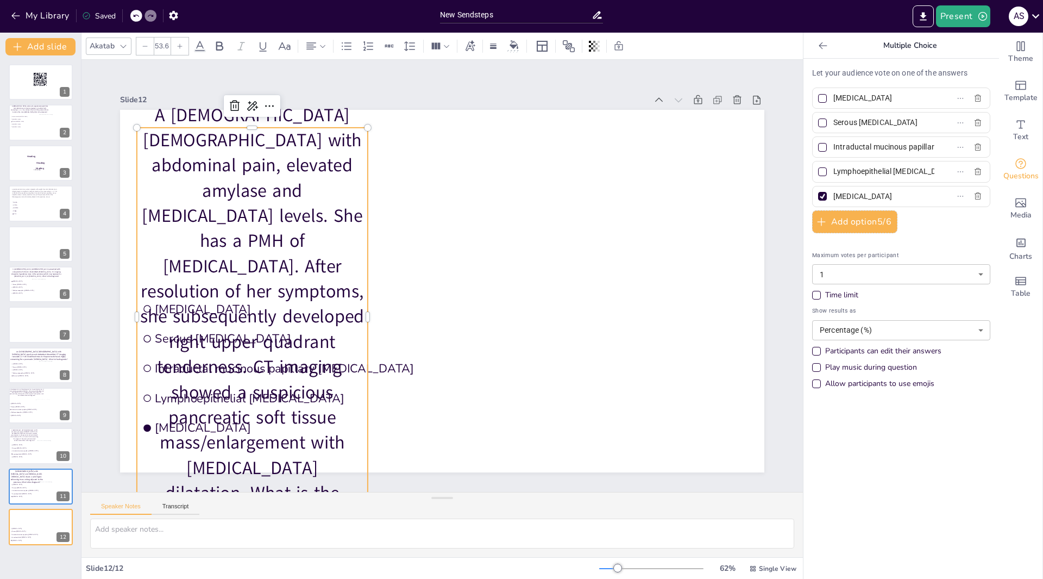
click at [140, 48] on div at bounding box center [144, 45] width 17 height 17
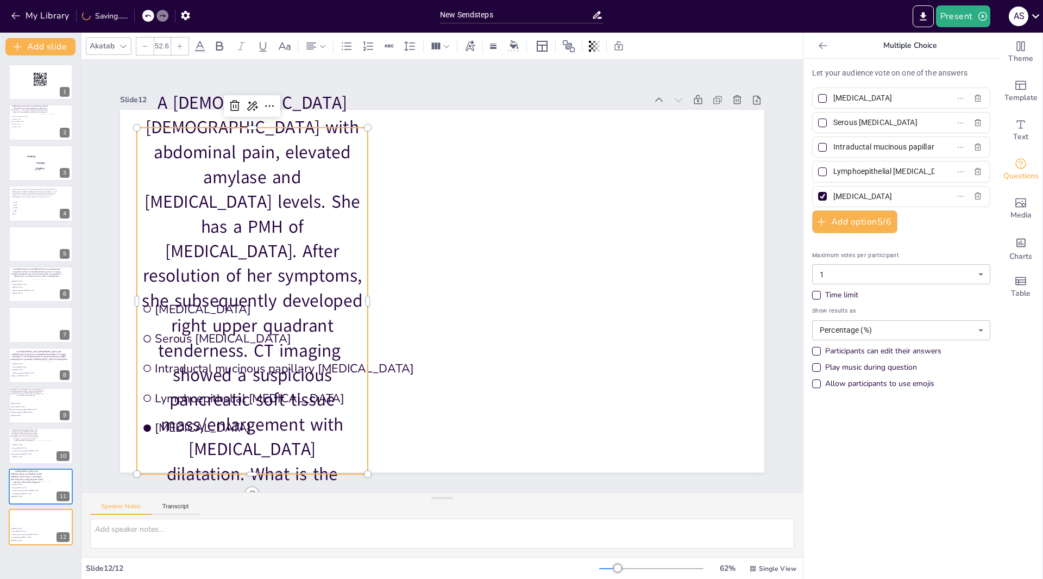
click at [140, 48] on div at bounding box center [144, 45] width 17 height 17
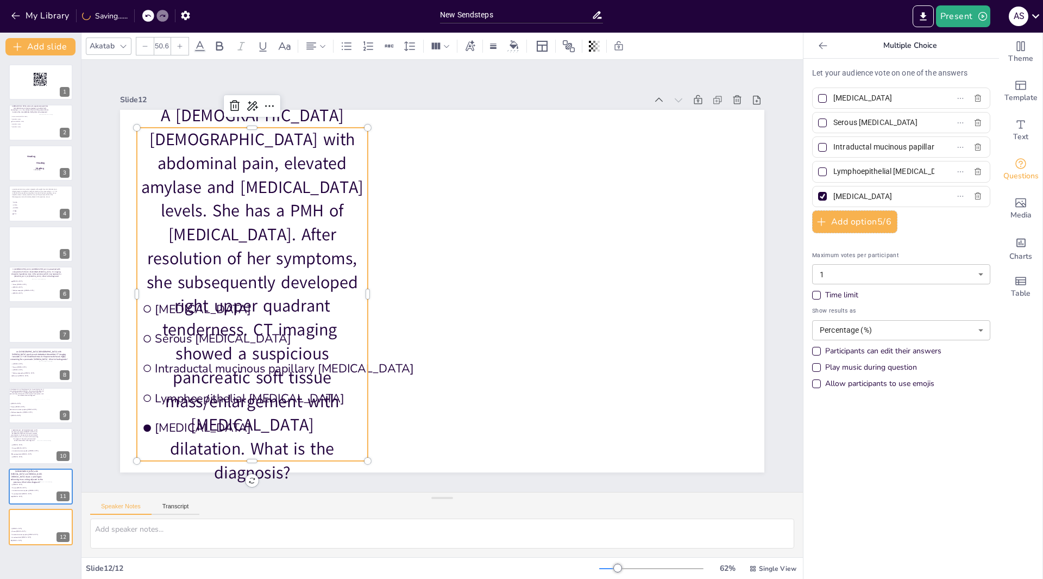
click at [140, 48] on div at bounding box center [144, 45] width 17 height 17
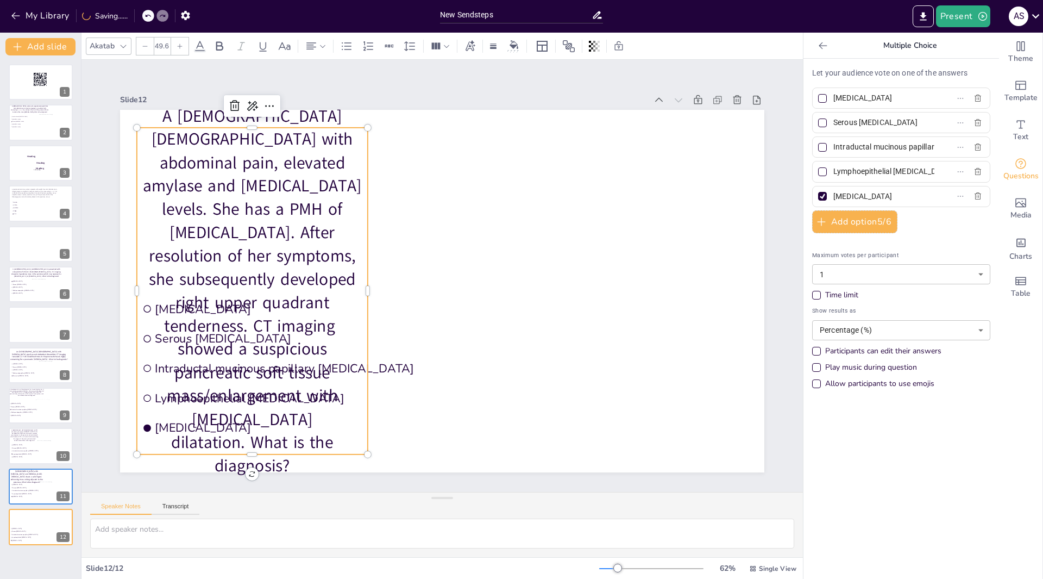
click at [140, 48] on div at bounding box center [144, 45] width 17 height 17
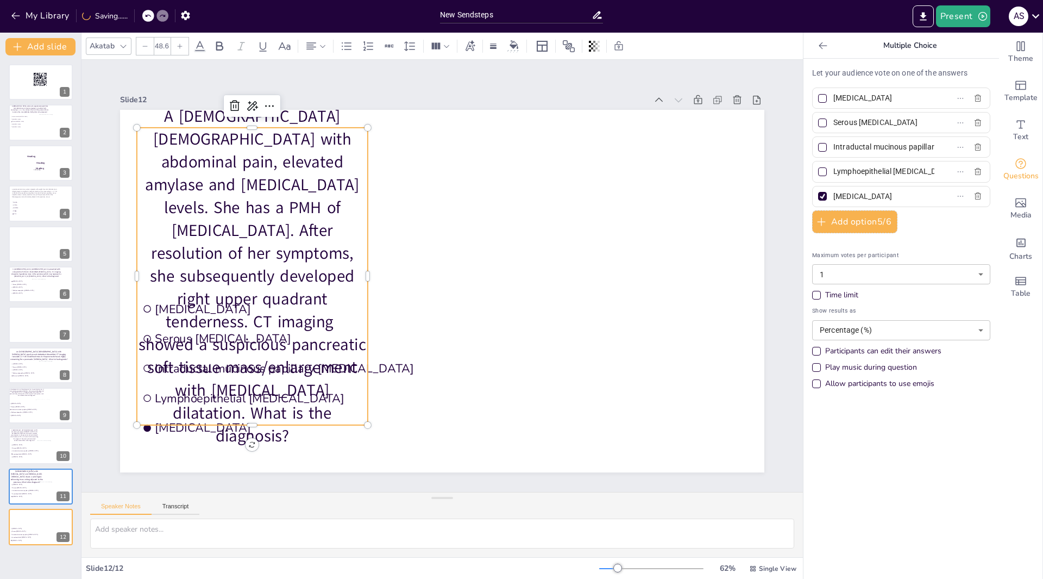
click at [140, 48] on div at bounding box center [144, 45] width 17 height 17
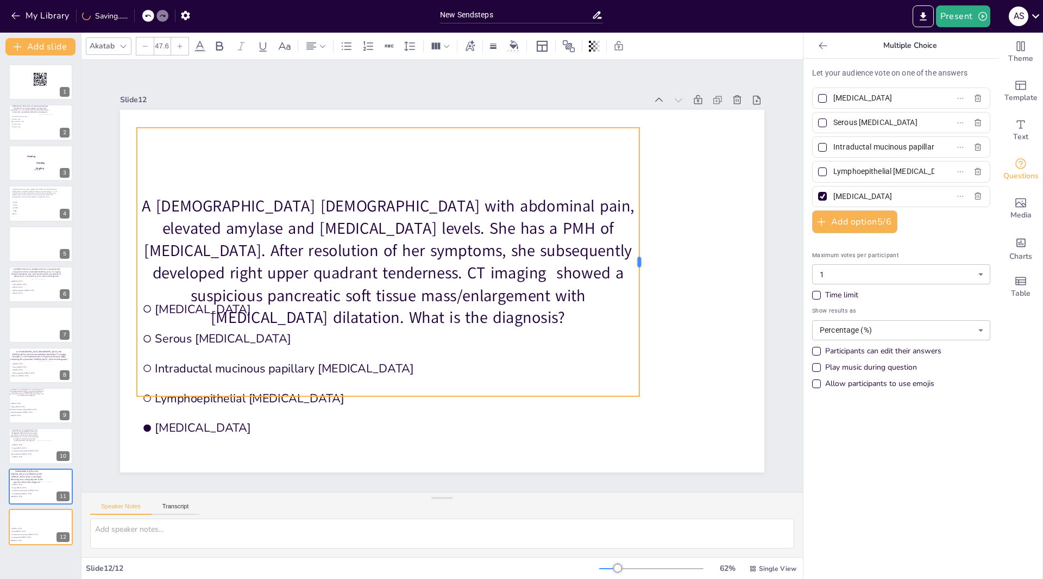
drag, startPoint x: 362, startPoint y: 258, endPoint x: 635, endPoint y: 224, distance: 274.9
click at [640, 224] on div at bounding box center [644, 262] width 9 height 268
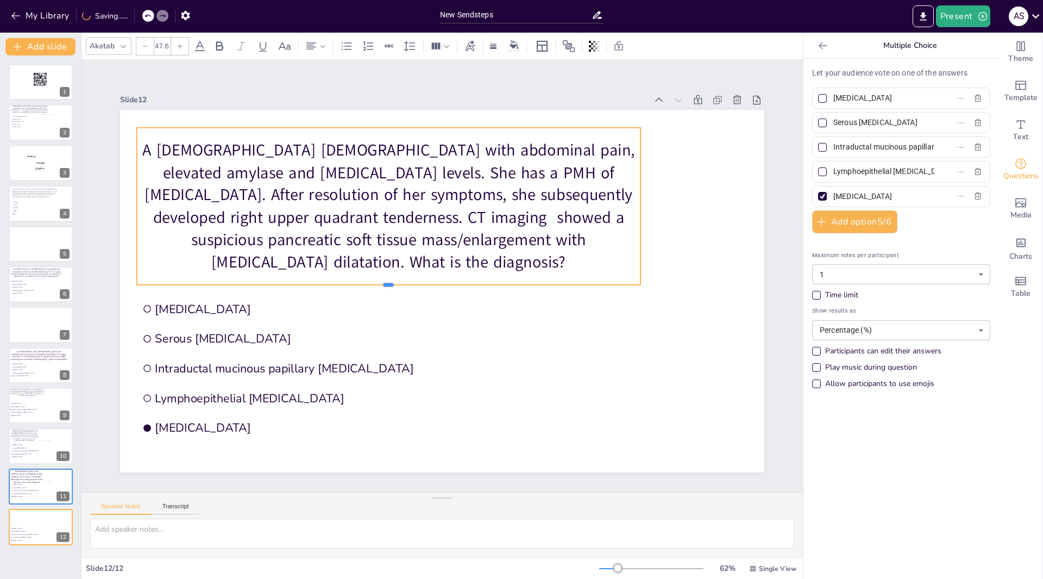
drag, startPoint x: 380, startPoint y: 393, endPoint x: 377, endPoint y: 282, distance: 111.4
click at [377, 285] on div at bounding box center [389, 289] width 504 height 9
click at [137, 128] on div "A [DEMOGRAPHIC_DATA] [DEMOGRAPHIC_DATA] with abdominal pain, elevated amylase a…" at bounding box center [389, 206] width 504 height 157
drag, startPoint x: 148, startPoint y: 129, endPoint x: 137, endPoint y: 137, distance: 13.2
click at [140, 128] on div "A [DEMOGRAPHIC_DATA] [DEMOGRAPHIC_DATA] with abdominal pain, elevated amylase a…" at bounding box center [389, 206] width 504 height 157
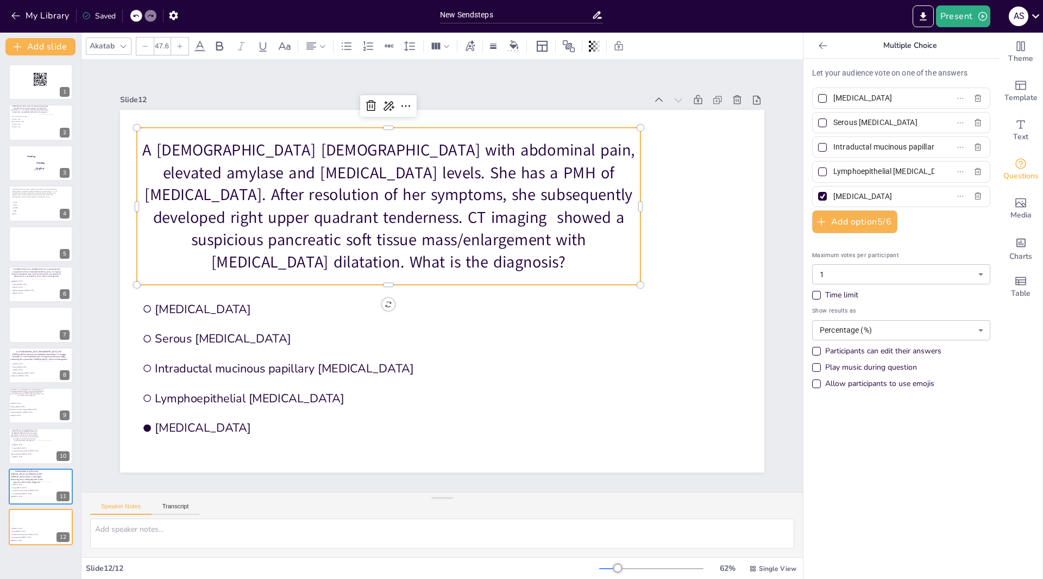
click at [145, 49] on icon at bounding box center [145, 46] width 7 height 7
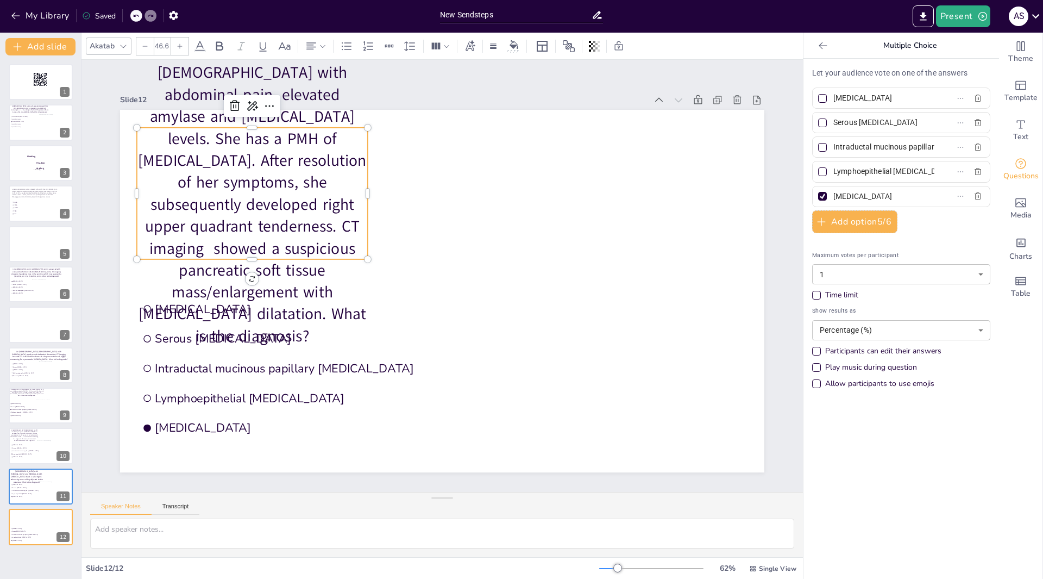
click at [145, 49] on icon at bounding box center [145, 46] width 7 height 7
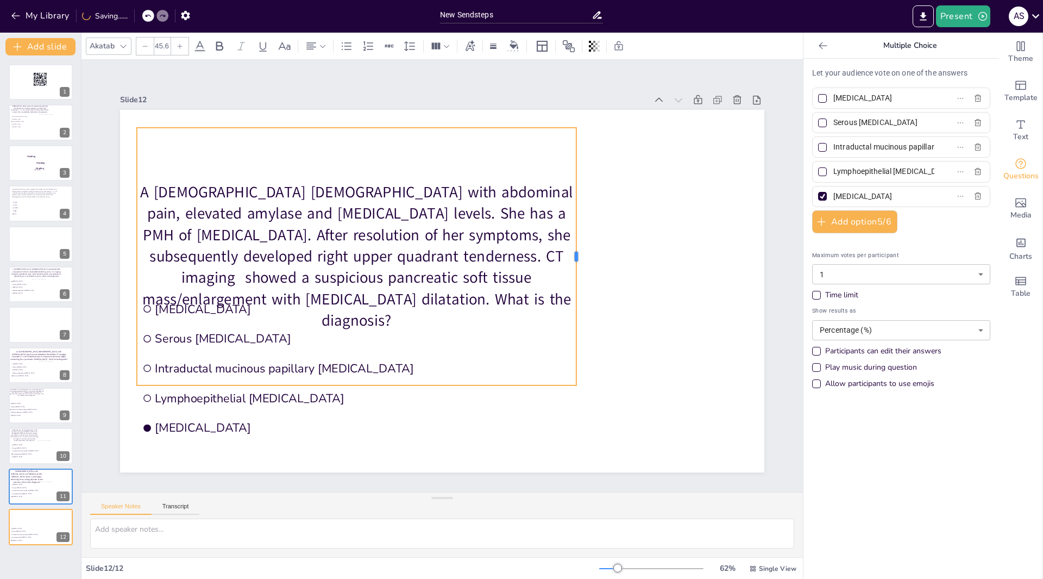
drag, startPoint x: 362, startPoint y: 251, endPoint x: 572, endPoint y: 195, distance: 217.1
click at [577, 195] on div at bounding box center [581, 257] width 9 height 258
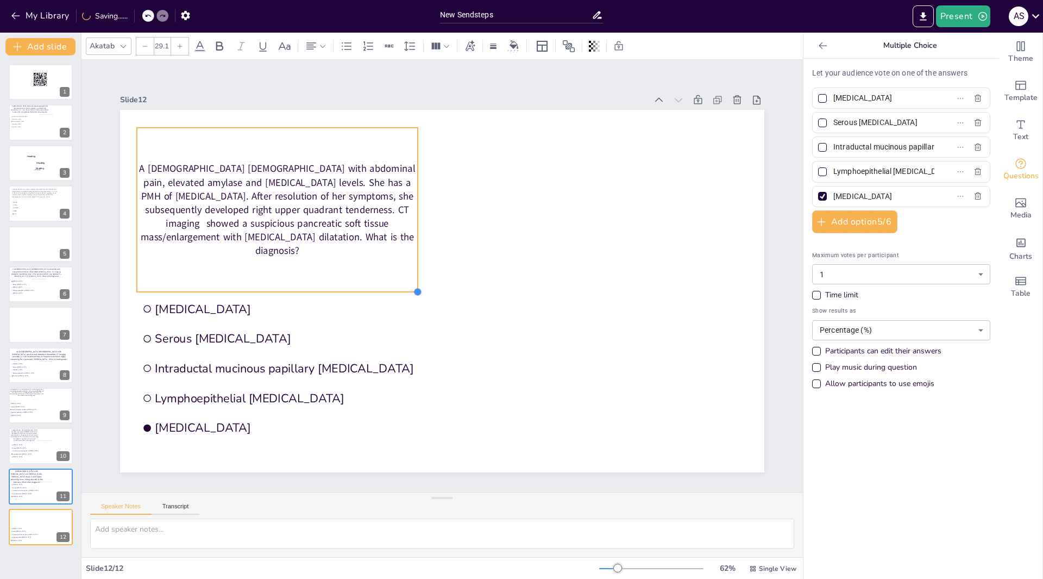
drag, startPoint x: 568, startPoint y: 380, endPoint x: 409, endPoint y: 254, distance: 203.5
click at [409, 254] on div "Mucinous cystic neoplasm Serous cystadenoma Intraductal mucinous papillary neop…" at bounding box center [442, 291] width 645 height 362
drag, startPoint x: 410, startPoint y: 287, endPoint x: 384, endPoint y: 254, distance: 41.8
click at [392, 256] on div "Mucinous cystic neoplasm Serous cystadenoma Intraductal mucinous papillary neop…" at bounding box center [442, 291] width 645 height 362
drag, startPoint x: 392, startPoint y: 277, endPoint x: 405, endPoint y: 271, distance: 14.6
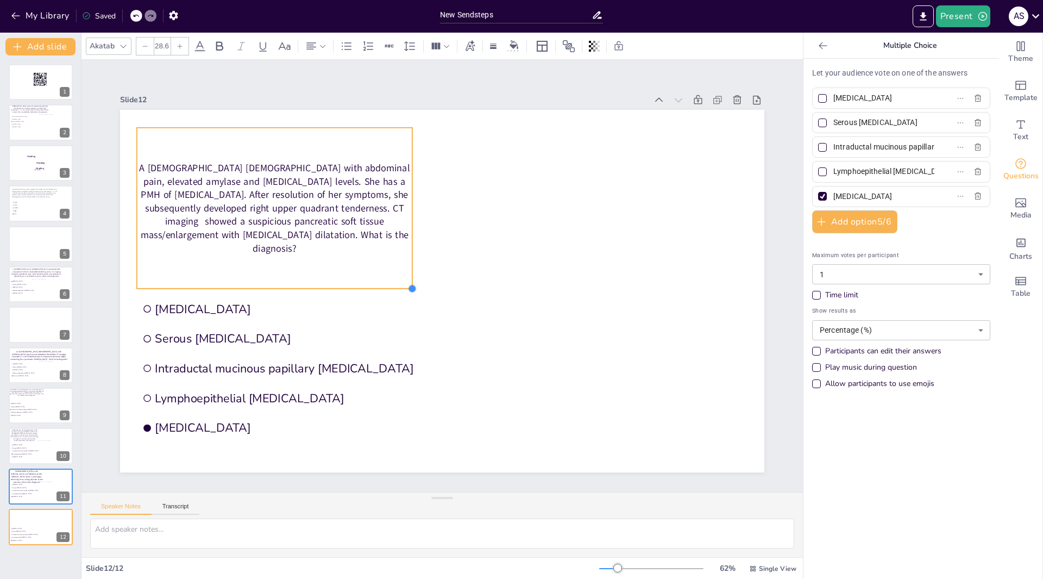
click at [405, 271] on div "Mucinous cystic neoplasm Serous cystadenoma Intraductal mucinous papillary neop…" at bounding box center [442, 291] width 645 height 362
drag, startPoint x: 265, startPoint y: 284, endPoint x: 266, endPoint y: 273, distance: 10.3
click at [266, 273] on div "A [DEMOGRAPHIC_DATA] [DEMOGRAPHIC_DATA] with abdominal pain, elevated amylase a…" at bounding box center [275, 208] width 276 height 161
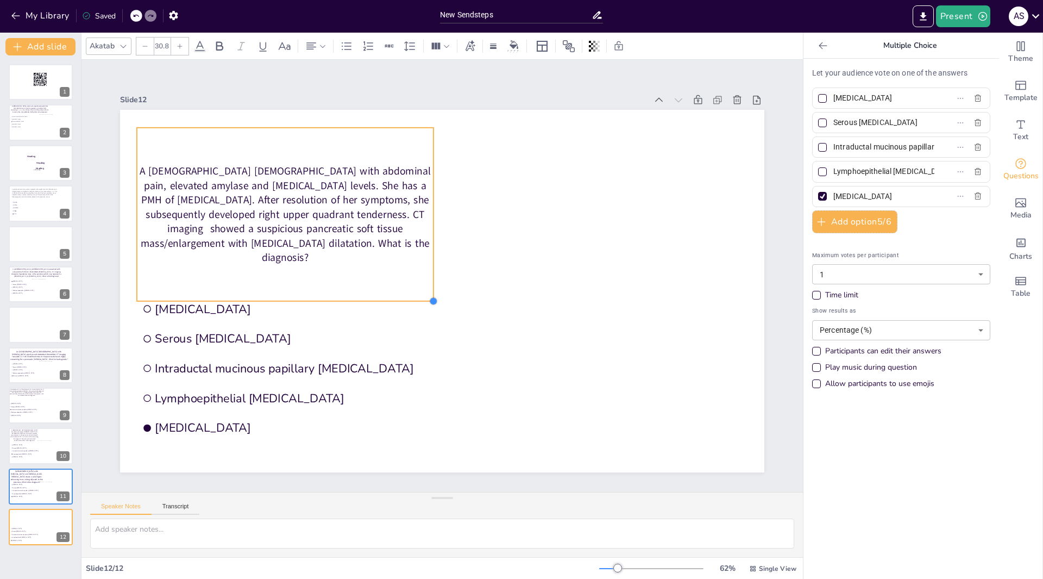
drag, startPoint x: 406, startPoint y: 284, endPoint x: 428, endPoint y: 287, distance: 21.5
click at [428, 287] on div "Mucinous cystic neoplasm Serous cystadenoma Intraductal mucinous papillary neop…" at bounding box center [442, 291] width 645 height 362
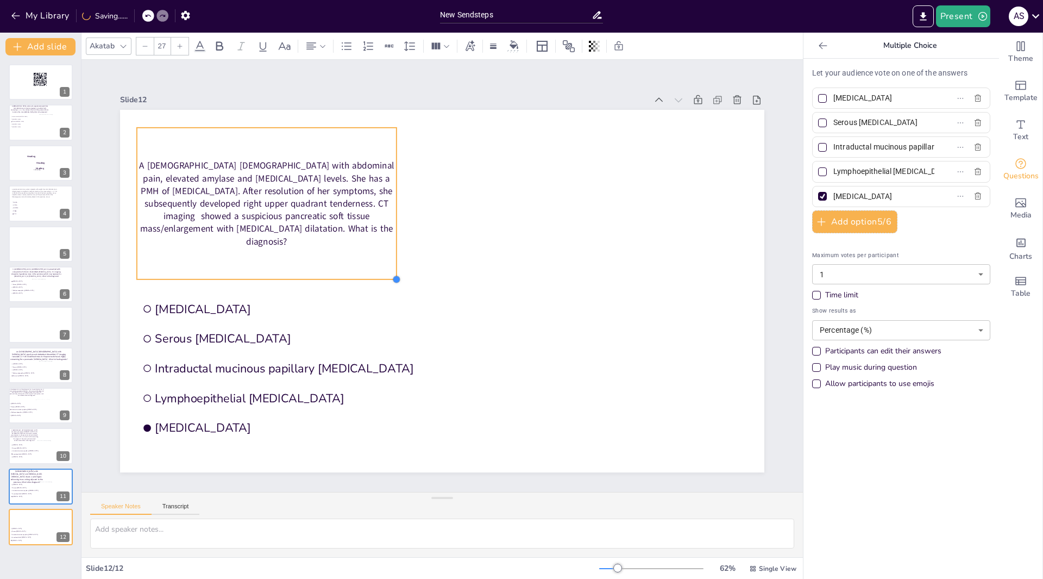
type input "26.9"
drag, startPoint x: 429, startPoint y: 297, endPoint x: 391, endPoint y: 244, distance: 65.1
click at [391, 244] on div "Mucinous cystic neoplasm Serous cystadenoma Intraductal mucinous papillary neop…" at bounding box center [442, 291] width 645 height 362
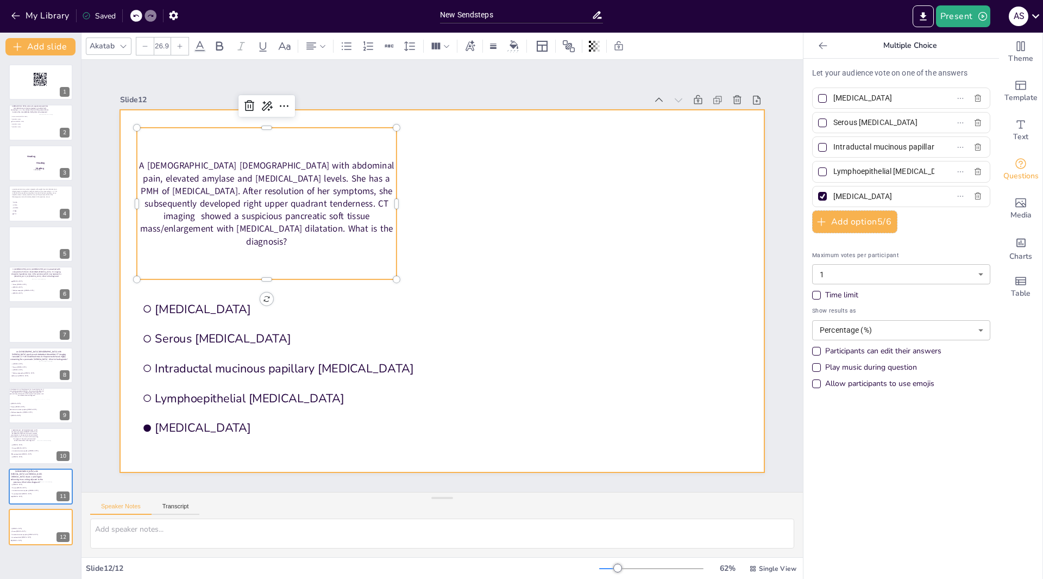
click at [449, 180] on div at bounding box center [442, 291] width 645 height 362
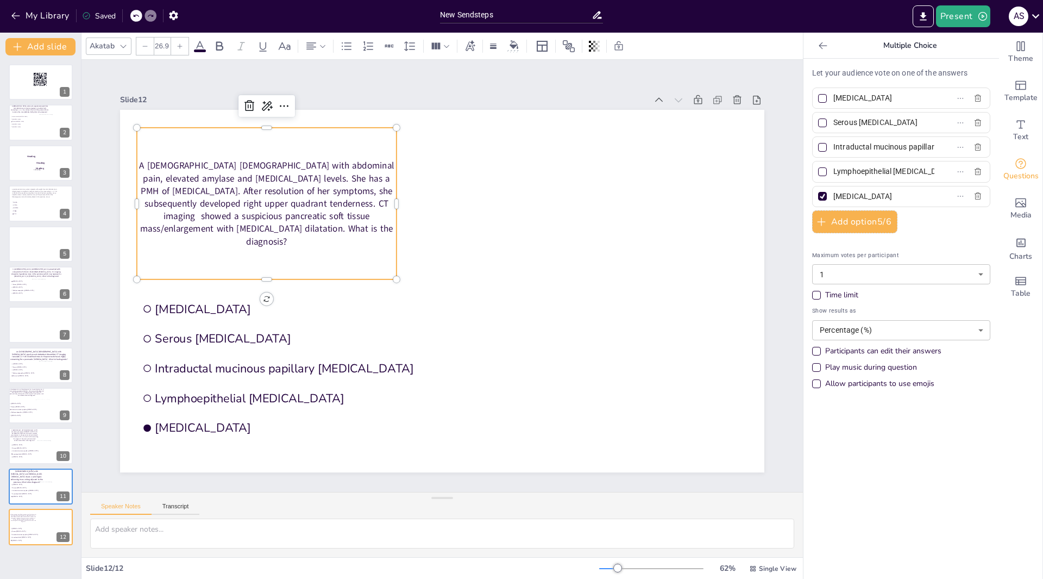
click at [383, 258] on div "A [DEMOGRAPHIC_DATA] [DEMOGRAPHIC_DATA] with abdominal pain, elevated amylase a…" at bounding box center [267, 204] width 260 height 152
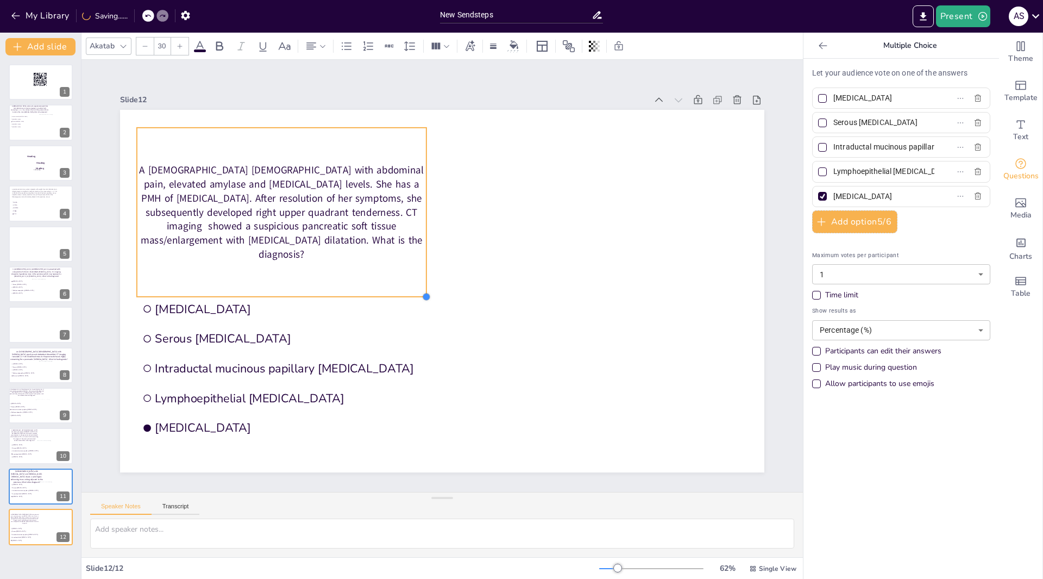
drag, startPoint x: 390, startPoint y: 275, endPoint x: 404, endPoint y: 292, distance: 22.0
click at [404, 292] on div "A 59-year-old female with abdominal pain, elevated amylase and lipase levels. S…" at bounding box center [442, 291] width 645 height 362
click at [146, 133] on div "A [DEMOGRAPHIC_DATA] [DEMOGRAPHIC_DATA] with abdominal pain, elevated amylase a…" at bounding box center [282, 210] width 290 height 169
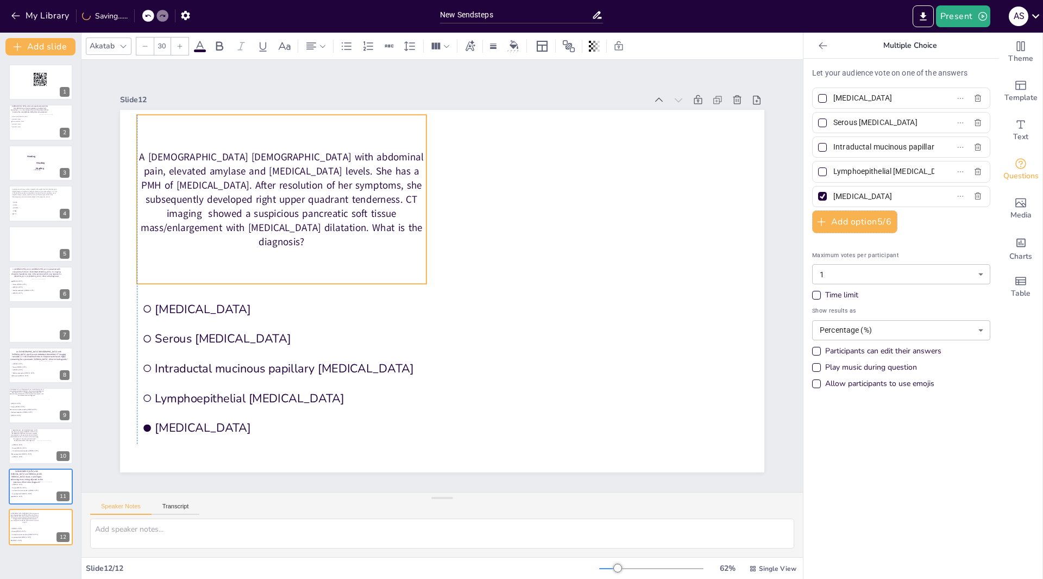
drag, startPoint x: 146, startPoint y: 139, endPoint x: 147, endPoint y: 128, distance: 11.5
click at [147, 128] on div "A [DEMOGRAPHIC_DATA] [DEMOGRAPHIC_DATA] with abdominal pain, elevated amylase a…" at bounding box center [282, 199] width 290 height 169
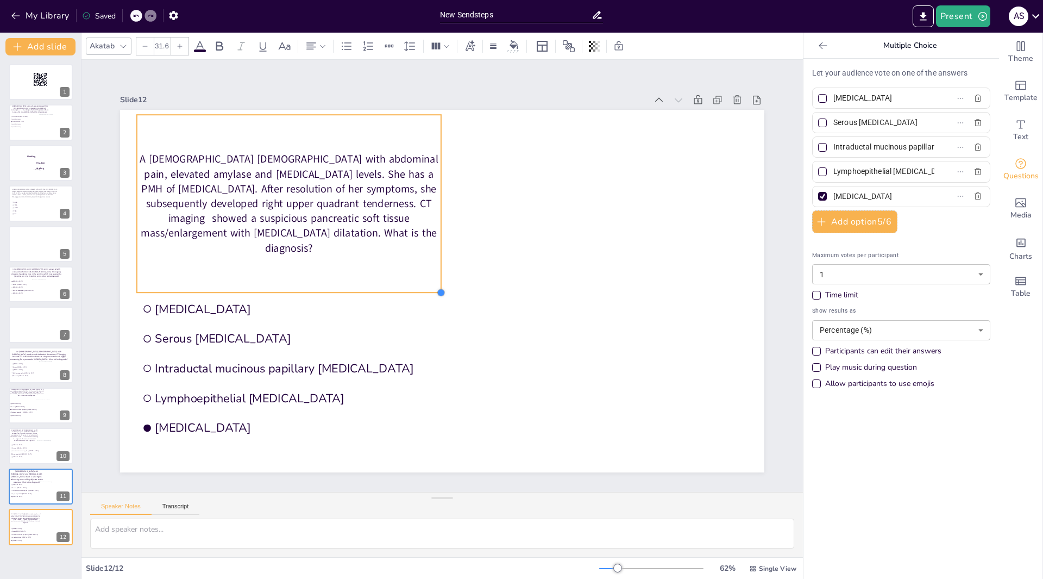
type input "31.7"
drag, startPoint x: 418, startPoint y: 278, endPoint x: 435, endPoint y: 278, distance: 16.3
click at [435, 278] on div "A 59-year-old female with abdominal pain, elevated amylase and lipase levels. S…" at bounding box center [442, 291] width 645 height 362
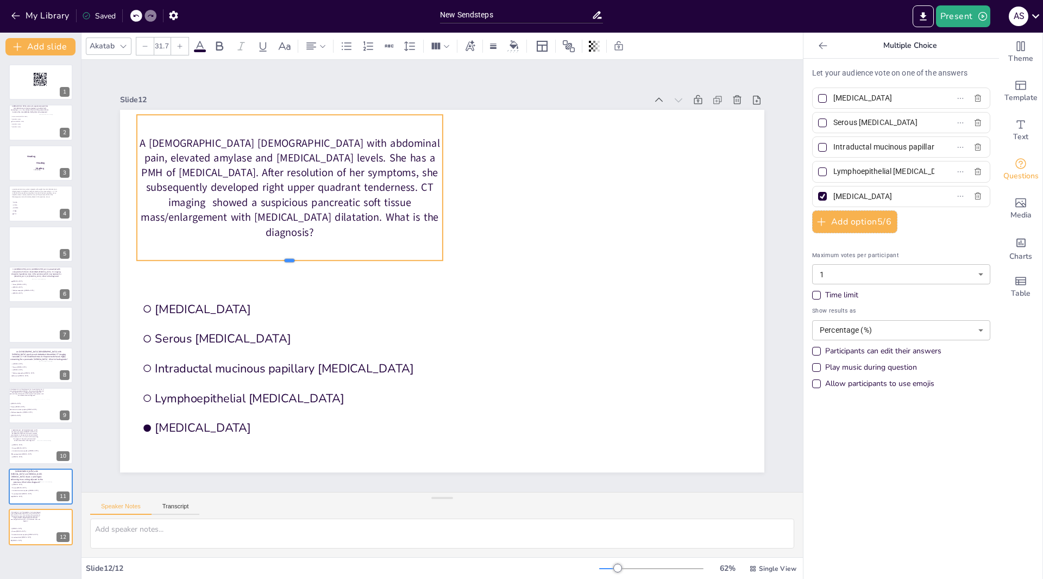
drag, startPoint x: 284, startPoint y: 290, endPoint x: 289, endPoint y: 257, distance: 33.6
click at [289, 260] on div at bounding box center [290, 264] width 306 height 9
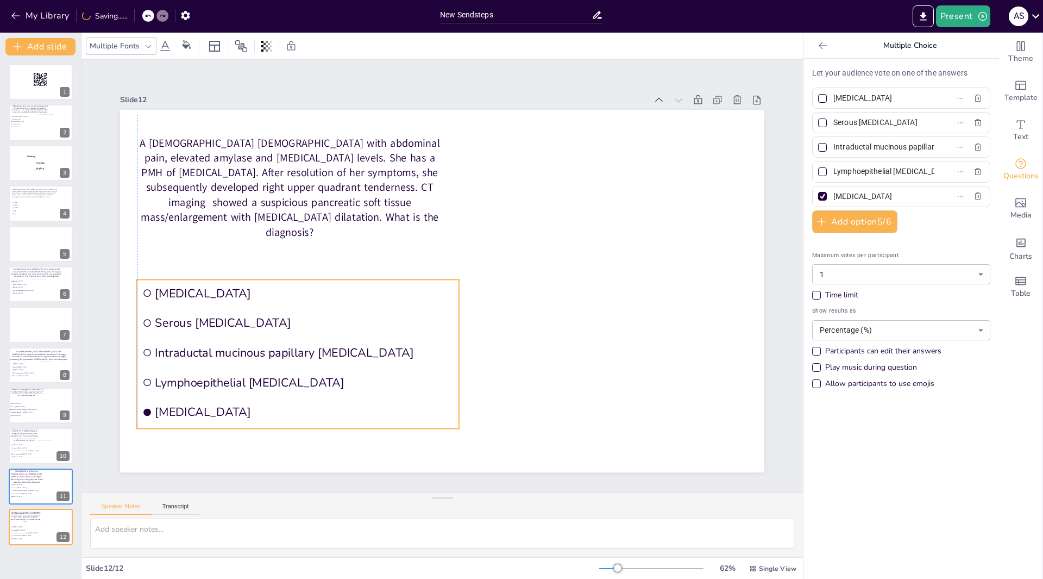
drag, startPoint x: 138, startPoint y: 292, endPoint x: 137, endPoint y: 277, distance: 15.8
click at [137, 279] on li "[MEDICAL_DATA]" at bounding box center [298, 292] width 322 height 27
click at [905, 175] on input "Lymphoepithelial [MEDICAL_DATA]" at bounding box center [884, 172] width 101 height 16
type input "L"
type input "[MEDICAL_DATA]"
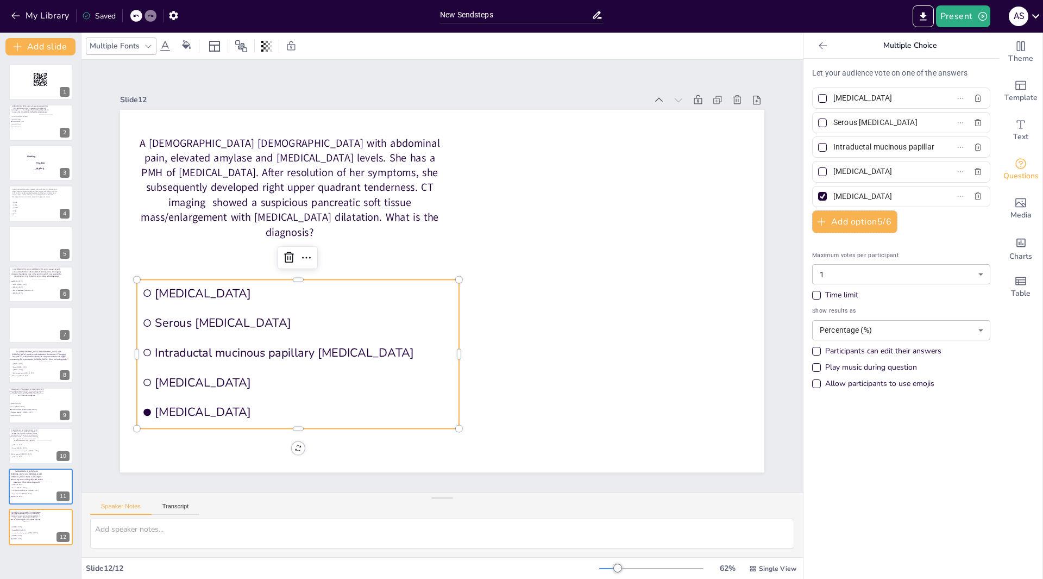
click at [820, 173] on div at bounding box center [822, 171] width 5 height 5
click at [834, 173] on input "[MEDICAL_DATA]" at bounding box center [884, 172] width 101 height 16
checkbox input "true"
click at [818, 193] on div at bounding box center [822, 196] width 9 height 9
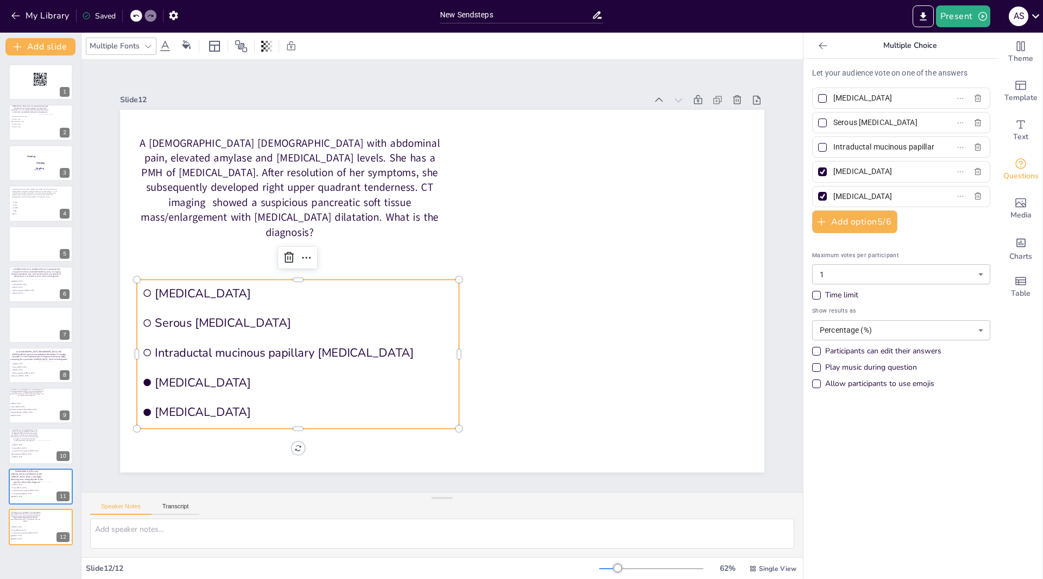
click at [834, 193] on input "[MEDICAL_DATA]" at bounding box center [884, 197] width 101 height 16
checkbox input "false"
click at [1016, 203] on icon "Add images, graphics, shapes or video" at bounding box center [1021, 202] width 11 height 9
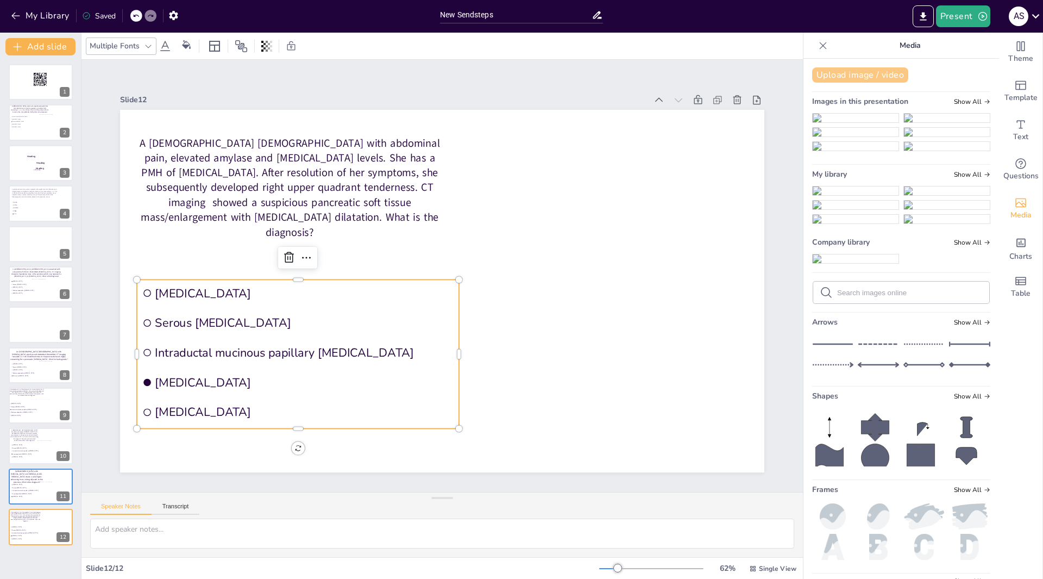
click at [842, 76] on button "Upload image / video" at bounding box center [860, 74] width 96 height 15
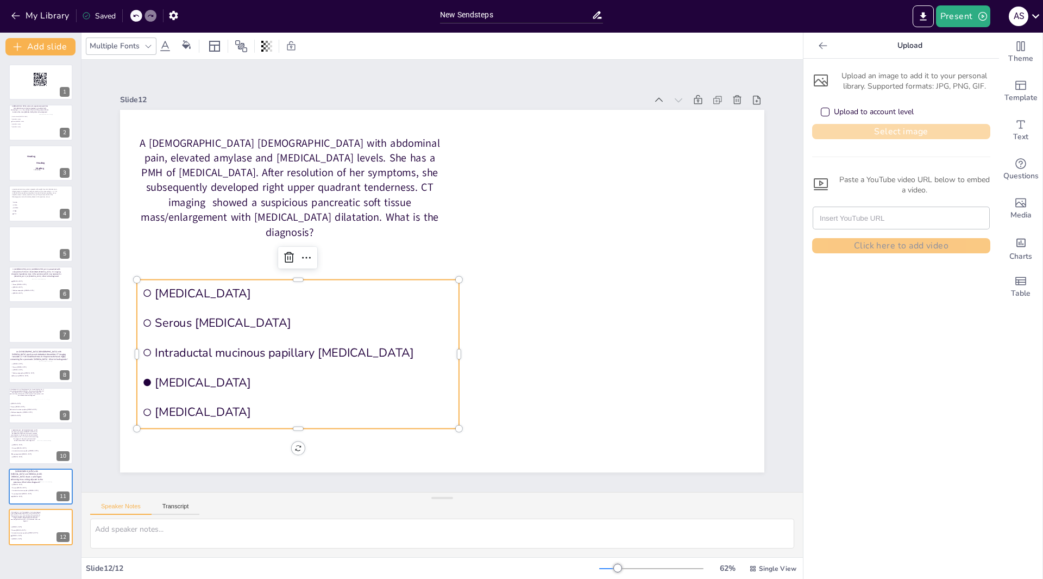
click at [869, 134] on button "Select image" at bounding box center [901, 131] width 178 height 15
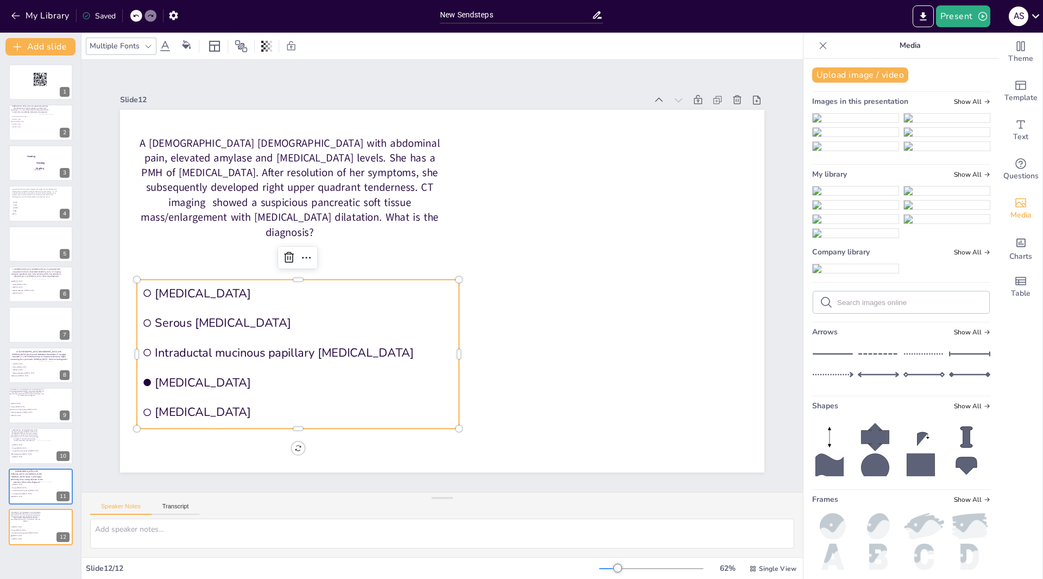
click at [843, 195] on img at bounding box center [856, 190] width 86 height 9
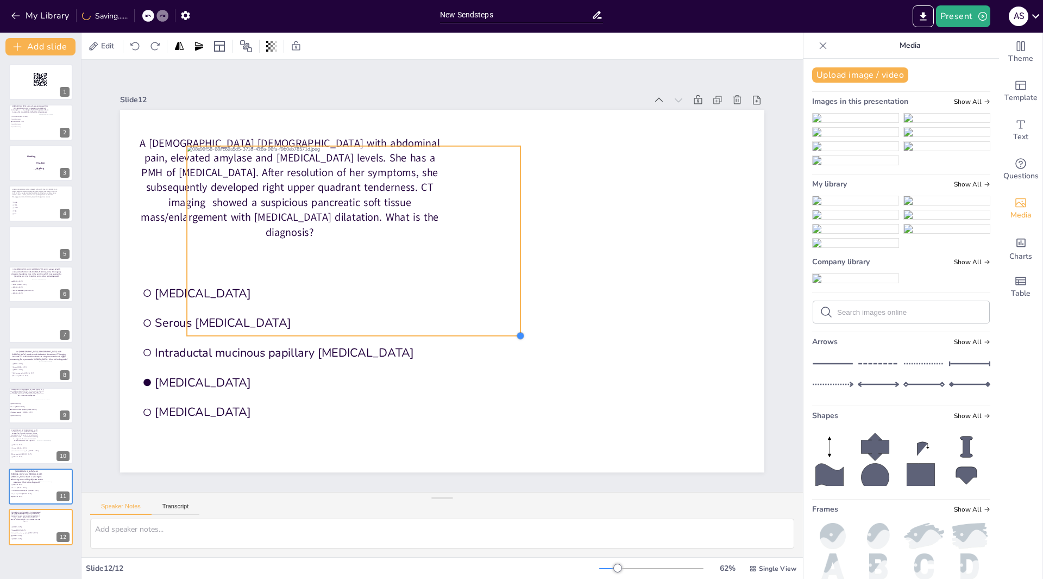
drag, startPoint x: 692, startPoint y: 431, endPoint x: 466, endPoint y: 318, distance: 253.0
click at [470, 324] on div "A 59-year-old female with abdominal pain, elevated amylase and lipase levels. S…" at bounding box center [442, 291] width 645 height 362
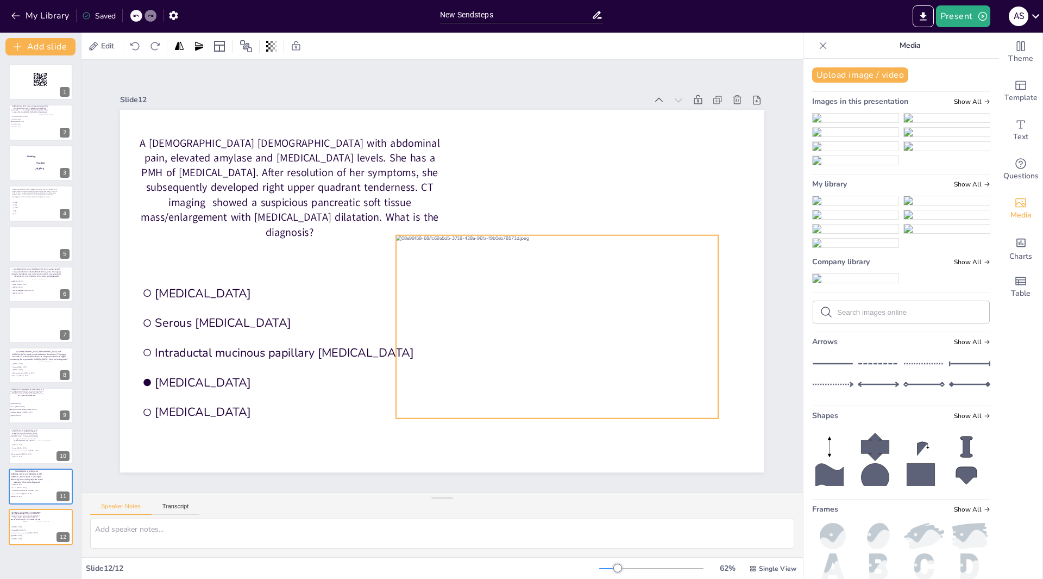
drag, startPoint x: 348, startPoint y: 234, endPoint x: 549, endPoint y: 323, distance: 219.9
click at [549, 323] on div at bounding box center [557, 326] width 322 height 183
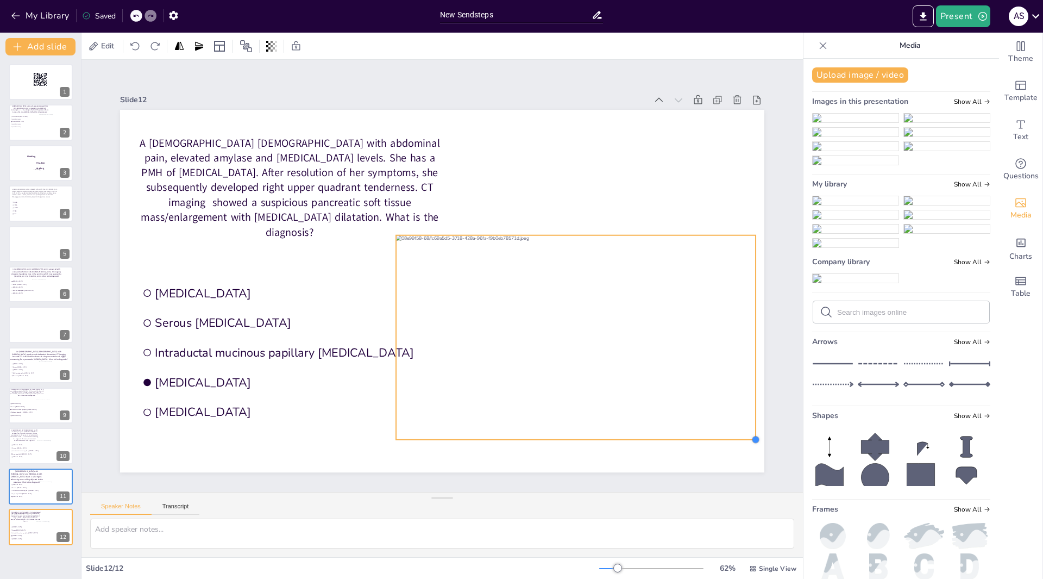
drag, startPoint x: 711, startPoint y: 414, endPoint x: 719, endPoint y: 435, distance: 22.7
click at [719, 435] on div "A 59-year-old female with abdominal pain, elevated amylase and lipase levels. S…" at bounding box center [442, 291] width 645 height 362
drag, startPoint x: 418, startPoint y: 243, endPoint x: 408, endPoint y: 246, distance: 10.7
click at [408, 246] on div at bounding box center [566, 340] width 360 height 204
drag, startPoint x: 736, startPoint y: 435, endPoint x: 740, endPoint y: 440, distance: 5.9
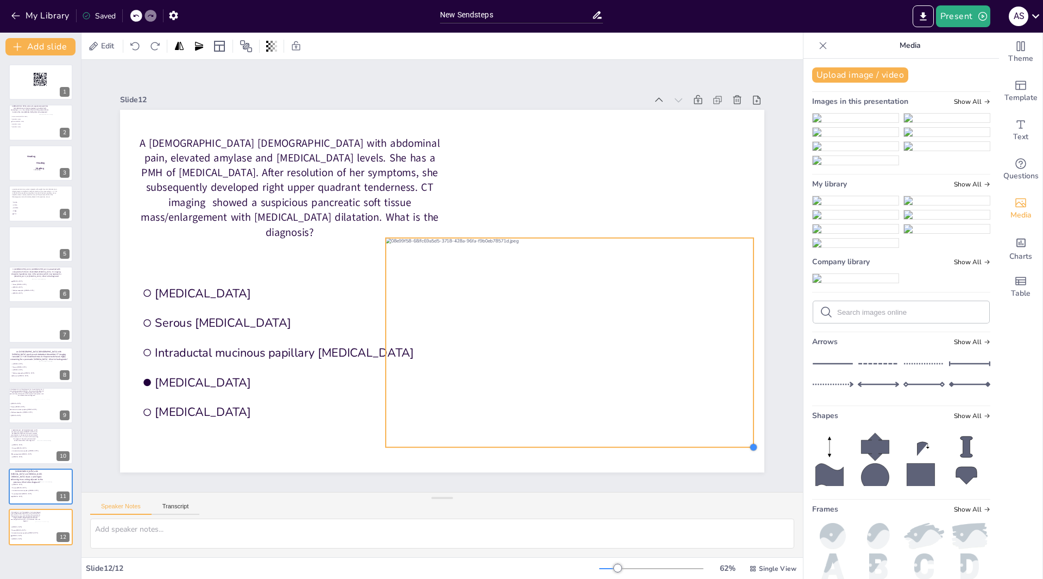
click at [740, 440] on div "A 59-year-old female with abdominal pain, elevated amylase and lipase levels. S…" at bounding box center [442, 291] width 645 height 362
click at [40, 132] on div at bounding box center [40, 122] width 65 height 37
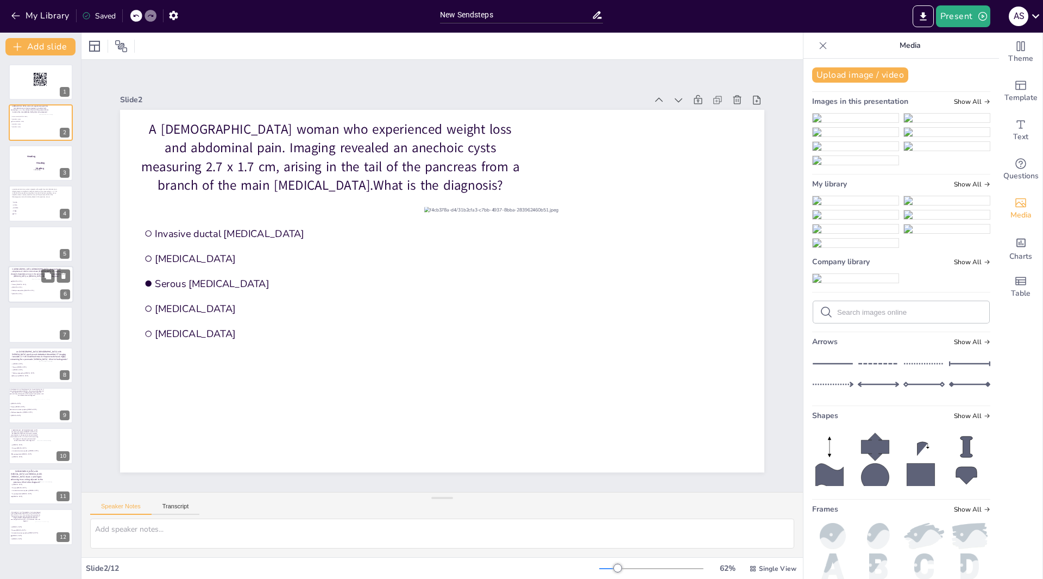
click at [38, 293] on div at bounding box center [51, 289] width 38 height 20
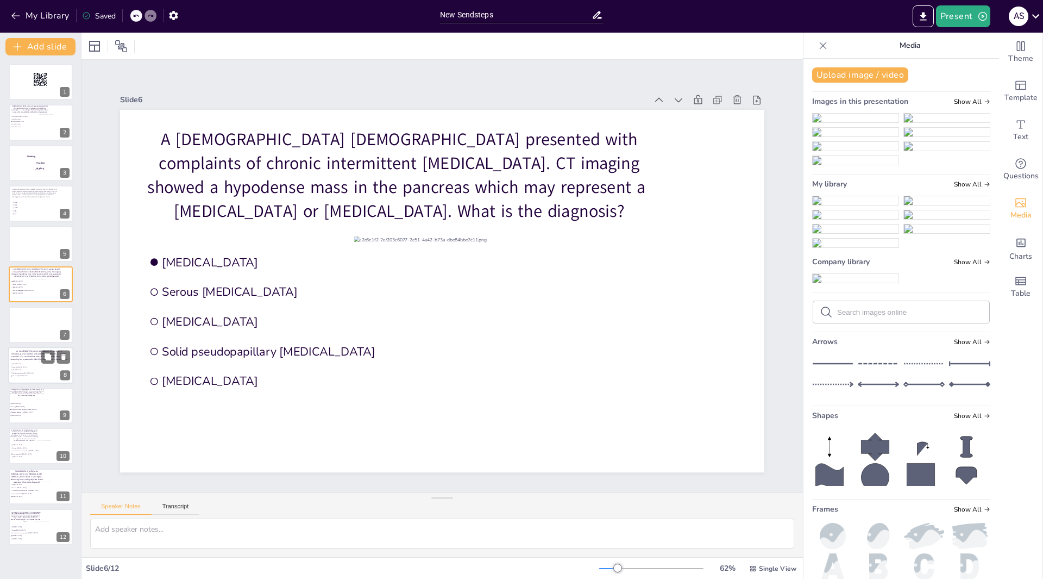
click at [39, 362] on div at bounding box center [55, 370] width 33 height 18
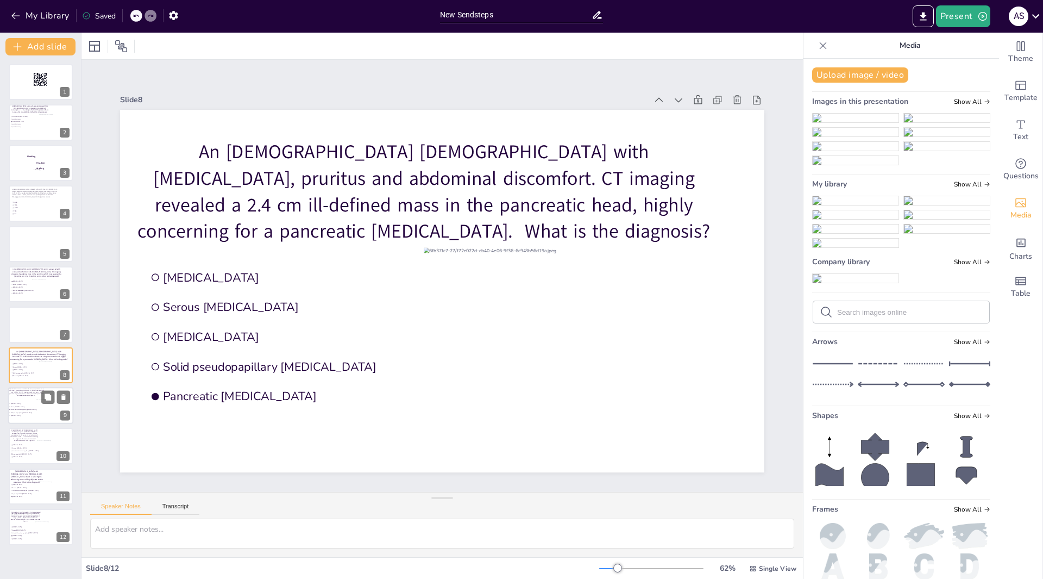
click at [39, 409] on div at bounding box center [53, 408] width 34 height 19
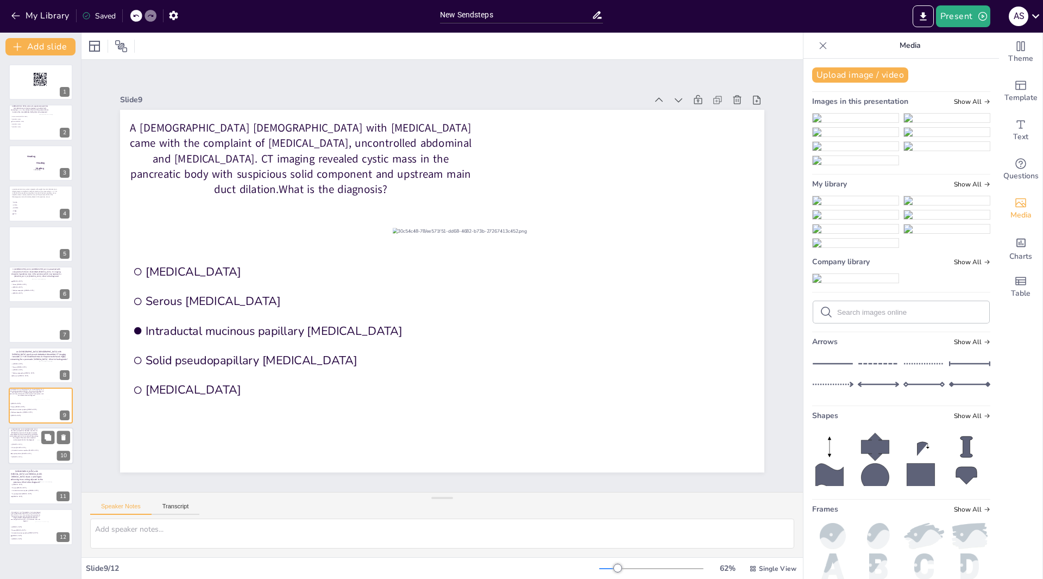
click at [43, 449] on div at bounding box center [53, 449] width 33 height 18
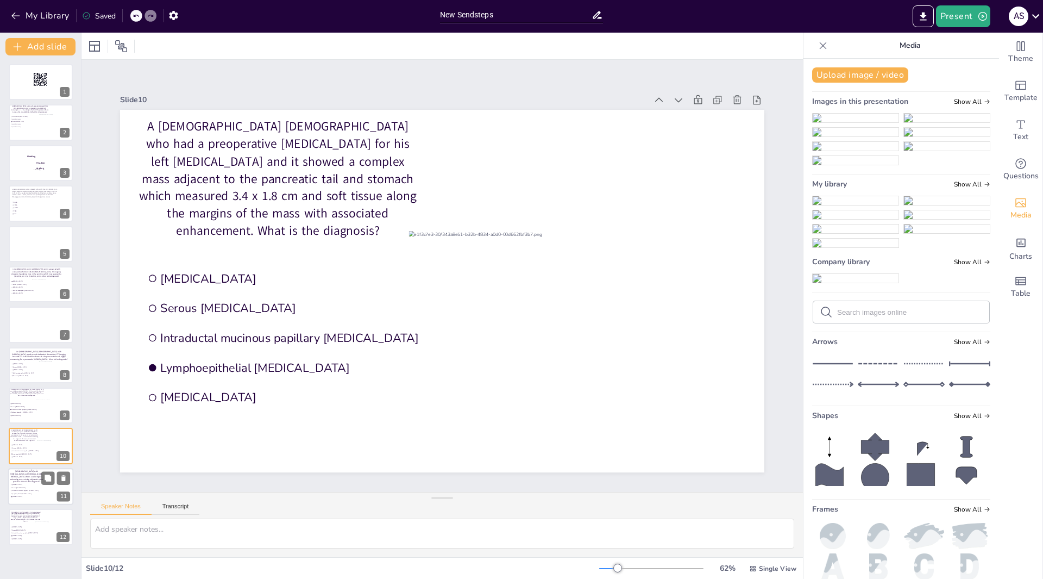
click at [39, 492] on div at bounding box center [55, 491] width 33 height 20
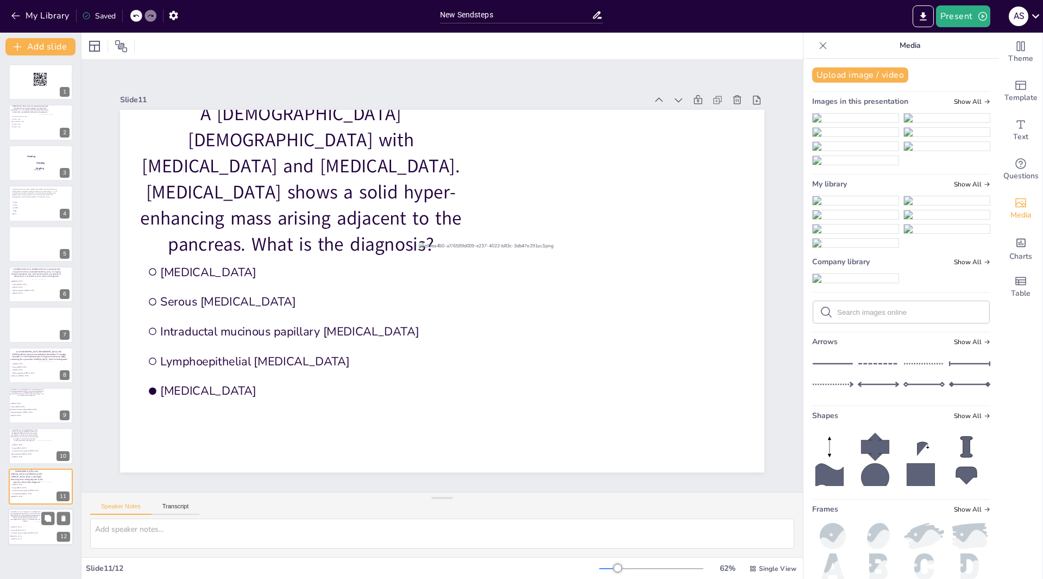
click at [33, 524] on div at bounding box center [40, 526] width 65 height 37
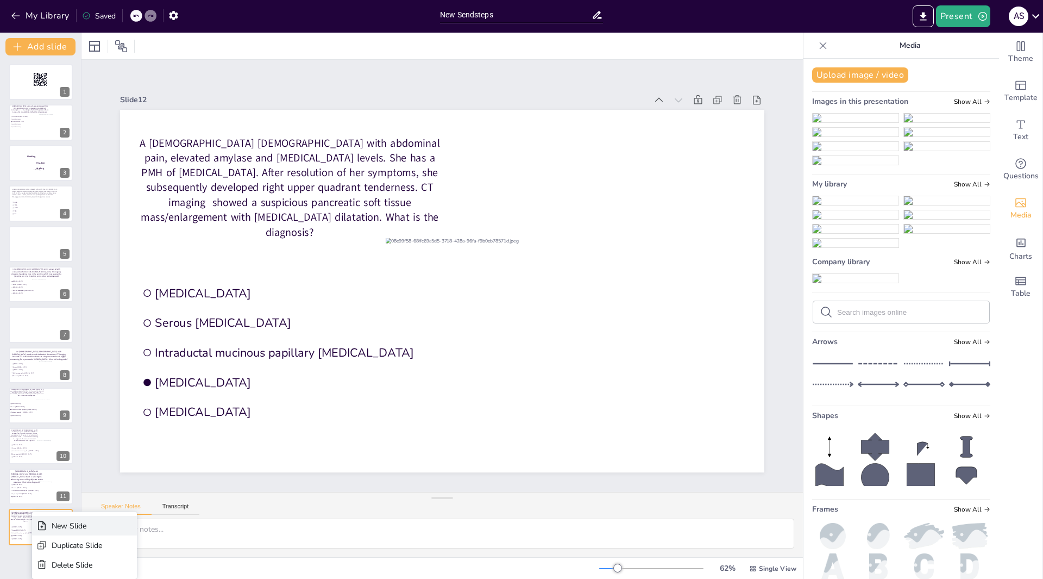
click at [62, 529] on div "New Slide" at bounding box center [77, 526] width 51 height 10
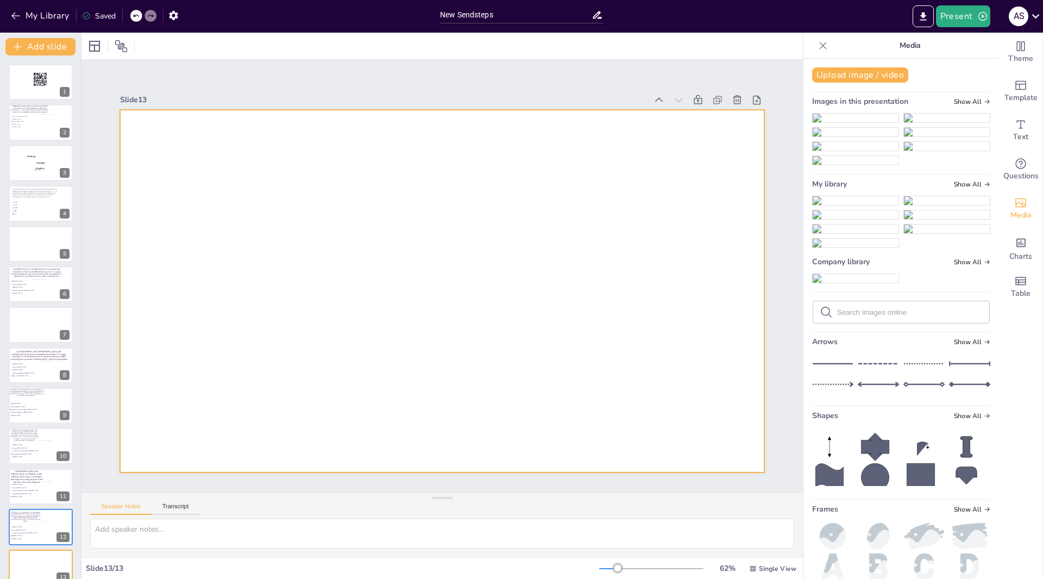
click at [137, 151] on div at bounding box center [442, 291] width 645 height 362
click at [146, 149] on div at bounding box center [442, 291] width 645 height 362
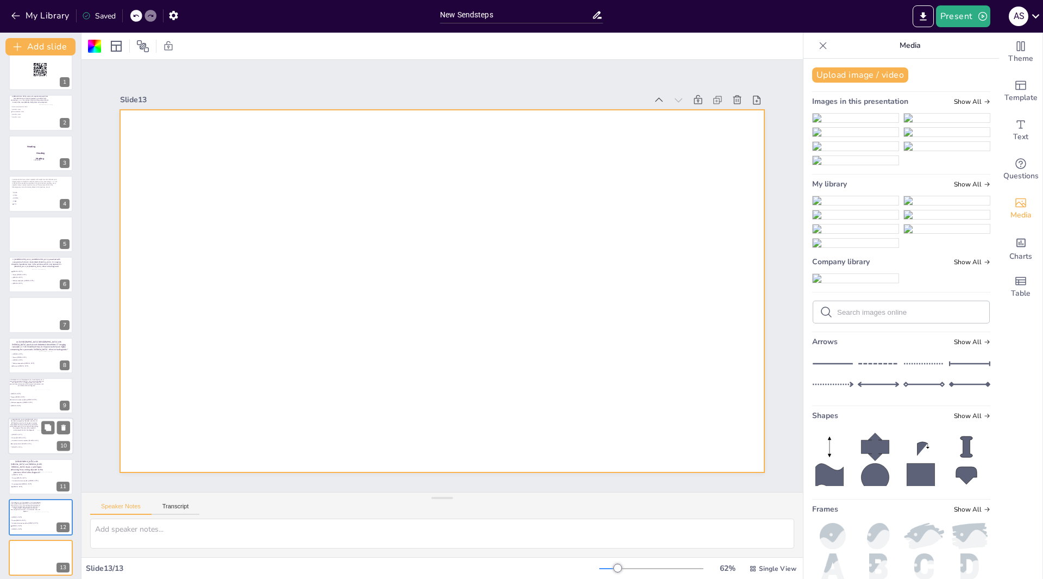
scroll to position [15, 0]
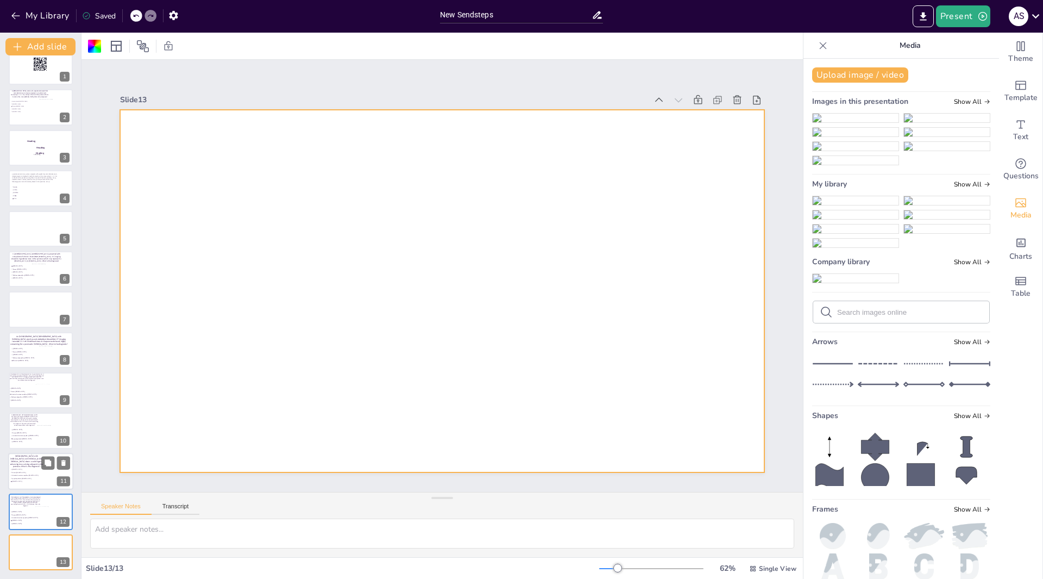
click at [34, 472] on span "Serous [MEDICAL_DATA]" at bounding box center [27, 472] width 30 height 2
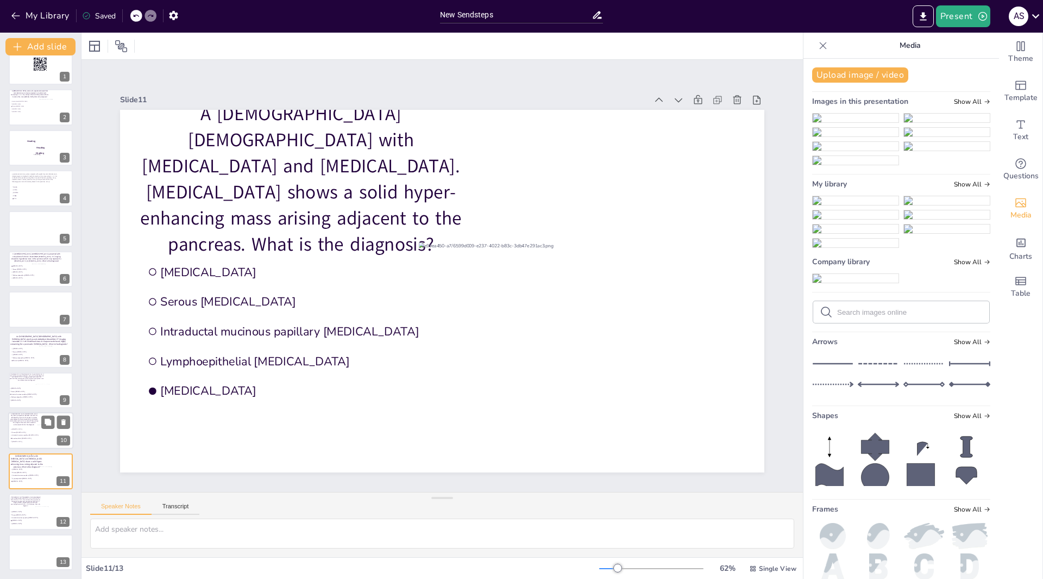
click at [41, 437] on div at bounding box center [53, 433] width 33 height 18
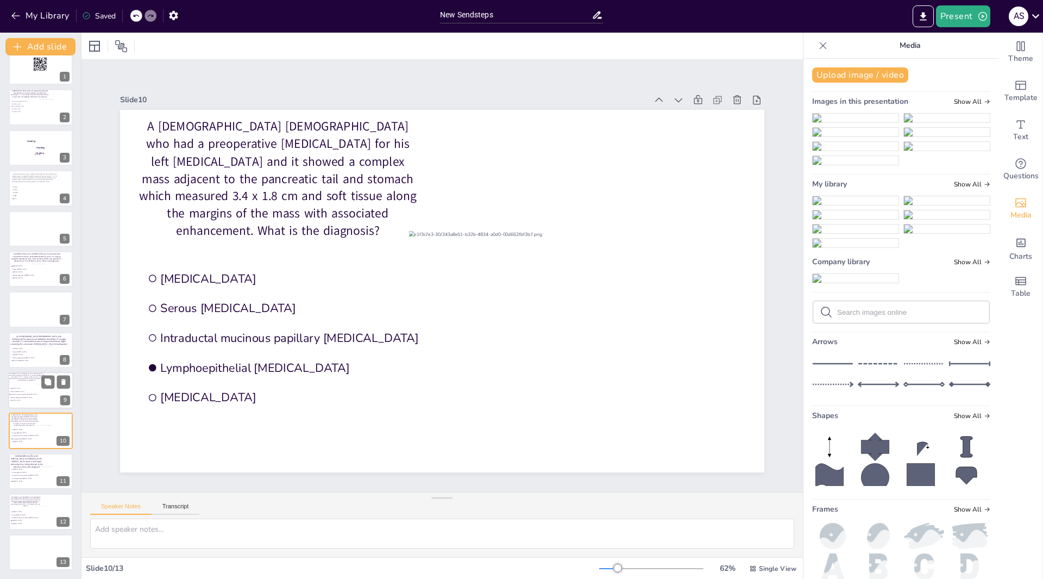
click at [35, 387] on span "[MEDICAL_DATA]" at bounding box center [26, 388] width 30 height 2
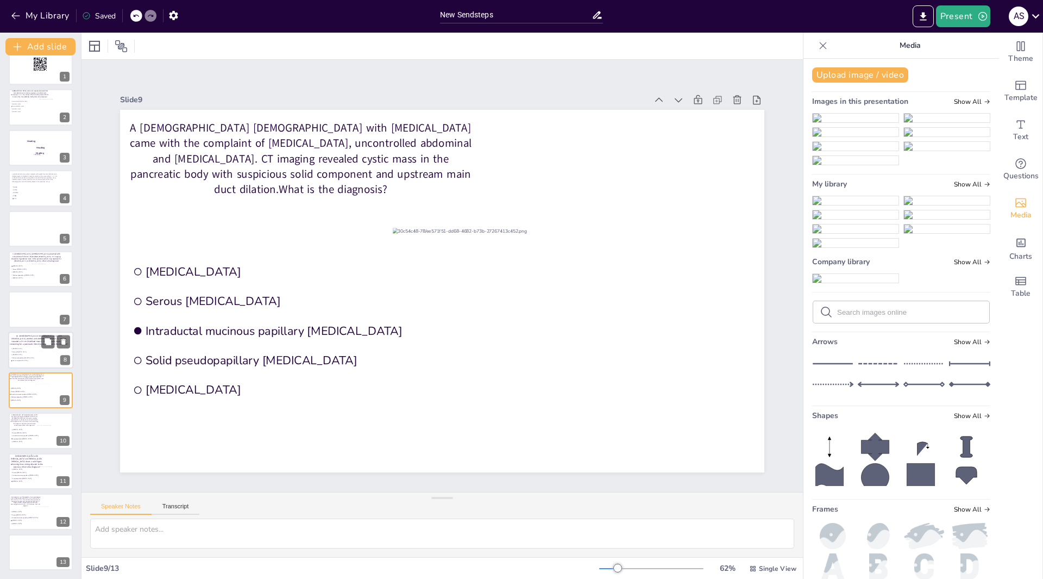
click at [26, 351] on span "Serous [MEDICAL_DATA]" at bounding box center [27, 352] width 30 height 2
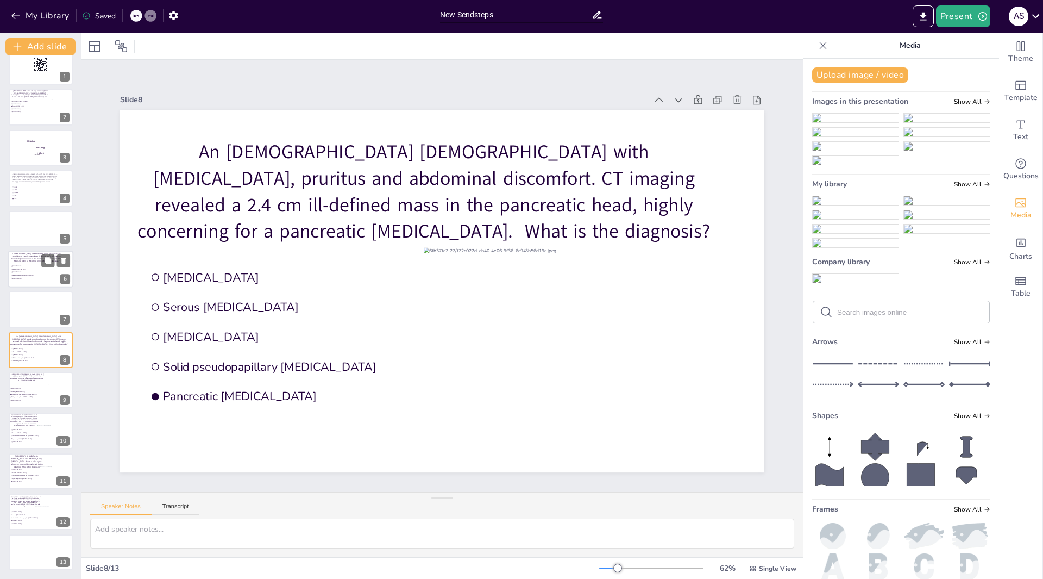
click at [35, 264] on div at bounding box center [51, 274] width 38 height 20
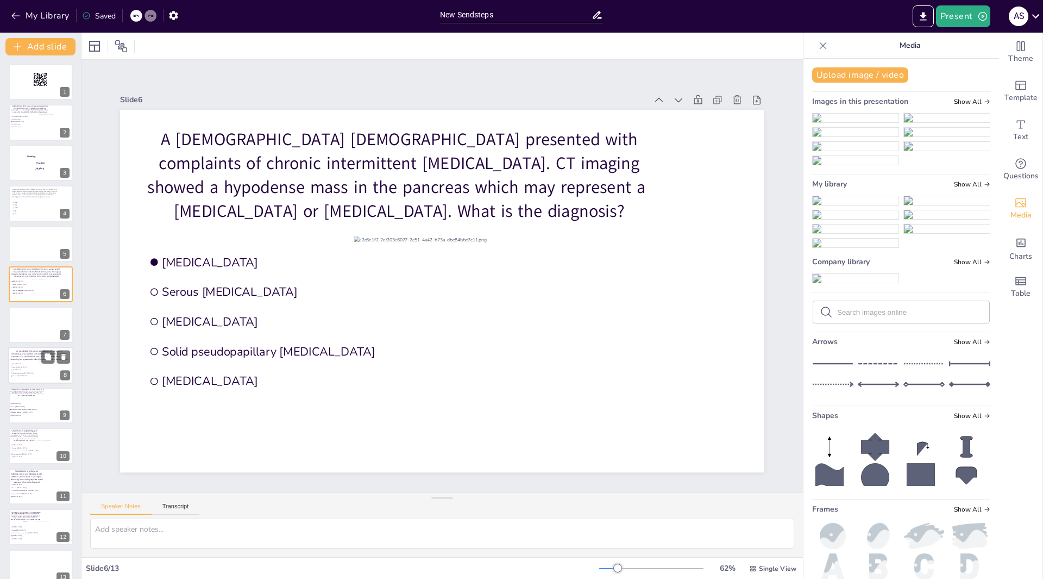
click at [26, 358] on p "An [DEMOGRAPHIC_DATA] [DEMOGRAPHIC_DATA] with [MEDICAL_DATA], pruritus and abdo…" at bounding box center [39, 354] width 61 height 11
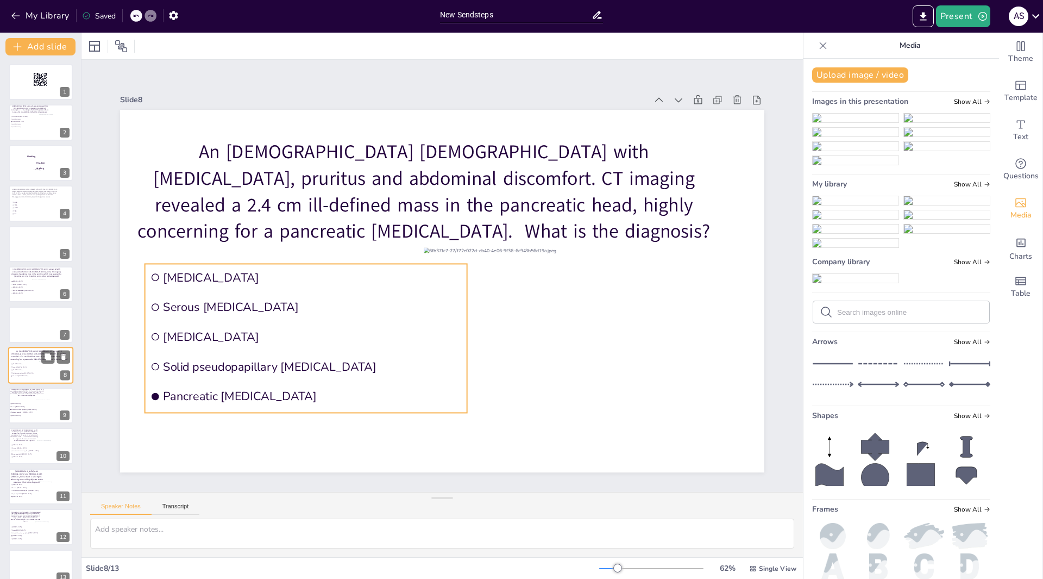
scroll to position [15, 0]
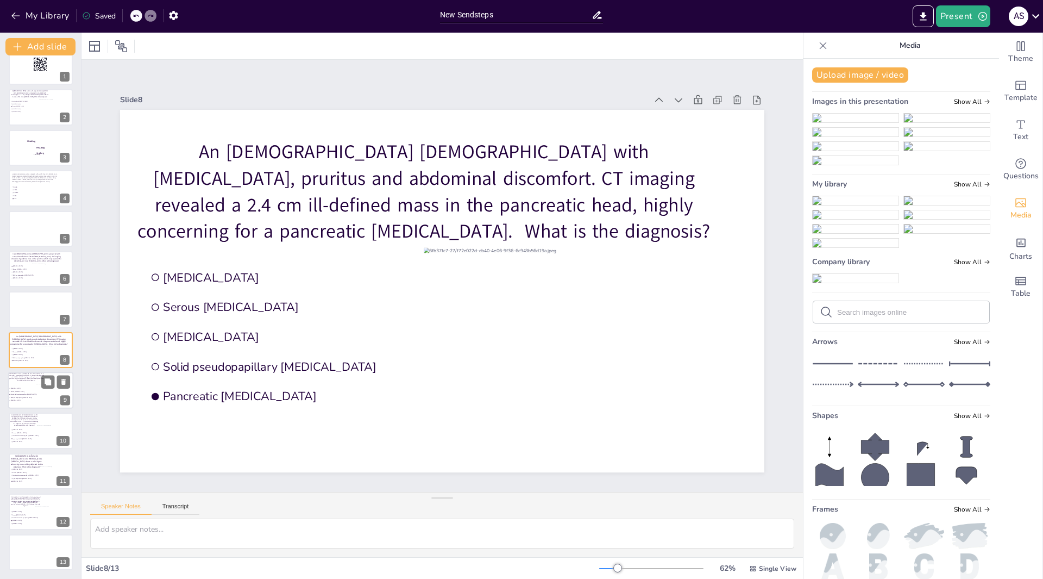
click at [35, 385] on div at bounding box center [40, 390] width 65 height 37
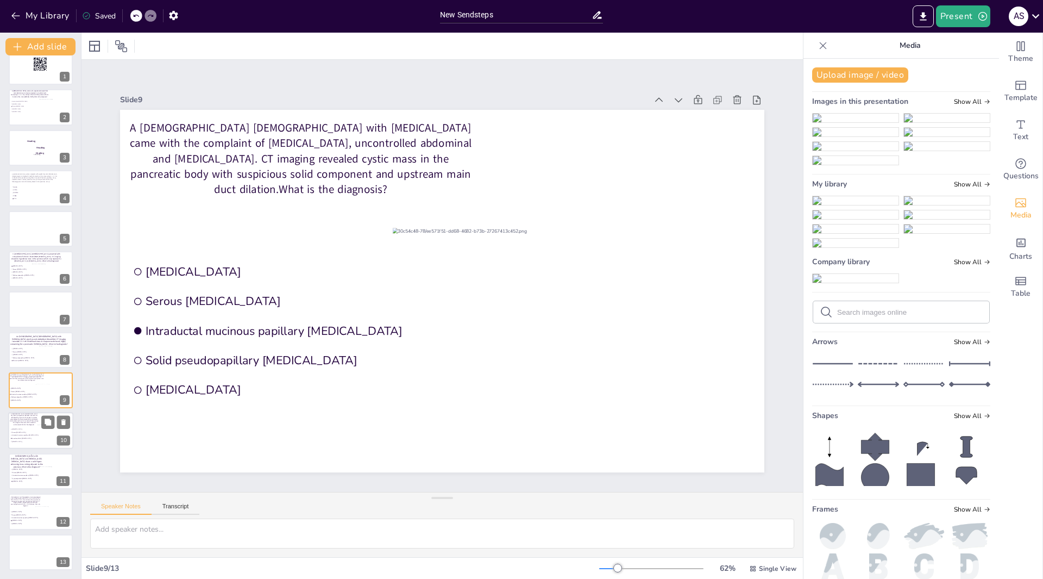
click at [36, 439] on li "Lymphoepithelial [MEDICAL_DATA]" at bounding box center [26, 438] width 33 height 3
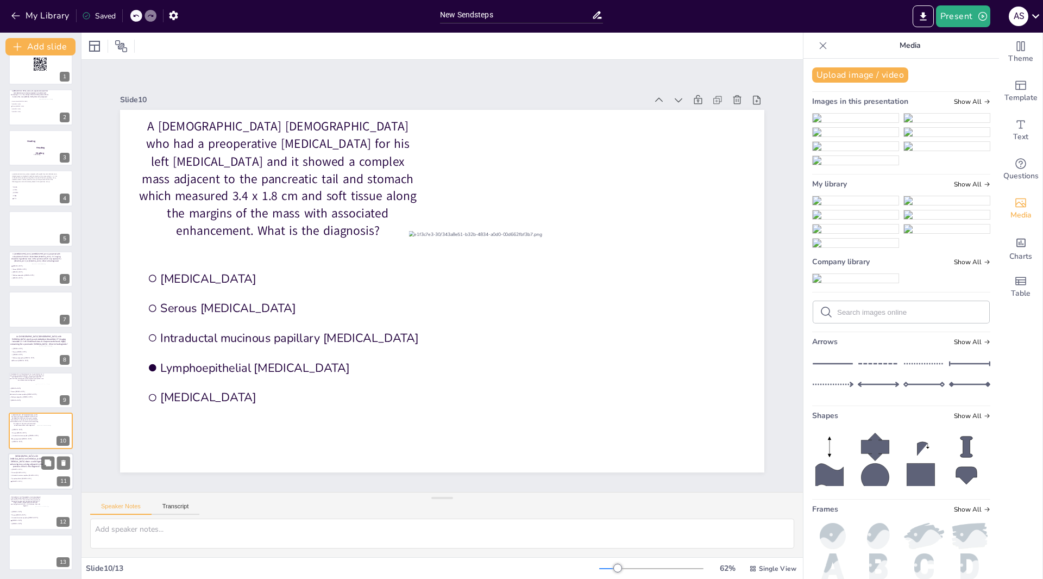
click at [35, 471] on span "Serous [MEDICAL_DATA]" at bounding box center [27, 472] width 30 height 2
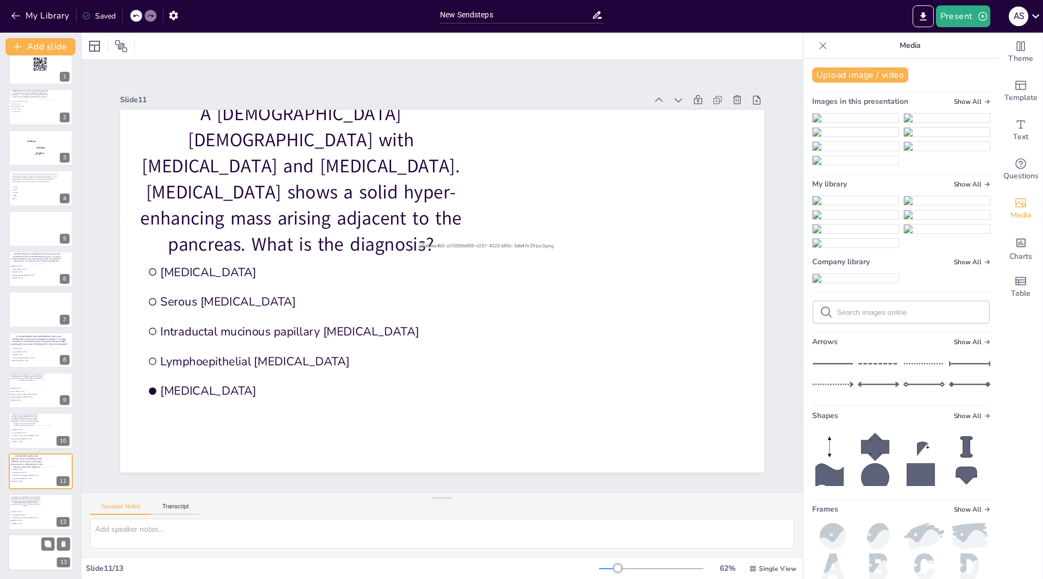
click at [40, 548] on div at bounding box center [40, 552] width 65 height 37
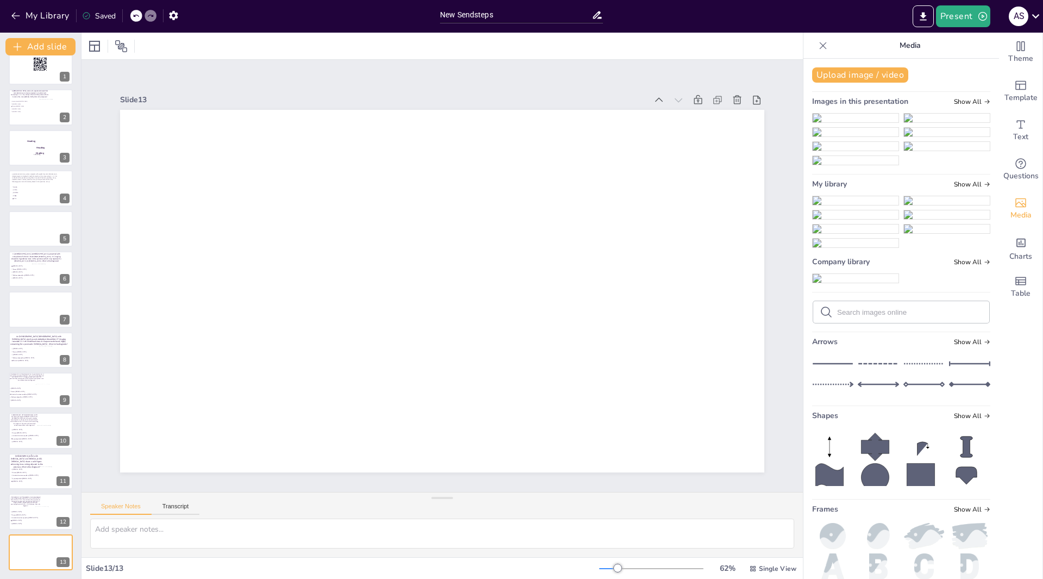
click at [818, 48] on icon at bounding box center [823, 45] width 11 height 11
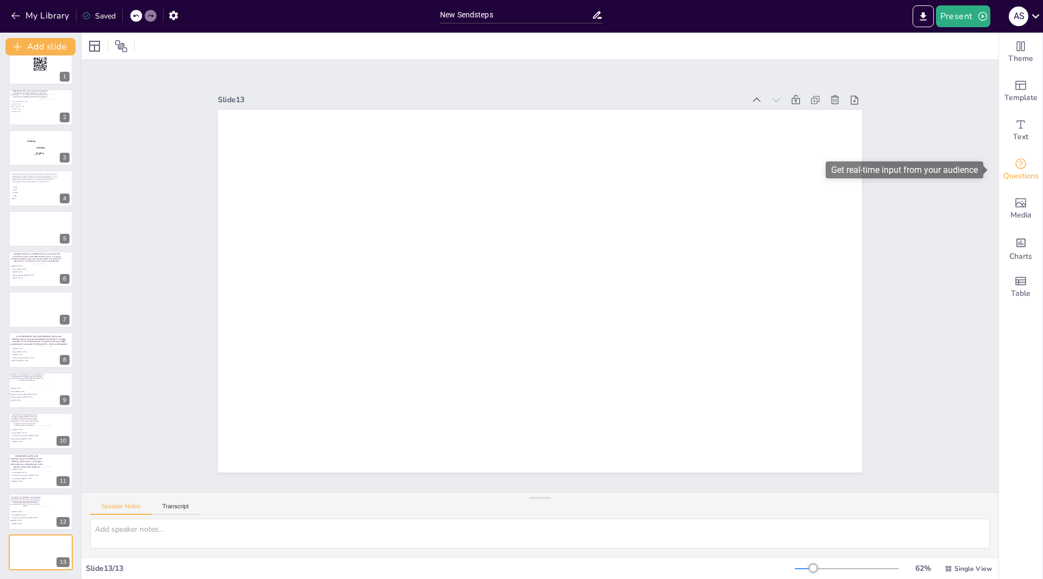
click at [1017, 172] on span "Questions" at bounding box center [1021, 176] width 35 height 12
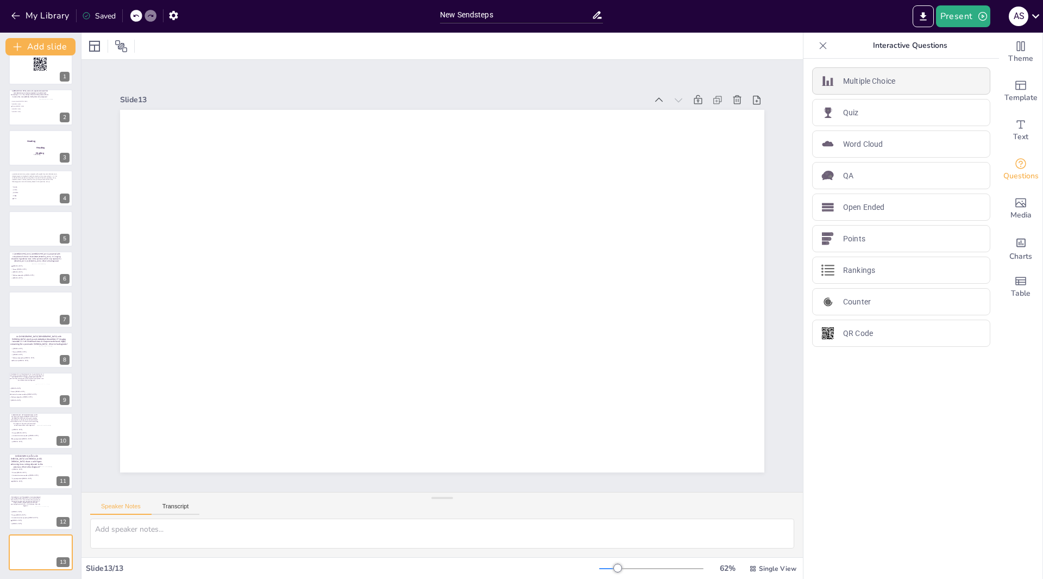
click at [888, 83] on p "Multiple Choice" at bounding box center [869, 81] width 52 height 11
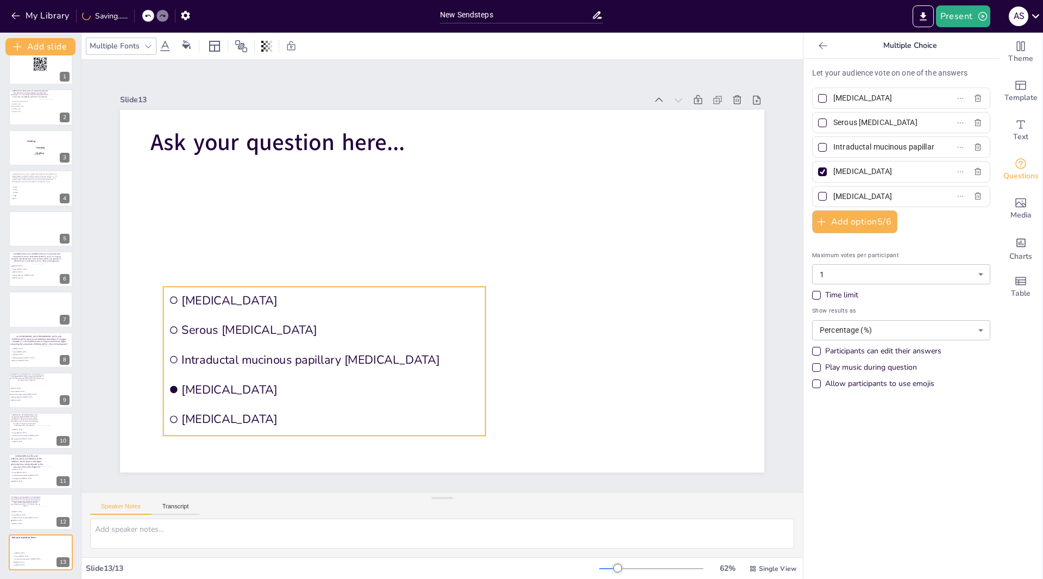
drag, startPoint x: 171, startPoint y: 192, endPoint x: 164, endPoint y: 285, distance: 92.7
click at [164, 286] on li "[MEDICAL_DATA]" at bounding box center [325, 299] width 322 height 27
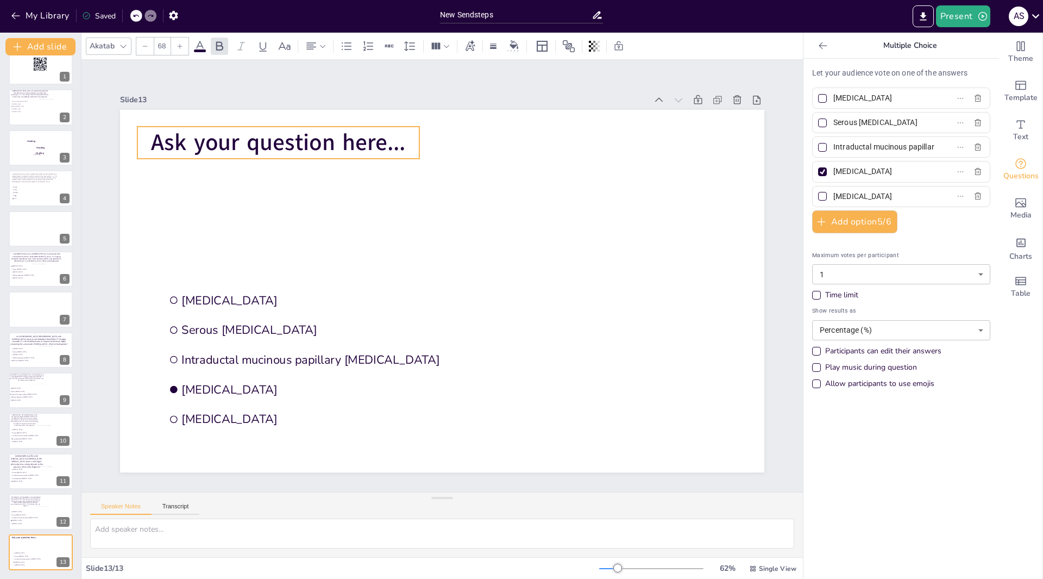
click at [378, 136] on span "Ask your question here..." at bounding box center [278, 142] width 254 height 31
click at [379, 136] on span "Ask your question here..." at bounding box center [278, 142] width 254 height 31
click at [383, 136] on span "Ask your question here..." at bounding box center [278, 142] width 254 height 31
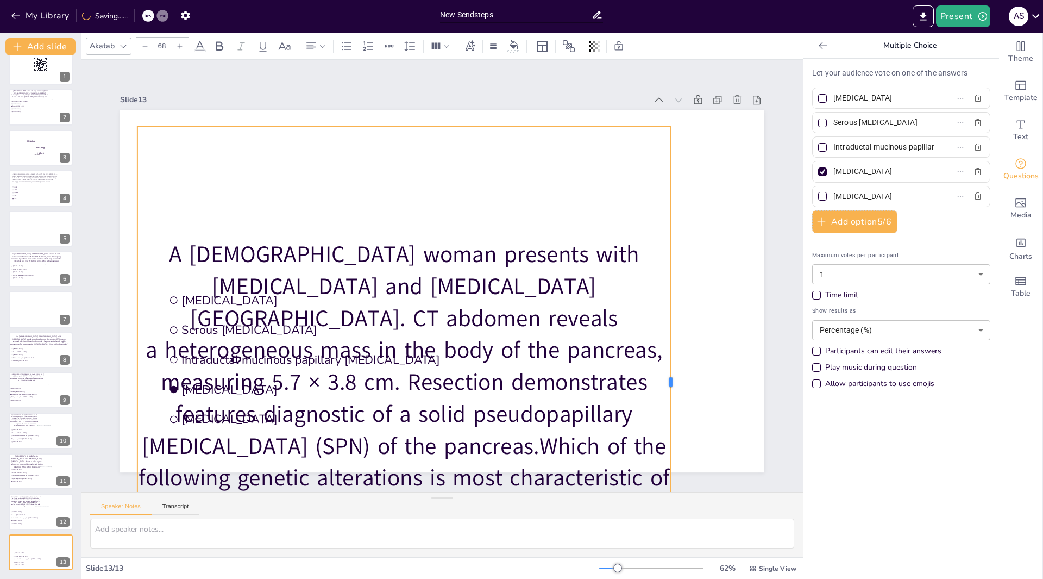
drag, startPoint x: 412, startPoint y: 377, endPoint x: 665, endPoint y: 324, distance: 258.1
click at [671, 324] on div at bounding box center [675, 382] width 9 height 511
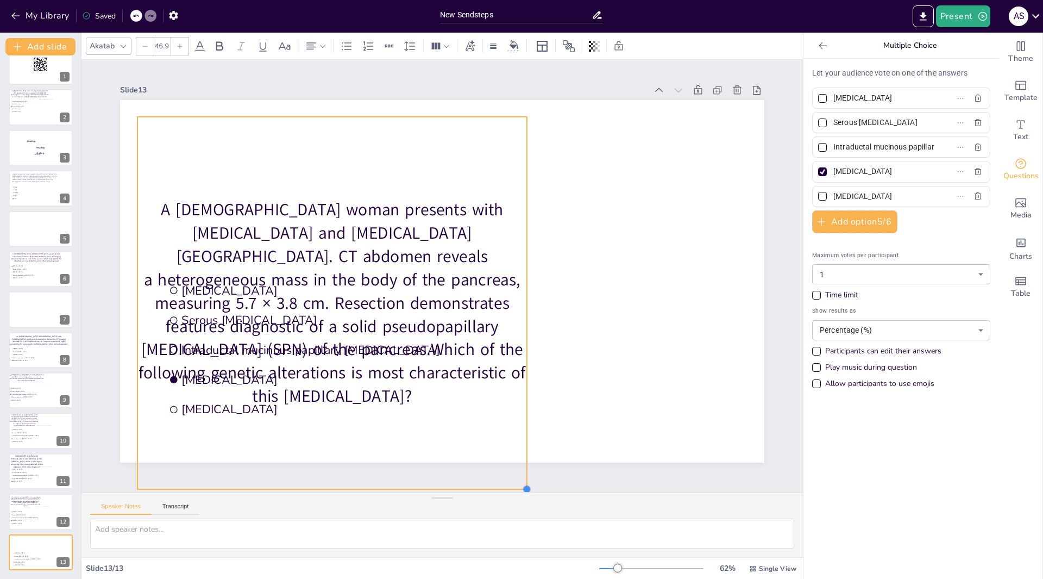
scroll to position [0, 0]
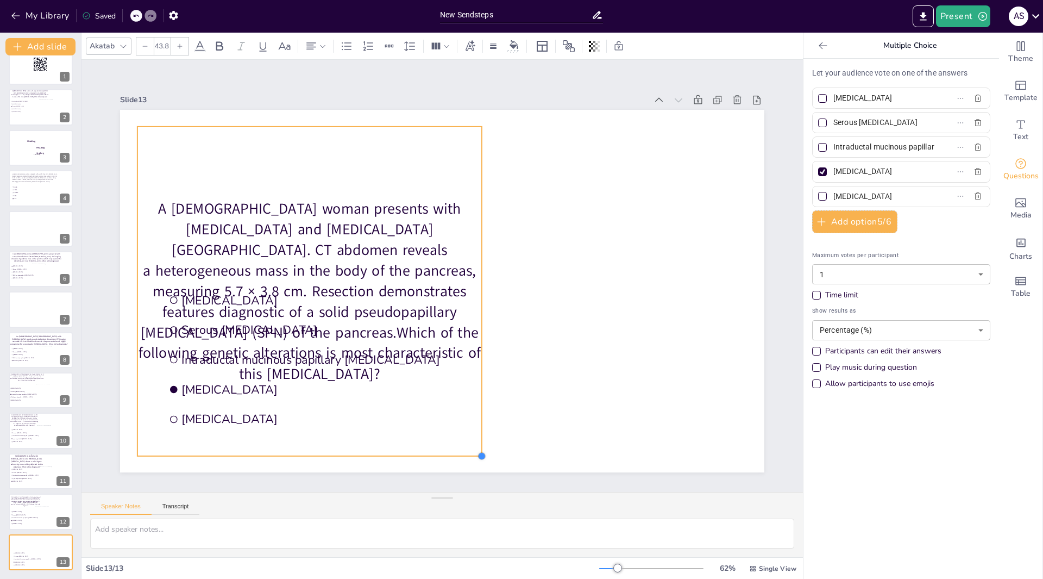
drag, startPoint x: 664, startPoint y: 455, endPoint x: 474, endPoint y: 255, distance: 276.0
click at [474, 255] on div "Mucinous cystic neoplasm Serous cystadenoma Intraductal mucinous papillary neop…" at bounding box center [442, 291] width 645 height 362
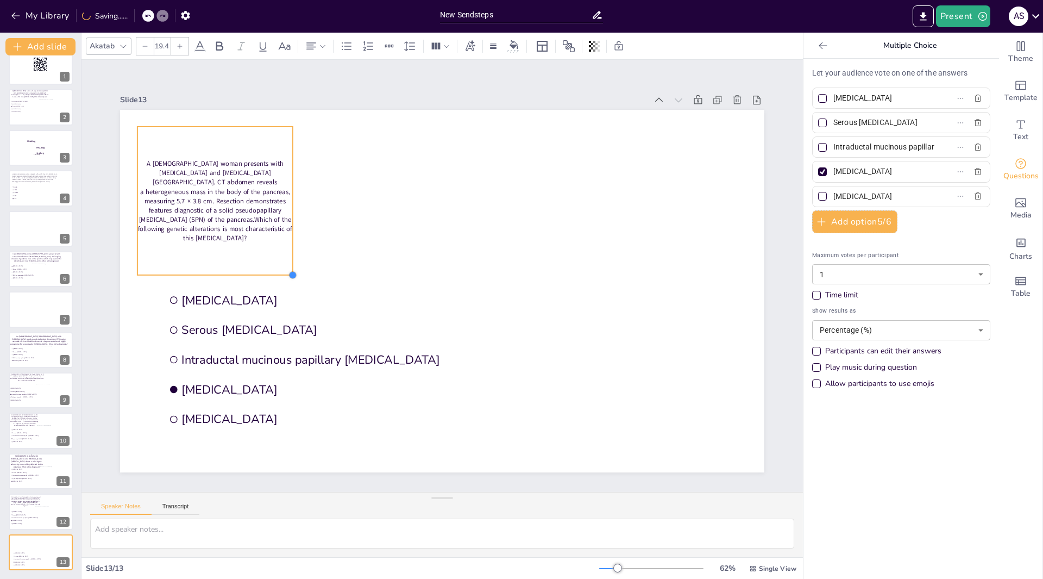
drag, startPoint x: 472, startPoint y: 454, endPoint x: 280, endPoint y: 212, distance: 308.7
click at [280, 212] on div "Mucinous cystic neoplasm Serous cystadenoma Intraductal mucinous papillary neop…" at bounding box center [442, 291] width 645 height 362
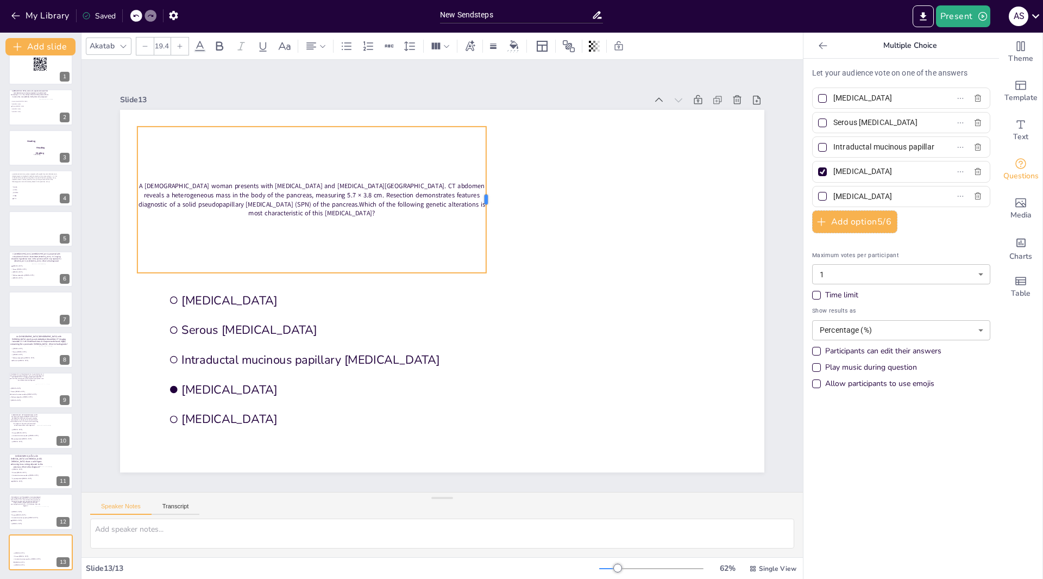
drag, startPoint x: 283, startPoint y: 195, endPoint x: 479, endPoint y: 190, distance: 196.2
click at [486, 190] on div at bounding box center [490, 200] width 9 height 146
click at [184, 44] on div at bounding box center [179, 45] width 17 height 17
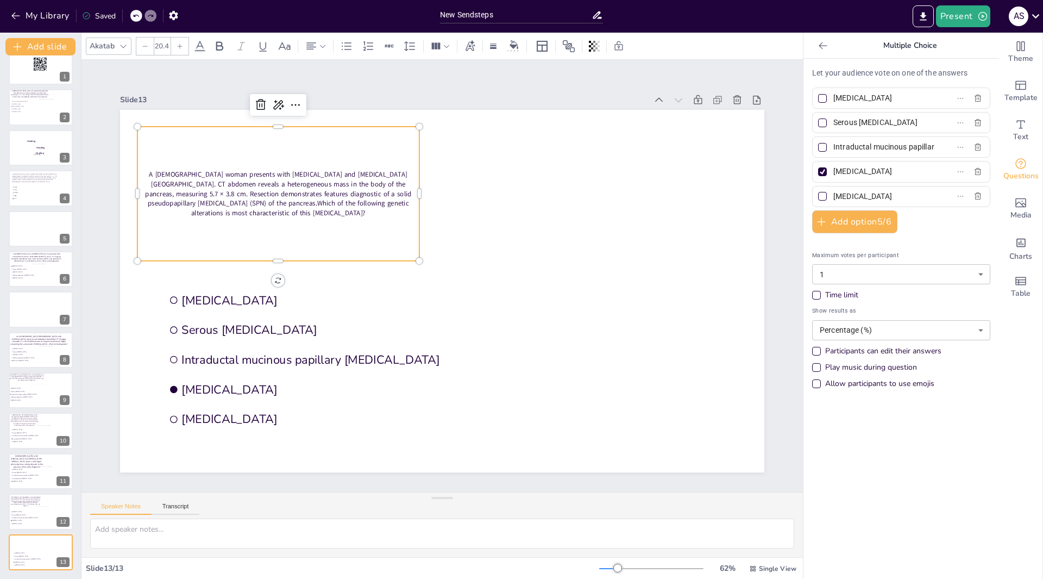
click at [184, 44] on div at bounding box center [179, 45] width 17 height 17
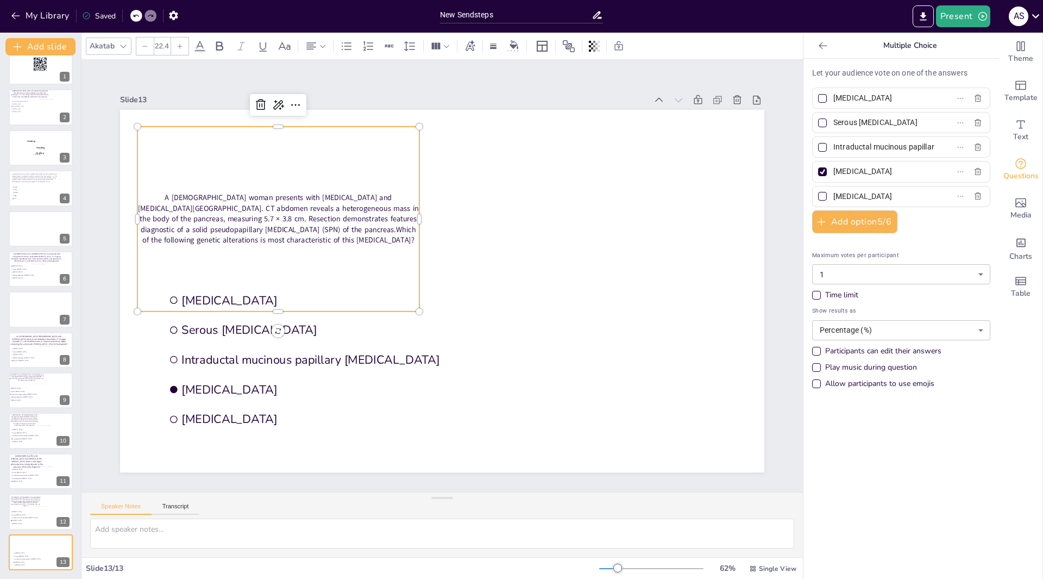
click at [184, 44] on div at bounding box center [179, 45] width 17 height 17
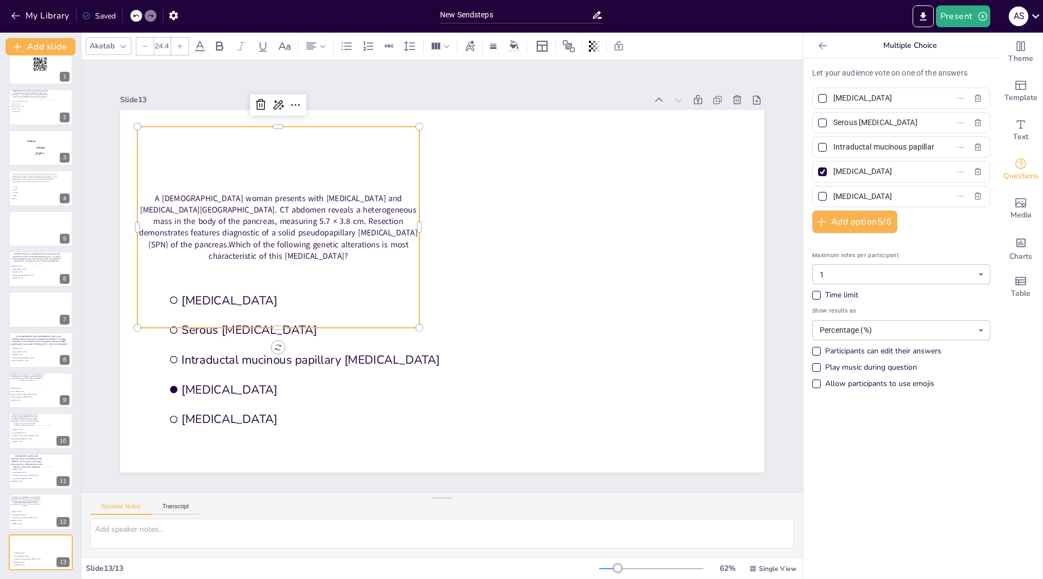
click at [184, 44] on div at bounding box center [179, 45] width 17 height 17
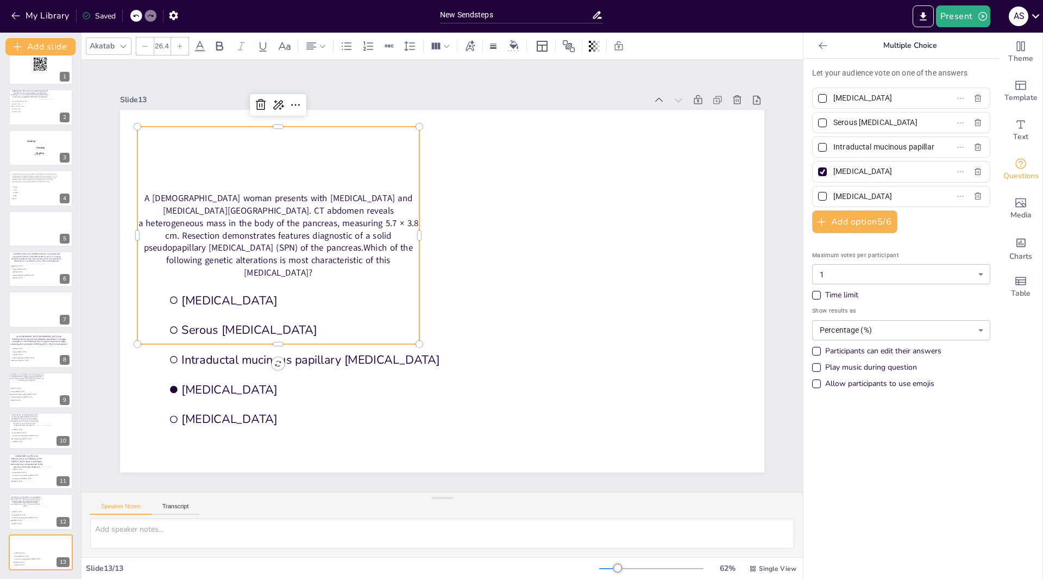
click at [184, 44] on div at bounding box center [179, 45] width 17 height 17
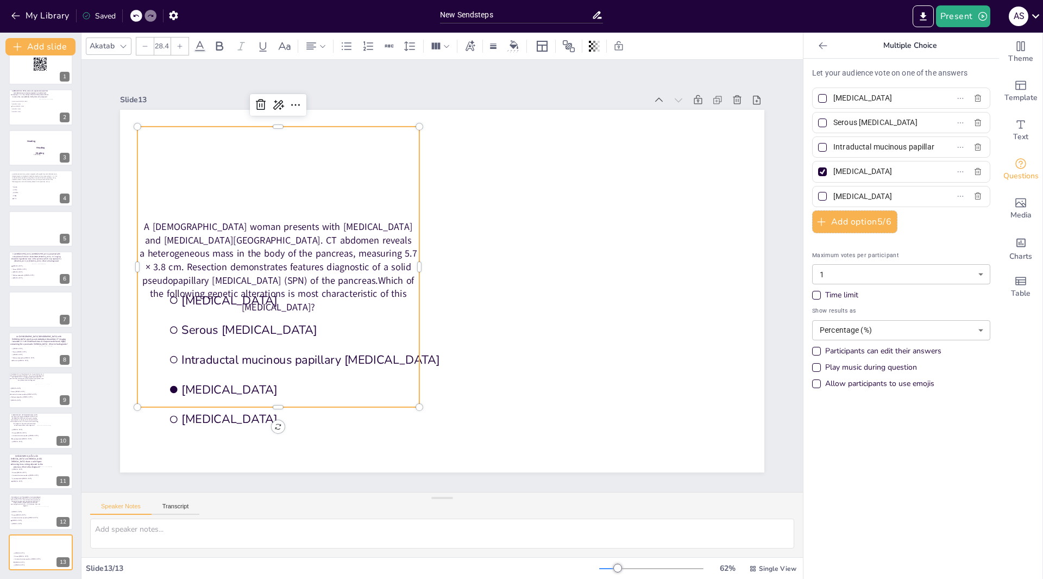
click at [184, 44] on div at bounding box center [179, 45] width 17 height 17
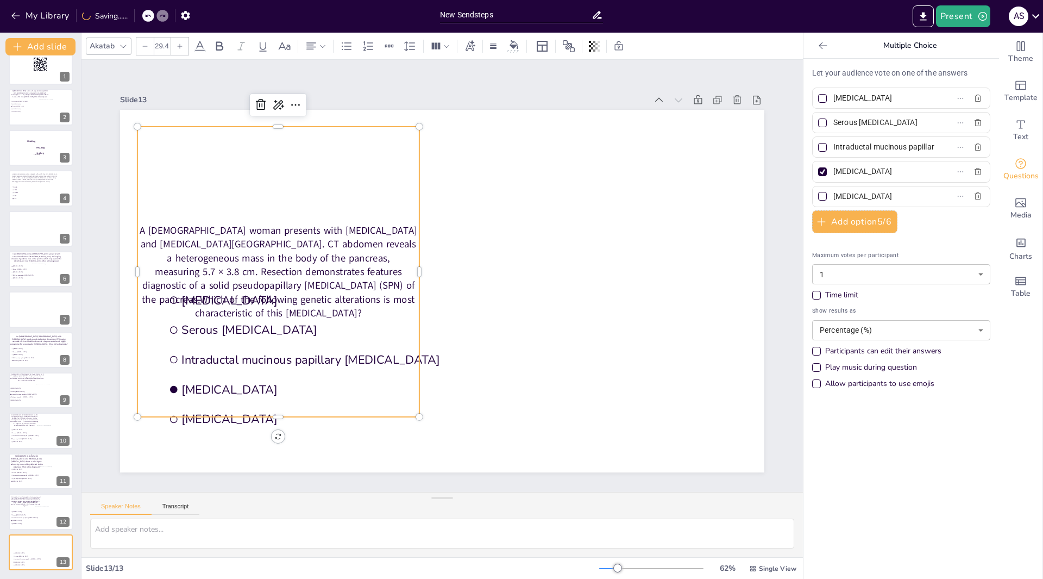
click at [184, 44] on div at bounding box center [179, 45] width 17 height 17
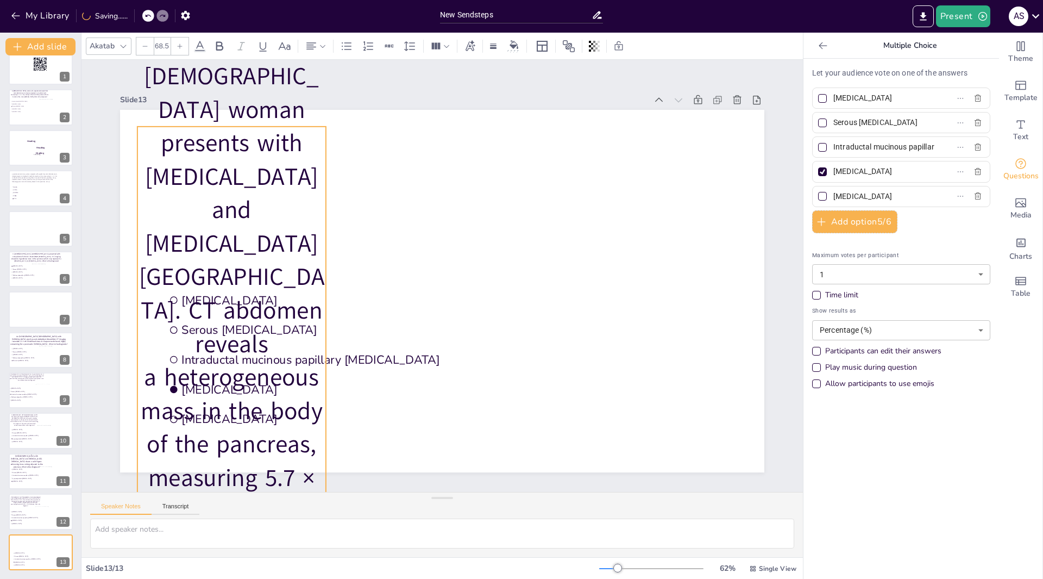
drag, startPoint x: 413, startPoint y: 423, endPoint x: 310, endPoint y: 237, distance: 212.4
click at [310, 237] on div "Mucinous cystic neoplasm Serous cystadenoma Intraductal mucinous papillary neop…" at bounding box center [442, 291] width 645 height 362
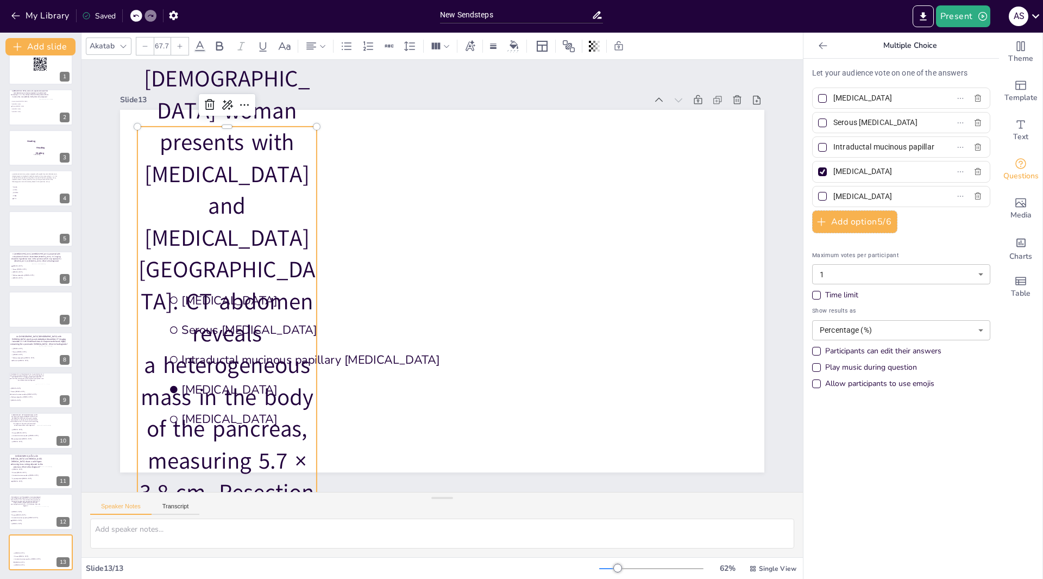
click at [794, 477] on div "Document fonts Akatab Recently used Akatab Popular fonts Lato Montserrat Open S…" at bounding box center [521, 306] width 1043 height 546
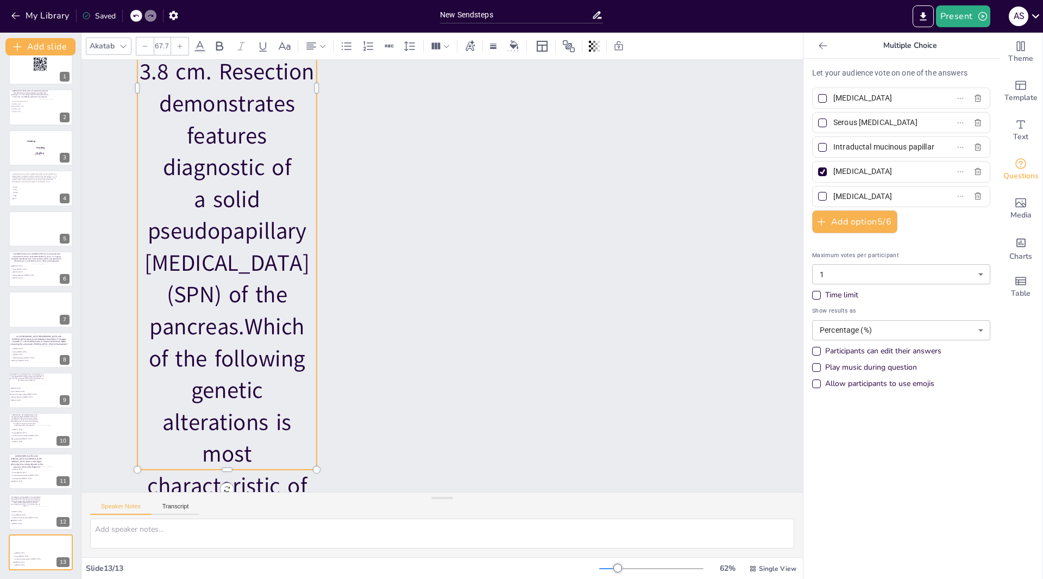
scroll to position [429, 0]
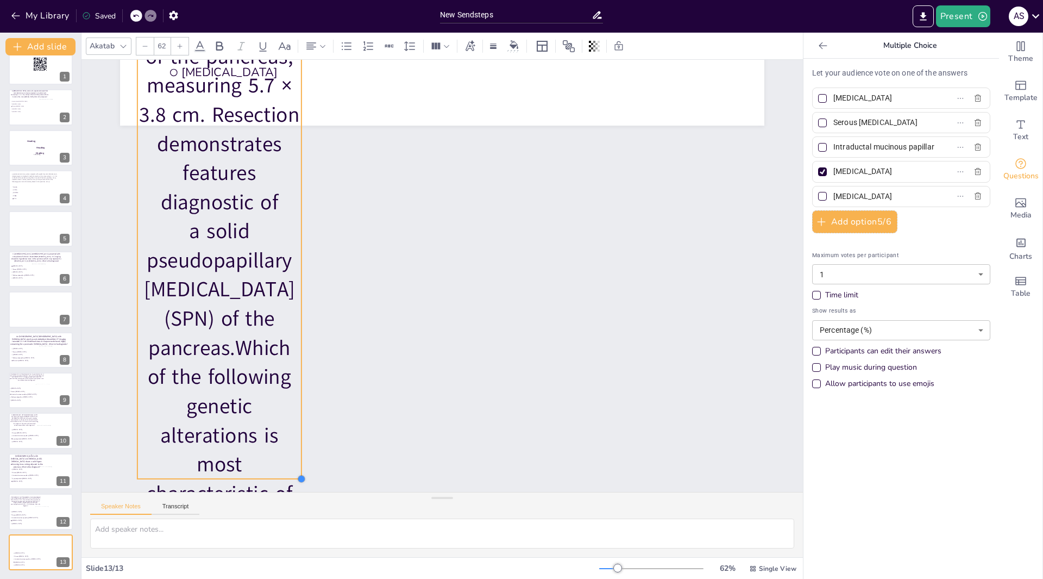
drag, startPoint x: 307, startPoint y: 458, endPoint x: 292, endPoint y: 203, distance: 255.3
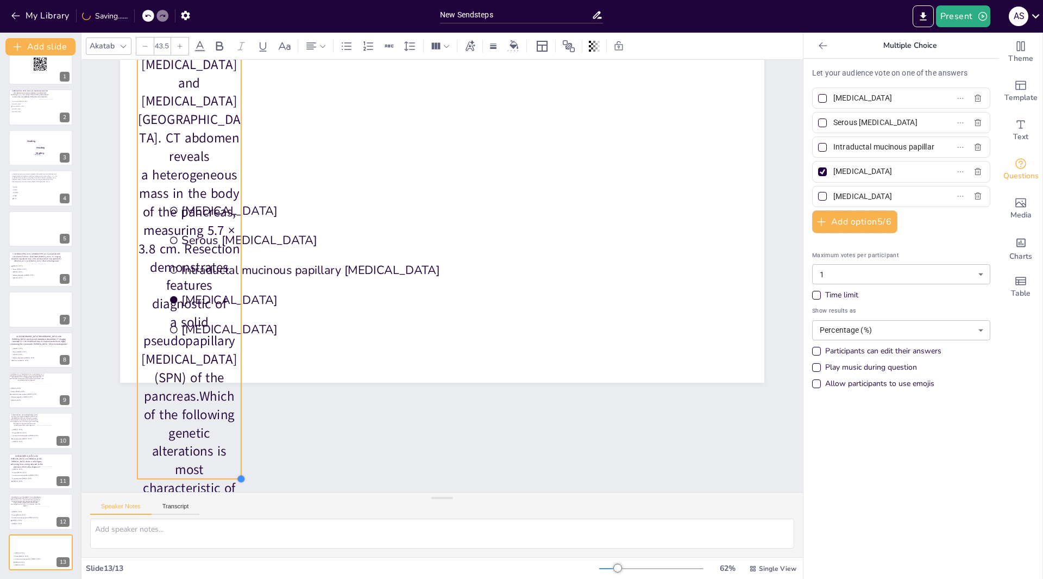
scroll to position [140, 0]
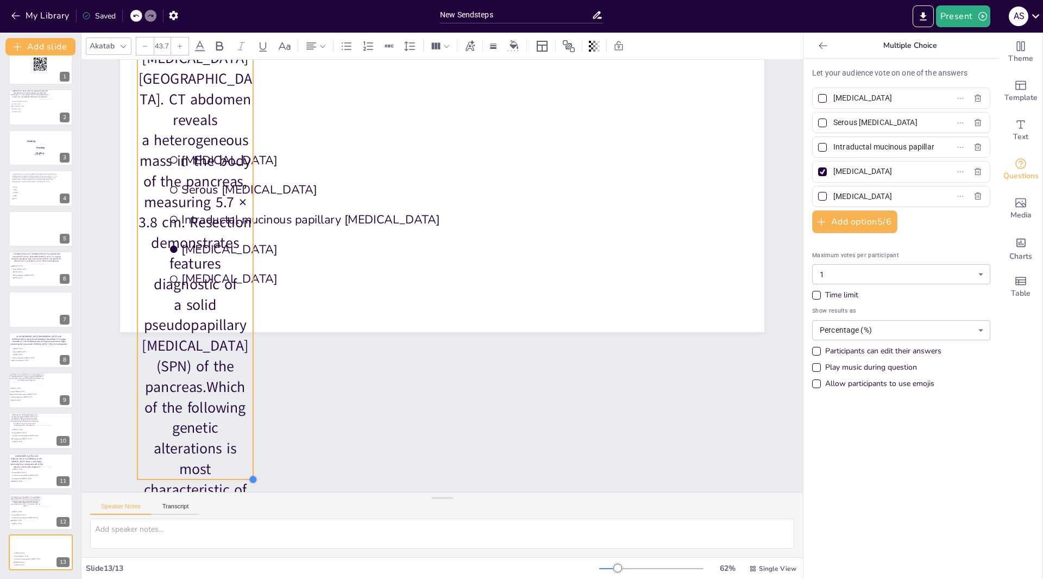
drag, startPoint x: 295, startPoint y: 457, endPoint x: 246, endPoint y: 116, distance: 344.2
click at [246, 116] on div "Mucinous cystic neoplasm Serous cystadenoma Intraductal mucinous papillary neop…" at bounding box center [442, 151] width 645 height 362
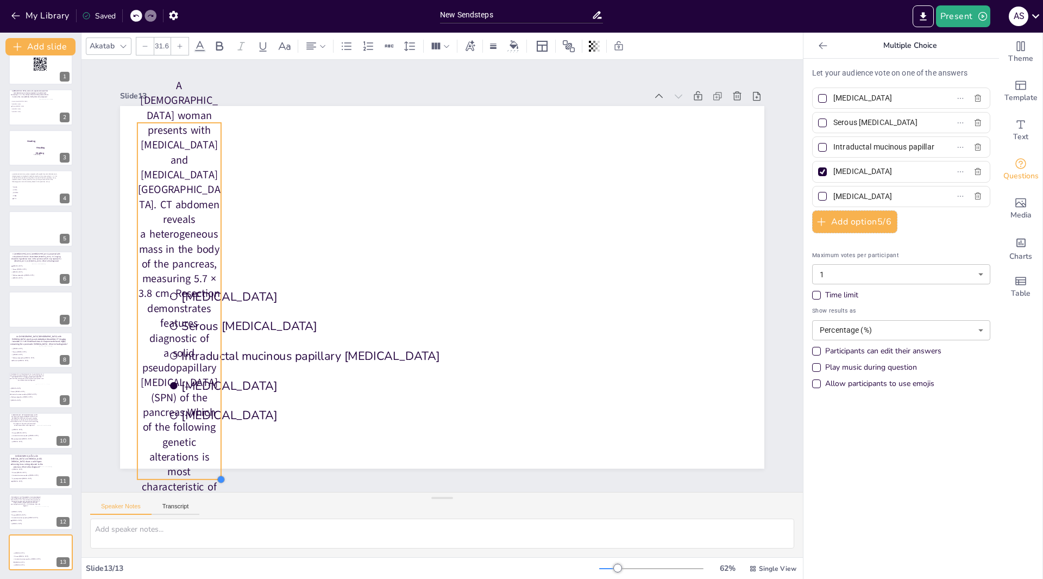
drag, startPoint x: 245, startPoint y: 458, endPoint x: 213, endPoint y: 228, distance: 232.1
click at [213, 228] on div "Mucinous cystic neoplasm Serous cystadenoma Intraductal mucinous papillary neop…" at bounding box center [442, 287] width 645 height 362
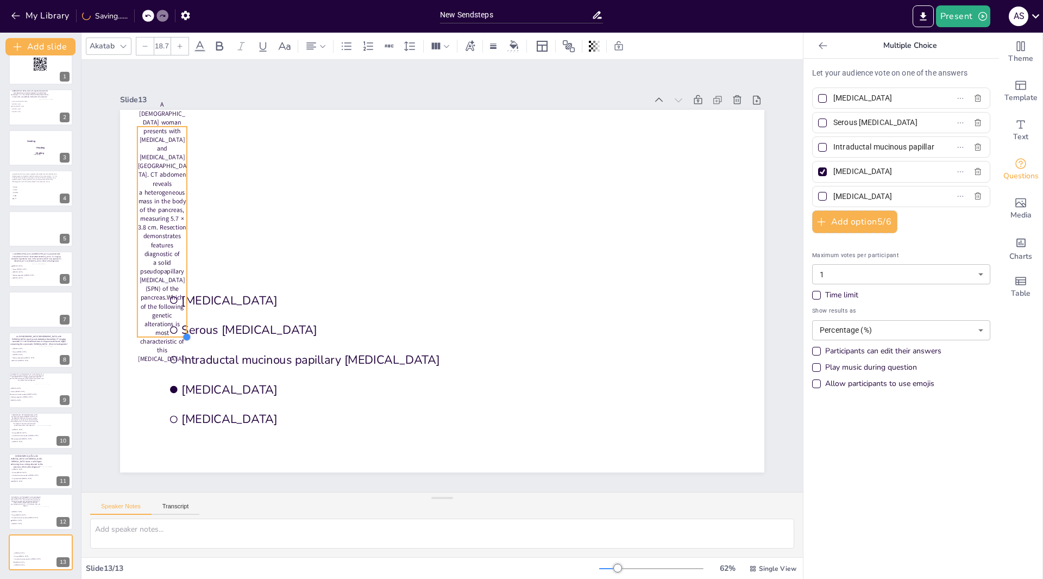
drag, startPoint x: 215, startPoint y: 460, endPoint x: 180, endPoint y: 193, distance: 268.5
click at [180, 193] on div "Mucinous cystic neoplasm Serous cystadenoma Intraductal mucinous papillary neop…" at bounding box center [442, 291] width 645 height 362
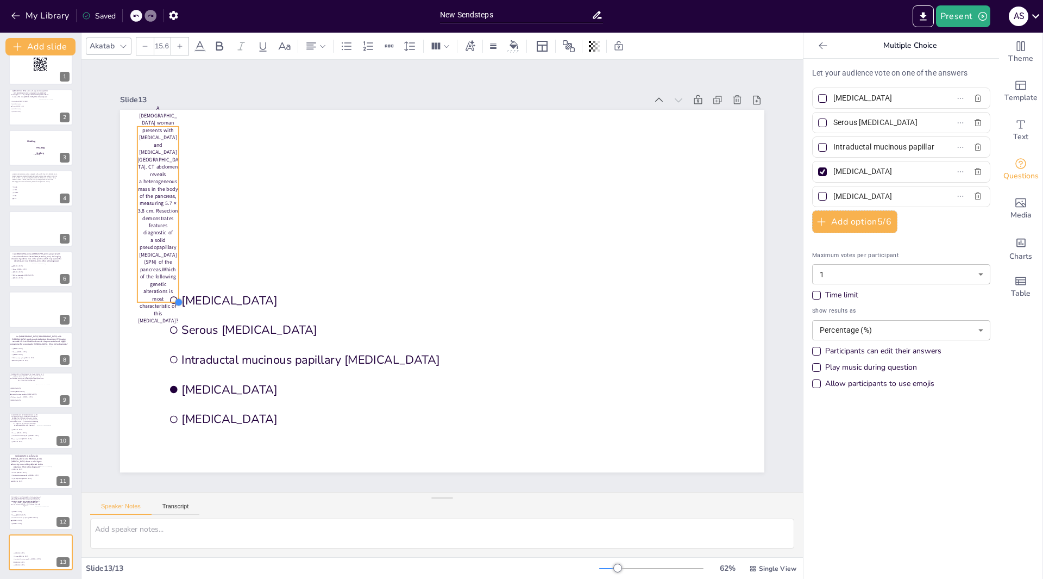
drag, startPoint x: 181, startPoint y: 333, endPoint x: 173, endPoint y: 228, distance: 105.7
click at [173, 228] on div "Mucinous cystic neoplasm Serous cystadenoma Intraductal mucinous papillary neop…" at bounding box center [442, 291] width 645 height 362
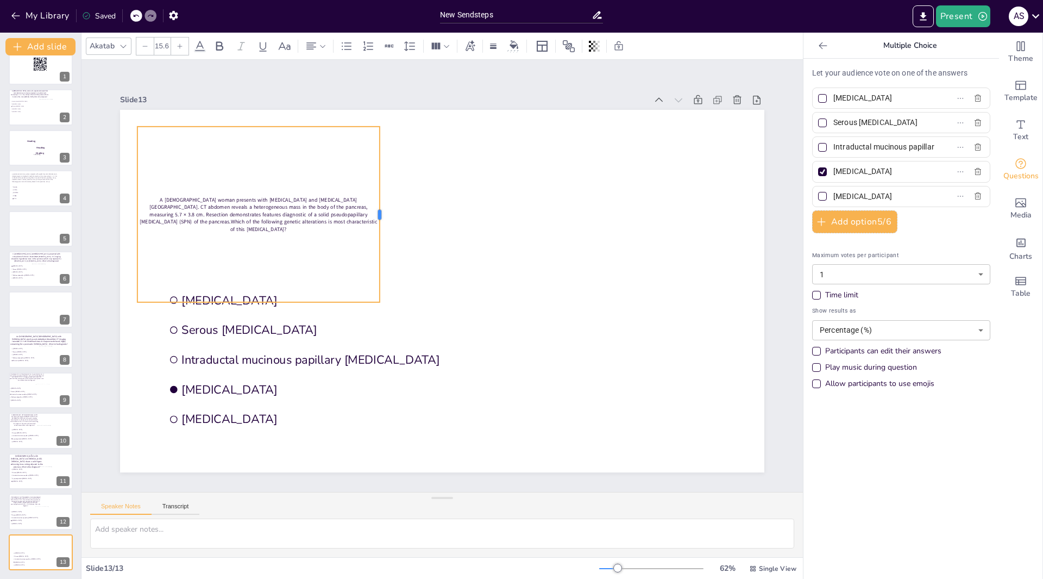
drag, startPoint x: 172, startPoint y: 209, endPoint x: 373, endPoint y: 214, distance: 201.1
click at [380, 214] on div at bounding box center [384, 215] width 9 height 176
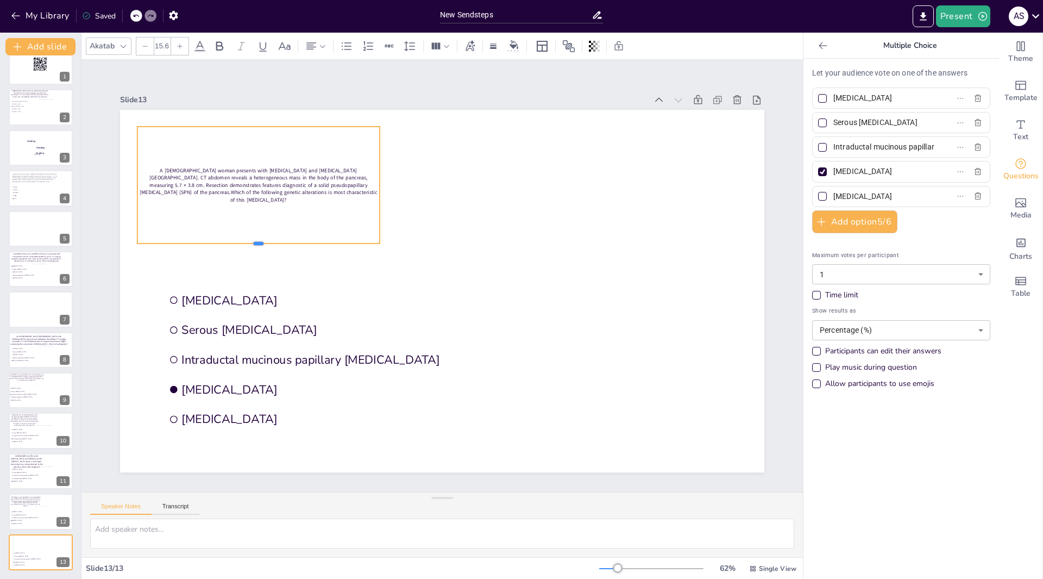
drag, startPoint x: 248, startPoint y: 299, endPoint x: 246, endPoint y: 238, distance: 60.9
click at [246, 243] on div at bounding box center [258, 247] width 242 height 9
click at [179, 47] on icon at bounding box center [180, 46] width 7 height 7
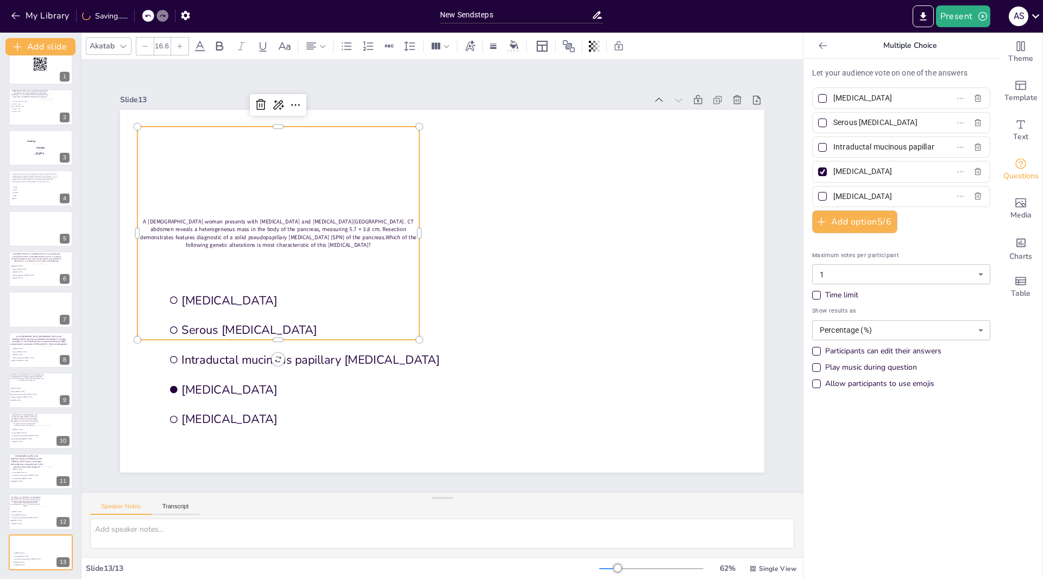
click at [179, 47] on icon at bounding box center [180, 46] width 7 height 7
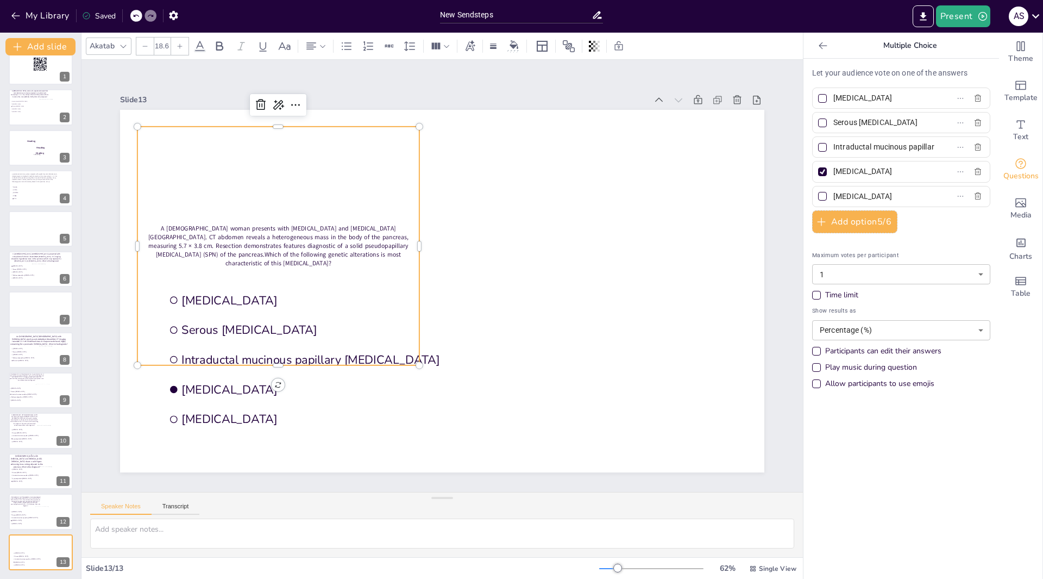
click at [179, 47] on icon at bounding box center [180, 46] width 7 height 7
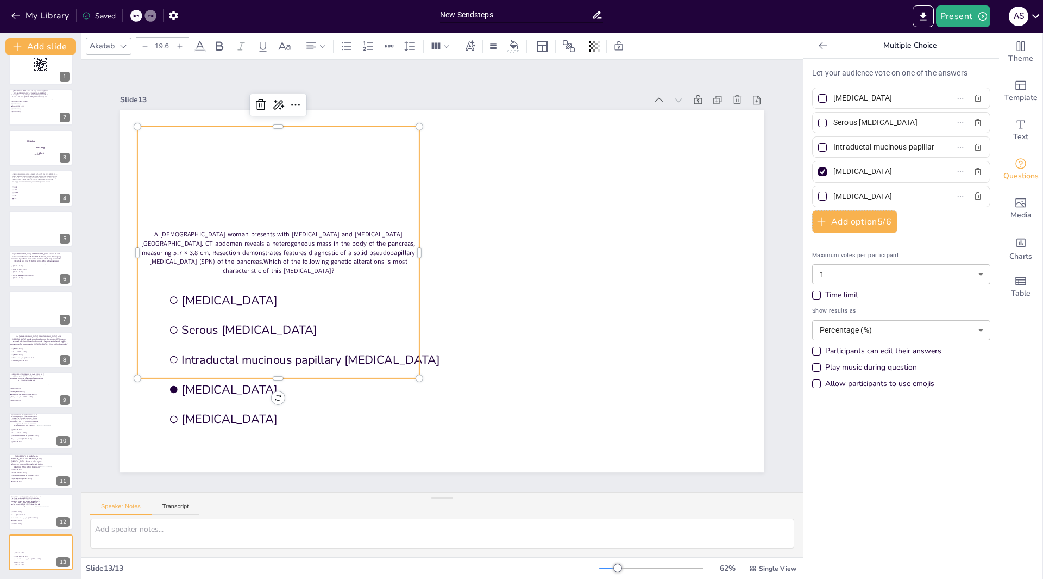
click at [179, 47] on icon at bounding box center [180, 46] width 7 height 7
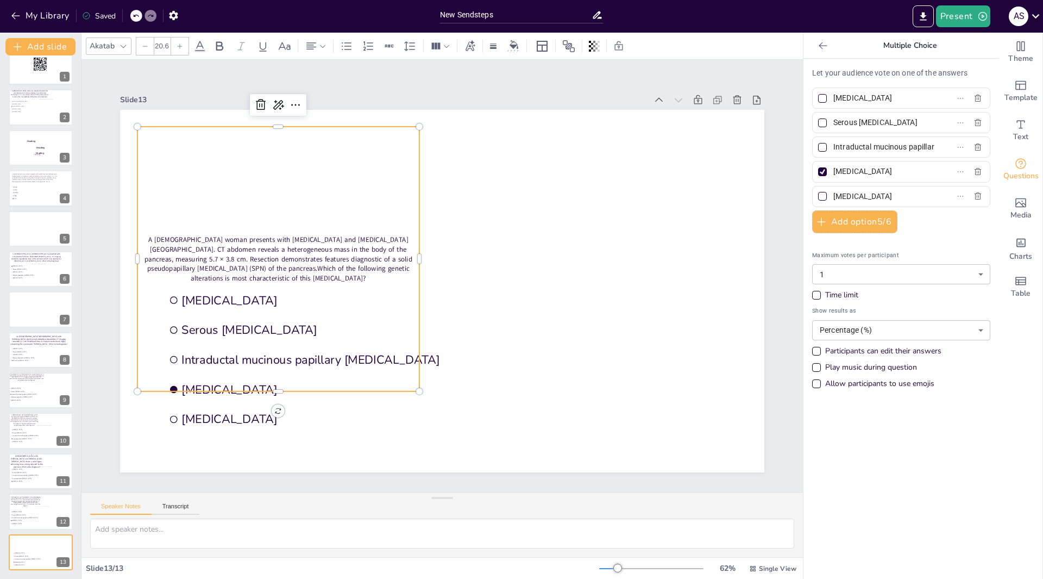
click at [179, 47] on icon at bounding box center [180, 46] width 7 height 7
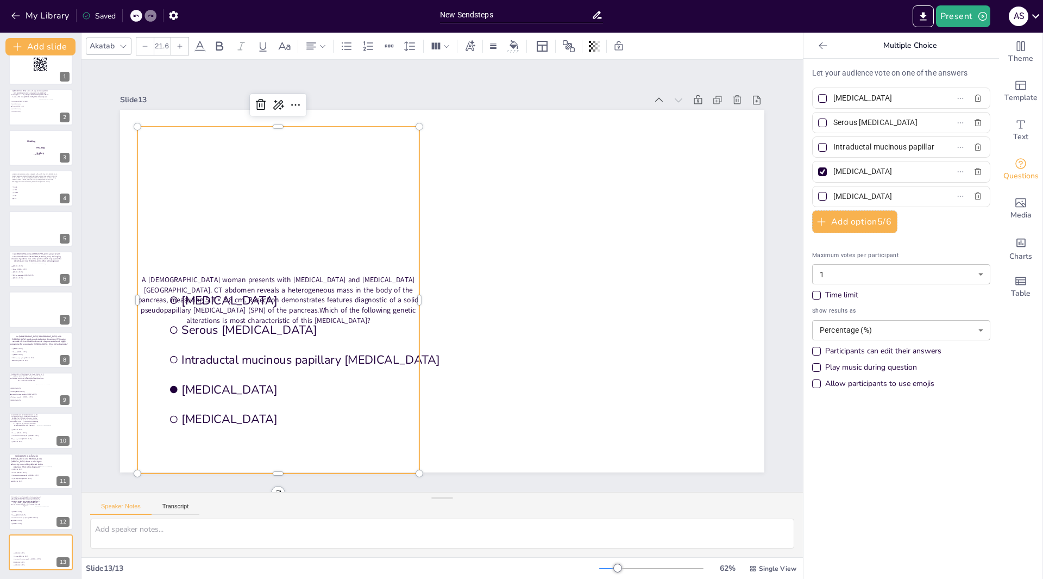
click at [179, 47] on icon at bounding box center [180, 46] width 7 height 7
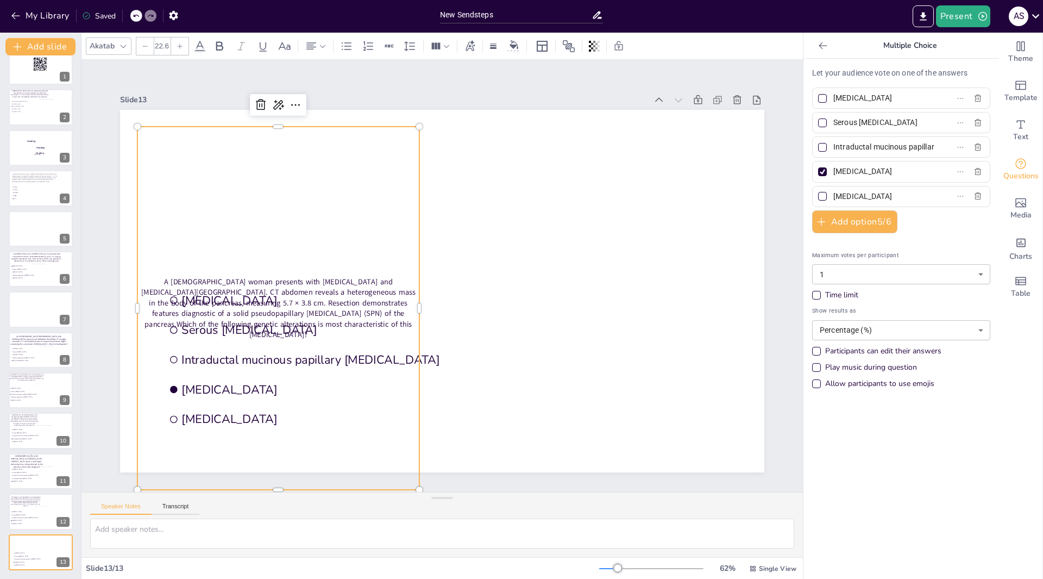
click at [179, 47] on icon at bounding box center [180, 46] width 7 height 7
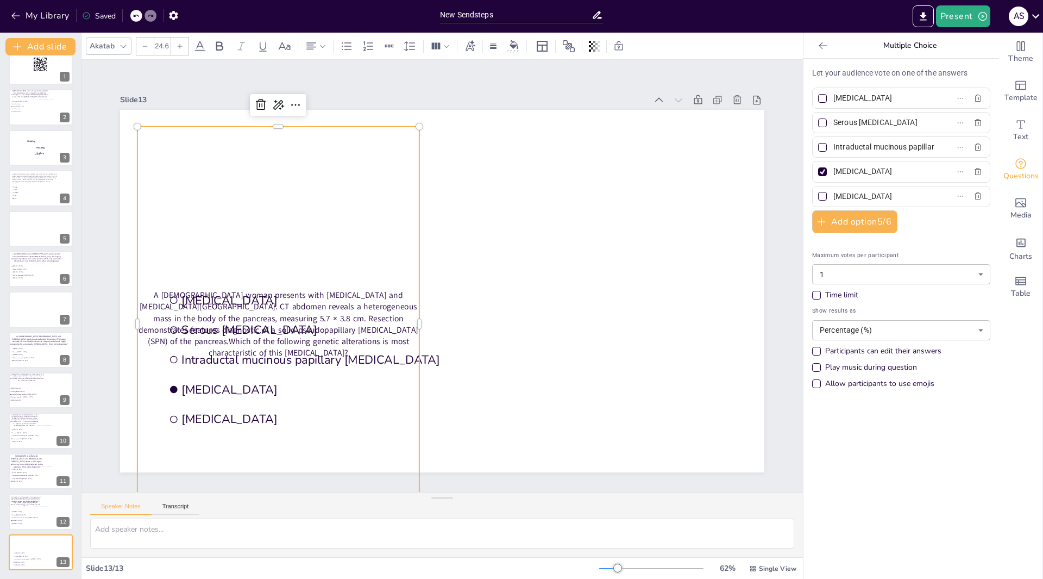
click at [179, 47] on icon at bounding box center [180, 46] width 7 height 7
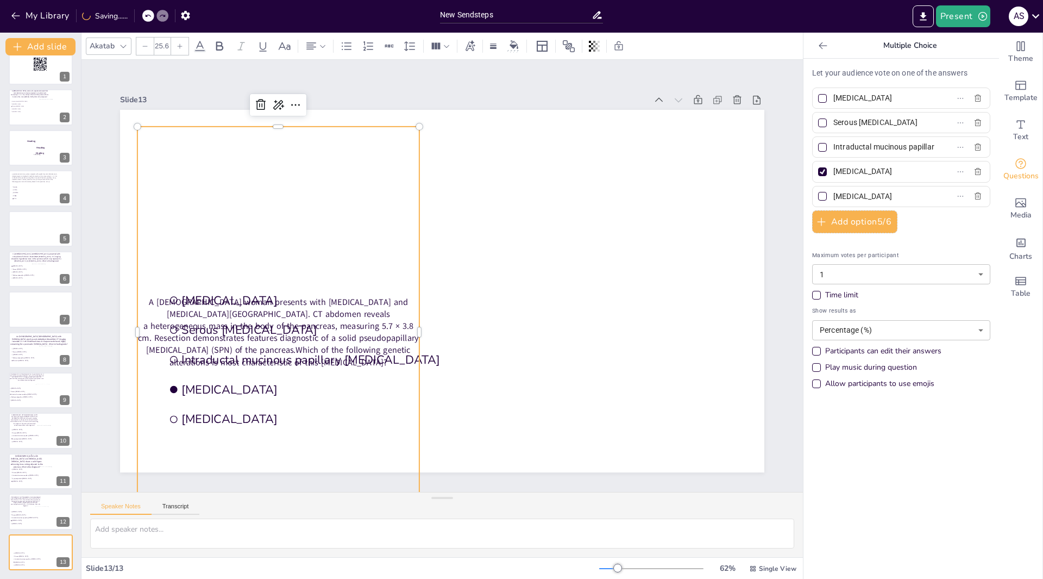
click at [179, 47] on icon at bounding box center [180, 46] width 7 height 7
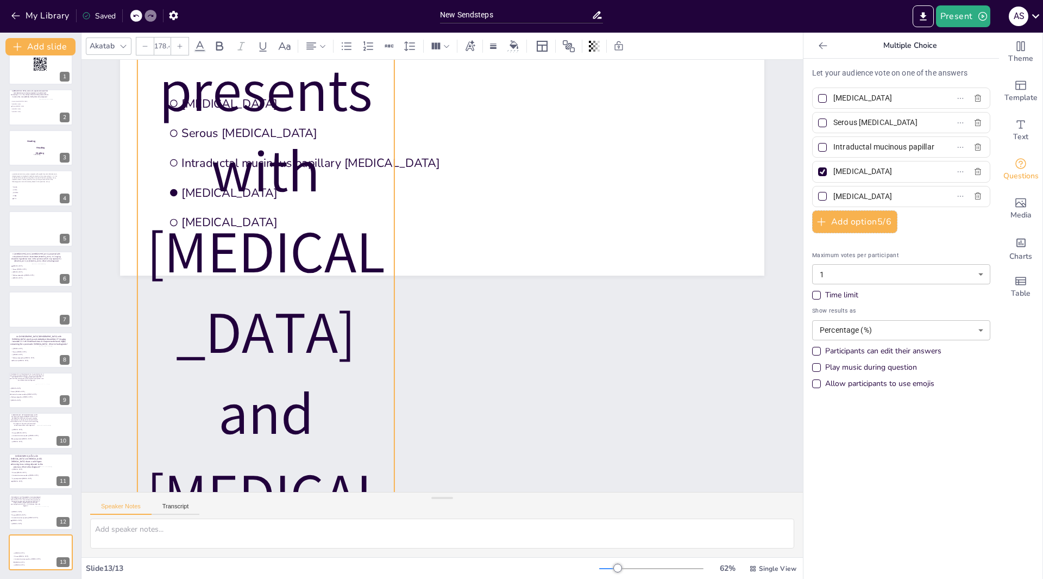
scroll to position [179, 0]
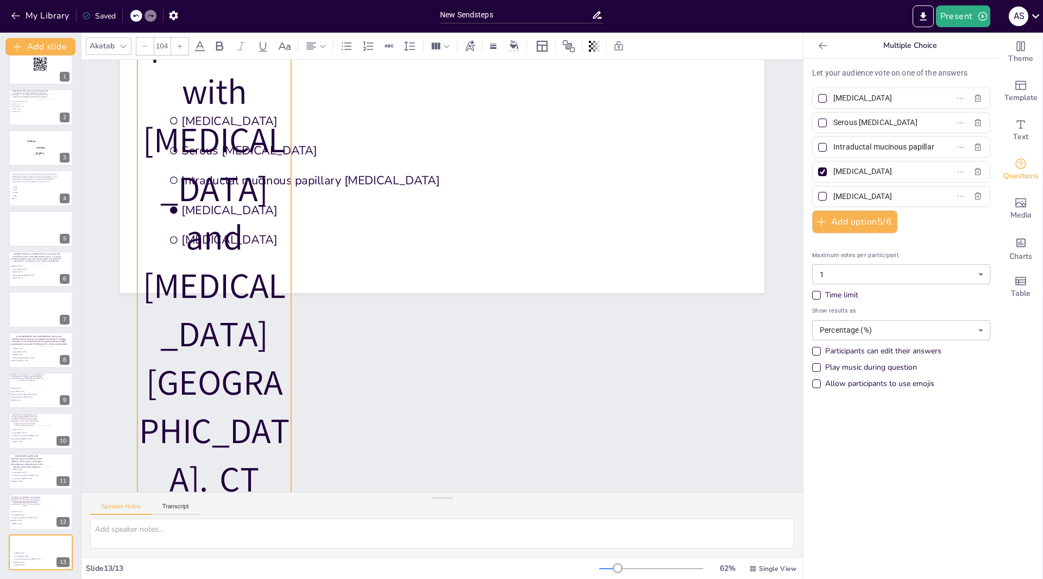
drag, startPoint x: 412, startPoint y: 459, endPoint x: 274, endPoint y: 214, distance: 280.8
click at [274, 215] on div "Mucinous cystic neoplasm Serous cystadenoma Intraductal mucinous papillary neop…" at bounding box center [442, 111] width 645 height 362
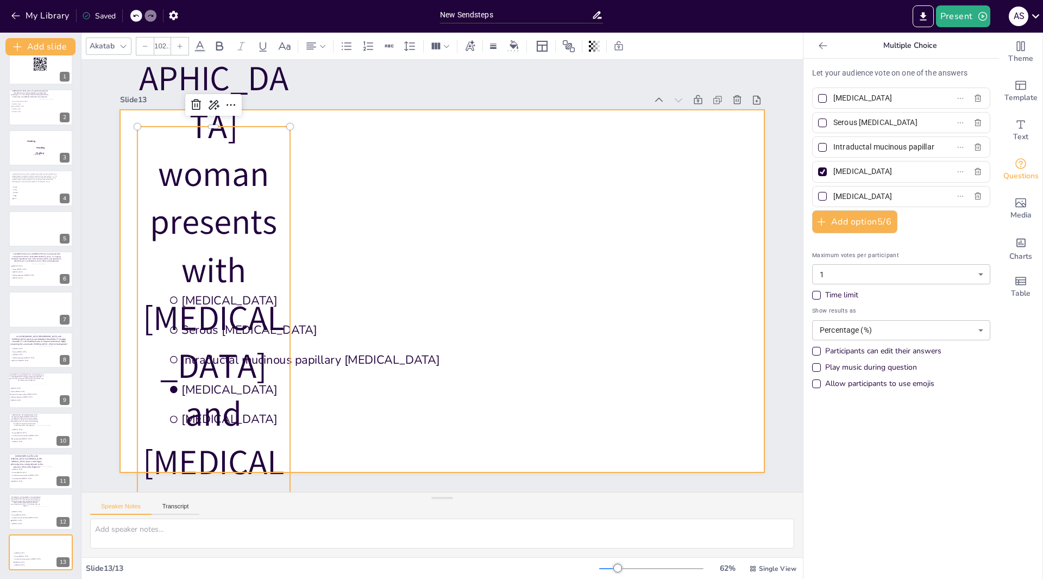
scroll to position [54, 0]
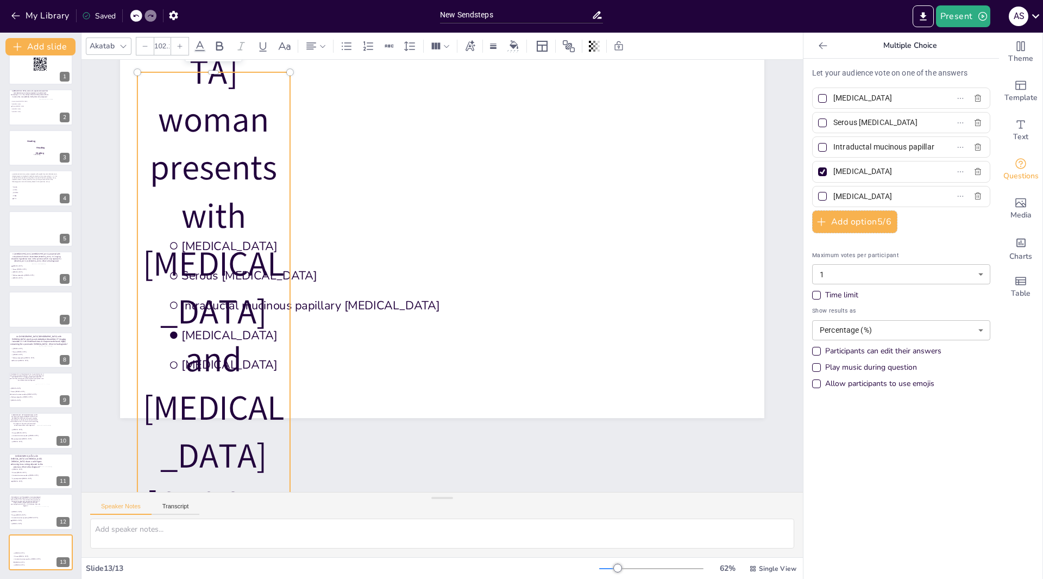
click at [148, 47] on div at bounding box center [144, 45] width 17 height 17
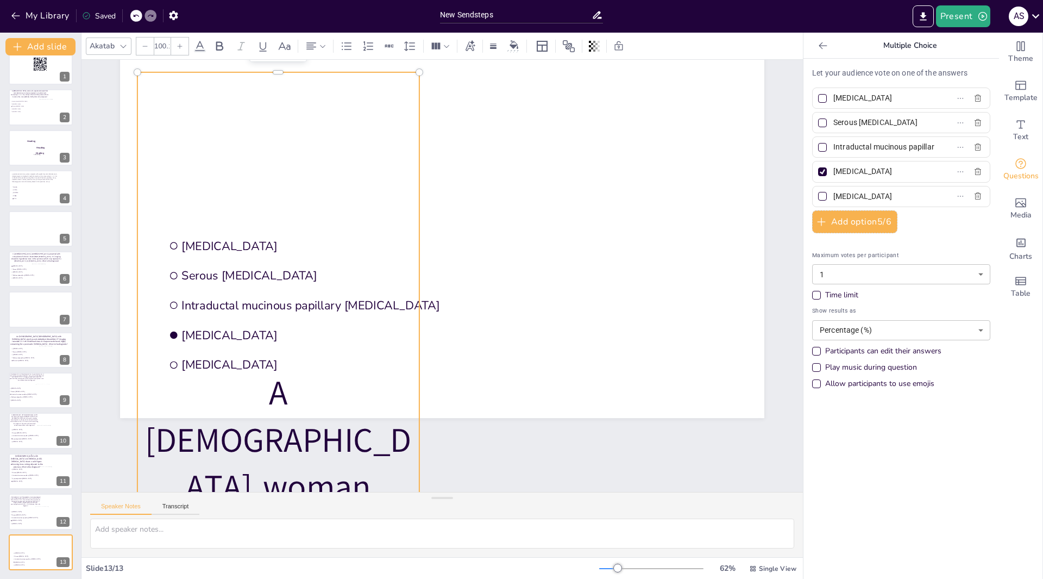
click at [148, 47] on div at bounding box center [144, 45] width 17 height 17
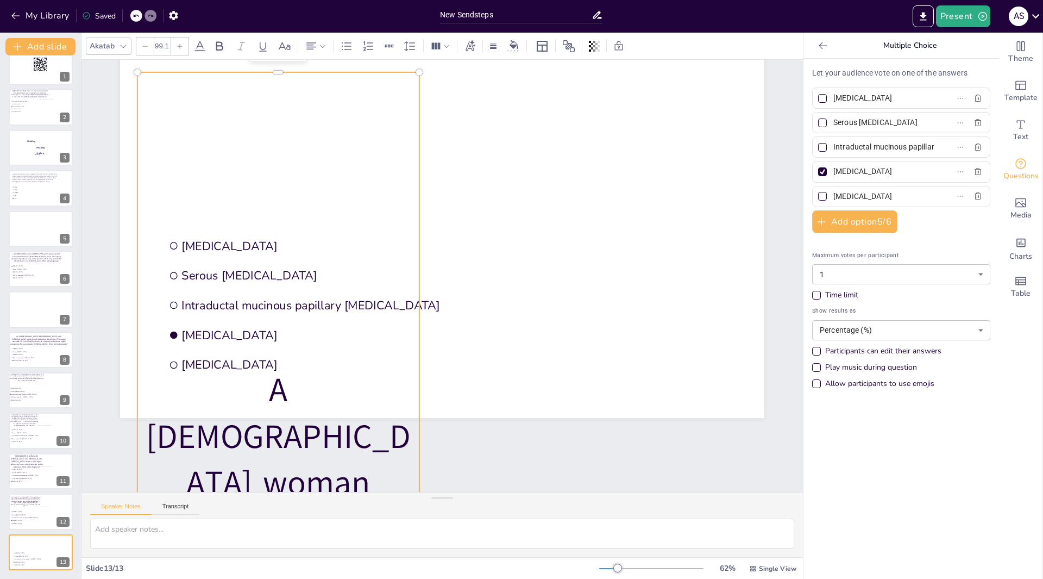
click at [148, 47] on div at bounding box center [144, 45] width 17 height 17
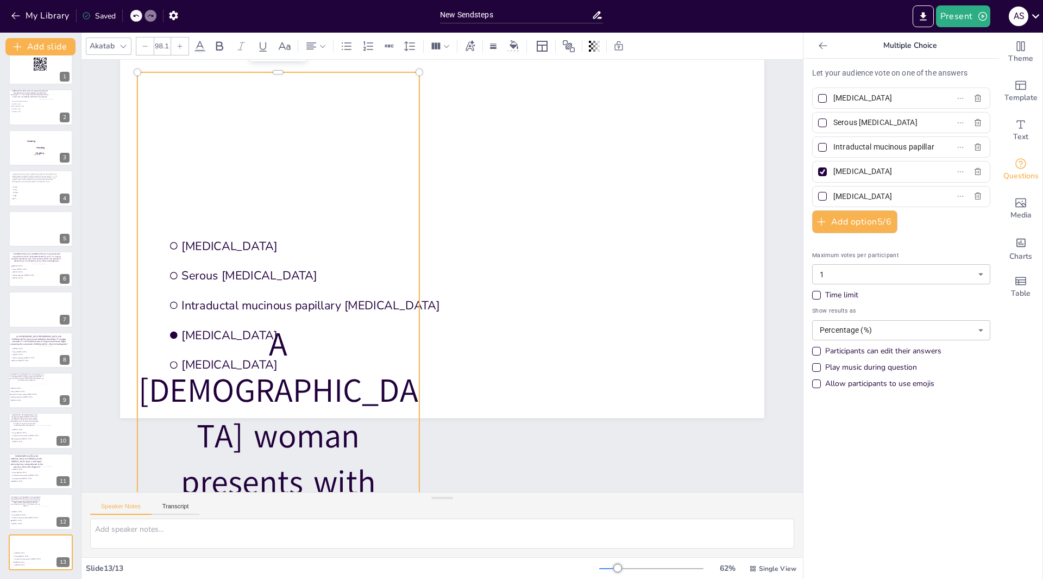
click at [148, 47] on div at bounding box center [144, 45] width 17 height 17
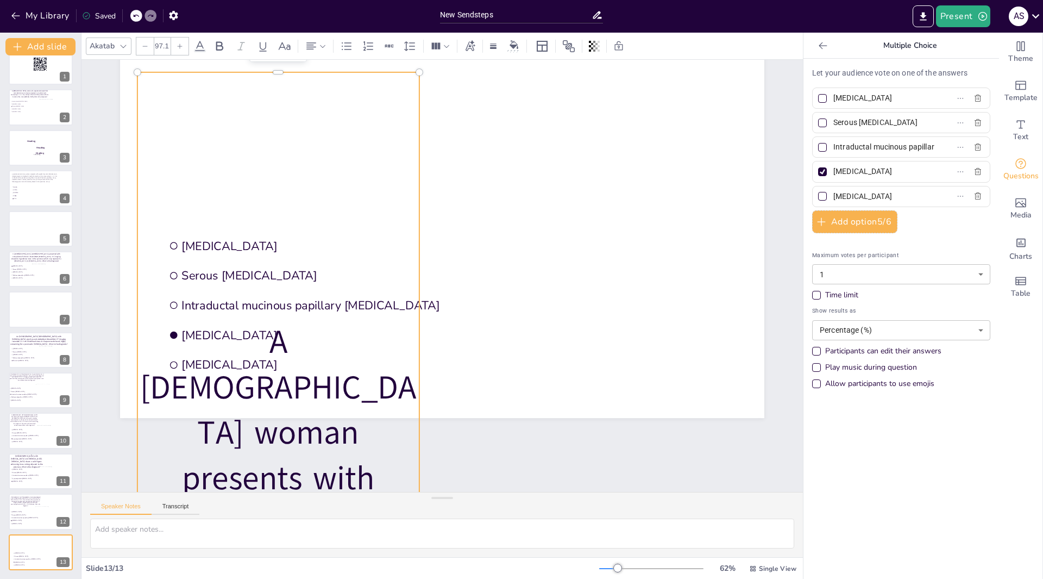
click at [148, 47] on div at bounding box center [144, 45] width 17 height 17
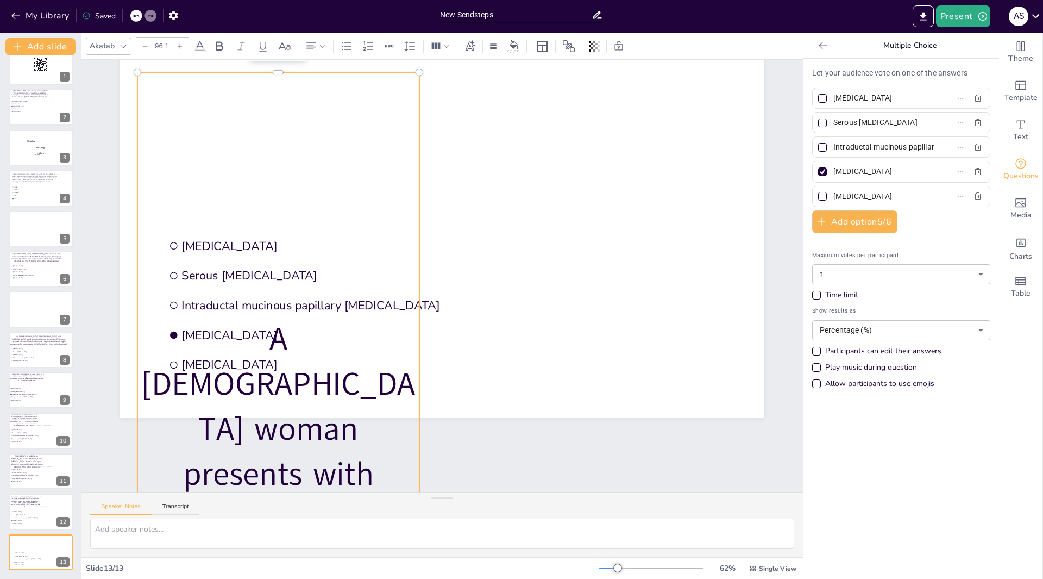
click at [148, 47] on div at bounding box center [144, 45] width 17 height 17
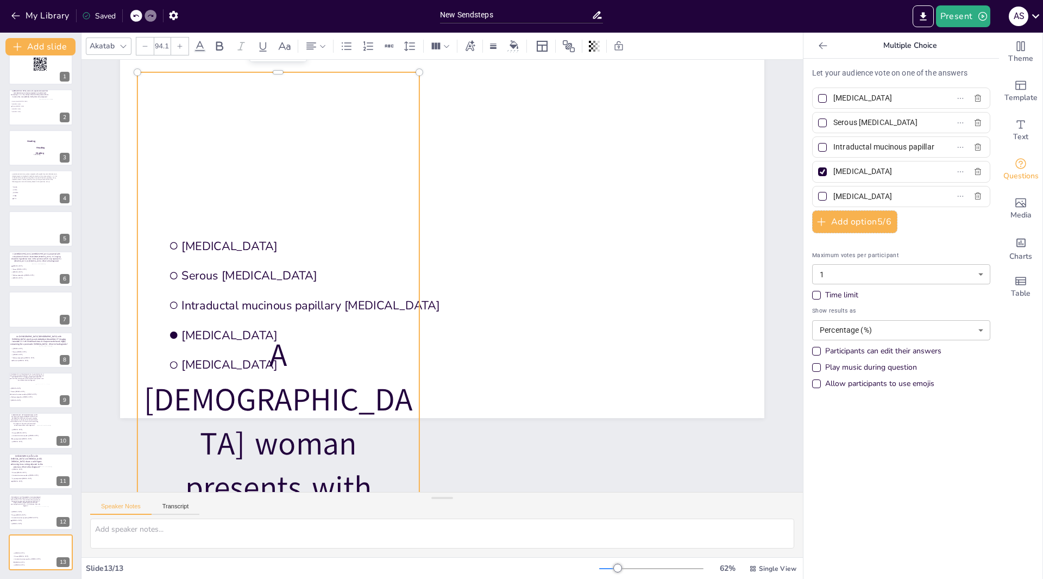
click at [148, 47] on div at bounding box center [144, 45] width 17 height 17
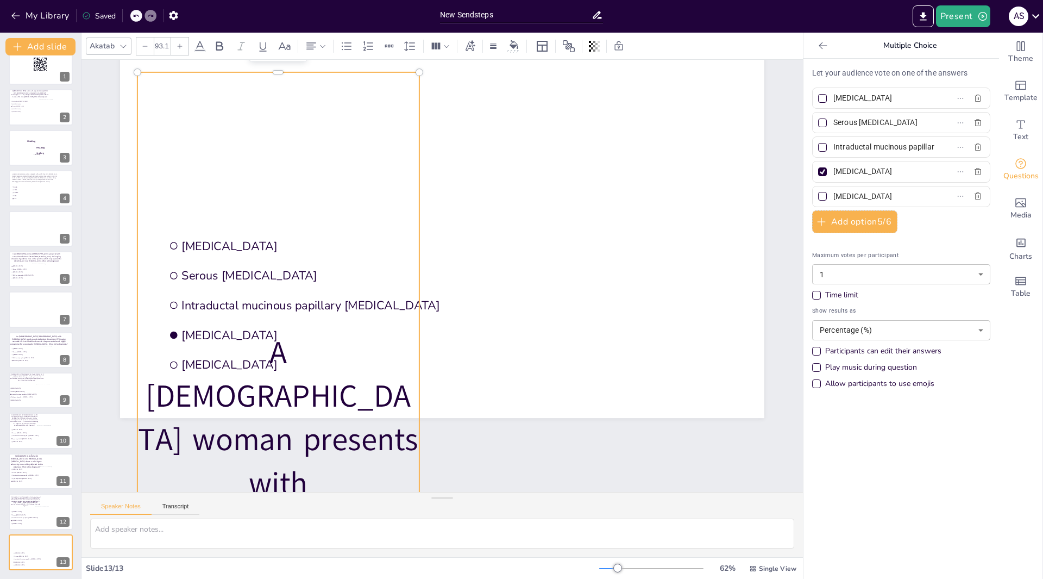
click at [148, 47] on div at bounding box center [144, 45] width 17 height 17
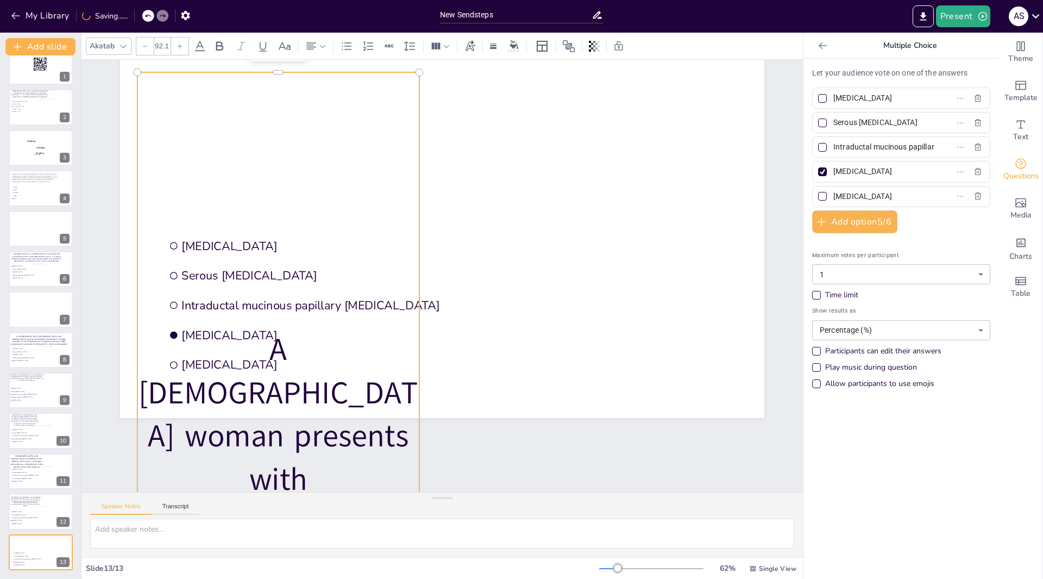
click at [148, 47] on div at bounding box center [144, 45] width 17 height 17
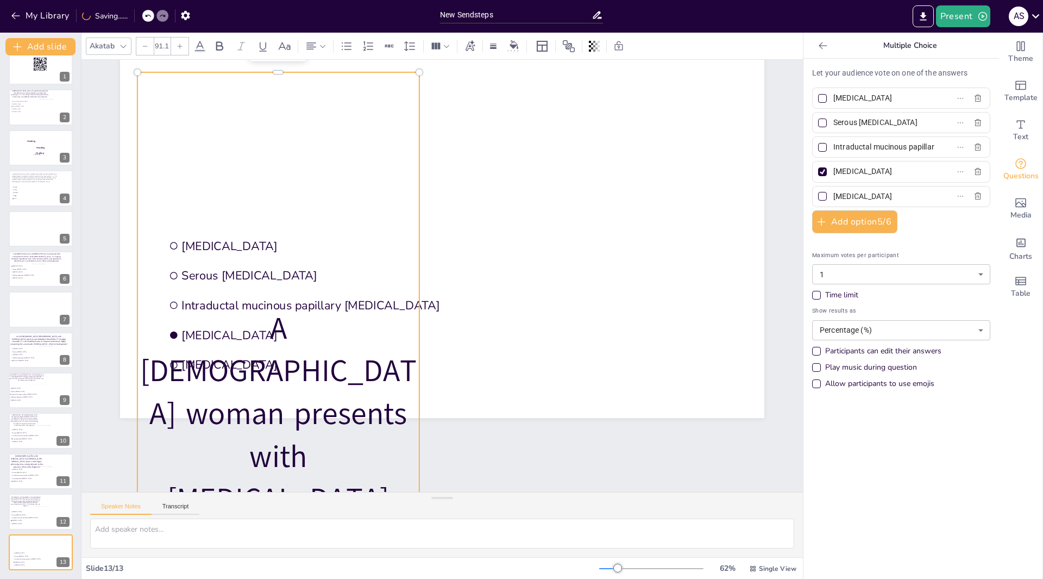
click at [148, 47] on div at bounding box center [144, 45] width 17 height 17
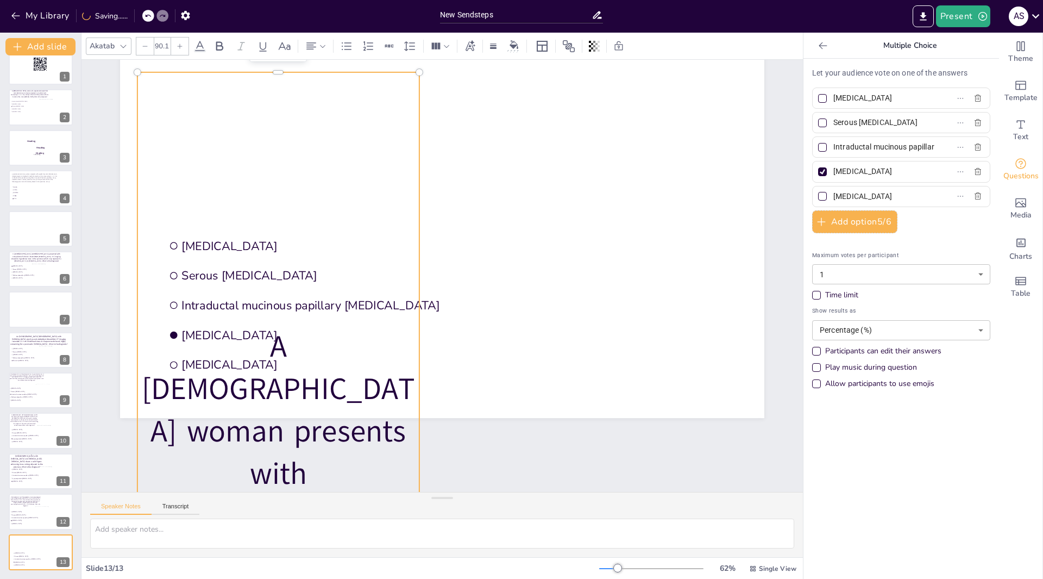
click at [148, 47] on div at bounding box center [144, 45] width 17 height 17
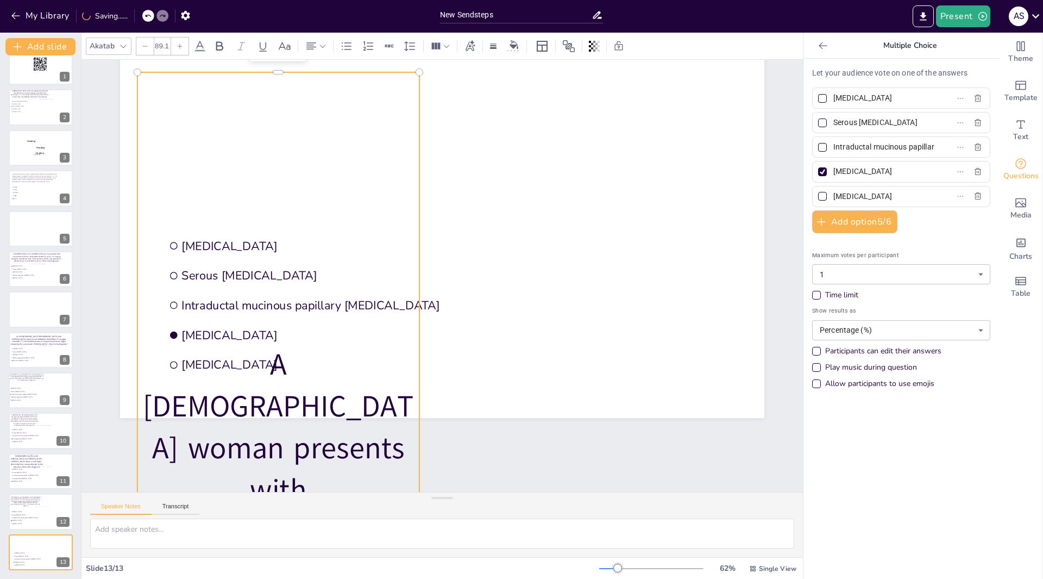
click at [148, 47] on div at bounding box center [144, 45] width 17 height 17
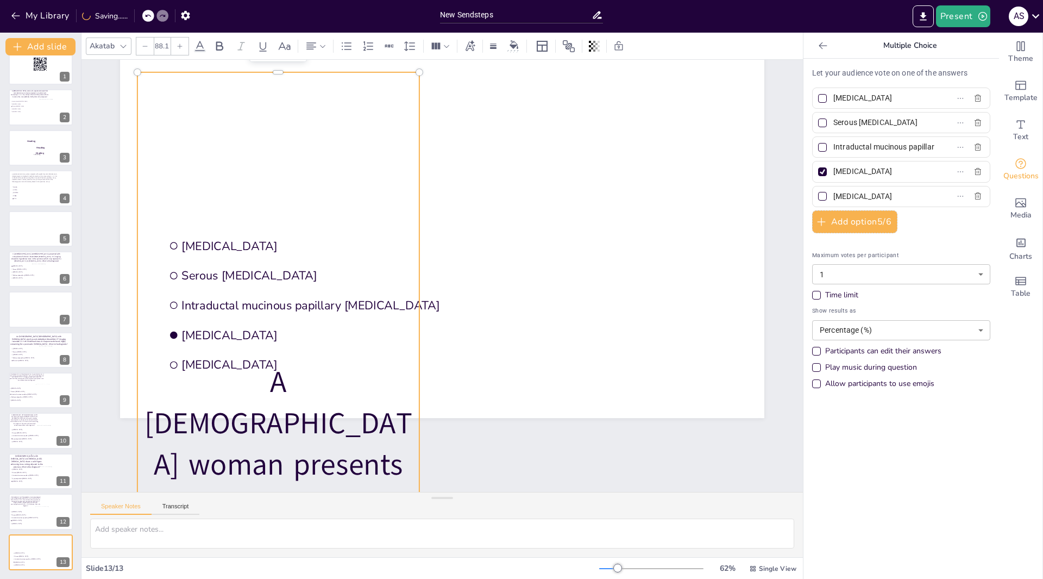
click at [148, 47] on div at bounding box center [144, 45] width 17 height 17
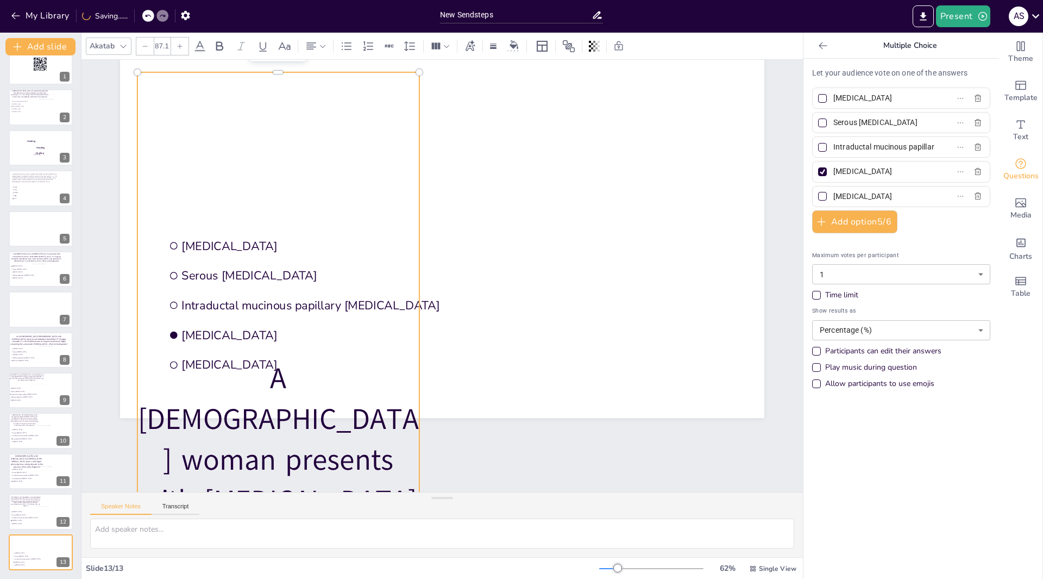
click at [148, 47] on div at bounding box center [144, 45] width 17 height 17
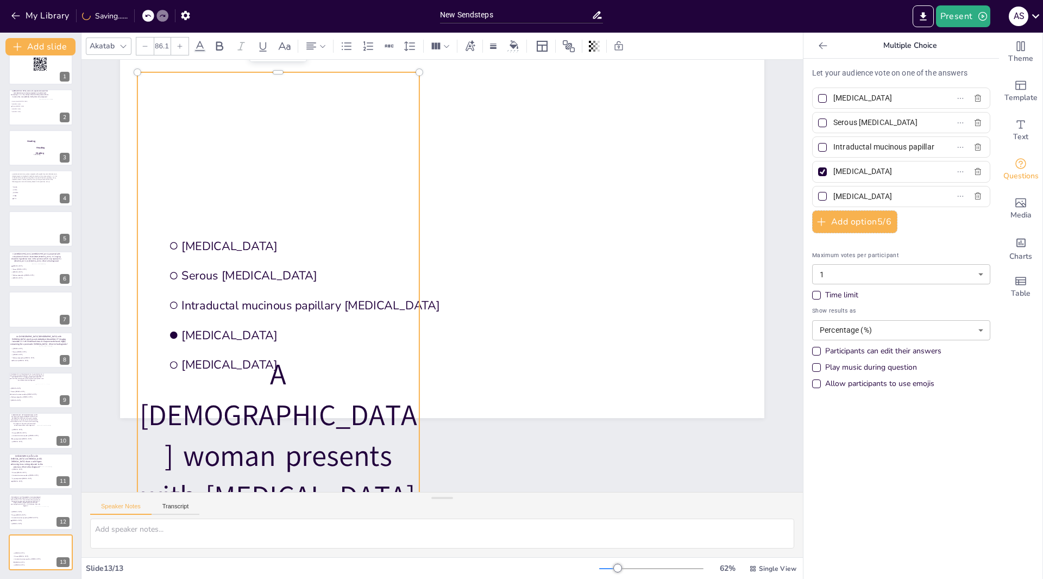
click at [148, 47] on div at bounding box center [144, 45] width 17 height 17
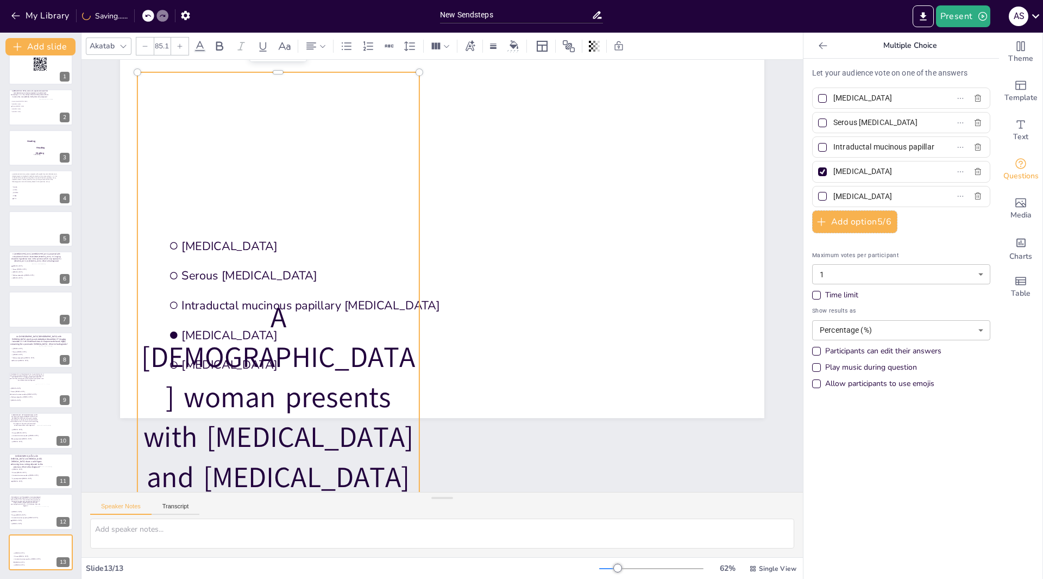
click at [148, 47] on div at bounding box center [144, 45] width 17 height 17
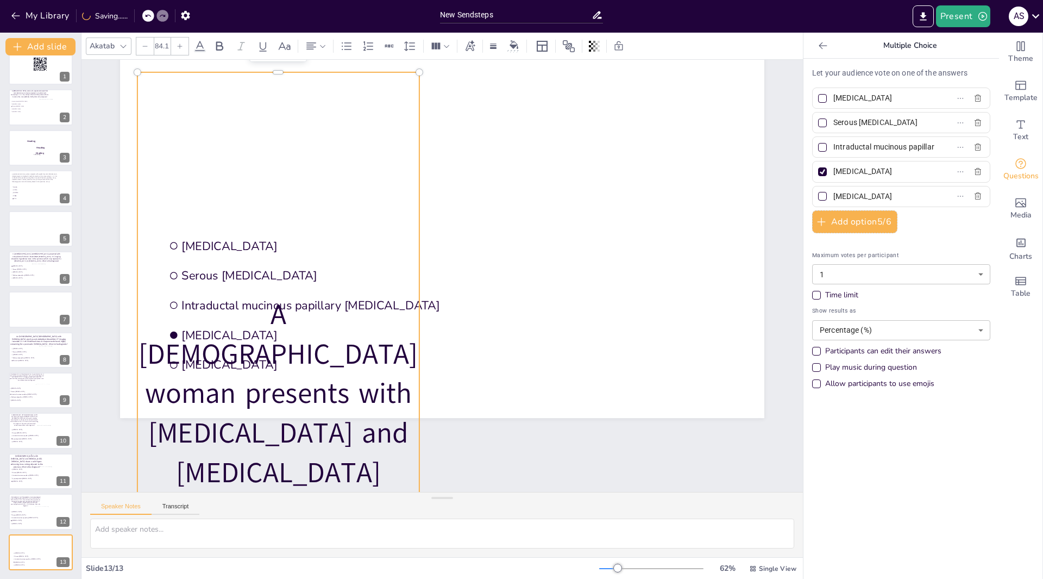
click at [148, 47] on div at bounding box center [144, 45] width 17 height 17
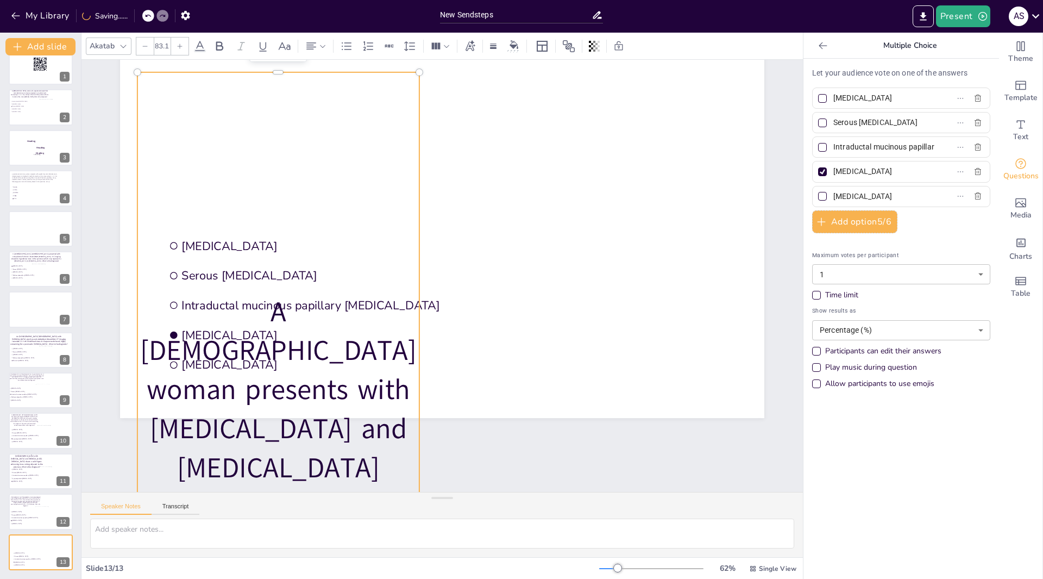
click at [148, 47] on div at bounding box center [144, 45] width 17 height 17
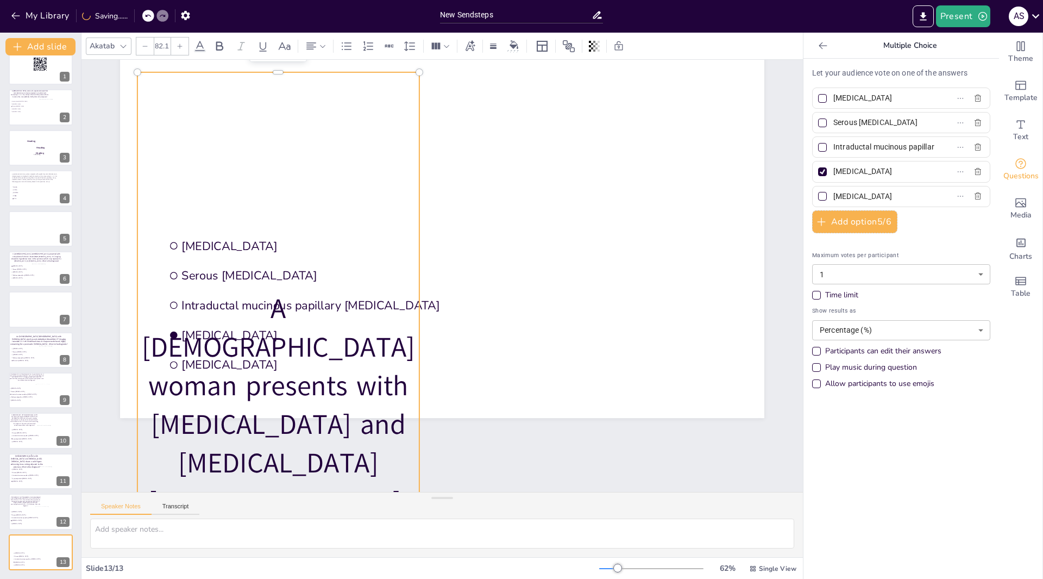
click at [148, 47] on div at bounding box center [144, 45] width 17 height 17
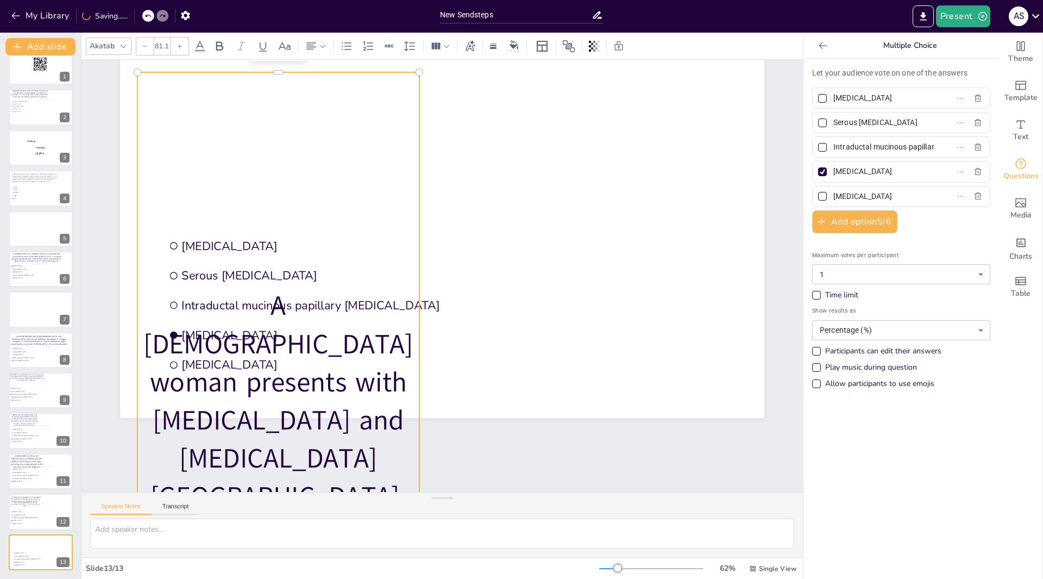
click at [148, 47] on div at bounding box center [144, 45] width 17 height 17
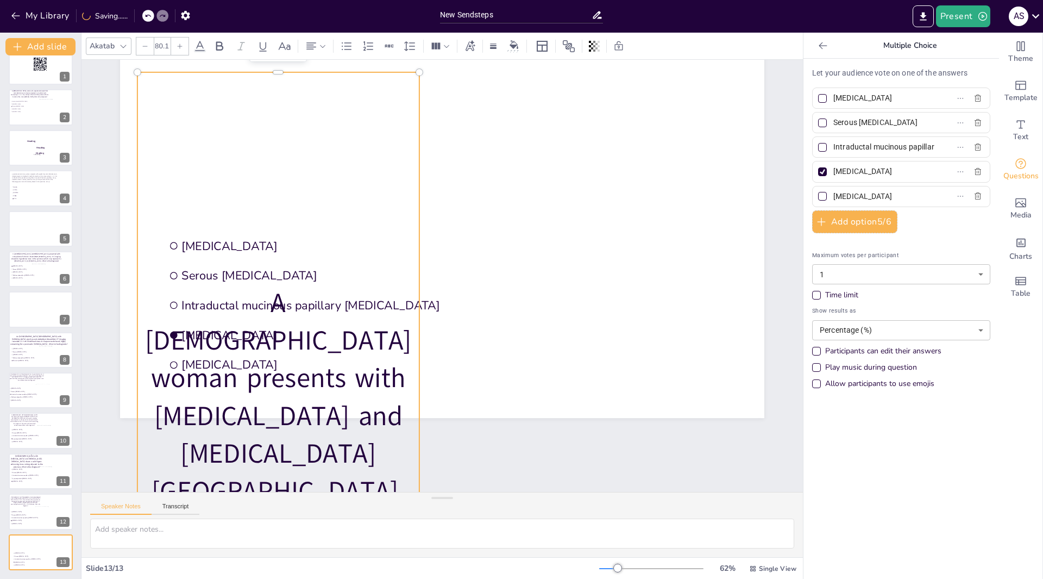
click at [148, 47] on div at bounding box center [144, 45] width 17 height 17
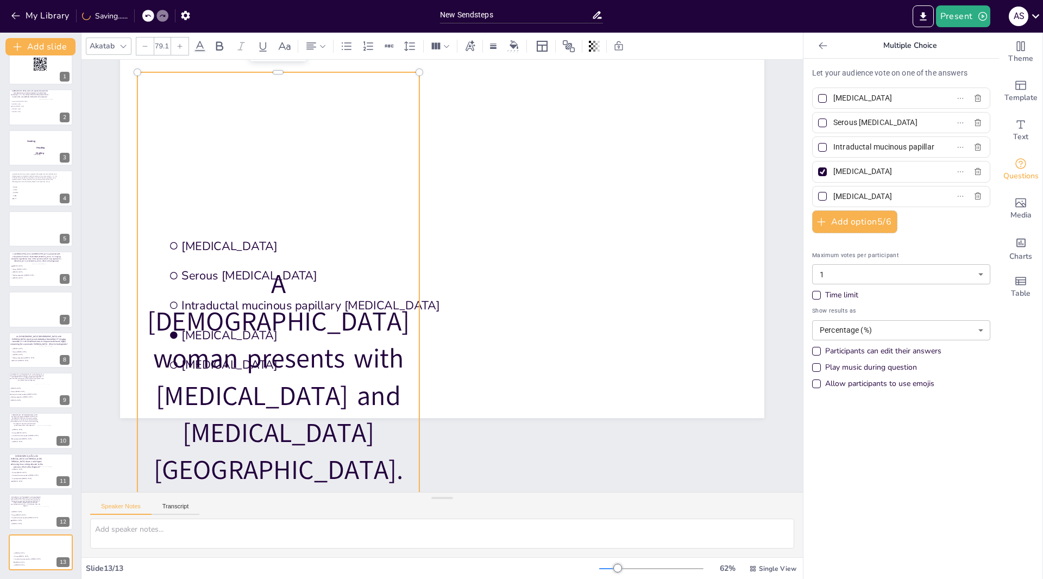
click at [148, 47] on div at bounding box center [144, 45] width 17 height 17
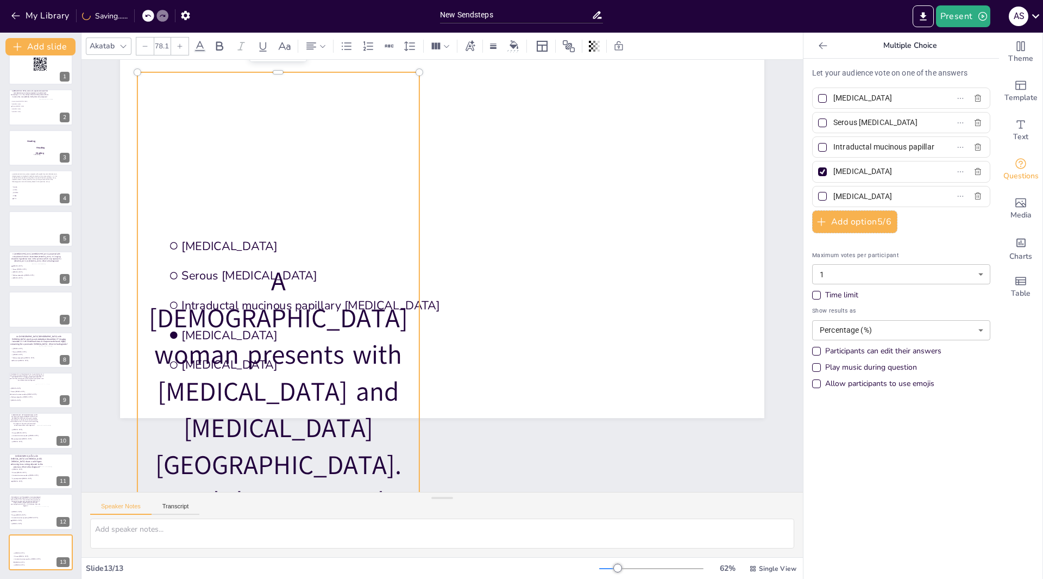
click at [148, 47] on div at bounding box center [144, 45] width 17 height 17
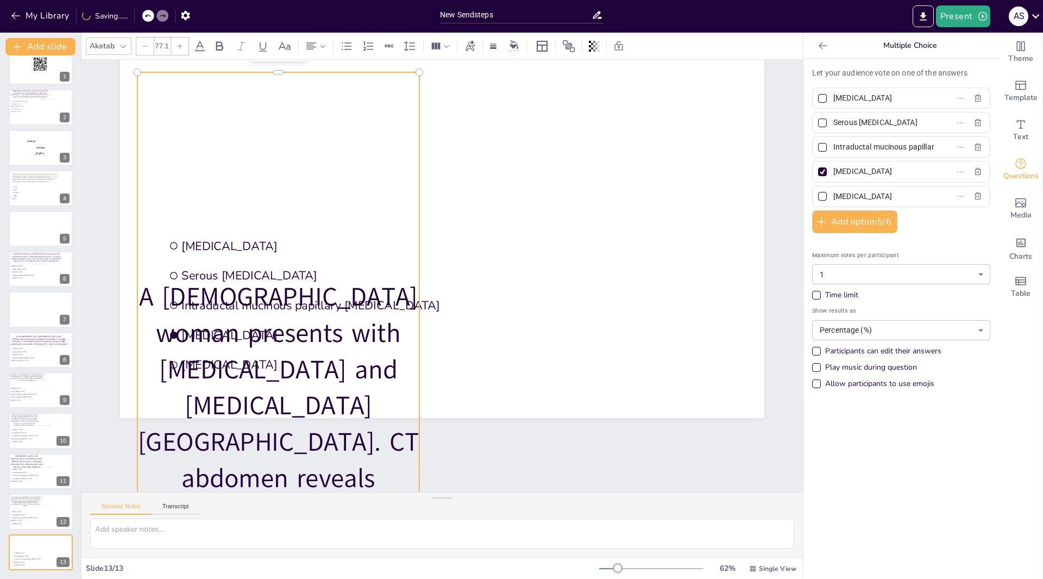
click at [148, 47] on div at bounding box center [144, 45] width 17 height 17
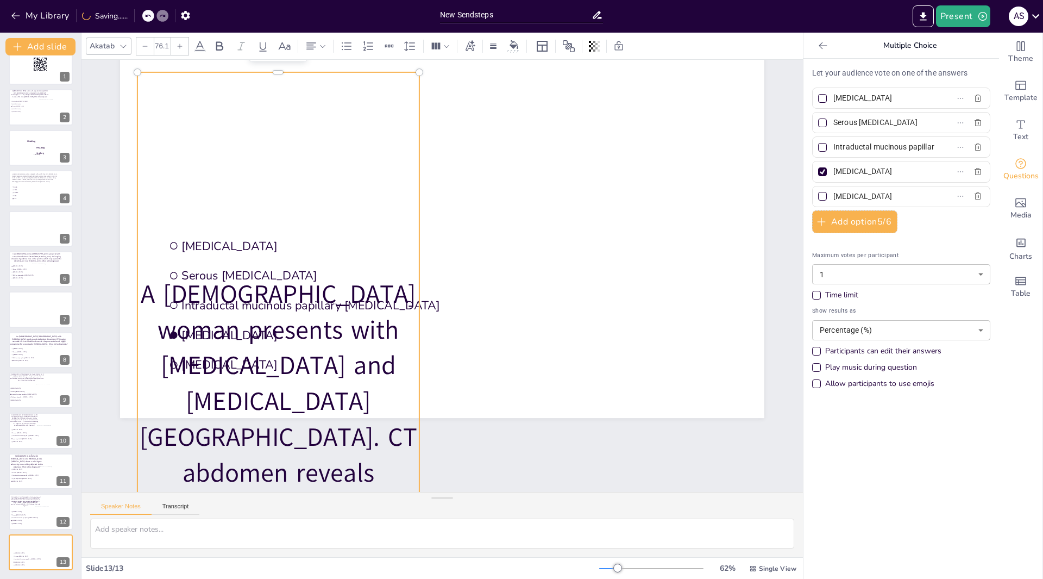
click at [148, 47] on div at bounding box center [144, 45] width 17 height 17
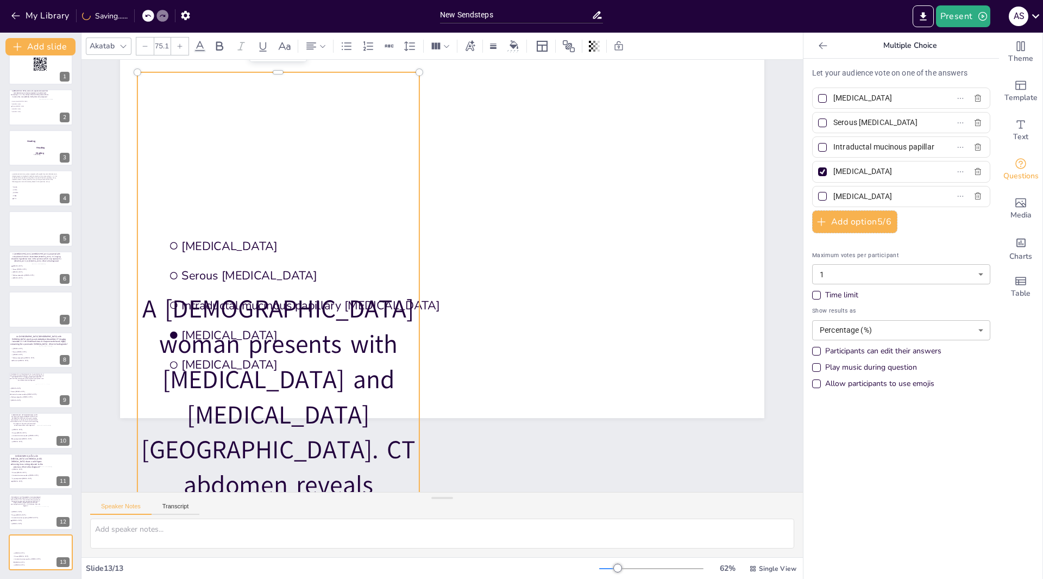
click at [148, 47] on div at bounding box center [144, 45] width 17 height 17
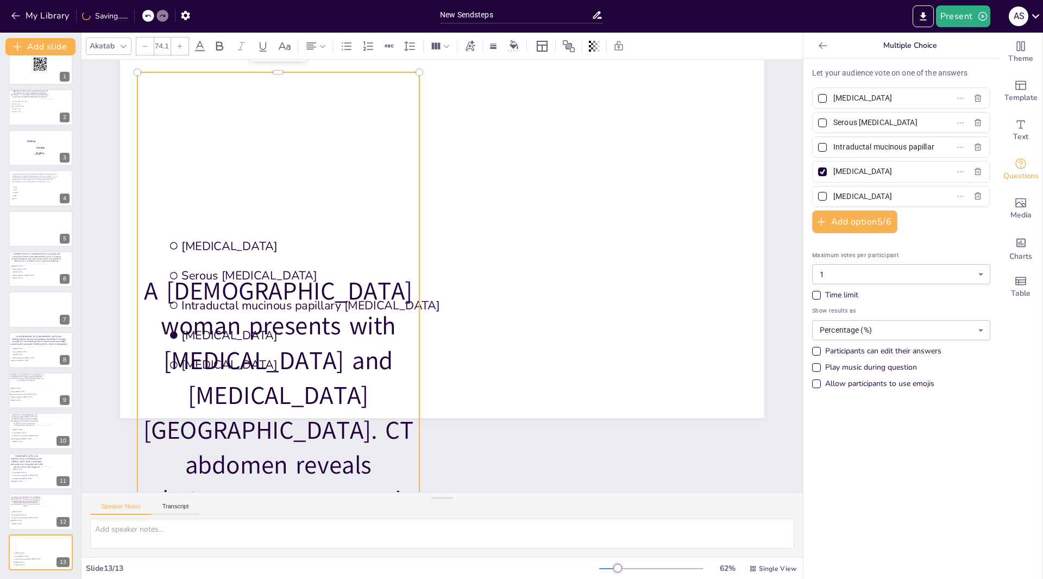
click at [148, 47] on div at bounding box center [144, 45] width 17 height 17
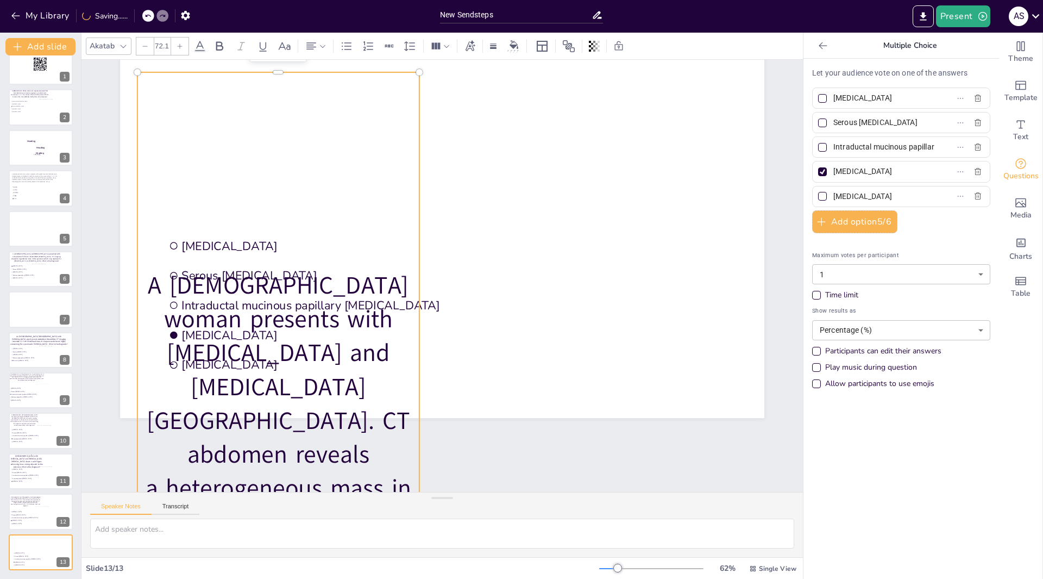
click at [148, 47] on div at bounding box center [144, 45] width 17 height 17
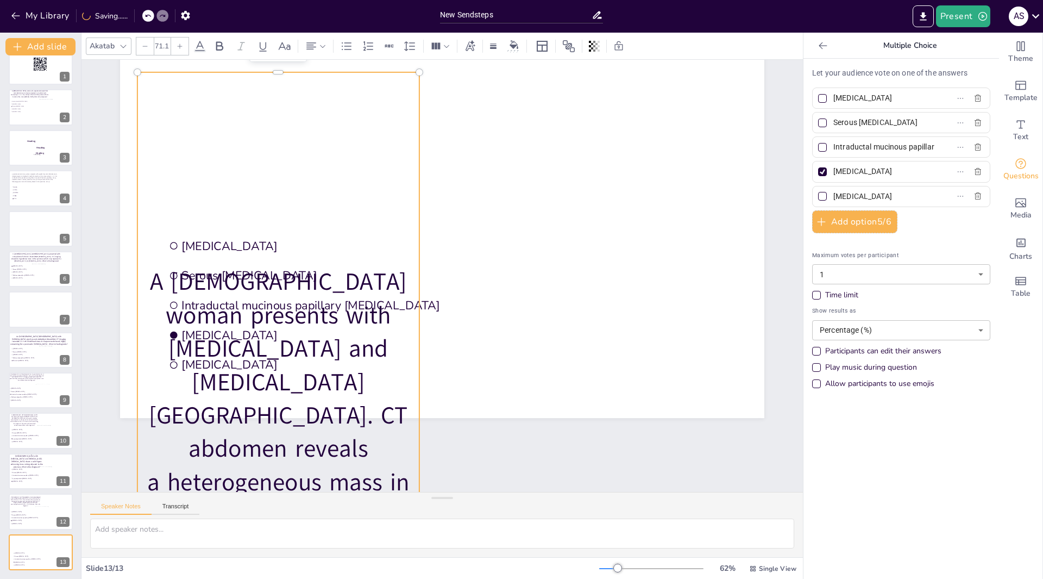
click at [148, 47] on div at bounding box center [144, 45] width 17 height 17
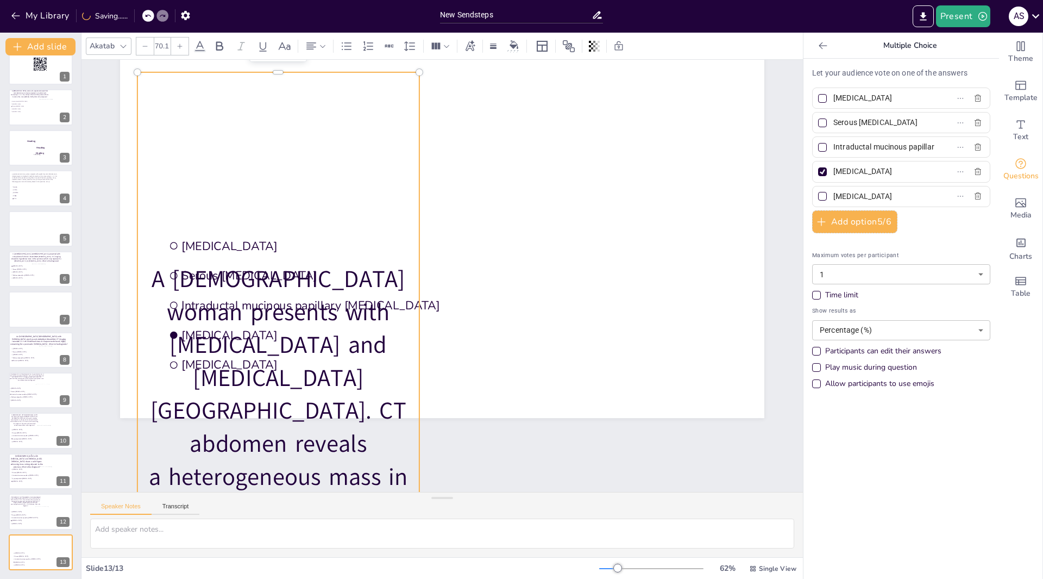
click at [148, 47] on div at bounding box center [144, 45] width 17 height 17
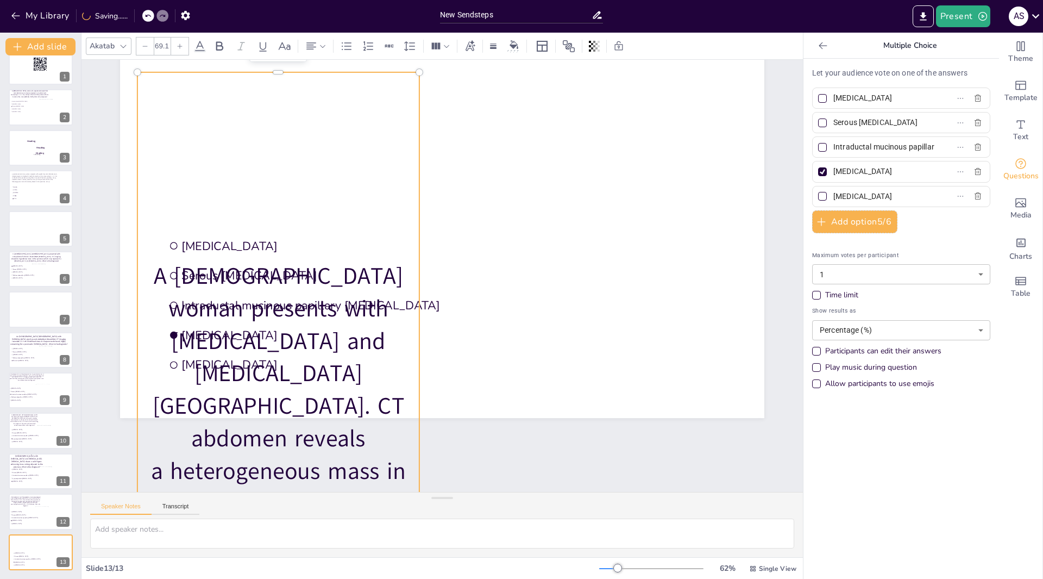
click at [148, 47] on div at bounding box center [144, 45] width 17 height 17
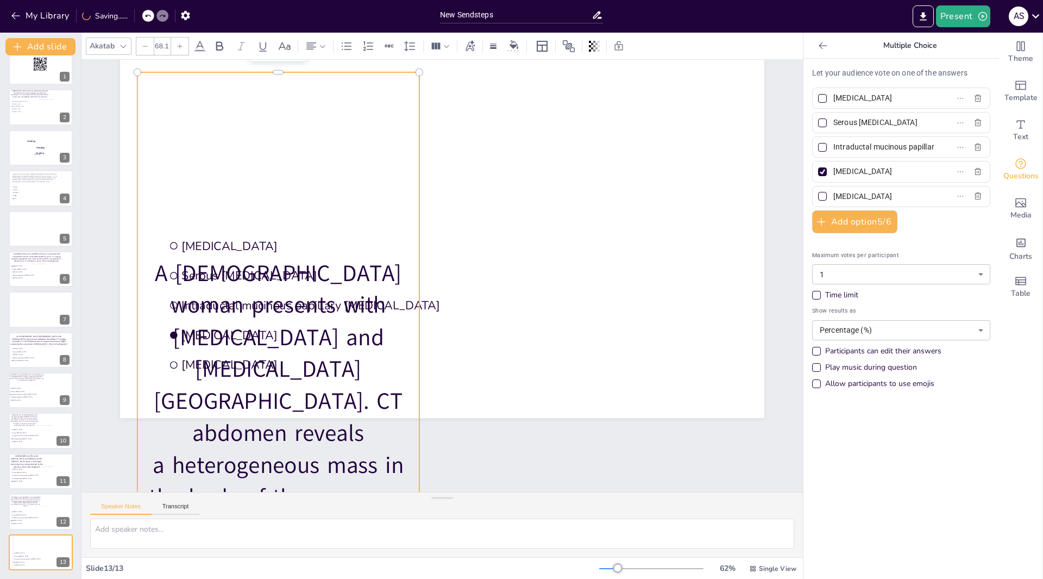
click at [148, 47] on div at bounding box center [144, 45] width 17 height 17
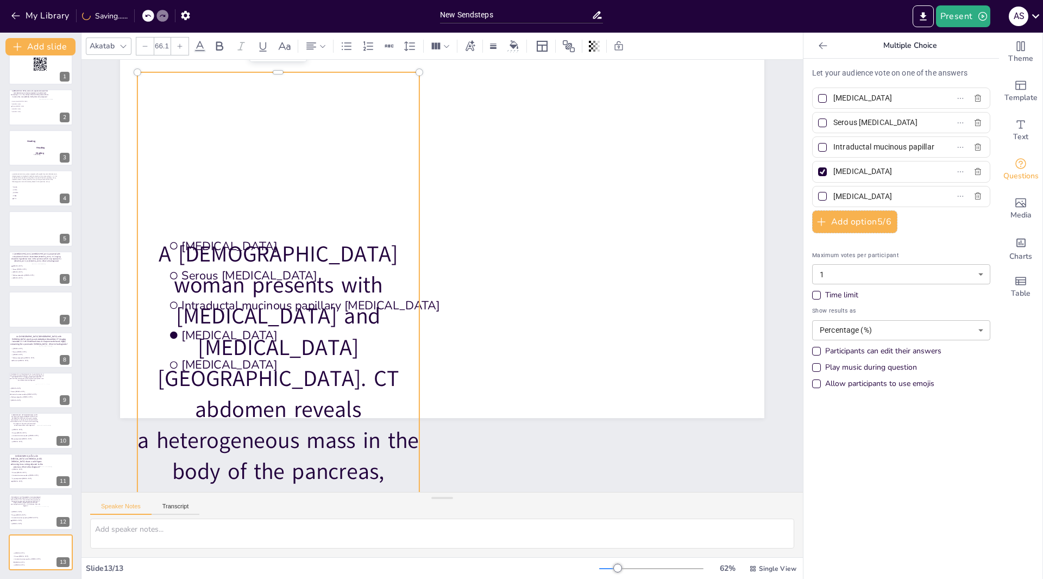
click at [148, 47] on div at bounding box center [144, 45] width 17 height 17
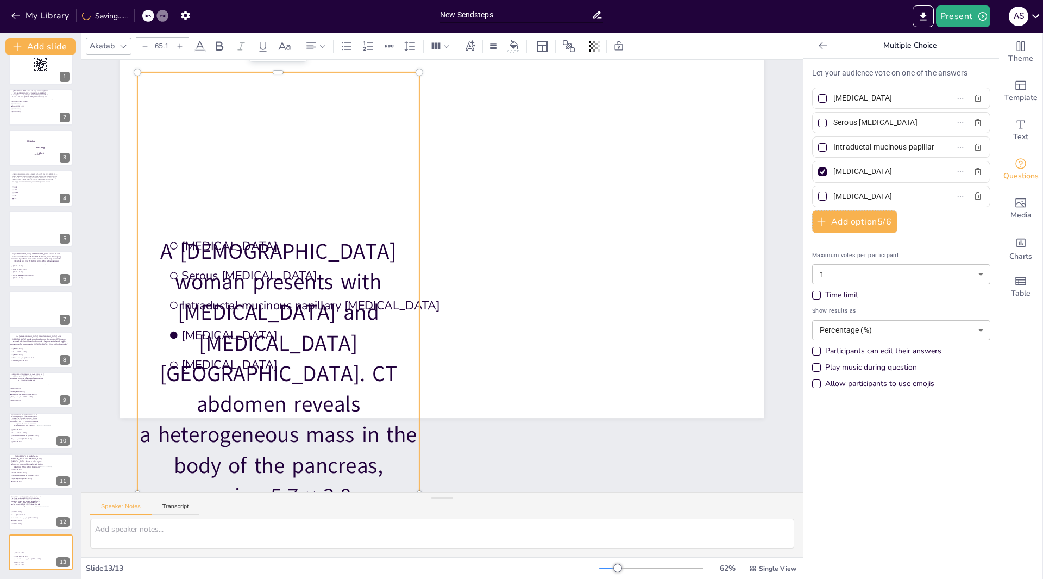
click at [148, 47] on div at bounding box center [144, 45] width 17 height 17
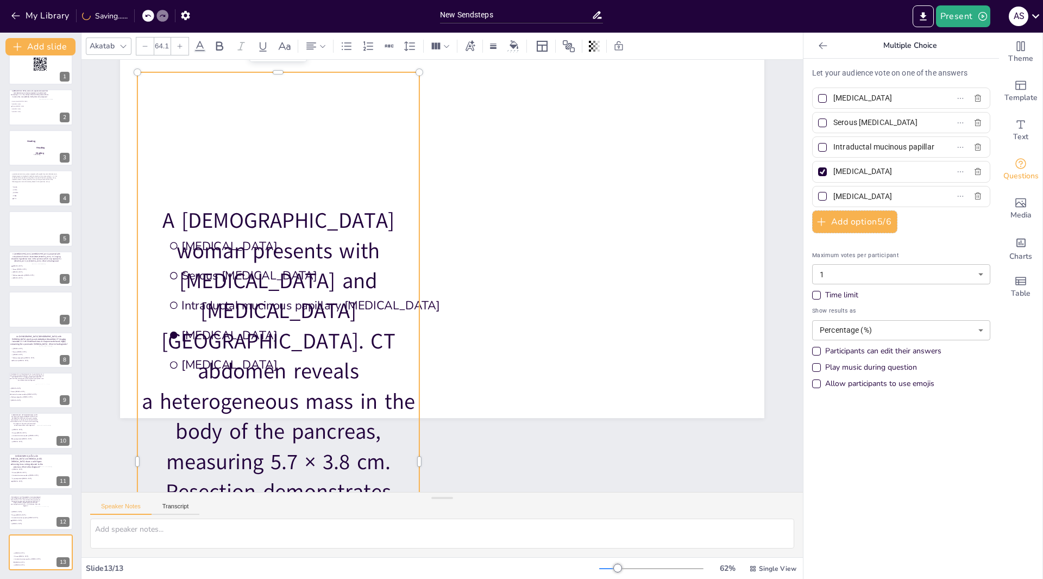
click at [148, 47] on div at bounding box center [144, 45] width 17 height 17
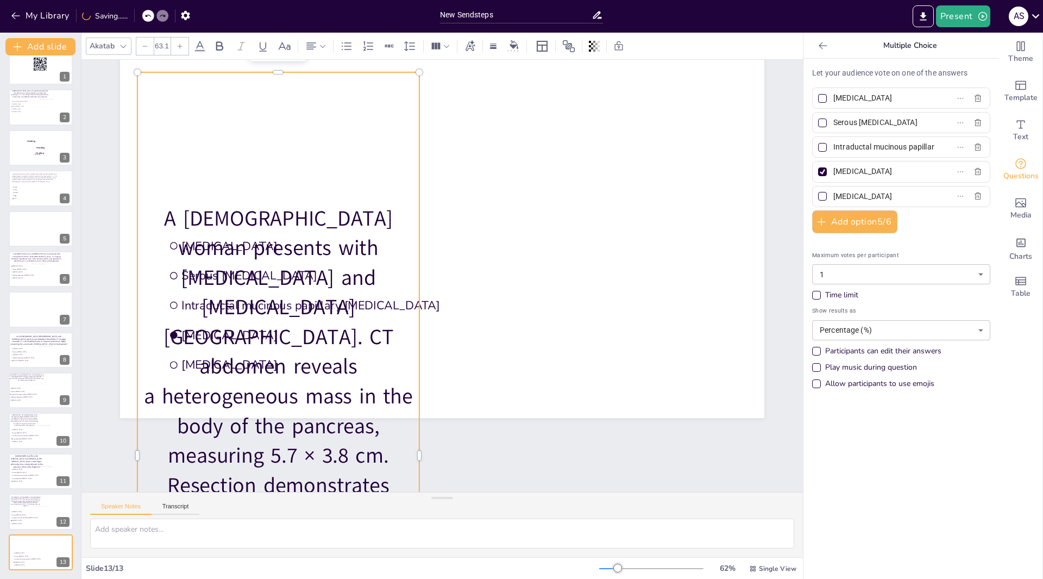
click at [148, 47] on div at bounding box center [144, 45] width 17 height 17
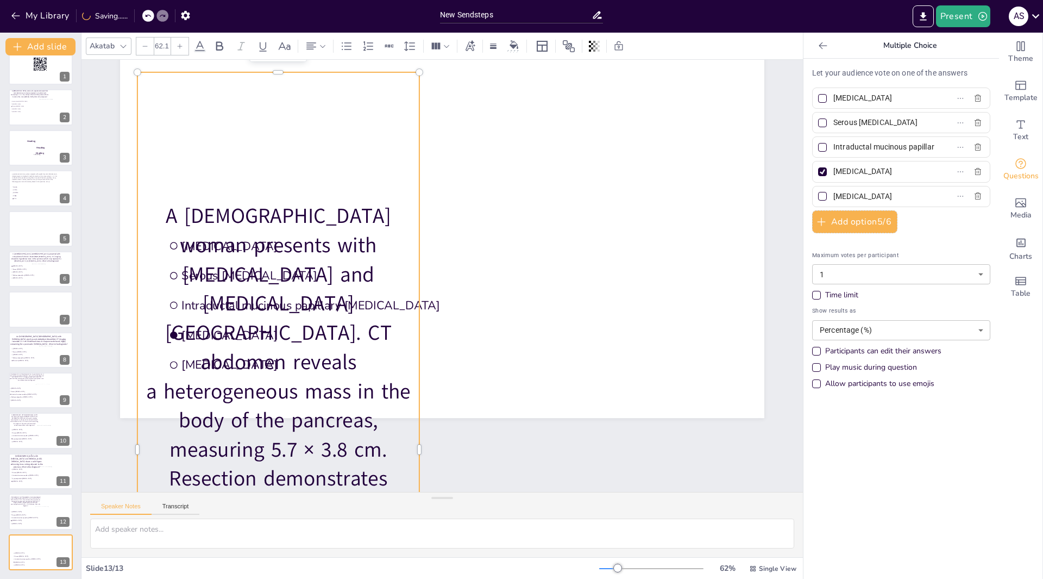
click at [148, 47] on div at bounding box center [144, 45] width 17 height 17
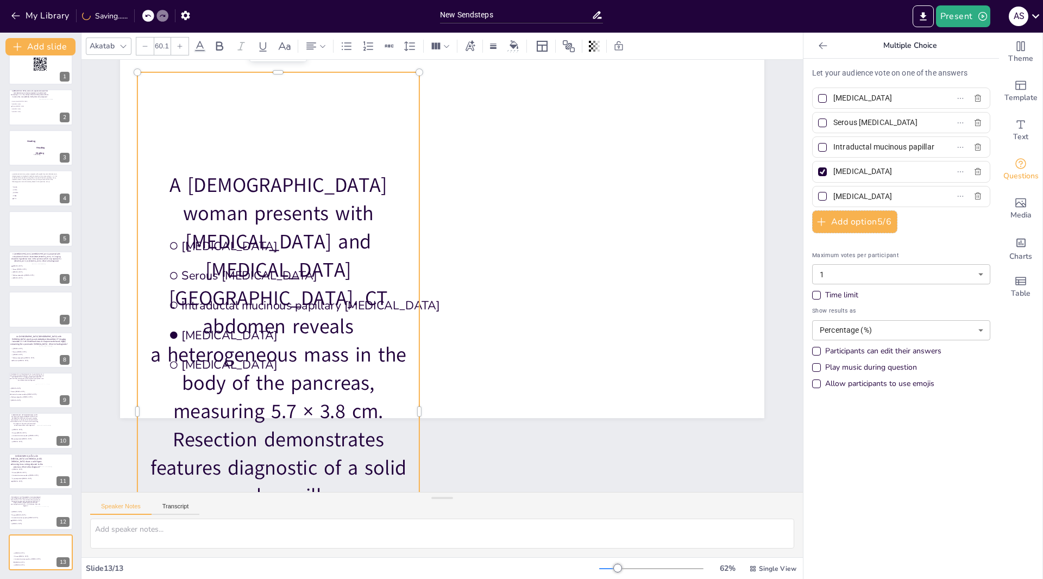
click at [148, 47] on div at bounding box center [144, 45] width 17 height 17
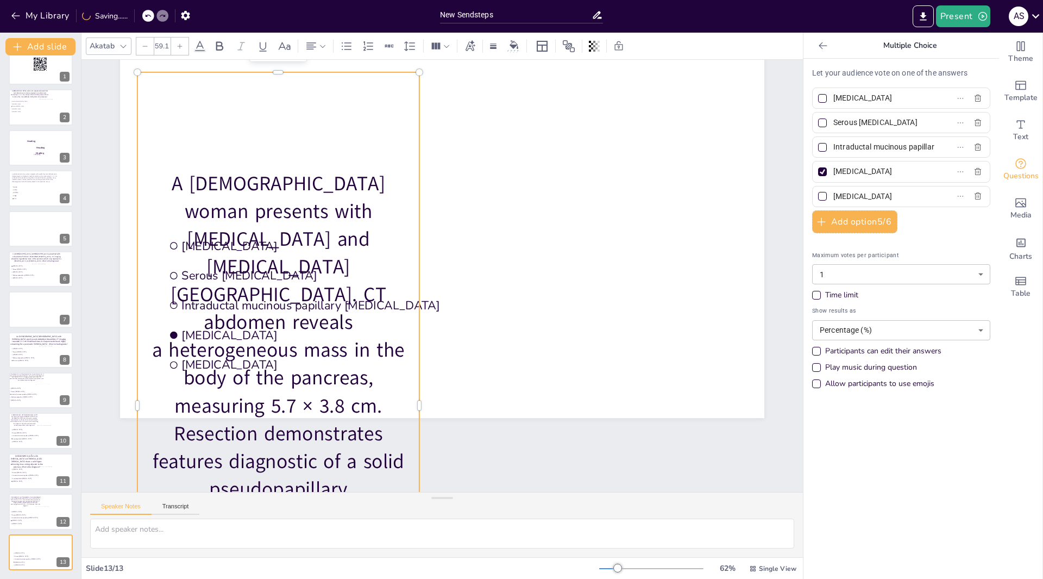
click at [148, 47] on div at bounding box center [144, 45] width 17 height 17
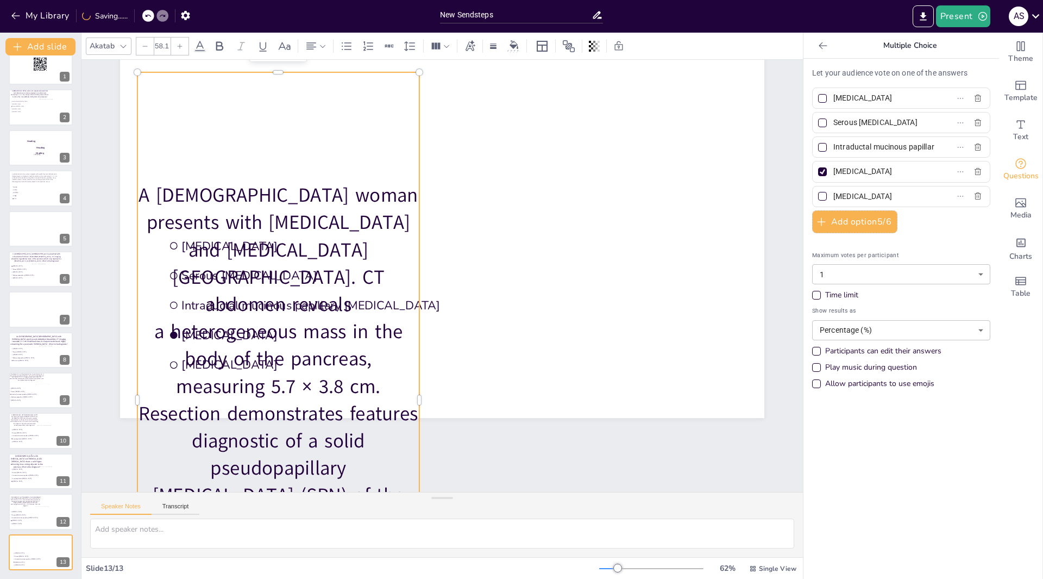
click at [148, 47] on div at bounding box center [144, 45] width 17 height 17
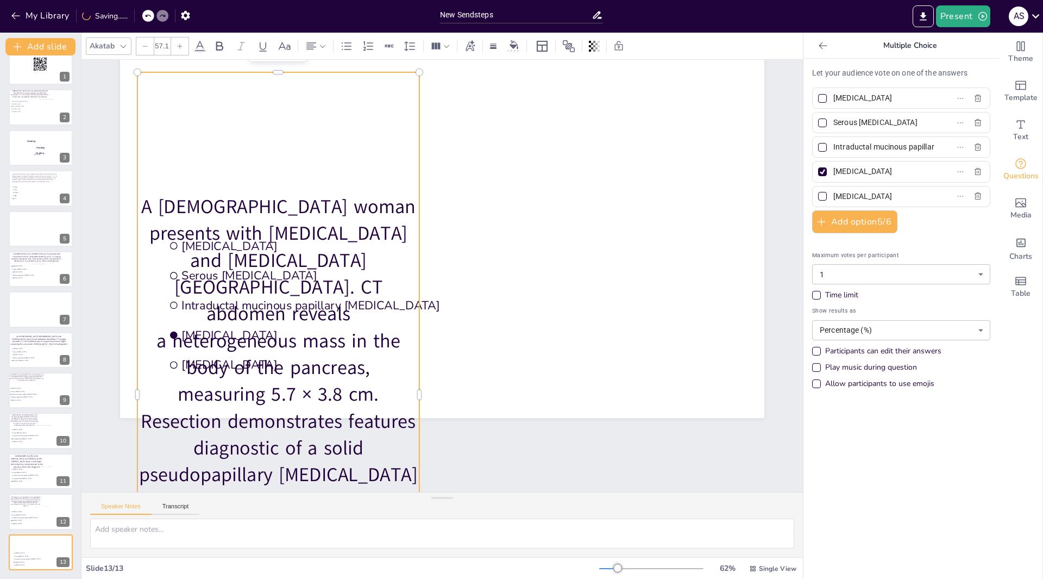
click at [148, 47] on div at bounding box center [144, 45] width 17 height 17
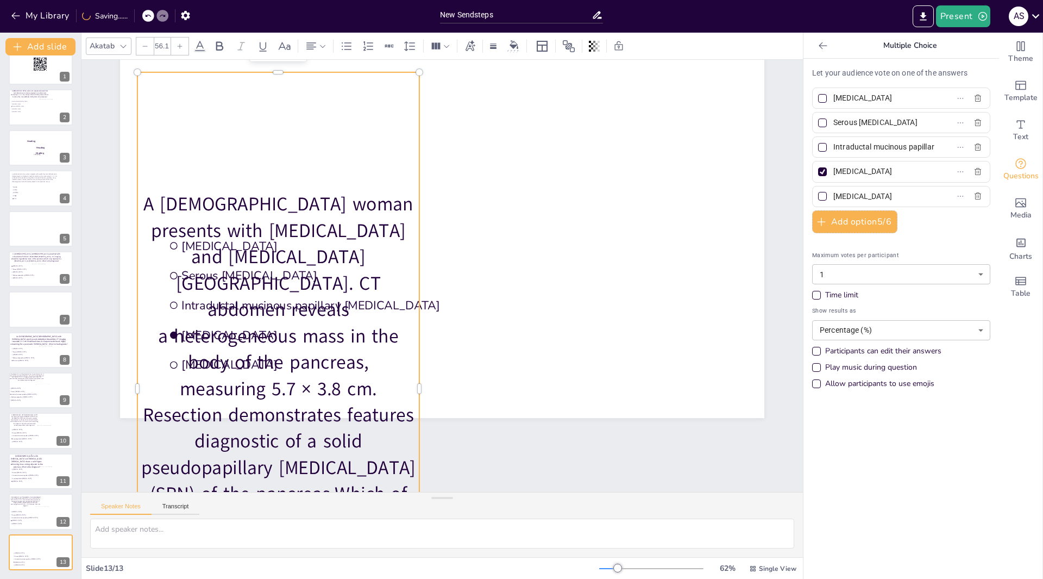
click at [148, 47] on div at bounding box center [144, 45] width 17 height 17
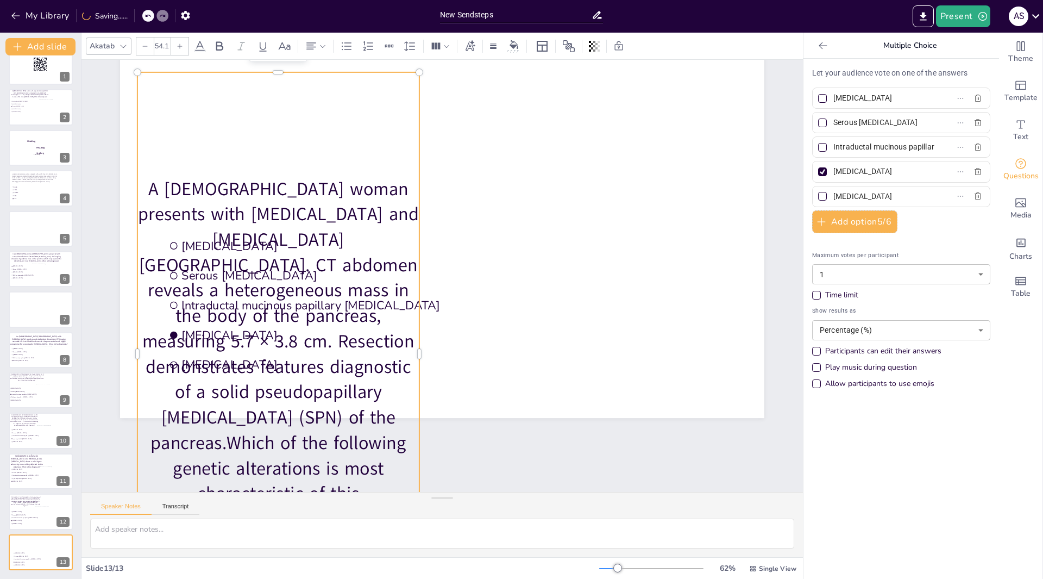
click at [148, 47] on div at bounding box center [144, 45] width 17 height 17
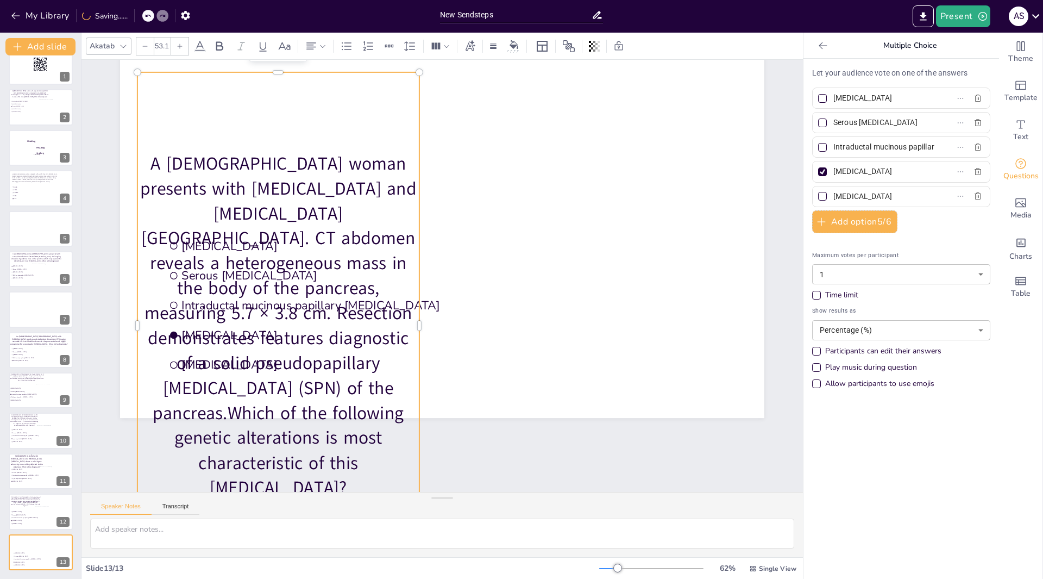
click at [148, 47] on div at bounding box center [144, 45] width 17 height 17
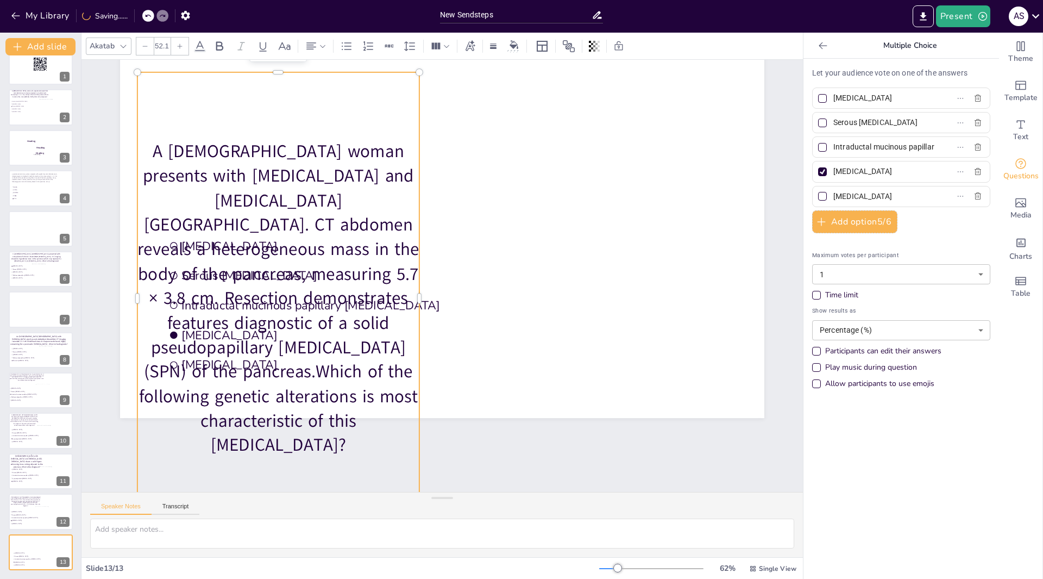
click at [148, 47] on div at bounding box center [144, 45] width 17 height 17
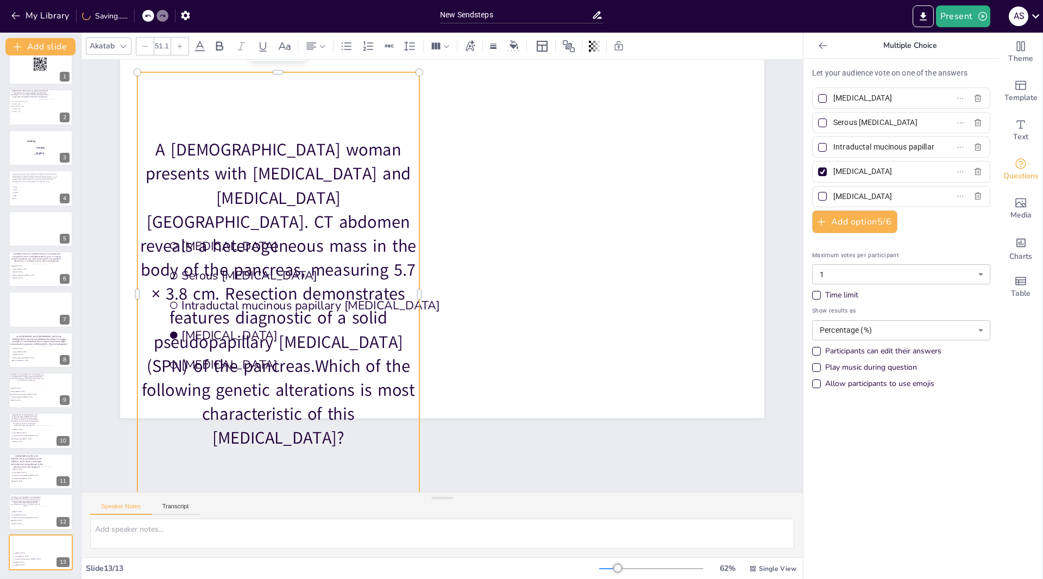
click at [148, 47] on div at bounding box center [144, 45] width 17 height 17
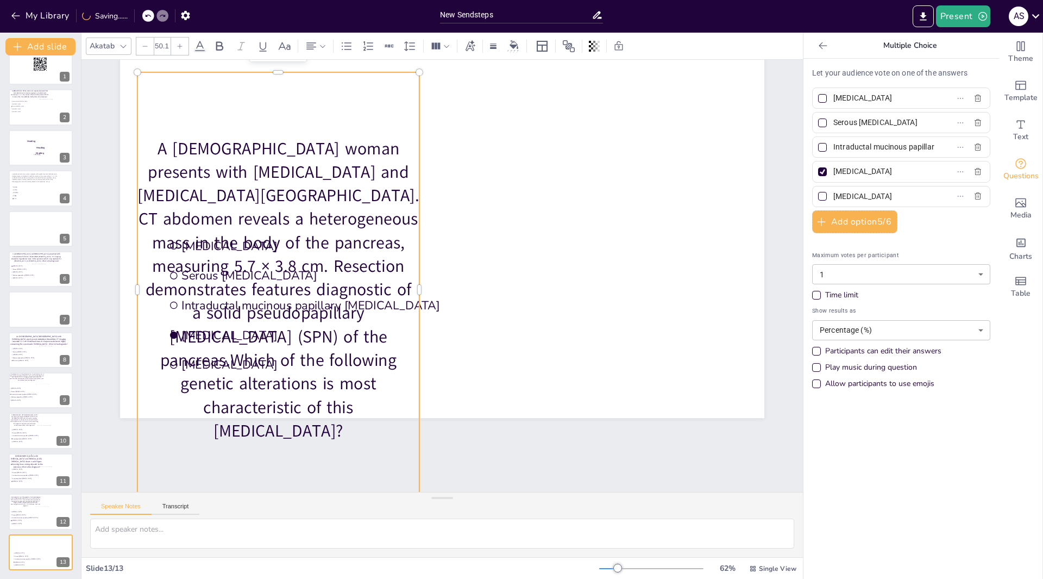
click at [148, 47] on div at bounding box center [144, 45] width 17 height 17
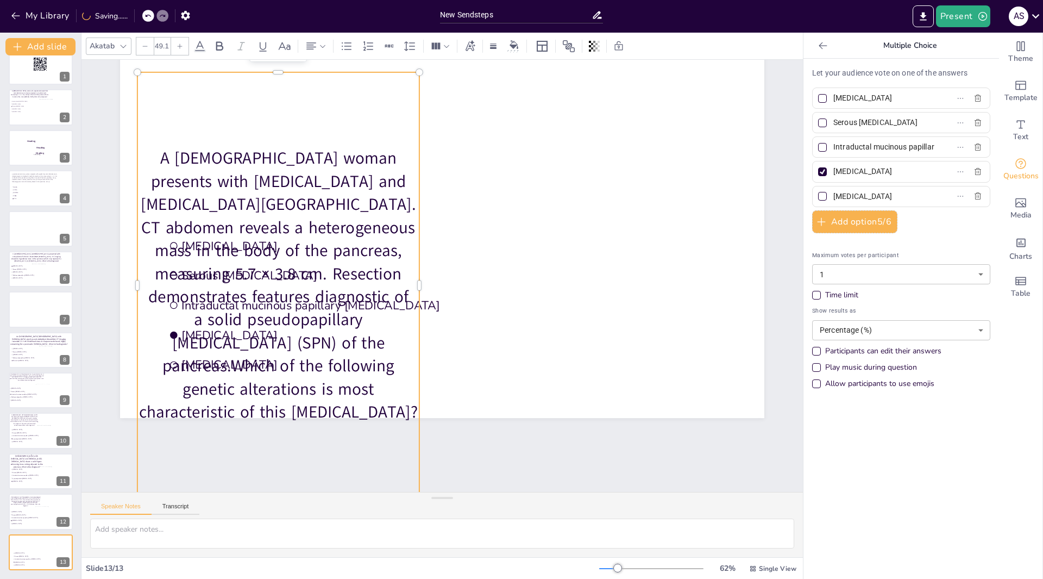
click at [148, 47] on div at bounding box center [144, 45] width 17 height 17
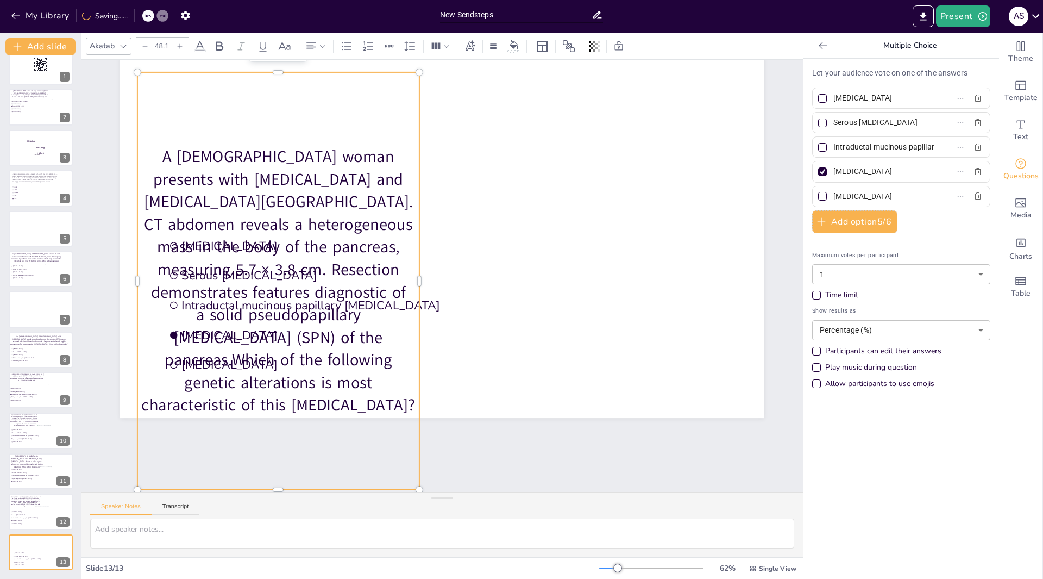
click at [148, 47] on div at bounding box center [144, 45] width 17 height 17
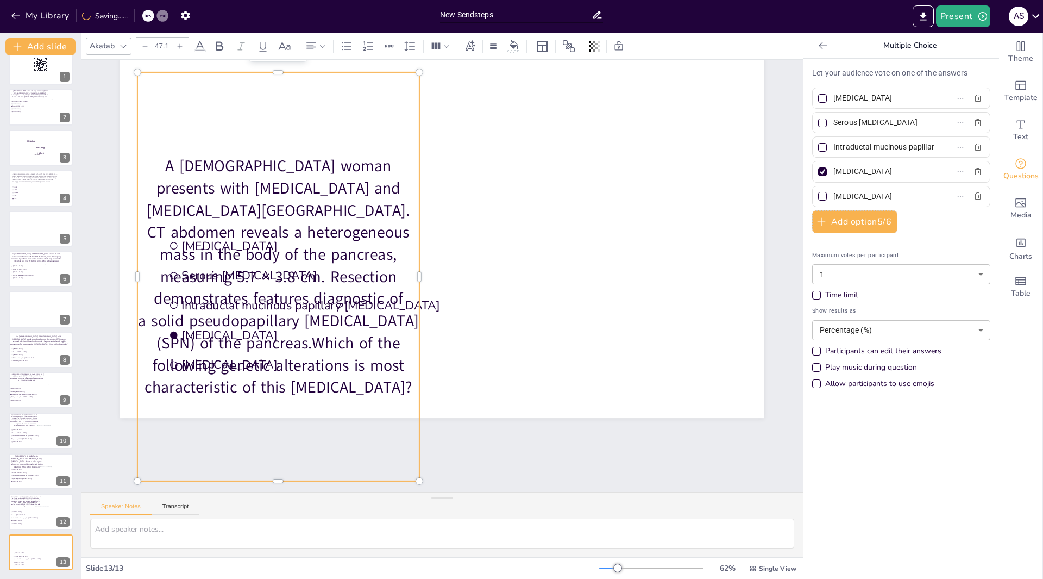
click at [148, 47] on div at bounding box center [144, 45] width 17 height 17
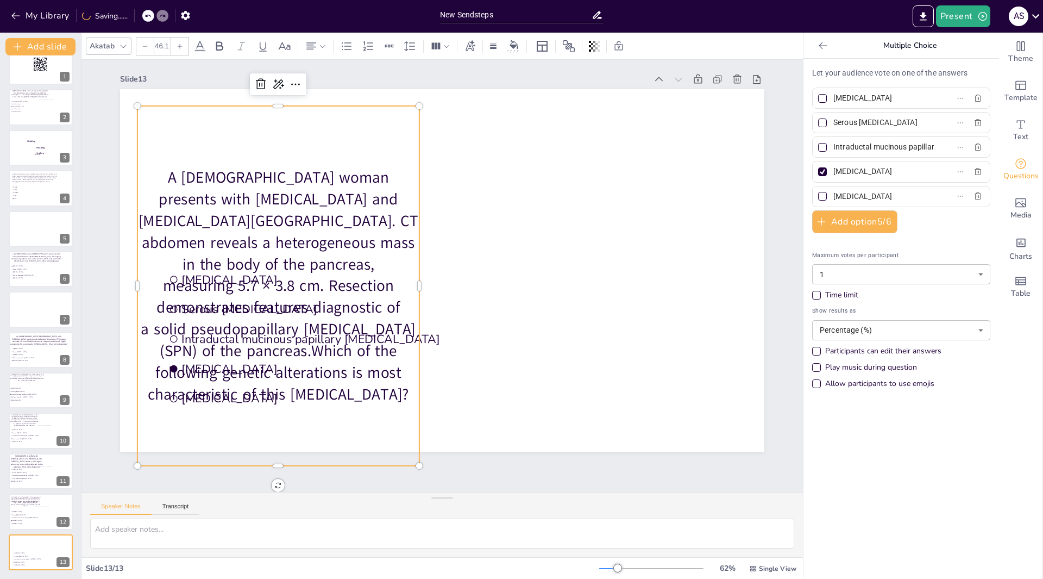
click at [148, 47] on div at bounding box center [144, 45] width 17 height 17
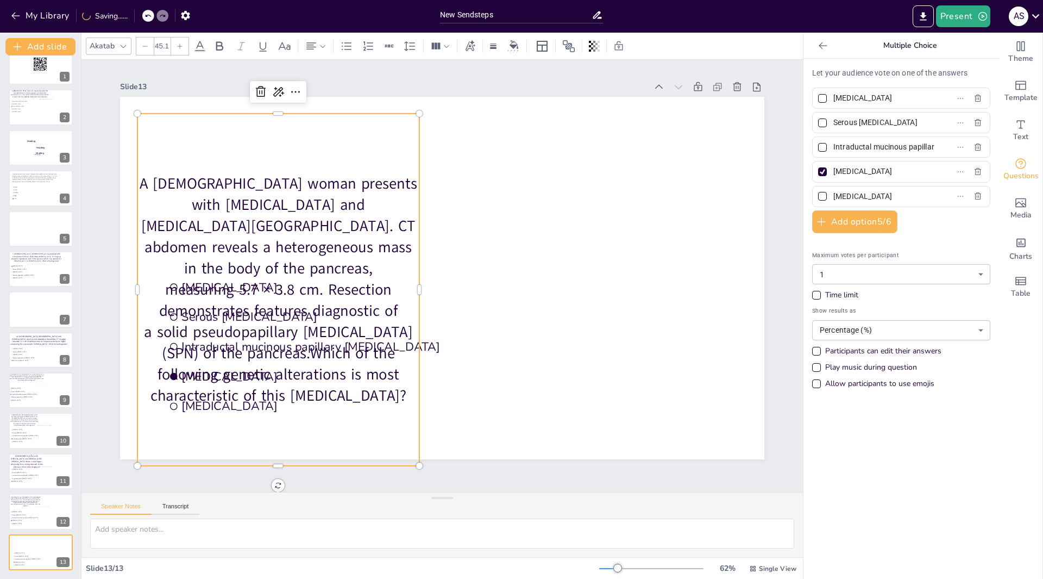
click at [148, 47] on div at bounding box center [144, 45] width 17 height 17
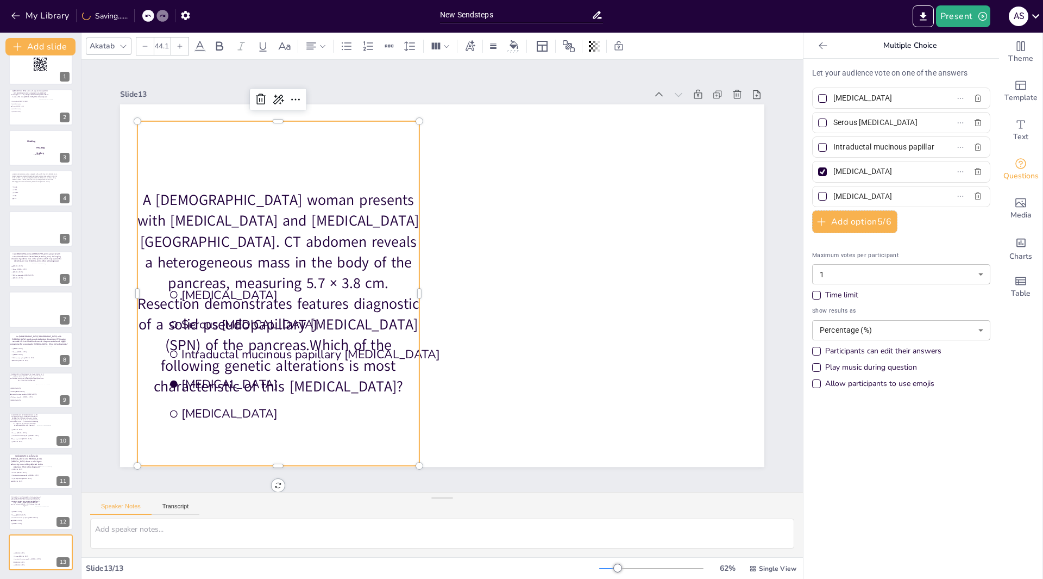
click at [148, 47] on div at bounding box center [144, 45] width 17 height 17
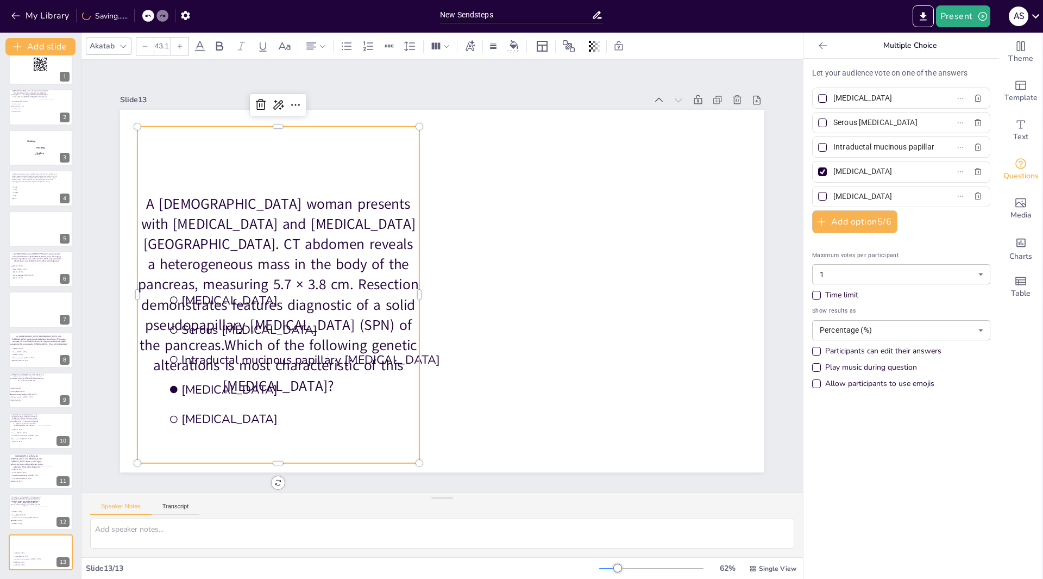
scroll to position [1, 0]
click at [148, 47] on div at bounding box center [144, 45] width 17 height 17
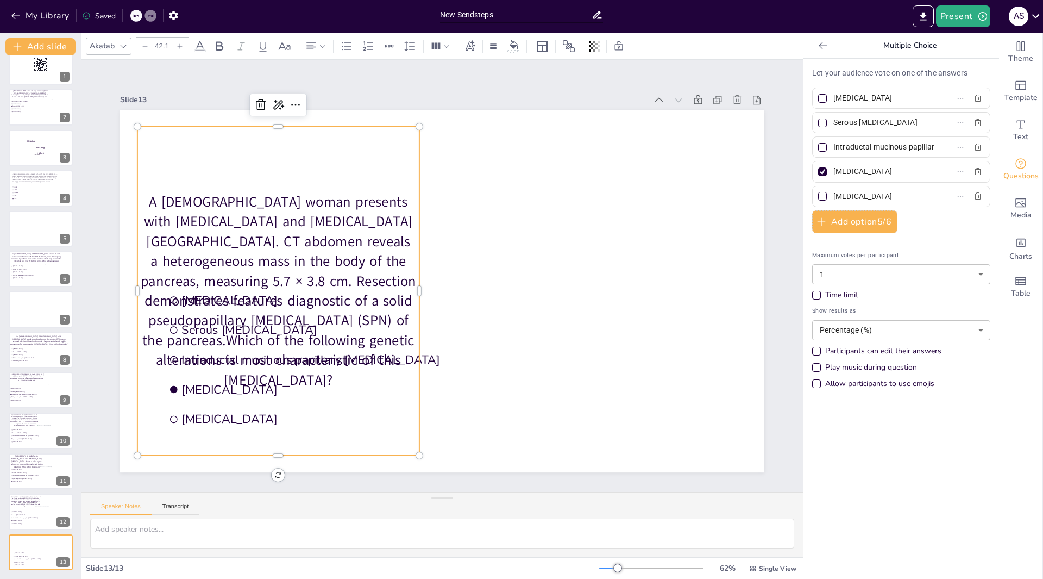
click at [146, 49] on div at bounding box center [144, 45] width 17 height 17
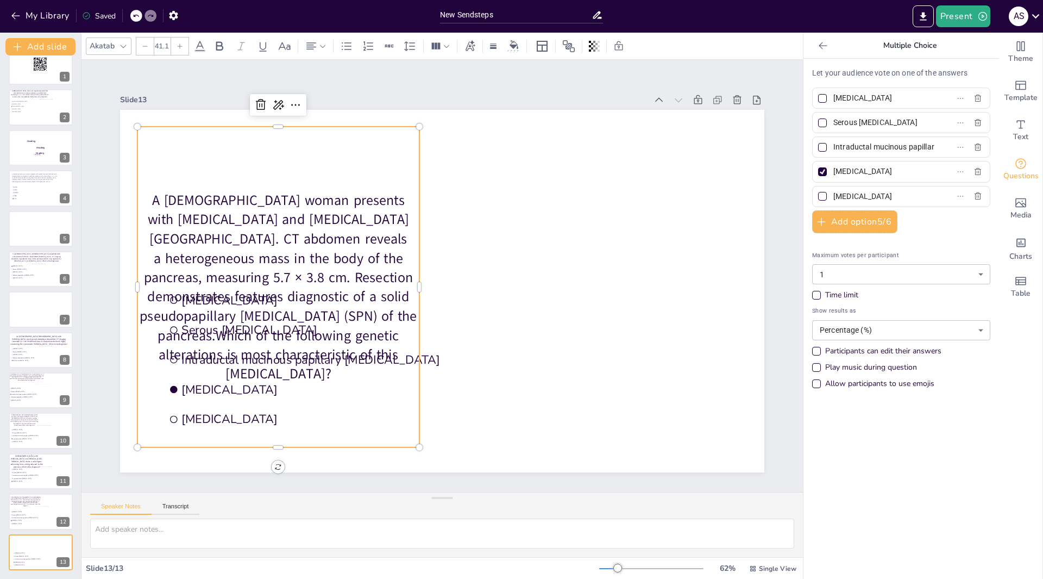
click at [146, 49] on div at bounding box center [144, 45] width 17 height 17
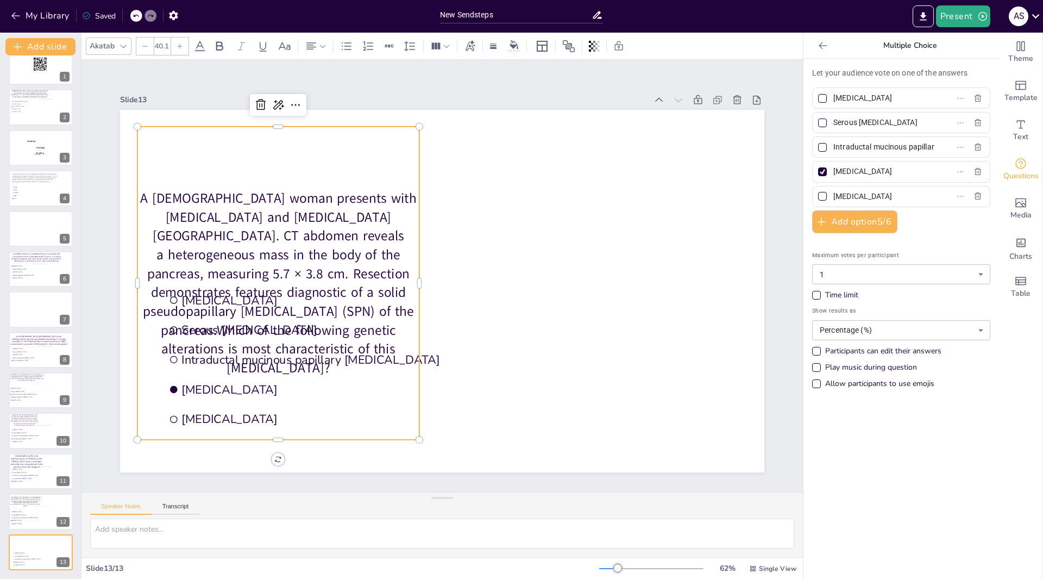
click at [146, 49] on div at bounding box center [144, 45] width 17 height 17
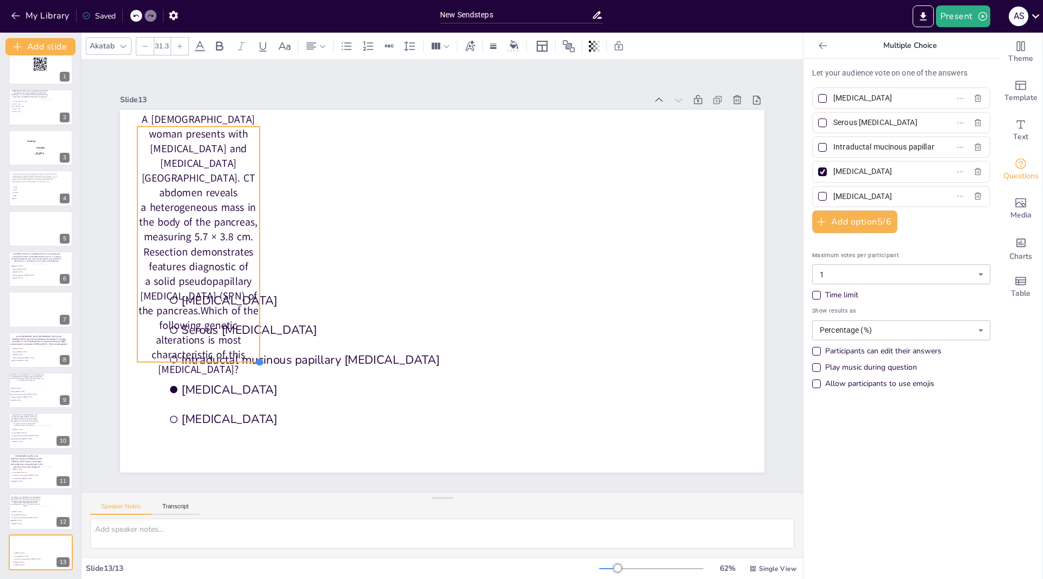
drag, startPoint x: 412, startPoint y: 428, endPoint x: 253, endPoint y: 198, distance: 279.9
click at [253, 198] on div "Mucinous cystic neoplasm Serous cystadenoma Intraductal mucinous papillary neop…" at bounding box center [442, 291] width 645 height 362
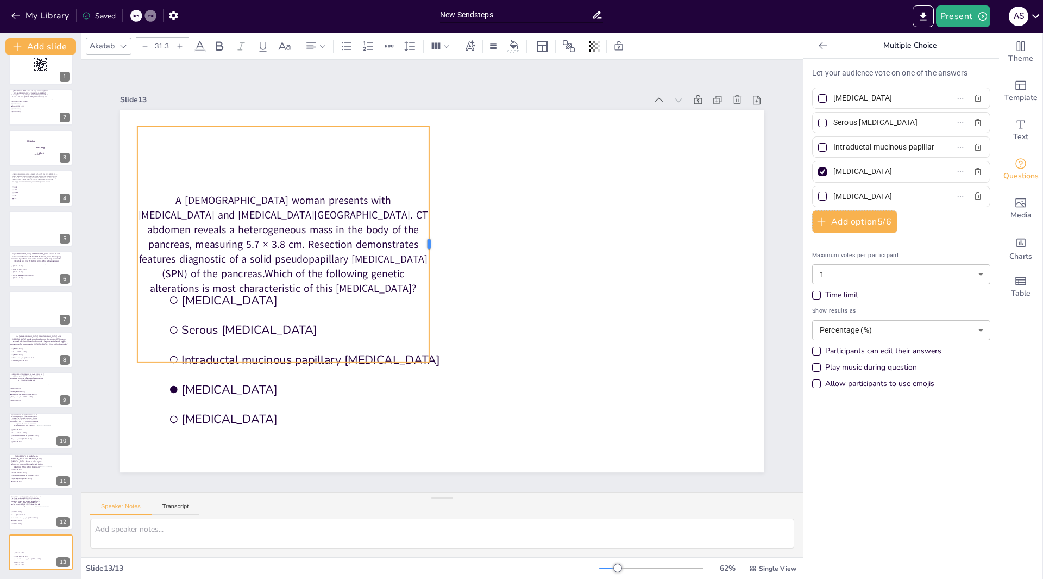
drag, startPoint x: 253, startPoint y: 241, endPoint x: 422, endPoint y: 227, distance: 170.2
click at [429, 227] on div at bounding box center [433, 244] width 9 height 235
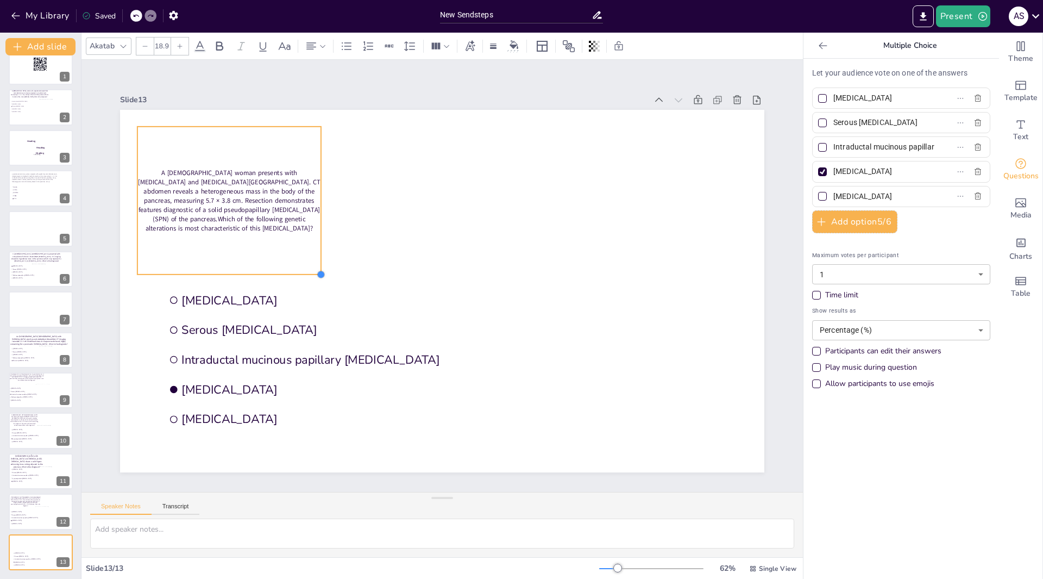
type input "18.8"
drag, startPoint x: 420, startPoint y: 357, endPoint x: 303, endPoint y: 239, distance: 166.0
click at [303, 239] on div "Mucinous cystic neoplasm Serous cystadenoma Intraductal mucinous papillary neop…" at bounding box center [442, 291] width 645 height 362
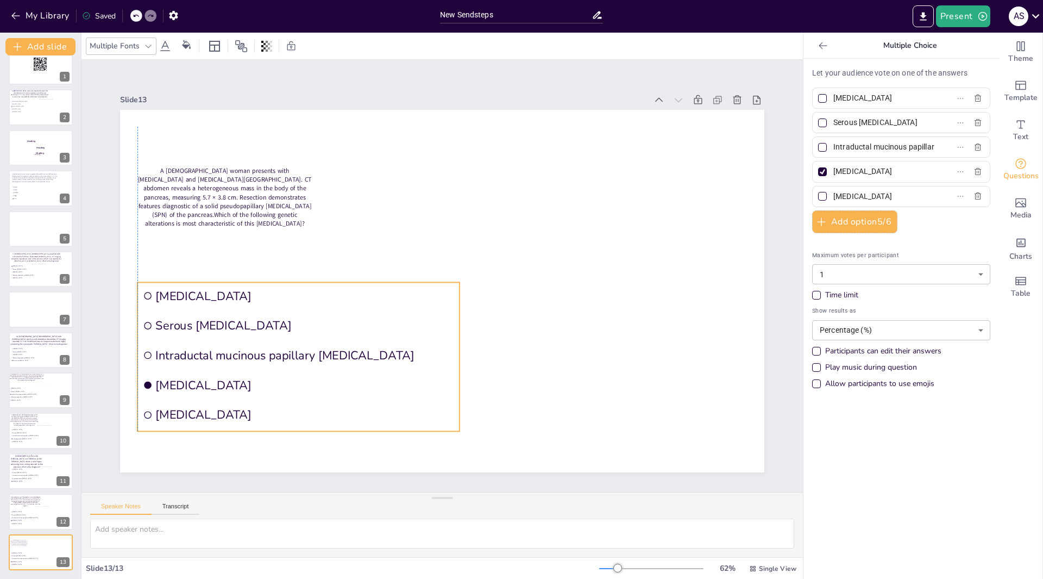
drag, startPoint x: 264, startPoint y: 302, endPoint x: 236, endPoint y: 293, distance: 29.6
click at [236, 297] on span "[MEDICAL_DATA]" at bounding box center [304, 296] width 299 height 16
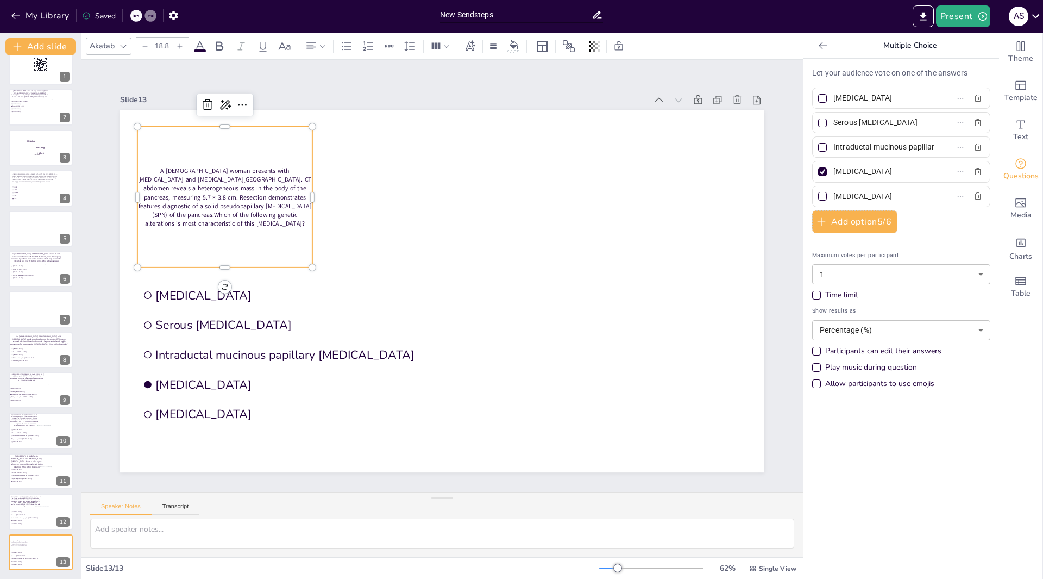
click at [167, 152] on div "A 45-year-old woman presents with bloating and blood in stool. CT abdomen revea…" at bounding box center [224, 197] width 175 height 141
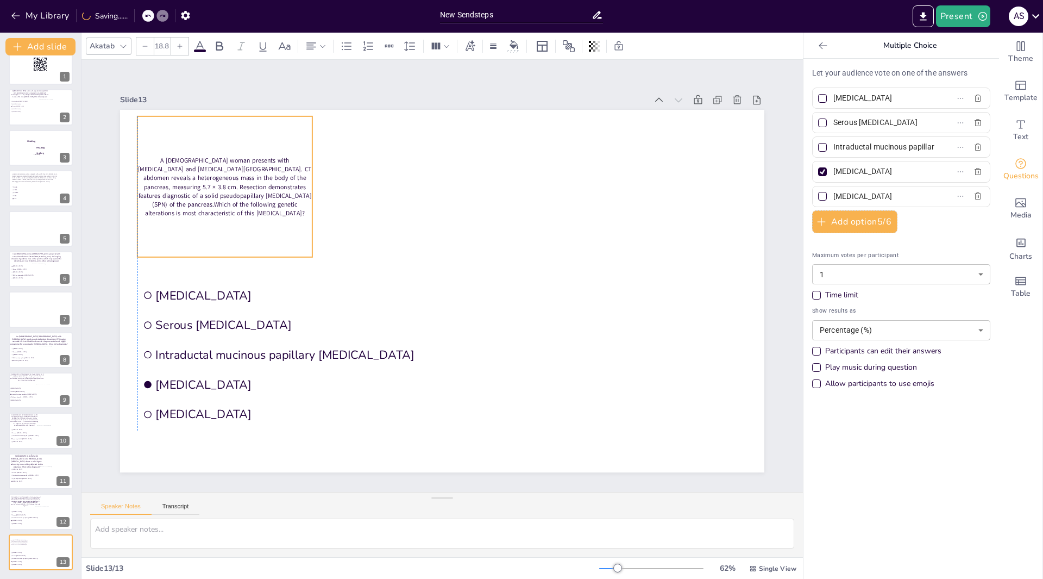
drag, startPoint x: 177, startPoint y: 184, endPoint x: 178, endPoint y: 174, distance: 9.9
click at [178, 174] on p "A 45-year-old woman presents with bloating and blood in stool. CT abdomen revea…" at bounding box center [224, 187] width 175 height 62
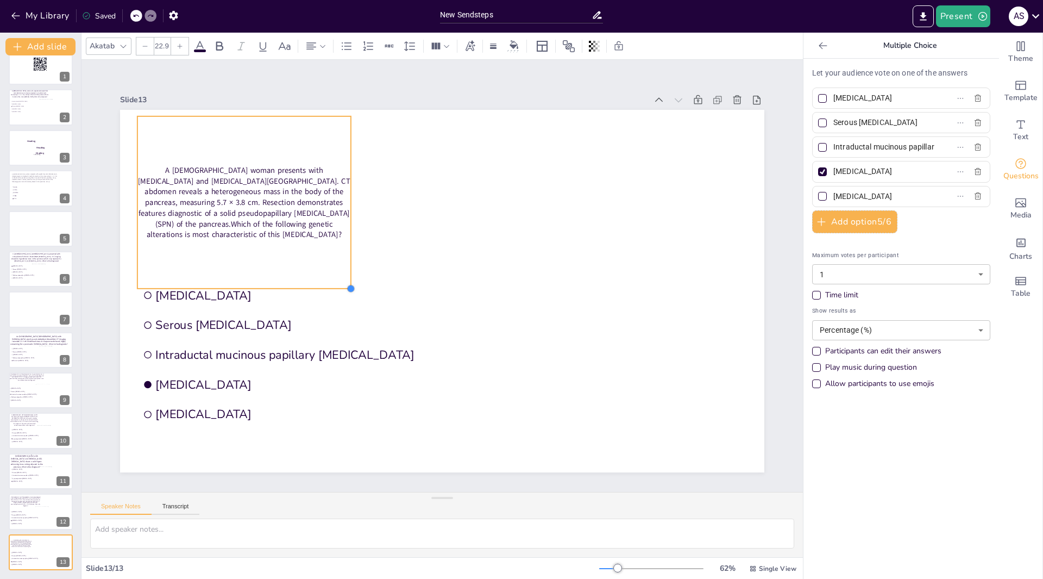
drag, startPoint x: 305, startPoint y: 253, endPoint x: 343, endPoint y: 261, distance: 38.9
click at [343, 261] on div "A 45-year-old woman presents with bloating and blood in stool. CT abdomen revea…" at bounding box center [442, 291] width 645 height 362
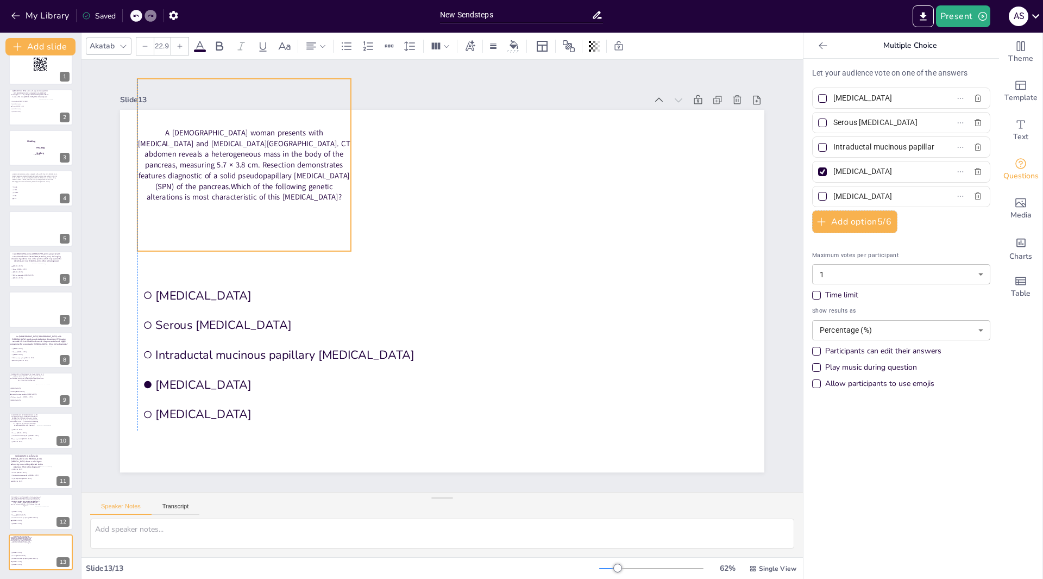
drag, startPoint x: 235, startPoint y: 284, endPoint x: 235, endPoint y: 246, distance: 37.5
click at [235, 110] on div "A 45-year-old woman presents with bloating and blood in stool. CT abdomen revea…" at bounding box center [442, 110] width 645 height 0
click at [180, 47] on icon at bounding box center [180, 45] width 5 height 5
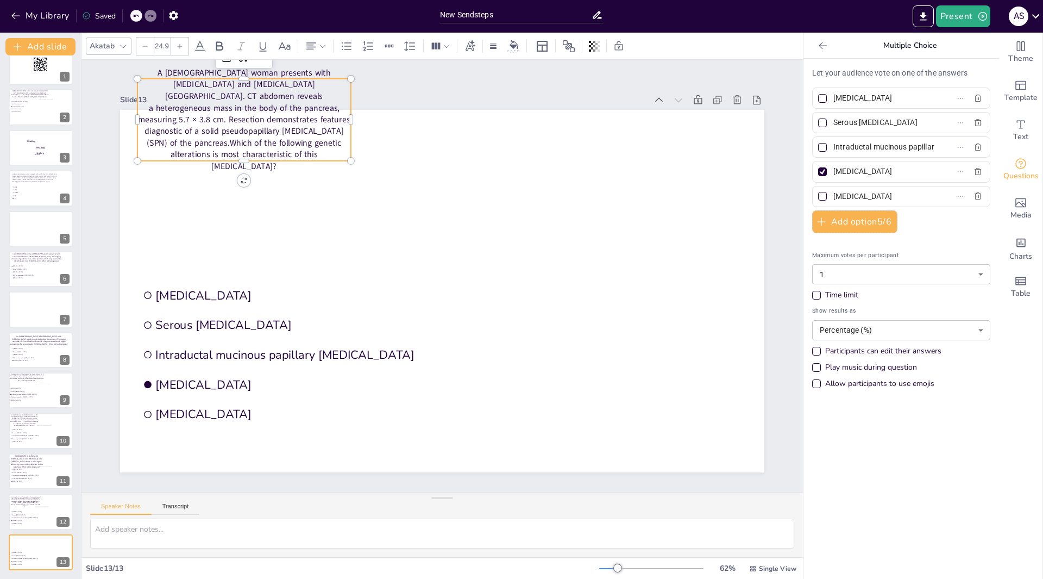
click at [180, 47] on icon at bounding box center [180, 45] width 5 height 5
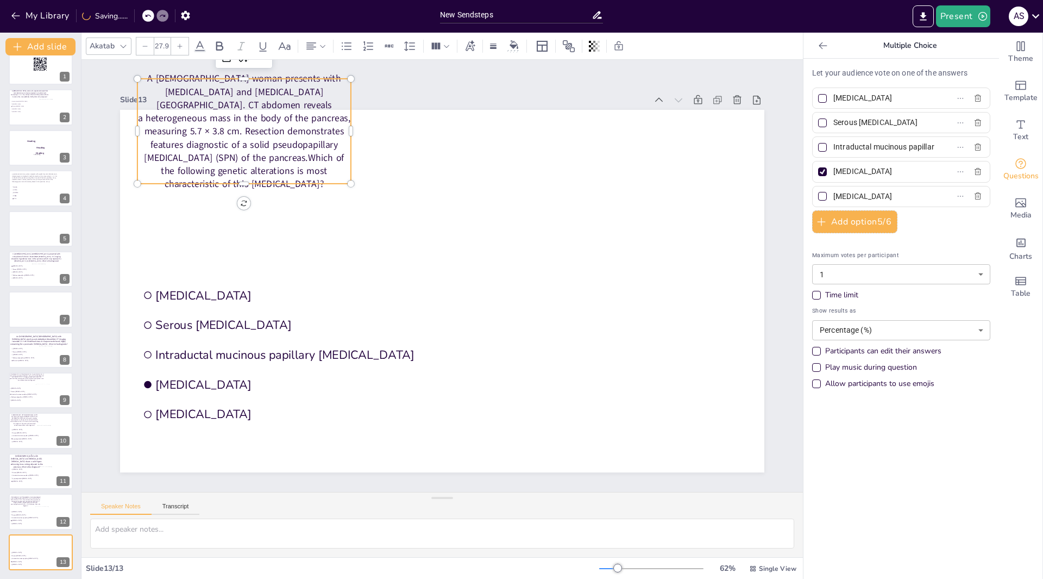
click at [180, 47] on icon at bounding box center [180, 45] width 5 height 5
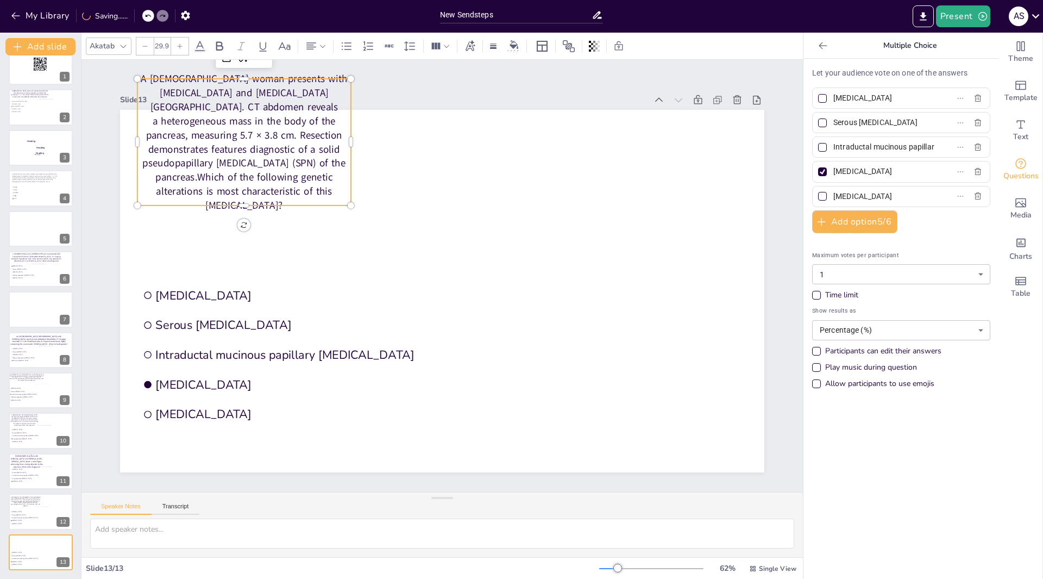
click at [180, 47] on icon at bounding box center [180, 45] width 5 height 5
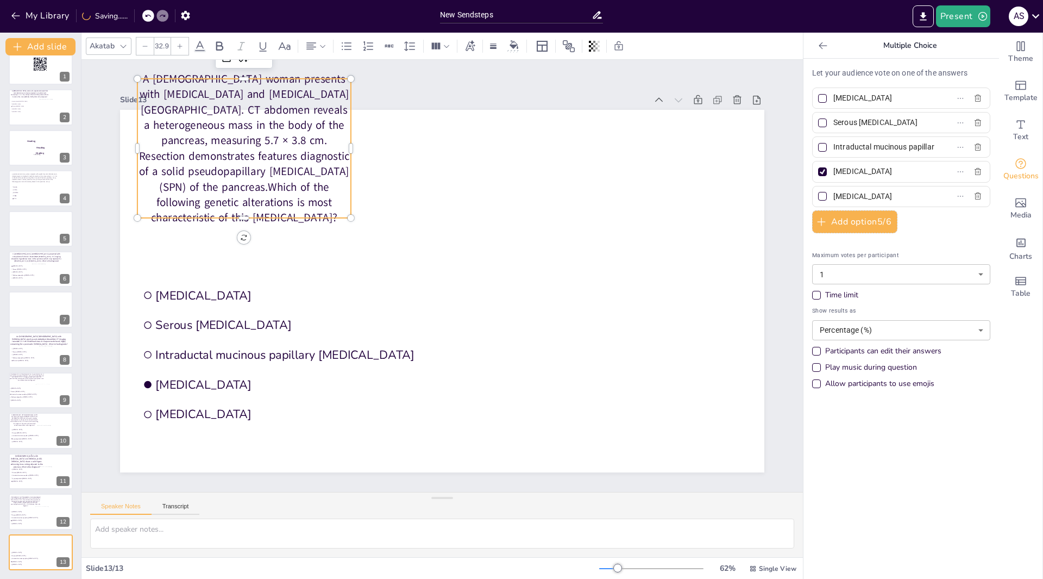
click at [180, 47] on icon at bounding box center [180, 45] width 5 height 5
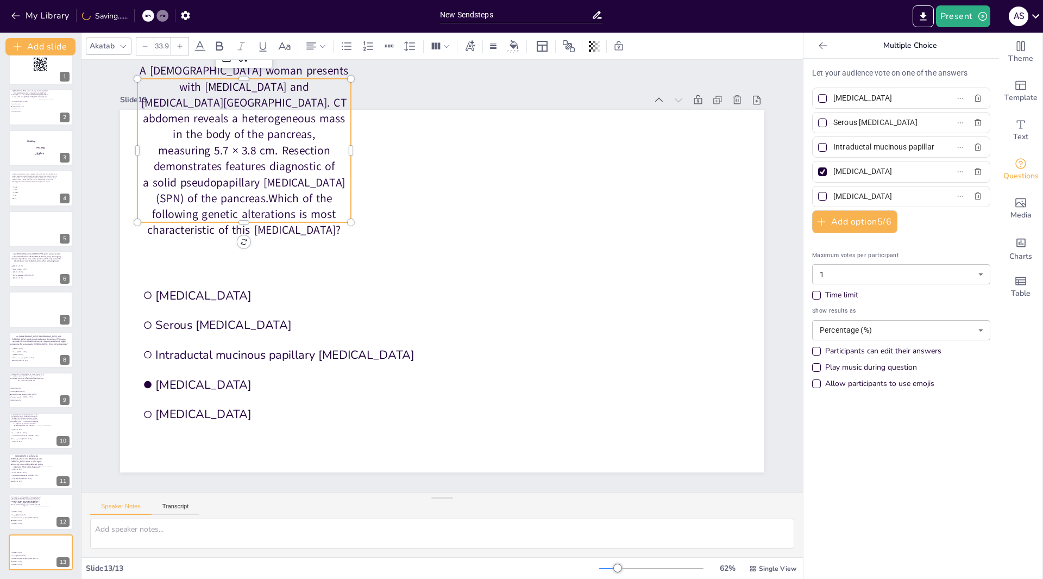
click at [180, 47] on icon at bounding box center [180, 45] width 5 height 5
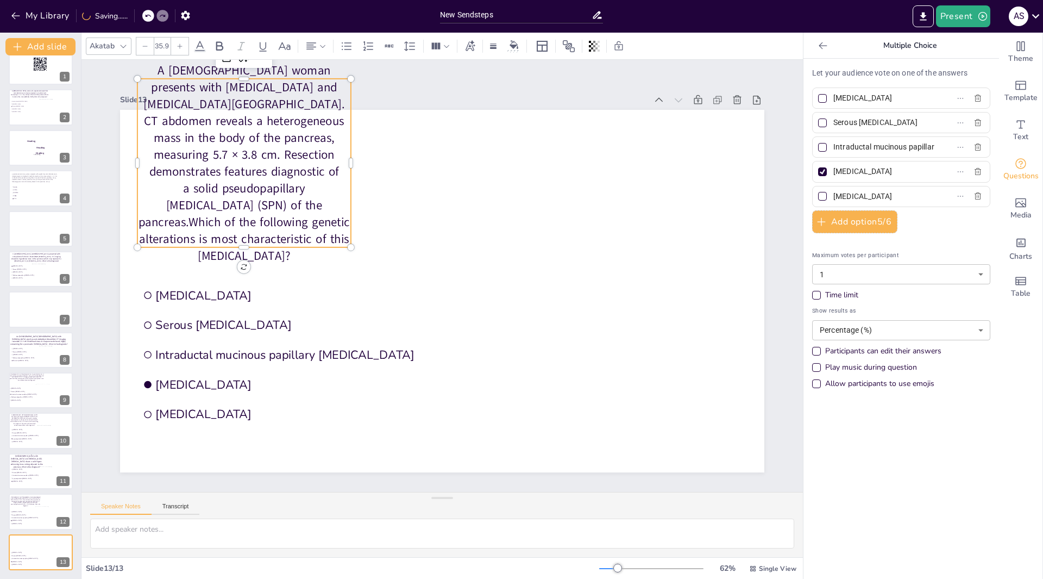
click at [180, 47] on icon at bounding box center [180, 45] width 5 height 5
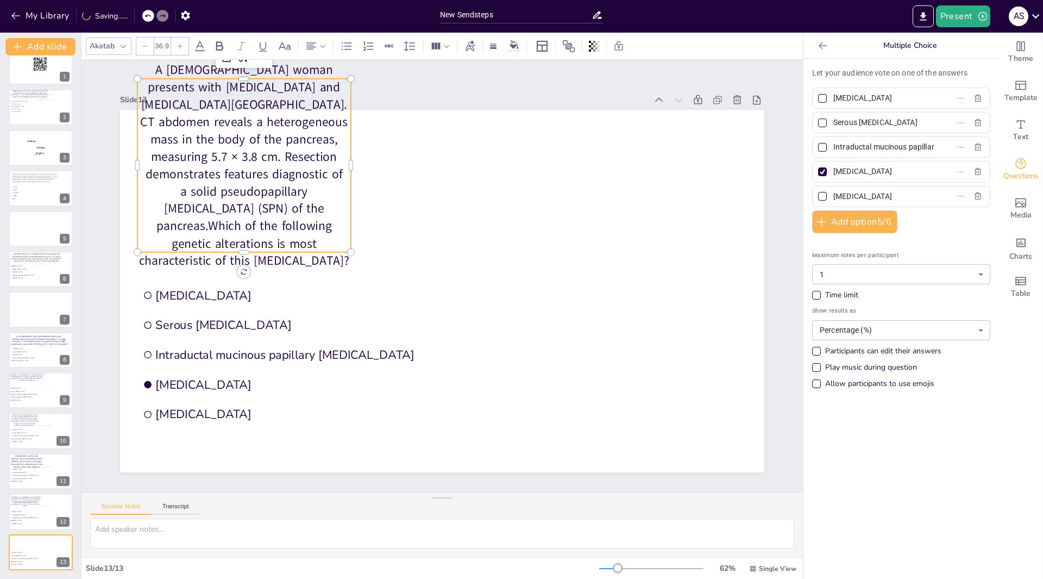
click at [180, 47] on icon at bounding box center [180, 45] width 5 height 5
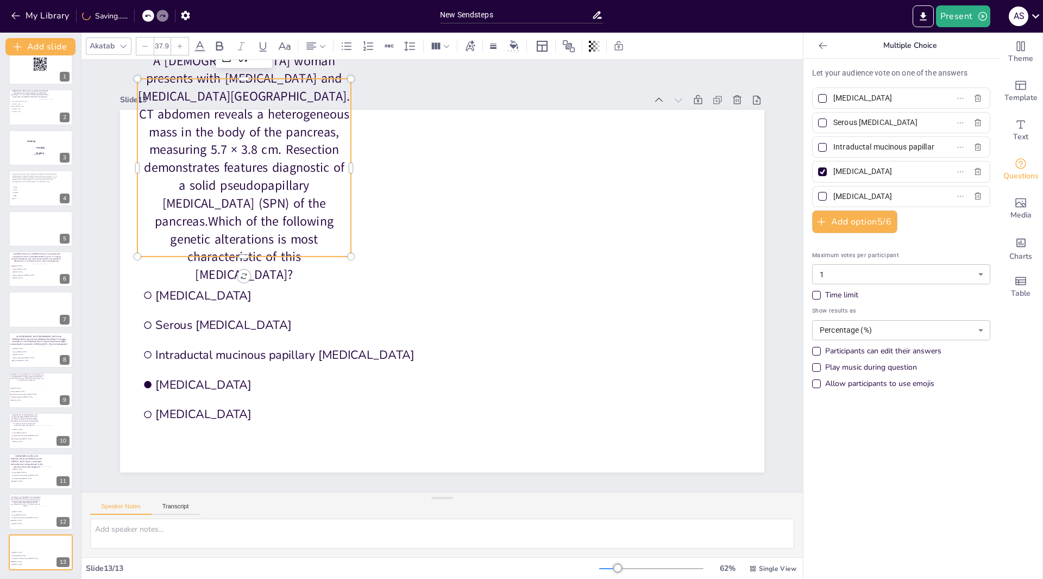
click at [180, 47] on icon at bounding box center [180, 45] width 5 height 5
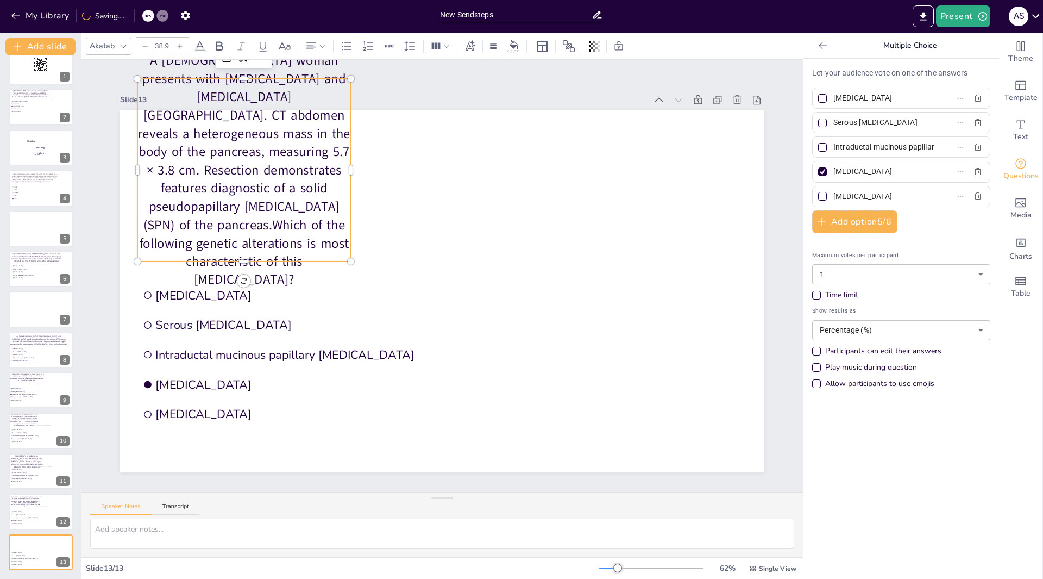
click at [180, 47] on icon at bounding box center [180, 45] width 5 height 5
type input "39.9"
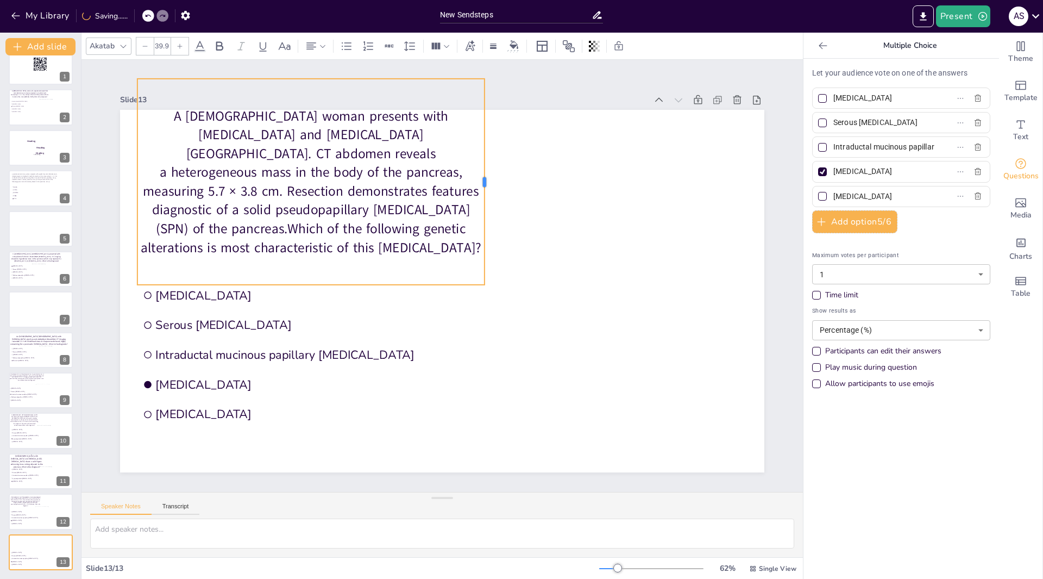
drag, startPoint x: 345, startPoint y: 182, endPoint x: 478, endPoint y: 191, distance: 134.0
click at [485, 191] on div at bounding box center [489, 182] width 9 height 206
click at [424, 197] on p "A 45-year-old woman presents with bloating and blood in stool. CT abdomen revea…" at bounding box center [310, 182] width 347 height 150
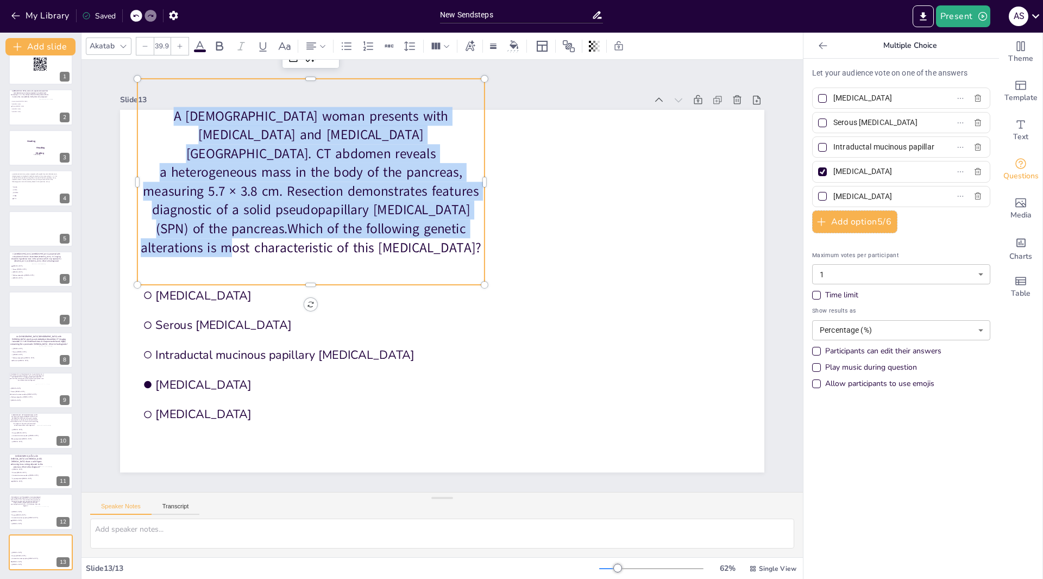
click at [424, 197] on p "A 45-year-old woman presents with bloating and blood in stool. CT abdomen revea…" at bounding box center [310, 182] width 347 height 150
click at [420, 247] on div "A 45-year-old woman presents with bloating and blood in stool. CT abdomen revea…" at bounding box center [310, 182] width 347 height 206
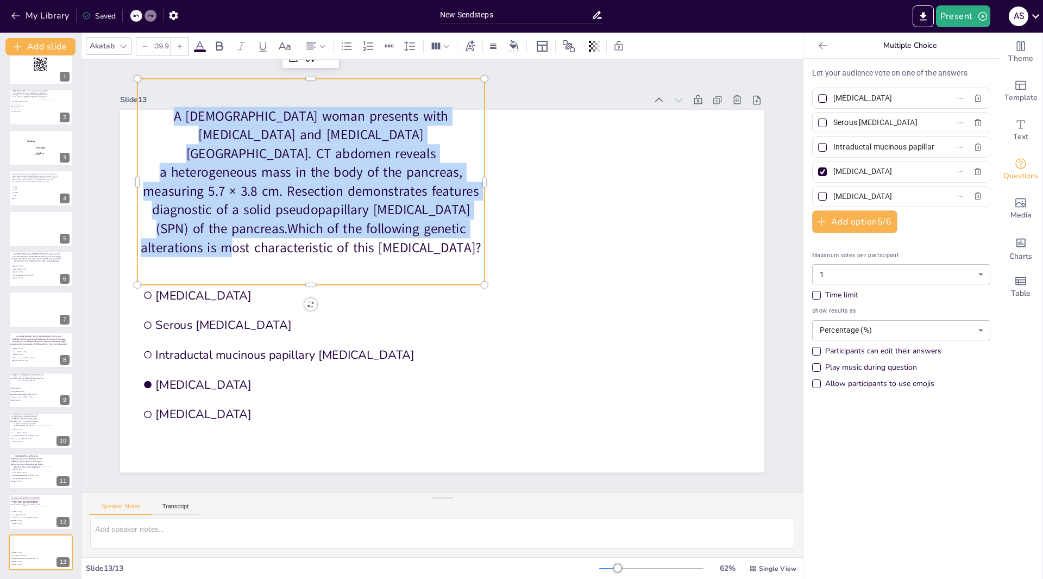
click at [423, 195] on p "A 45-year-old woman presents with bloating and blood in stool. CT abdomen revea…" at bounding box center [310, 182] width 347 height 150
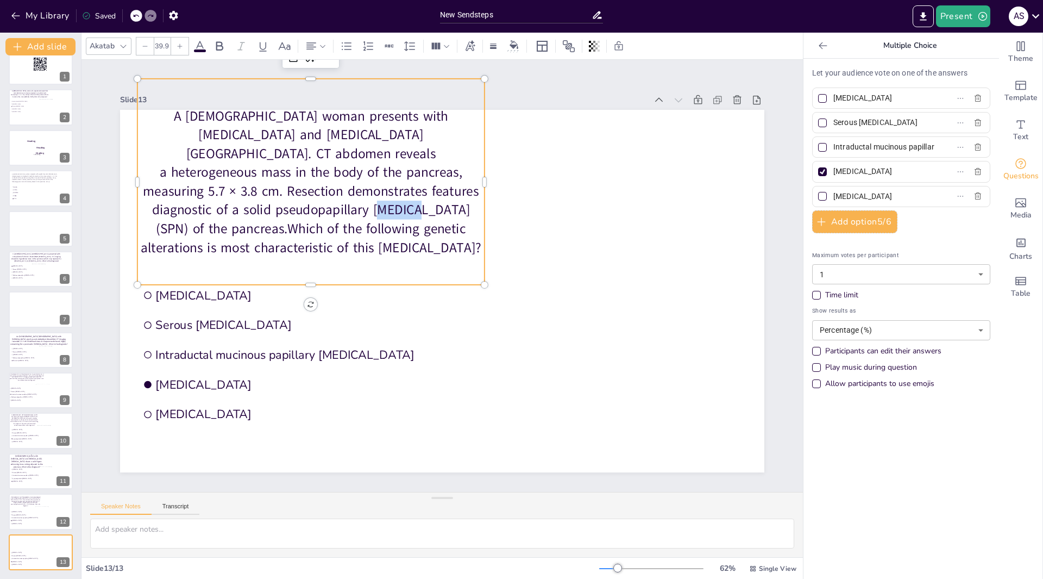
click at [423, 195] on p "A 45-year-old woman presents with bloating and blood in stool. CT abdomen revea…" at bounding box center [310, 182] width 347 height 150
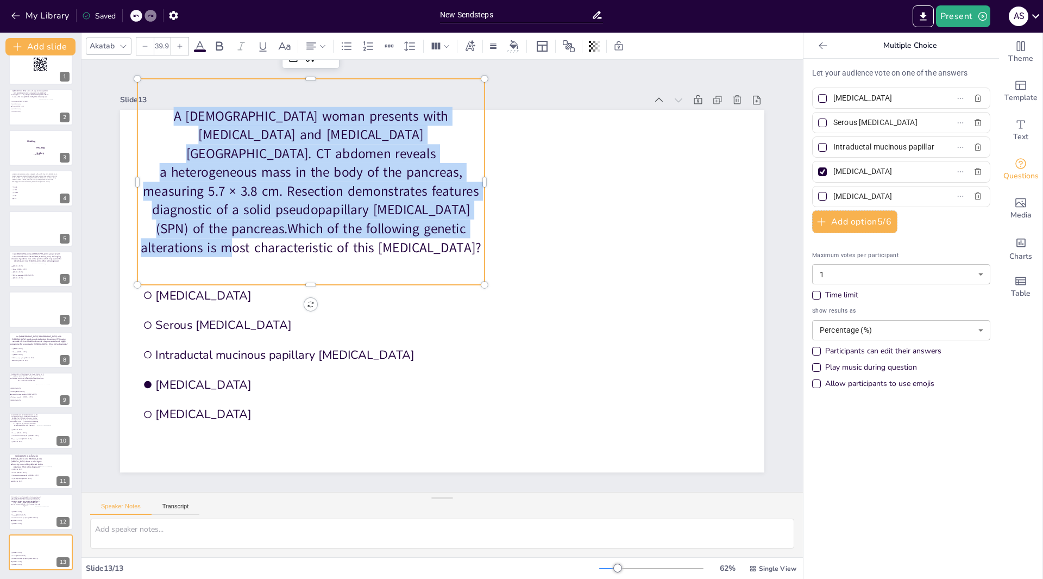
click at [423, 195] on p "A 45-year-old woman presents with bloating and blood in stool. CT abdomen revea…" at bounding box center [310, 182] width 347 height 150
click at [407, 228] on p "A 45-year-old woman presents with bloating and blood in stool. CT abdomen revea…" at bounding box center [310, 182] width 347 height 150
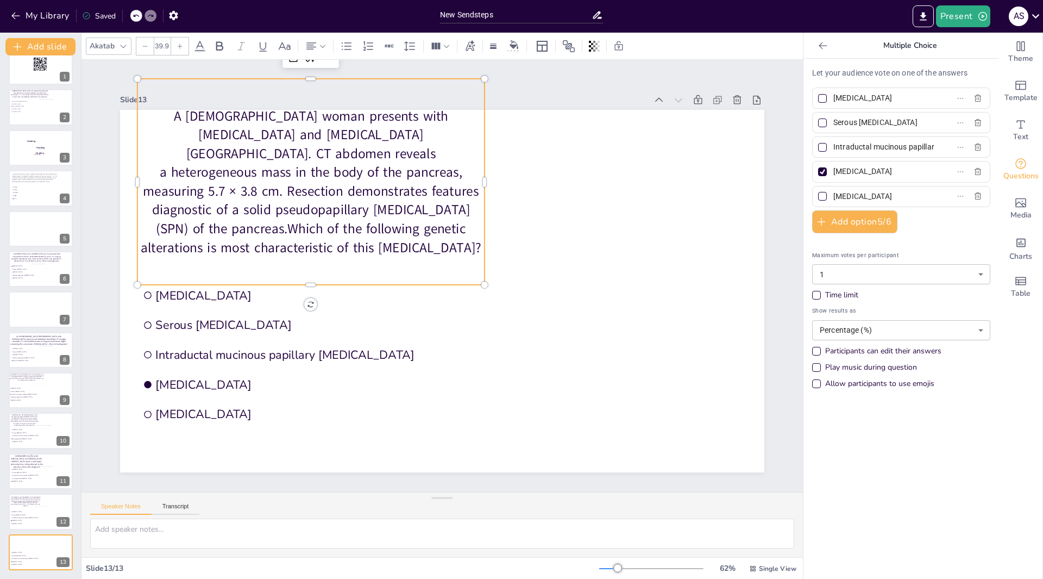
click at [424, 203] on p "A 45-year-old woman presents with bloating and blood in stool. CT abdomen revea…" at bounding box center [310, 182] width 347 height 150
click at [423, 202] on p "A 45-year-old woman presents with bloating and blood in stool. CT abdomen revea…" at bounding box center [310, 182] width 347 height 150
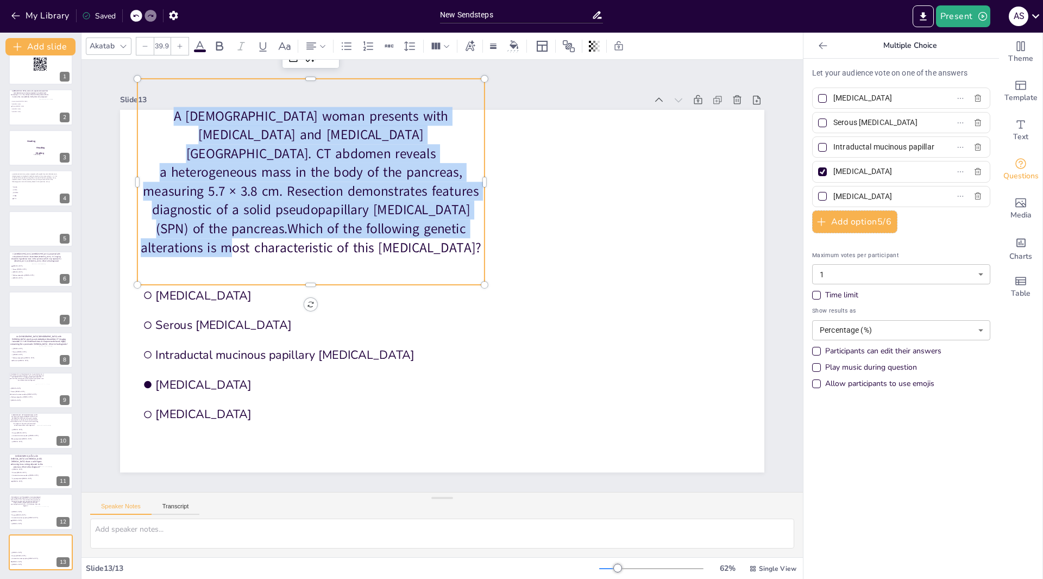
click at [423, 202] on p "A 45-year-old woman presents with bloating and blood in stool. CT abdomen revea…" at bounding box center [310, 182] width 347 height 150
click at [423, 201] on p "A 45-year-old woman presents with bloating and blood in stool. CT abdomen revea…" at bounding box center [310, 182] width 347 height 150
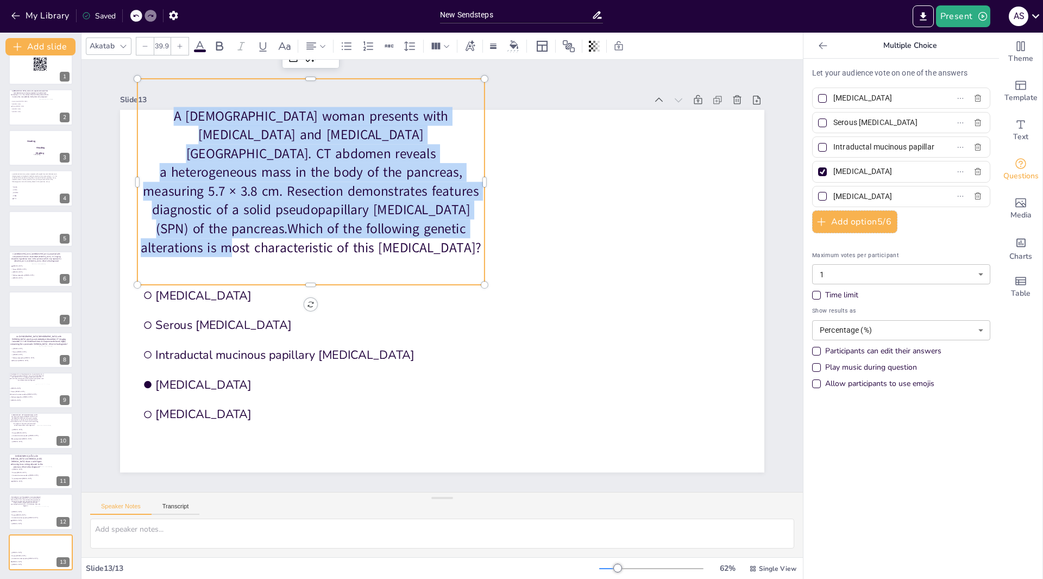
click at [423, 201] on p "A 45-year-old woman presents with bloating and blood in stool. CT abdomen revea…" at bounding box center [310, 182] width 347 height 150
click at [423, 196] on p "A 45-year-old woman presents with bloating and blood in stool. CT abdomen revea…" at bounding box center [310, 182] width 347 height 150
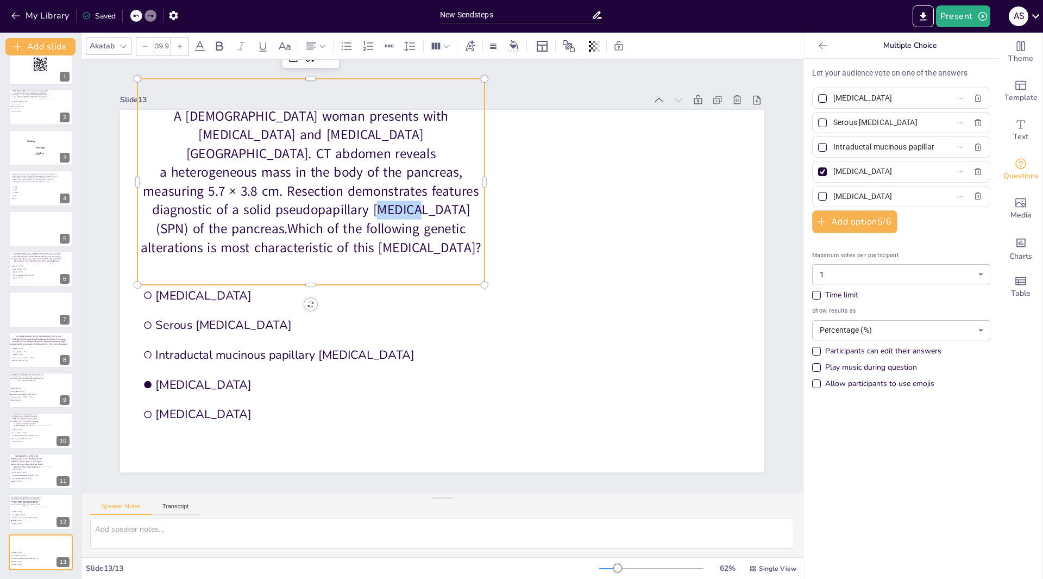
click at [423, 196] on p "A 45-year-old woman presents with bloating and blood in stool. CT abdomen revea…" at bounding box center [310, 182] width 347 height 150
click at [424, 196] on p "A 45-year-old woman presents with bloating and blood in stool. CT abdomen revea…" at bounding box center [310, 182] width 347 height 150
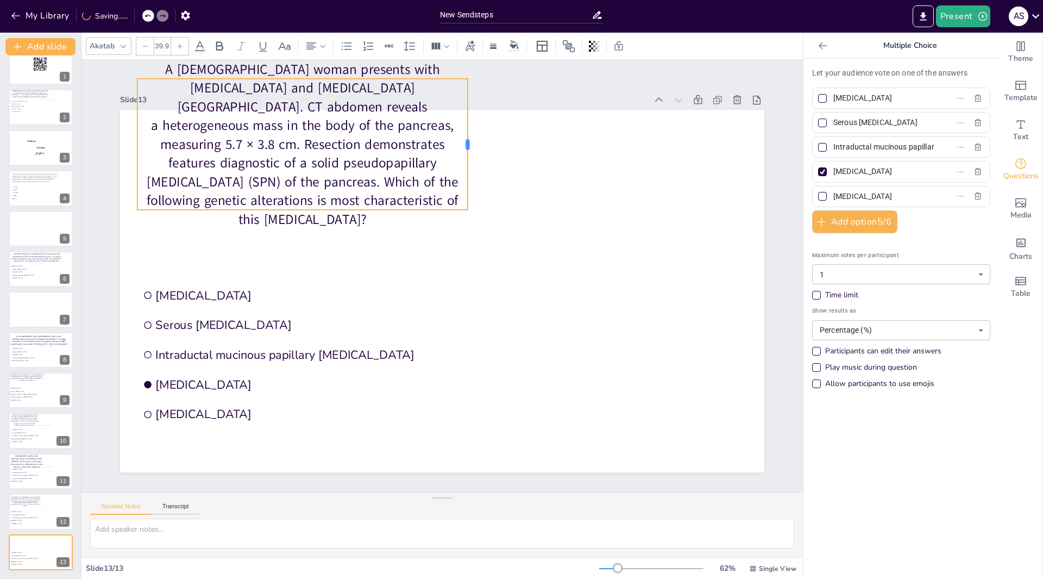
drag, startPoint x: 345, startPoint y: 142, endPoint x: 461, endPoint y: 160, distance: 118.3
click at [468, 160] on div at bounding box center [472, 145] width 9 height 132
drag, startPoint x: 140, startPoint y: 176, endPoint x: 140, endPoint y: 185, distance: 9.3
click at [140, 185] on p "A [DEMOGRAPHIC_DATA] woman presents with [MEDICAL_DATA] and [MEDICAL_DATA][GEOG…" at bounding box center [302, 144] width 330 height 168
click at [143, 89] on p "A [DEMOGRAPHIC_DATA] woman presents with [MEDICAL_DATA] and [MEDICAL_DATA][GEOG…" at bounding box center [302, 144] width 330 height 168
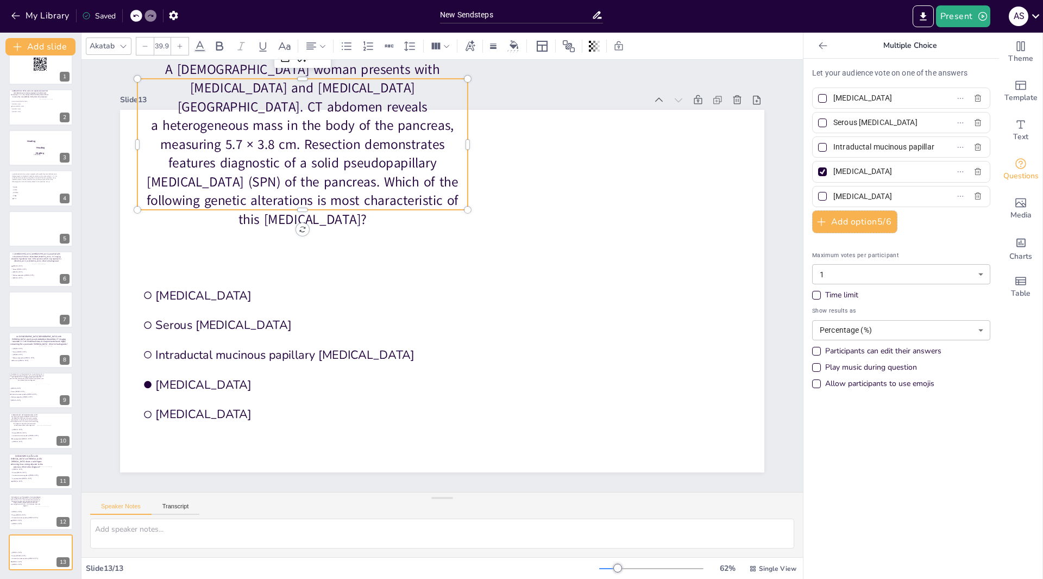
click at [147, 95] on p "A [DEMOGRAPHIC_DATA] woman presents with [MEDICAL_DATA] and [MEDICAL_DATA][GEOG…" at bounding box center [302, 144] width 330 height 168
click at [141, 86] on p "A [DEMOGRAPHIC_DATA] woman presents with [MEDICAL_DATA] and [MEDICAL_DATA][GEOG…" at bounding box center [302, 144] width 330 height 168
click at [141, 84] on p "A [DEMOGRAPHIC_DATA] woman presents with [MEDICAL_DATA] and [MEDICAL_DATA][GEOG…" at bounding box center [302, 144] width 330 height 168
drag, startPoint x: 293, startPoint y: 76, endPoint x: 297, endPoint y: 84, distance: 9.5
click at [297, 84] on p "A [DEMOGRAPHIC_DATA] woman presents with [MEDICAL_DATA] and [MEDICAL_DATA][GEOG…" at bounding box center [302, 144] width 330 height 168
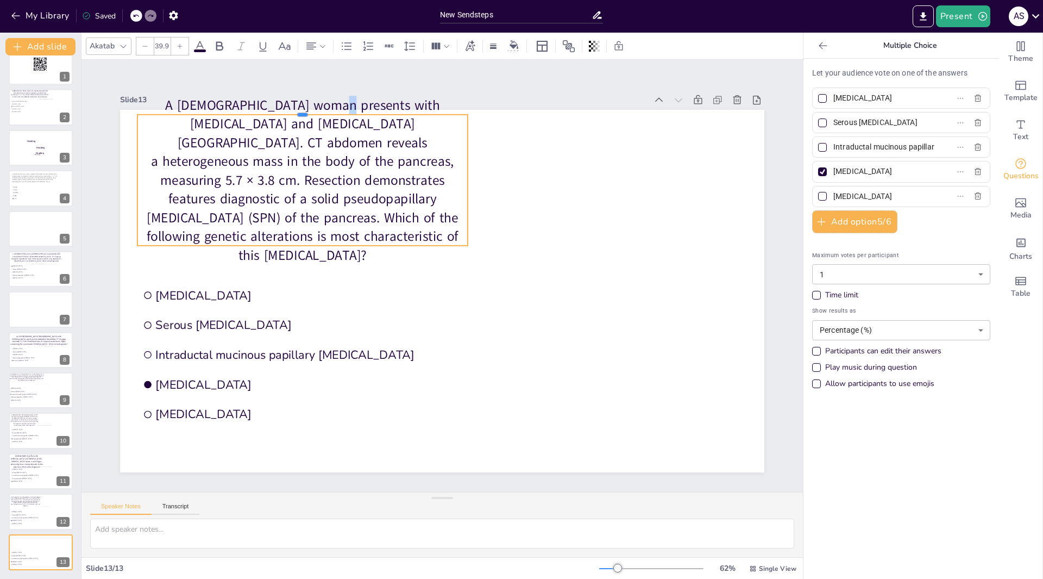
drag, startPoint x: 291, startPoint y: 72, endPoint x: 295, endPoint y: 108, distance: 36.0
click at [295, 108] on div at bounding box center [302, 110] width 330 height 9
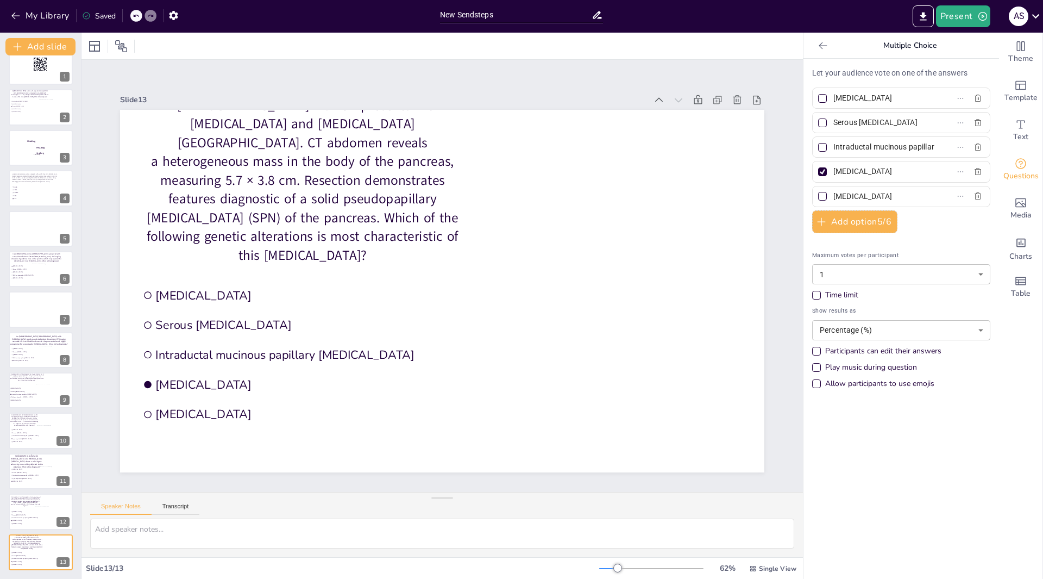
click at [926, 101] on label "[MEDICAL_DATA]" at bounding box center [884, 98] width 136 height 16
click at [926, 101] on input "[MEDICAL_DATA]" at bounding box center [884, 98] width 101 height 16
type input "M"
type input "KRAS"
click at [904, 124] on input "Serous [MEDICAL_DATA]" at bounding box center [884, 123] width 101 height 16
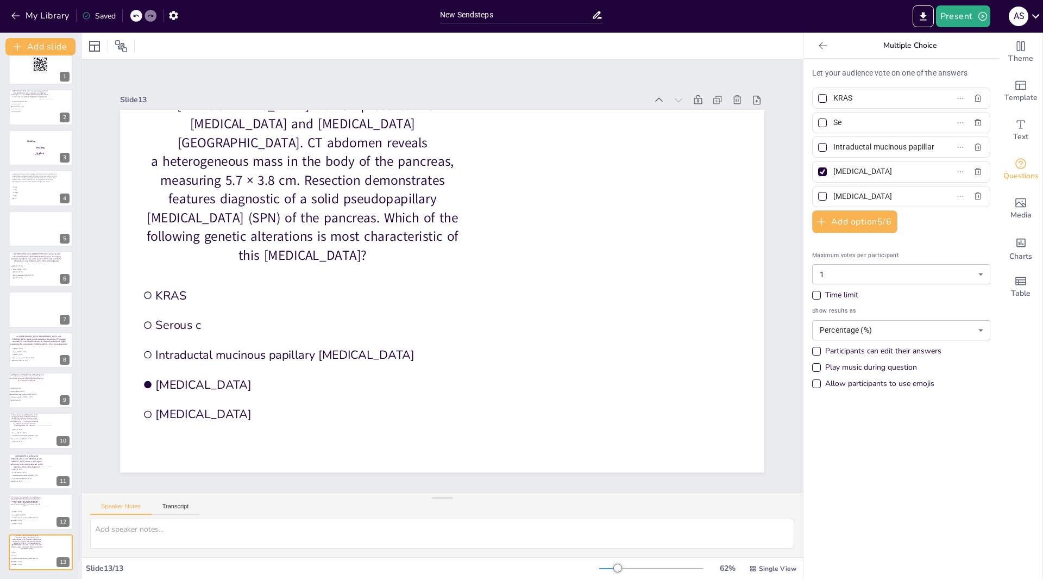
type input "S"
type input "GNAS"
click at [916, 146] on label "Intraductal mucinous papillary [MEDICAL_DATA]" at bounding box center [884, 147] width 136 height 16
click at [916, 146] on input "Intraductal mucinous papillary [MEDICAL_DATA]" at bounding box center [884, 147] width 101 height 16
type input "I"
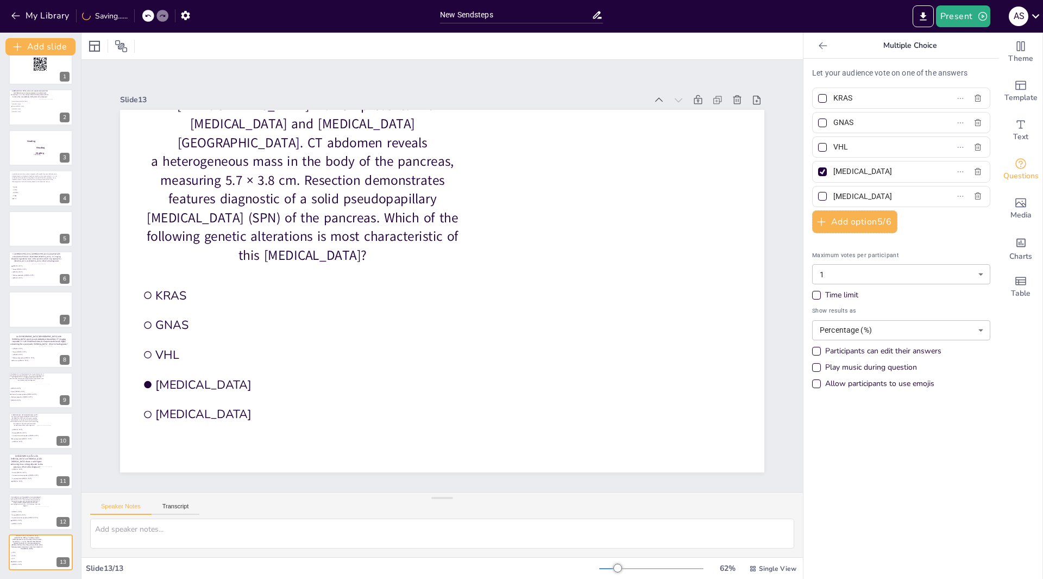
type input "VHL"
click at [908, 170] on input "[MEDICAL_DATA]" at bounding box center [884, 172] width 101 height 16
type input "A"
click at [843, 168] on input "text" at bounding box center [884, 172] width 101 height 16
paste input "CTNNB1 (β-catenin) mutation"
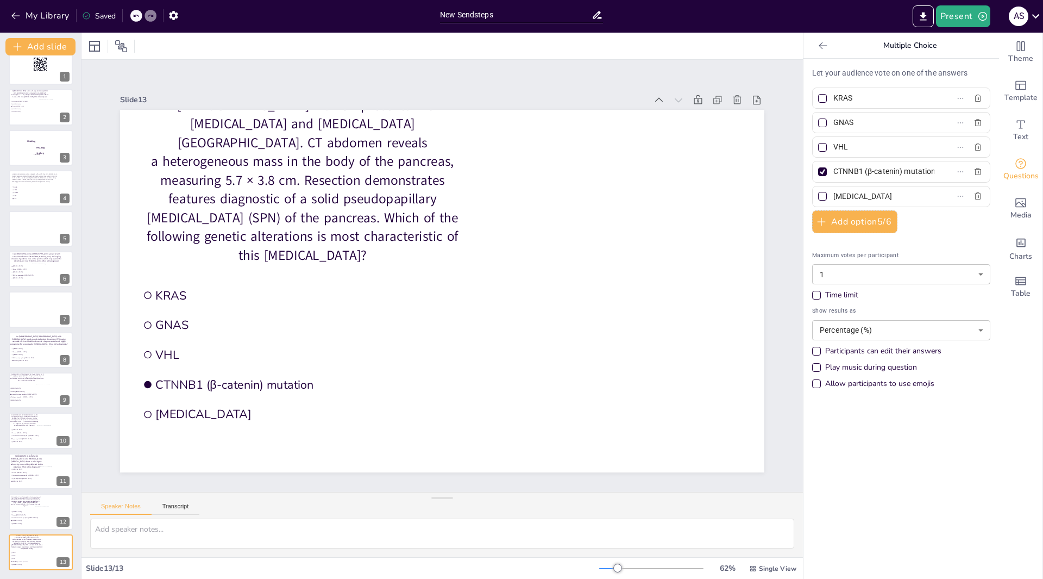
scroll to position [0, 11]
type input "CTNNB1 (β-catenin) mutation"
click at [923, 195] on label "[MEDICAL_DATA]" at bounding box center [884, 197] width 136 height 16
click at [923, 195] on input "[MEDICAL_DATA]" at bounding box center [884, 197] width 101 height 16
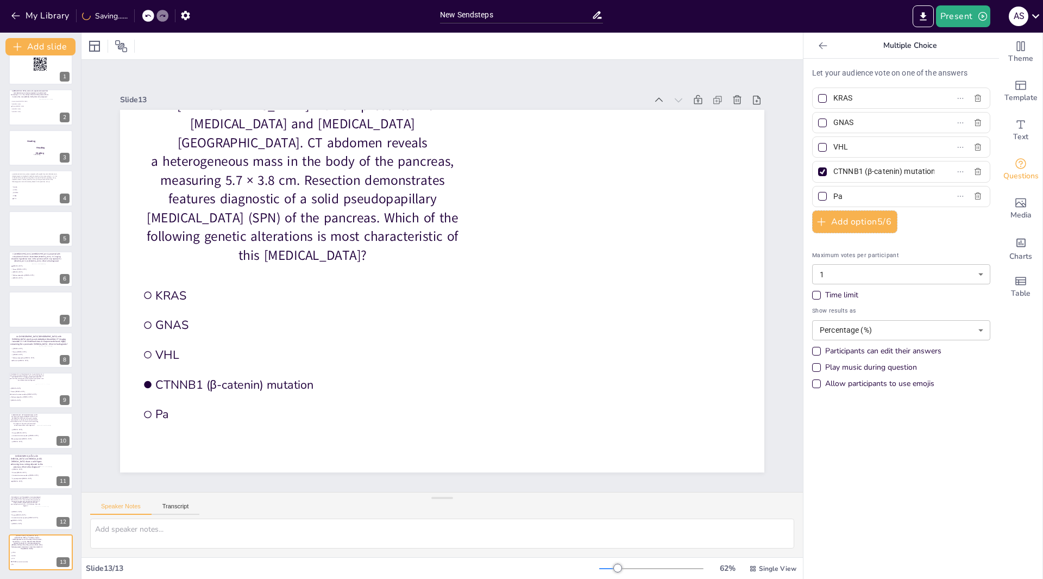
type input "P"
click at [874, 198] on input "text" at bounding box center [884, 197] width 101 height 16
paste input "PRKACA fusion"
type input "PRKACA fusion"
click at [71, 527] on div "New Slide" at bounding box center [85, 526] width 51 height 10
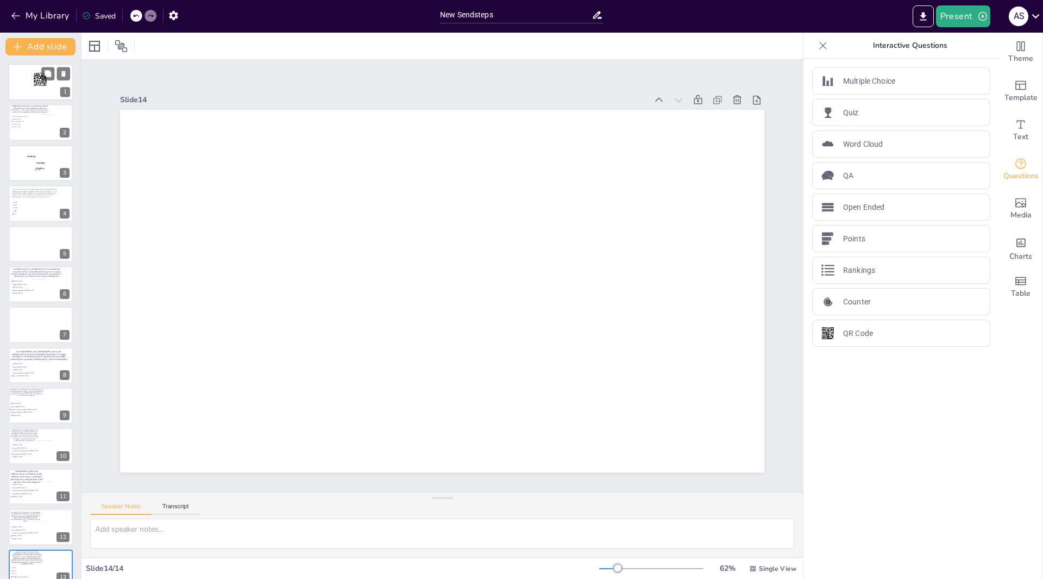
click at [35, 87] on div at bounding box center [40, 82] width 65 height 37
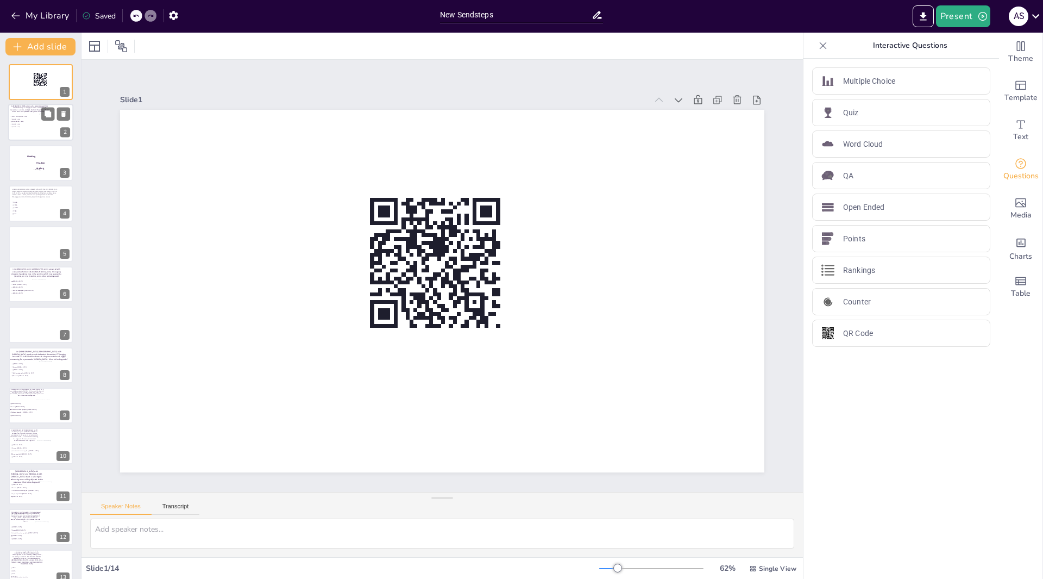
click at [41, 124] on div at bounding box center [54, 122] width 30 height 17
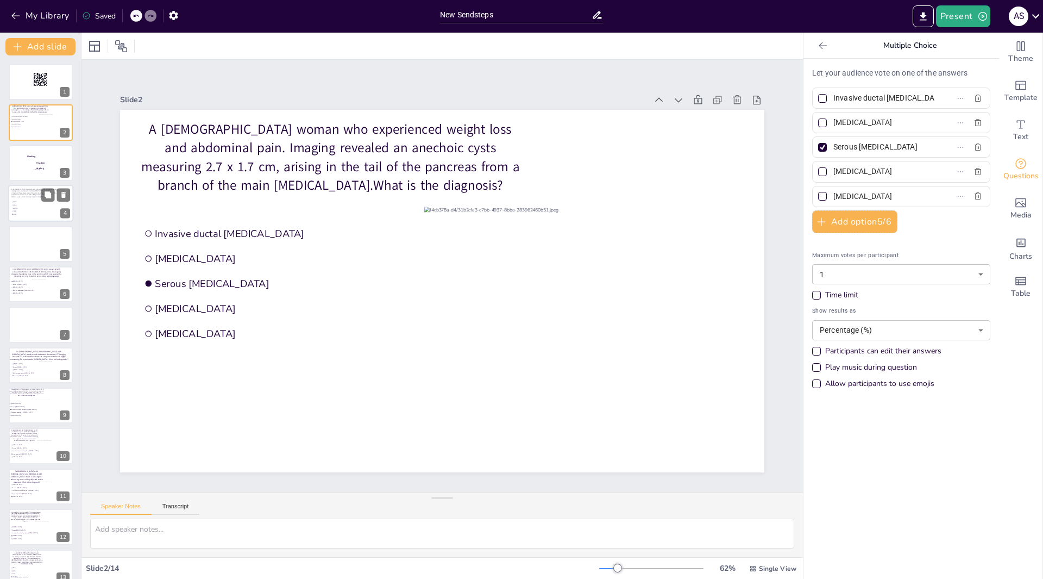
click at [30, 202] on span "GNAS" at bounding box center [28, 203] width 30 height 2
type input "GNAS"
type input "KRAS"
type input "SMAD4"
type input "TP53"
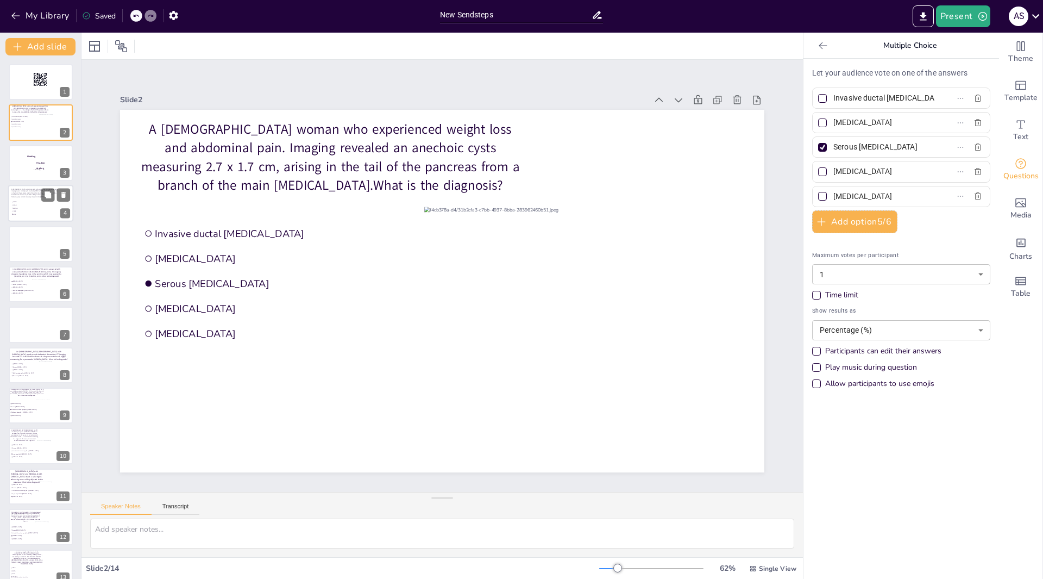
type input "VHL"
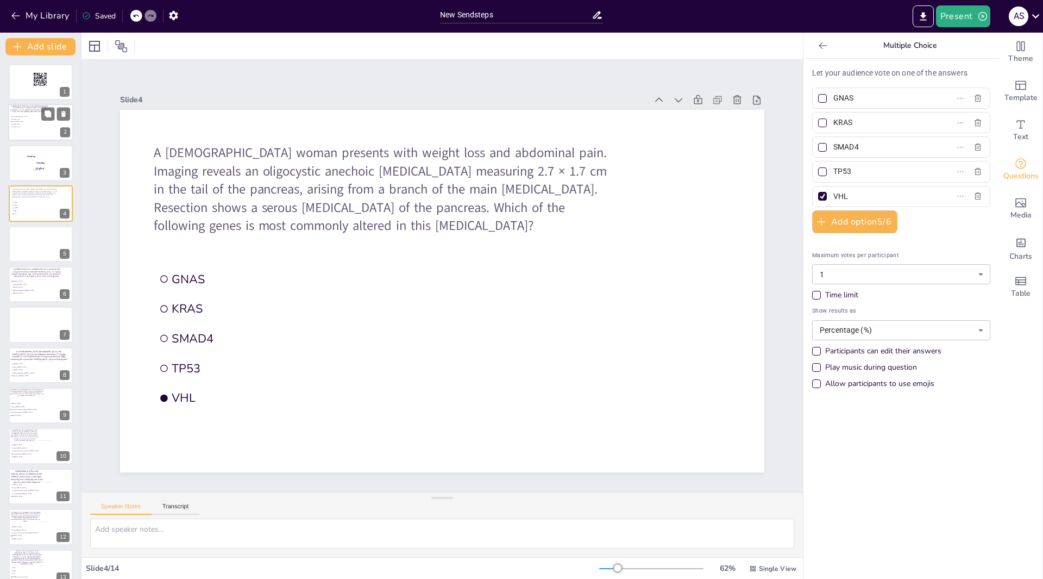
click at [34, 126] on span "[MEDICAL_DATA]" at bounding box center [26, 126] width 31 height 1
type input "Invasive ductal [MEDICAL_DATA]"
type input "[MEDICAL_DATA]"
type input "Serous [MEDICAL_DATA]"
type input "[MEDICAL_DATA]"
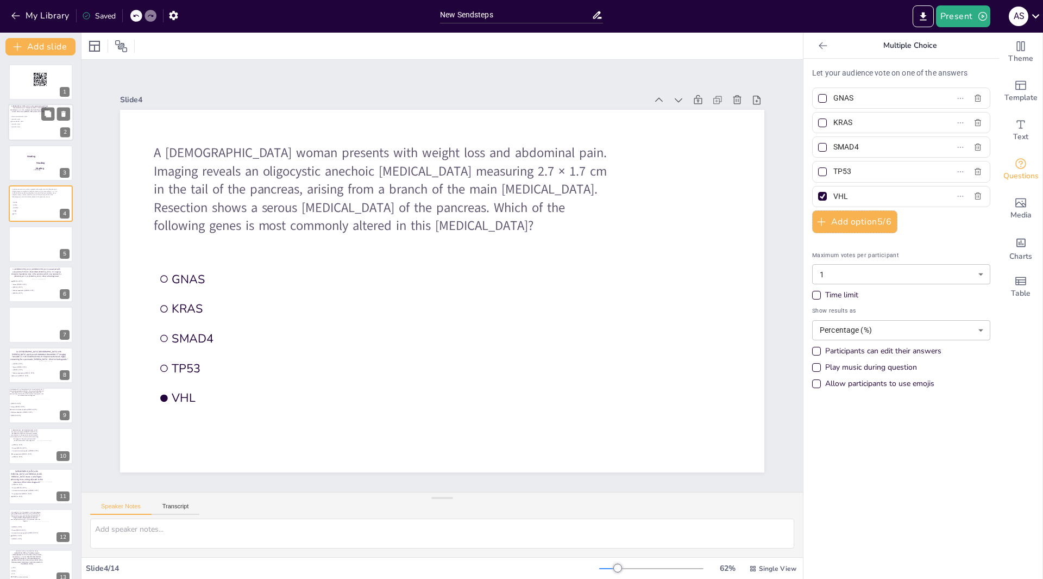
type input "[MEDICAL_DATA]"
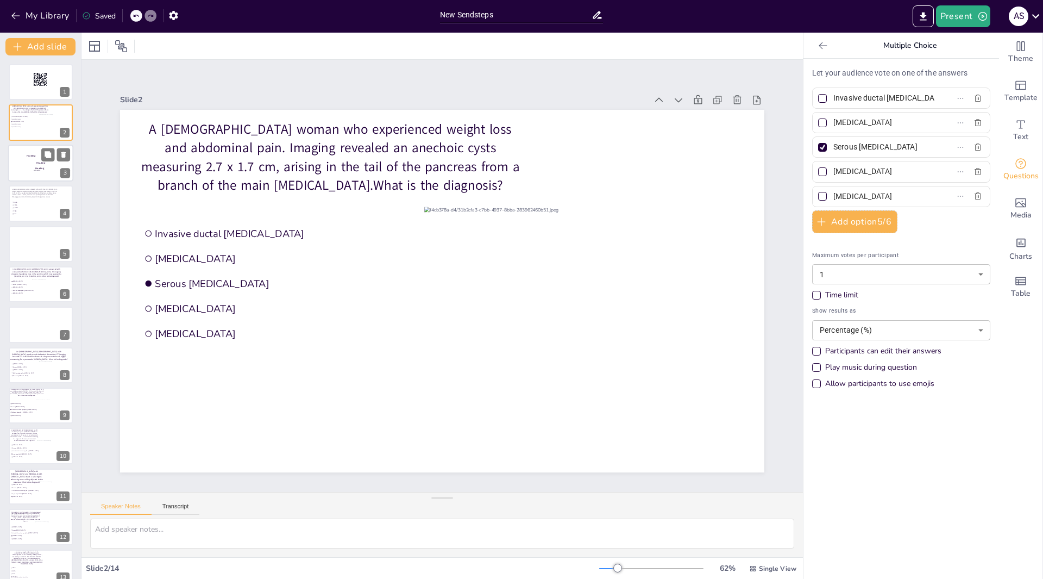
click at [46, 170] on p "Subheading" at bounding box center [37, 170] width 18 height 2
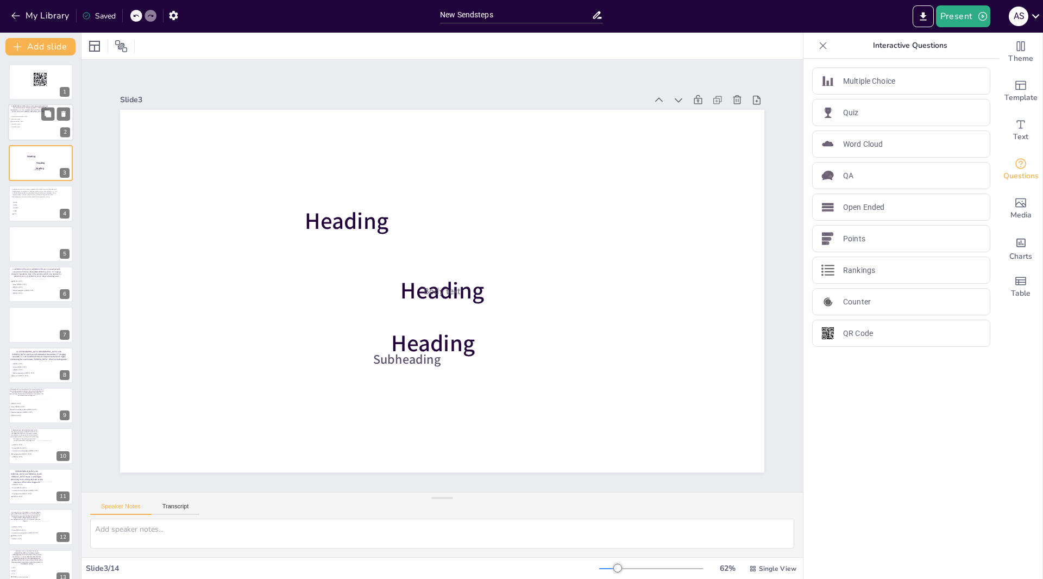
click at [36, 126] on li "[MEDICAL_DATA]" at bounding box center [26, 127] width 33 height 2
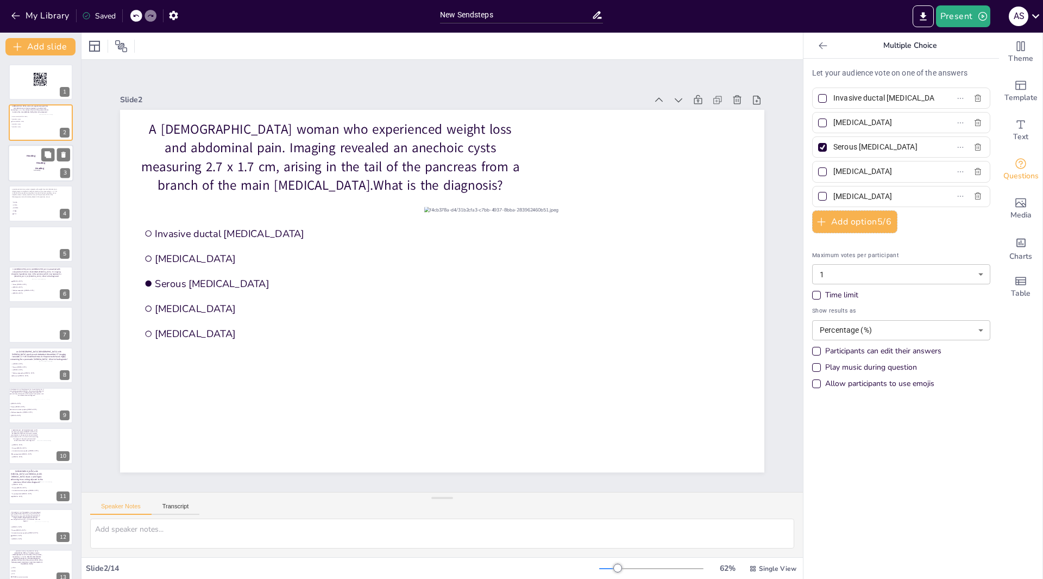
click at [36, 157] on p "Heading" at bounding box center [31, 155] width 29 height 3
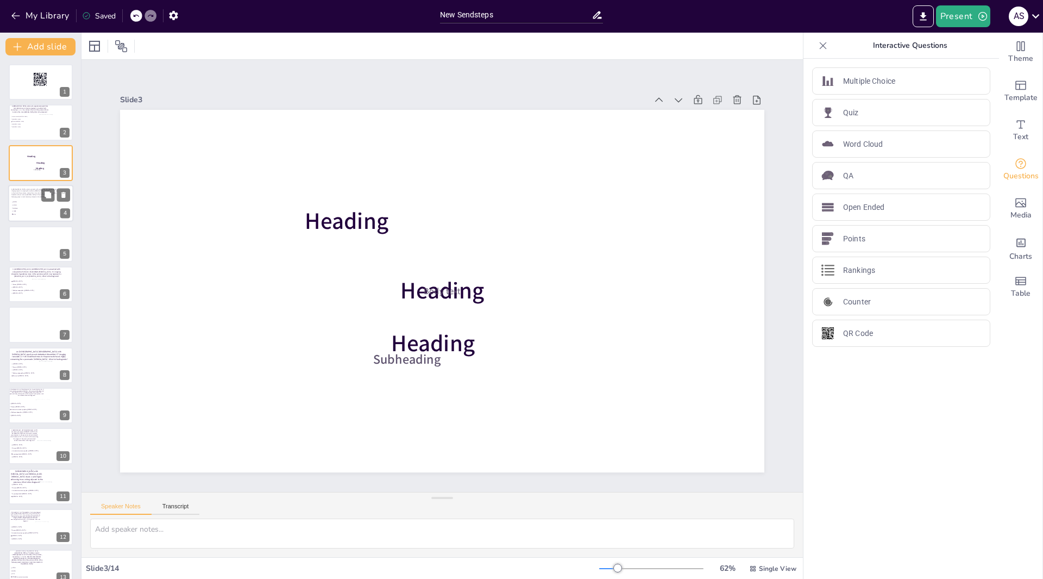
click at [48, 203] on div at bounding box center [40, 203] width 65 height 37
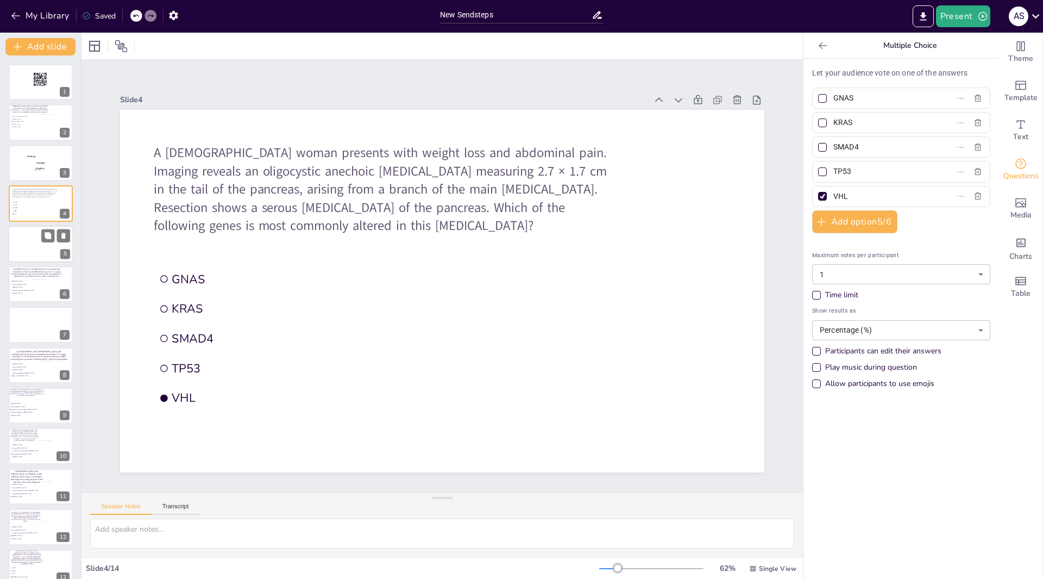
click at [33, 250] on div at bounding box center [40, 244] width 65 height 37
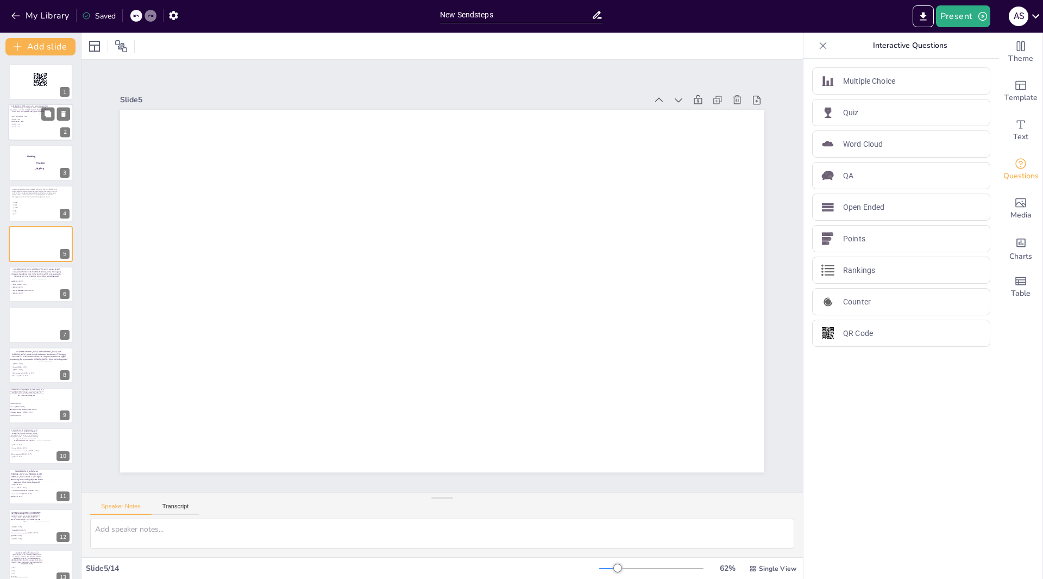
click at [36, 136] on div at bounding box center [40, 122] width 65 height 37
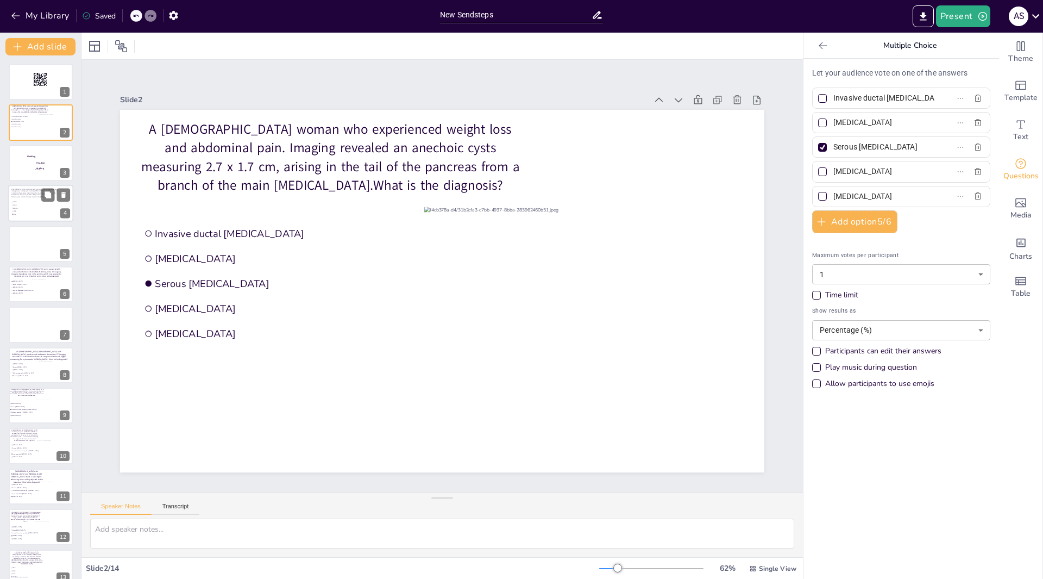
click at [23, 205] on span "KRAS" at bounding box center [28, 205] width 30 height 2
type input "GNAS"
type input "KRAS"
type input "SMAD4"
type input "TP53"
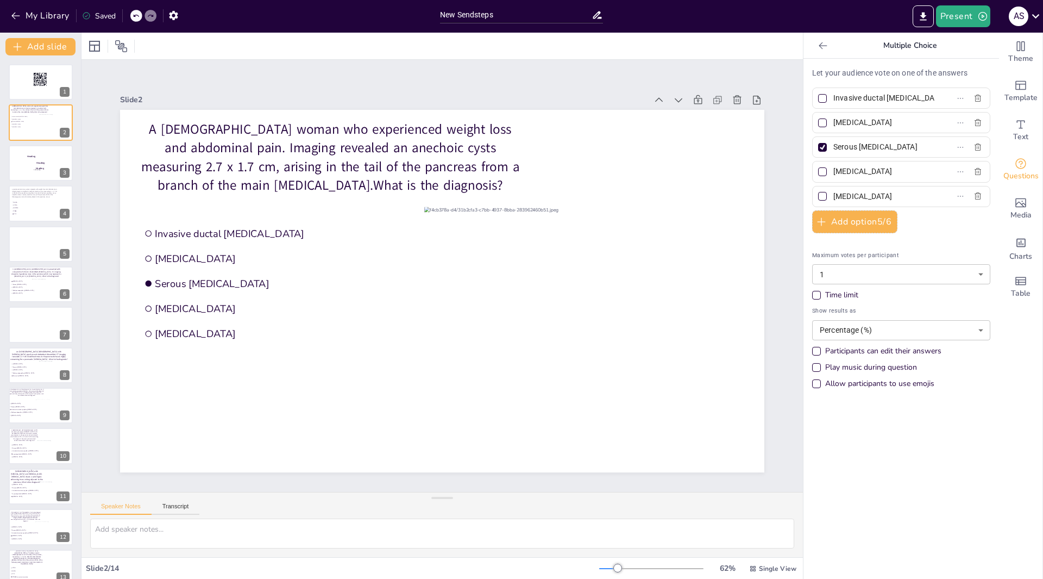
type input "VHL"
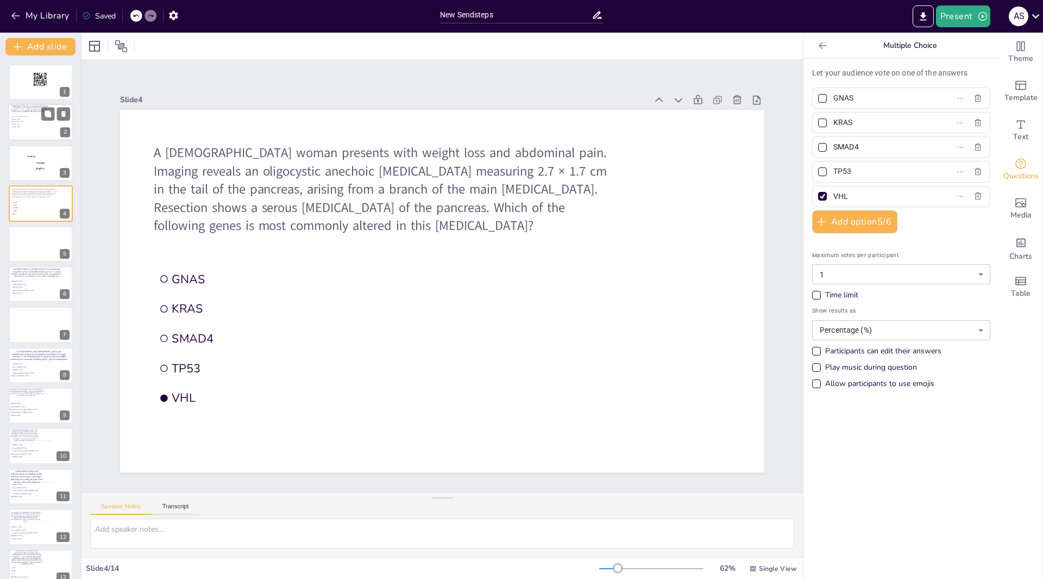
click at [36, 127] on span "[MEDICAL_DATA]" at bounding box center [26, 126] width 31 height 1
type input "Invasive ductal [MEDICAL_DATA]"
type input "[MEDICAL_DATA]"
type input "Serous [MEDICAL_DATA]"
type input "[MEDICAL_DATA]"
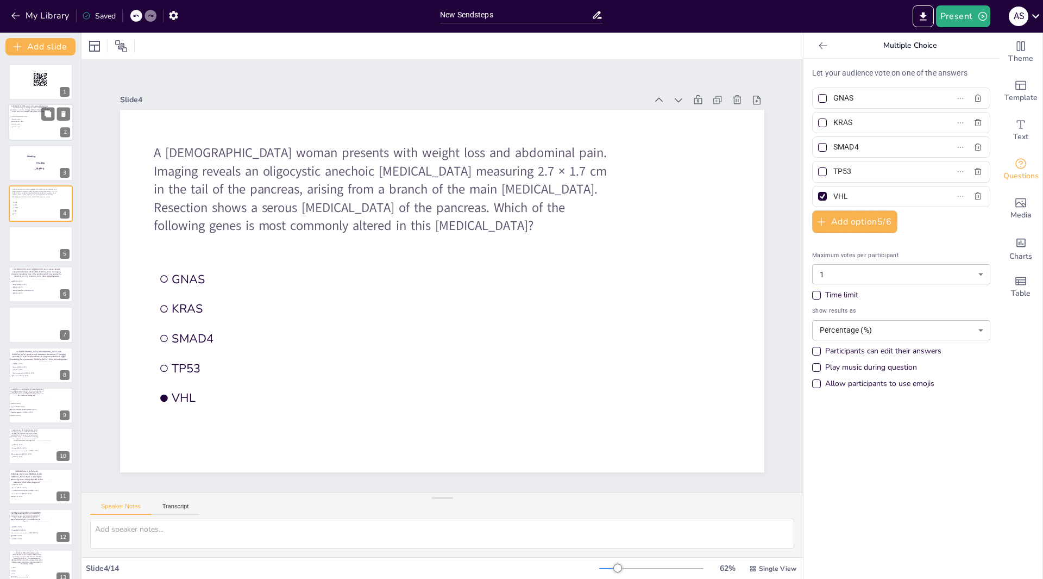
type input "[MEDICAL_DATA]"
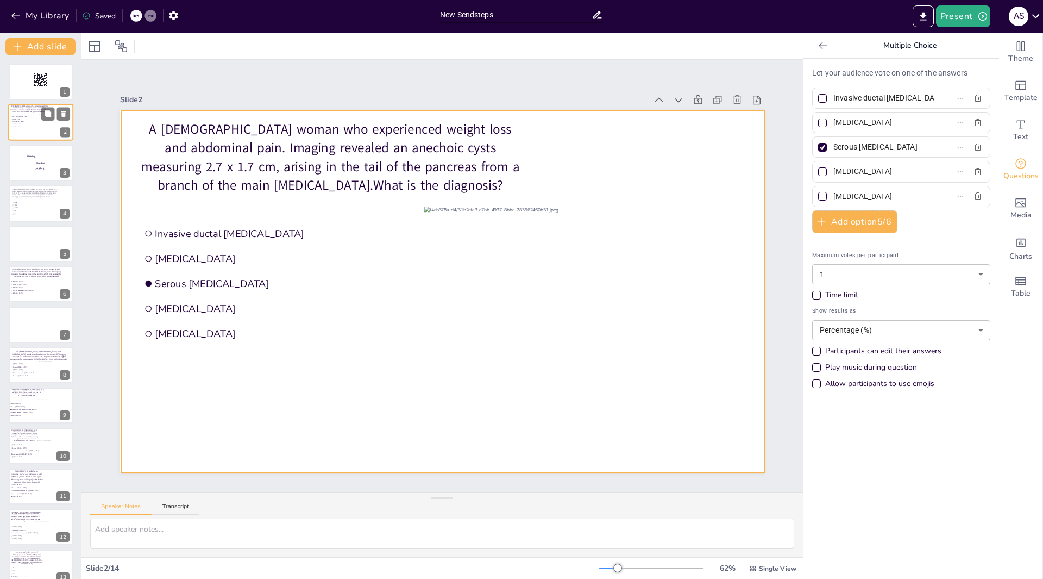
click at [24, 130] on div at bounding box center [40, 122] width 65 height 37
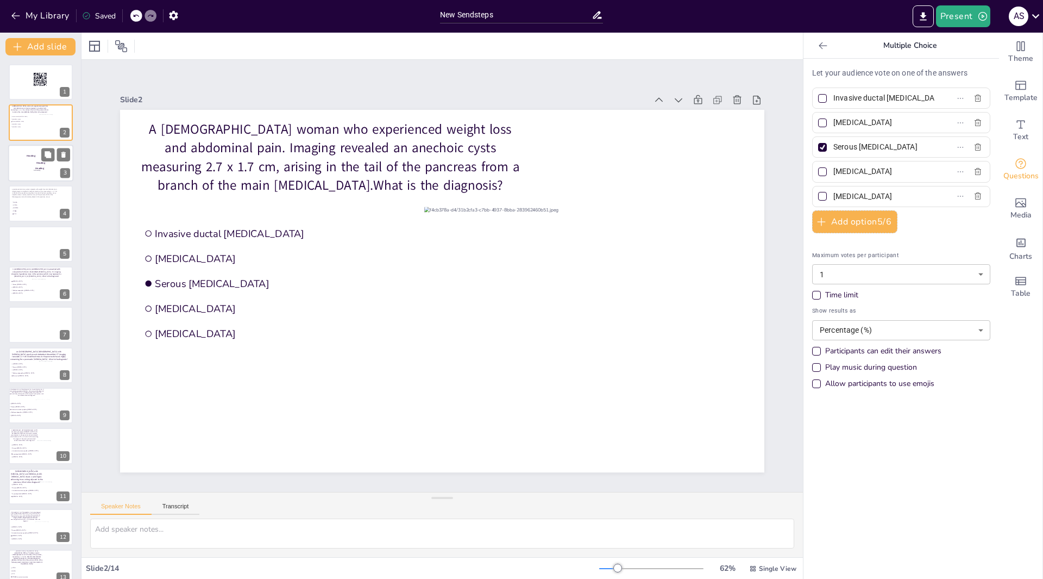
click at [33, 158] on div "Heading" at bounding box center [31, 155] width 29 height 11
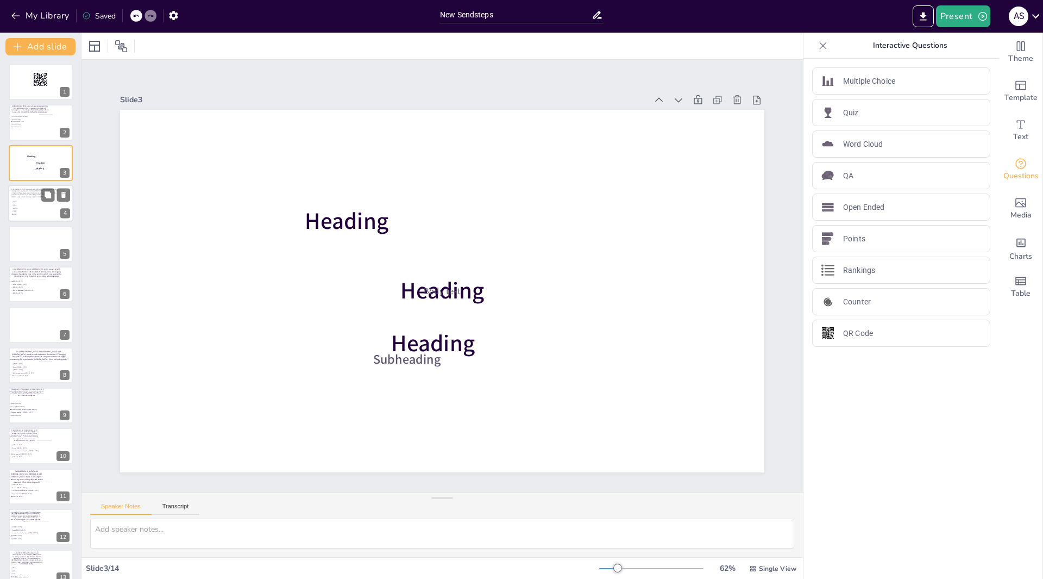
click at [41, 202] on span "GNAS" at bounding box center [28, 203] width 30 height 2
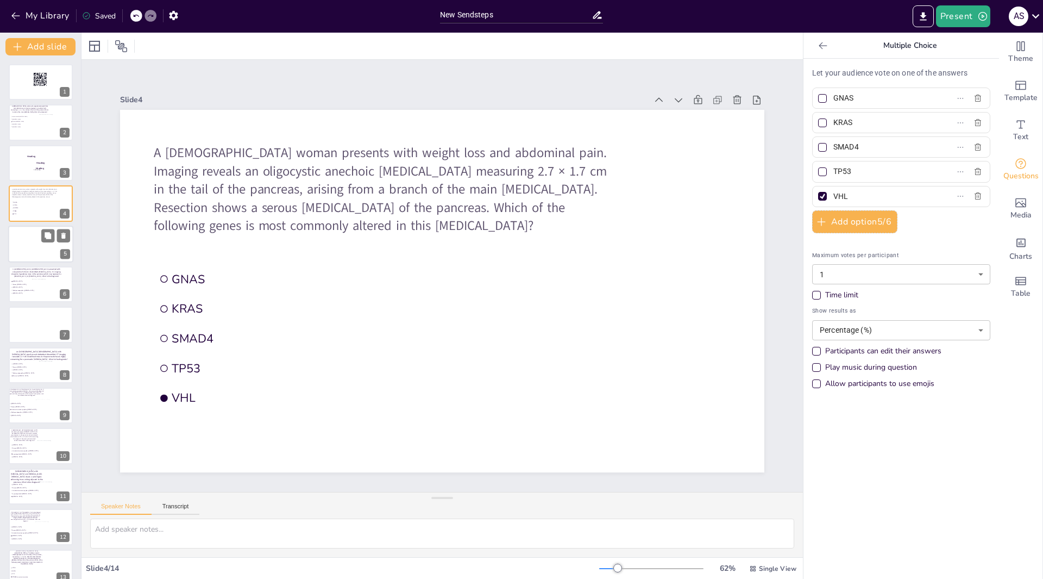
click at [18, 247] on div at bounding box center [40, 244] width 65 height 37
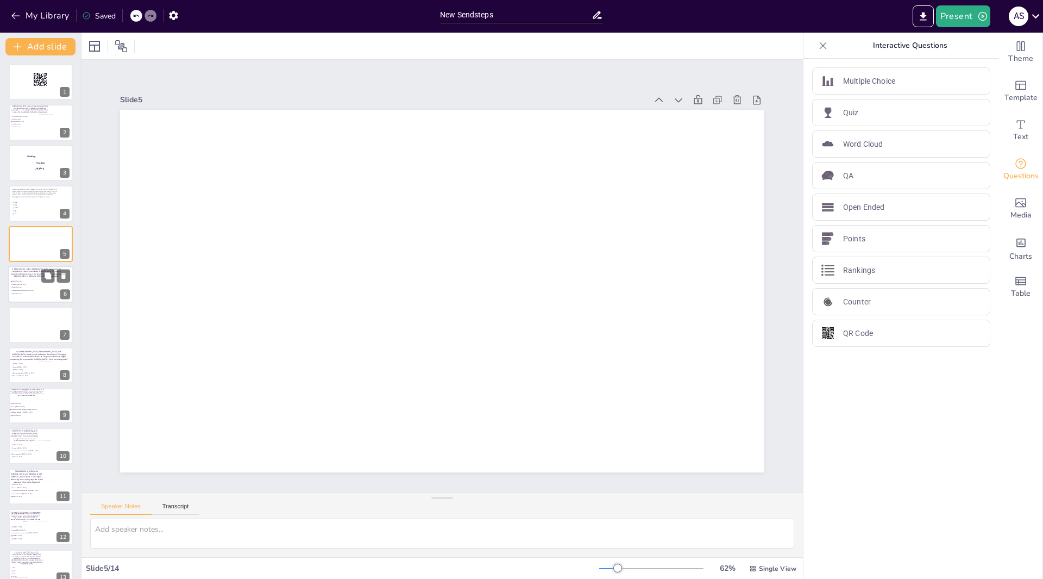
click at [42, 285] on div at bounding box center [51, 289] width 38 height 20
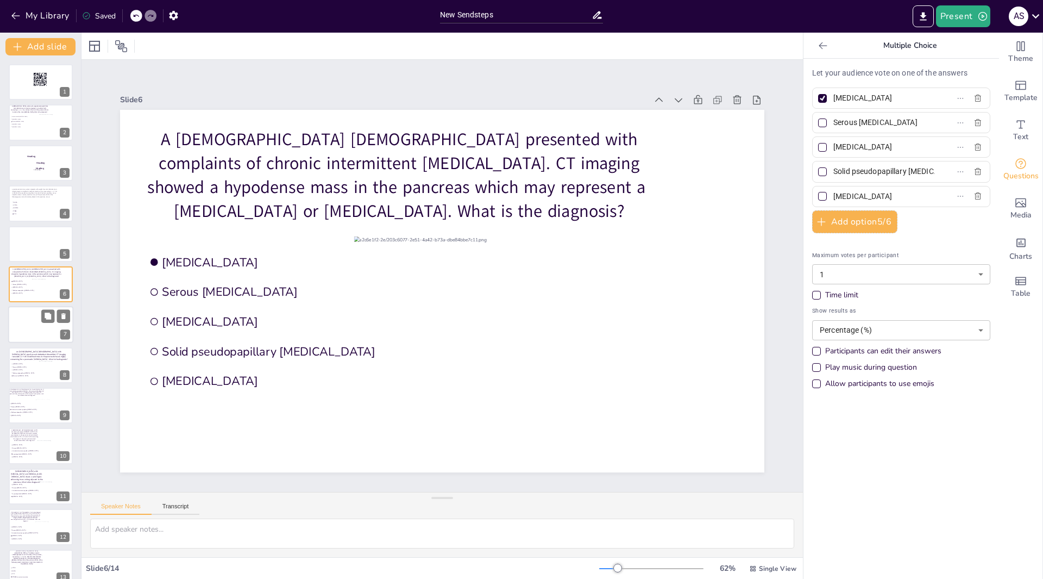
click at [38, 324] on div at bounding box center [40, 325] width 65 height 37
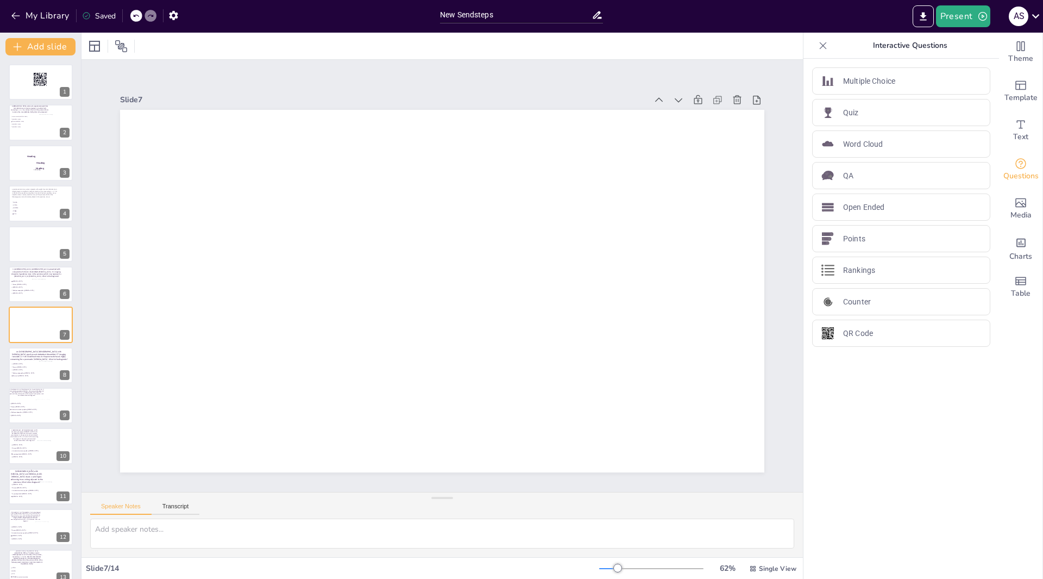
scroll to position [8, 0]
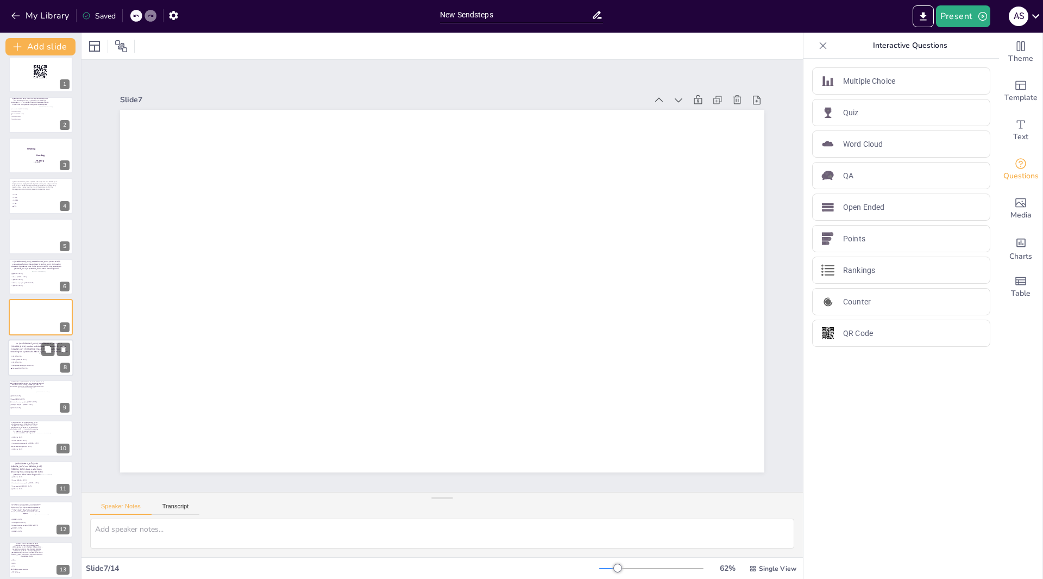
click at [34, 359] on span "Serous [MEDICAL_DATA]" at bounding box center [27, 359] width 30 height 2
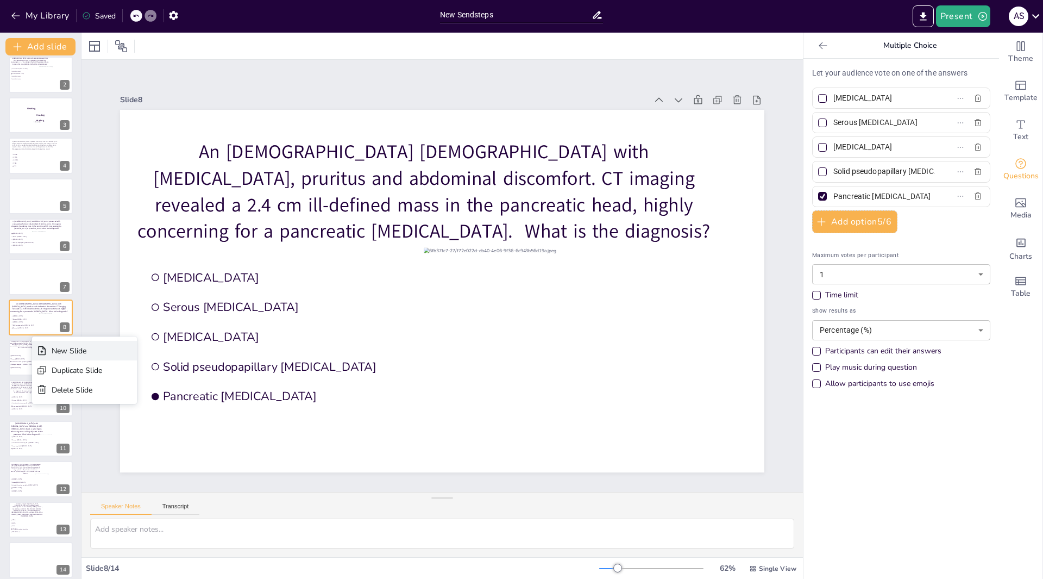
click at [51, 347] on div "New Slide" at bounding box center [84, 351] width 105 height 20
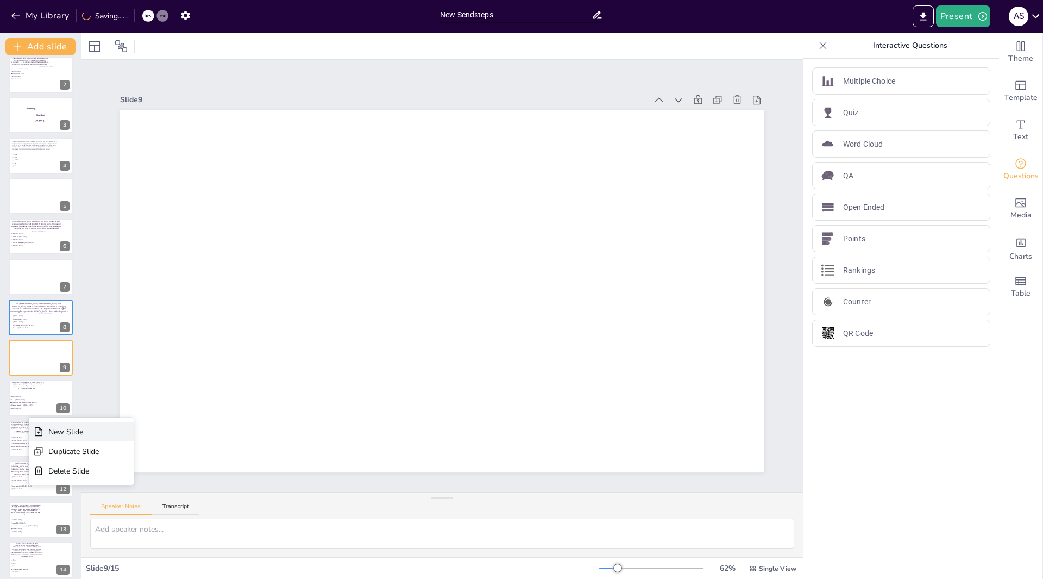
click at [49, 431] on div "New Slide" at bounding box center [73, 432] width 51 height 10
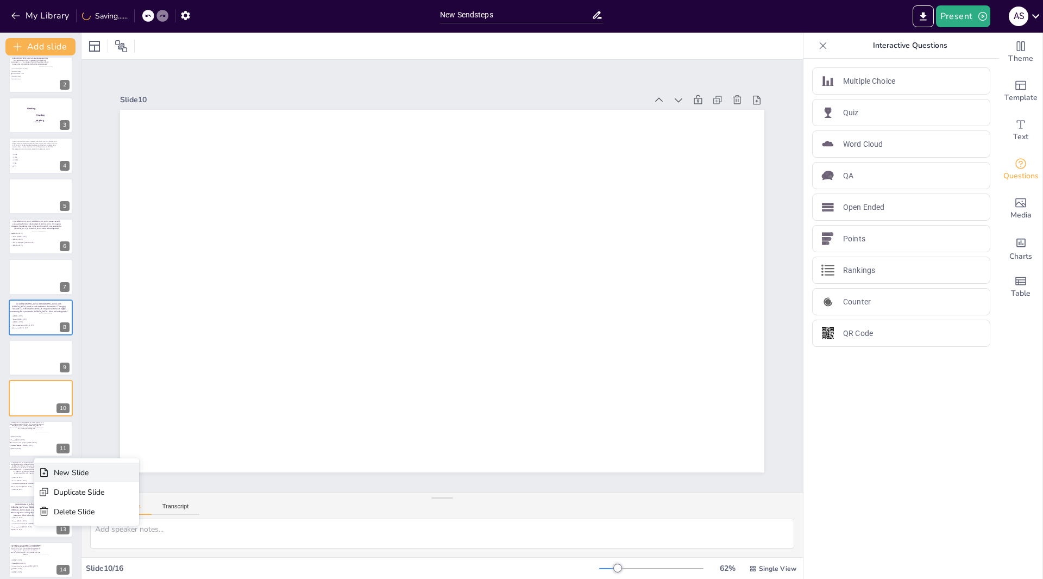
click at [49, 468] on icon at bounding box center [44, 472] width 11 height 11
click at [51, 510] on div "New Slide" at bounding box center [73, 511] width 51 height 10
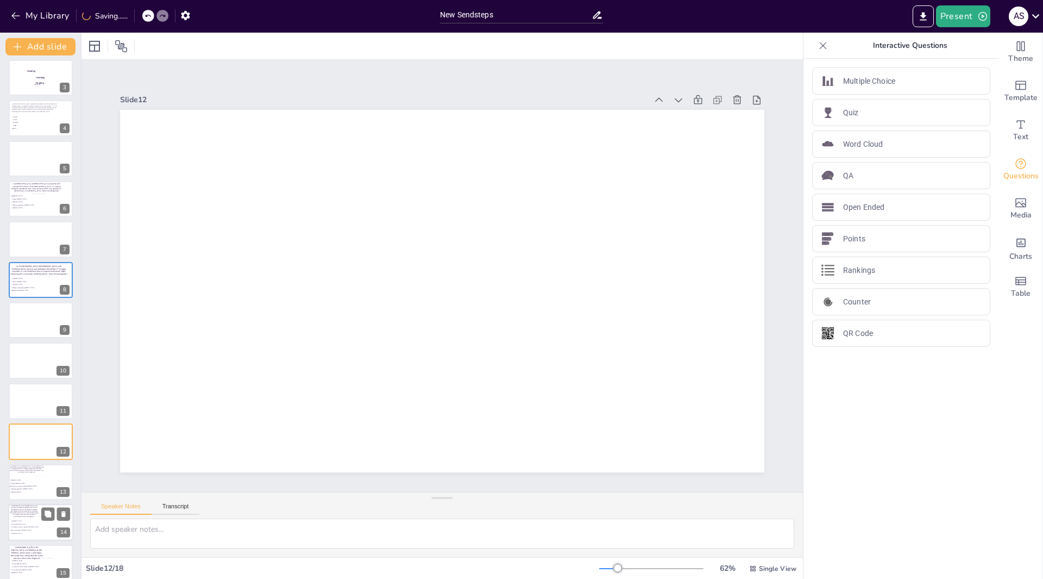
scroll to position [102, 0]
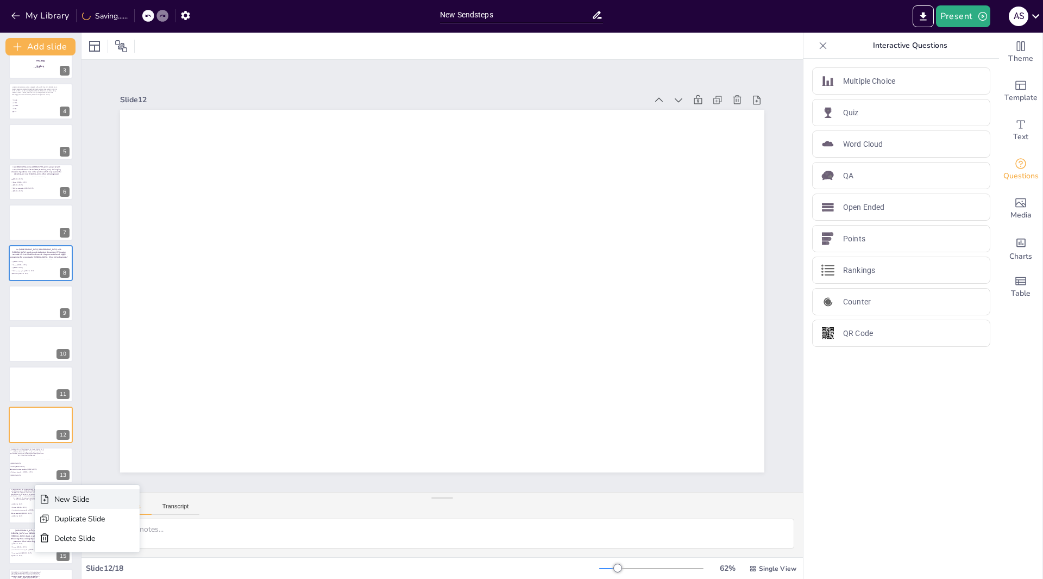
click at [51, 498] on div "New Slide" at bounding box center [87, 499] width 105 height 20
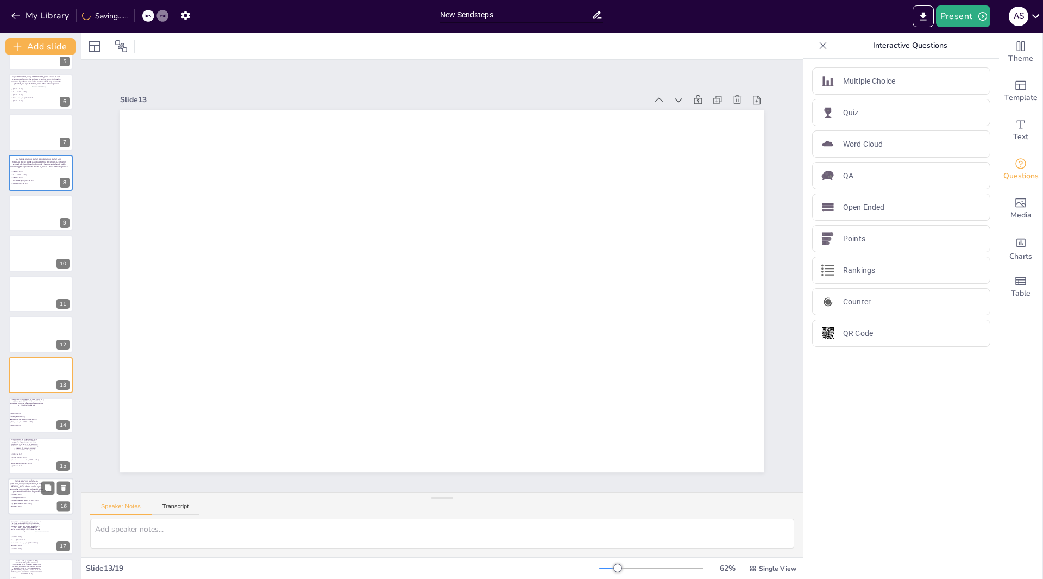
scroll to position [211, 0]
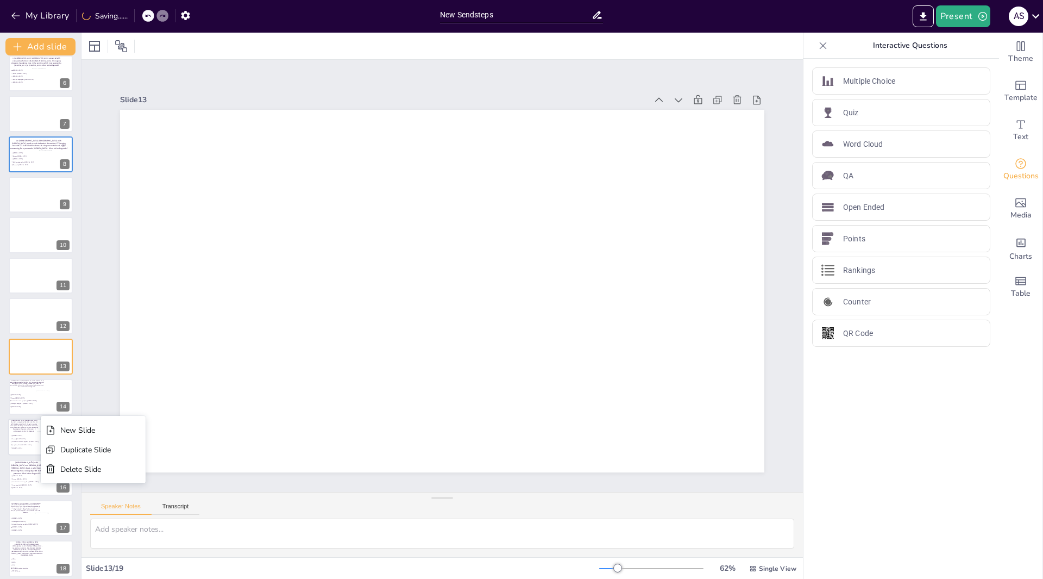
click at [55, 431] on icon at bounding box center [50, 429] width 11 height 11
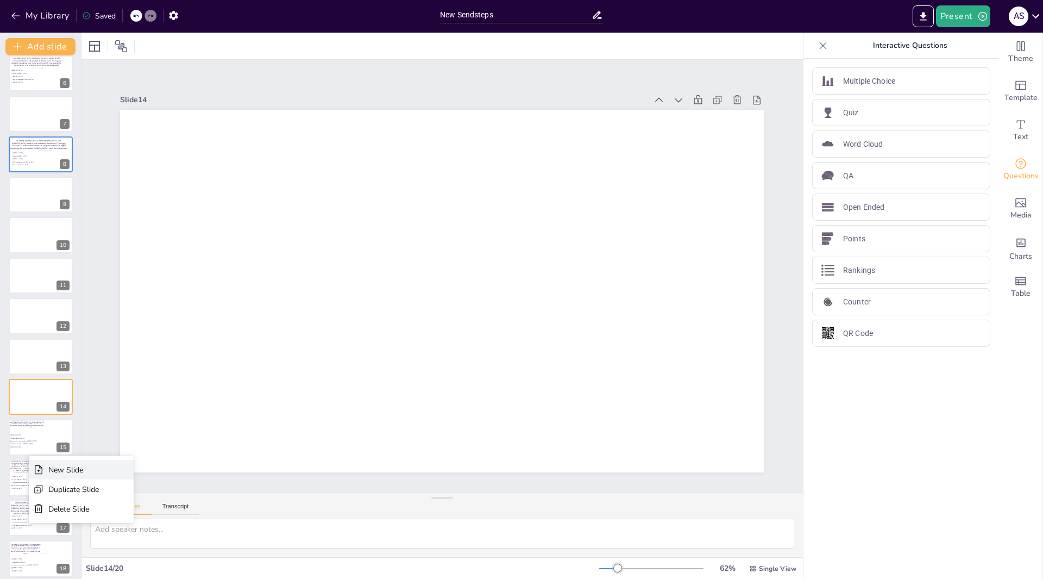
click at [47, 466] on div "New Slide" at bounding box center [81, 470] width 105 height 20
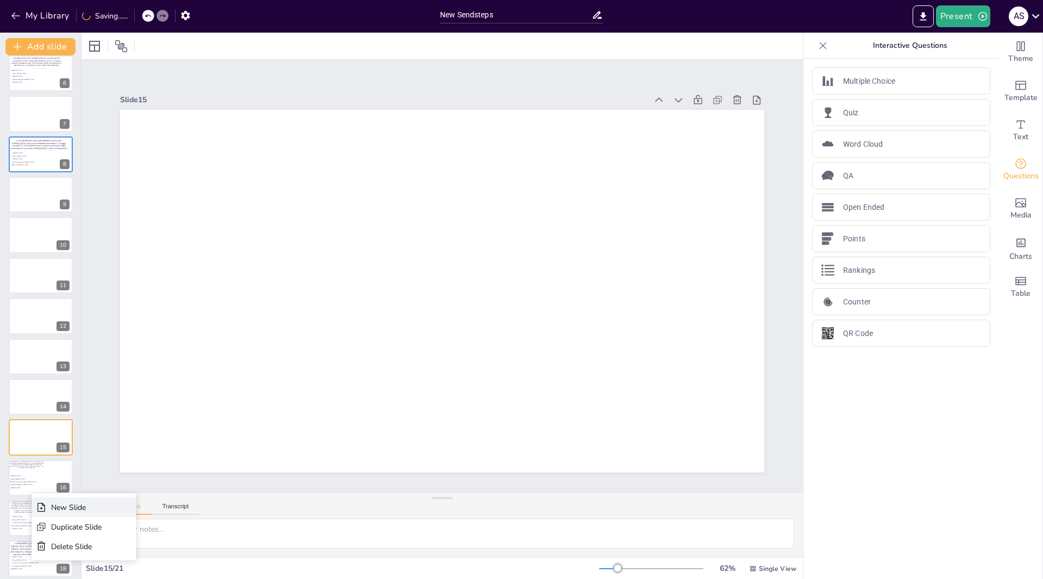
click at [42, 502] on icon at bounding box center [41, 507] width 11 height 11
click at [62, 190] on icon at bounding box center [64, 187] width 8 height 8
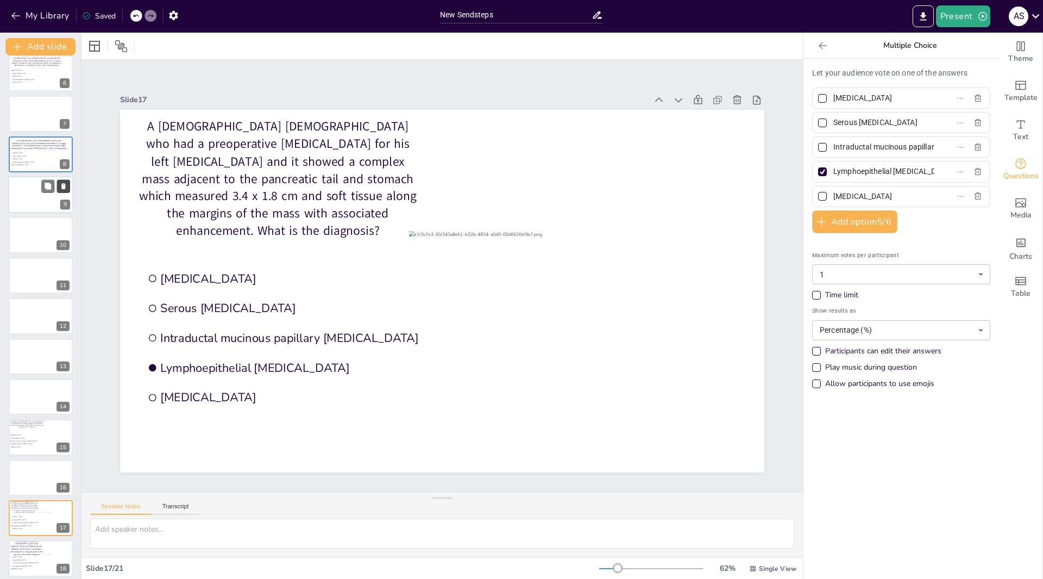
click at [62, 187] on icon at bounding box center [63, 186] width 4 height 6
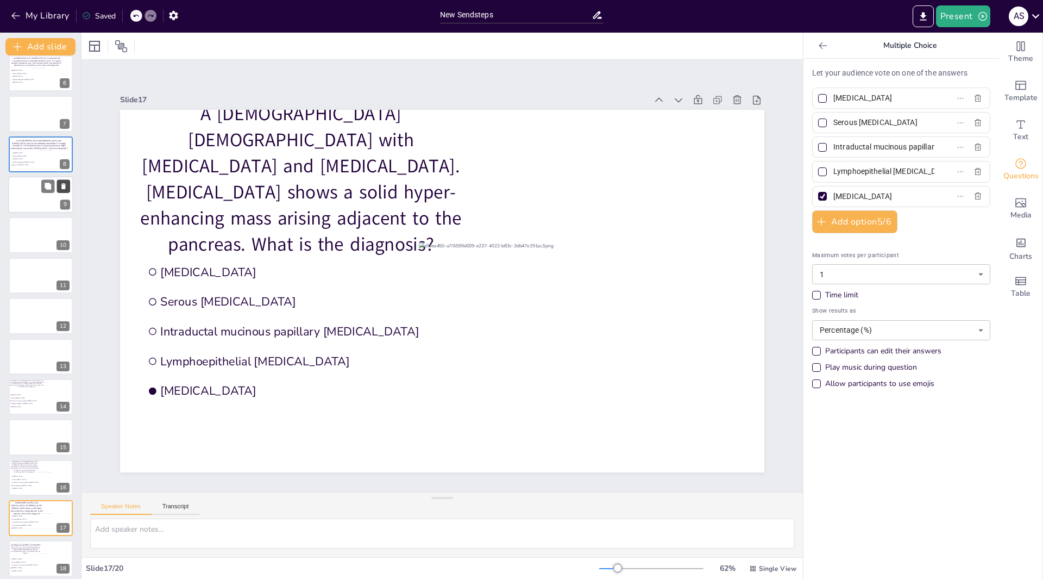
click at [62, 187] on icon at bounding box center [63, 186] width 4 height 6
type input "[MEDICAL_DATA]"
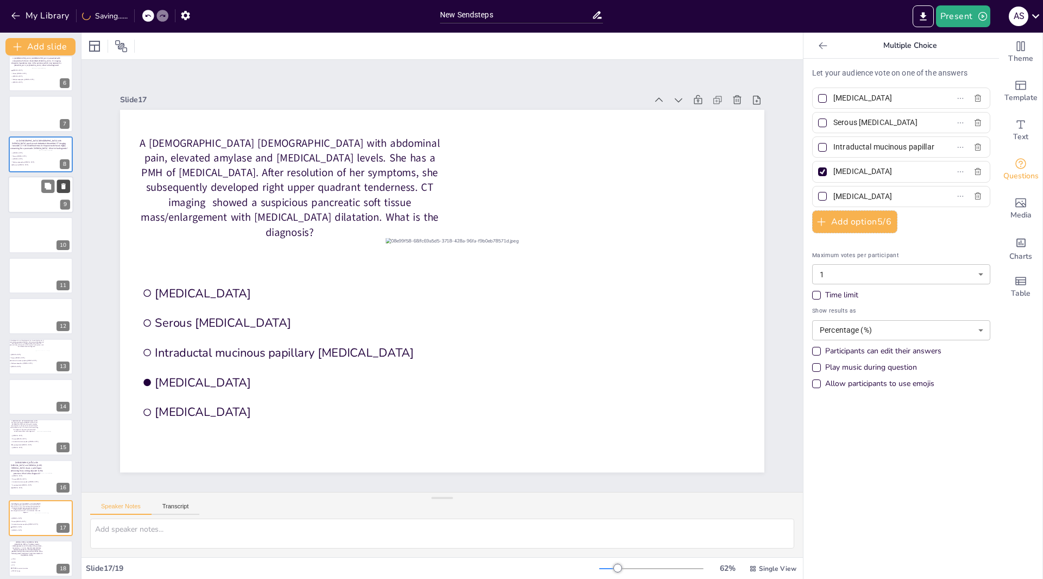
click at [62, 187] on icon at bounding box center [63, 186] width 4 height 6
type input "KRAS"
type input "GNAS"
type input "VHL"
type input "CTNNB1 (β-catenin) mutation"
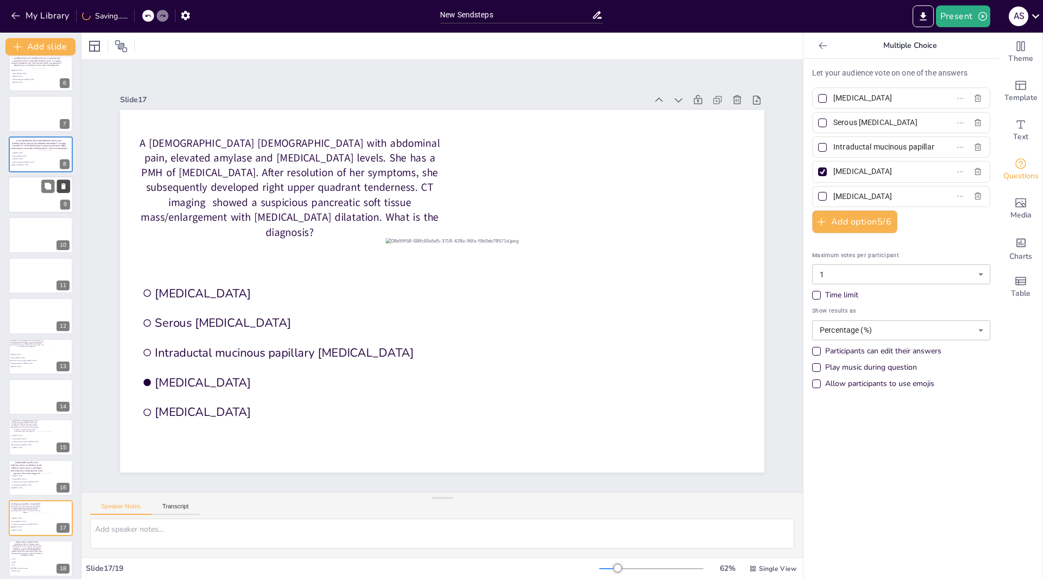
type input "PRKACA fusion"
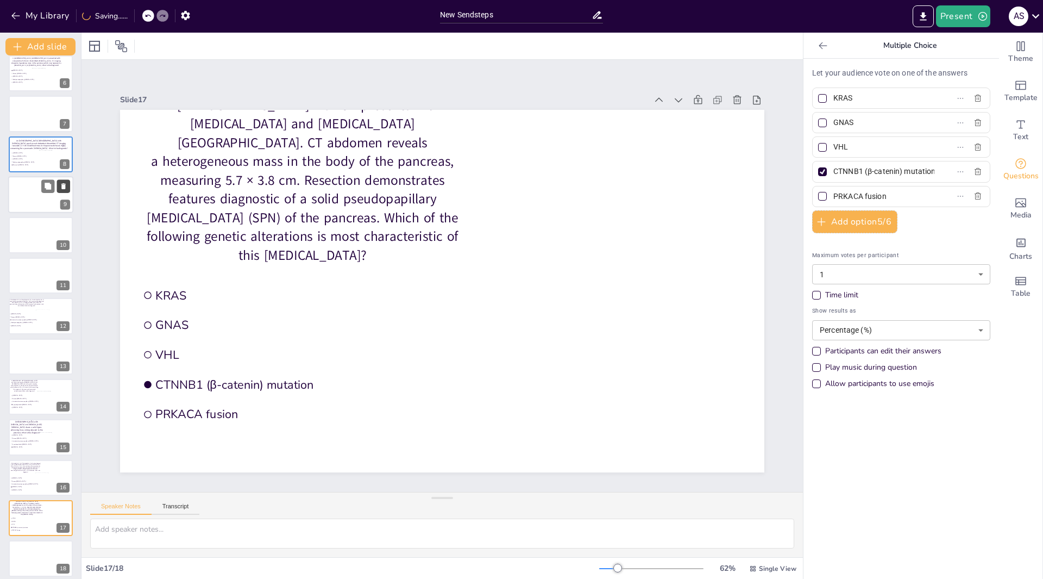
click at [62, 187] on icon at bounding box center [63, 186] width 4 height 6
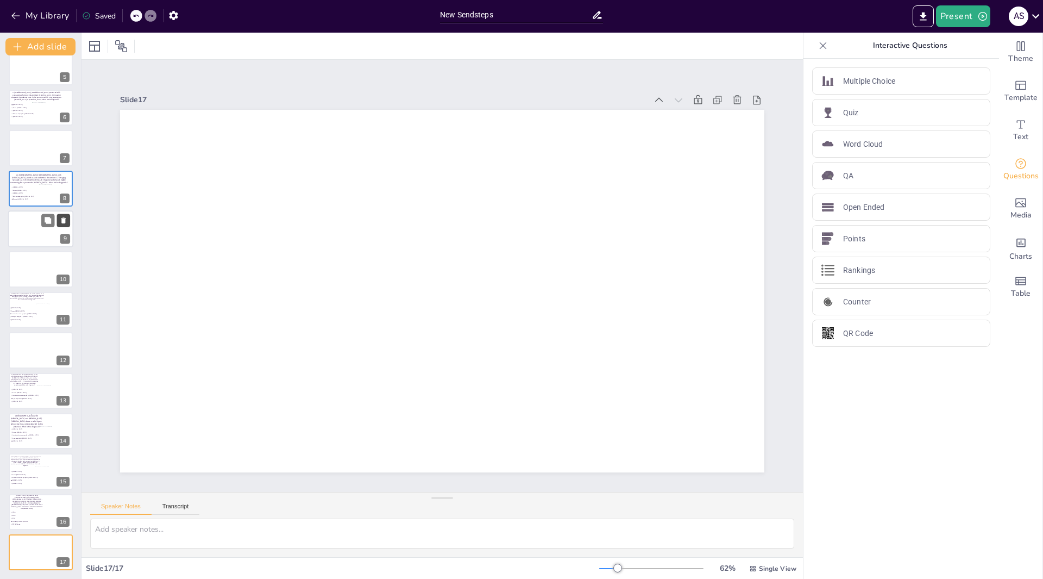
click at [65, 222] on icon at bounding box center [63, 220] width 4 height 6
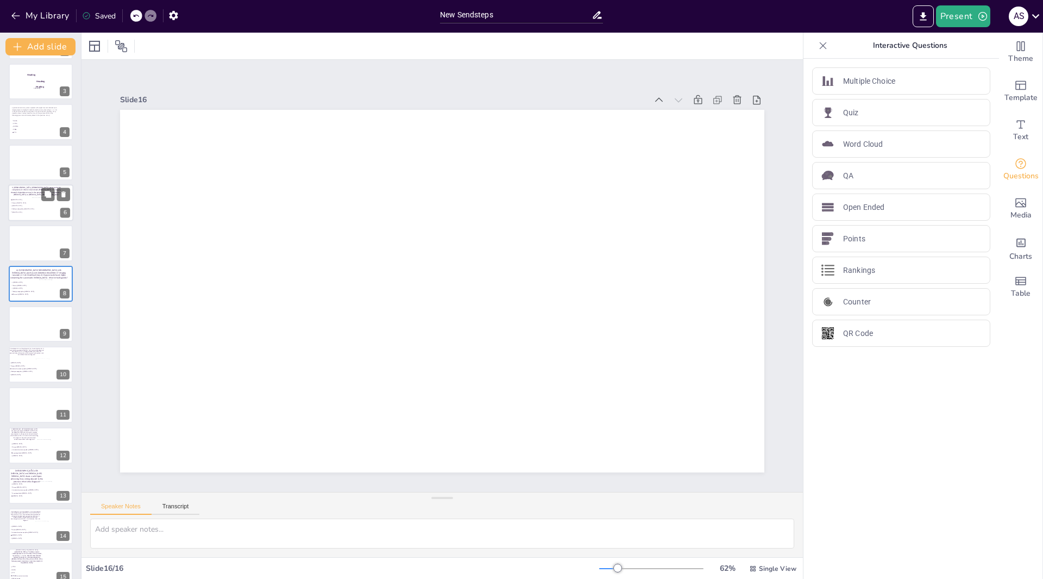
scroll to position [136, 0]
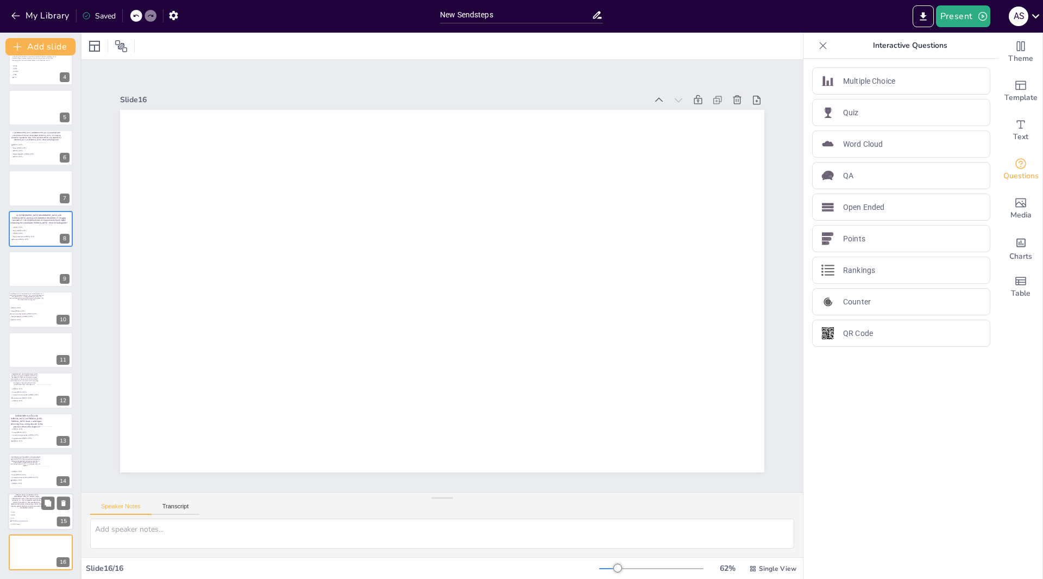
click at [27, 514] on span "GNAS" at bounding box center [26, 515] width 30 height 2
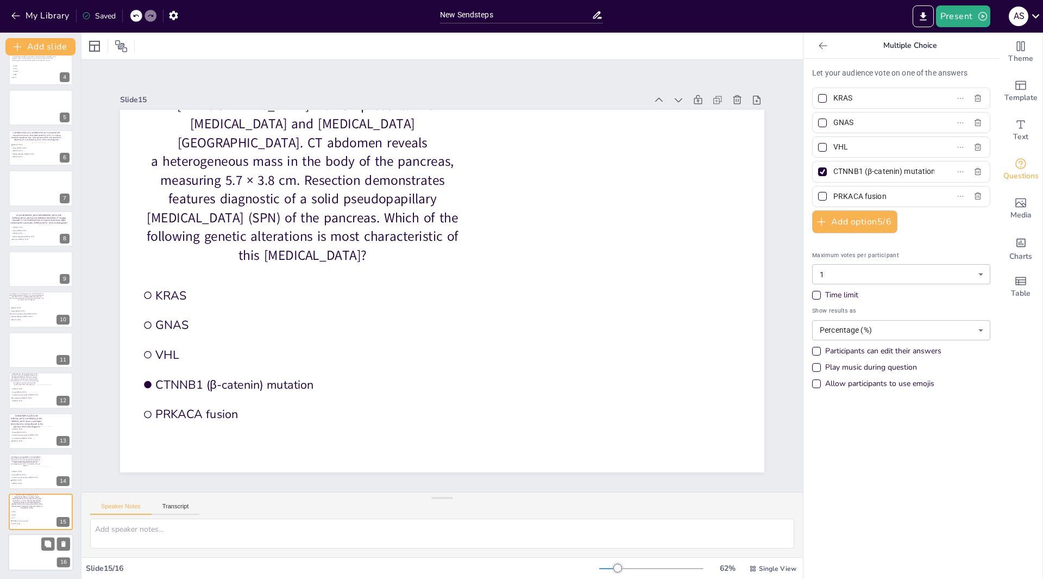
click at [41, 554] on div at bounding box center [40, 552] width 65 height 37
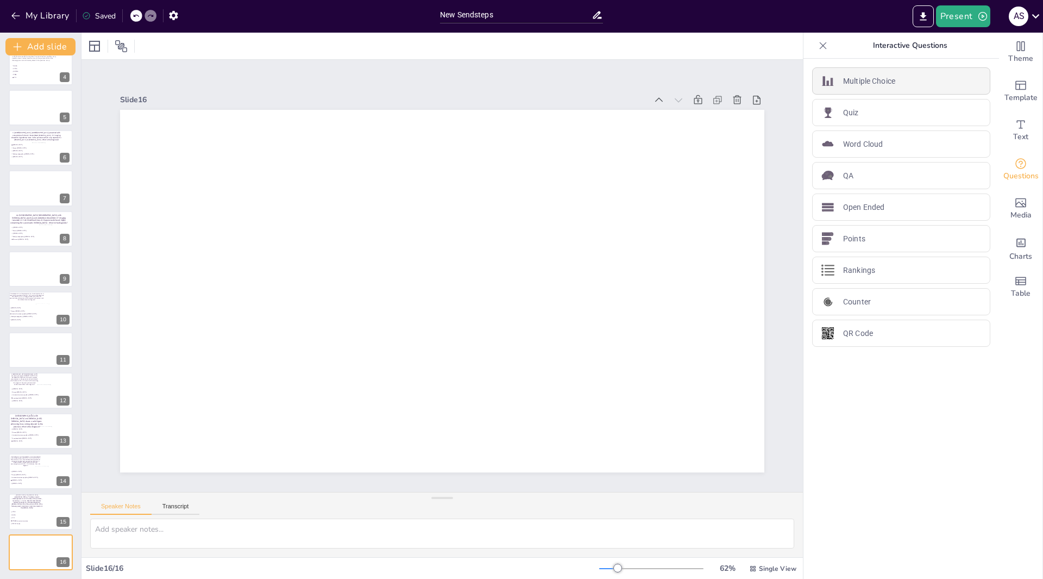
click at [853, 79] on p "Multiple Choice" at bounding box center [869, 81] width 52 height 11
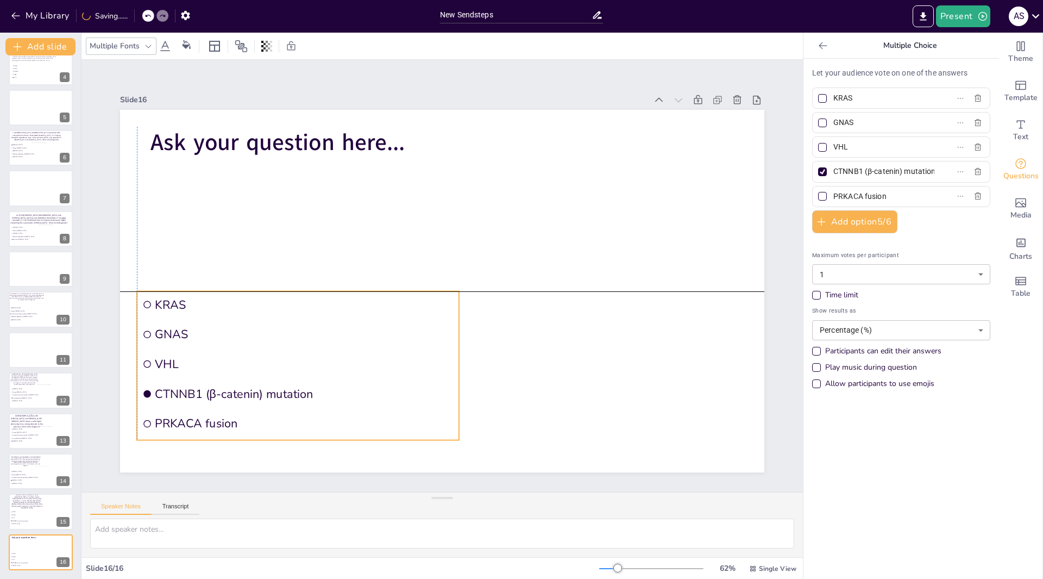
drag, startPoint x: 270, startPoint y: 209, endPoint x: 218, endPoint y: 302, distance: 106.5
click at [233, 306] on span "KRAS" at bounding box center [304, 305] width 299 height 16
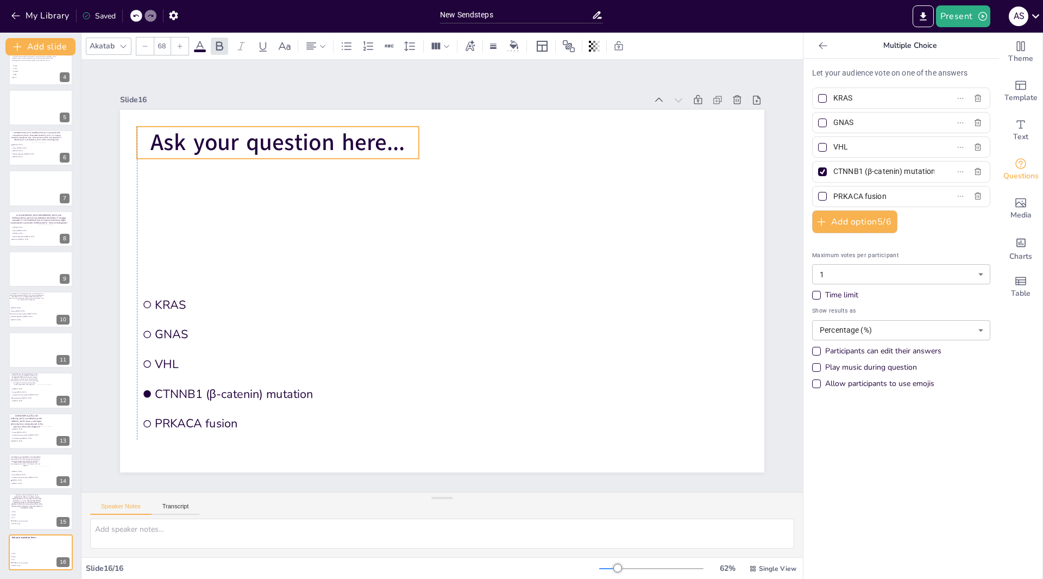
click at [356, 139] on span "Ask your question here..." at bounding box center [278, 142] width 254 height 31
click at [383, 139] on span "Ask your question here..." at bounding box center [278, 142] width 254 height 31
click at [385, 139] on span "Ask your question here..." at bounding box center [278, 142] width 254 height 31
click at [392, 139] on span "Ask your question here..." at bounding box center [278, 142] width 254 height 31
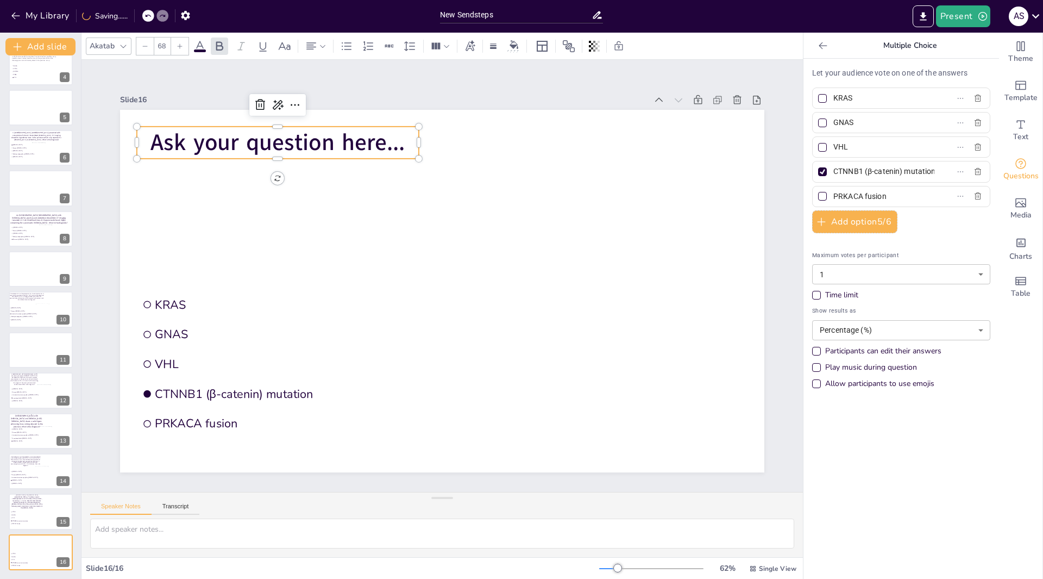
click at [395, 139] on span "Ask your question here..." at bounding box center [278, 142] width 254 height 31
click at [395, 140] on span "Ask your question here..." at bounding box center [278, 142] width 254 height 31
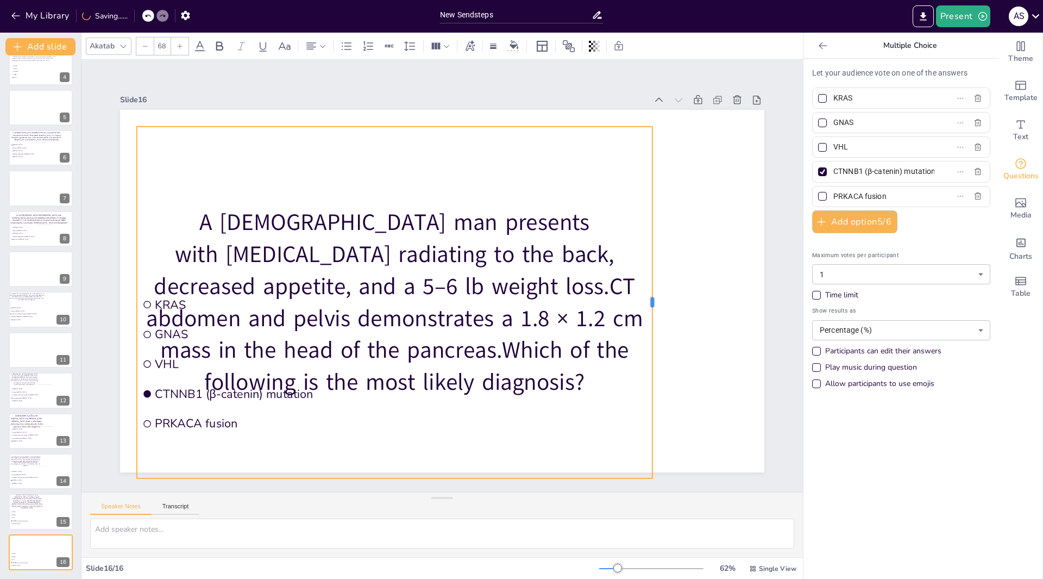
drag, startPoint x: 410, startPoint y: 299, endPoint x: 645, endPoint y: 279, distance: 235.1
click at [653, 279] on div at bounding box center [657, 303] width 9 height 352
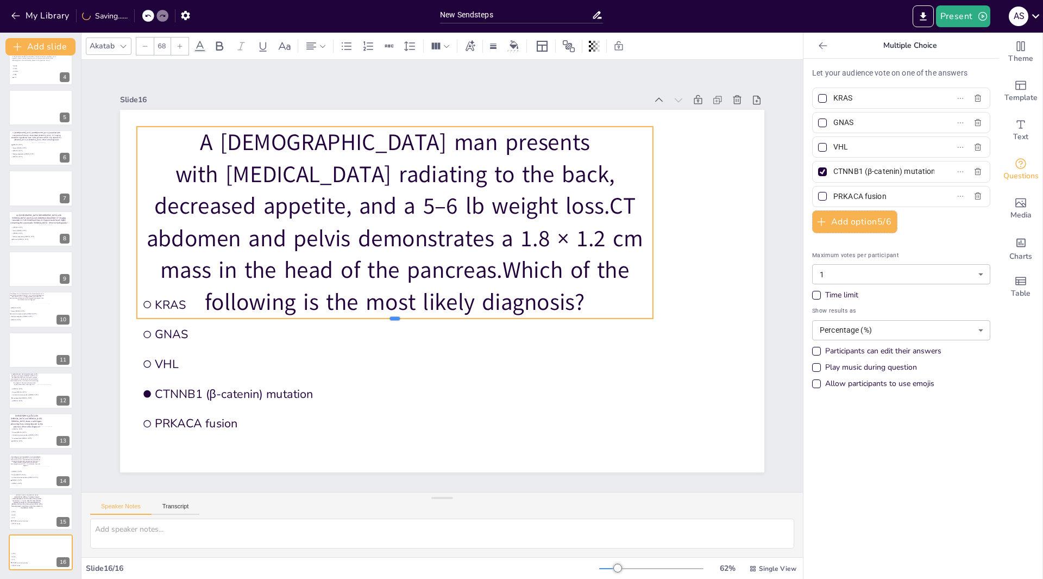
drag, startPoint x: 382, startPoint y: 474, endPoint x: 391, endPoint y: 262, distance: 211.6
click at [391, 262] on div "KRAS GNAS VHL CTNNB1 (β-catenin) mutation PRKACA fusion A 74-year-old man prese…" at bounding box center [442, 291] width 645 height 362
drag, startPoint x: 385, startPoint y: 314, endPoint x: 392, endPoint y: 282, distance: 32.7
click at [392, 282] on div "KRAS GNAS VHL CTNNB1 (β-catenin) mutation PRKACA fusion A 74-year-old man prese…" at bounding box center [442, 291] width 645 height 362
drag, startPoint x: 386, startPoint y: 315, endPoint x: 395, endPoint y: 272, distance: 43.4
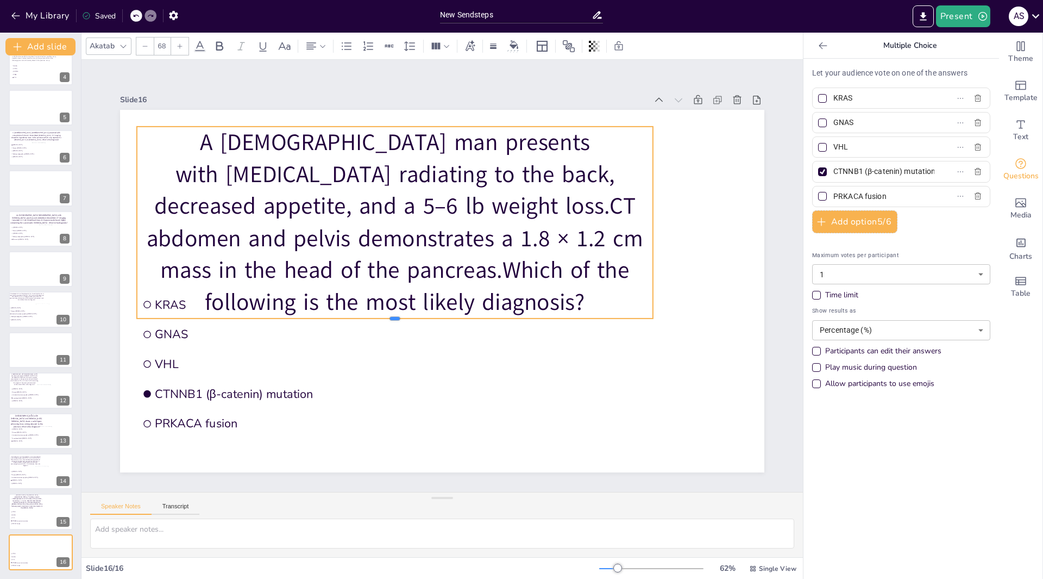
click at [395, 273] on div "KRAS GNAS VHL CTNNB1 (β-catenin) mutation PRKACA fusion A 74-year-old man prese…" at bounding box center [442, 291] width 645 height 362
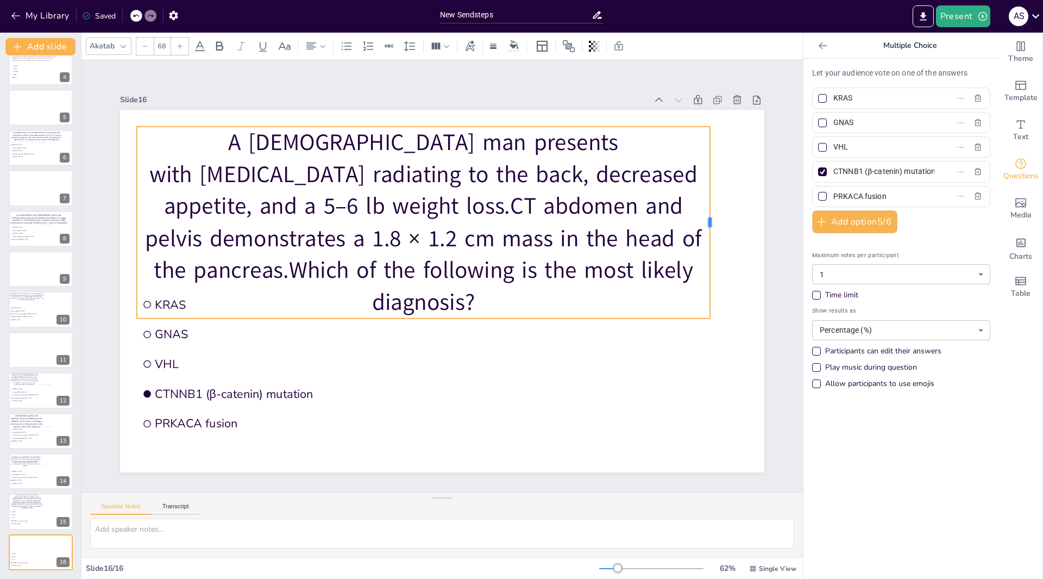
drag, startPoint x: 646, startPoint y: 219, endPoint x: 703, endPoint y: 208, distance: 58.7
click at [710, 207] on div at bounding box center [714, 223] width 9 height 192
click at [147, 51] on div at bounding box center [144, 45] width 17 height 17
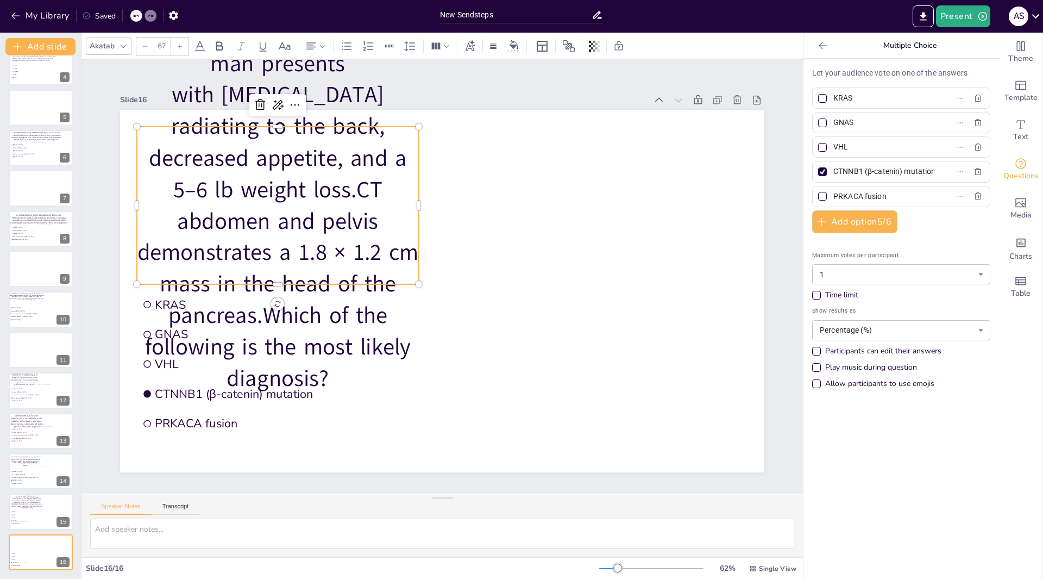
click at [147, 51] on div at bounding box center [144, 45] width 17 height 17
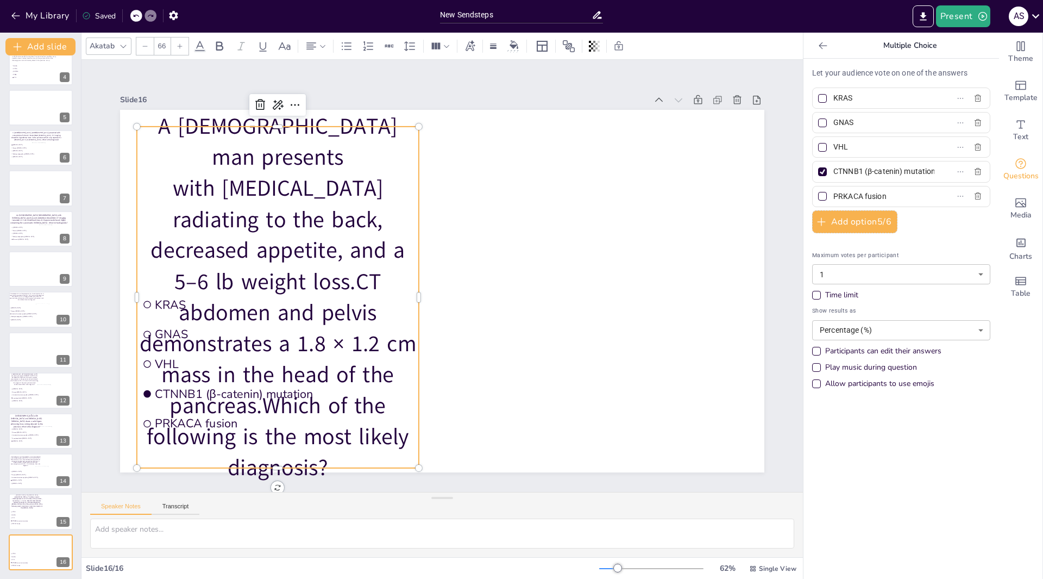
click at [147, 51] on div at bounding box center [144, 45] width 17 height 17
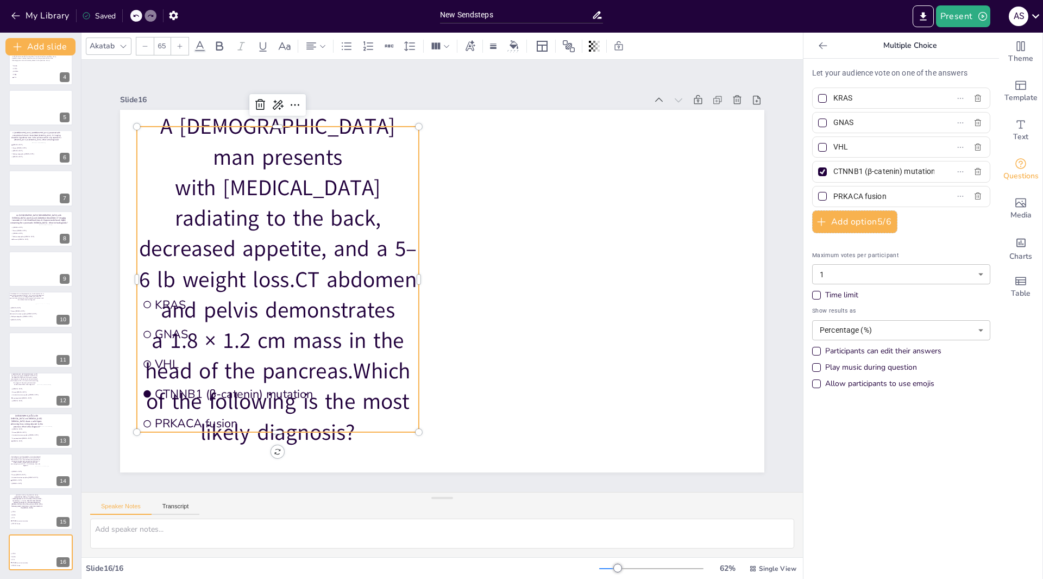
click at [147, 51] on div at bounding box center [144, 45] width 17 height 17
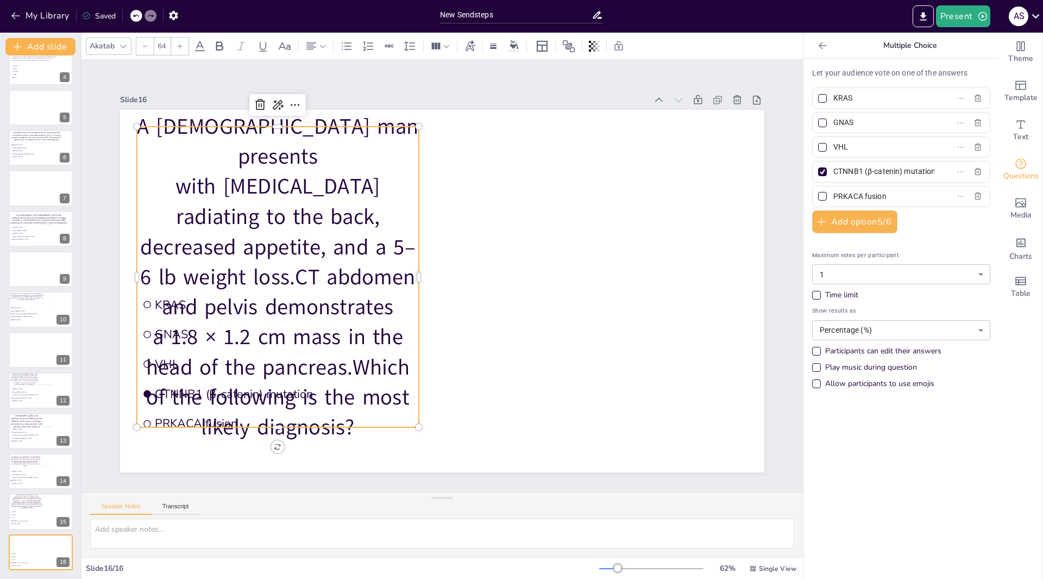
click at [147, 51] on div at bounding box center [144, 45] width 17 height 17
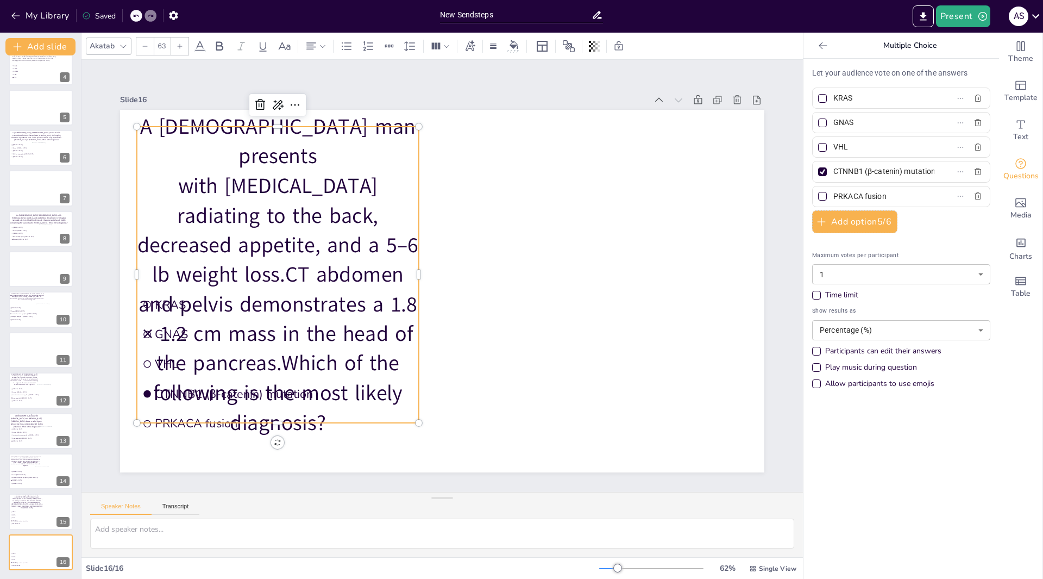
click at [147, 51] on div at bounding box center [144, 45] width 17 height 17
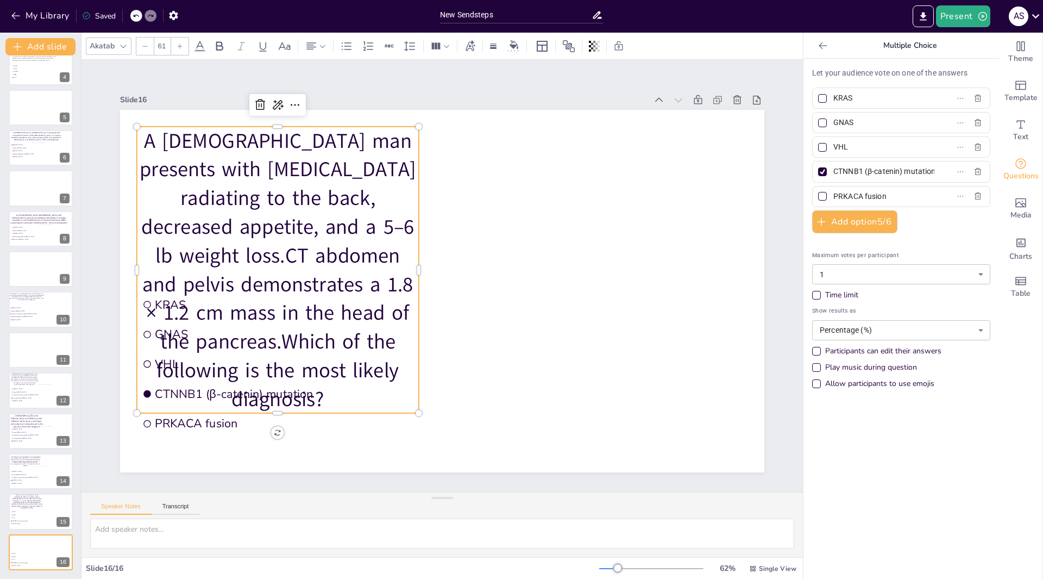
click at [147, 51] on div at bounding box center [144, 45] width 17 height 17
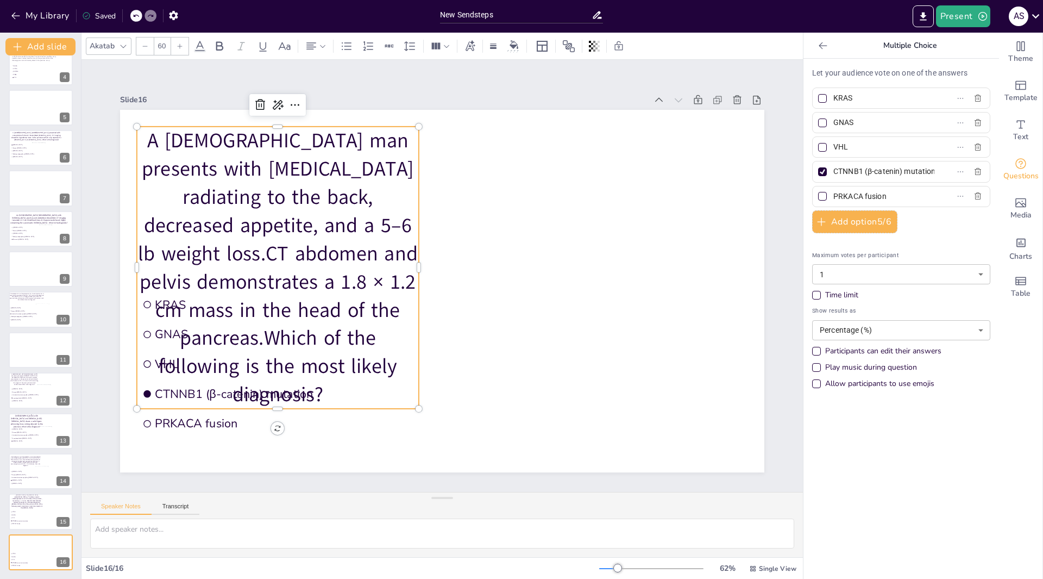
click at [147, 51] on div at bounding box center [144, 45] width 17 height 17
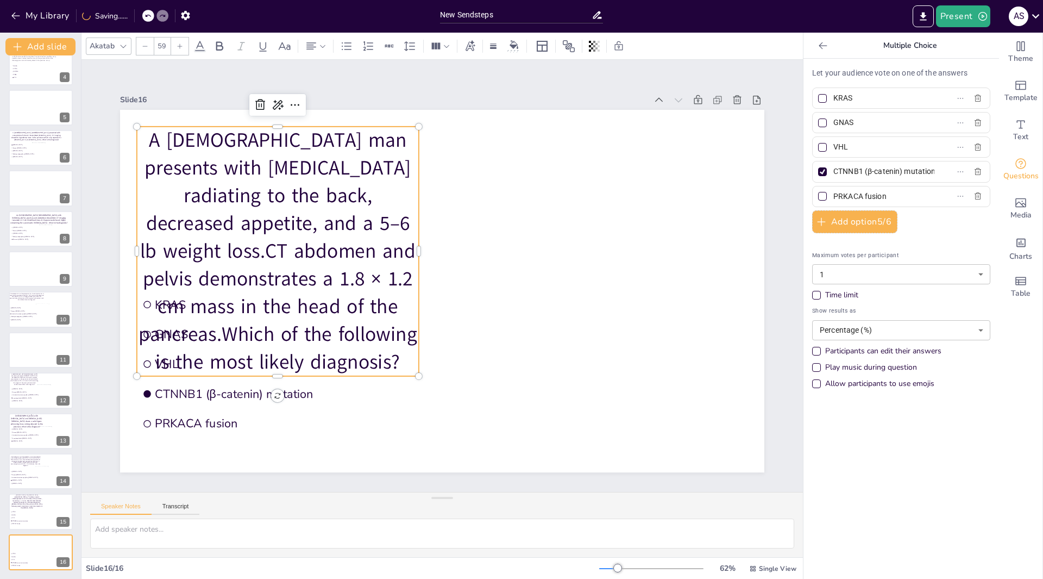
click at [147, 51] on div at bounding box center [144, 45] width 17 height 17
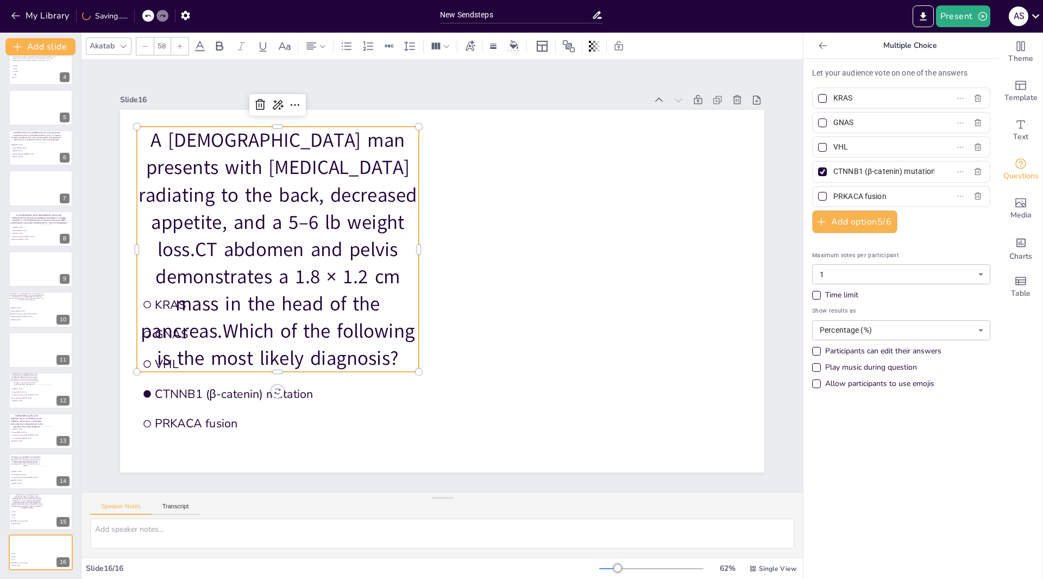
click at [147, 51] on div at bounding box center [144, 45] width 17 height 17
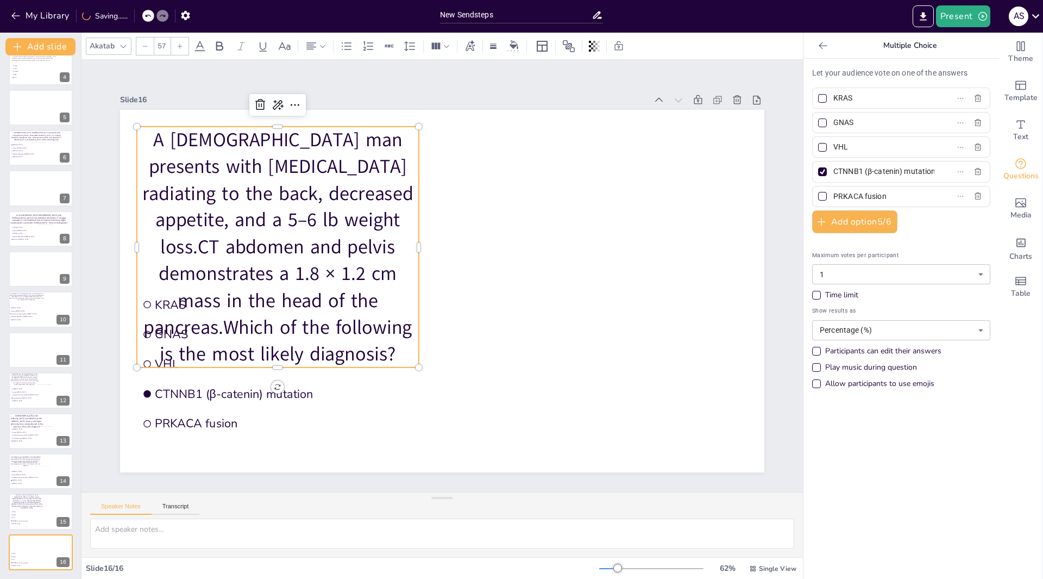
click at [147, 51] on div at bounding box center [144, 45] width 17 height 17
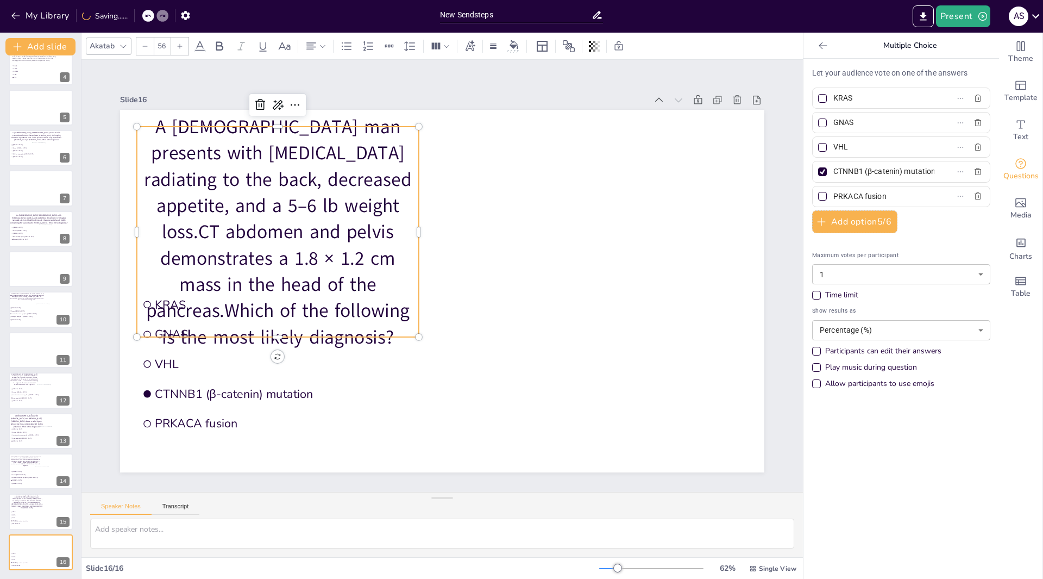
click at [147, 51] on div at bounding box center [144, 45] width 17 height 17
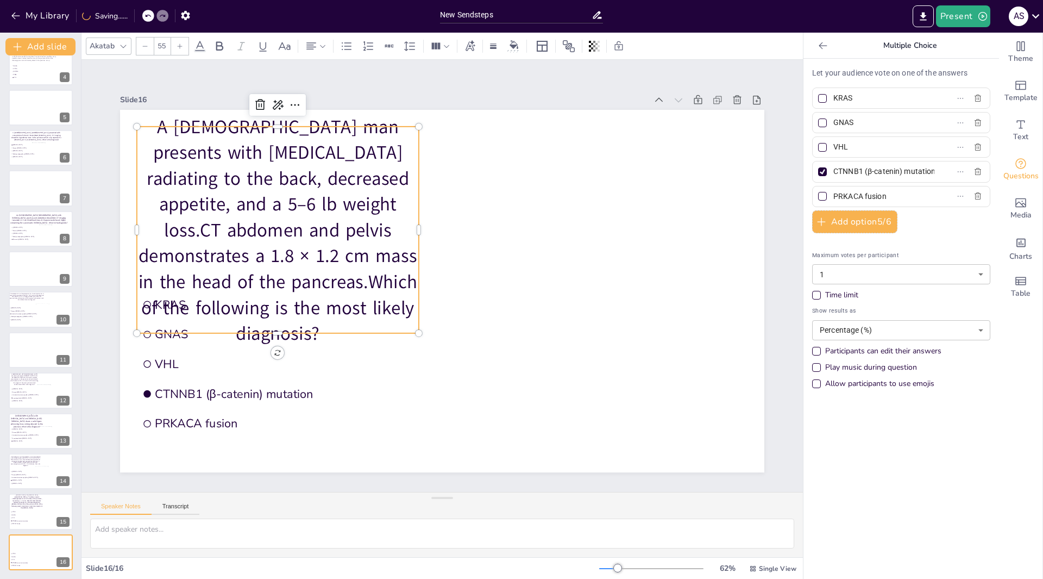
click at [147, 51] on div at bounding box center [144, 45] width 17 height 17
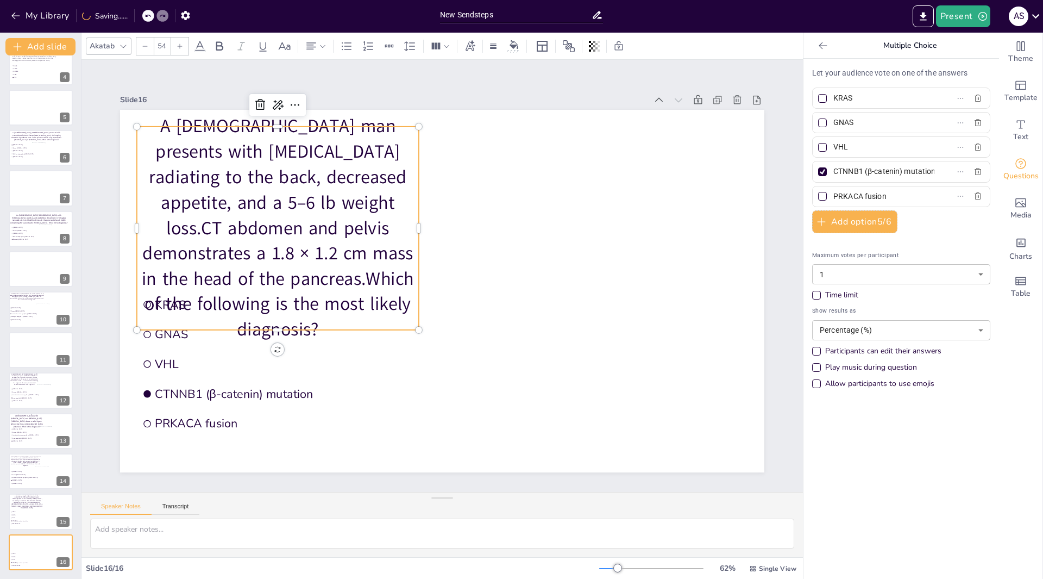
click at [147, 51] on div at bounding box center [144, 45] width 17 height 17
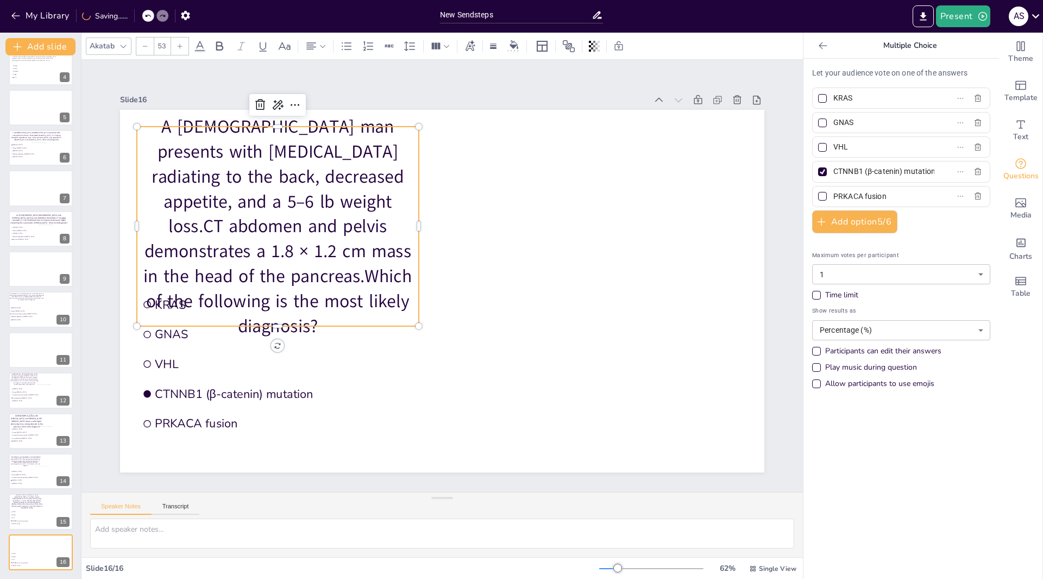
click at [147, 51] on div at bounding box center [144, 45] width 17 height 17
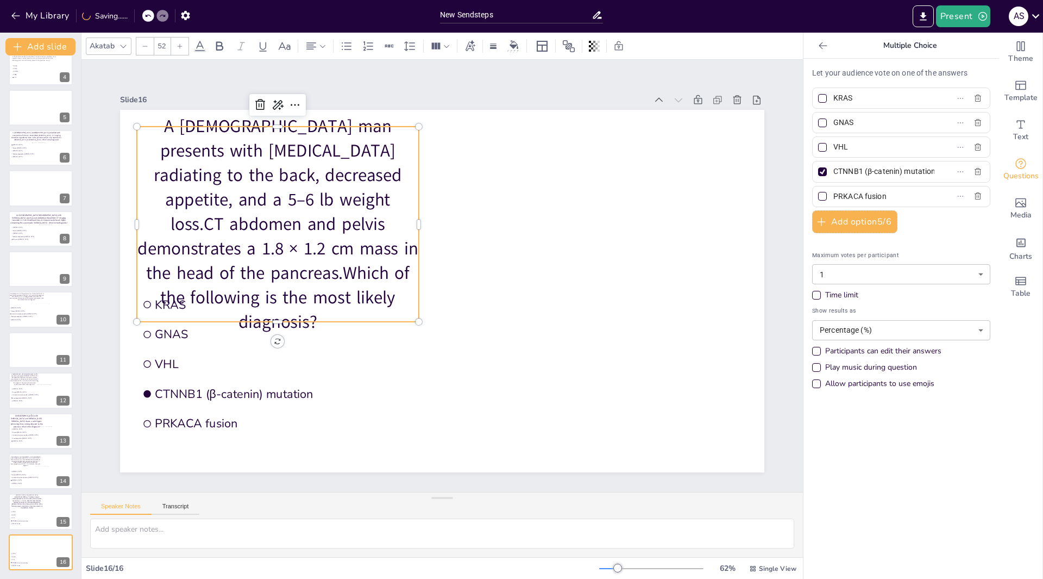
click at [147, 51] on div at bounding box center [144, 45] width 17 height 17
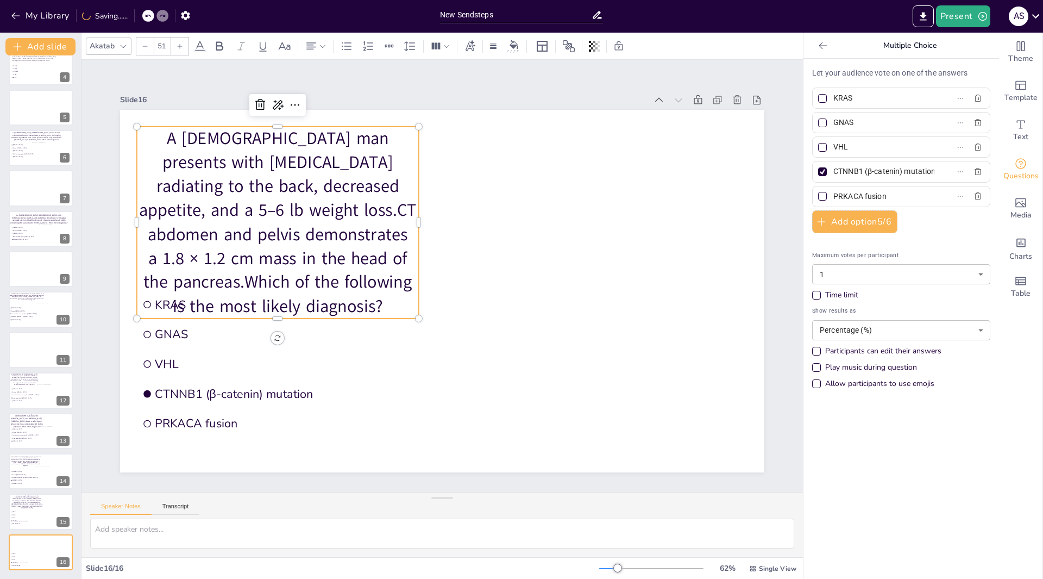
click at [147, 51] on div at bounding box center [144, 45] width 17 height 17
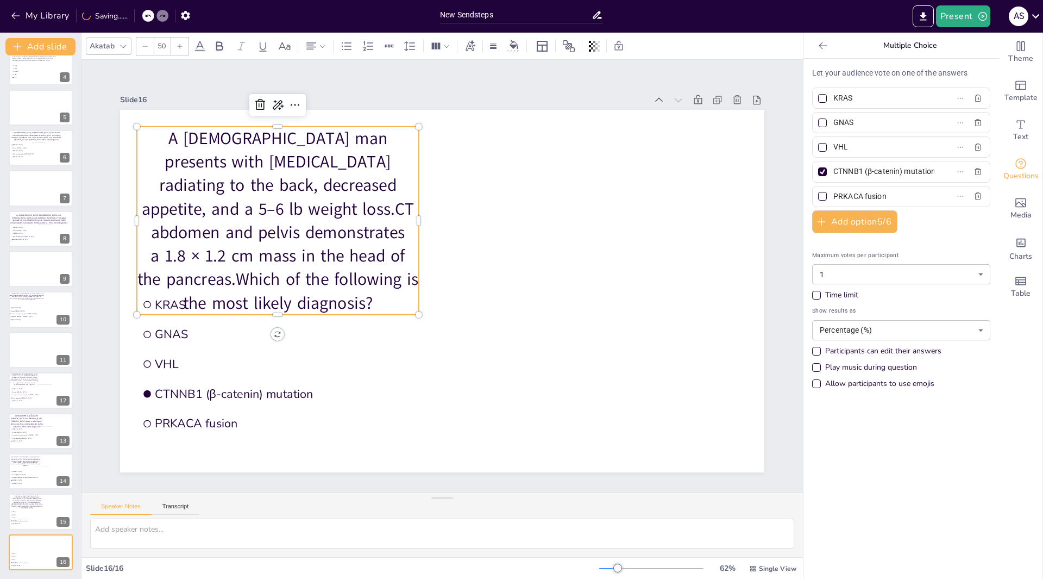
click at [147, 51] on div at bounding box center [144, 45] width 17 height 17
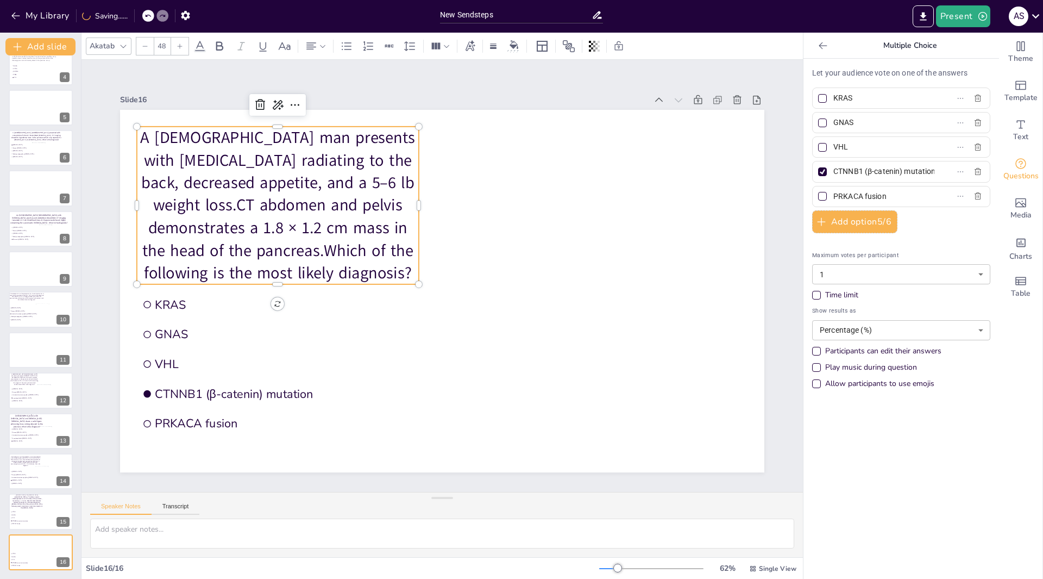
click at [147, 51] on div at bounding box center [144, 45] width 17 height 17
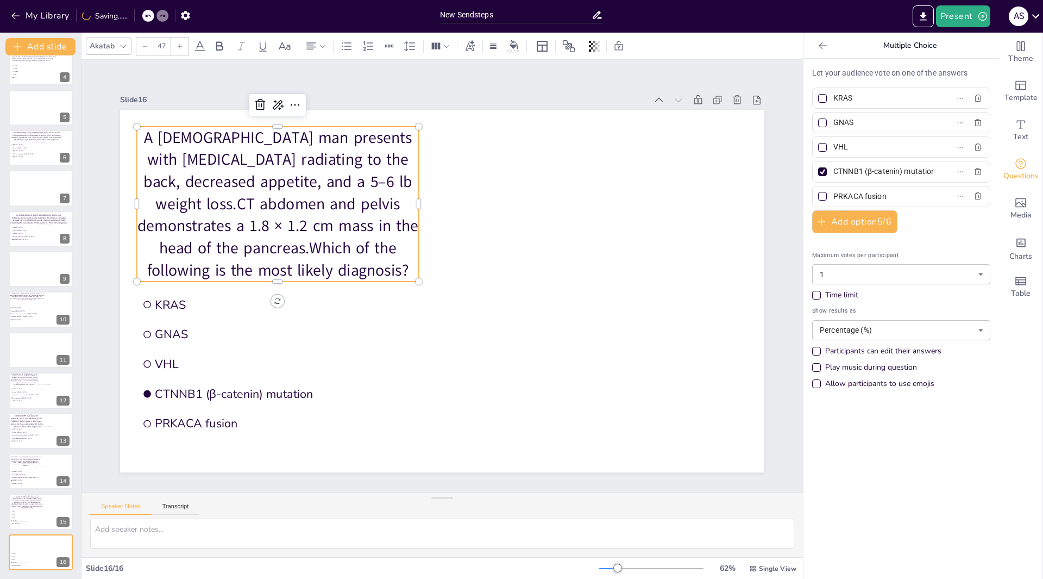
click at [147, 51] on div at bounding box center [144, 45] width 17 height 17
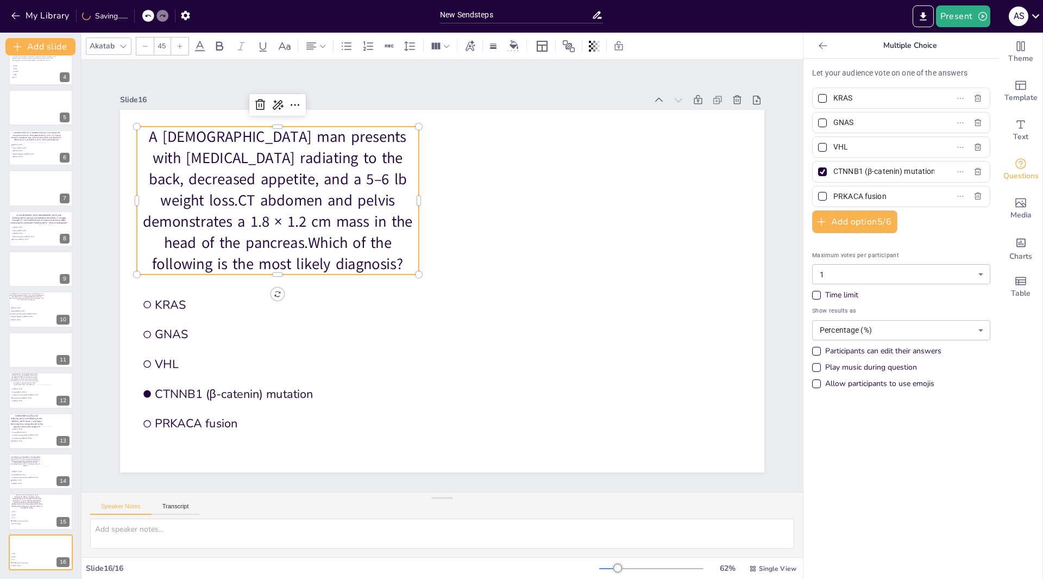
click at [147, 51] on div at bounding box center [144, 45] width 17 height 17
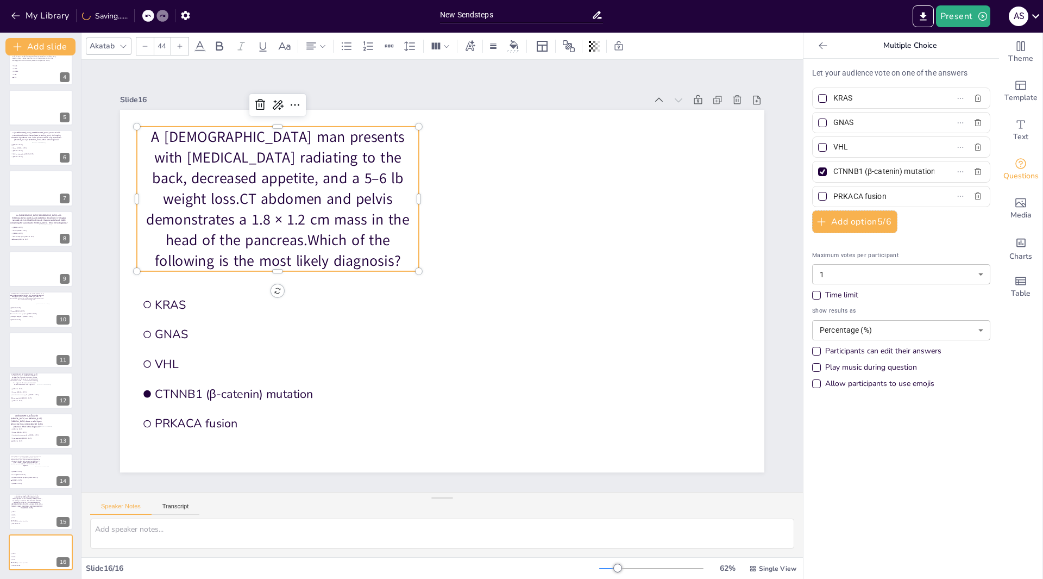
click at [147, 51] on div at bounding box center [144, 45] width 17 height 17
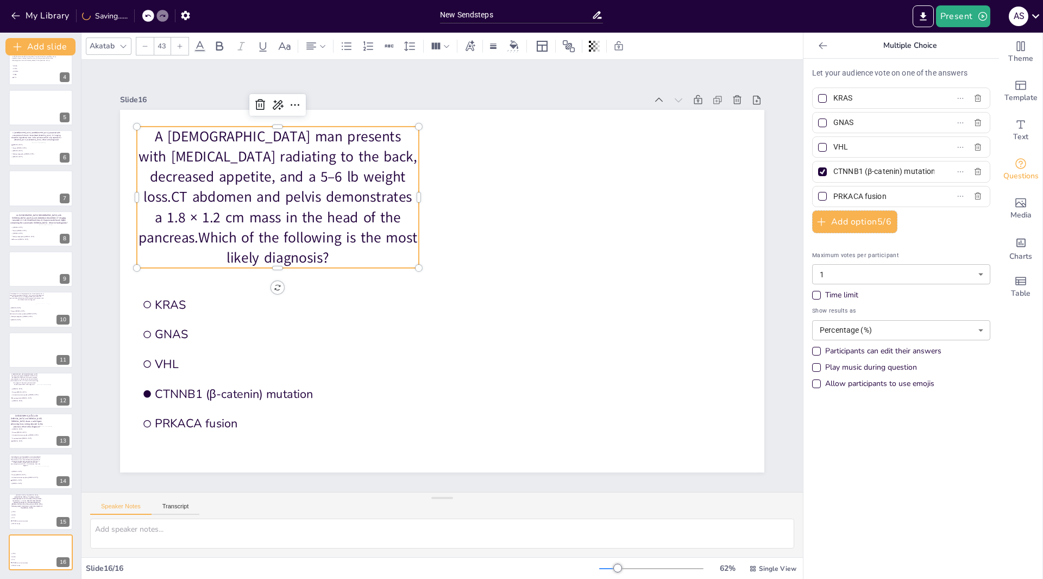
click at [147, 51] on div at bounding box center [144, 45] width 17 height 17
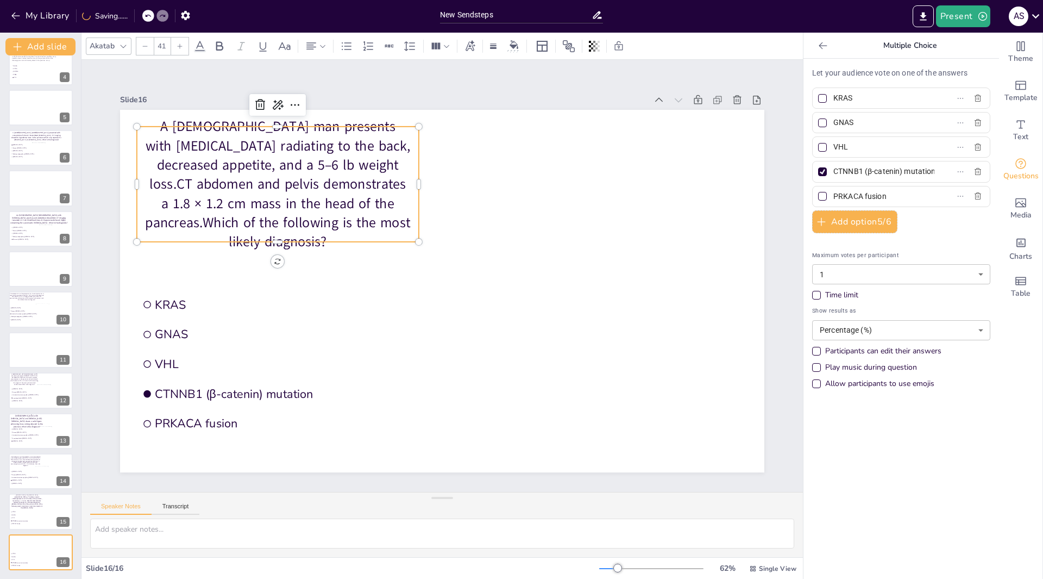
click at [147, 51] on div at bounding box center [144, 45] width 17 height 17
type input "39"
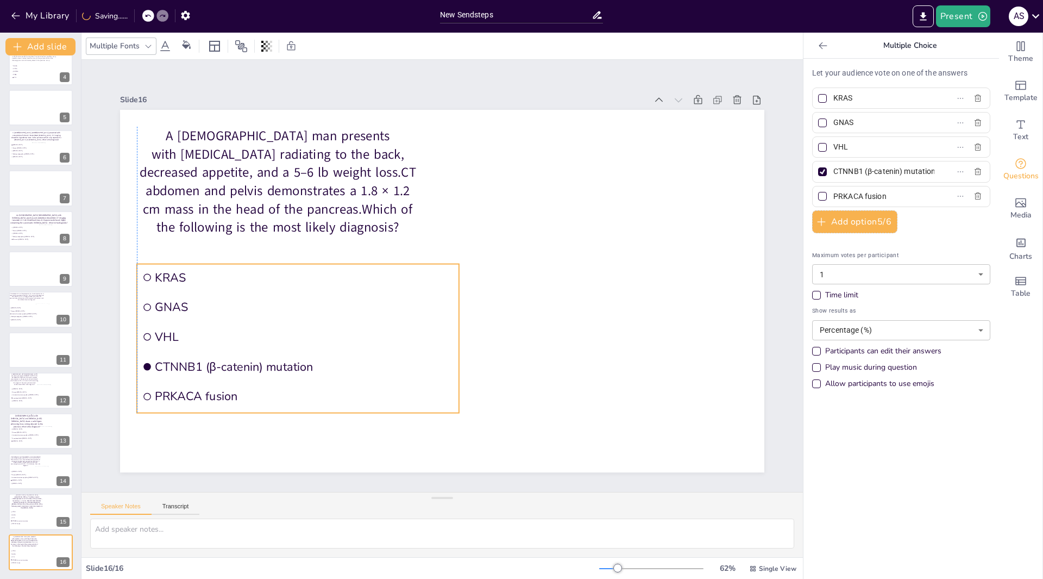
drag, startPoint x: 147, startPoint y: 290, endPoint x: 144, endPoint y: 262, distance: 27.3
click at [144, 264] on li "KRAS" at bounding box center [298, 277] width 322 height 27
drag, startPoint x: 451, startPoint y: 333, endPoint x: 399, endPoint y: 324, distance: 52.3
click at [408, 324] on div at bounding box center [412, 338] width 9 height 149
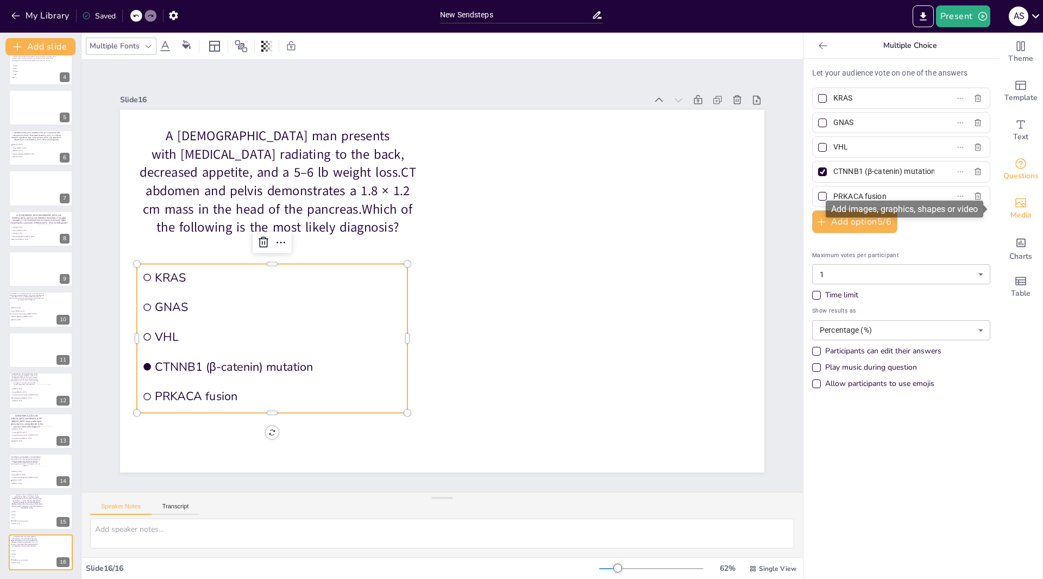
click at [1016, 205] on icon "Add images, graphics, shapes or video" at bounding box center [1021, 202] width 11 height 9
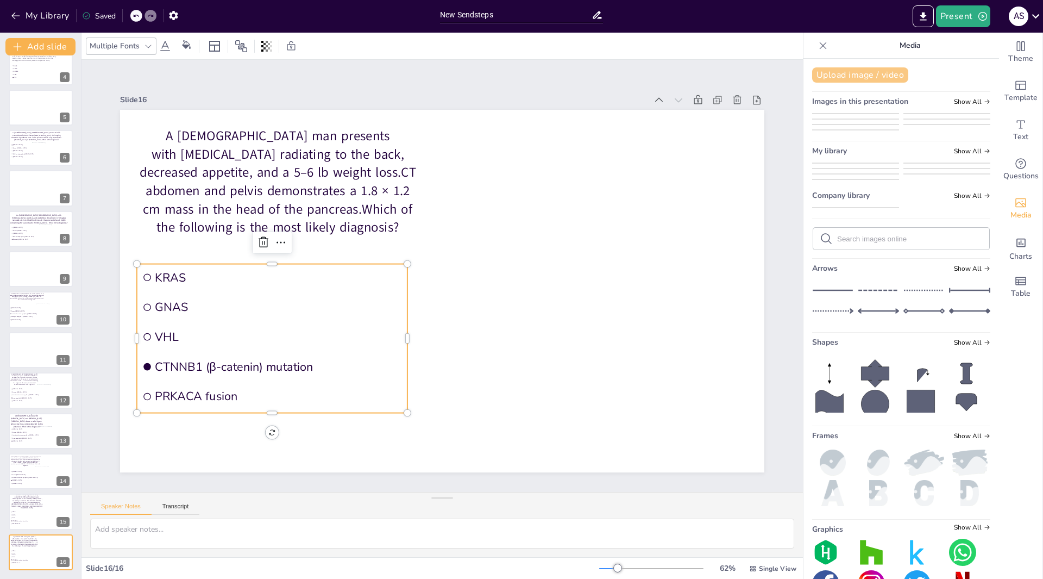
click at [861, 80] on button "Upload image / video" at bounding box center [860, 74] width 96 height 15
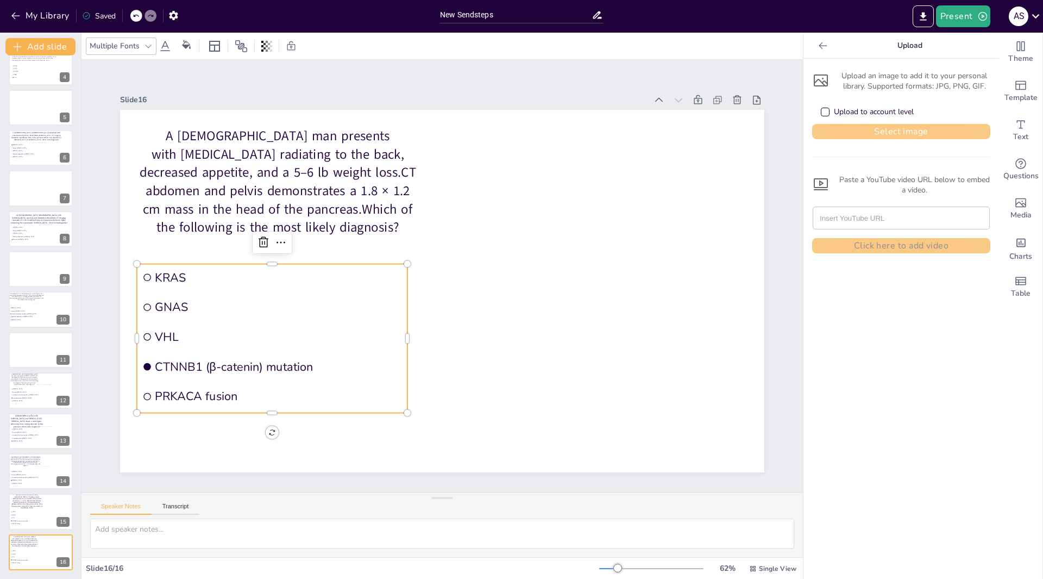
click at [882, 135] on button "Select image" at bounding box center [901, 131] width 178 height 15
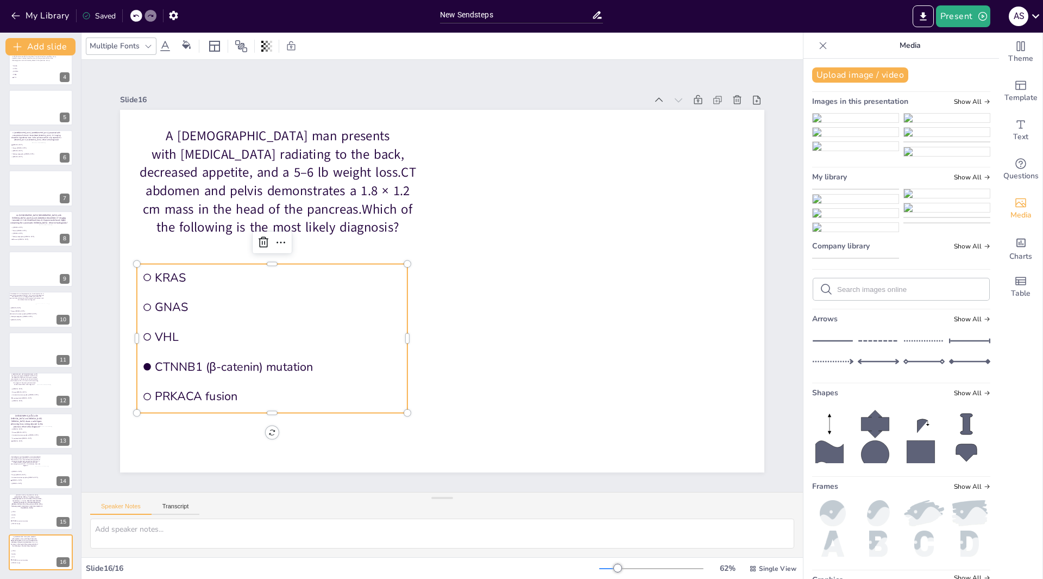
click at [842, 189] on img at bounding box center [856, 189] width 86 height 0
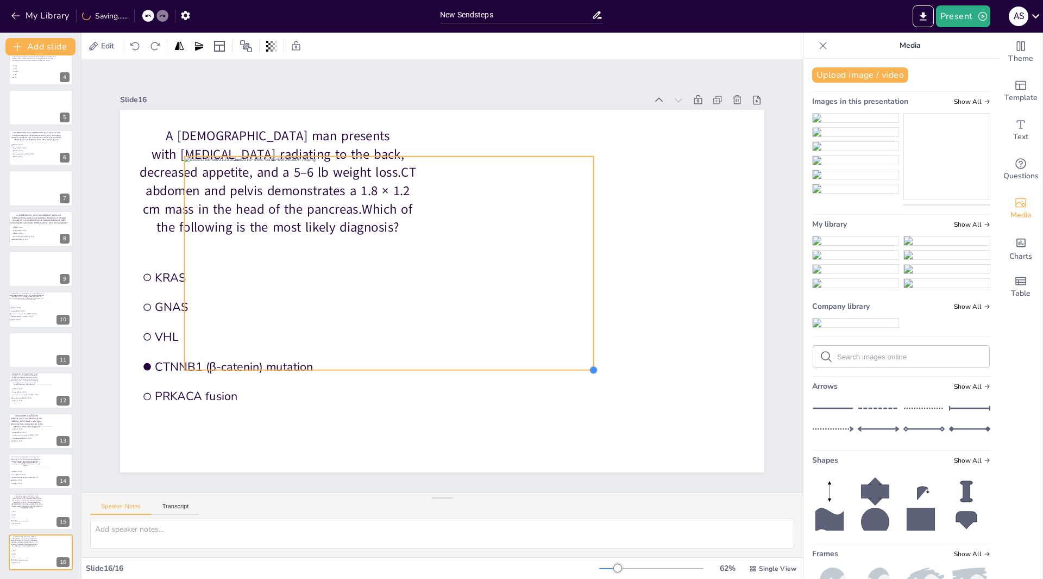
drag, startPoint x: 690, startPoint y: 420, endPoint x: 493, endPoint y: 311, distance: 225.0
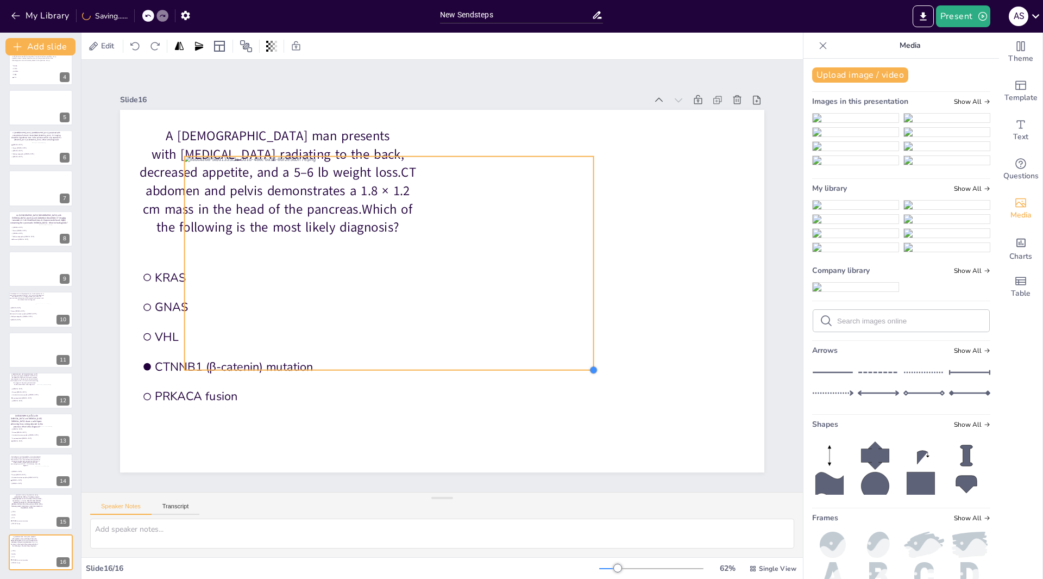
click at [552, 336] on div "A 74-year-old man presents with epigastric pain radiating to the back, decrease…" at bounding box center [442, 291] width 645 height 362
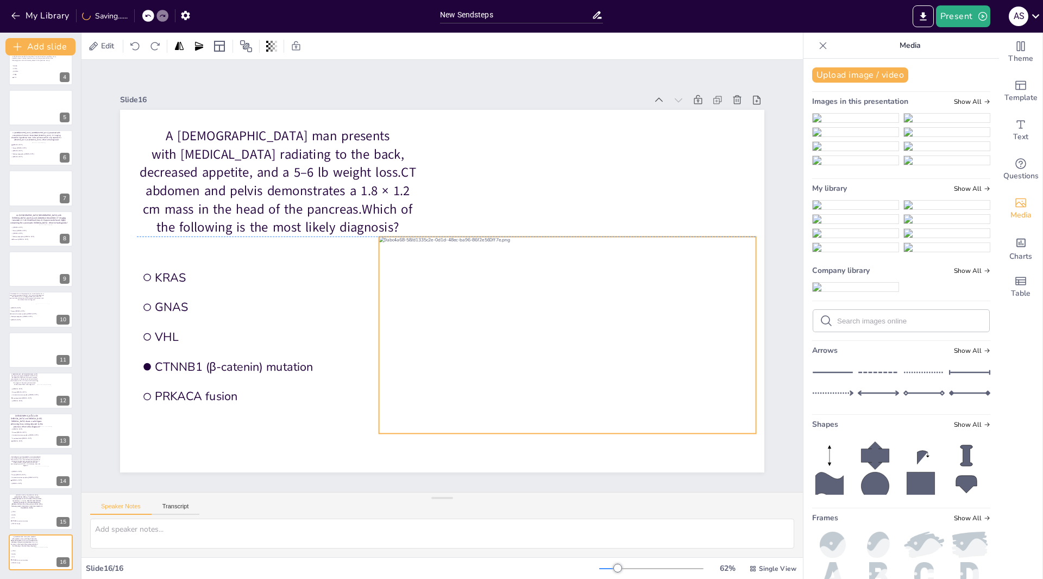
drag, startPoint x: 184, startPoint y: 170, endPoint x: 410, endPoint y: 277, distance: 249.6
click at [379, 249] on div at bounding box center [567, 334] width 377 height 197
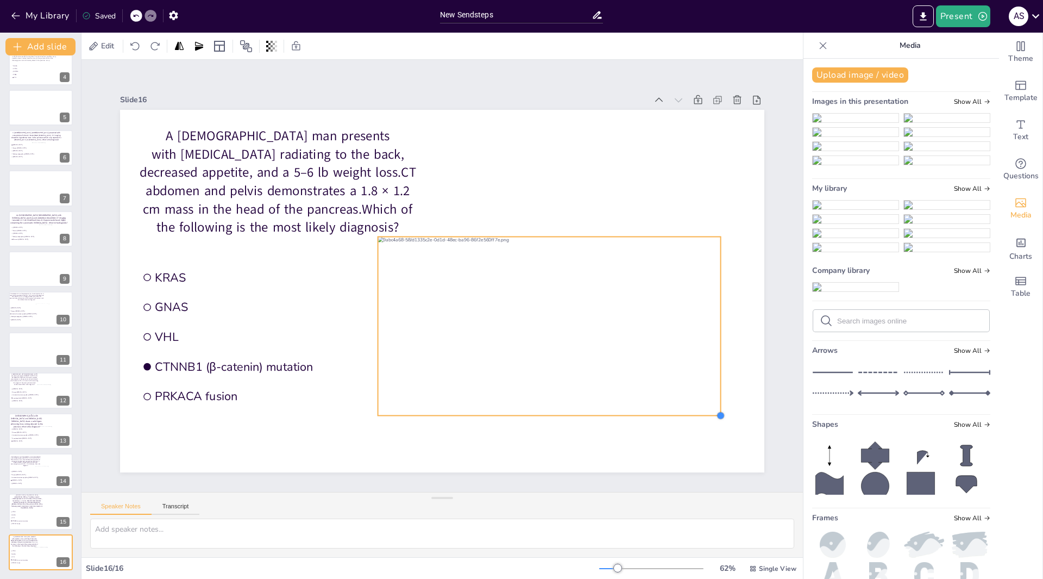
drag, startPoint x: 746, startPoint y: 430, endPoint x: 707, endPoint y: 412, distance: 43.3
click at [716, 412] on div at bounding box center [720, 415] width 9 height 9
drag, startPoint x: 712, startPoint y: 411, endPoint x: 715, endPoint y: 418, distance: 7.3
click at [715, 418] on div "A 74-year-old man presents with epigastric pain radiating to the back, decrease…" at bounding box center [442, 291] width 645 height 362
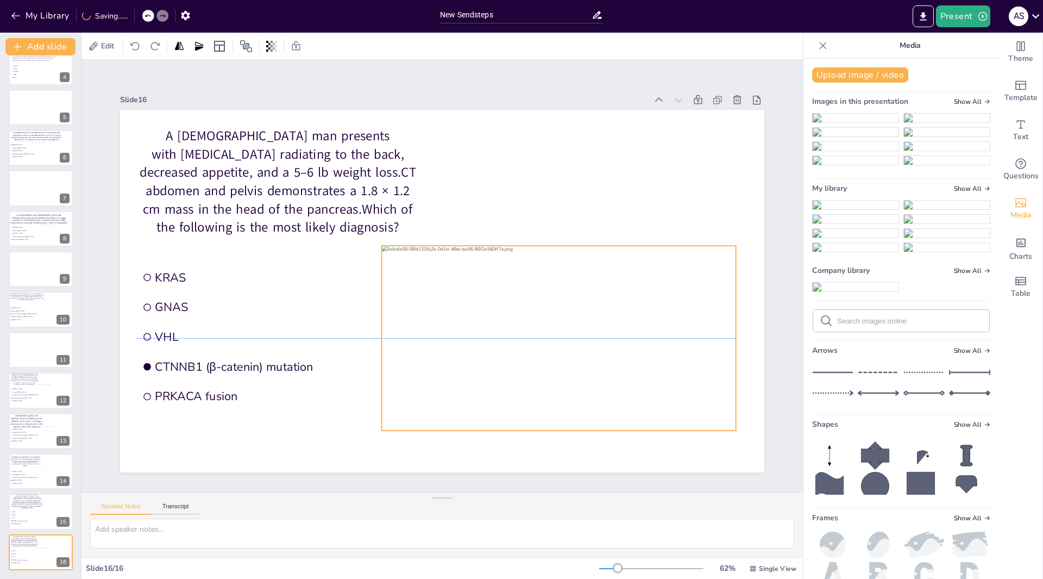
drag, startPoint x: 402, startPoint y: 250, endPoint x: 405, endPoint y: 257, distance: 8.0
click at [405, 257] on div at bounding box center [559, 338] width 354 height 185
click at [818, 42] on icon at bounding box center [823, 45] width 11 height 11
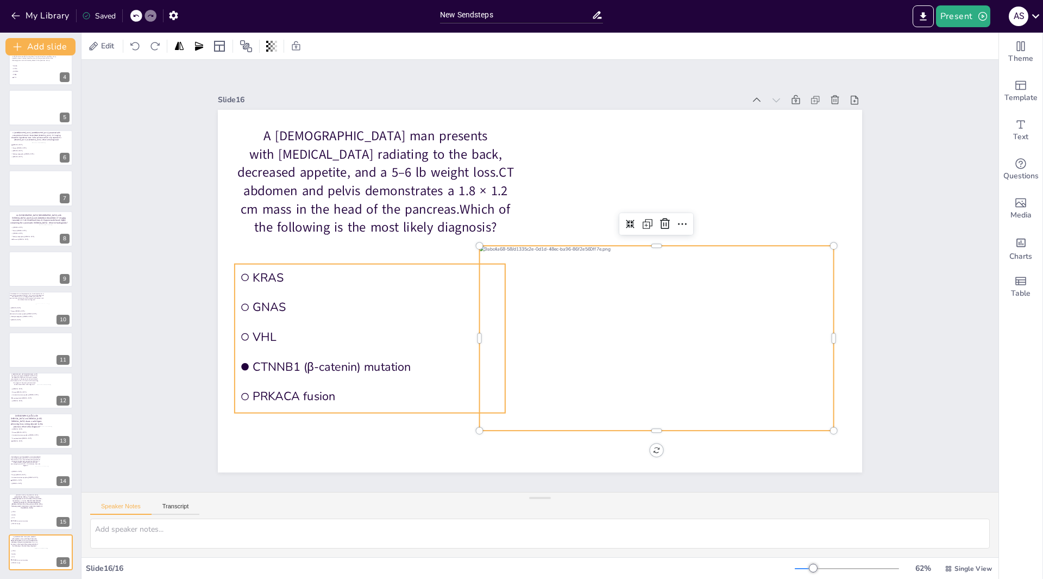
click at [330, 286] on li "KRAS" at bounding box center [370, 277] width 271 height 27
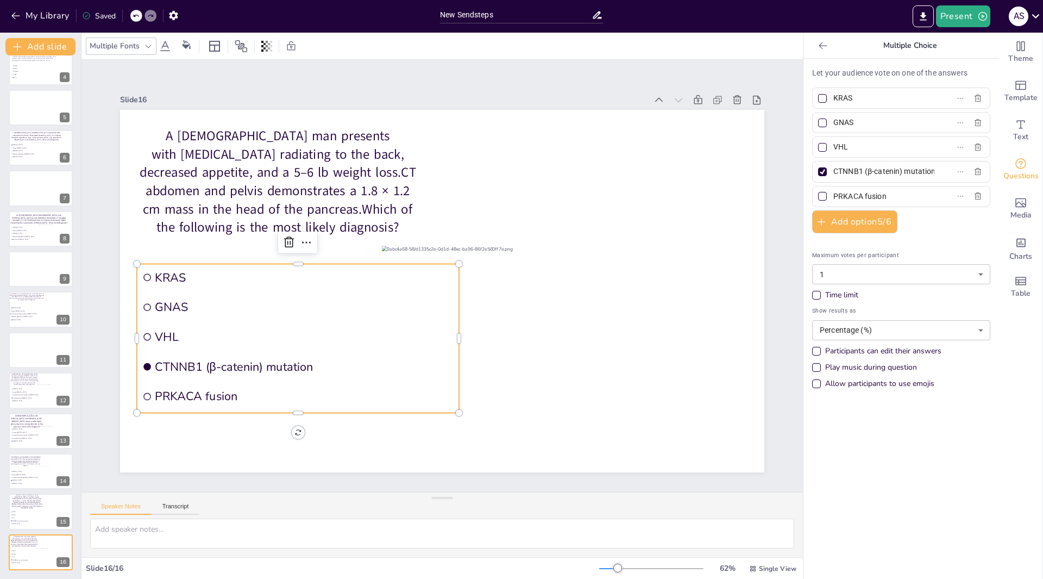
click at [870, 99] on input "KRAS" at bounding box center [884, 98] width 101 height 16
type input "K"
type input "Pancreatic invasive ductal [MEDICAL_DATA]"
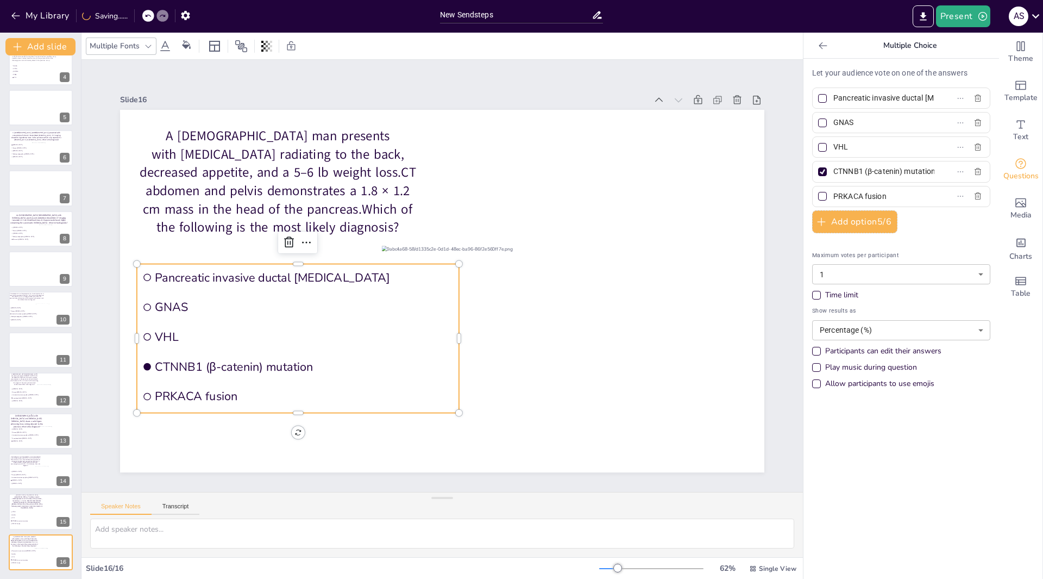
click at [866, 125] on input "GNAS" at bounding box center [884, 123] width 101 height 16
type input "G"
type input "[MEDICAL_DATA]"
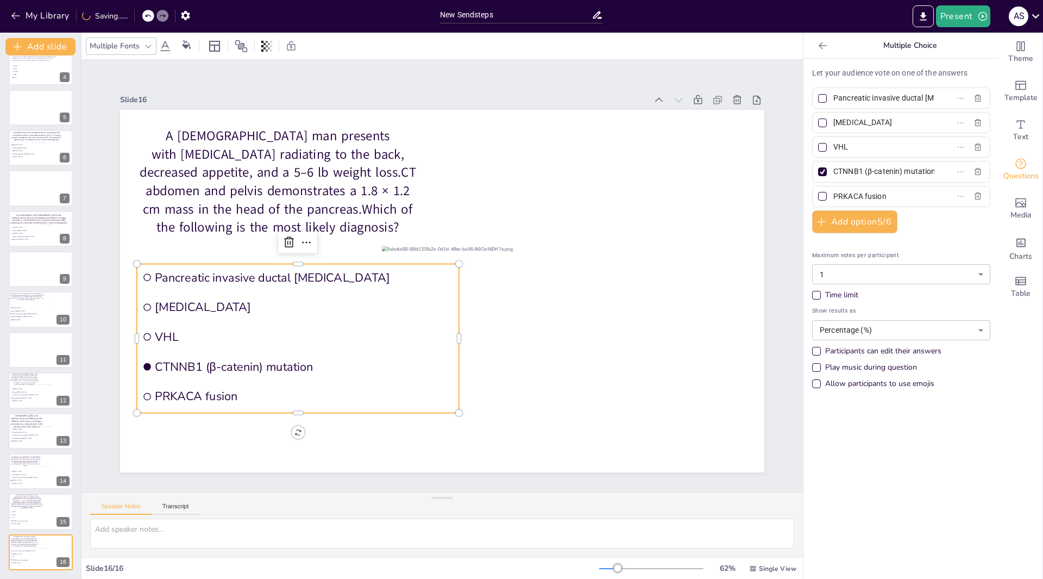
click at [862, 153] on input "VHL" at bounding box center [884, 147] width 101 height 16
type input "V"
type input "Serous [MEDICAL_DATA]"
click at [926, 168] on label "CTNNB1 (β-catenin) mutation" at bounding box center [884, 172] width 136 height 16
click at [926, 168] on input "CTNNB1 (β-catenin) mutation" at bounding box center [884, 172] width 101 height 16
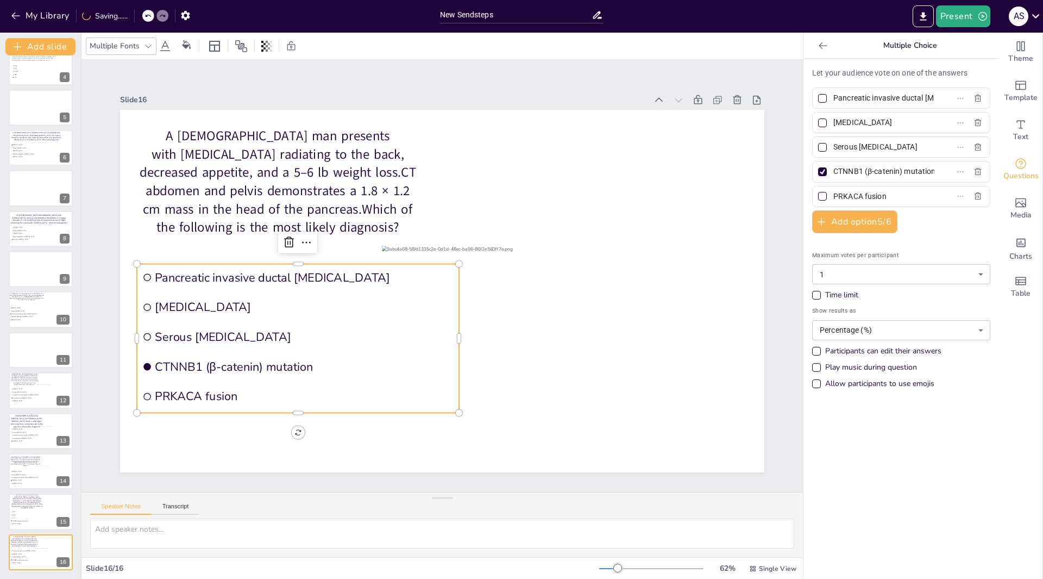
scroll to position [0, 11]
click at [818, 97] on div at bounding box center [822, 98] width 9 height 9
click at [834, 97] on input "Pancreatic invasive ductal [MEDICAL_DATA]" at bounding box center [884, 98] width 101 height 16
checkbox input "true"
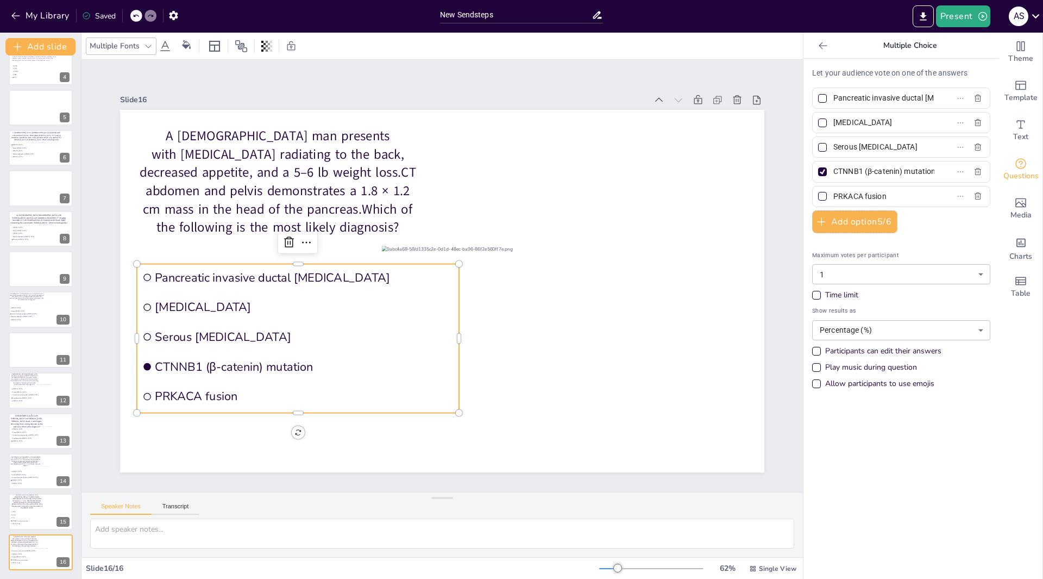
scroll to position [0, 59]
click at [818, 173] on div at bounding box center [822, 171] width 9 height 9
click at [834, 173] on input "CTNNB1 (β-catenin) mutation" at bounding box center [884, 172] width 101 height 16
checkbox input "false"
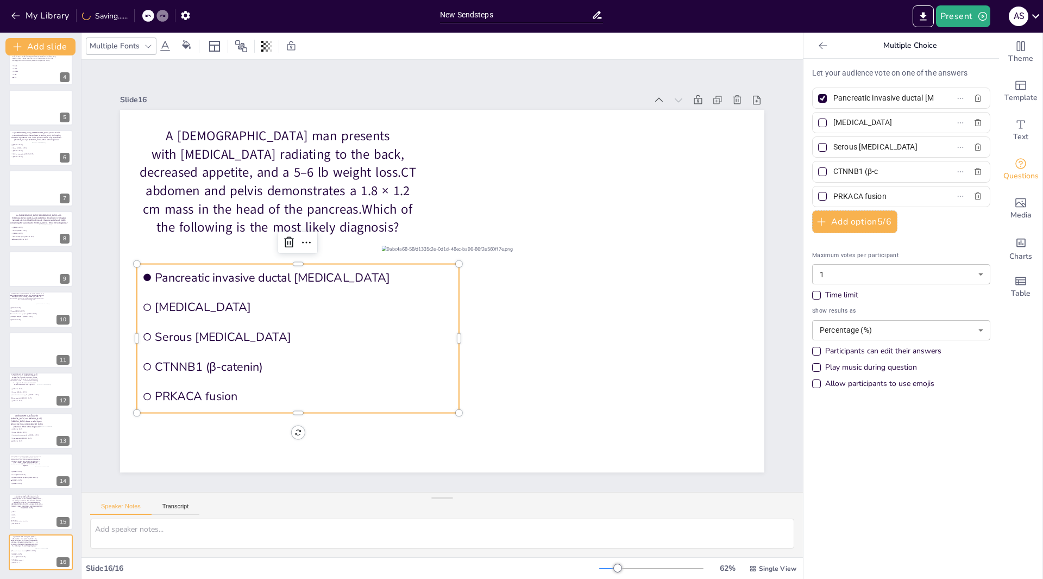
scroll to position [0, 0]
type input "C"
type input "[MEDICAL_DATA]"
click at [885, 192] on input "PRKACA fusion" at bounding box center [884, 197] width 101 height 16
type input "P"
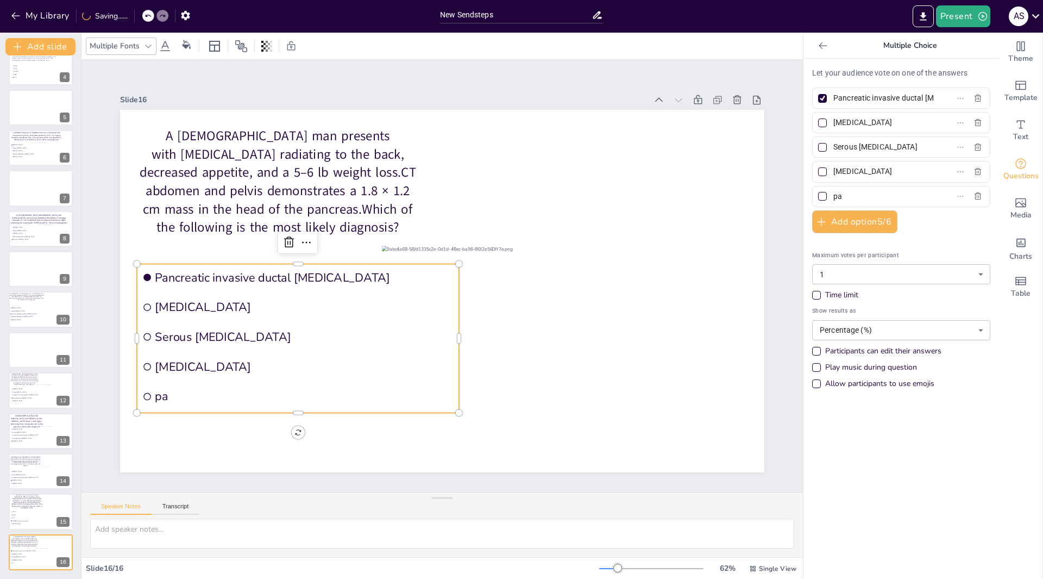
type input "p"
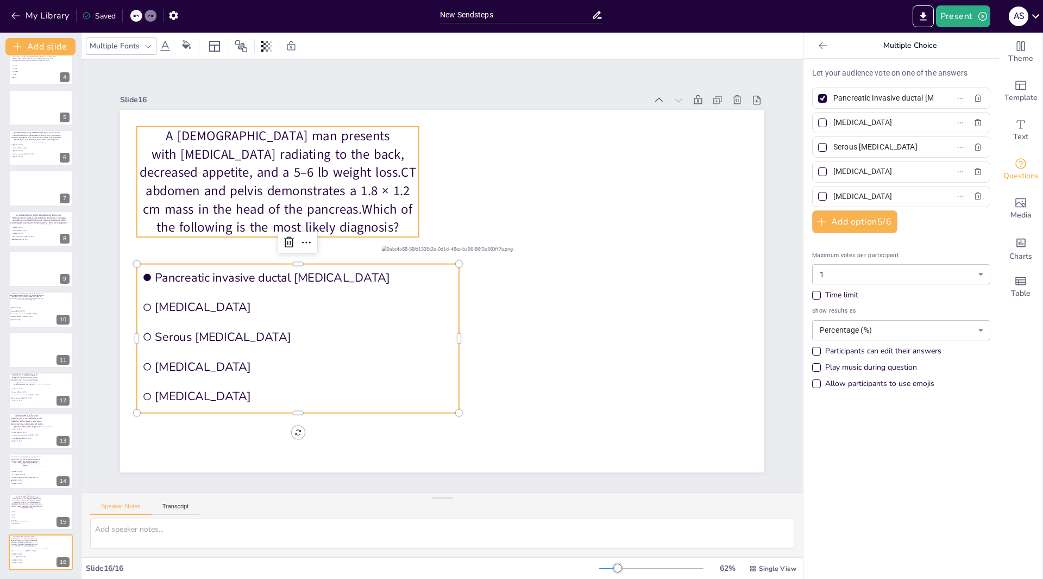
type input "[MEDICAL_DATA]"
click at [257, 164] on p "A [DEMOGRAPHIC_DATA] man presents with [MEDICAL_DATA] radiating to the back, de…" at bounding box center [278, 182] width 282 height 110
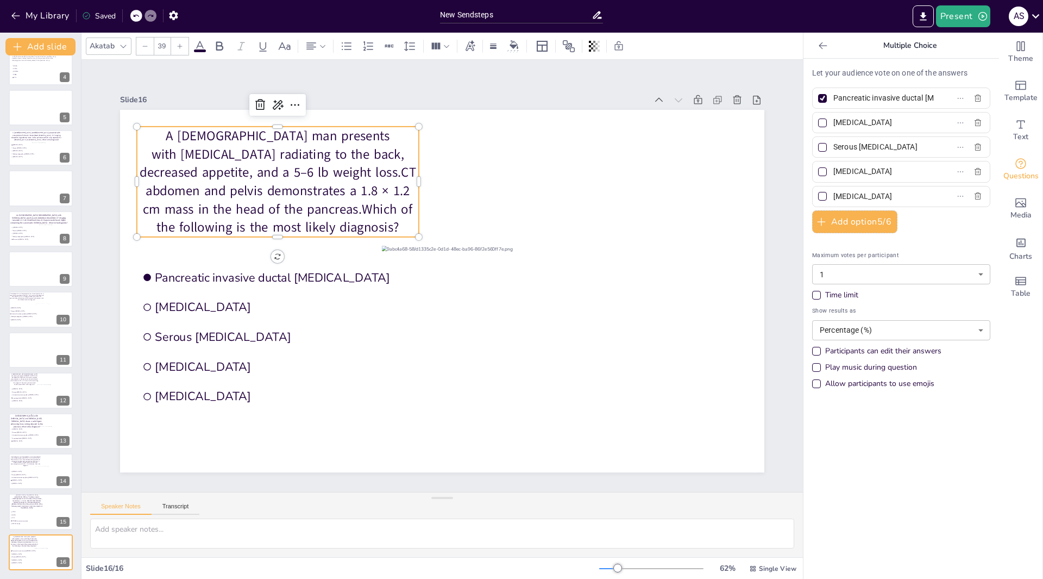
click at [257, 168] on p "A [DEMOGRAPHIC_DATA] man presents with [MEDICAL_DATA] radiating to the back, de…" at bounding box center [278, 182] width 282 height 110
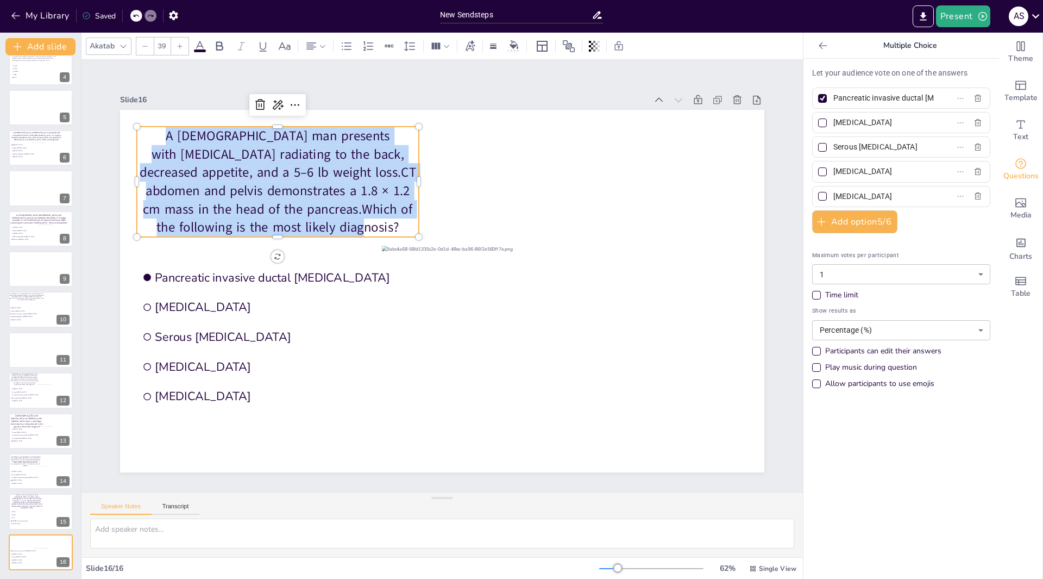
click at [257, 168] on p "A [DEMOGRAPHIC_DATA] man presents with [MEDICAL_DATA] radiating to the back, de…" at bounding box center [278, 182] width 282 height 110
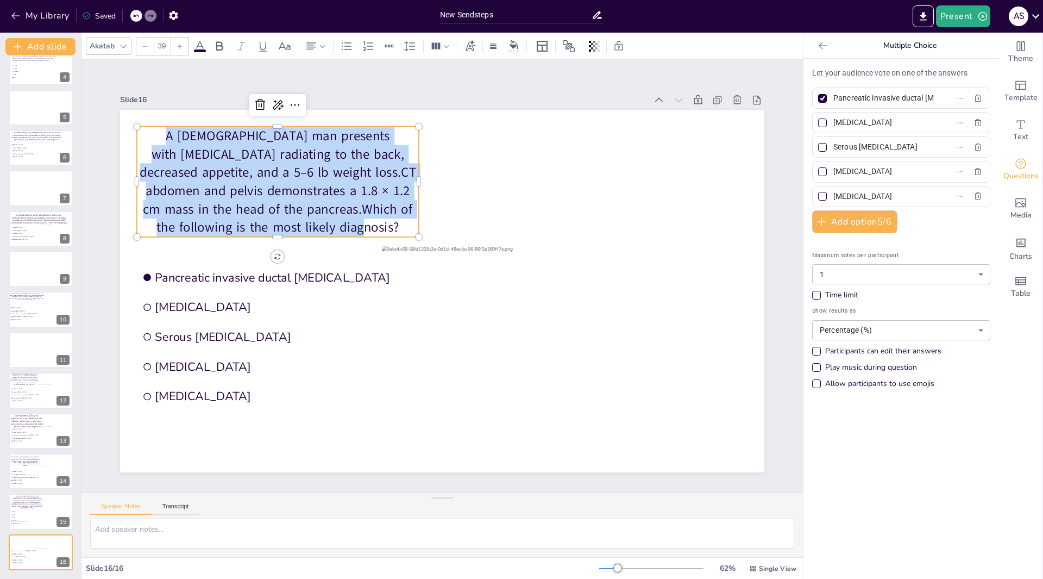
click at [257, 168] on p "A [DEMOGRAPHIC_DATA] man presents with [MEDICAL_DATA] radiating to the back, de…" at bounding box center [278, 182] width 282 height 110
click at [372, 221] on p "A [DEMOGRAPHIC_DATA] man presents with [MEDICAL_DATA] radiating to the back, de…" at bounding box center [278, 182] width 282 height 110
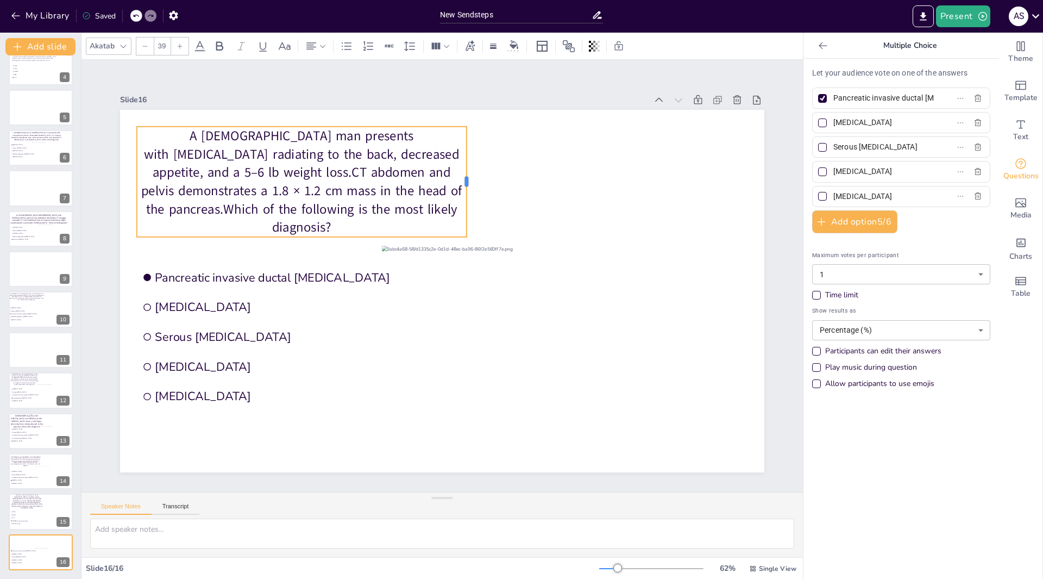
drag, startPoint x: 411, startPoint y: 178, endPoint x: 458, endPoint y: 177, distance: 46.7
click at [467, 177] on div at bounding box center [471, 182] width 9 height 110
click at [356, 199] on p "A [DEMOGRAPHIC_DATA] man presents with [MEDICAL_DATA] radiating to the back, de…" at bounding box center [302, 182] width 330 height 110
click at [379, 194] on p "A [DEMOGRAPHIC_DATA] man presents with [MEDICAL_DATA] radiating to the back, de…" at bounding box center [302, 182] width 330 height 110
click at [377, 196] on p "A [DEMOGRAPHIC_DATA] man presents with [MEDICAL_DATA] radiating to the back, de…" at bounding box center [302, 182] width 330 height 110
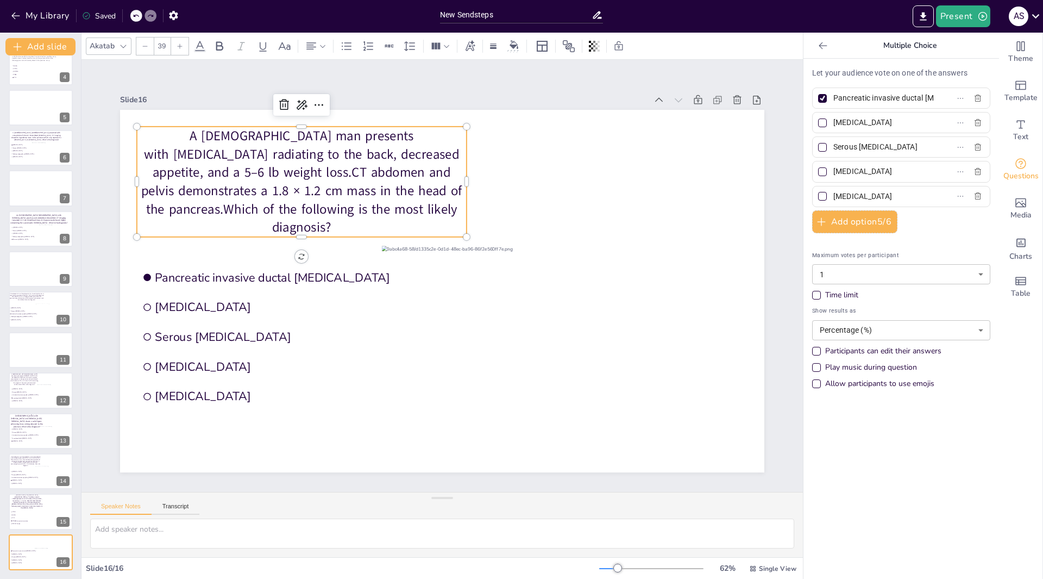
click at [377, 196] on p "A [DEMOGRAPHIC_DATA] man presents with [MEDICAL_DATA] radiating to the back, de…" at bounding box center [302, 182] width 330 height 110
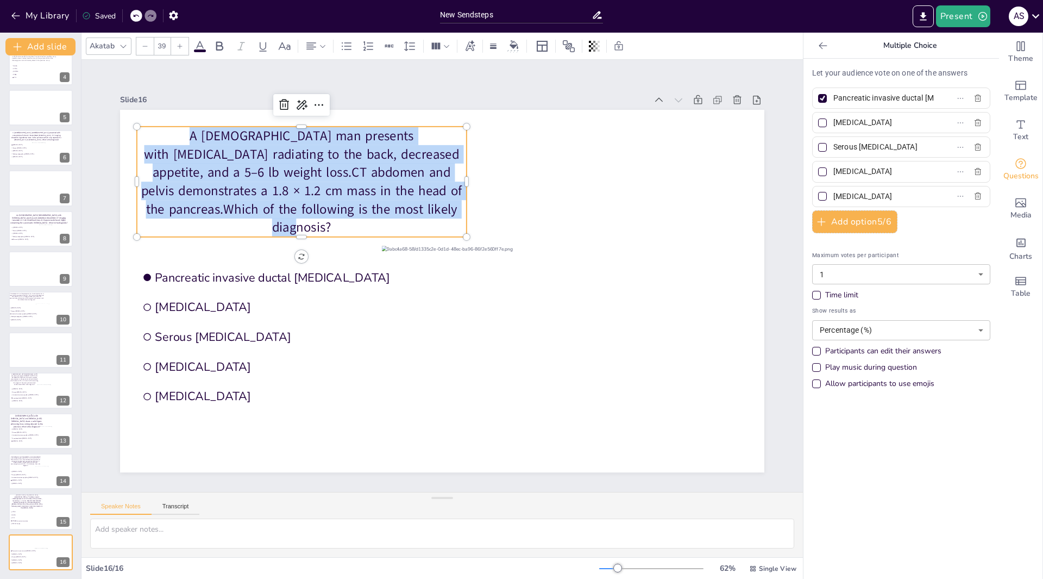
click at [377, 196] on p "A [DEMOGRAPHIC_DATA] man presents with [MEDICAL_DATA] radiating to the back, de…" at bounding box center [302, 182] width 330 height 110
click at [373, 197] on p "A [DEMOGRAPHIC_DATA] man presents with [MEDICAL_DATA] radiating to the back, de…" at bounding box center [302, 182] width 330 height 110
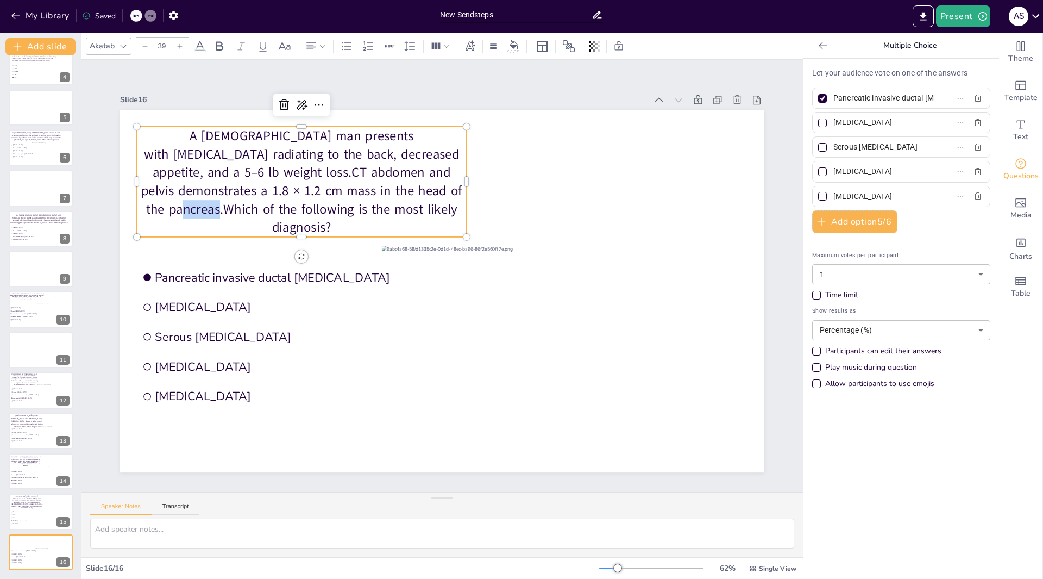
click at [376, 197] on p "A [DEMOGRAPHIC_DATA] man presents with [MEDICAL_DATA] radiating to the back, de…" at bounding box center [302, 182] width 330 height 110
click at [380, 198] on p "A [DEMOGRAPHIC_DATA] man presents with [MEDICAL_DATA] radiating to the back, de…" at bounding box center [302, 182] width 330 height 110
click at [433, 215] on p "A [DEMOGRAPHIC_DATA] man presents with [MEDICAL_DATA] radiating to the back, de…" at bounding box center [302, 182] width 330 height 110
click at [377, 198] on p "A [DEMOGRAPHIC_DATA] man presents with [MEDICAL_DATA] radiating to the back, de…" at bounding box center [302, 182] width 330 height 110
click at [374, 197] on p "A [DEMOGRAPHIC_DATA] man presents with [MEDICAL_DATA] radiating to the back, de…" at bounding box center [302, 182] width 330 height 110
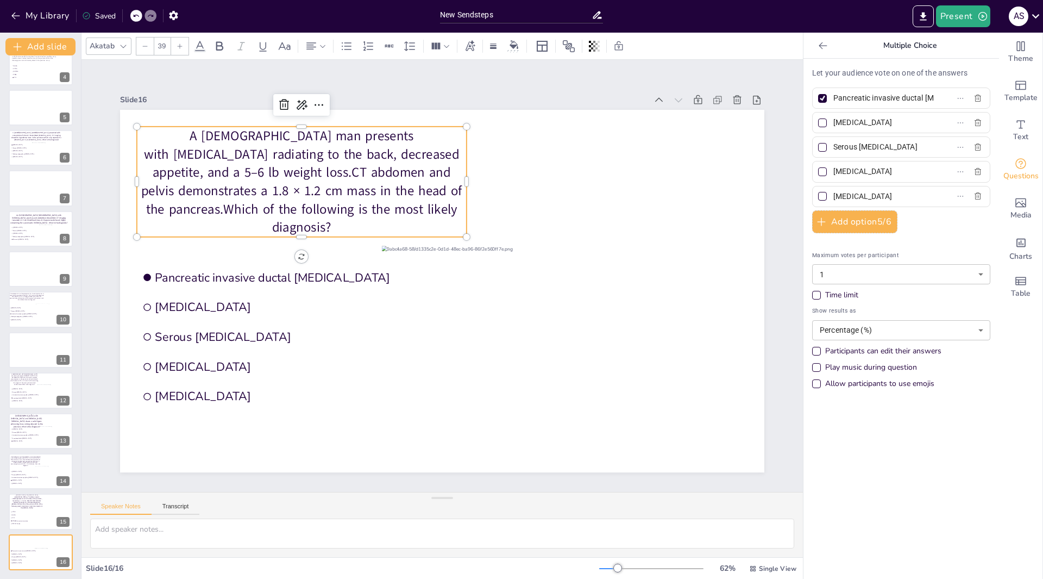
click at [379, 197] on p "A [DEMOGRAPHIC_DATA] man presents with [MEDICAL_DATA] radiating to the back, de…" at bounding box center [302, 182] width 330 height 110
click at [376, 197] on p "A [DEMOGRAPHIC_DATA] man presents with [MEDICAL_DATA] radiating to the back, de…" at bounding box center [302, 182] width 330 height 110
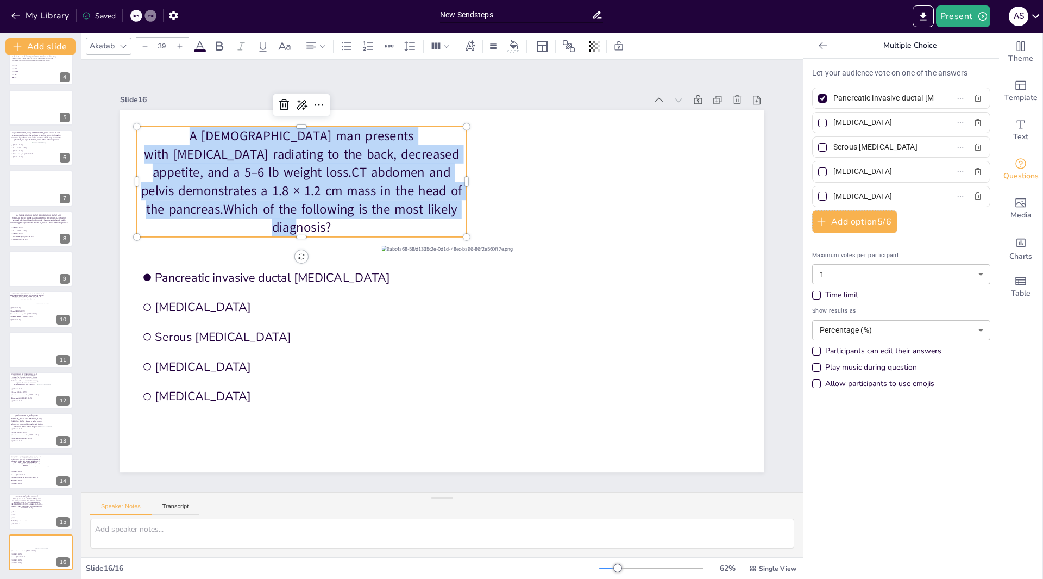
click at [376, 197] on p "A [DEMOGRAPHIC_DATA] man presents with [MEDICAL_DATA] radiating to the back, de…" at bounding box center [302, 182] width 330 height 110
click at [356, 198] on p "A [DEMOGRAPHIC_DATA] man presents with [MEDICAL_DATA] radiating to the back, de…" at bounding box center [302, 182] width 330 height 110
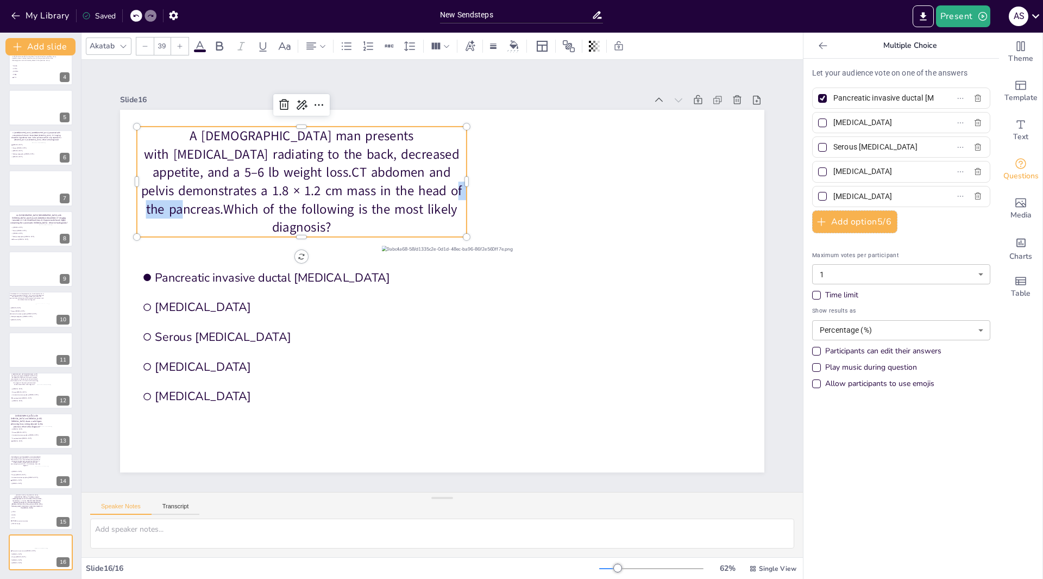
click at [356, 198] on p "A [DEMOGRAPHIC_DATA] man presents with [MEDICAL_DATA] radiating to the back, de…" at bounding box center [302, 182] width 330 height 110
click at [378, 196] on p "A [DEMOGRAPHIC_DATA] man presents with [MEDICAL_DATA] radiating to the back, de…" at bounding box center [302, 182] width 330 height 110
click at [378, 195] on p "A [DEMOGRAPHIC_DATA] man presents with [MEDICAL_DATA] radiating to the back, de…" at bounding box center [302, 182] width 330 height 110
click at [195, 181] on p "A [DEMOGRAPHIC_DATA] man presents with [MEDICAL_DATA] radiating to the back, de…" at bounding box center [302, 182] width 330 height 110
click at [197, 178] on p "A [DEMOGRAPHIC_DATA] man presents with [MEDICAL_DATA] radiating to the back, de…" at bounding box center [302, 182] width 330 height 110
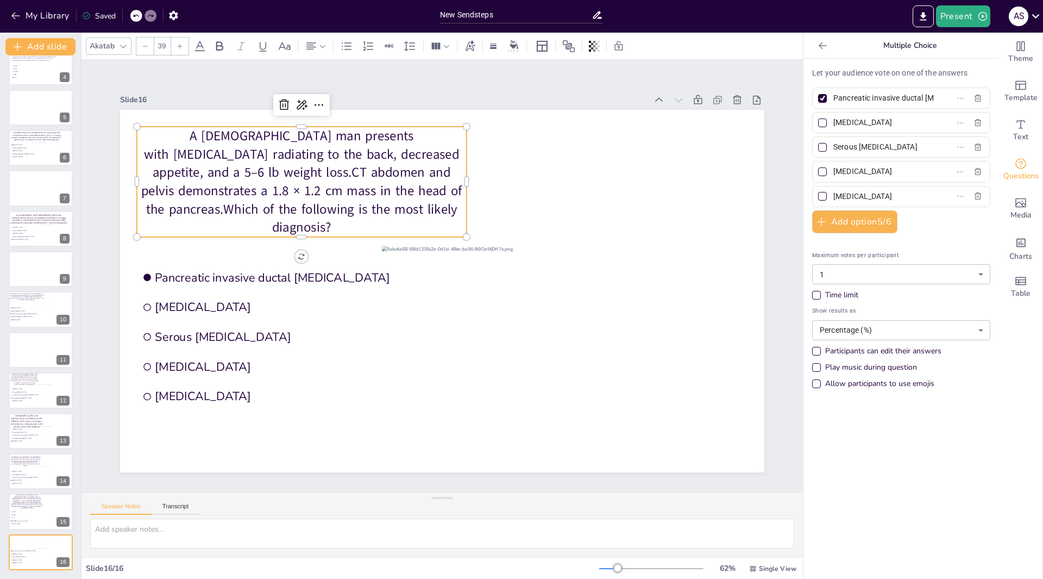
click at [199, 177] on p "A [DEMOGRAPHIC_DATA] man presents with [MEDICAL_DATA] radiating to the back, de…" at bounding box center [302, 182] width 330 height 110
click at [198, 180] on p "A [DEMOGRAPHIC_DATA] man presents with [MEDICAL_DATA] radiating to the back, de…" at bounding box center [302, 182] width 330 height 110
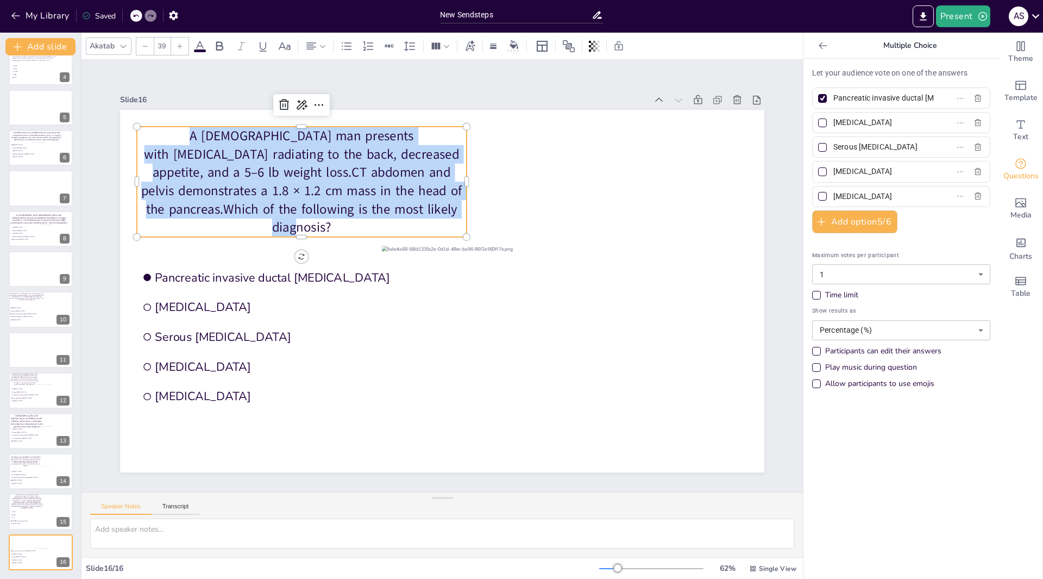
click at [198, 180] on p "A [DEMOGRAPHIC_DATA] man presents with [MEDICAL_DATA] radiating to the back, de…" at bounding box center [302, 182] width 330 height 110
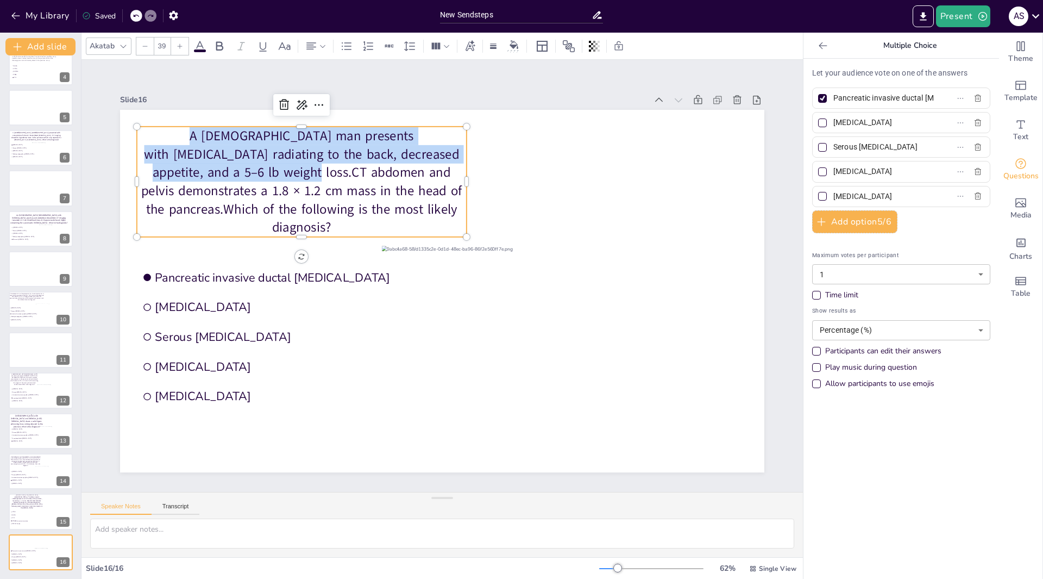
click at [198, 179] on p "A [DEMOGRAPHIC_DATA] man presents with [MEDICAL_DATA] radiating to the back, de…" at bounding box center [302, 182] width 330 height 110
click at [199, 178] on p "A [DEMOGRAPHIC_DATA] man presents with [MEDICAL_DATA] radiating to the back, de…" at bounding box center [302, 182] width 330 height 110
click at [198, 178] on p "A [DEMOGRAPHIC_DATA] man presents with [MEDICAL_DATA] radiating to the back, de…" at bounding box center [302, 182] width 330 height 110
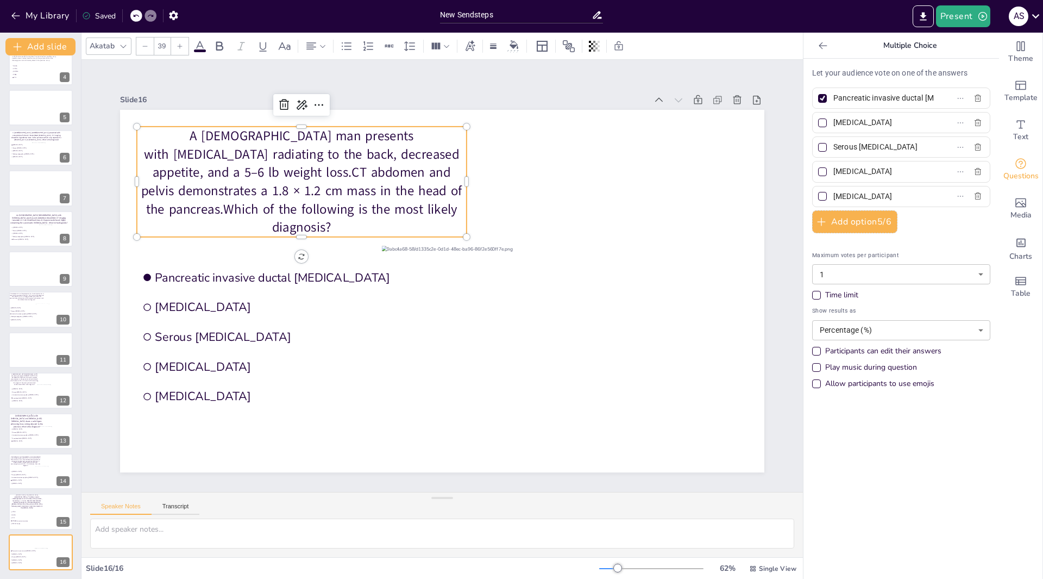
click at [240, 185] on p "A [DEMOGRAPHIC_DATA] man presents with [MEDICAL_DATA] radiating to the back, de…" at bounding box center [302, 182] width 330 height 110
click at [197, 181] on p "A [DEMOGRAPHIC_DATA] man presents with [MEDICAL_DATA] radiating to the back, de…" at bounding box center [302, 182] width 330 height 110
drag, startPoint x: 461, startPoint y: 180, endPoint x: 470, endPoint y: 179, distance: 8.7
click at [477, 179] on div at bounding box center [481, 182] width 9 height 110
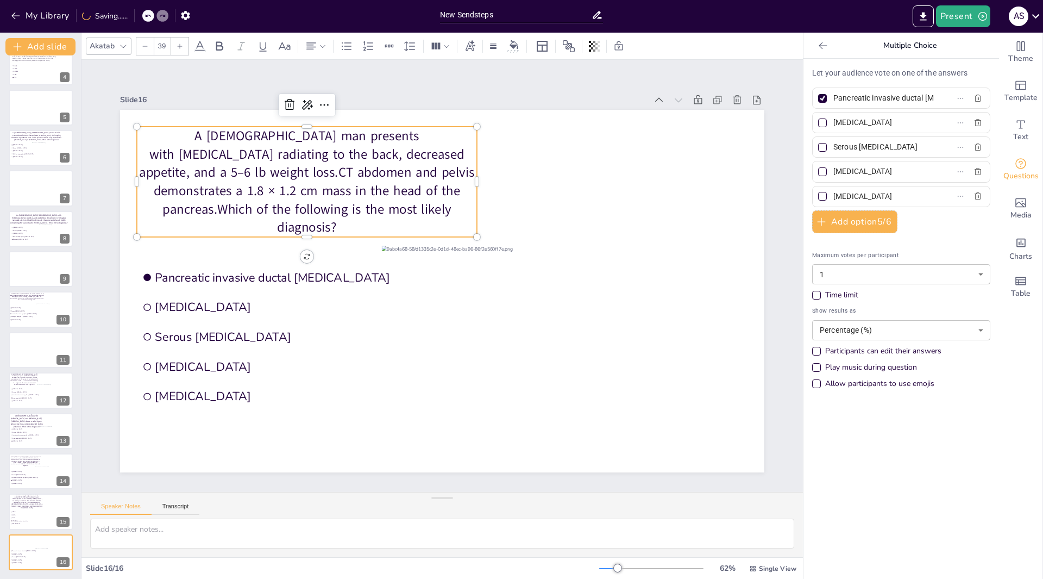
click at [161, 177] on p "A [DEMOGRAPHIC_DATA] man presents with [MEDICAL_DATA] radiating to the back, de…" at bounding box center [307, 182] width 340 height 110
click at [164, 178] on p "A [DEMOGRAPHIC_DATA] man presents with [MEDICAL_DATA] radiating to the back, de…" at bounding box center [307, 182] width 340 height 110
click at [158, 174] on p "A [DEMOGRAPHIC_DATA] man presents with [MEDICAL_DATA] radiating to the back, de…" at bounding box center [307, 182] width 340 height 110
click at [159, 176] on p "A [DEMOGRAPHIC_DATA] man presents with [MEDICAL_DATA] radiating to the back, de…" at bounding box center [307, 182] width 340 height 110
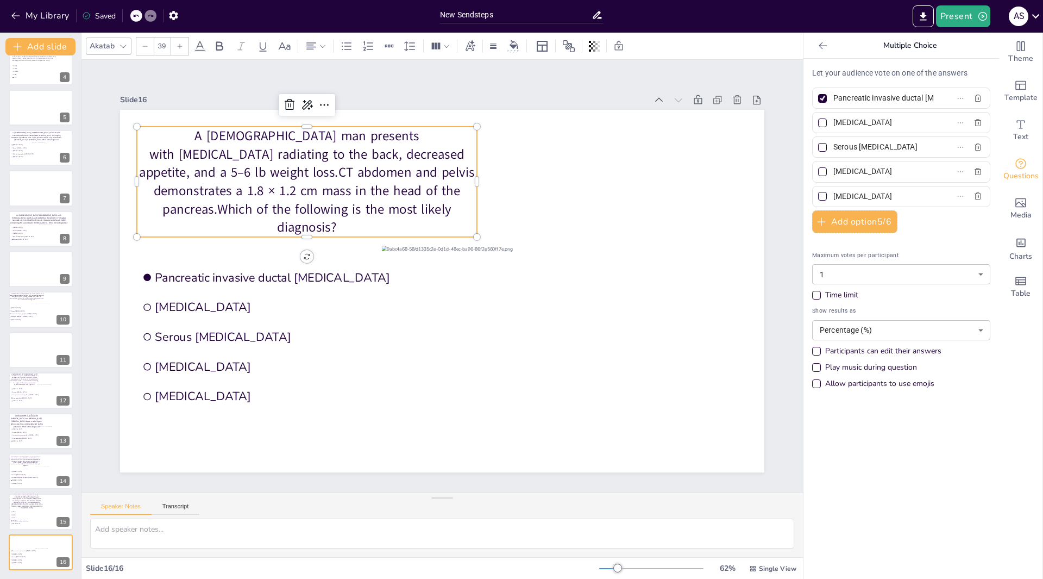
click at [190, 133] on p "A [DEMOGRAPHIC_DATA] man presents with [MEDICAL_DATA] radiating to the back, de…" at bounding box center [307, 182] width 340 height 110
click at [318, 105] on icon at bounding box center [324, 104] width 13 height 13
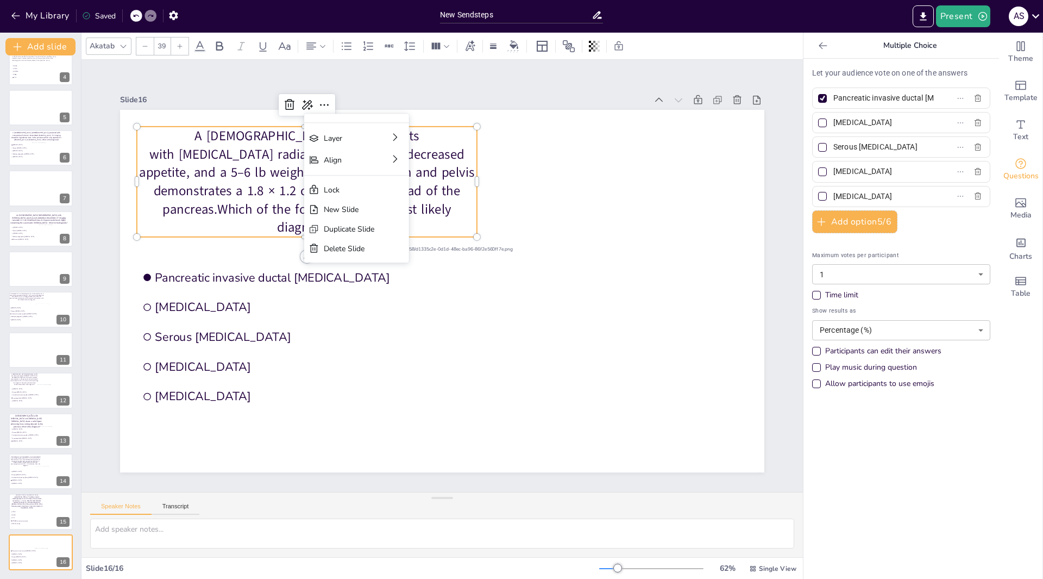
click at [168, 179] on p "A [DEMOGRAPHIC_DATA] man presents with [MEDICAL_DATA] radiating to the back, de…" at bounding box center [307, 182] width 340 height 110
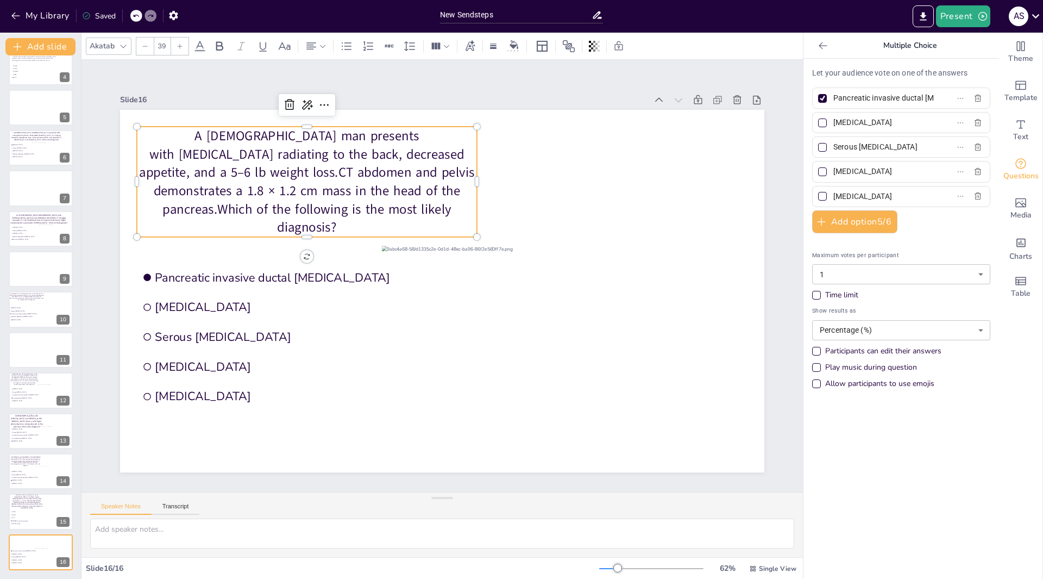
click at [157, 177] on p "A [DEMOGRAPHIC_DATA] man presents with [MEDICAL_DATA] radiating to the back, de…" at bounding box center [307, 182] width 340 height 110
click at [161, 177] on p "A [DEMOGRAPHIC_DATA] man presents with [MEDICAL_DATA] radiating to the back, de…" at bounding box center [307, 182] width 340 height 110
click at [179, 178] on p "A [DEMOGRAPHIC_DATA] man presents with [MEDICAL_DATA] radiating to the back, de…" at bounding box center [307, 182] width 340 height 110
click at [325, 198] on p "A [DEMOGRAPHIC_DATA] man presents with [MEDICAL_DATA] radiating to the back, de…" at bounding box center [307, 182] width 340 height 110
click at [165, 180] on p "A [DEMOGRAPHIC_DATA] man presents with [MEDICAL_DATA] radiating to the back, de…" at bounding box center [307, 182] width 340 height 110
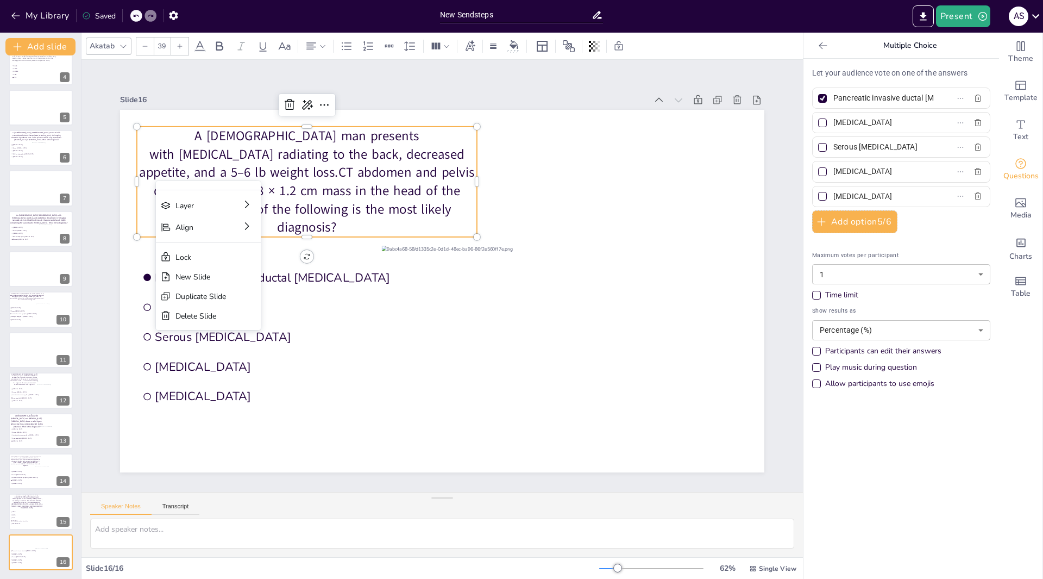
click at [145, 188] on p "A [DEMOGRAPHIC_DATA] man presents with [MEDICAL_DATA] radiating to the back, de…" at bounding box center [307, 182] width 340 height 110
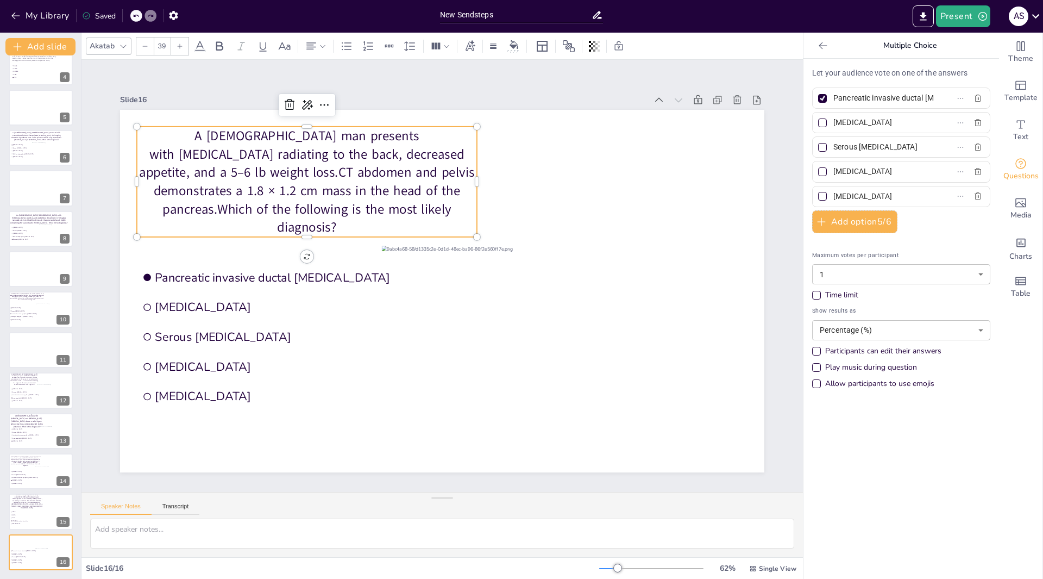
click at [159, 178] on p "A [DEMOGRAPHIC_DATA] man presents with [MEDICAL_DATA] radiating to the back, de…" at bounding box center [307, 182] width 340 height 110
click at [161, 184] on p "A [DEMOGRAPHIC_DATA] man presents with [MEDICAL_DATA] radiating to the back, de…" at bounding box center [307, 182] width 340 height 110
click at [324, 194] on p "A [DEMOGRAPHIC_DATA] man presents with [MEDICAL_DATA] radiating to the back, de…" at bounding box center [307, 182] width 340 height 110
click at [966, 18] on button "Present" at bounding box center [963, 16] width 54 height 22
click at [952, 39] on li "Preview presentation" at bounding box center [979, 40] width 85 height 17
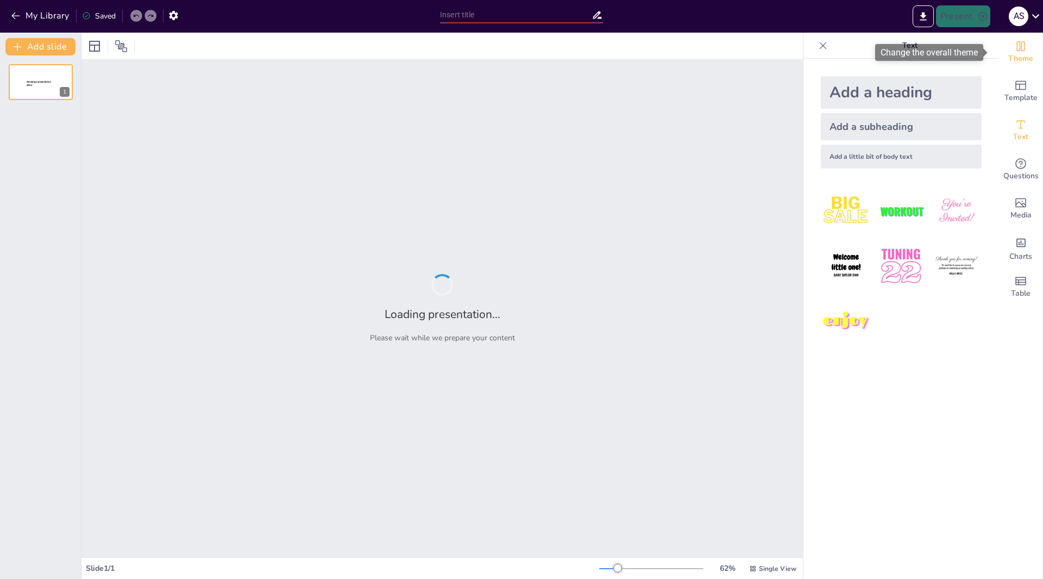
type input "New Sendsteps"
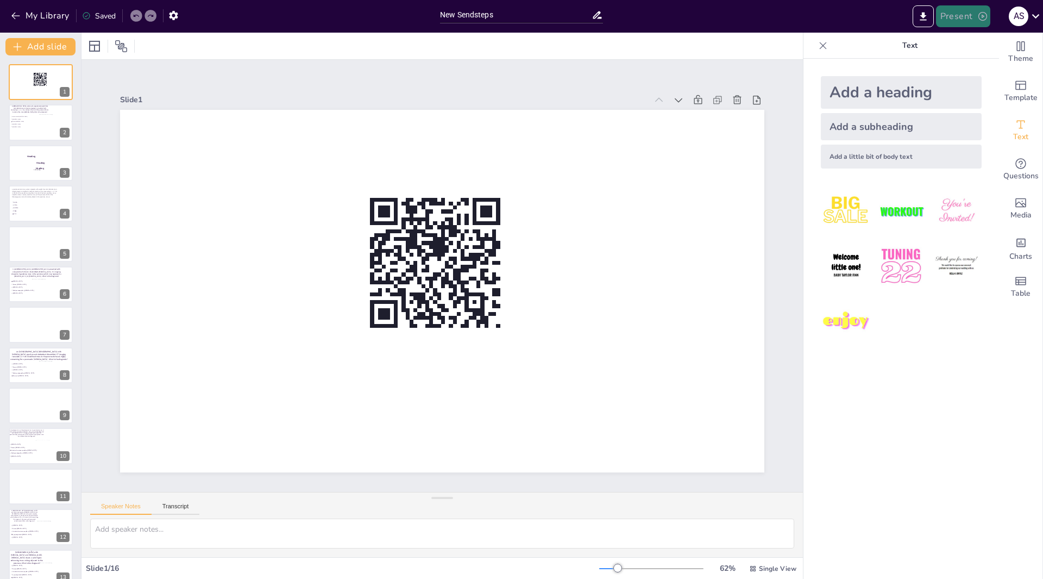
click at [981, 20] on icon "button" at bounding box center [983, 16] width 9 height 9
click at [967, 67] on li "Play presentation" at bounding box center [979, 66] width 85 height 17
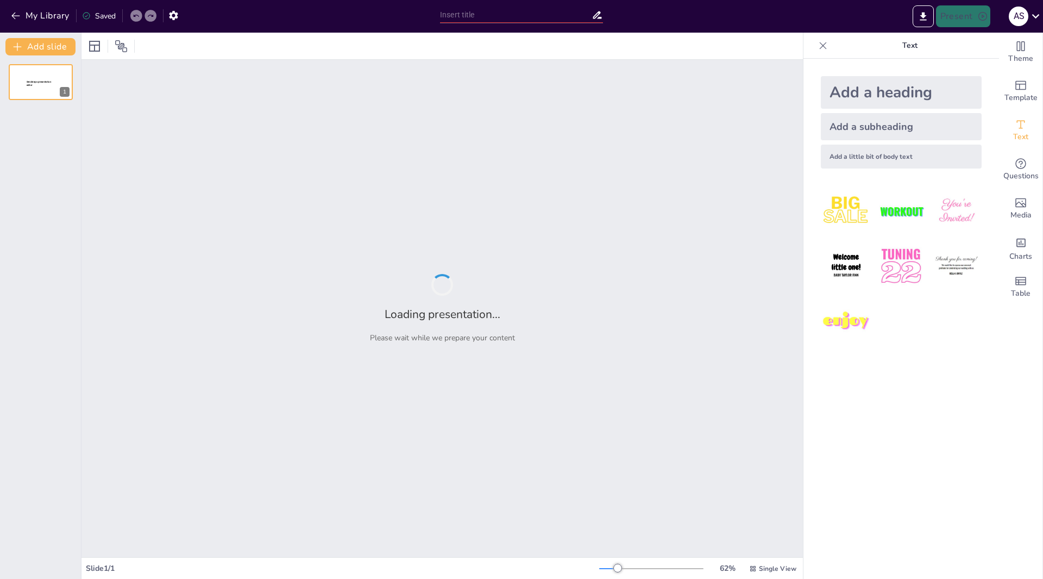
type input "New Sendsteps"
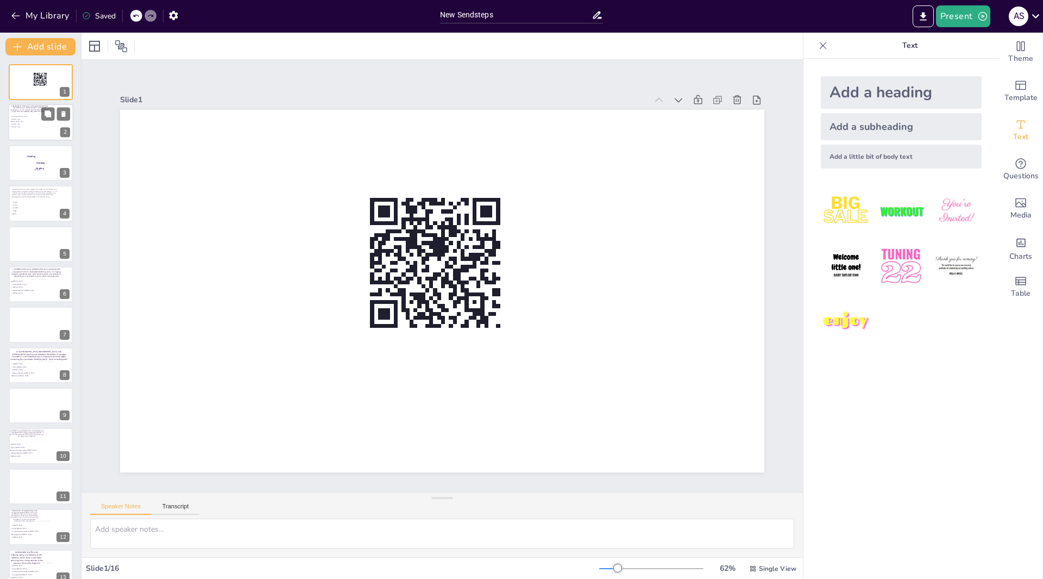
click at [45, 127] on div at bounding box center [54, 122] width 30 height 17
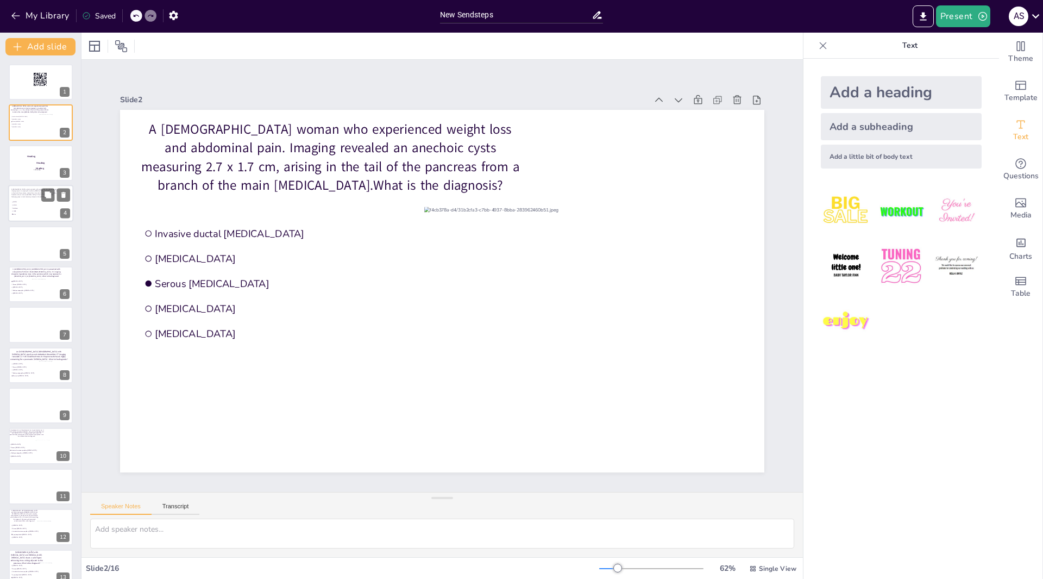
click at [49, 207] on div at bounding box center [40, 203] width 65 height 37
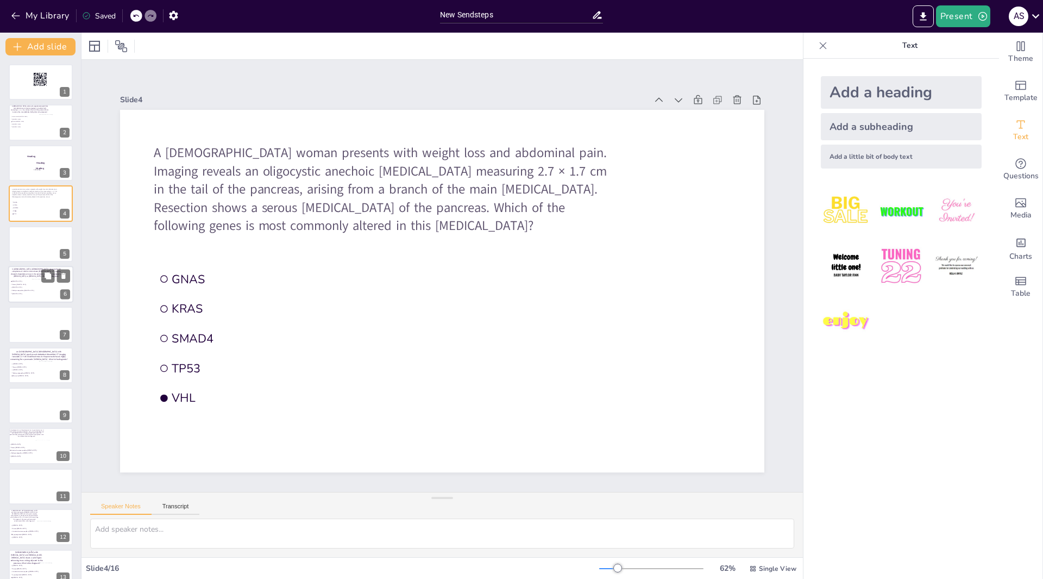
click at [39, 283] on div at bounding box center [51, 289] width 38 height 20
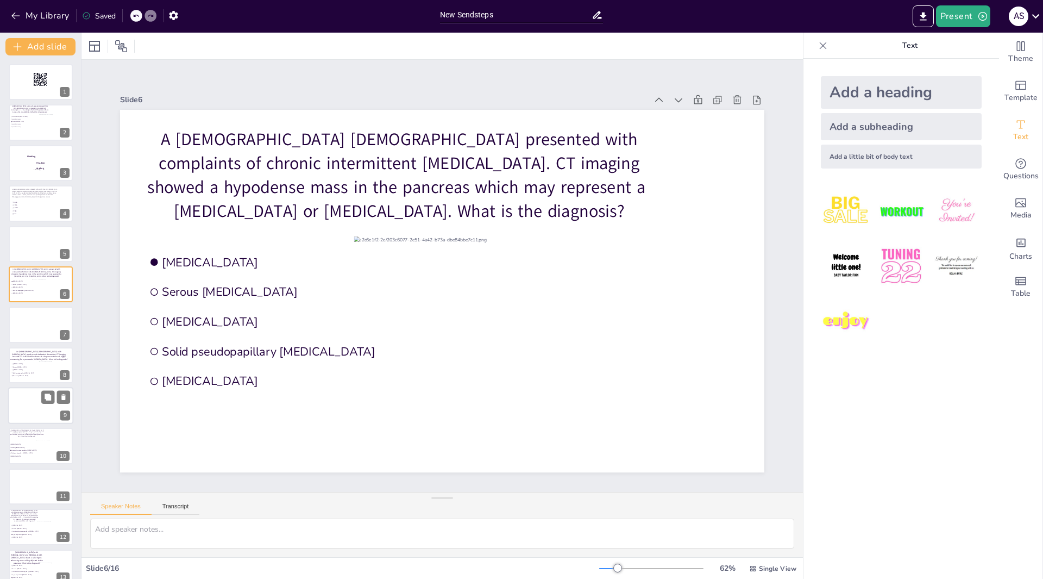
click at [39, 363] on div at bounding box center [55, 370] width 32 height 18
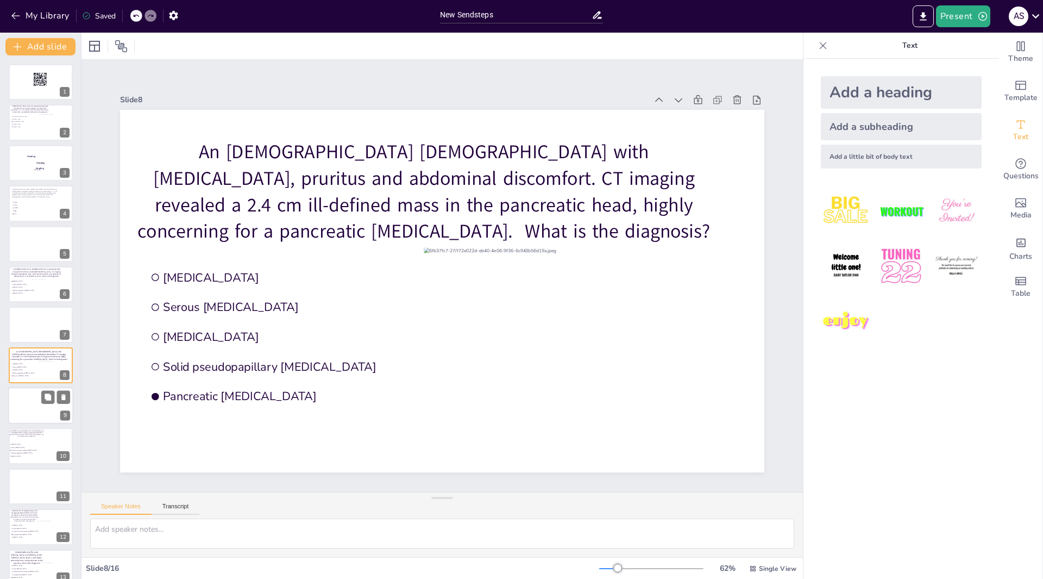
scroll to position [48, 0]
